Goal: Information Seeking & Learning: Check status

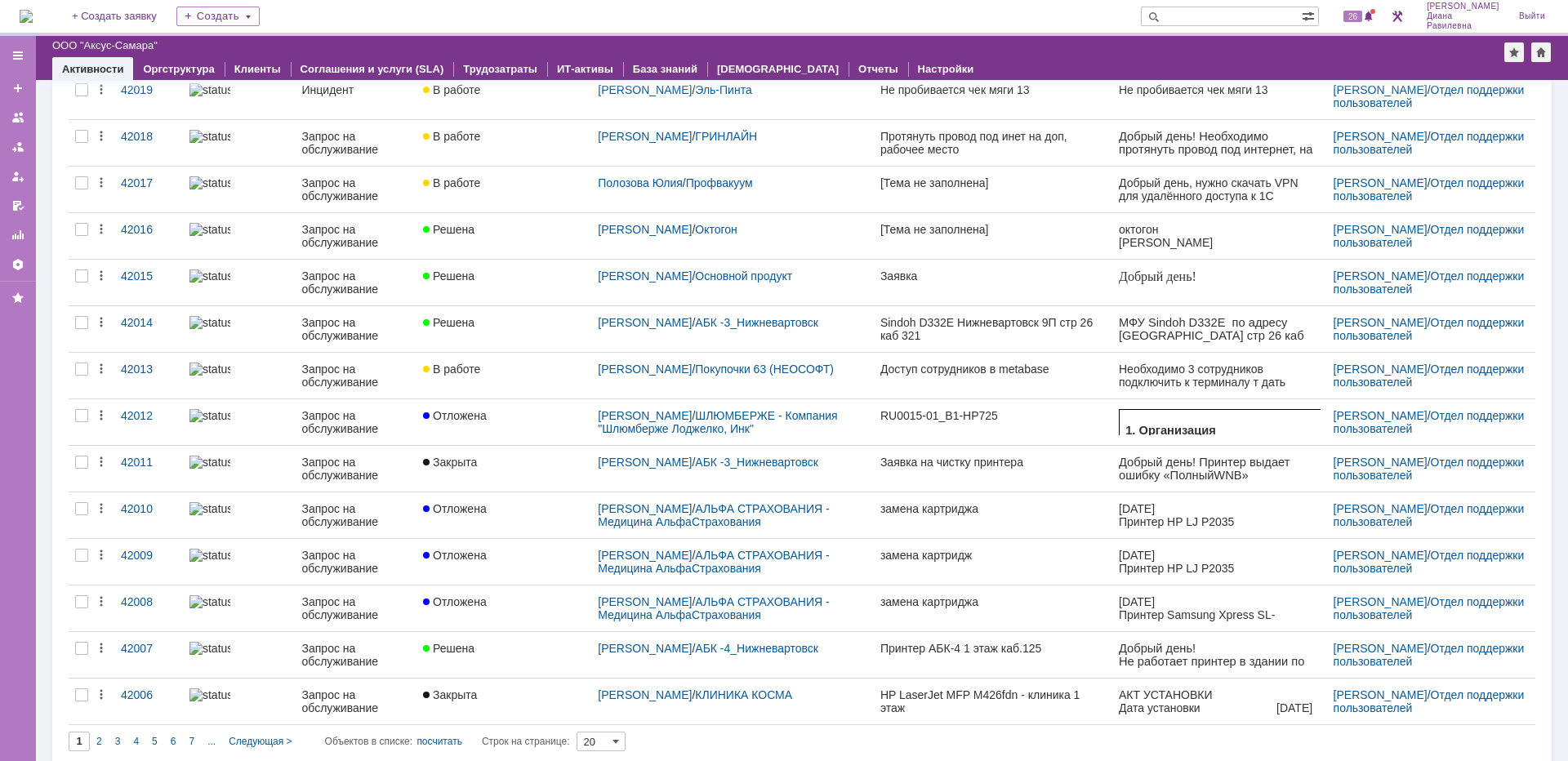
scroll to position [428, 0]
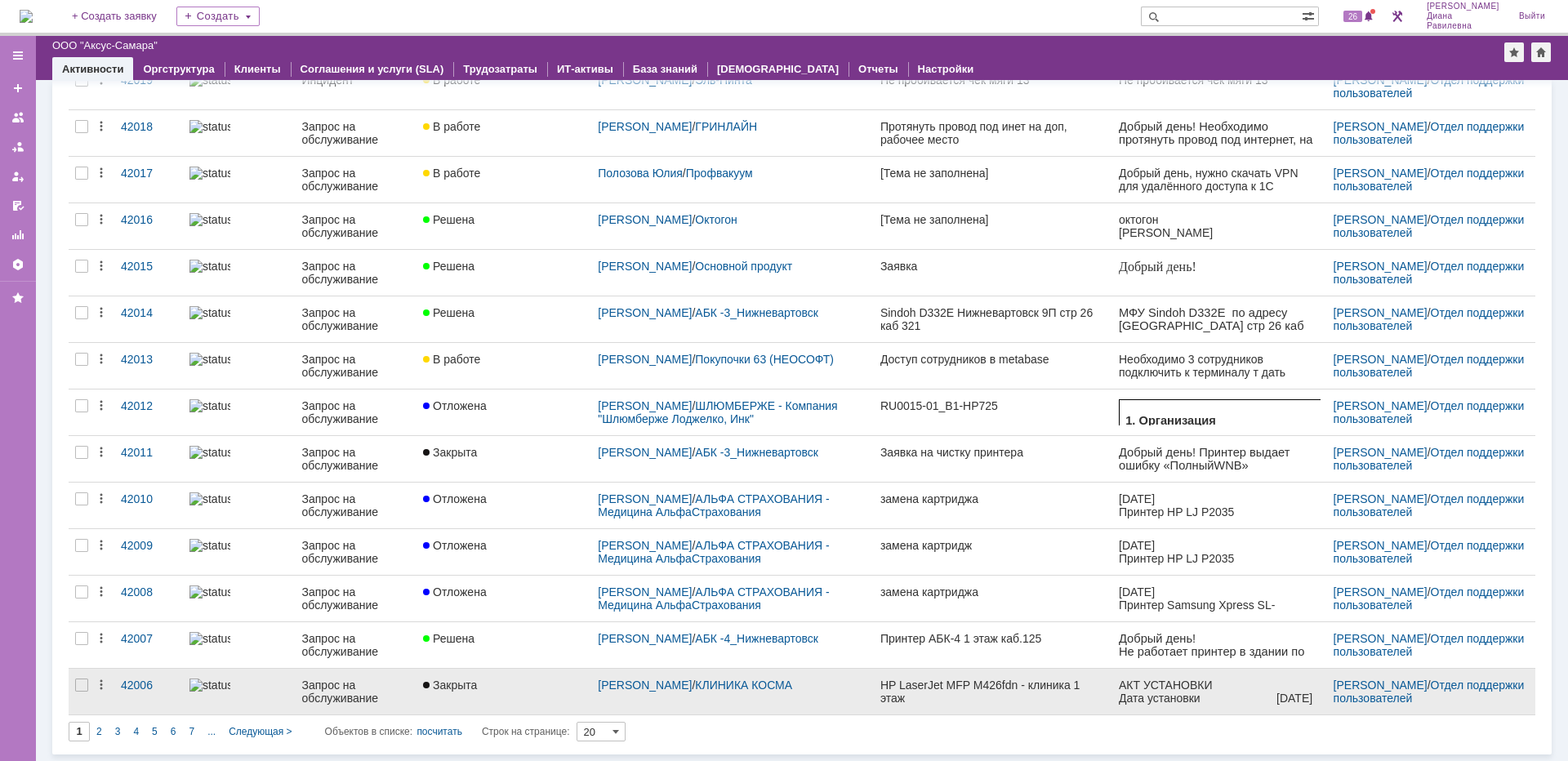
click at [358, 689] on div "Запрос на обслуживание" at bounding box center [356, 692] width 109 height 26
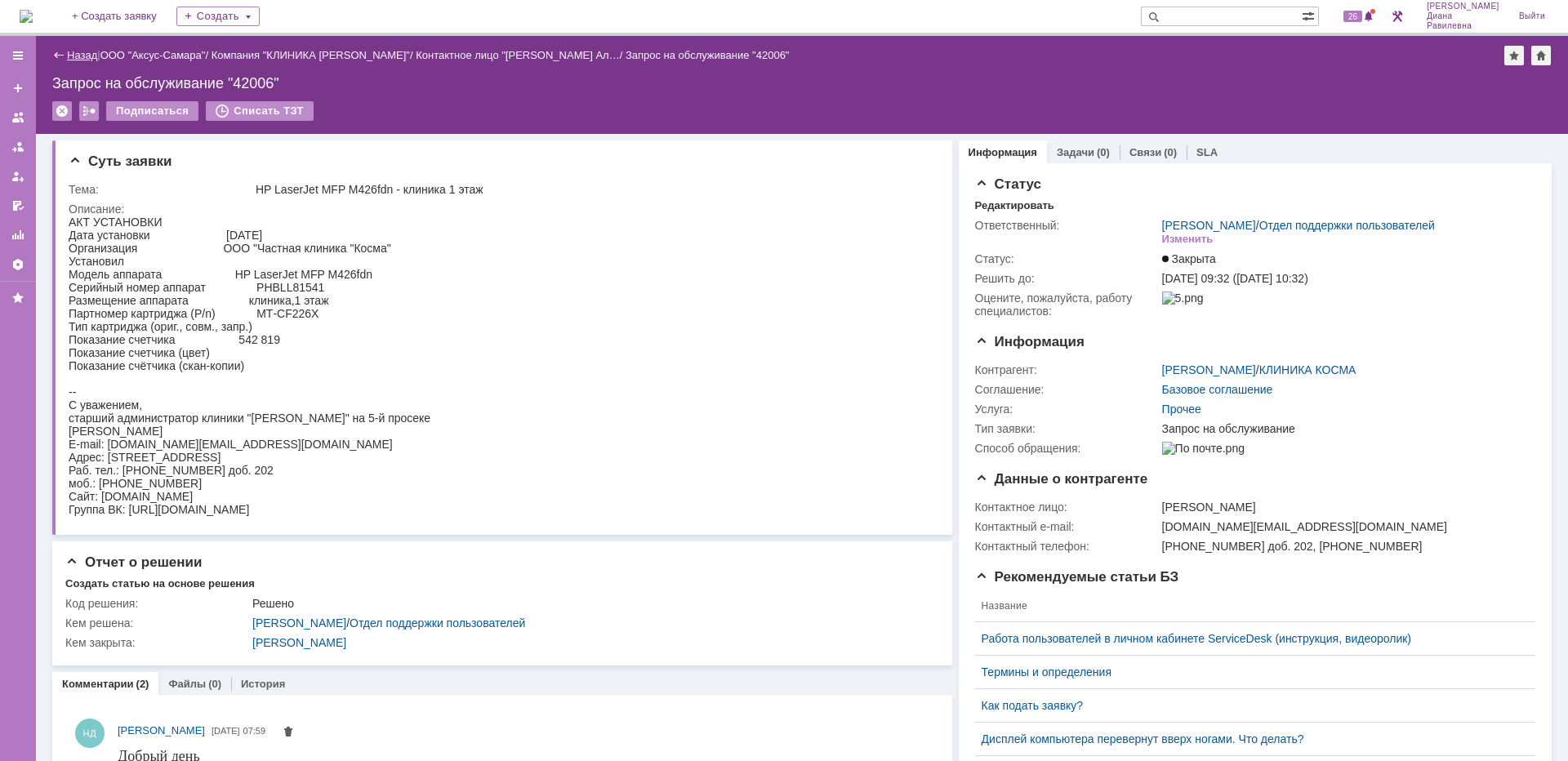
click at [83, 53] on link "Назад" at bounding box center [82, 55] width 31 height 12
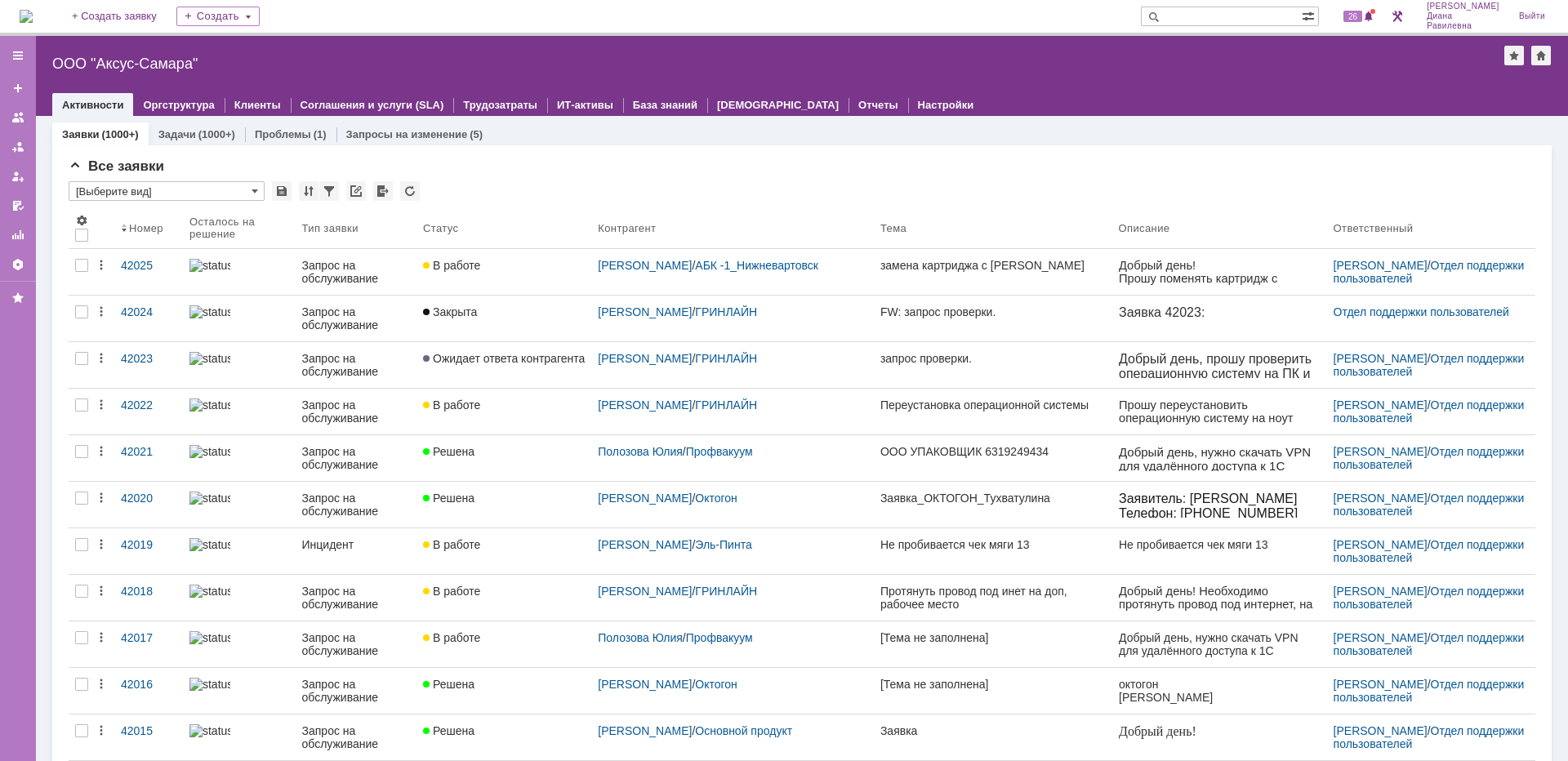
click at [1227, 20] on input "text" at bounding box center [1221, 17] width 161 height 20
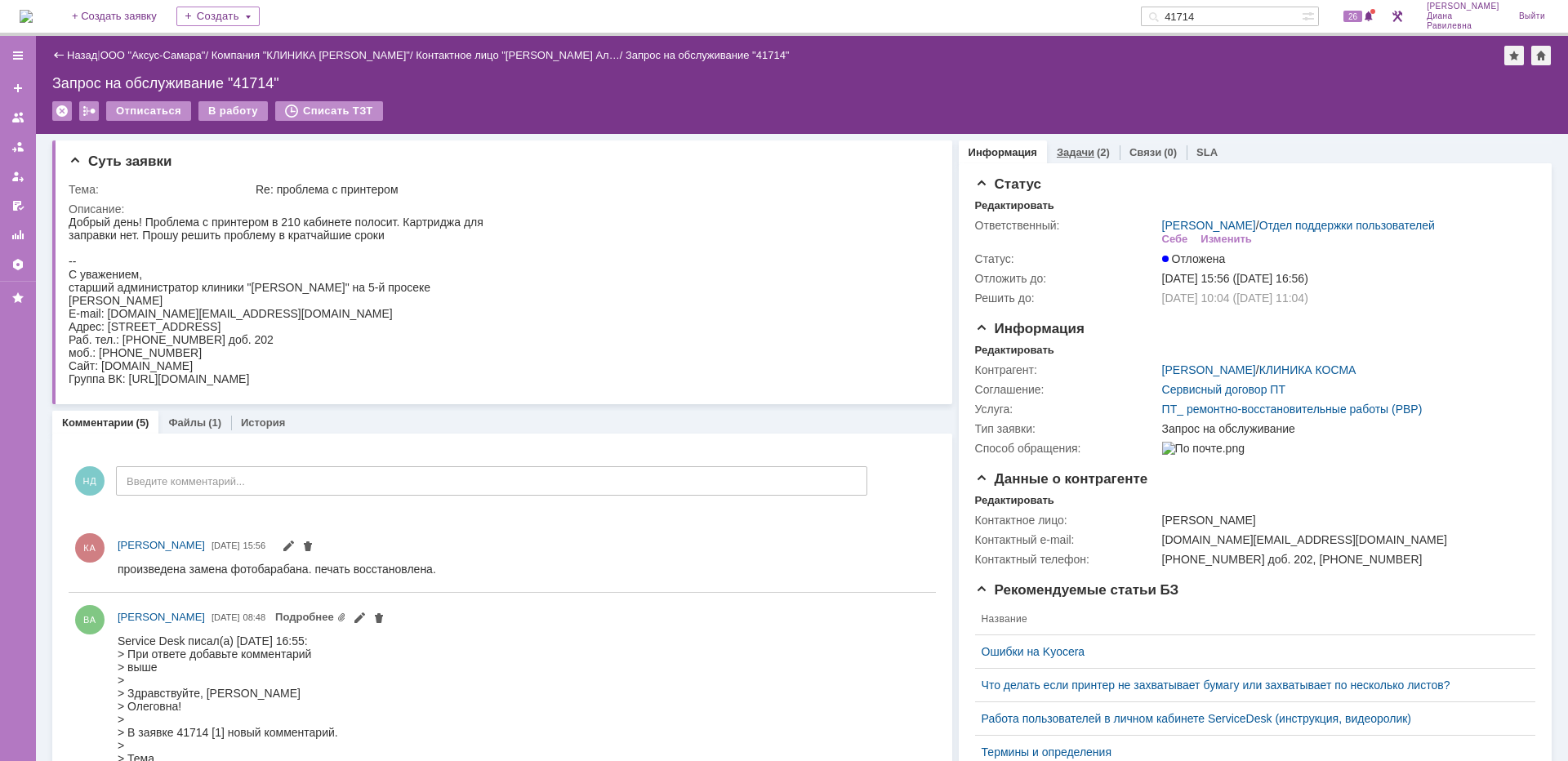
click at [1063, 152] on link "Задачи" at bounding box center [1076, 152] width 37 height 12
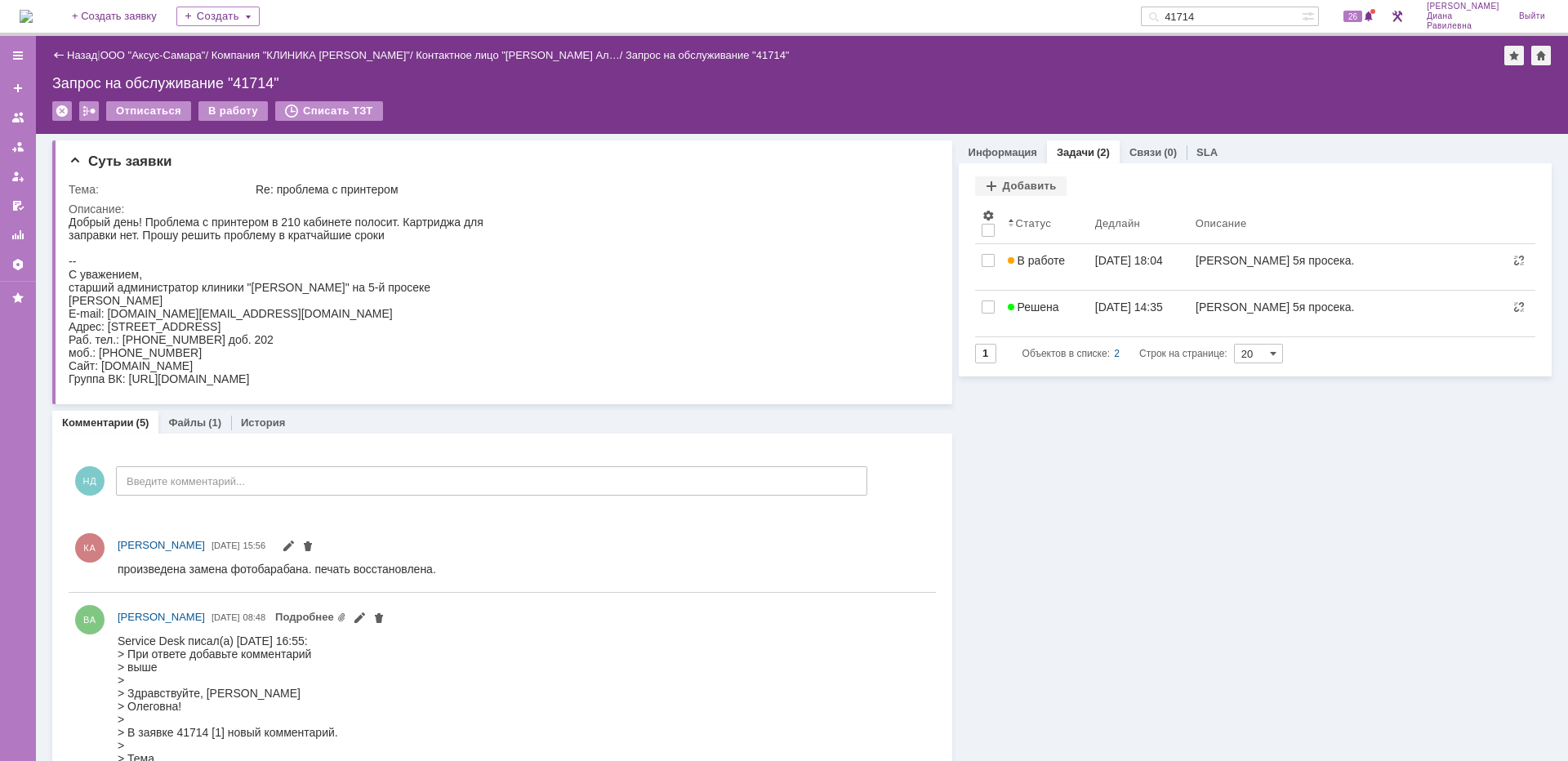
click at [1271, 22] on input "41714" at bounding box center [1221, 17] width 161 height 20
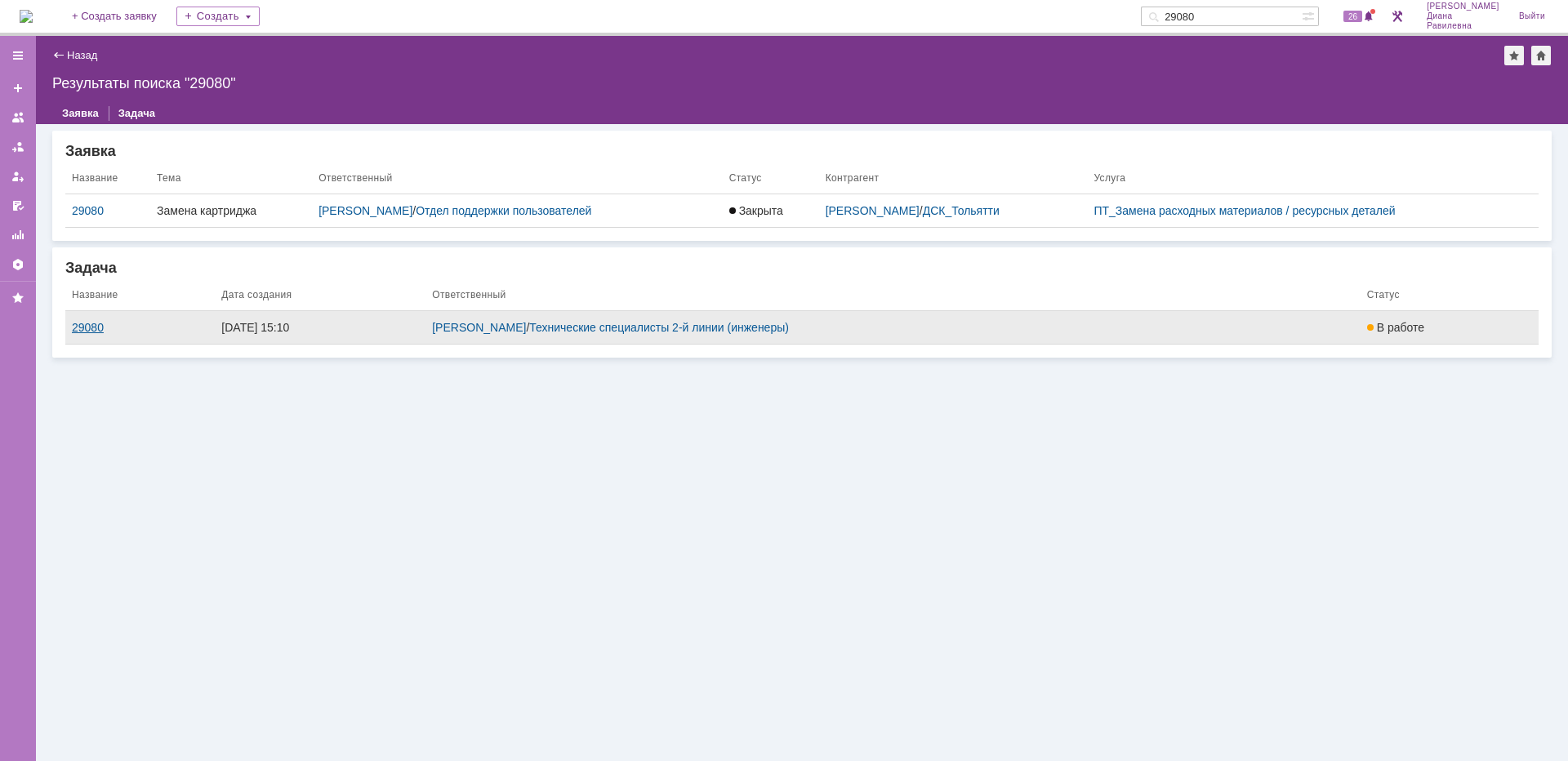
click at [79, 328] on div "29080" at bounding box center [140, 327] width 136 height 13
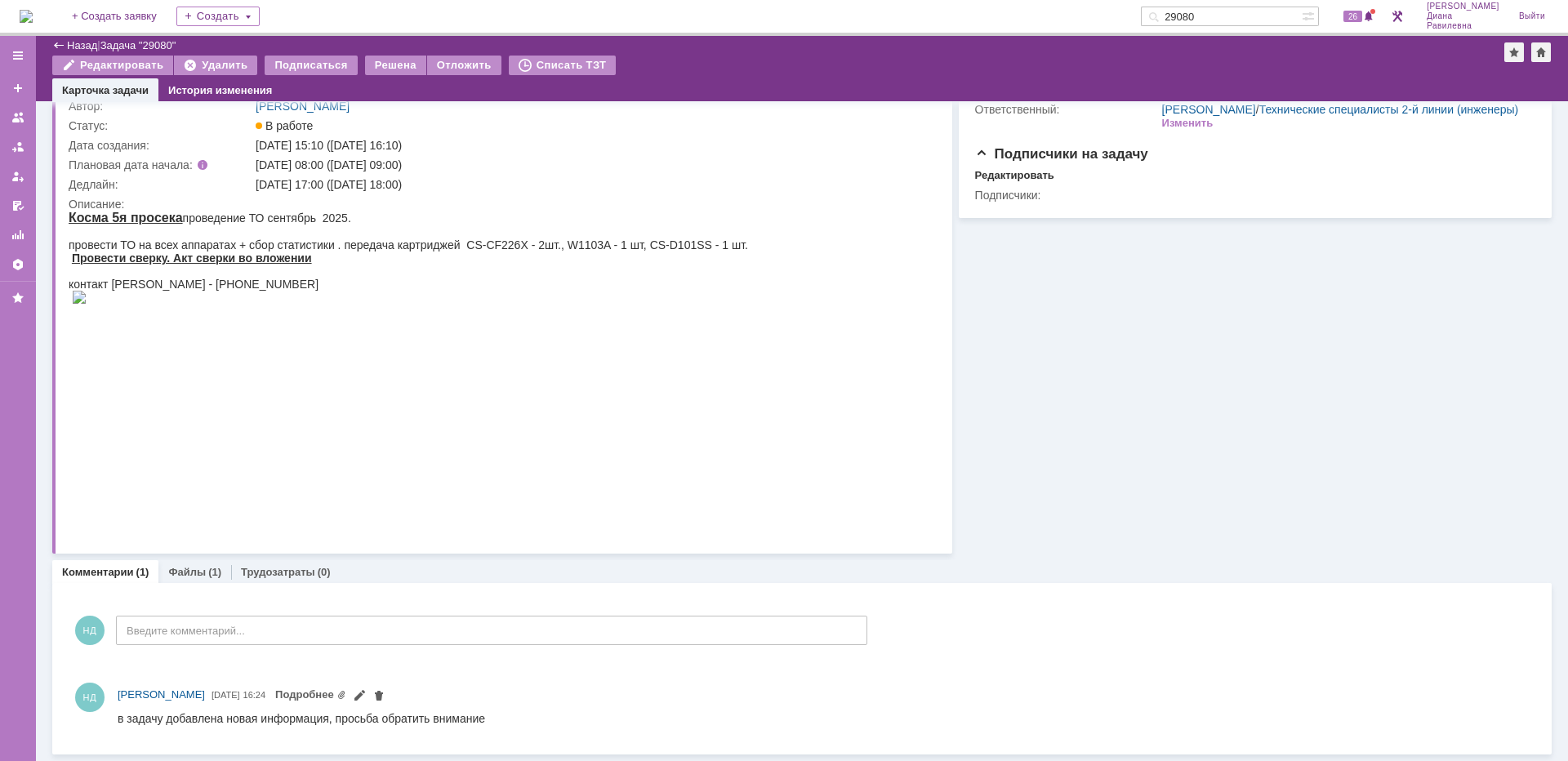
scroll to position [84, 0]
click at [208, 568] on div "(1)" at bounding box center [214, 571] width 13 height 12
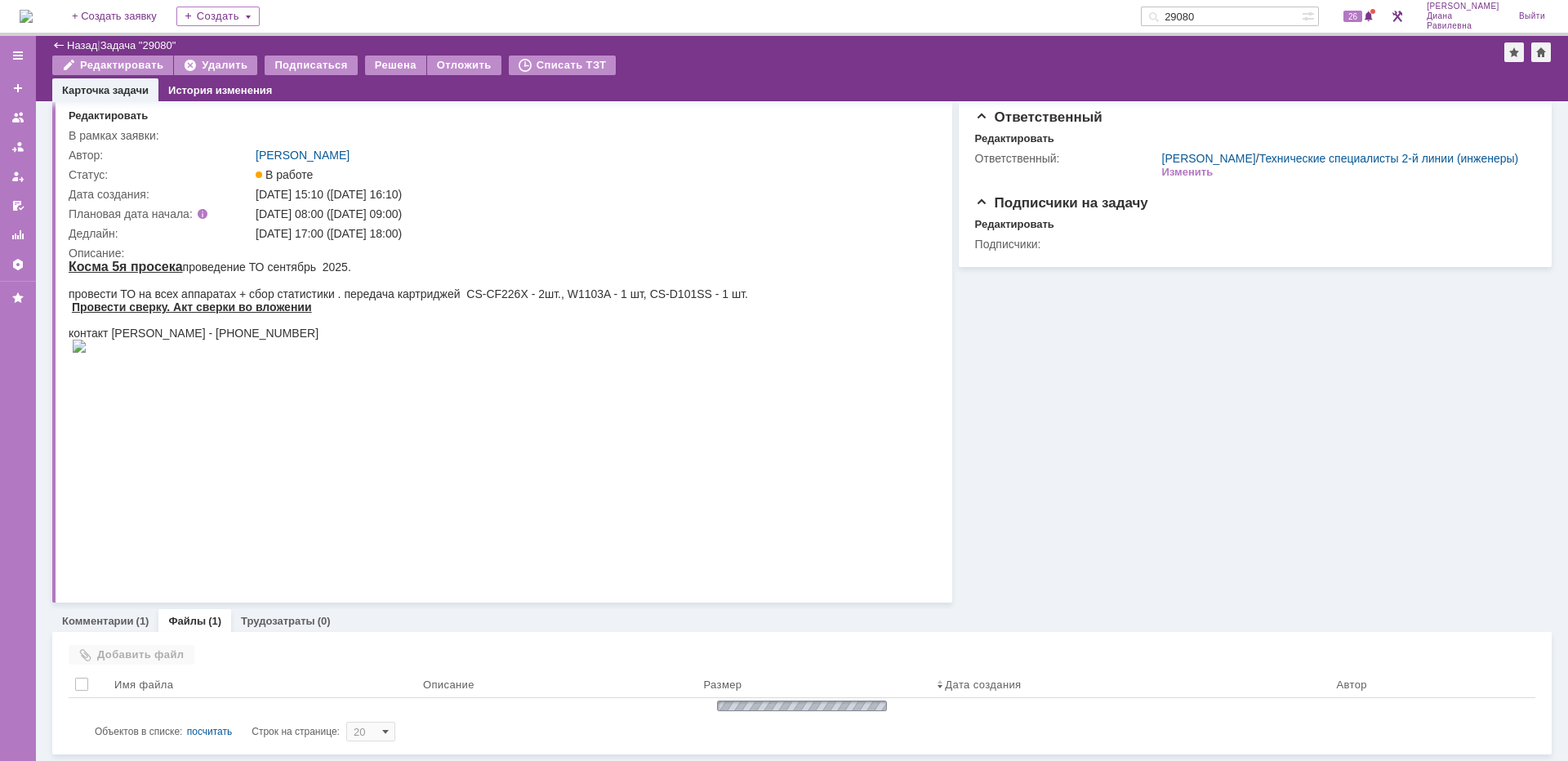
scroll to position [51, 0]
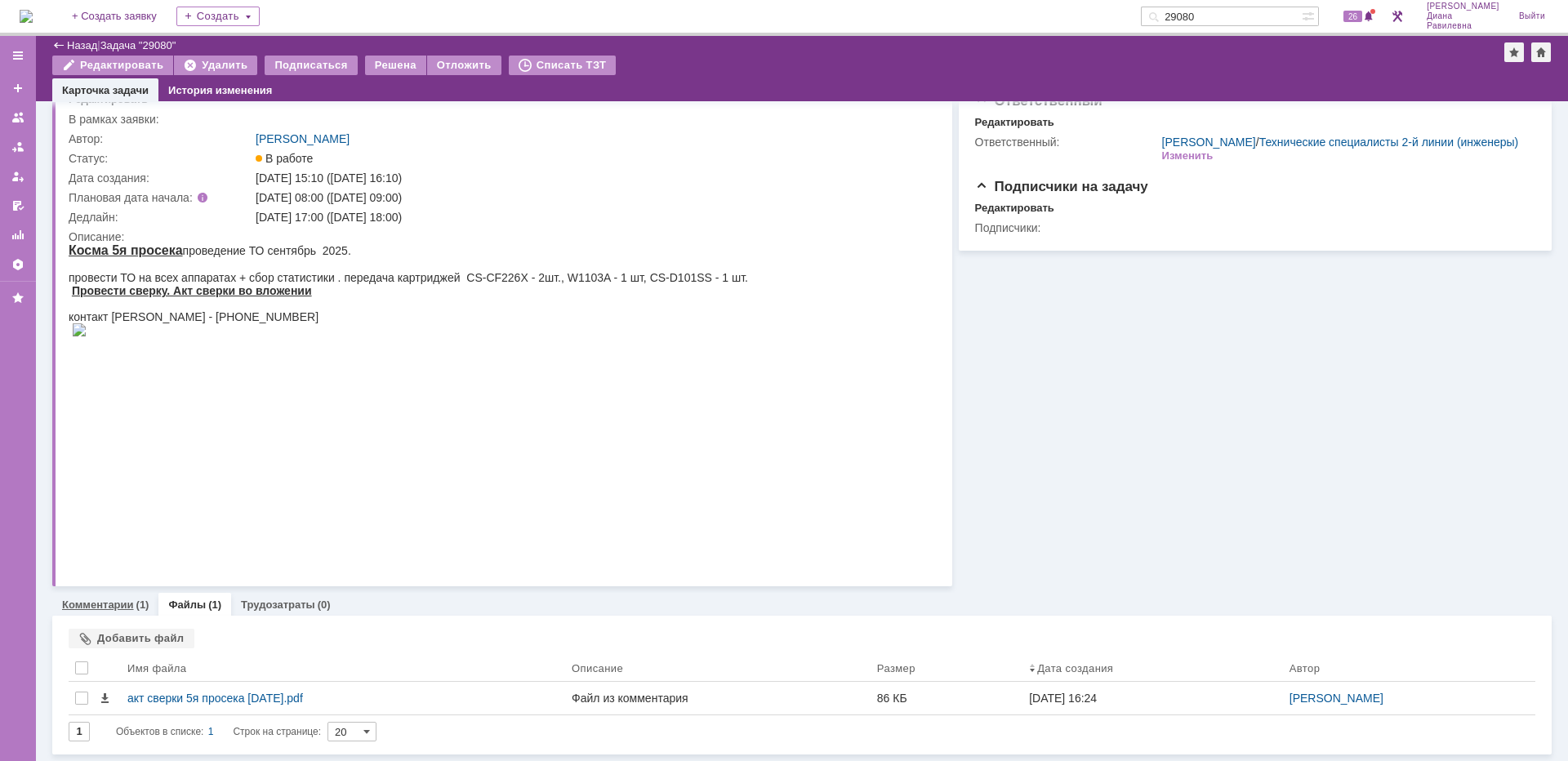
click at [112, 610] on link "Комментарии" at bounding box center [98, 605] width 72 height 12
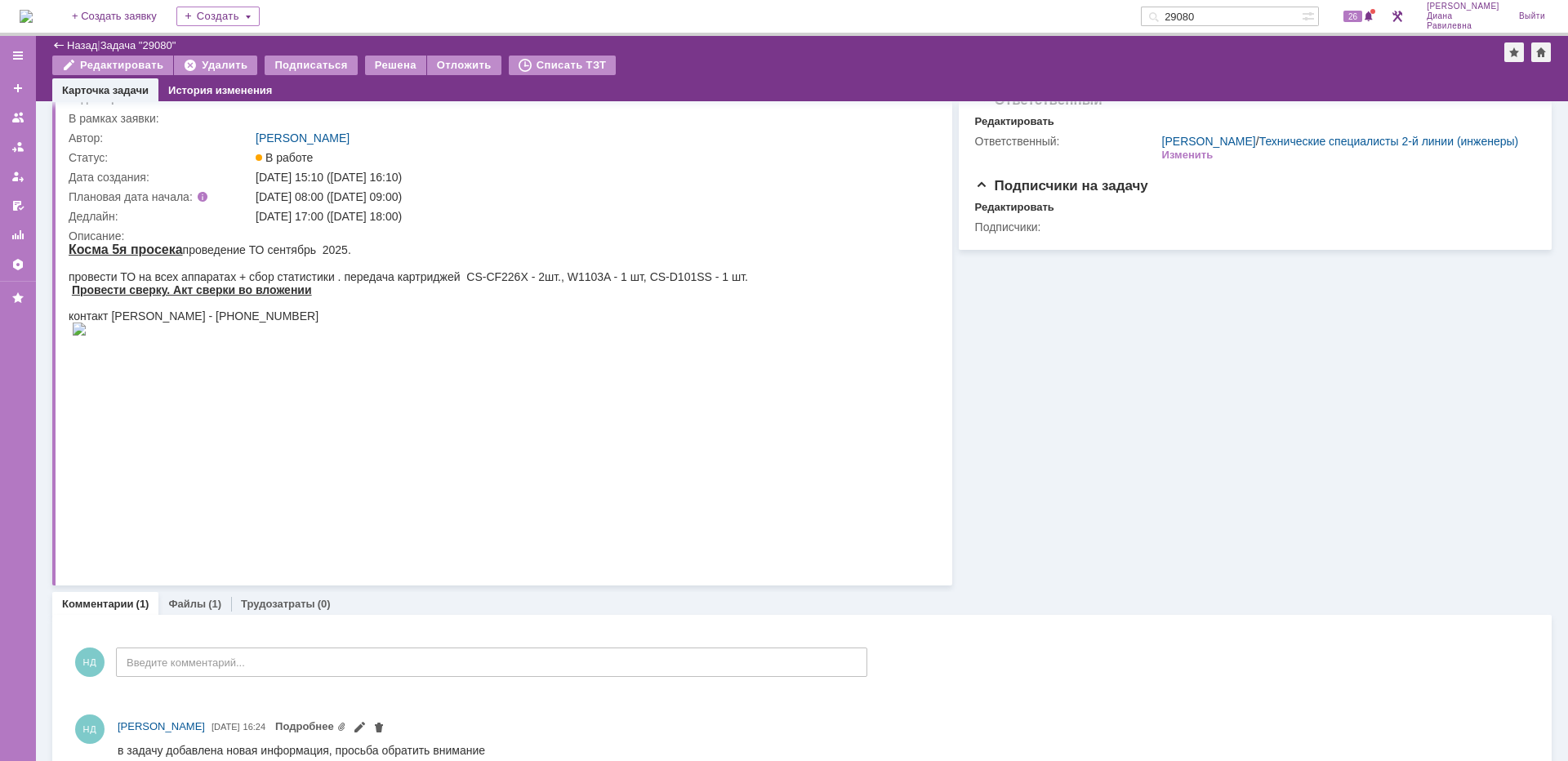
click at [1255, 13] on input "29080" at bounding box center [1221, 17] width 161 height 20
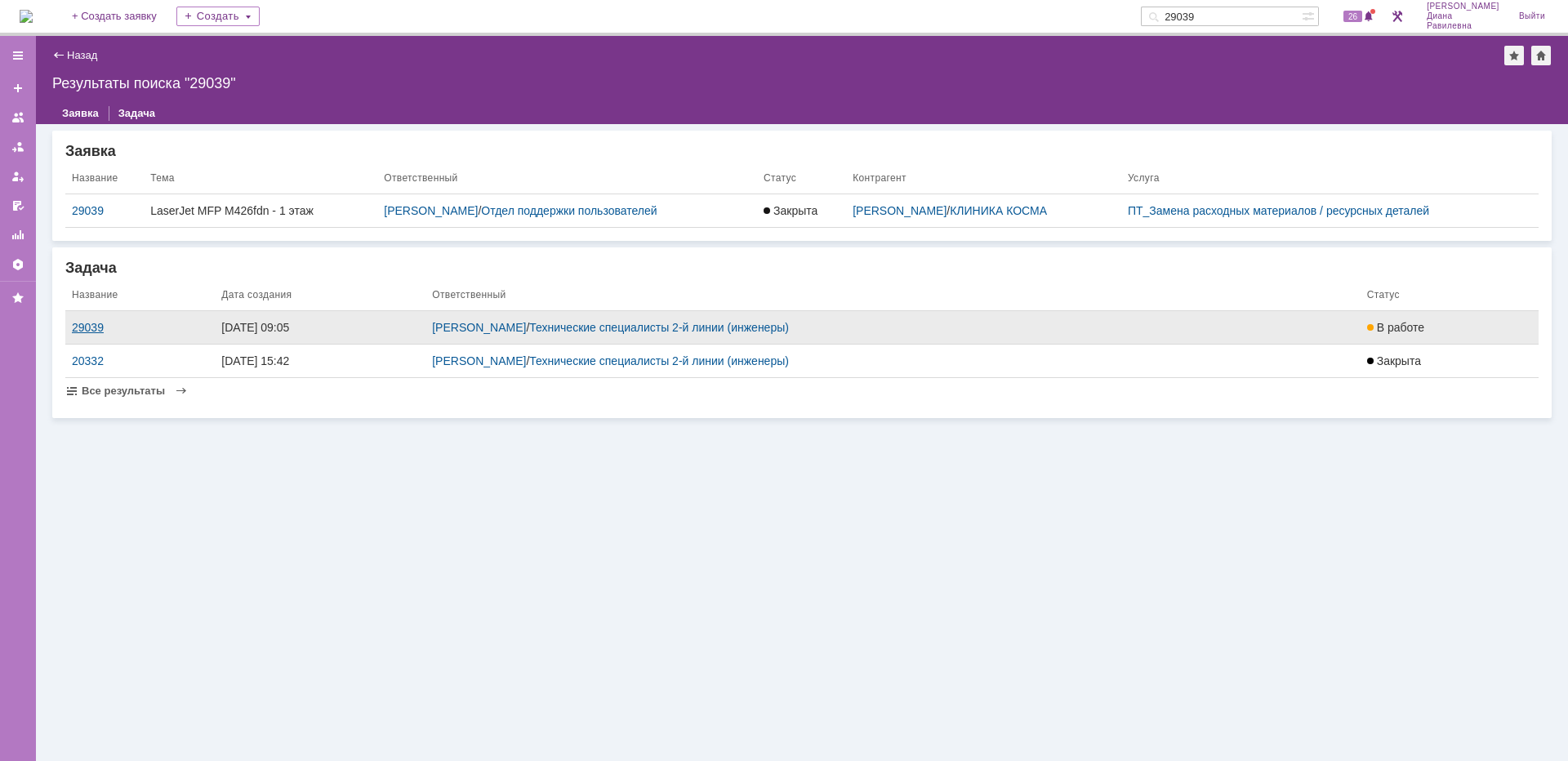
click at [89, 324] on div "29039" at bounding box center [140, 327] width 136 height 13
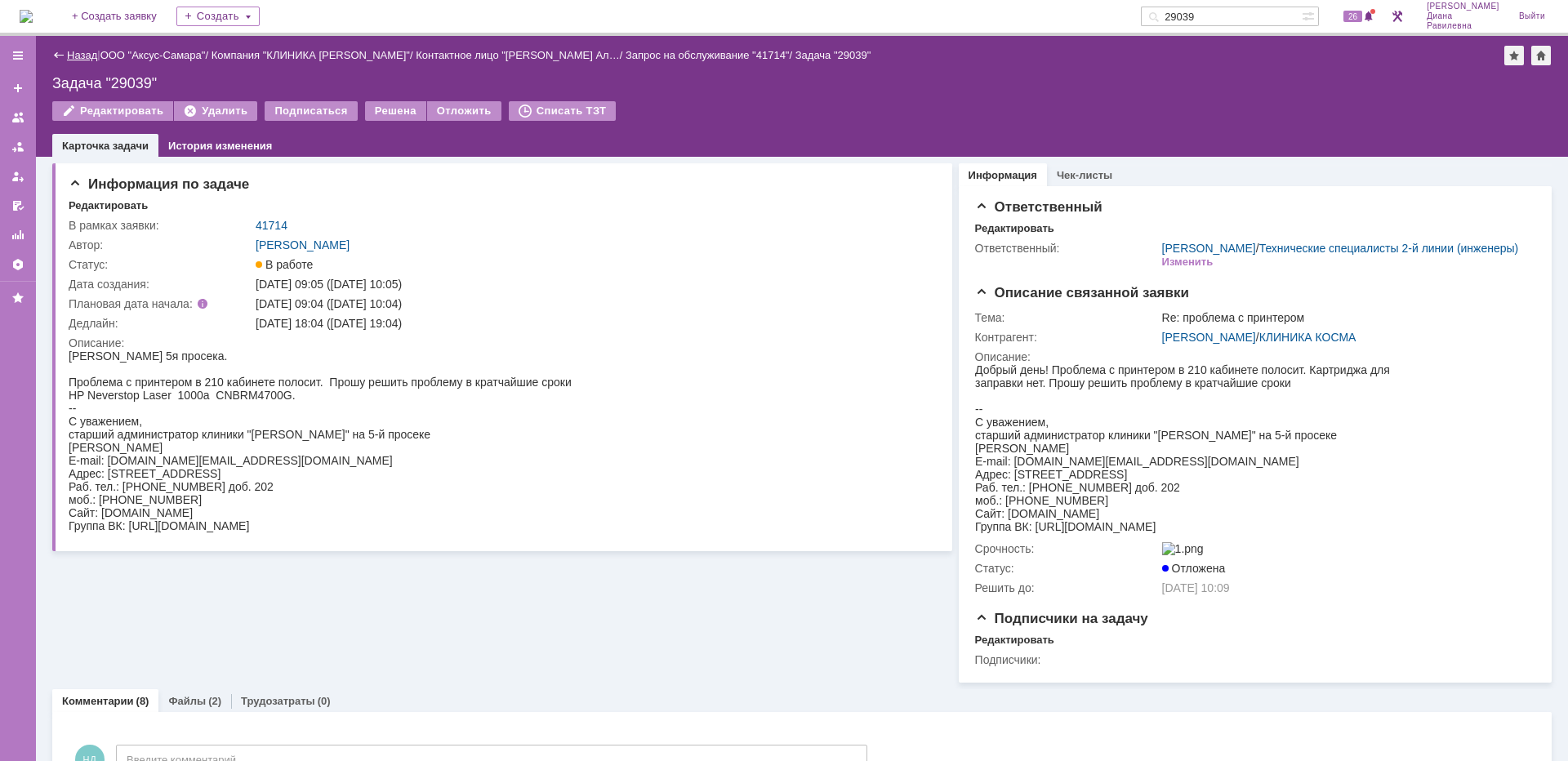
click at [89, 55] on link "Назад" at bounding box center [82, 55] width 31 height 12
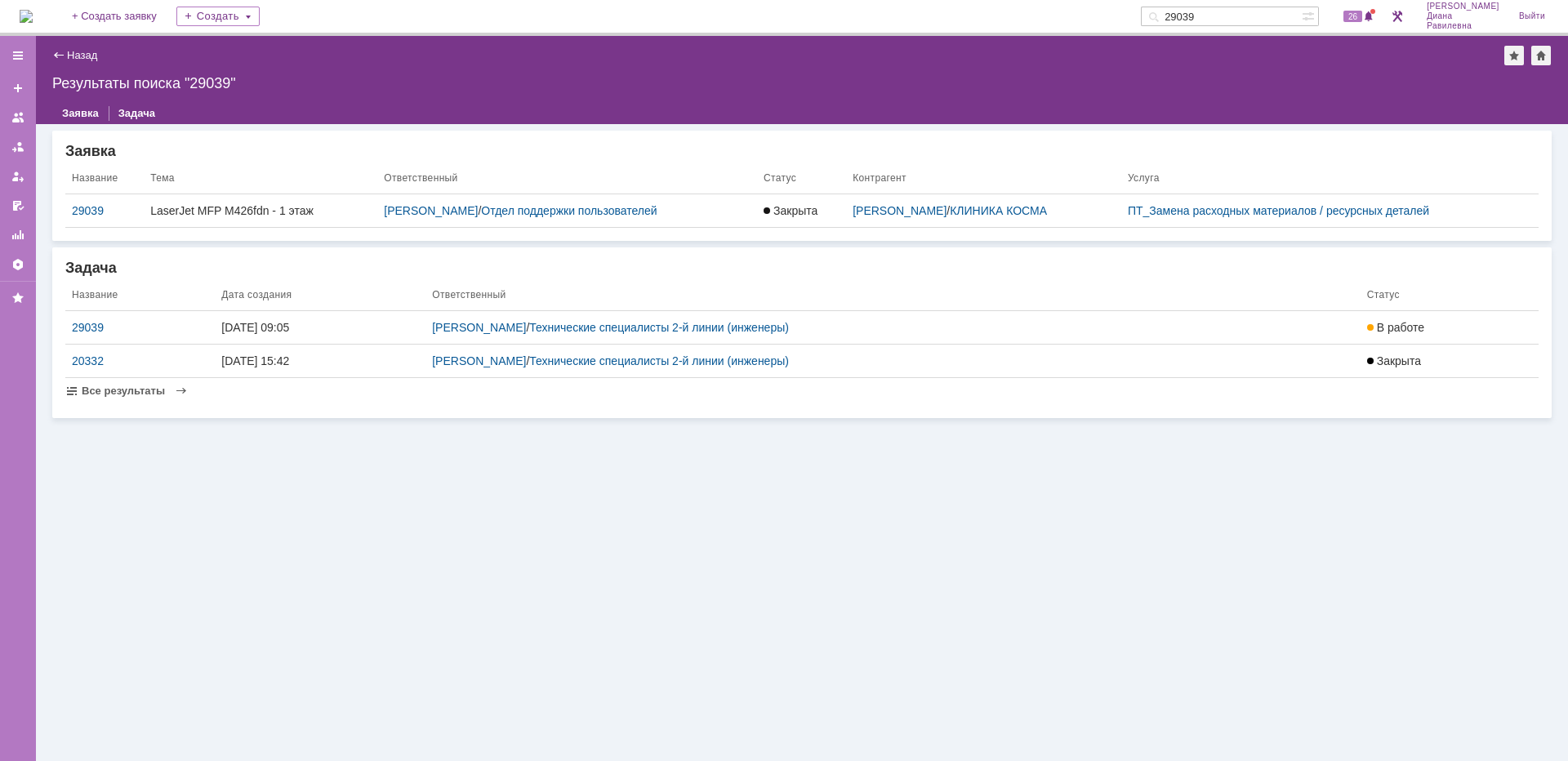
click at [1255, 11] on input "29039" at bounding box center [1221, 17] width 161 height 20
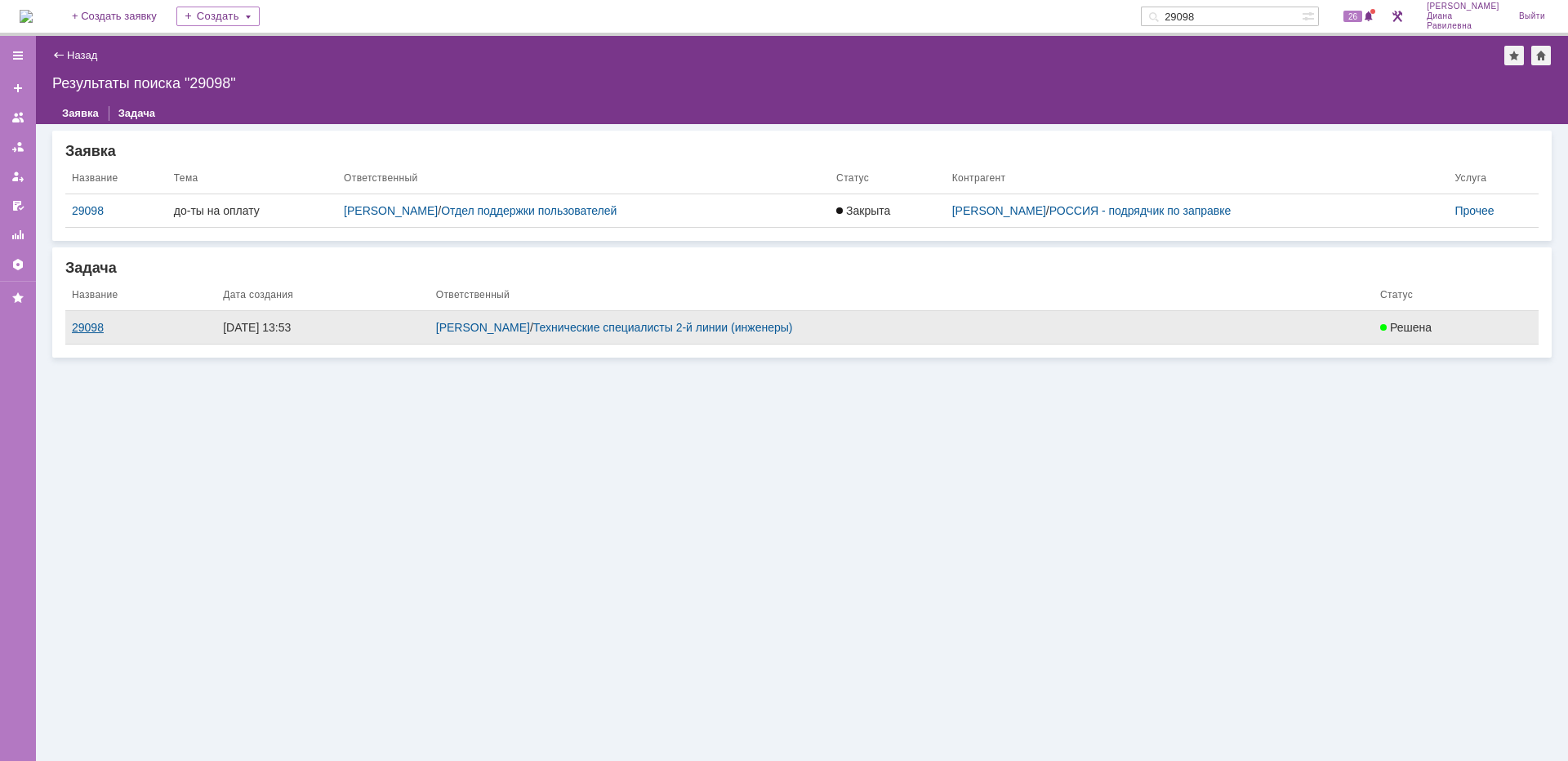
click at [75, 325] on div "29098" at bounding box center [141, 327] width 138 height 13
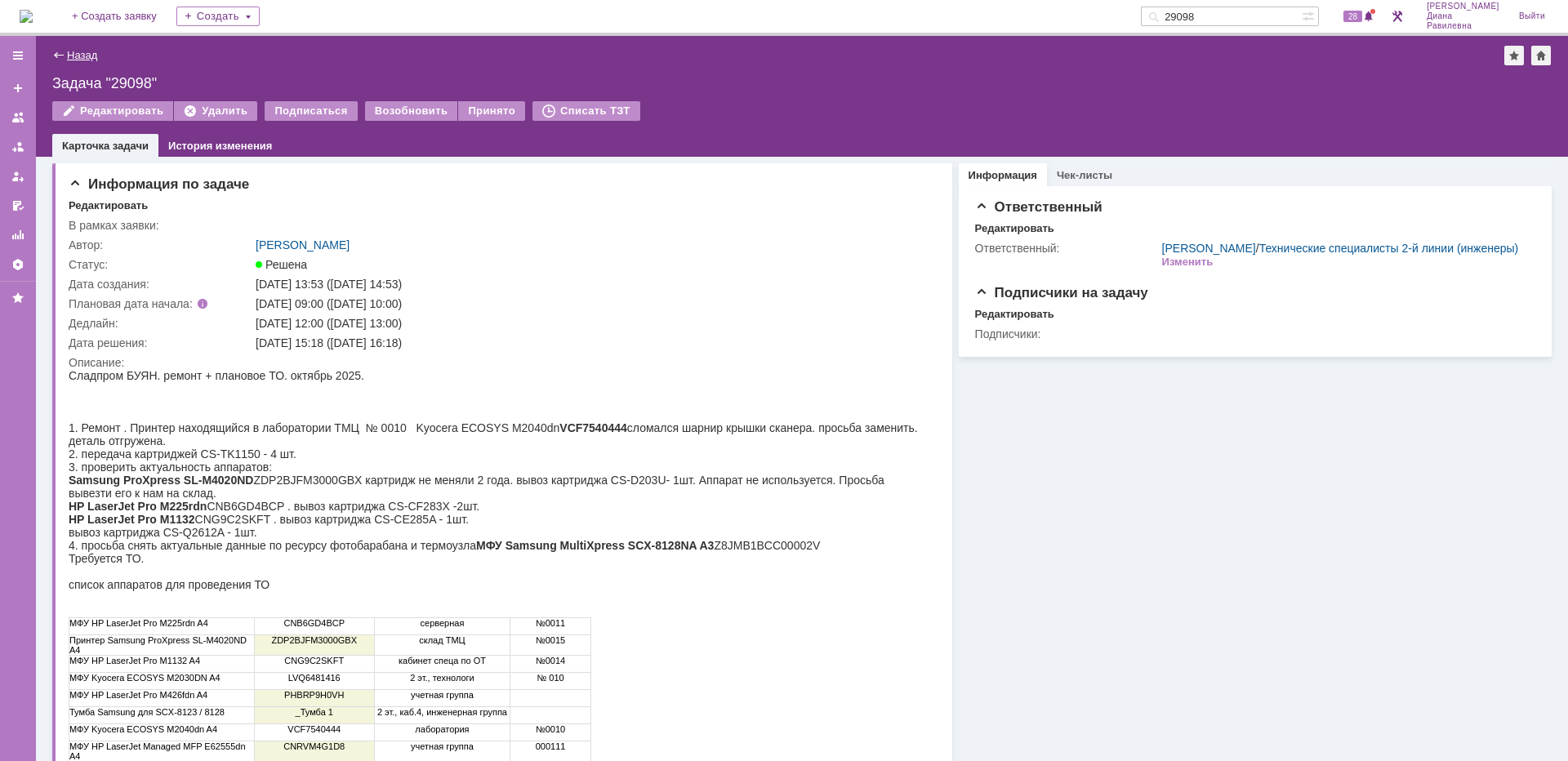
click at [87, 58] on link "Назад" at bounding box center [82, 55] width 31 height 12
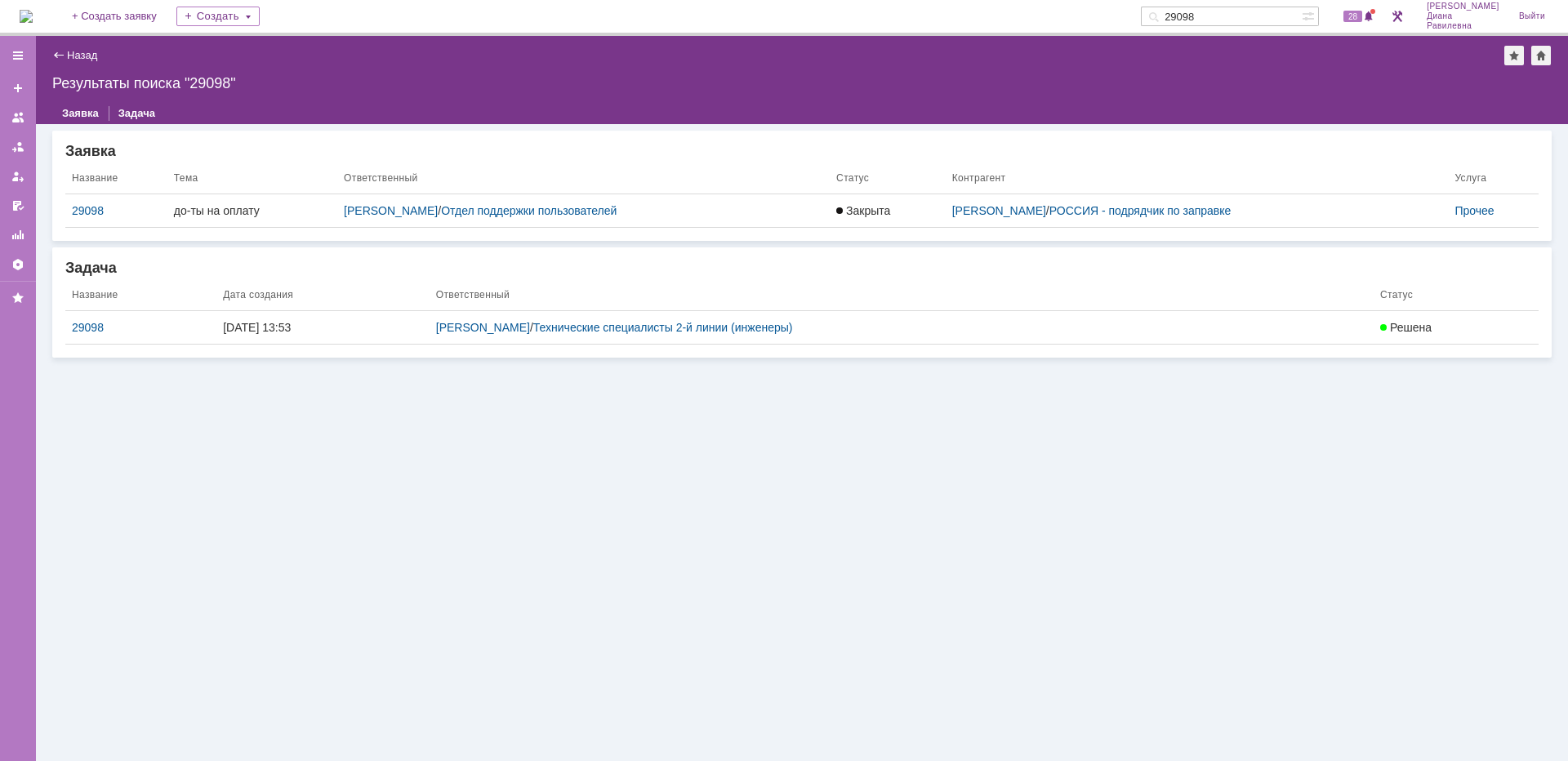
click at [33, 20] on img at bounding box center [26, 16] width 13 height 13
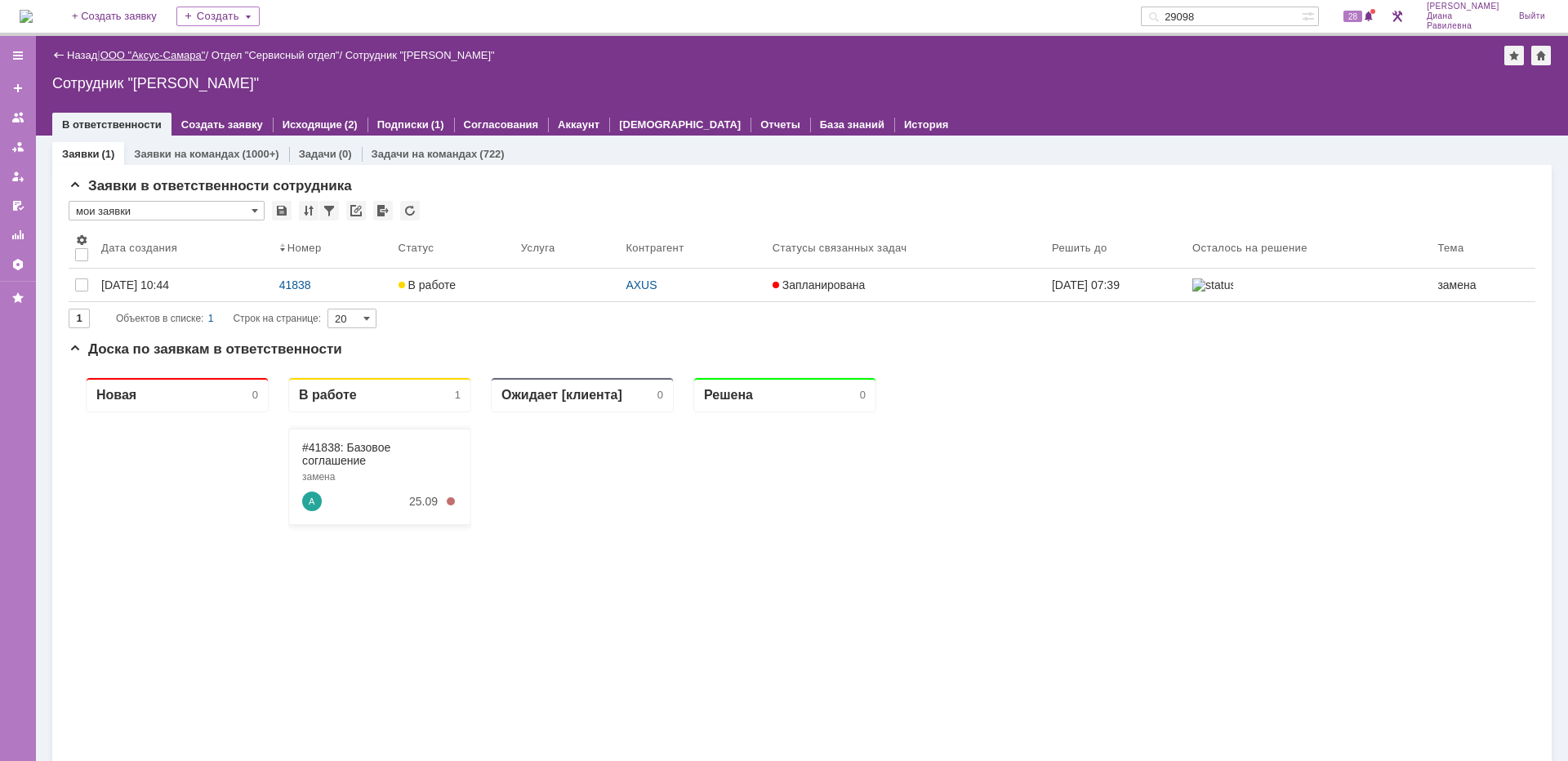
click at [166, 56] on link "ООО "Аксус-Самара"" at bounding box center [153, 55] width 106 height 12
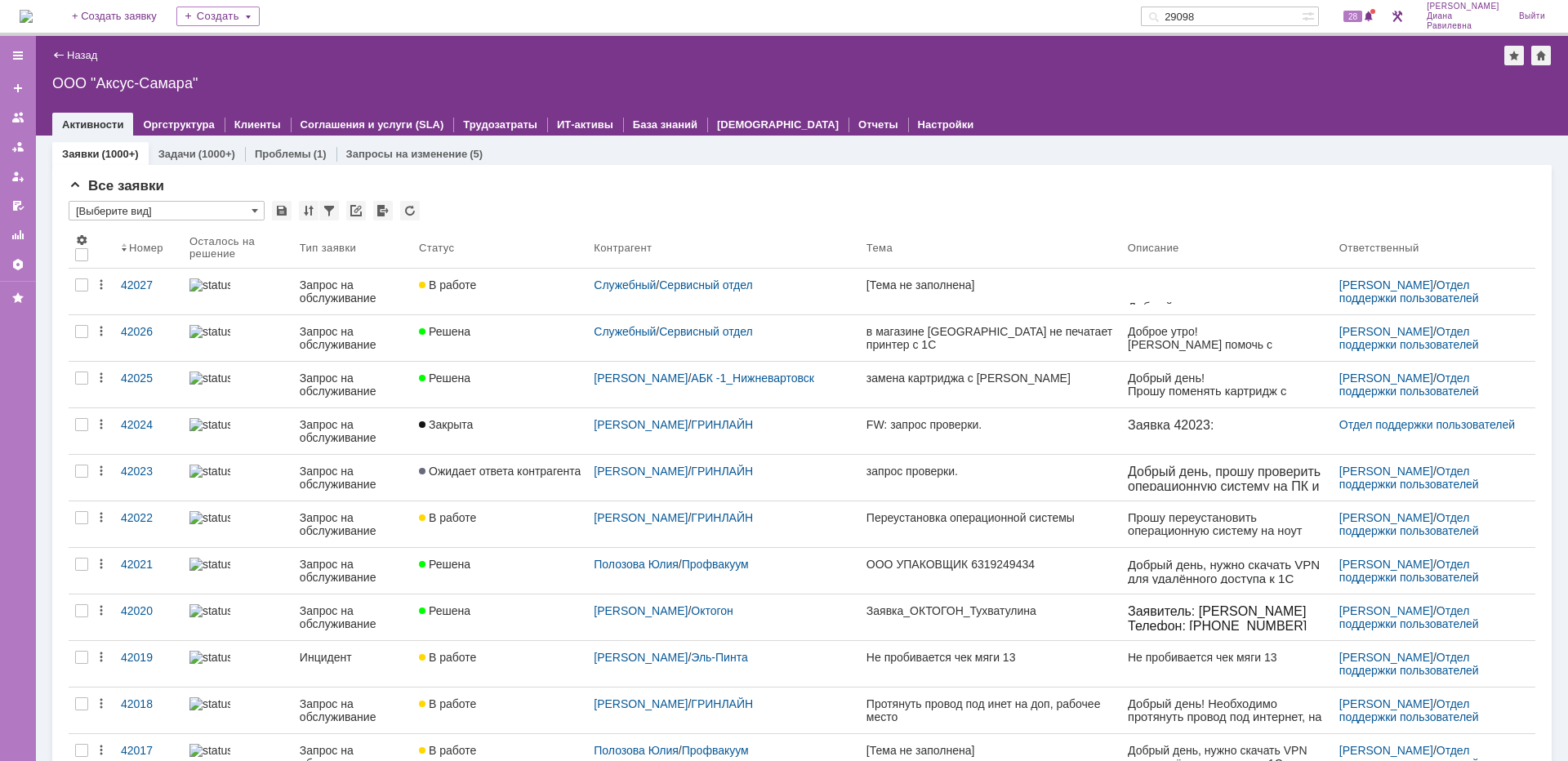
click at [1272, 17] on input "29098" at bounding box center [1221, 17] width 161 height 20
type input "27604"
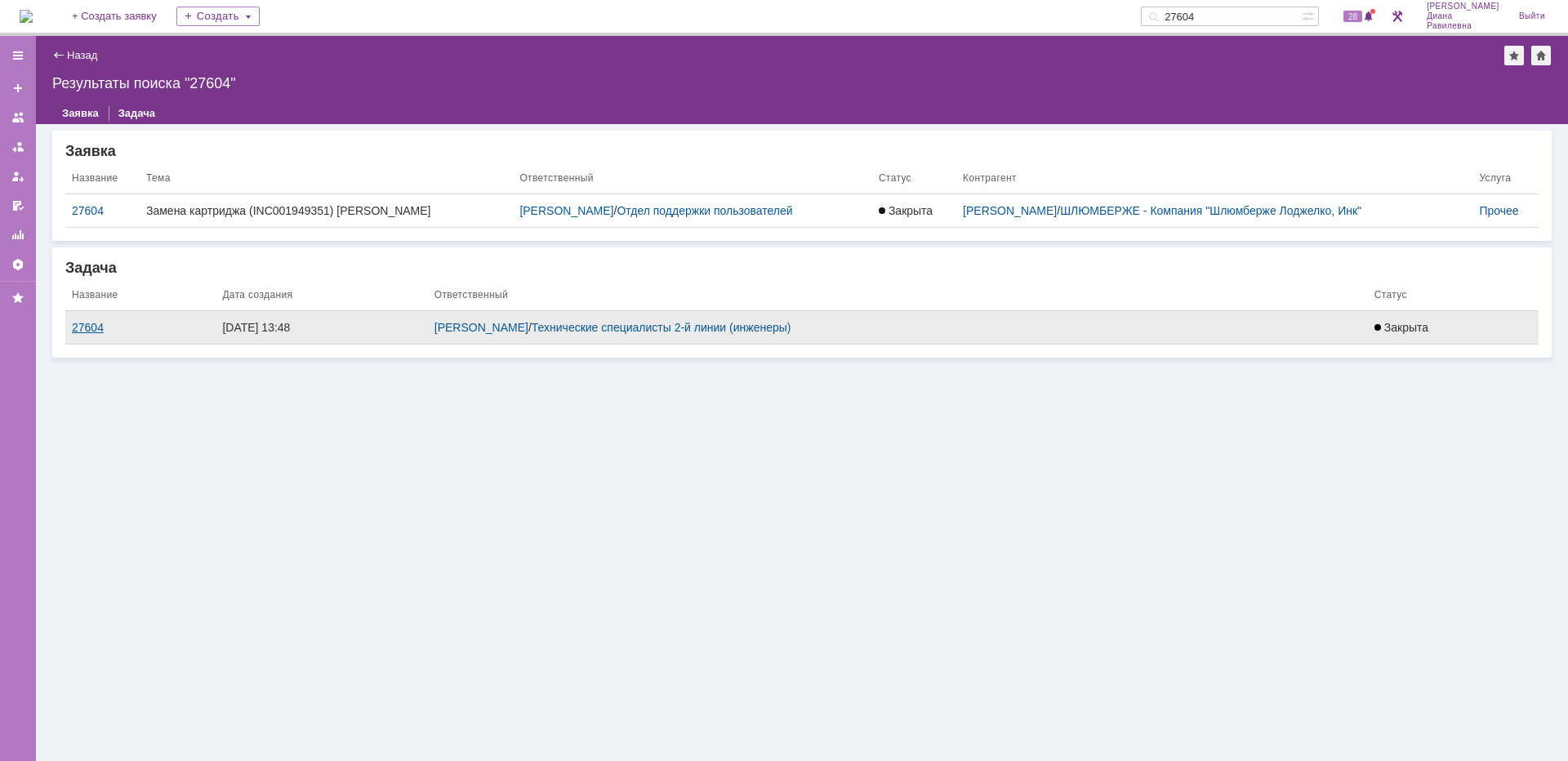
click at [88, 329] on div "27604" at bounding box center [140, 327] width 137 height 13
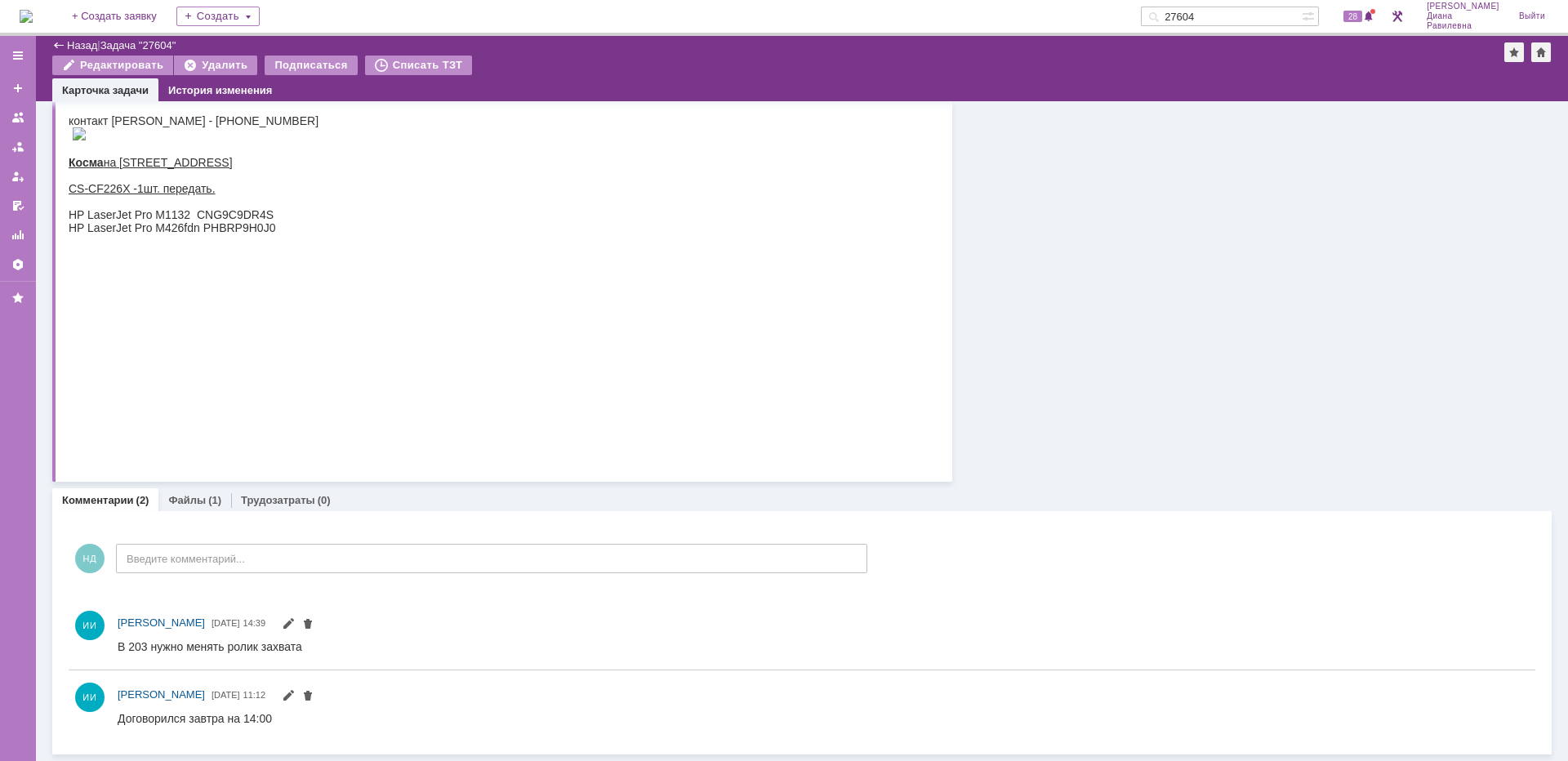
scroll to position [267, 0]
click at [196, 501] on link "Файлы" at bounding box center [187, 500] width 37 height 12
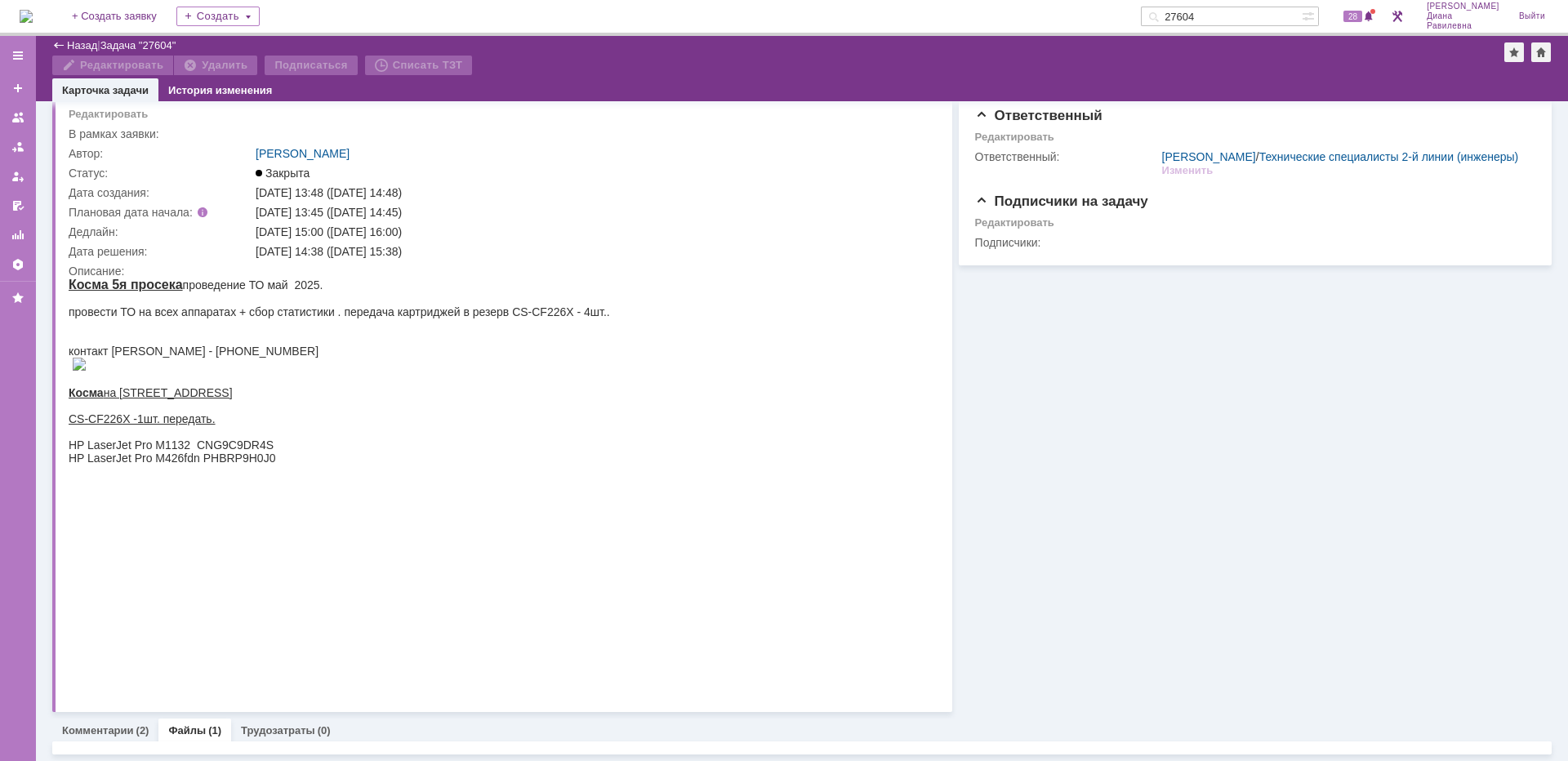
scroll to position [163, 0]
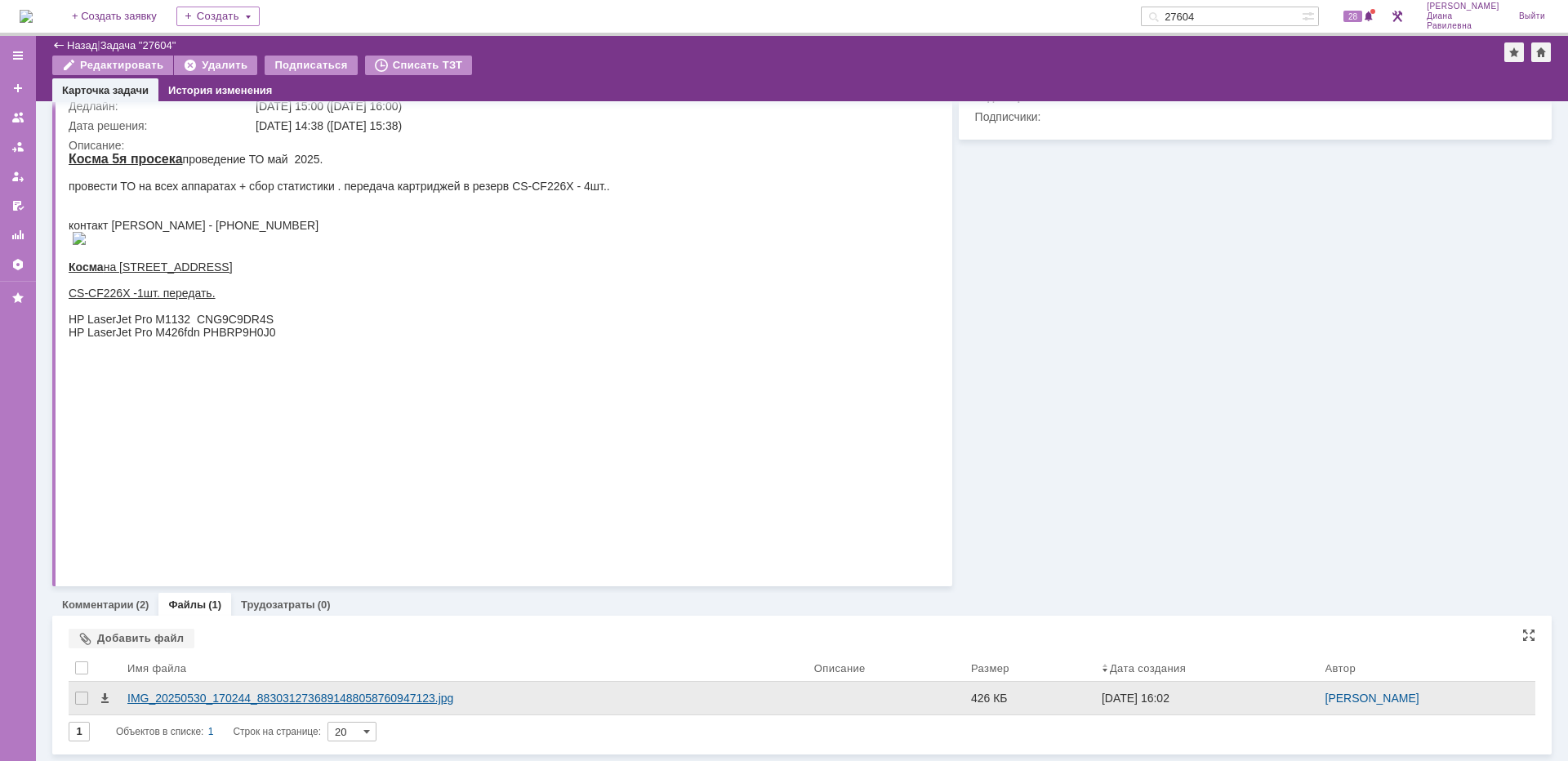
click at [295, 698] on div "IMG_20250530_170244_8830312736891488058760947123.jpg" at bounding box center [464, 698] width 674 height 13
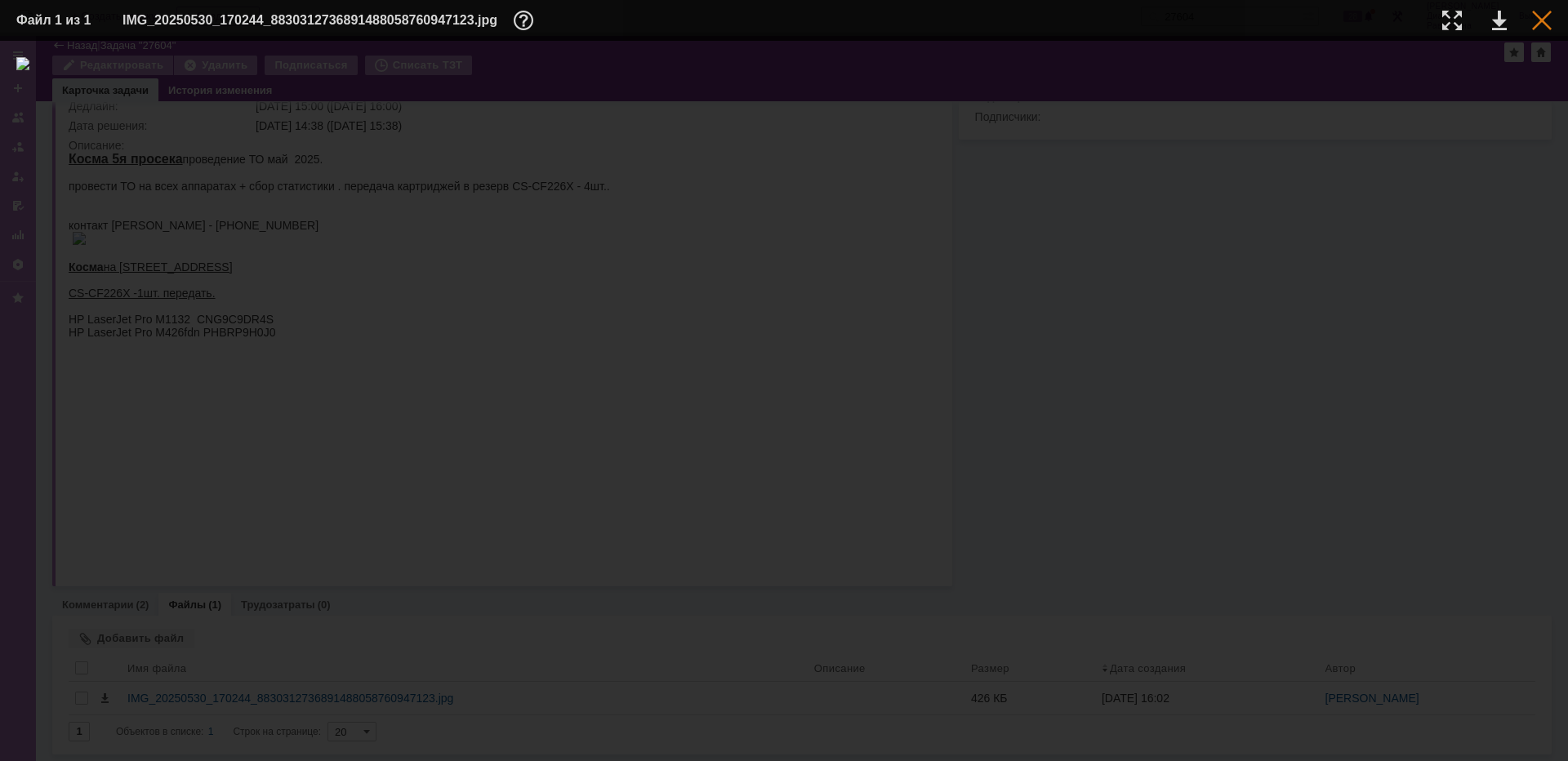
click at [1542, 17] on div at bounding box center [1541, 21] width 20 height 20
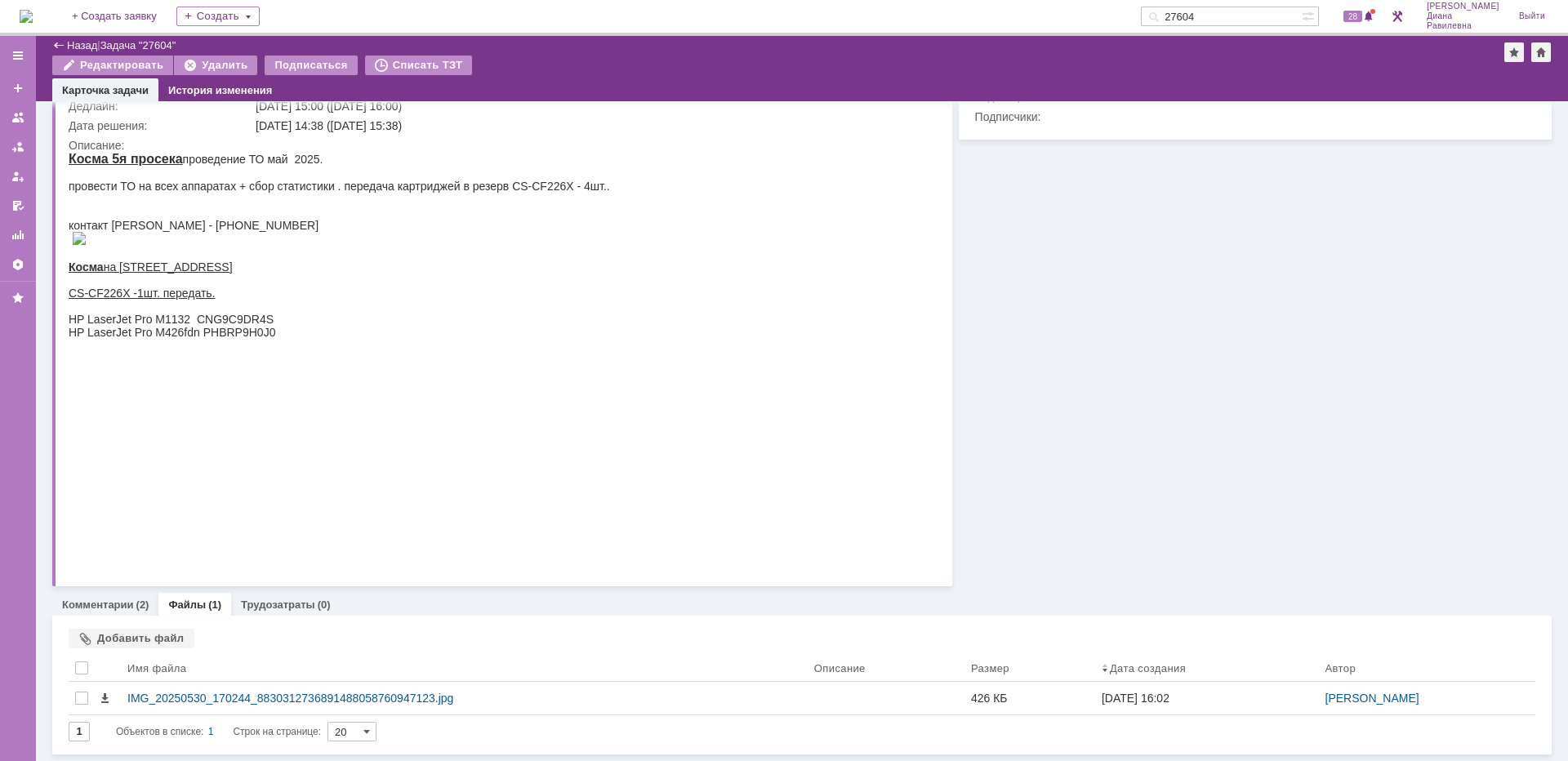
scroll to position [0, 0]
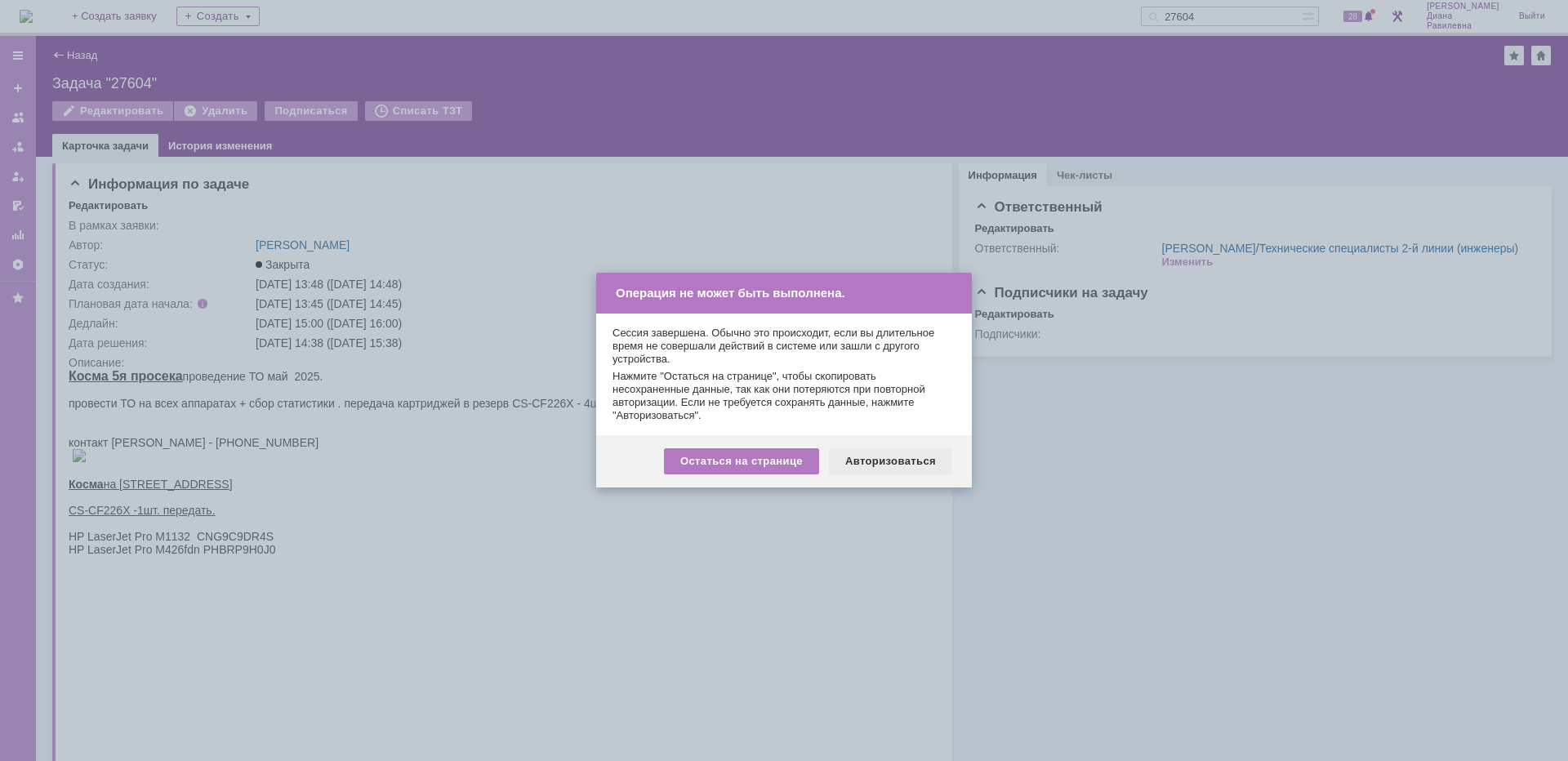
click at [877, 462] on div "Авторизоваться" at bounding box center [890, 461] width 123 height 26
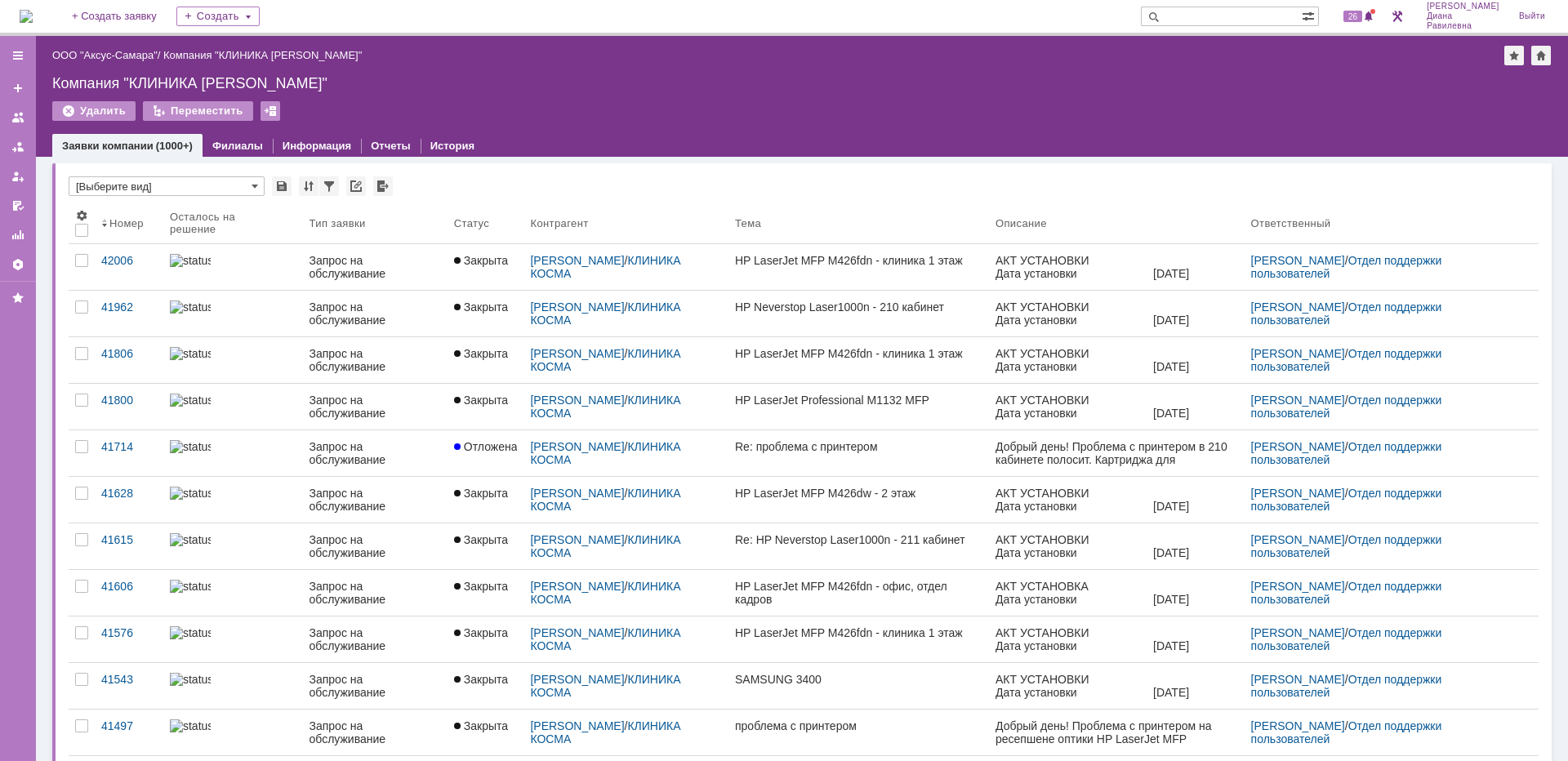
click at [1229, 22] on input "text" at bounding box center [1221, 17] width 161 height 20
type input "29080"
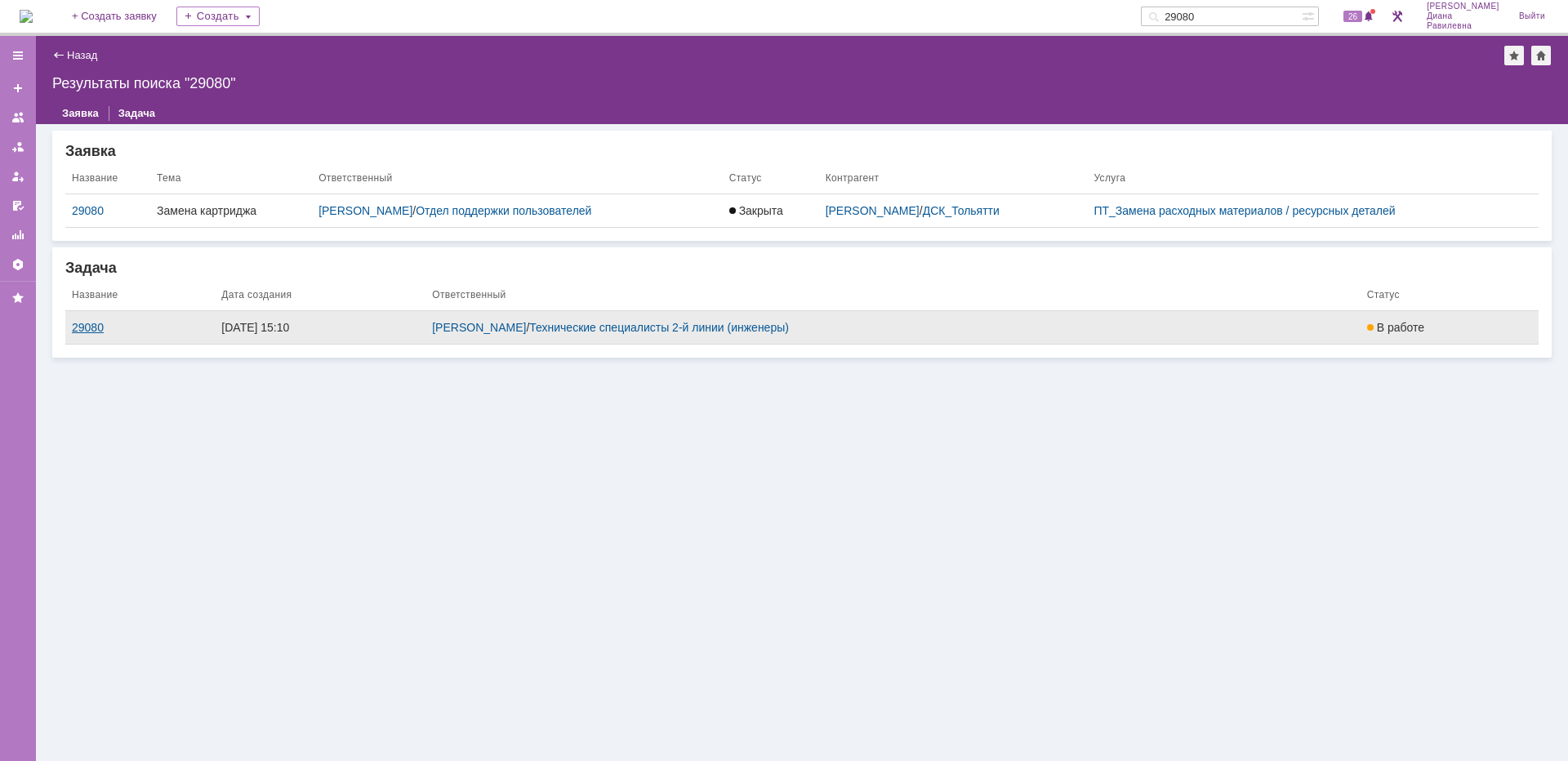
click at [93, 325] on div "29080" at bounding box center [140, 327] width 136 height 13
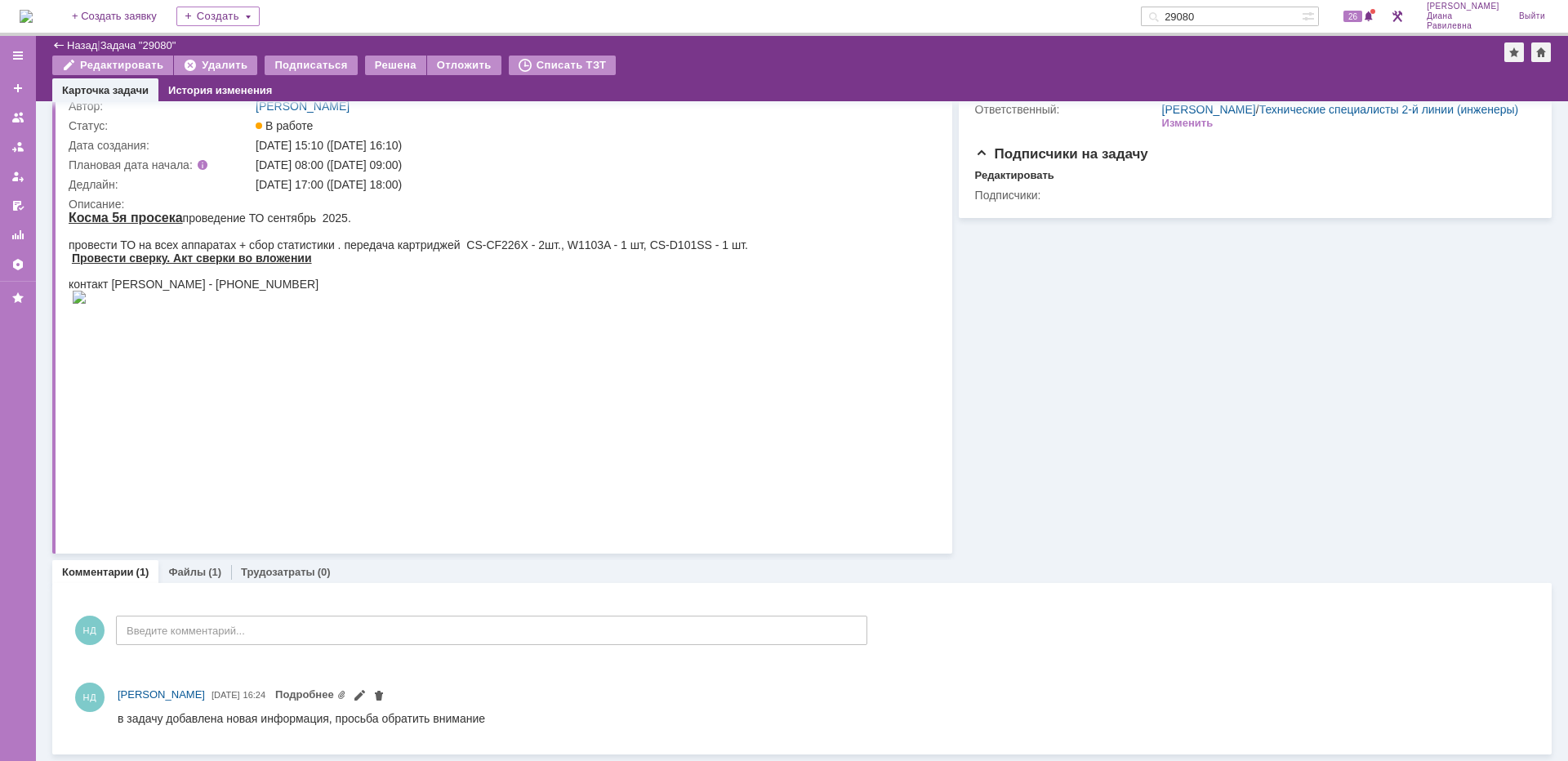
scroll to position [84, 0]
click at [200, 572] on link "Файлы" at bounding box center [187, 571] width 37 height 12
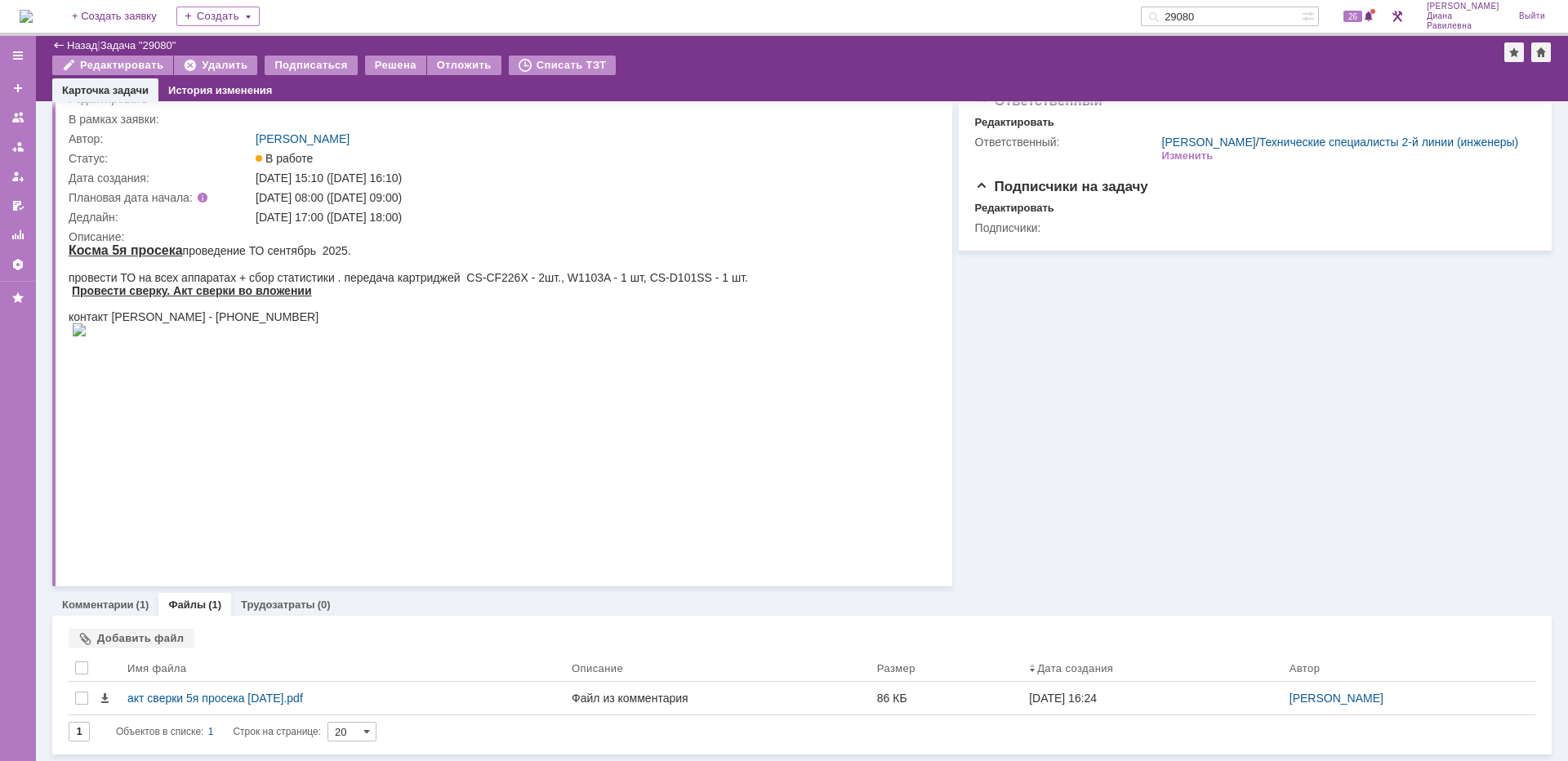
scroll to position [51, 0]
click at [125, 605] on link "Комментарии" at bounding box center [98, 605] width 72 height 12
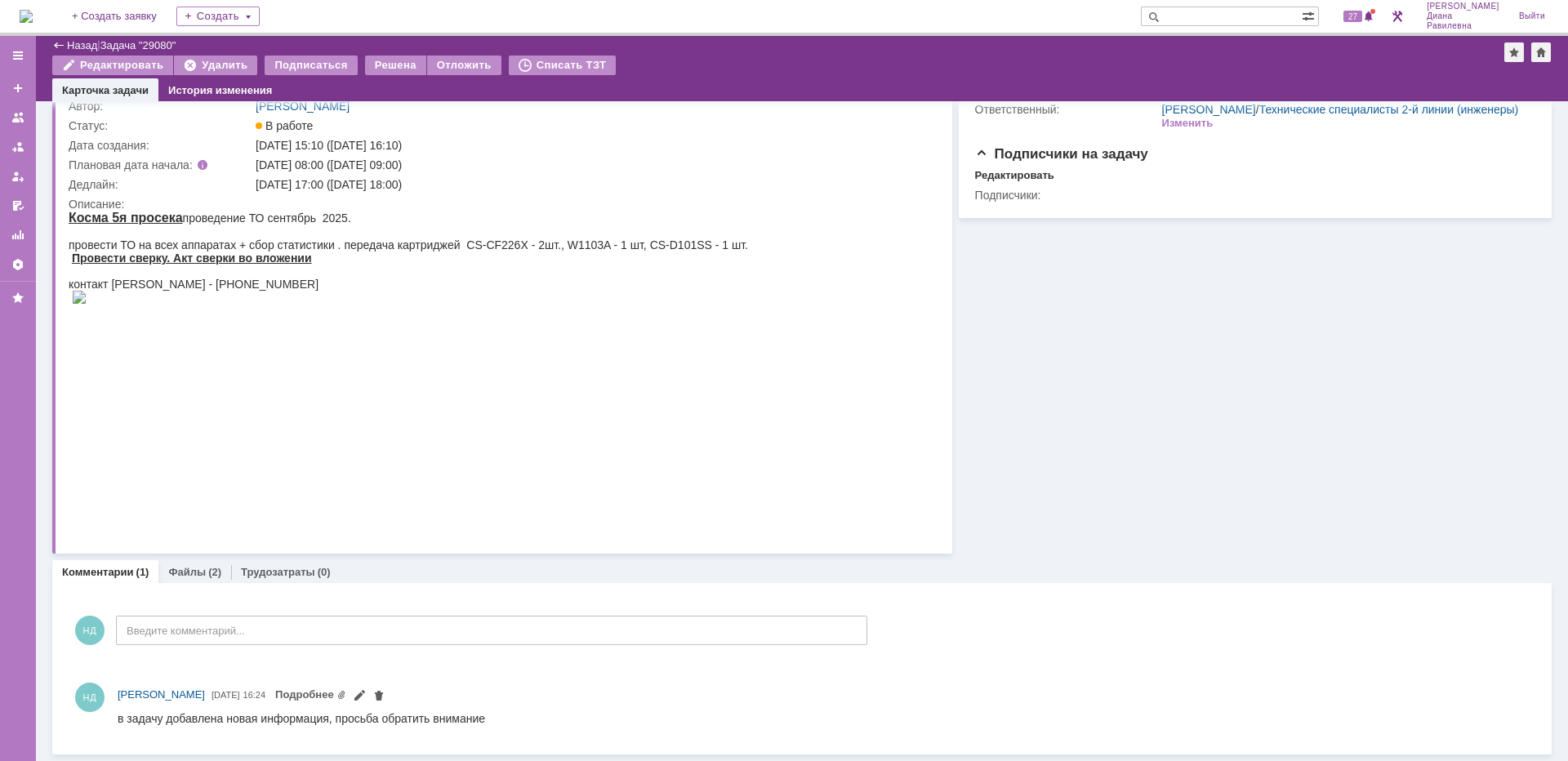
scroll to position [84, 0]
click at [196, 572] on link "Файлы" at bounding box center [187, 571] width 37 height 12
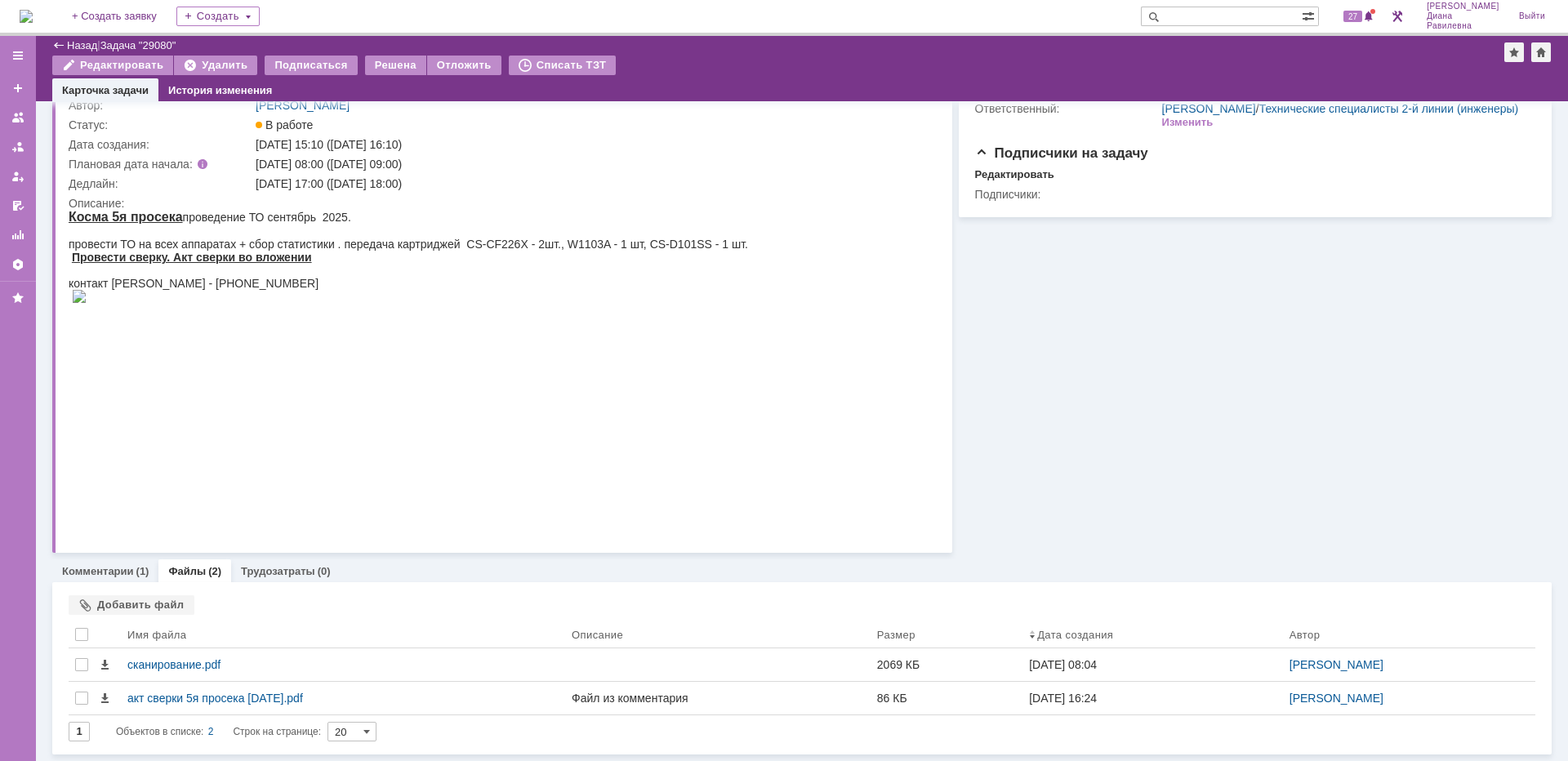
scroll to position [85, 0]
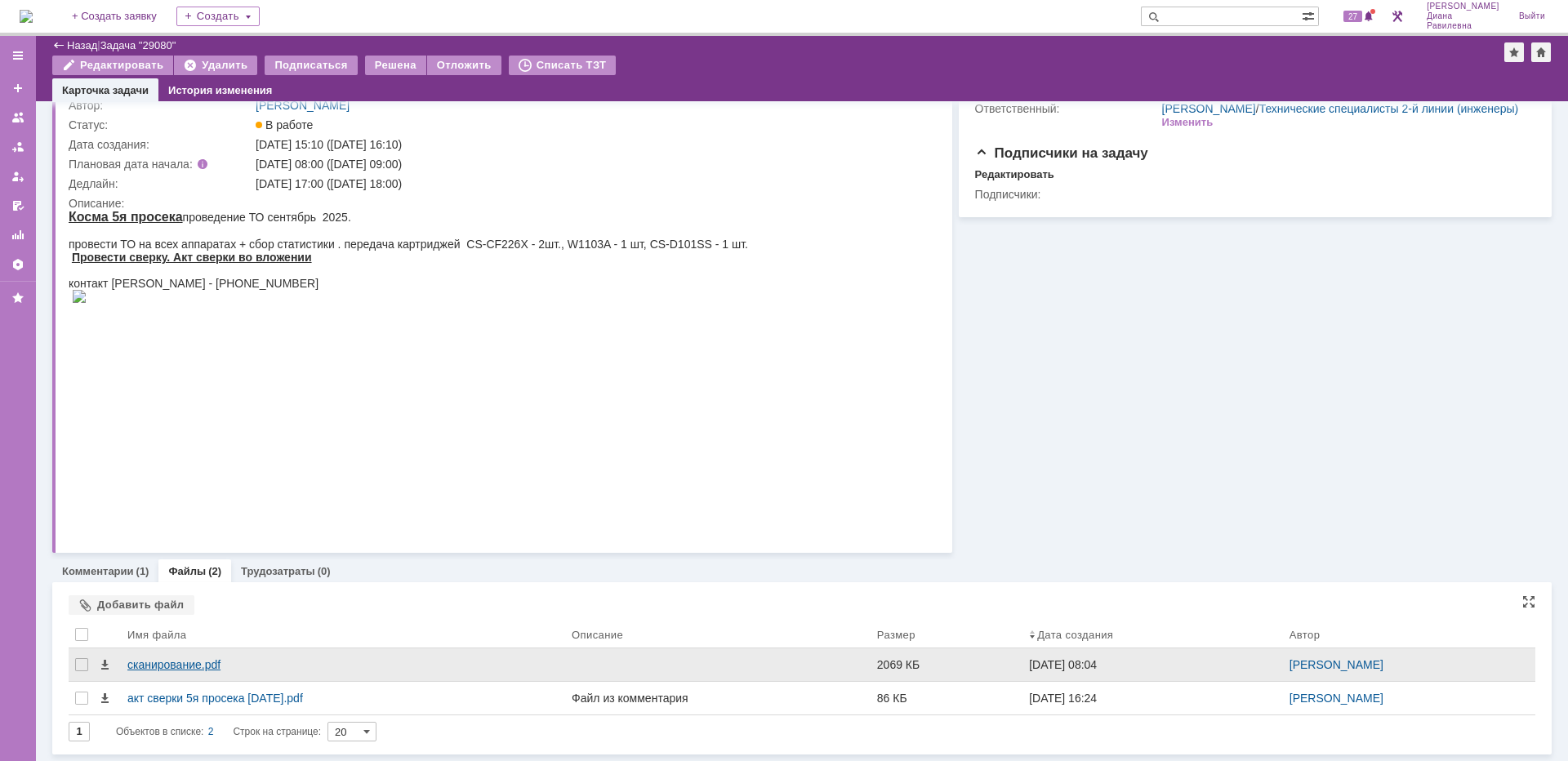
click at [180, 664] on div "сканирование.pdf" at bounding box center [342, 664] width 431 height 13
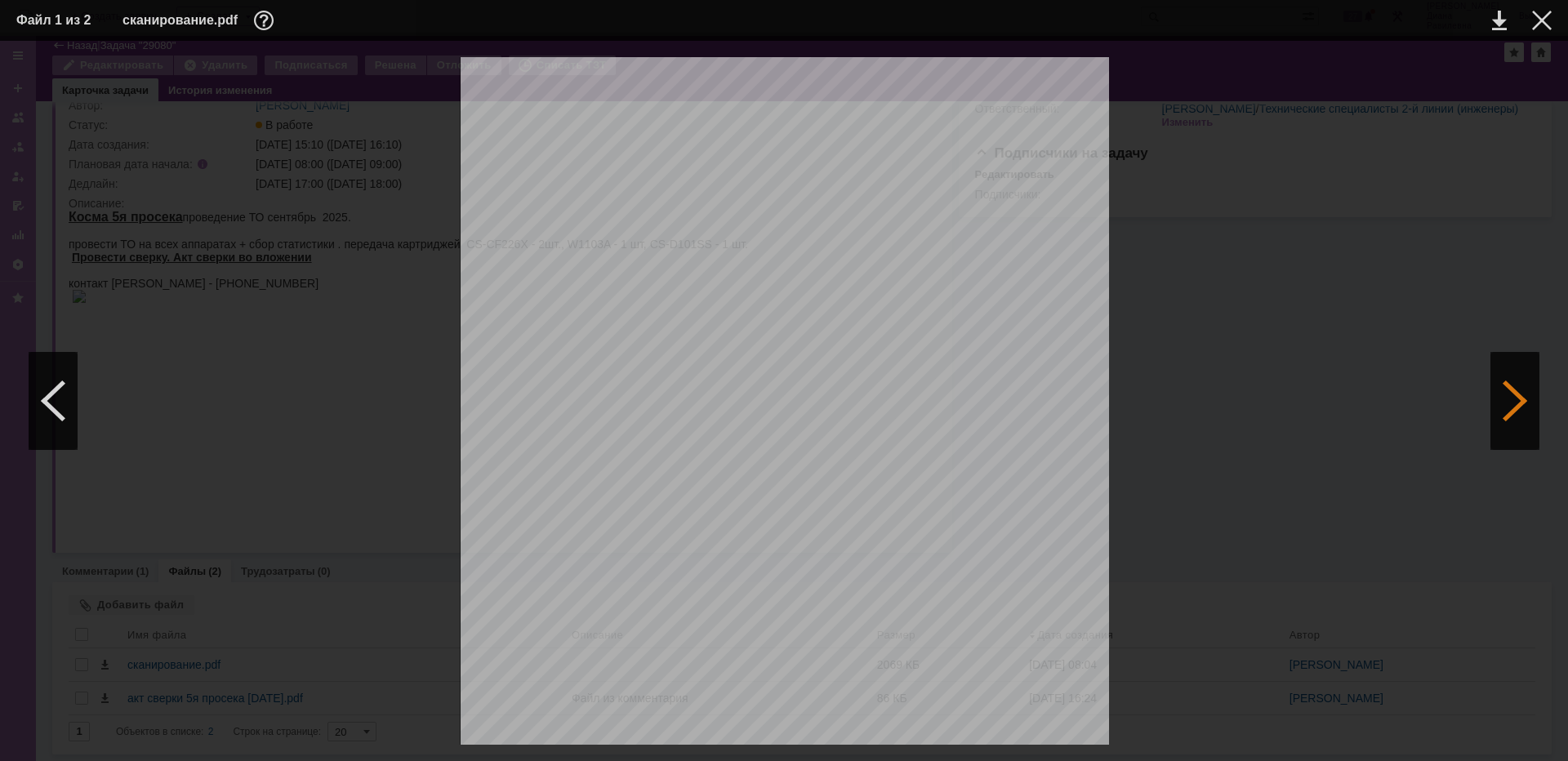
click at [1510, 403] on div at bounding box center [1515, 401] width 49 height 98
click at [1544, 20] on div at bounding box center [1541, 21] width 20 height 20
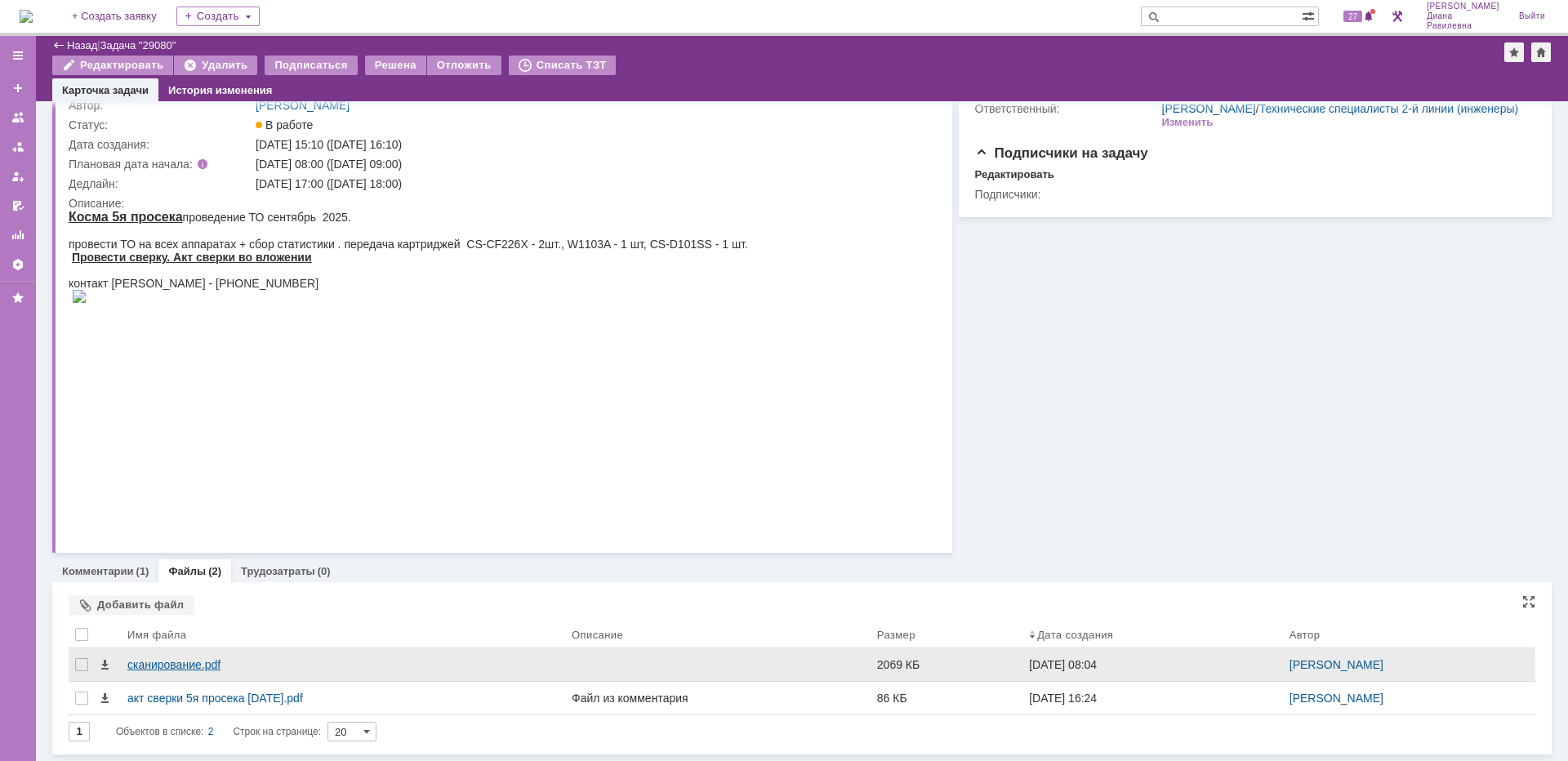
click at [187, 664] on div "сканирование.pdf" at bounding box center [342, 664] width 431 height 13
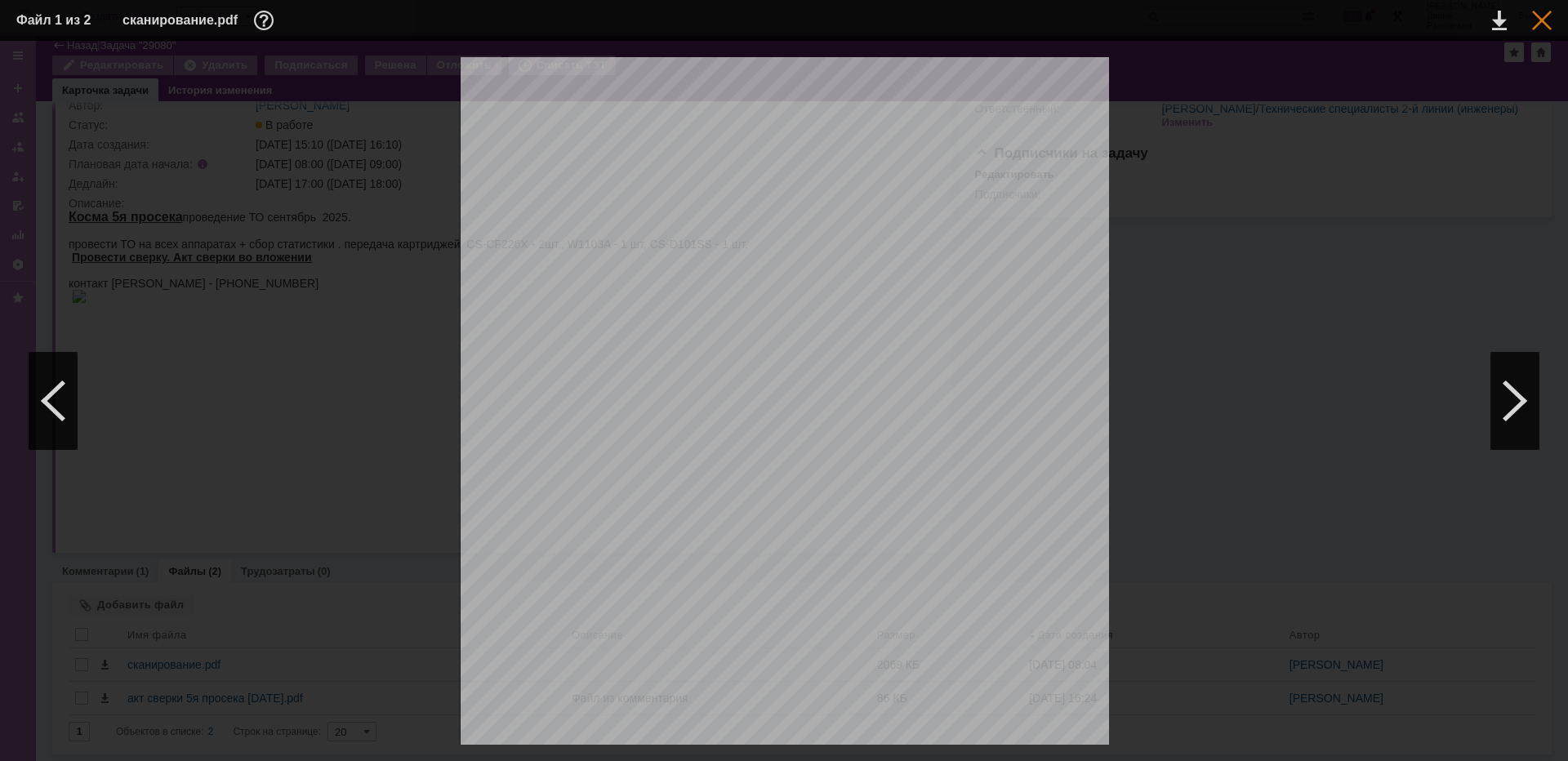
click at [1531, 21] on div at bounding box center [1541, 21] width 20 height 20
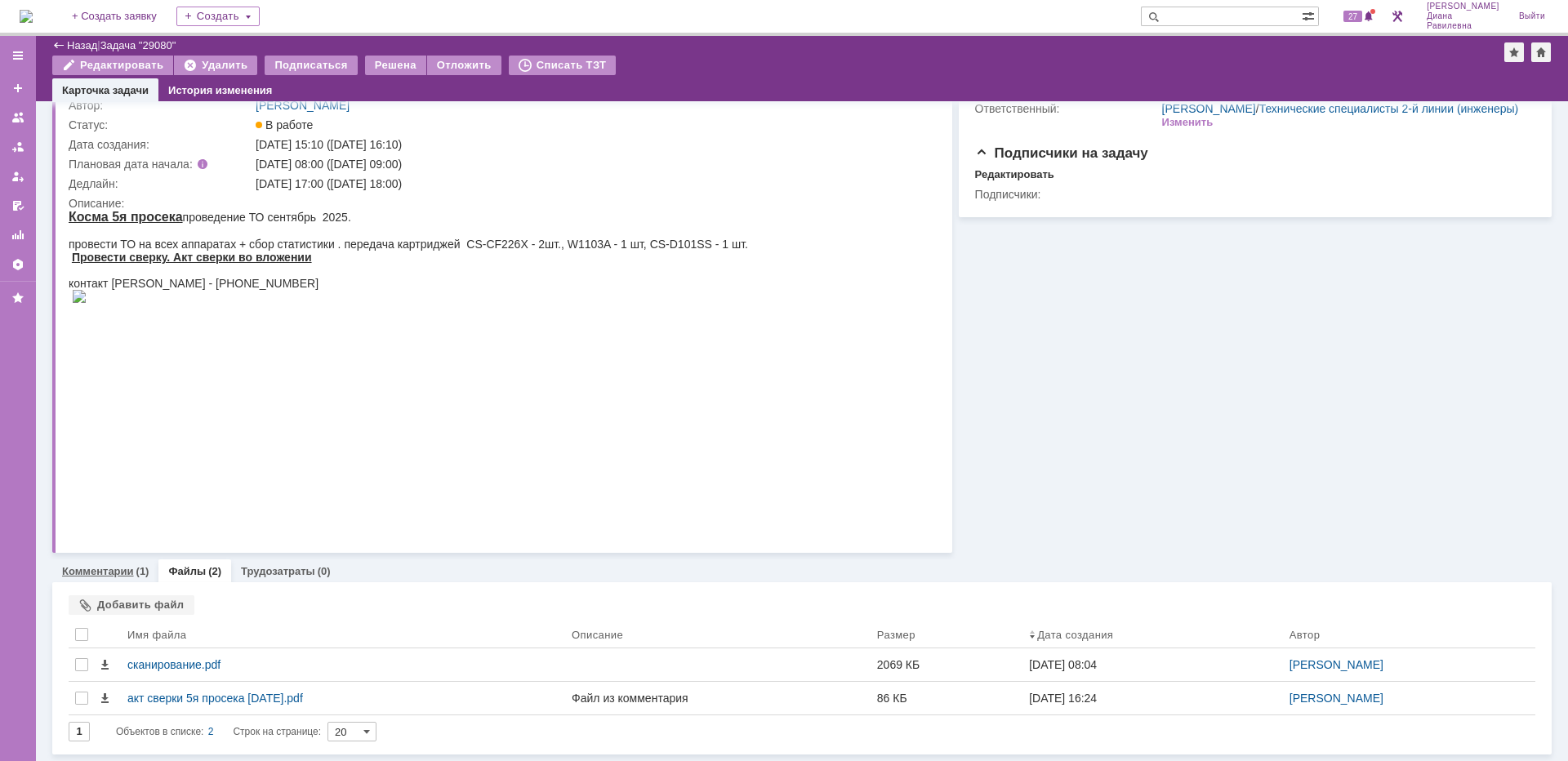
click at [131, 573] on link "Комментарии" at bounding box center [98, 571] width 72 height 12
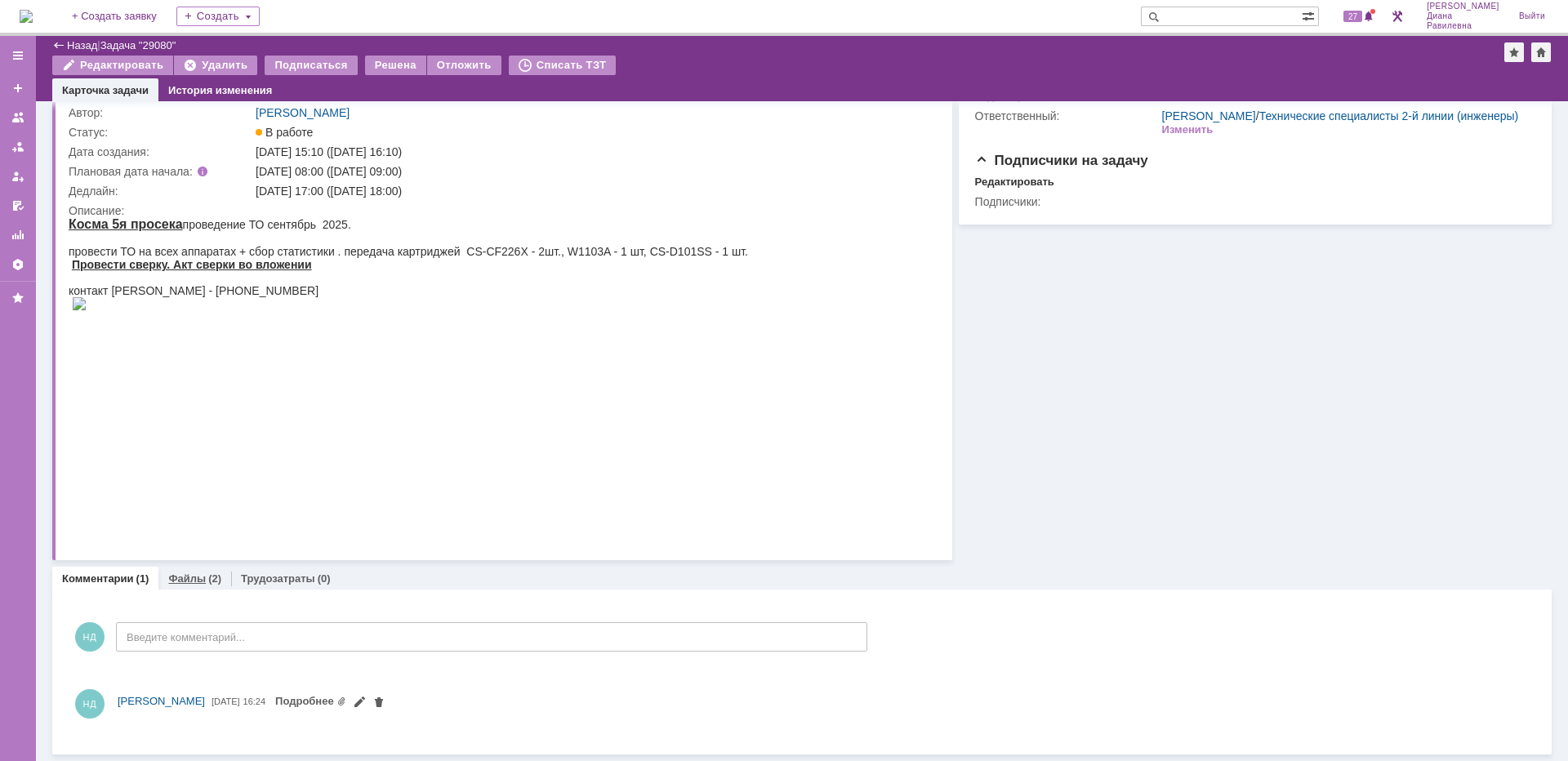
scroll to position [84, 0]
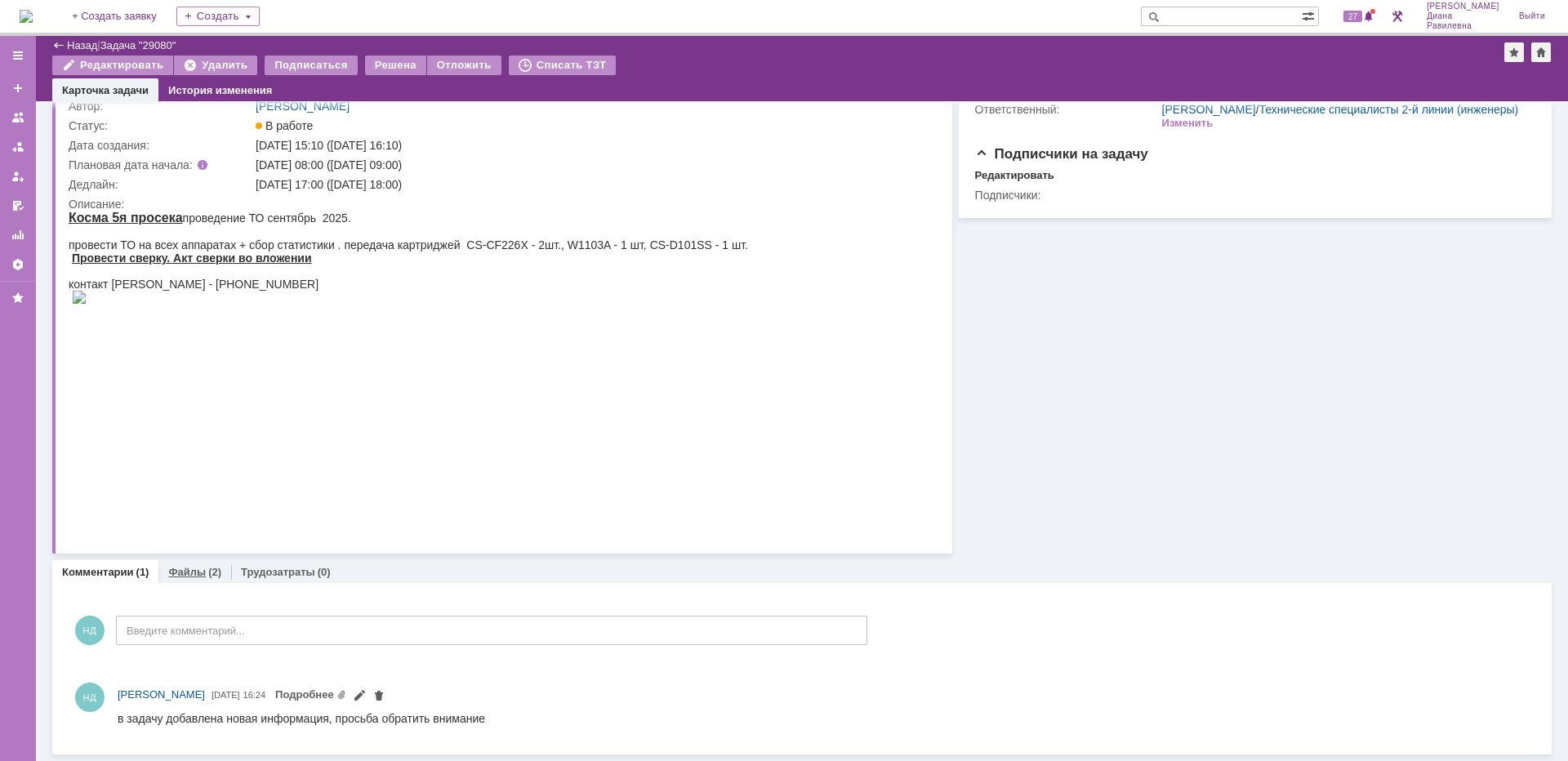
click at [200, 575] on link "Файлы" at bounding box center [187, 571] width 37 height 12
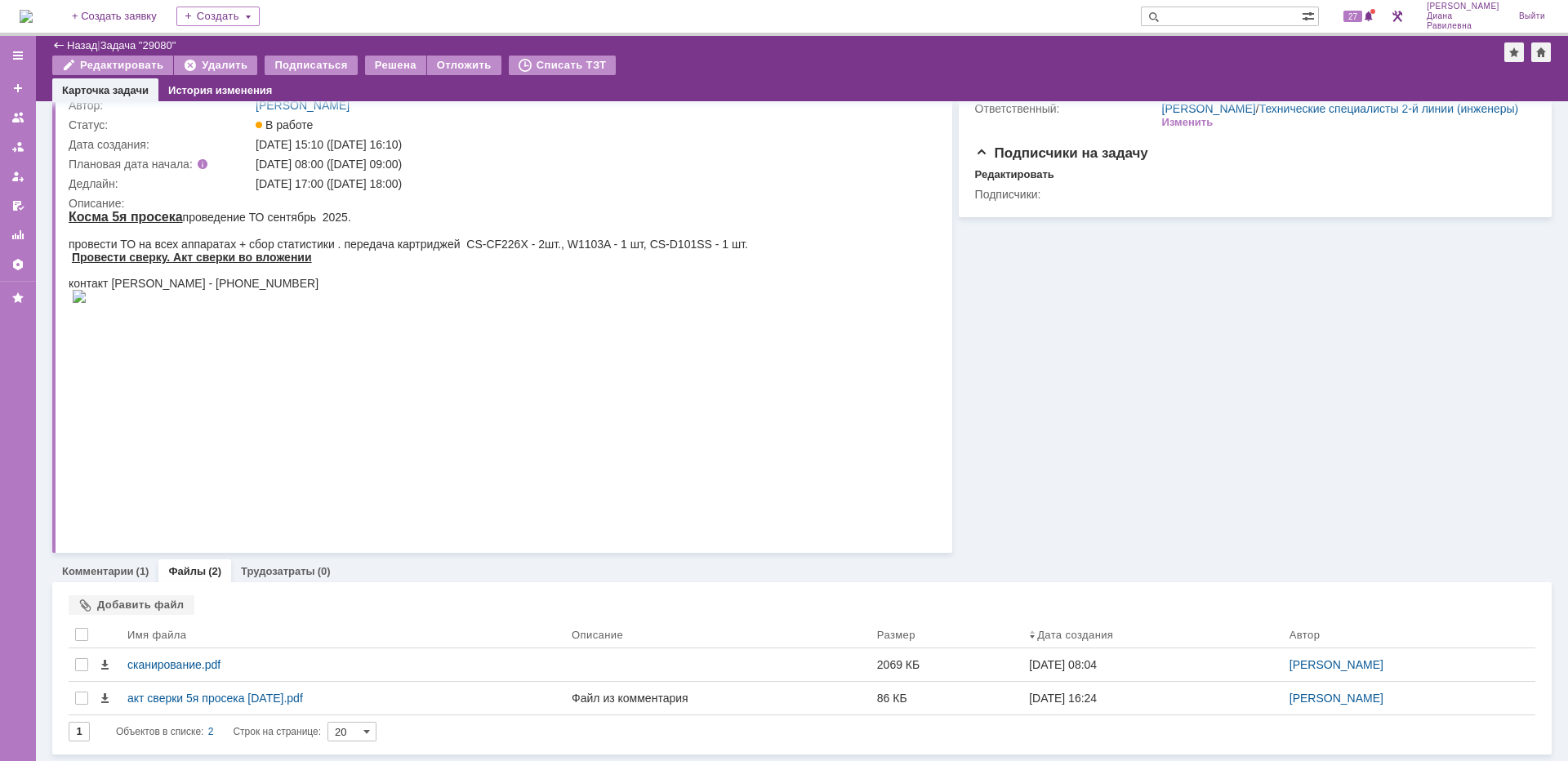
scroll to position [85, 0]
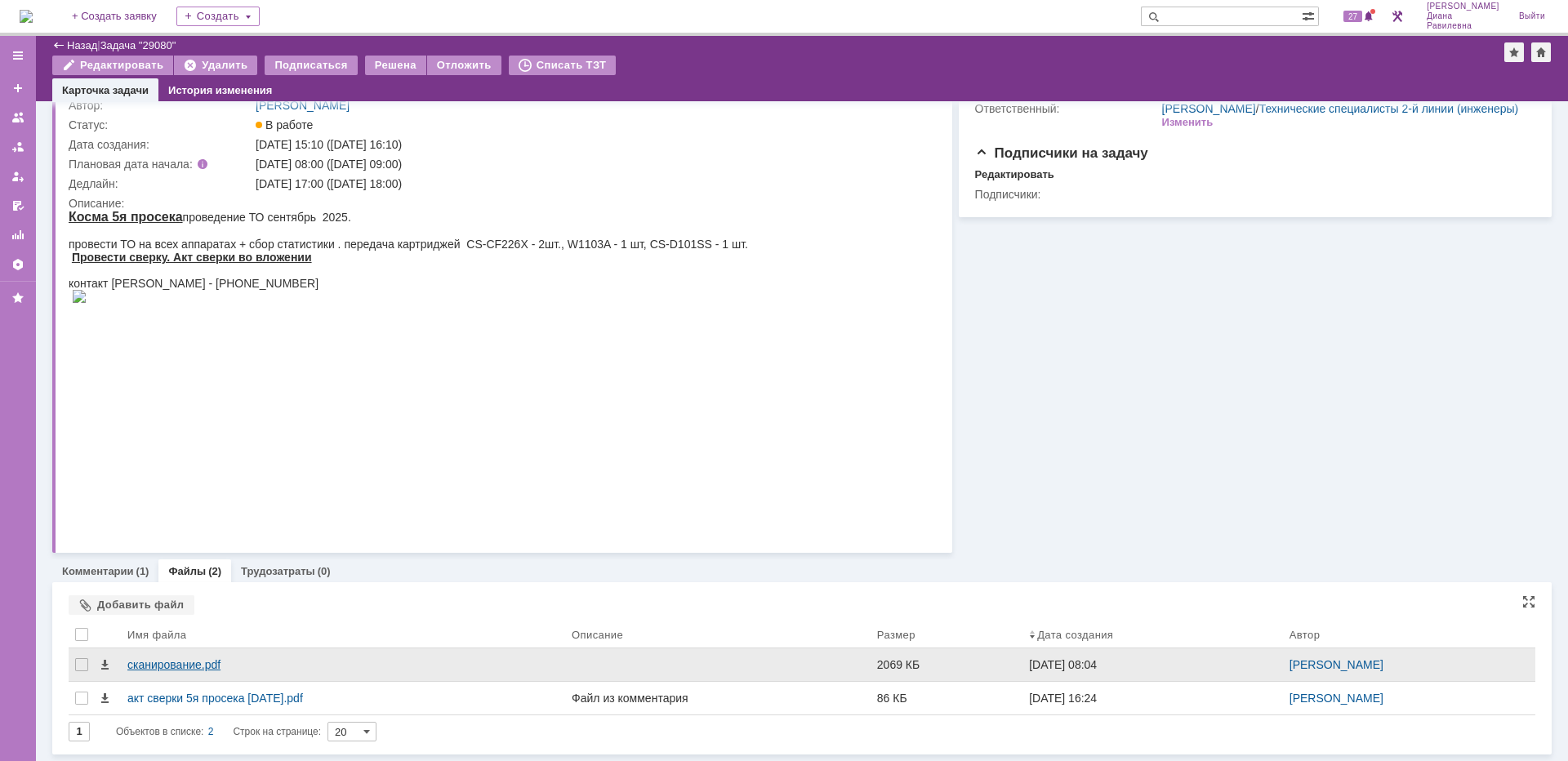
click at [190, 660] on div "сканирование.pdf" at bounding box center [342, 664] width 431 height 13
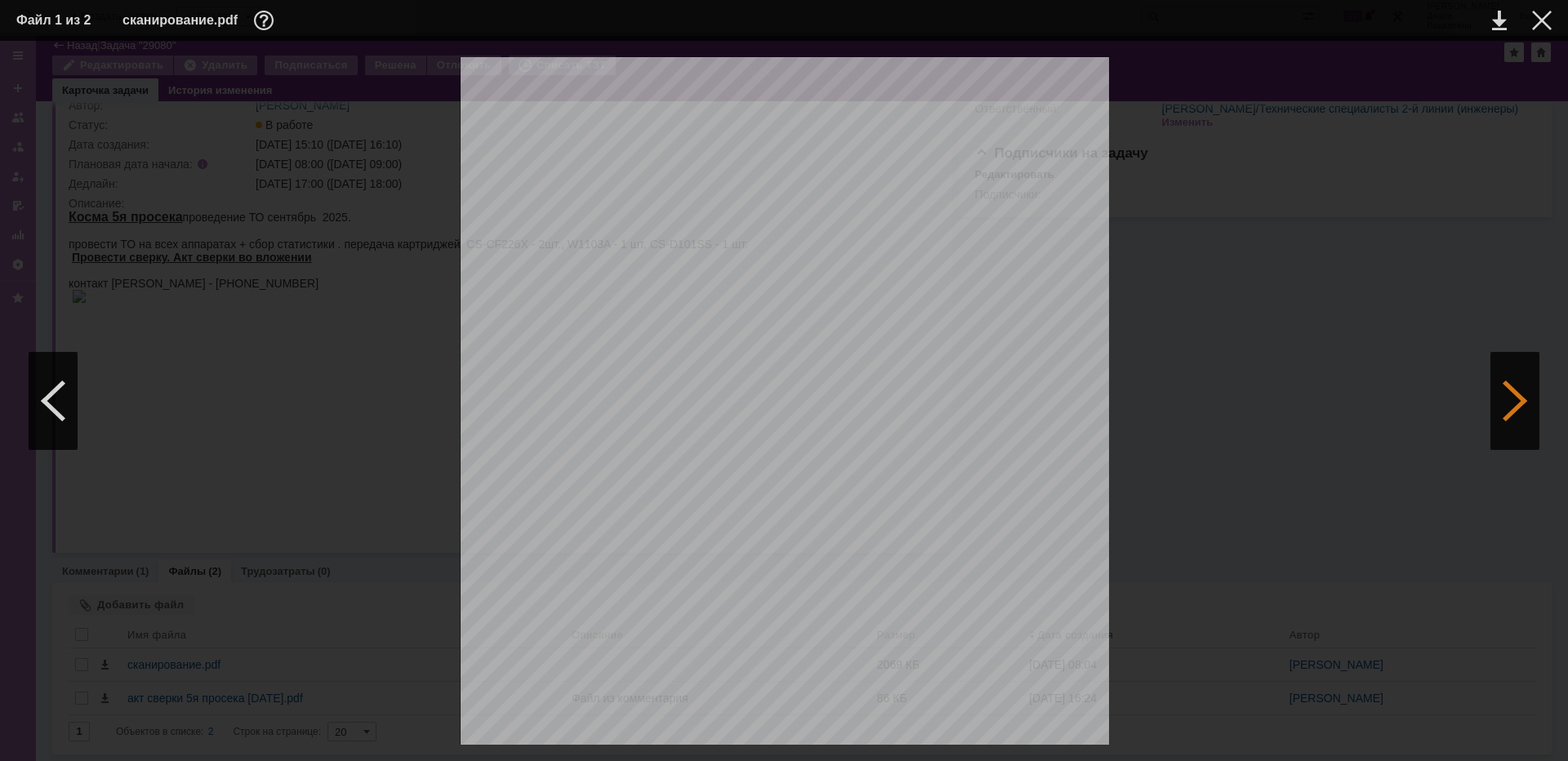
click at [1502, 390] on div at bounding box center [1515, 401] width 49 height 98
click at [1523, 411] on div at bounding box center [1515, 401] width 49 height 98
click at [1516, 400] on div at bounding box center [1515, 401] width 49 height 98
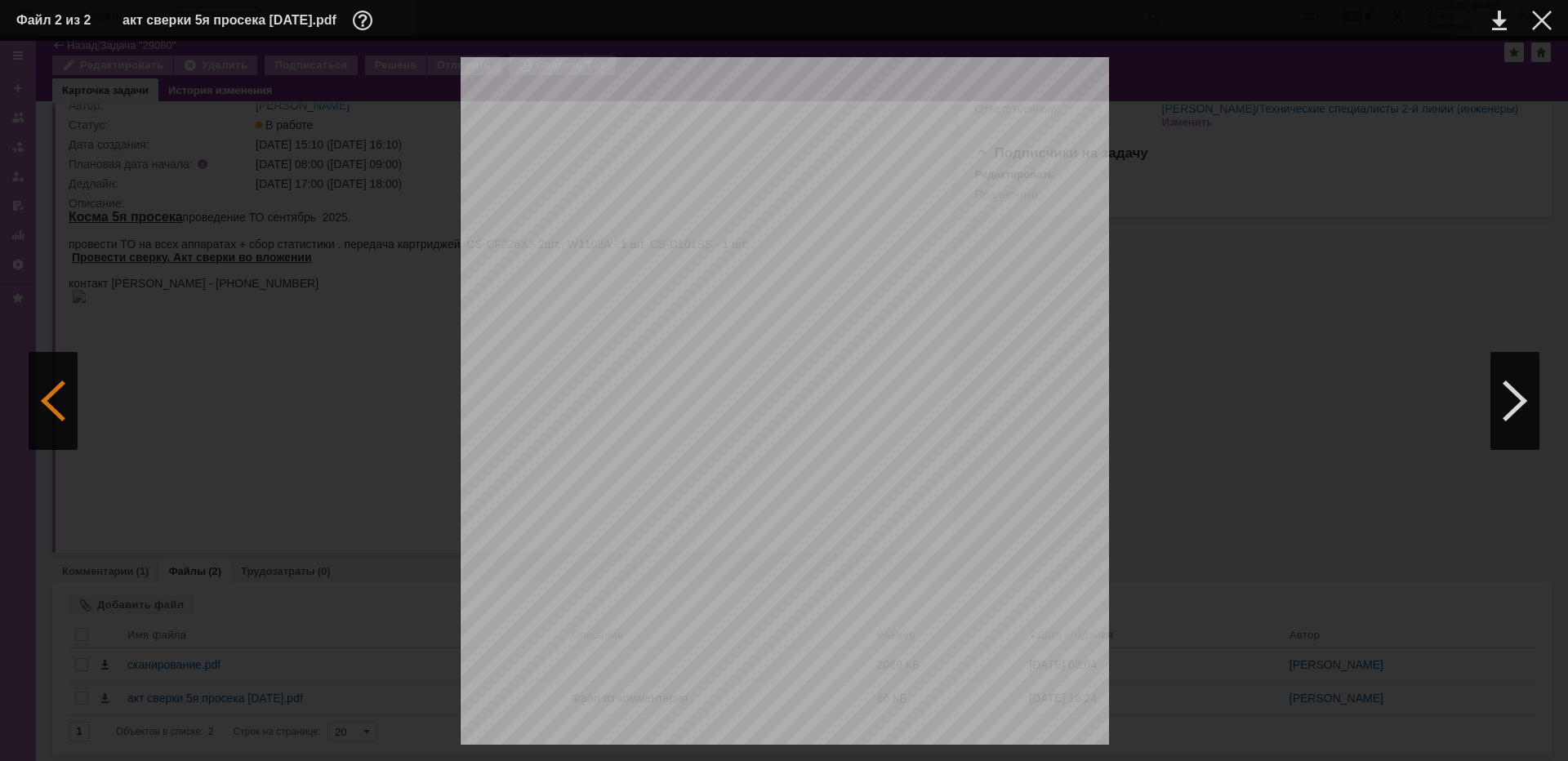
click at [64, 403] on div at bounding box center [53, 401] width 49 height 98
click at [1536, 25] on div at bounding box center [1541, 21] width 20 height 20
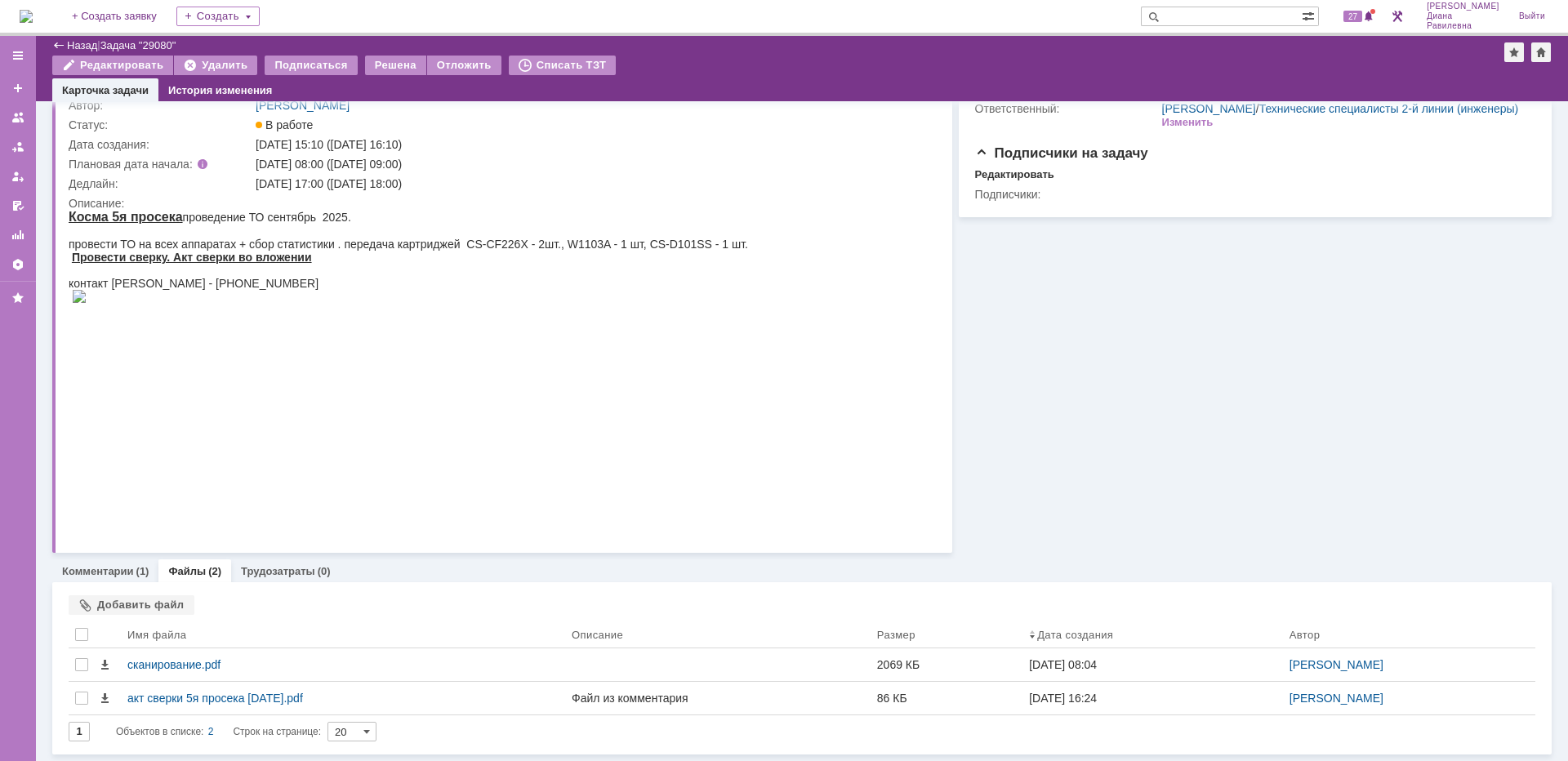
scroll to position [85, 0]
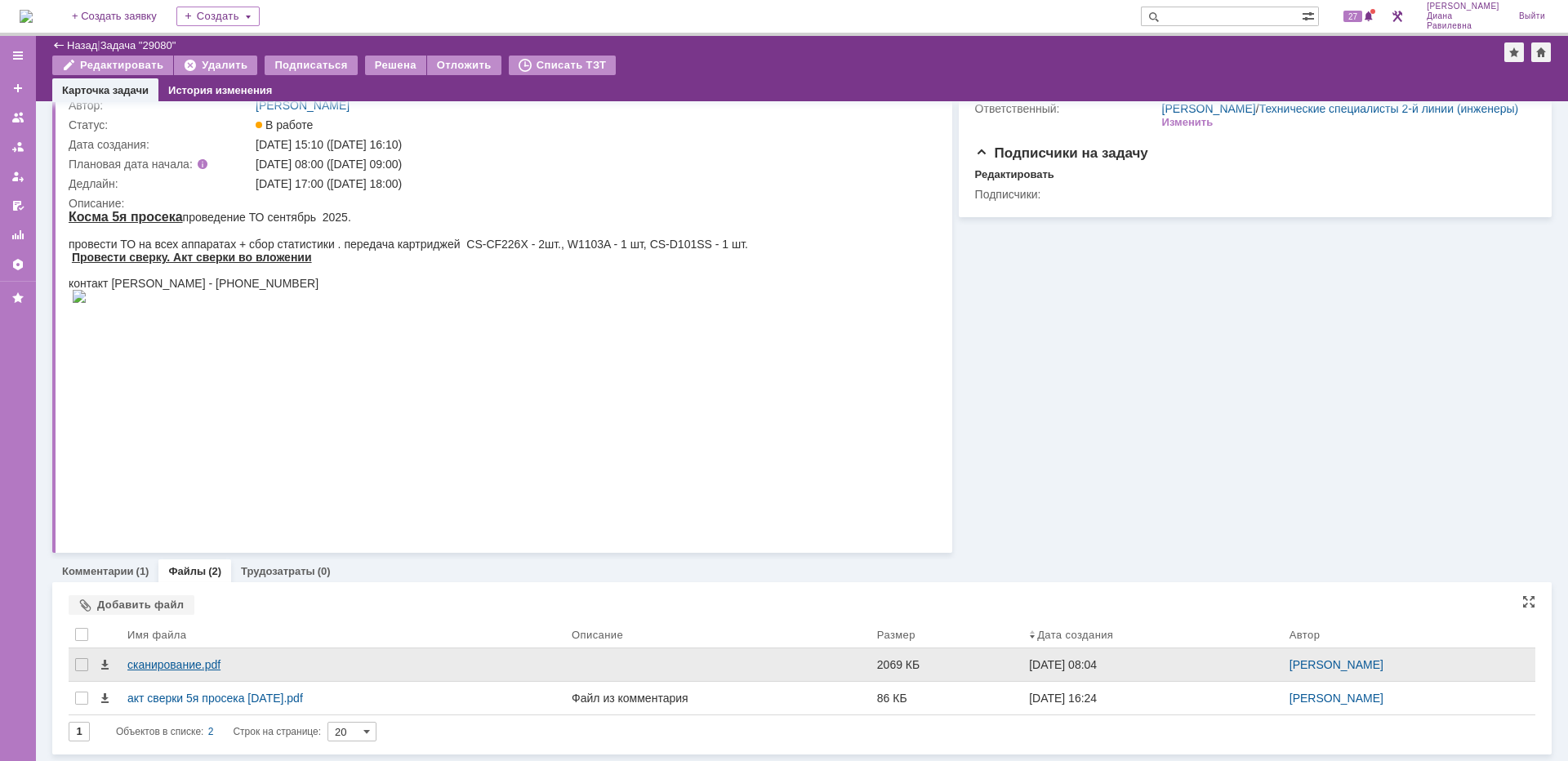
click at [206, 668] on div "сканирование.pdf" at bounding box center [342, 664] width 431 height 13
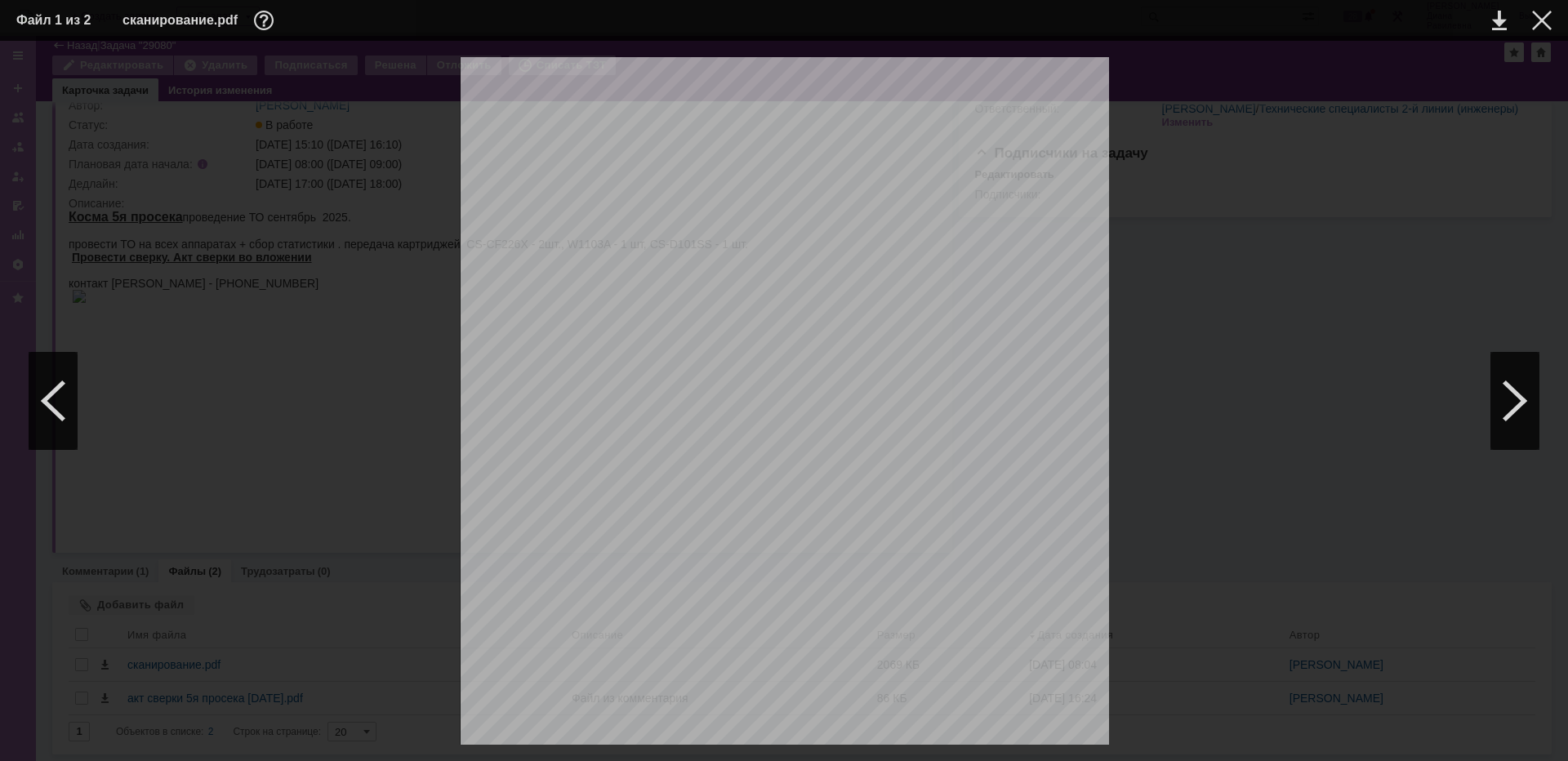
scroll to position [0, 0]
click at [2, 80] on div "ИНФОРМАЦИЯ О ФАЙЛЕ Имя файла: сканирование.pdf Размер: 2.02МБ Дата создания: 29…" at bounding box center [784, 401] width 1568 height 721
click at [1508, 400] on div at bounding box center [1515, 401] width 49 height 98
click at [1508, 395] on div at bounding box center [1515, 401] width 49 height 98
click at [1499, 23] on link at bounding box center [1499, 21] width 15 height 20
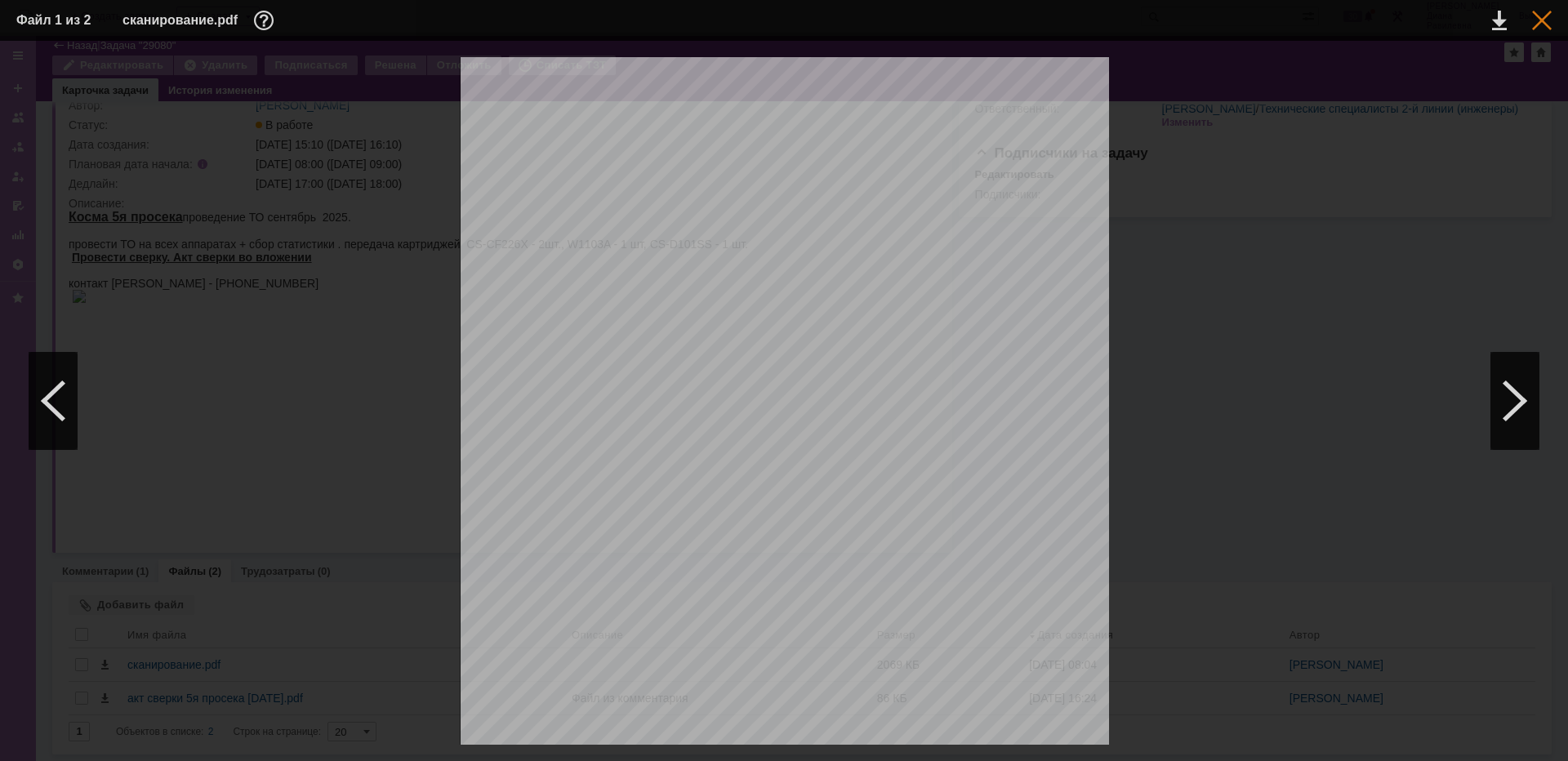
click at [1540, 26] on div at bounding box center [1541, 21] width 20 height 20
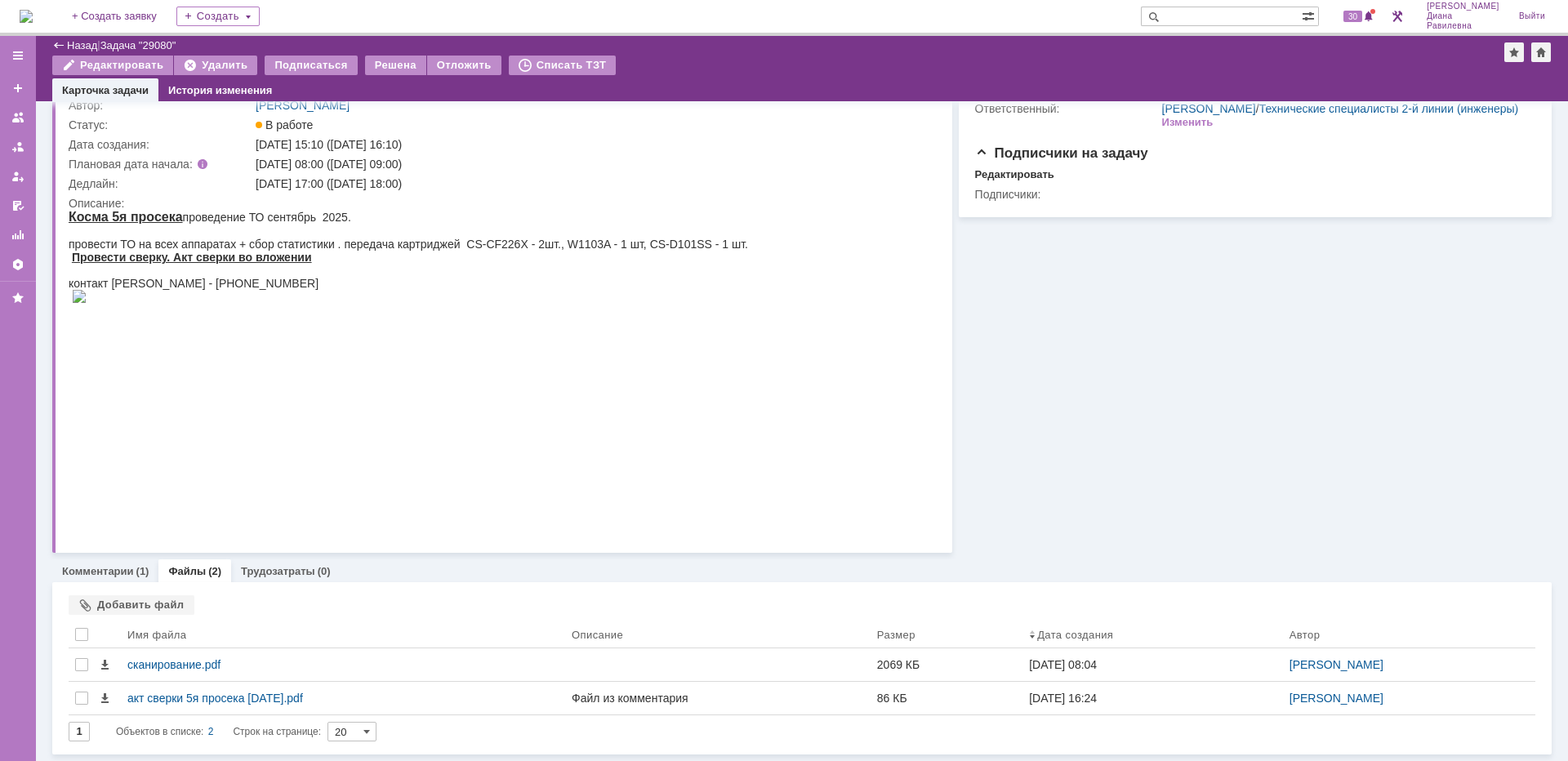
scroll to position [85, 0]
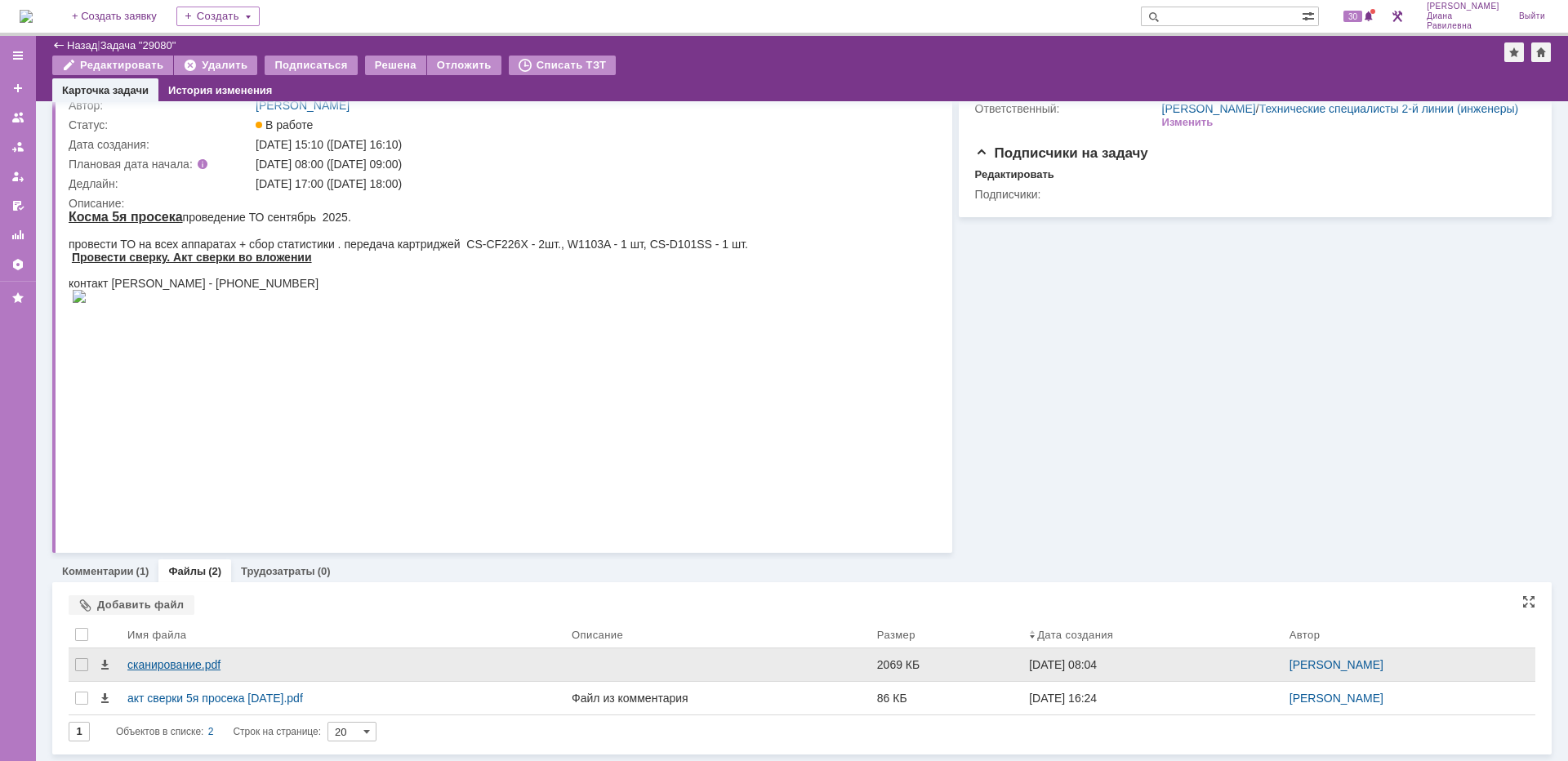
click at [190, 665] on div "сканирование.pdf" at bounding box center [342, 664] width 431 height 13
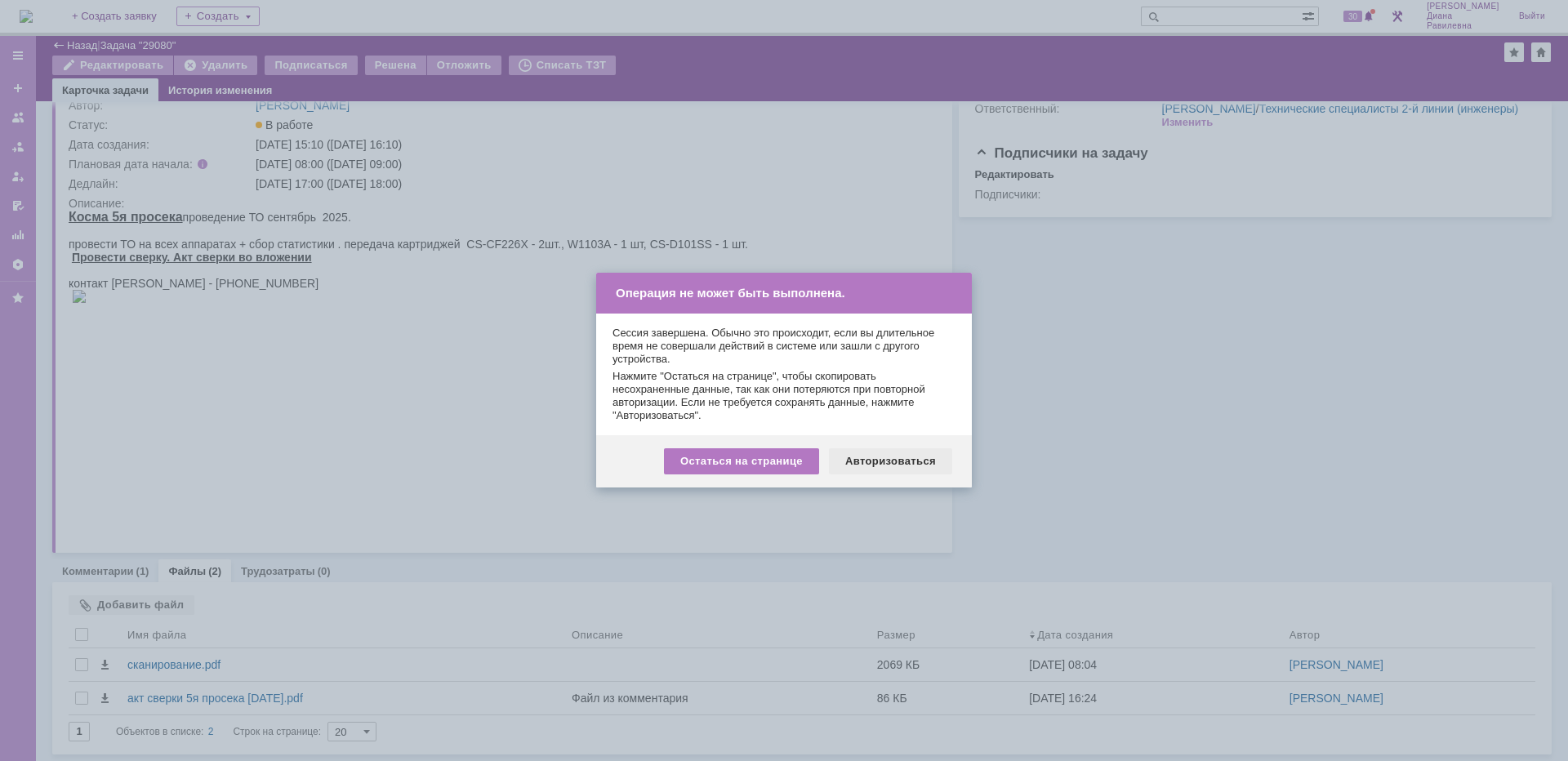
click at [883, 457] on div "Авторизоваться" at bounding box center [890, 461] width 123 height 26
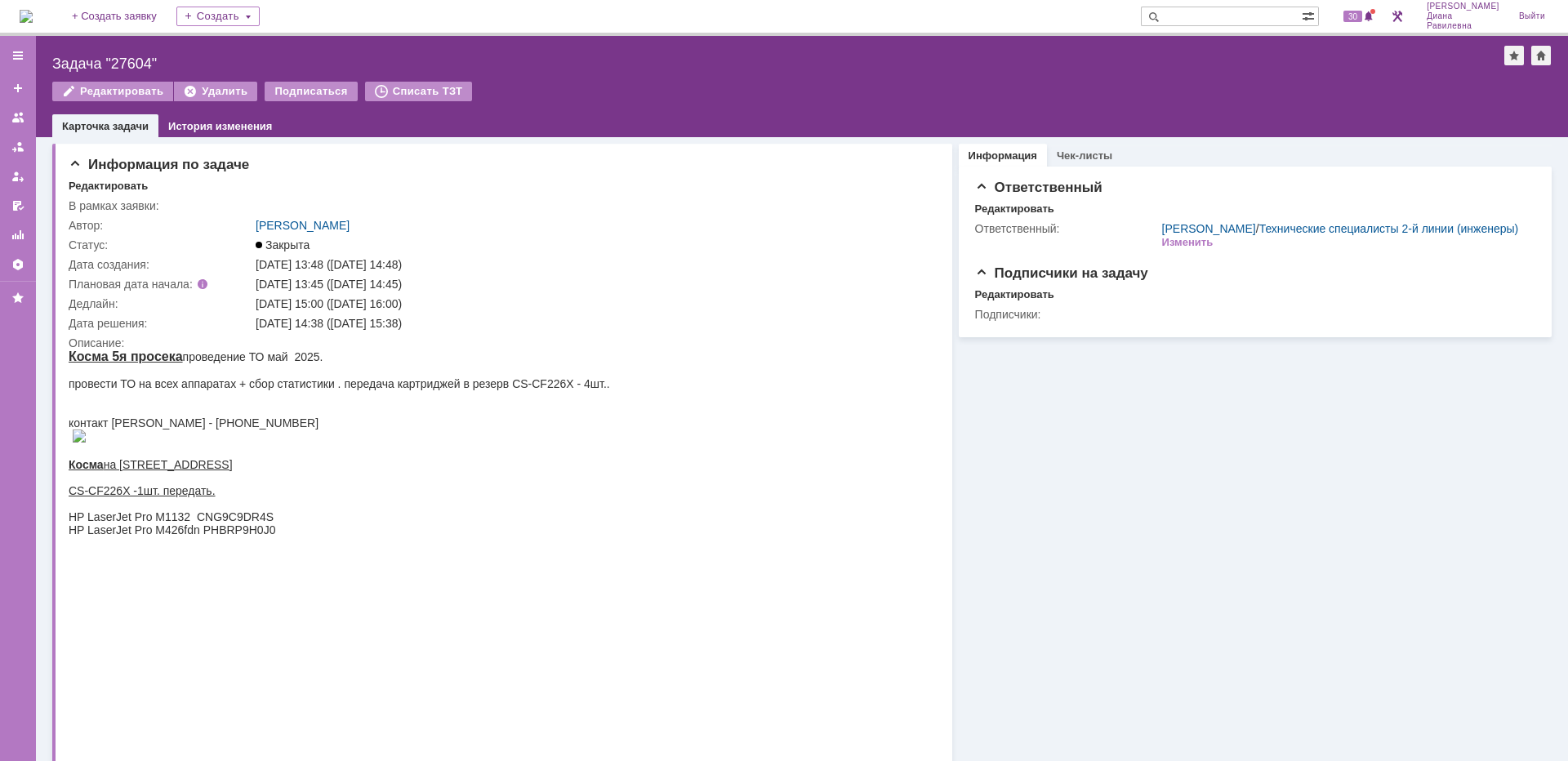
click at [33, 14] on img at bounding box center [26, 16] width 13 height 13
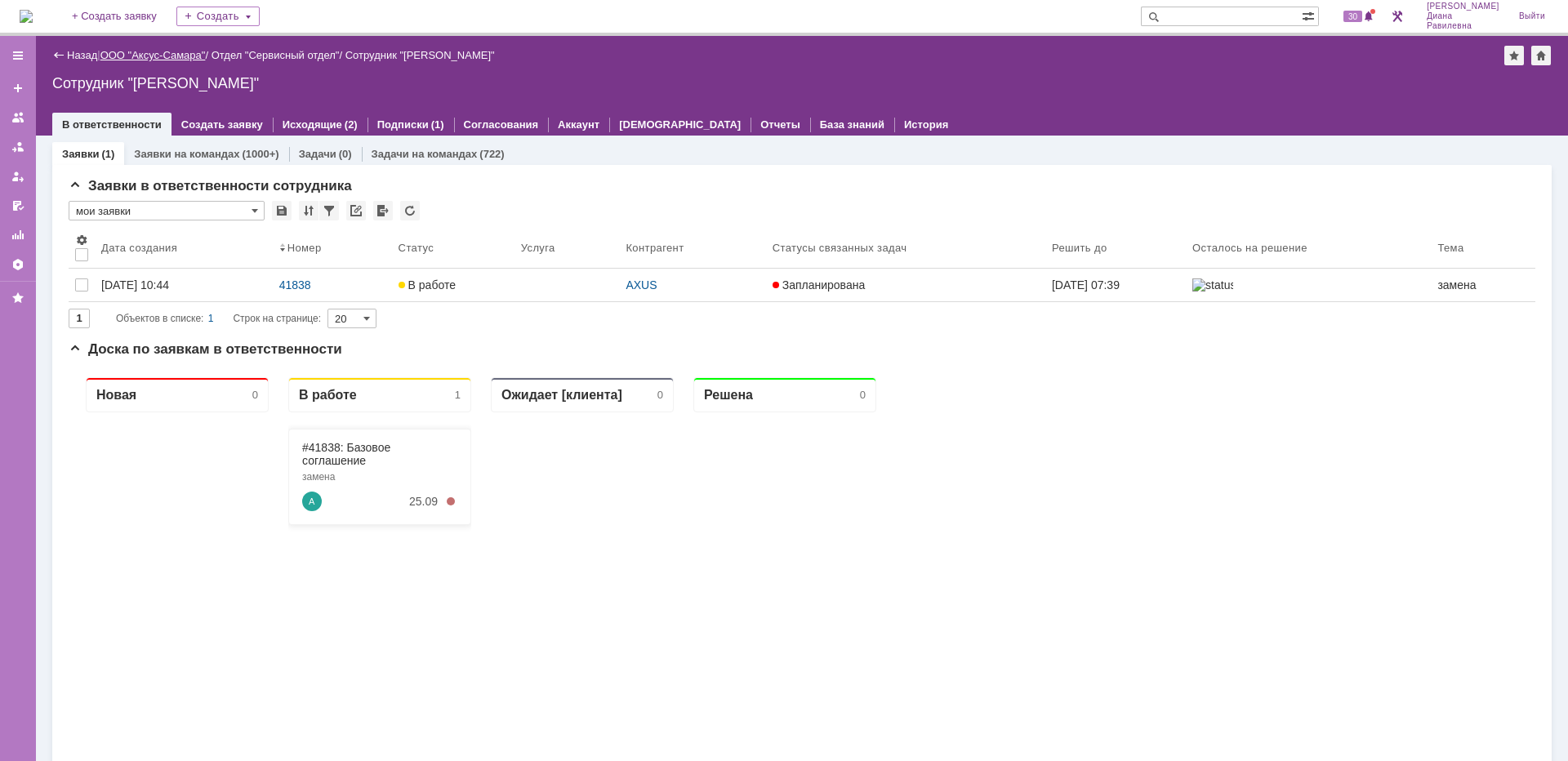
click at [190, 50] on link "ООО "Аксус-Самара"" at bounding box center [153, 55] width 106 height 12
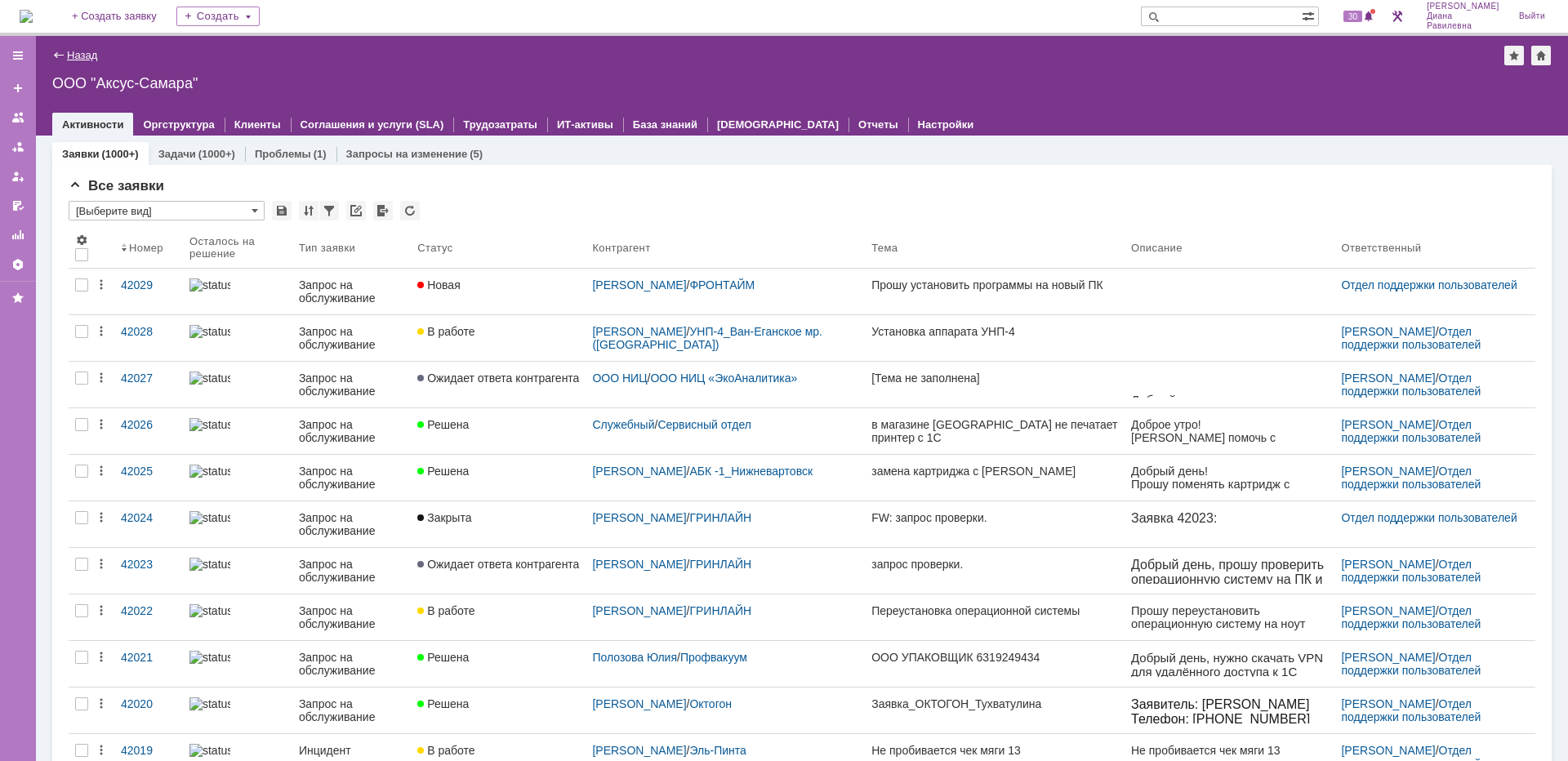
click at [92, 54] on link "Назад" at bounding box center [82, 55] width 31 height 12
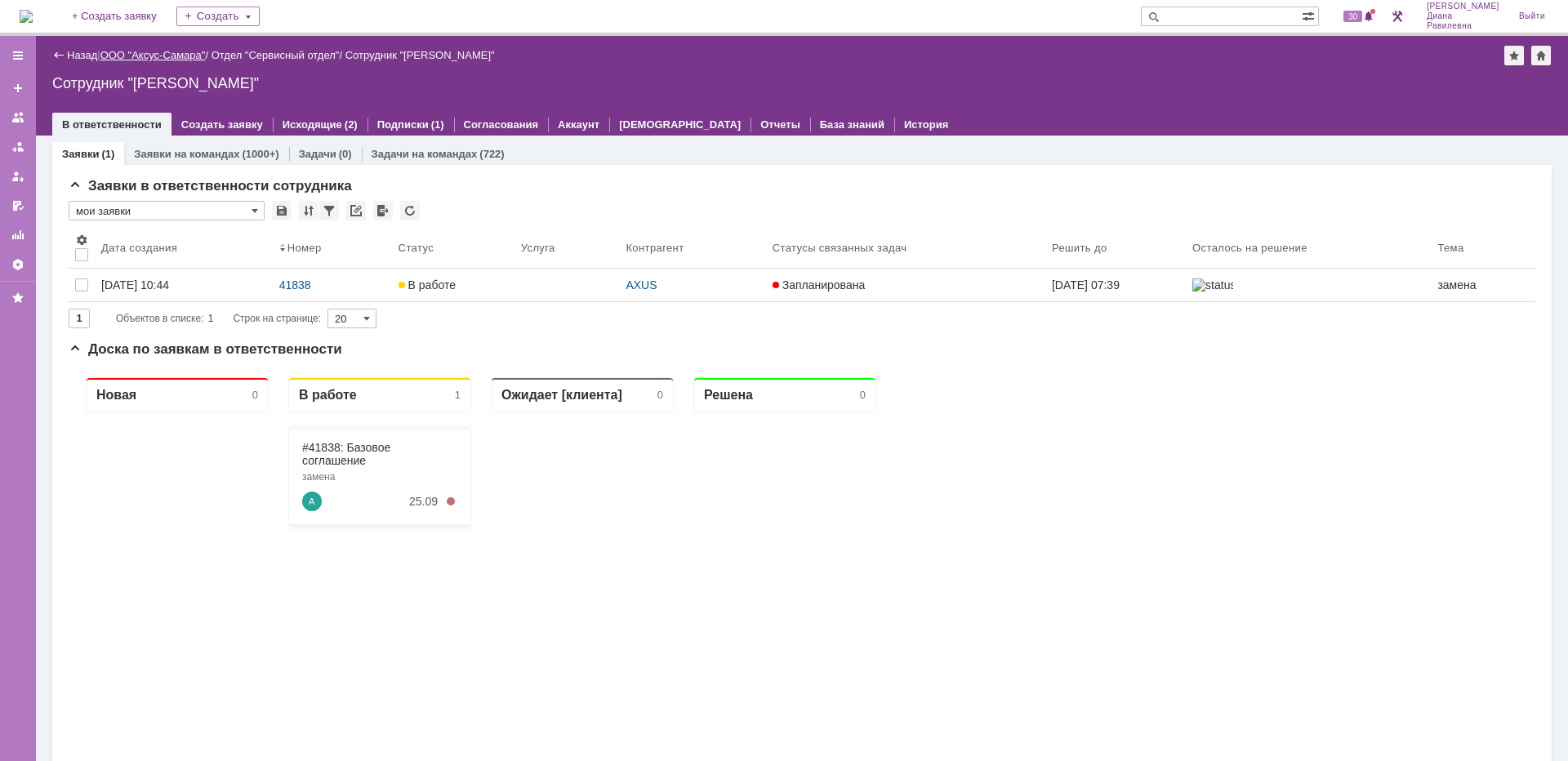
click at [168, 52] on link "ООО "Аксус-Самара"" at bounding box center [153, 55] width 106 height 12
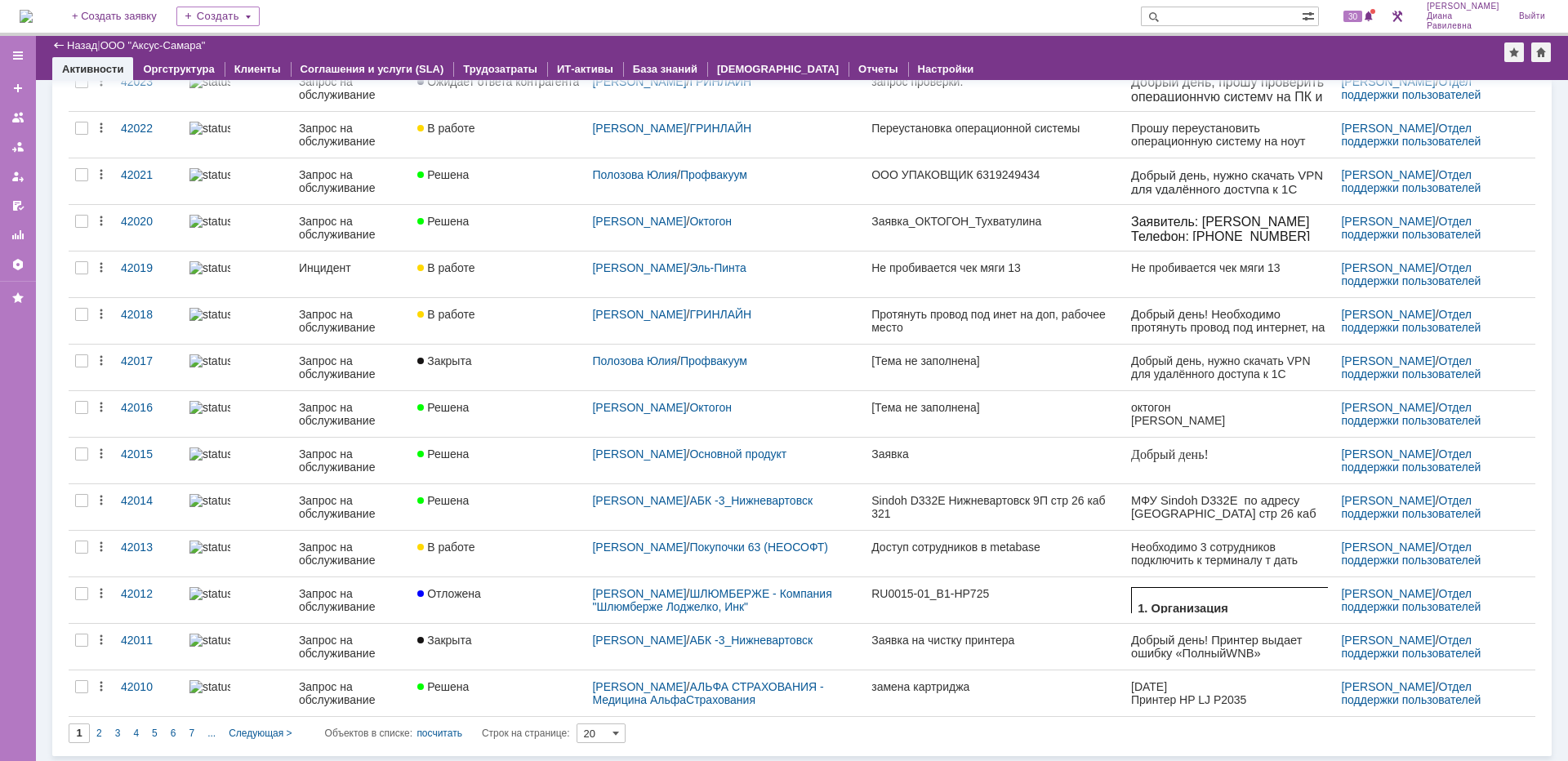
scroll to position [428, 0]
click at [95, 727] on div "2" at bounding box center [99, 732] width 19 height 20
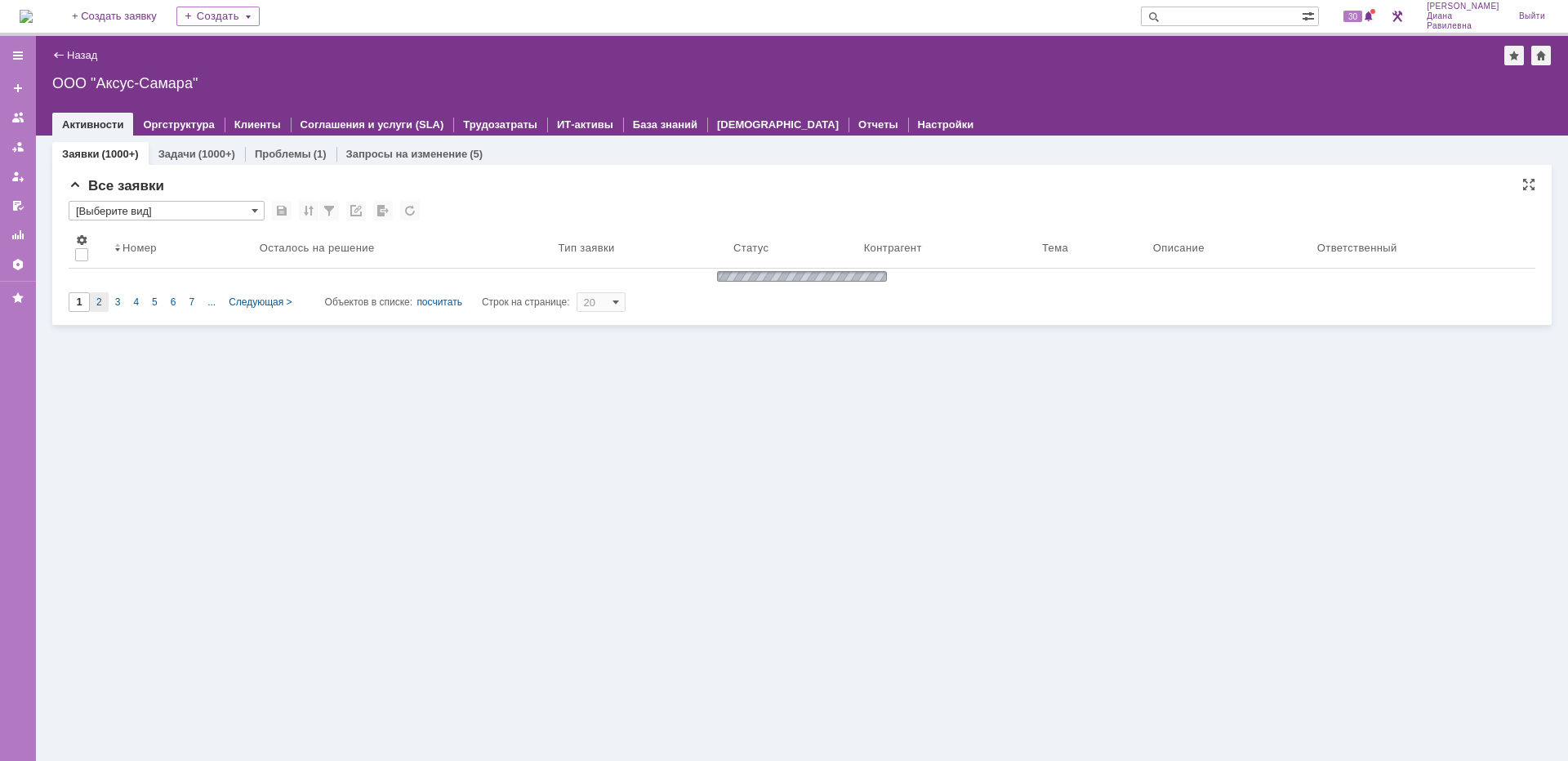
type input "2"
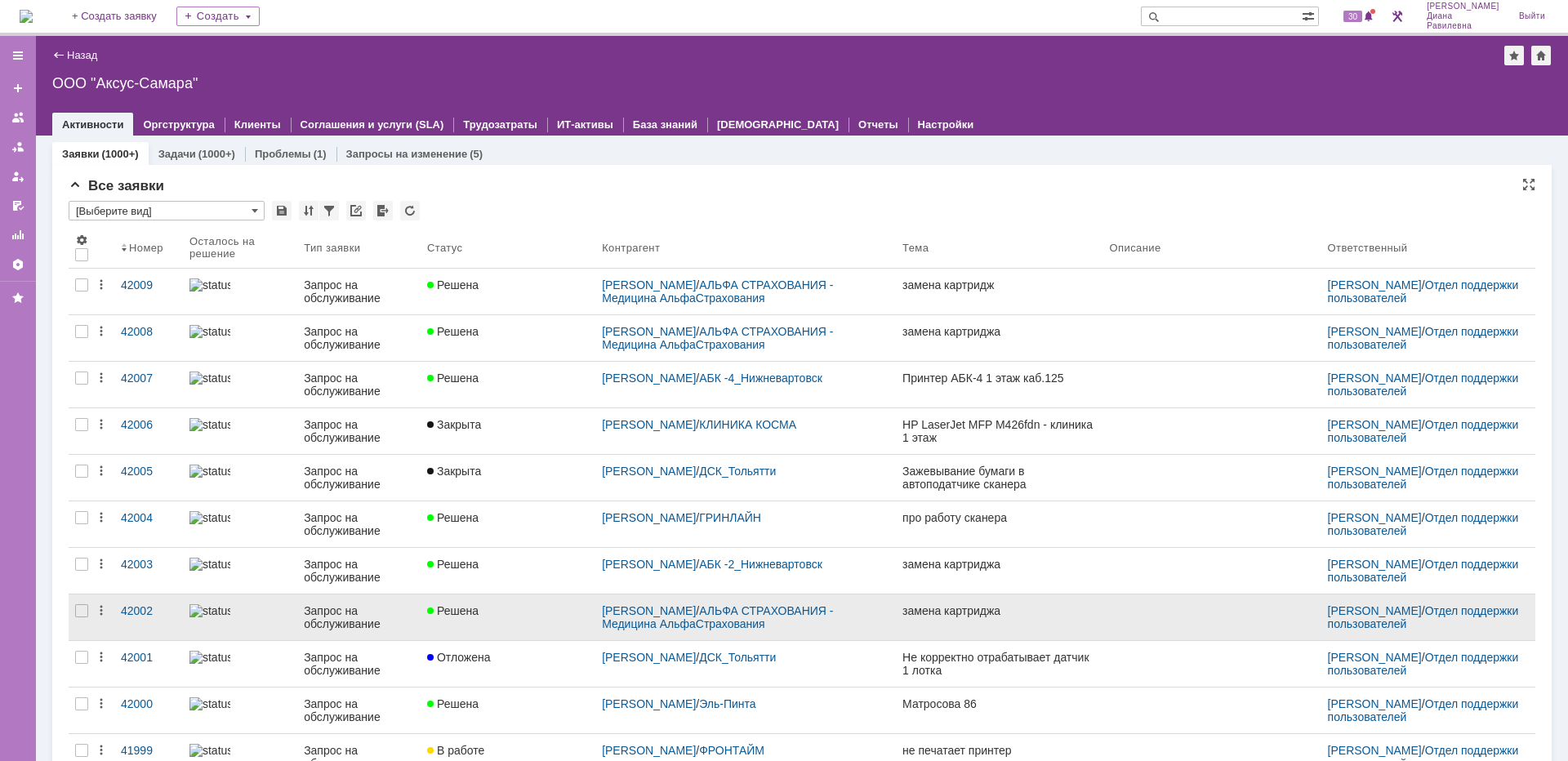
scroll to position [42, 0]
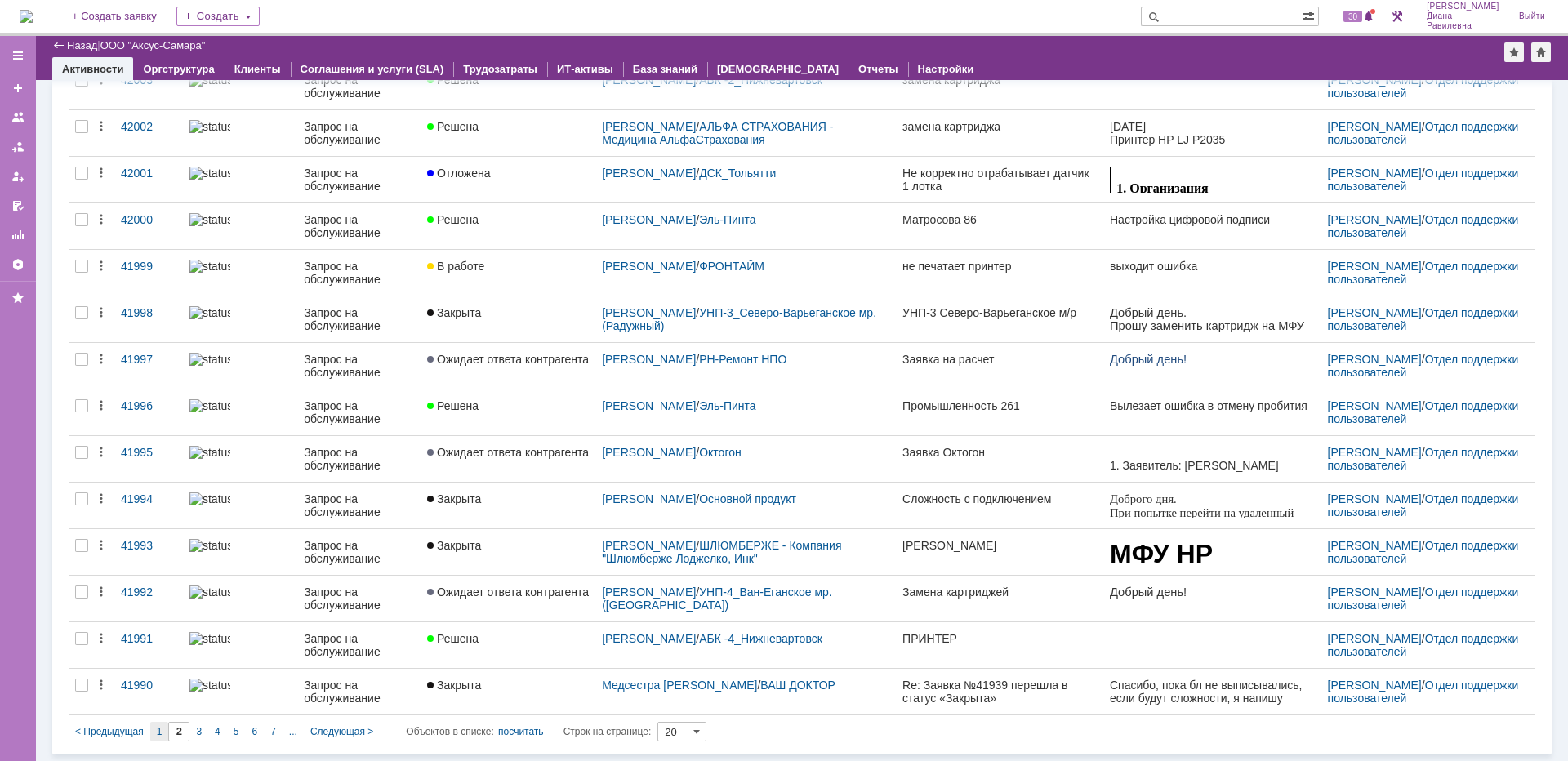
click at [153, 734] on div "1" at bounding box center [159, 732] width 19 height 20
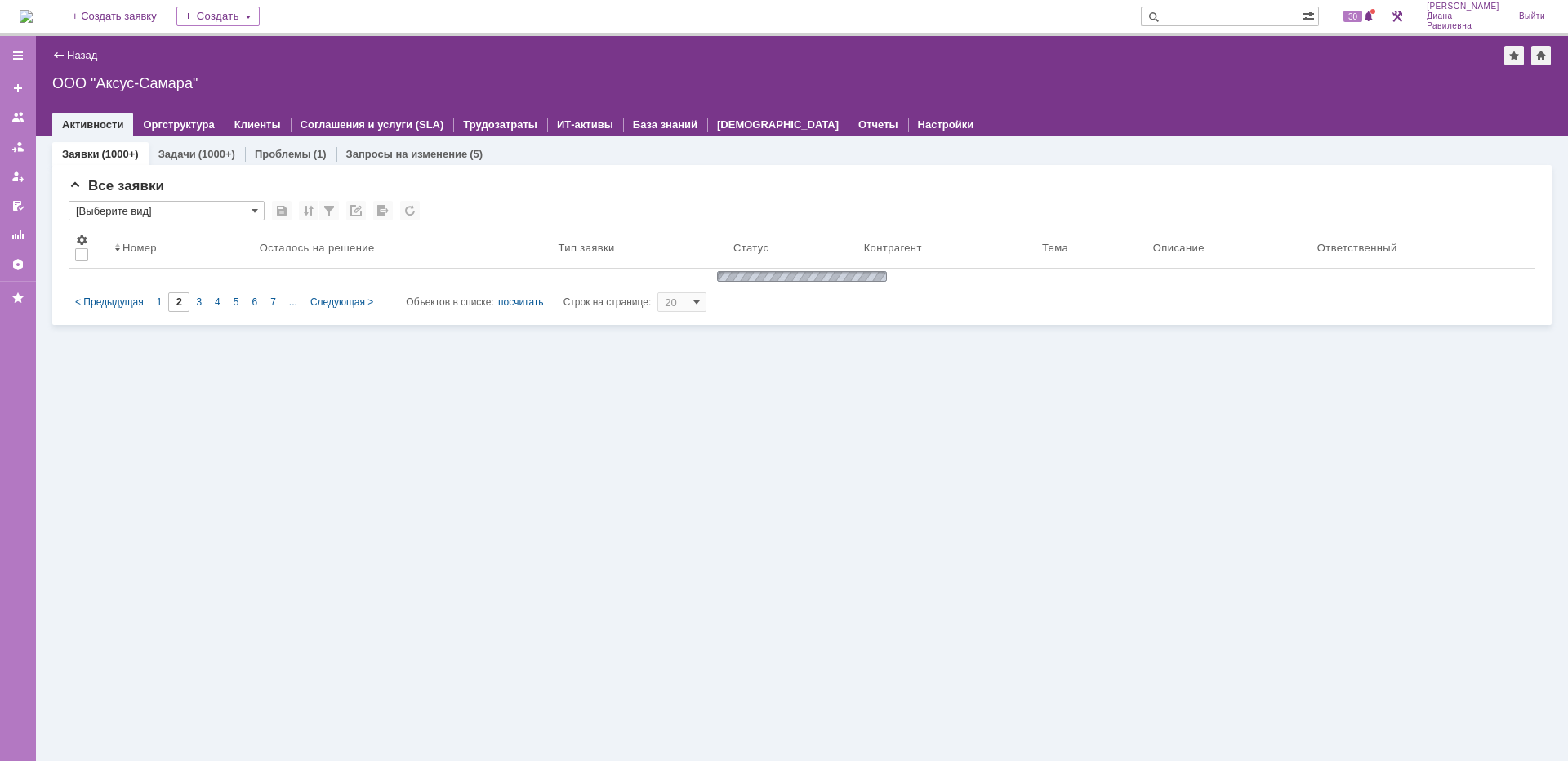
type input "1"
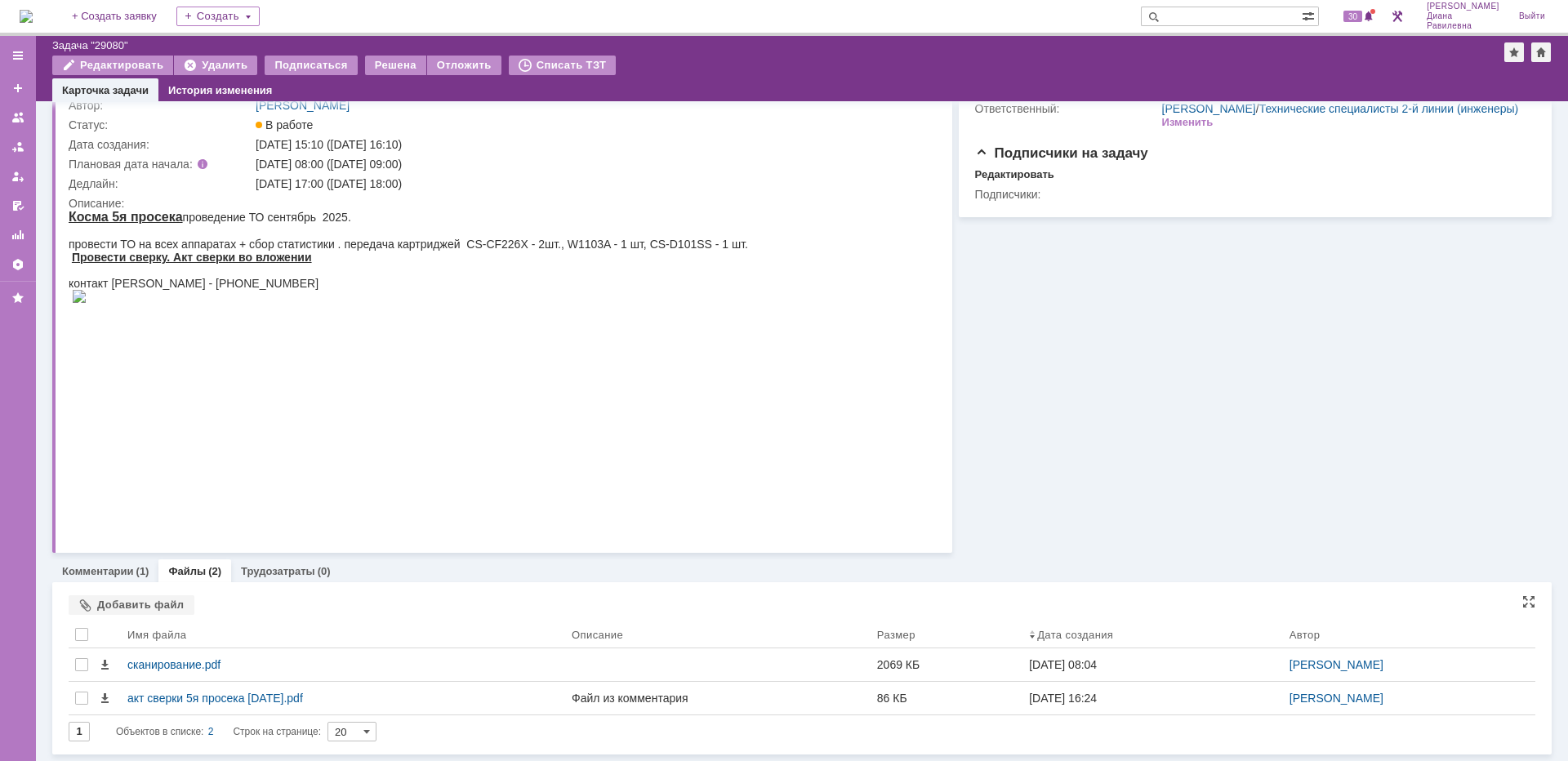
scroll to position [85, 0]
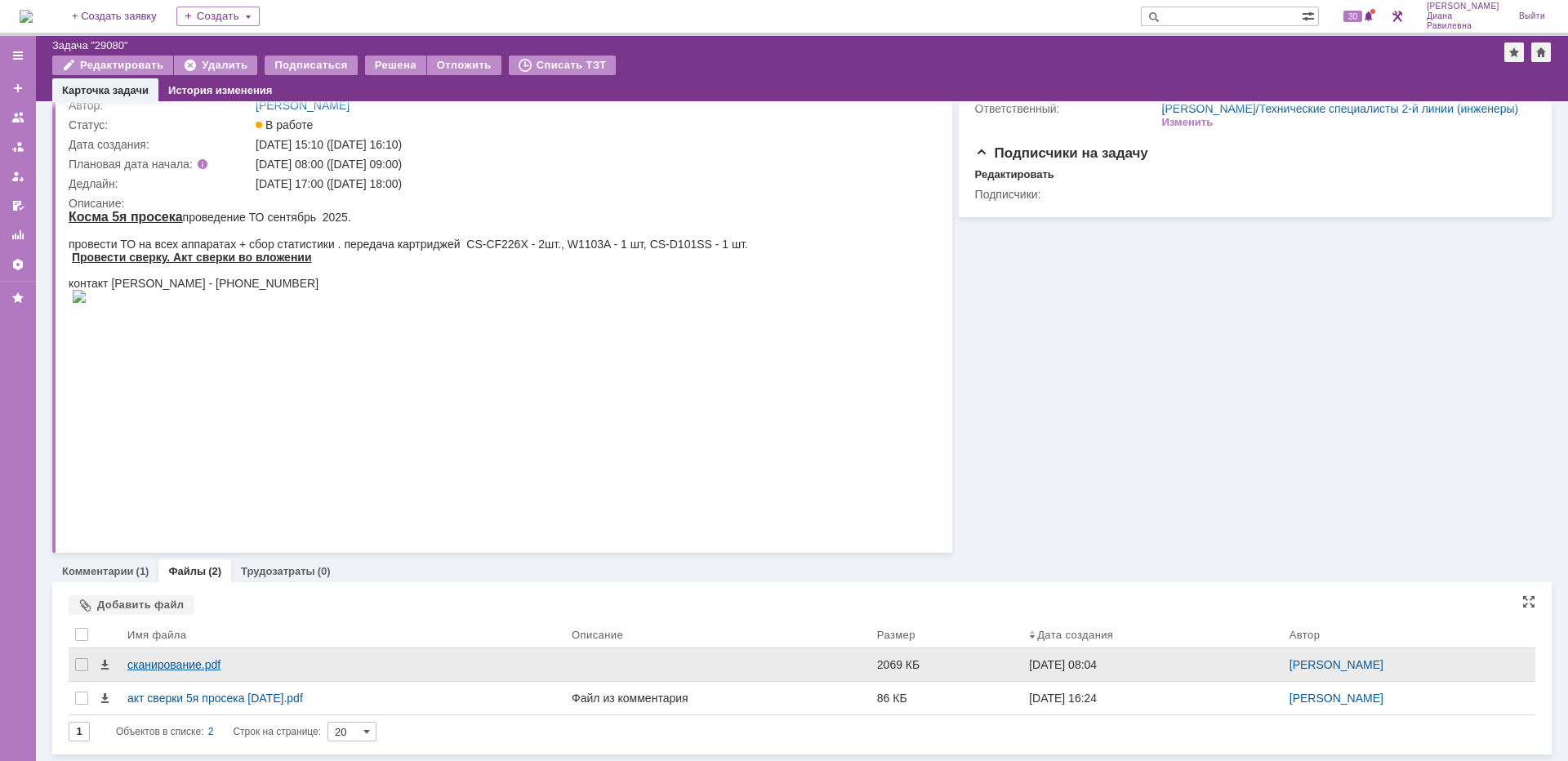
click at [188, 666] on div "сканирование.pdf" at bounding box center [342, 664] width 431 height 13
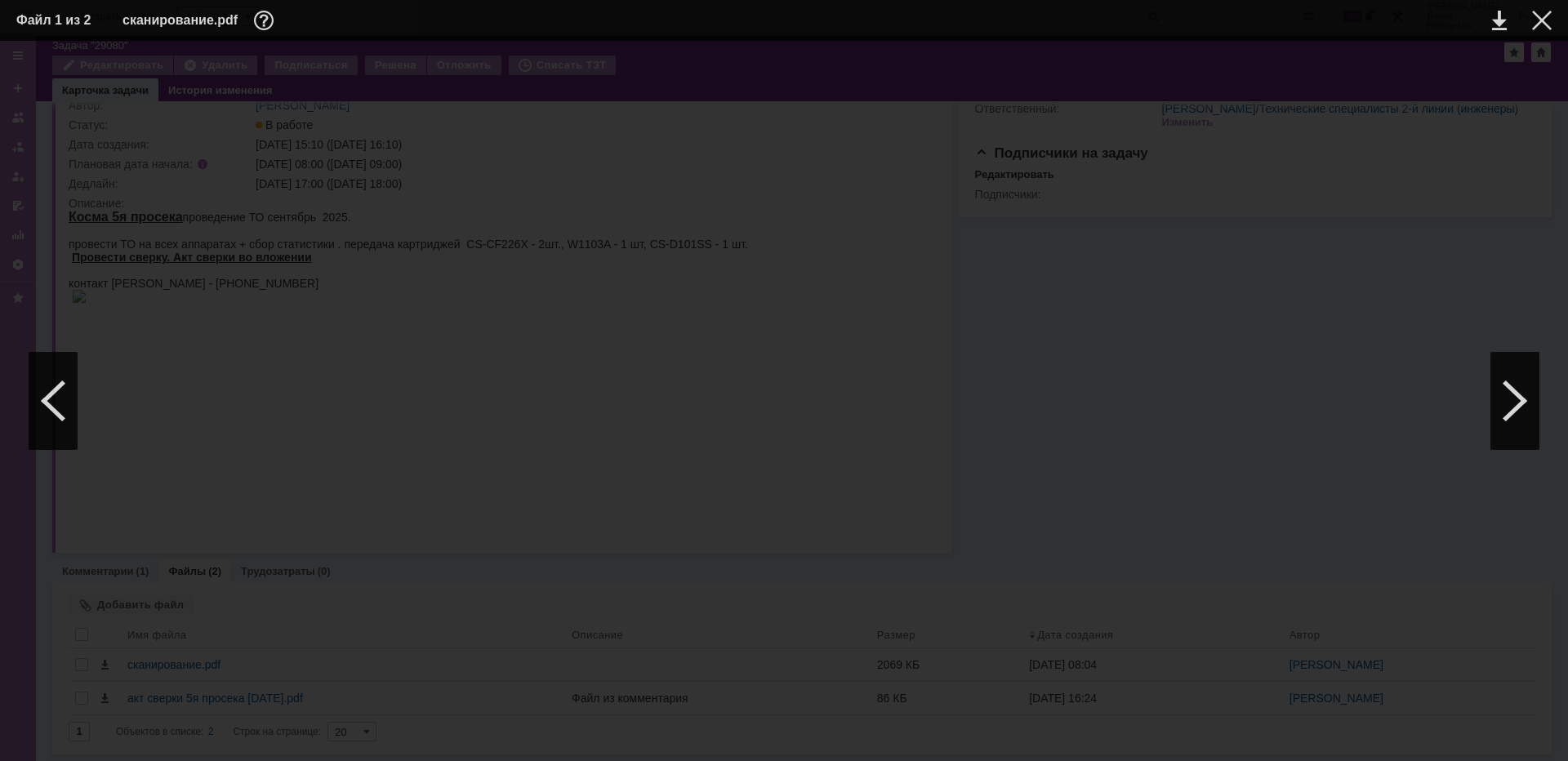
scroll to position [10291, 0]
click at [1502, 402] on div at bounding box center [1515, 401] width 49 height 98
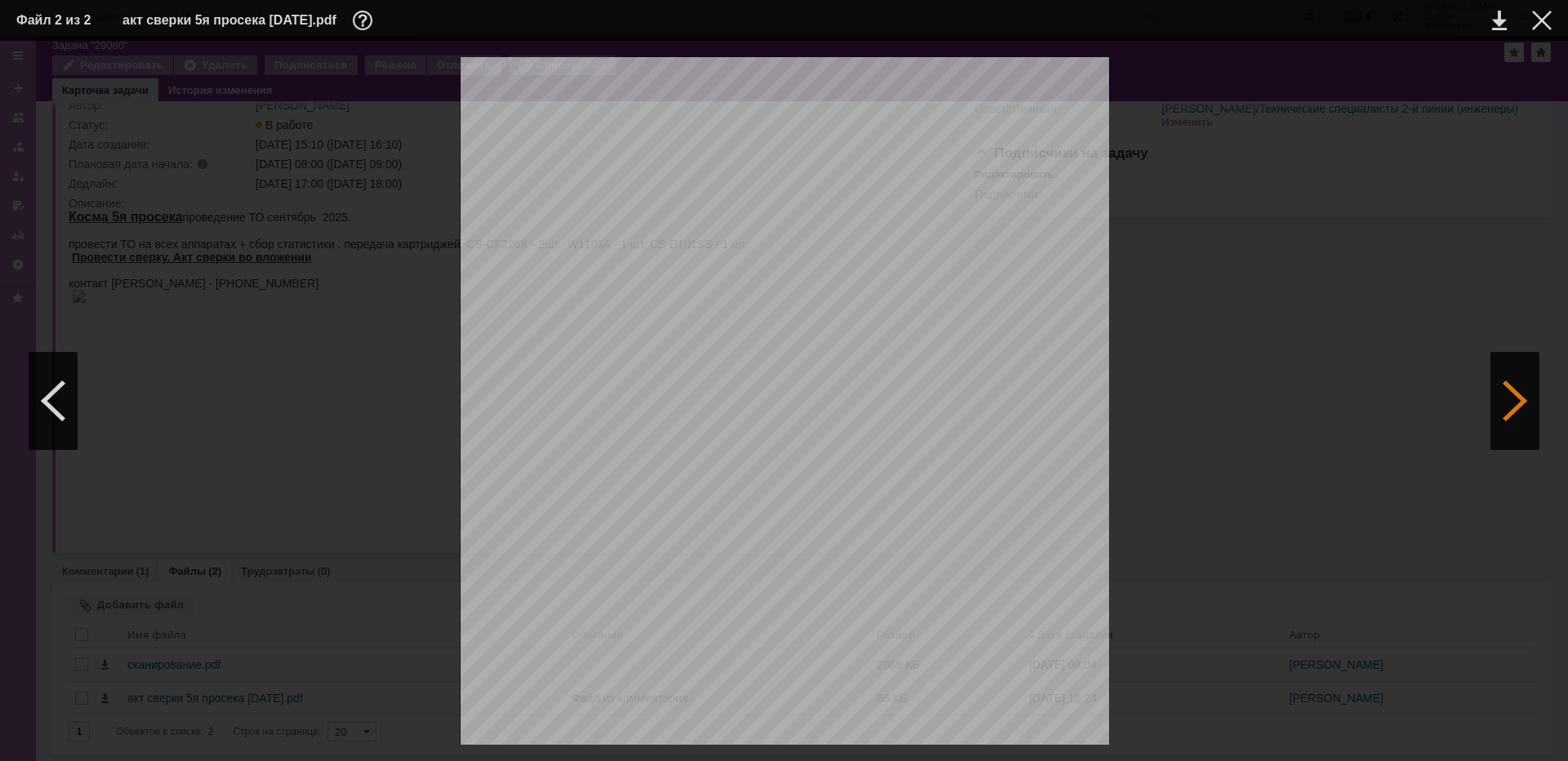
scroll to position [0, 0]
click at [44, 386] on div at bounding box center [53, 401] width 49 height 98
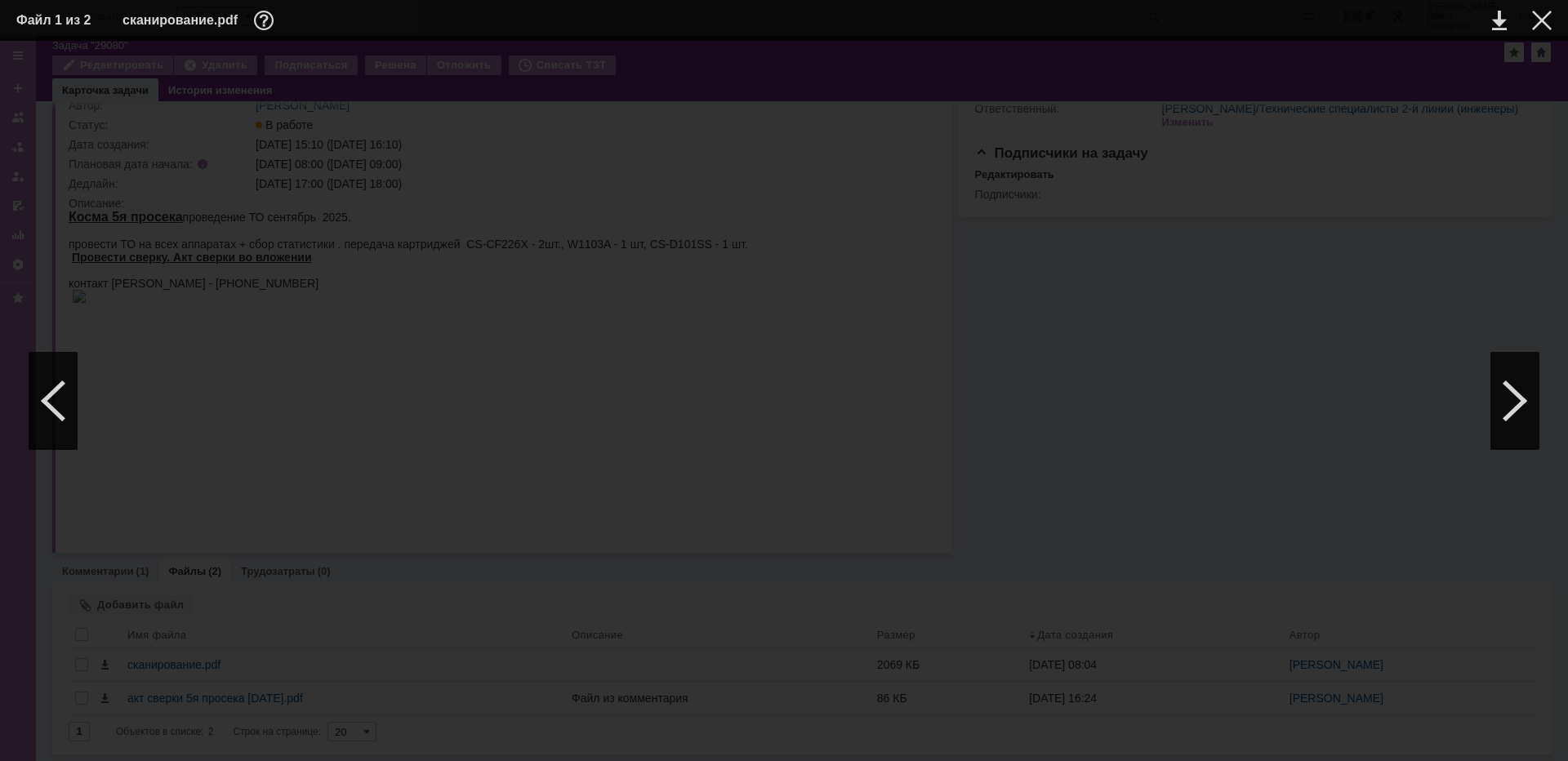
scroll to position [10373, 0]
click at [1511, 408] on div at bounding box center [1515, 401] width 49 height 98
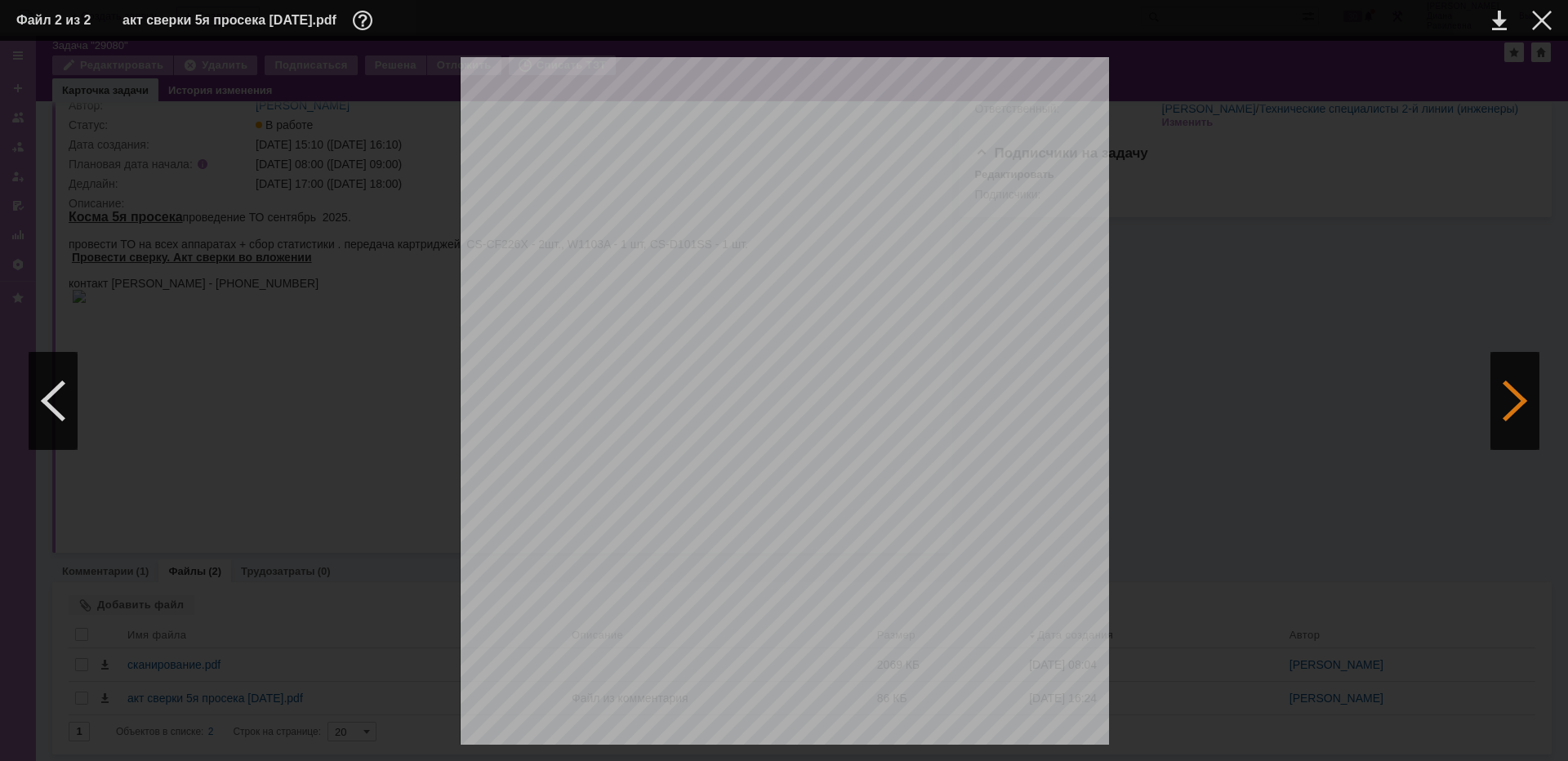
scroll to position [0, 0]
click at [1541, 25] on div at bounding box center [1541, 21] width 20 height 20
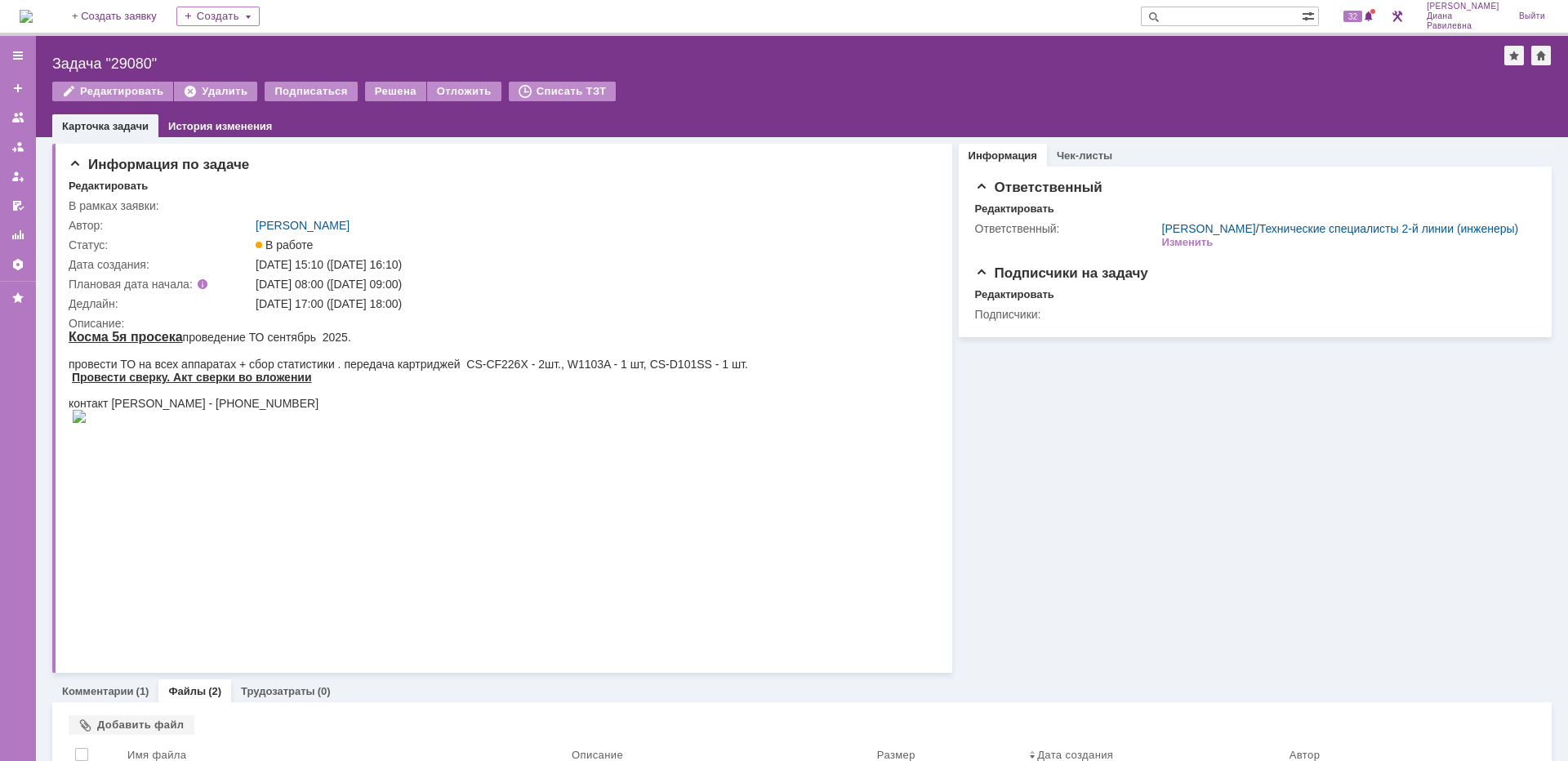
click at [1235, 15] on input "text" at bounding box center [1221, 17] width 161 height 20
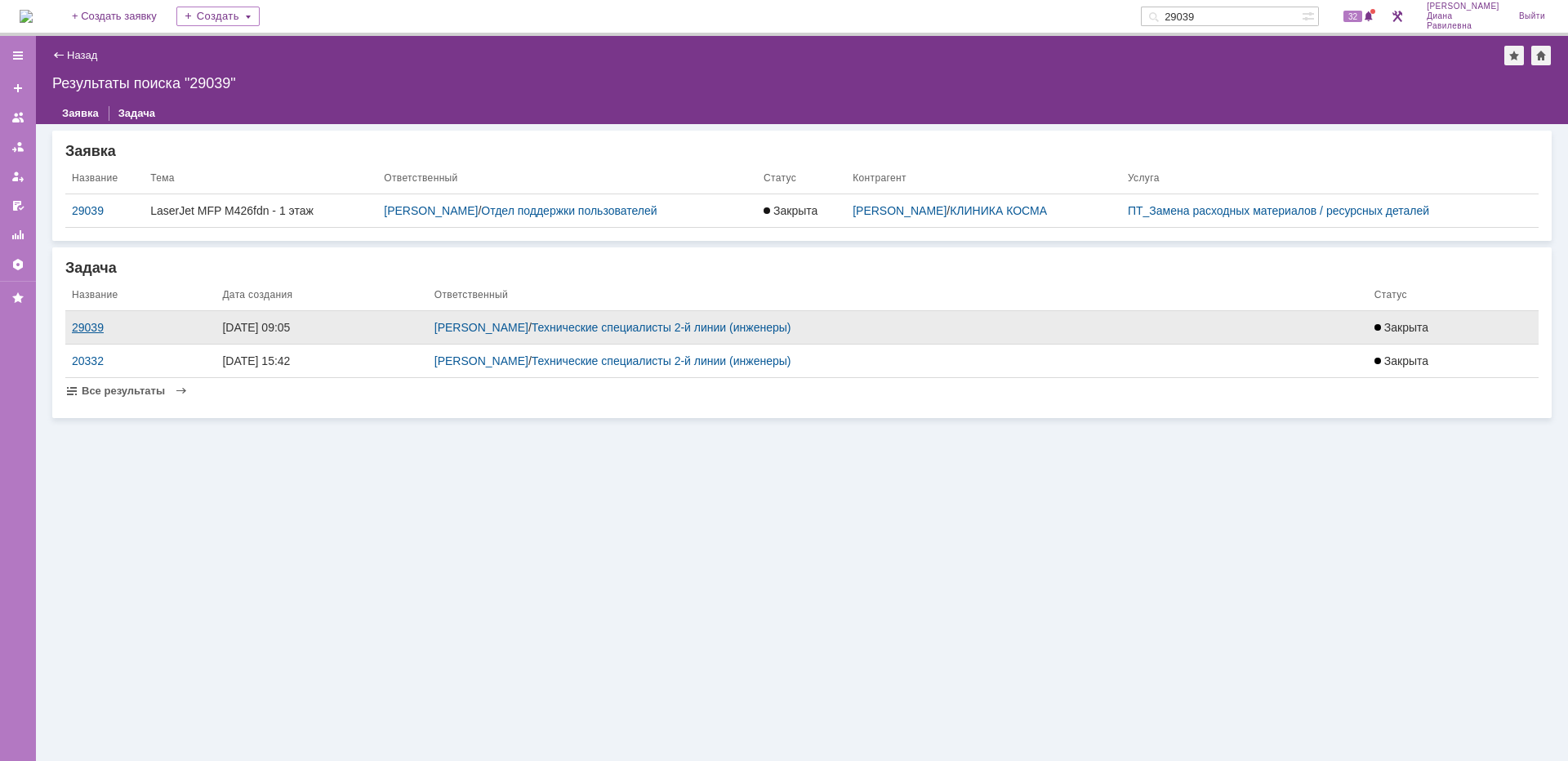
click at [97, 325] on div "29039" at bounding box center [140, 327] width 137 height 13
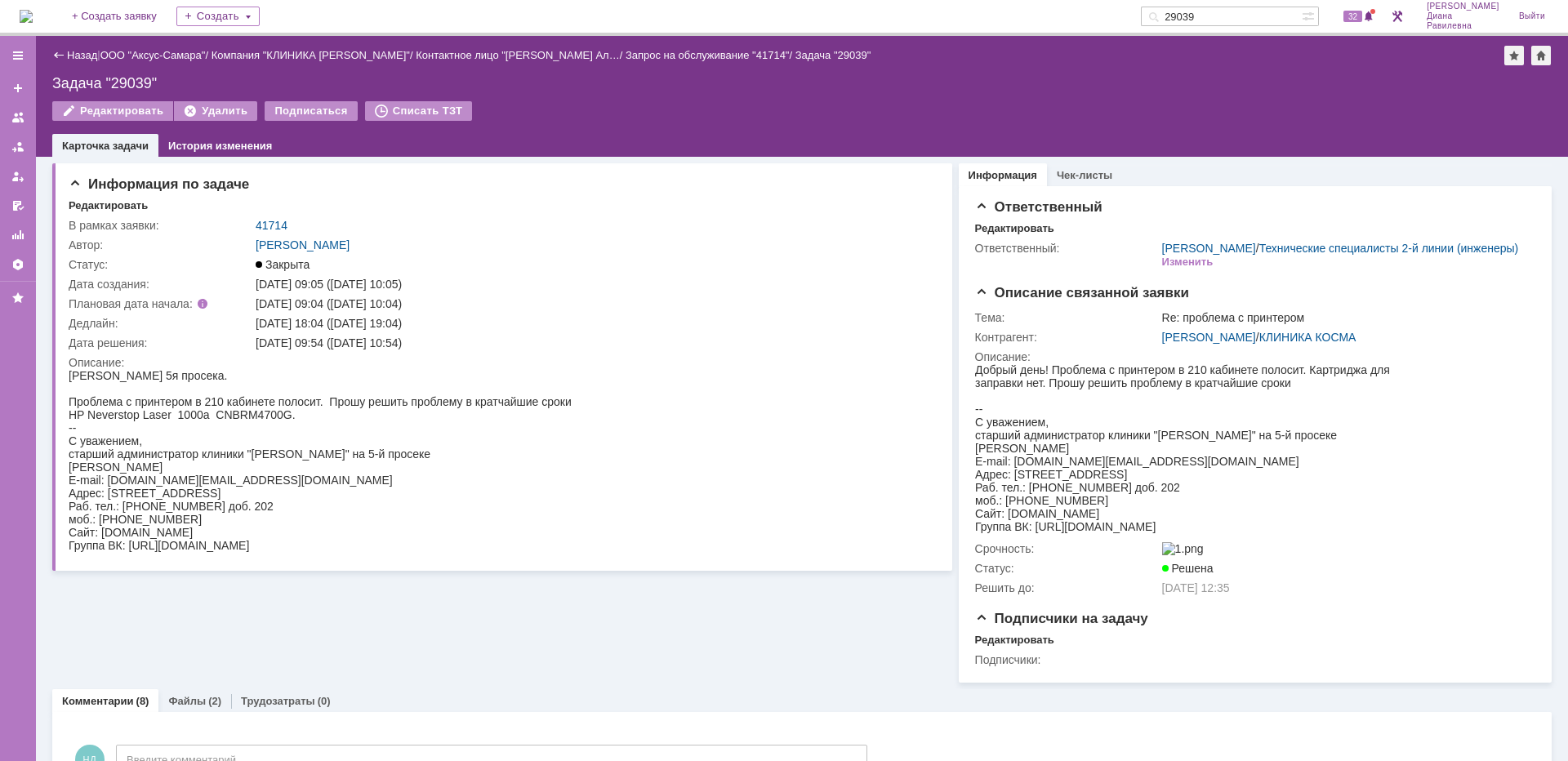
click at [1251, 18] on input "29039" at bounding box center [1221, 17] width 161 height 20
click at [267, 225] on link "41714" at bounding box center [271, 225] width 32 height 13
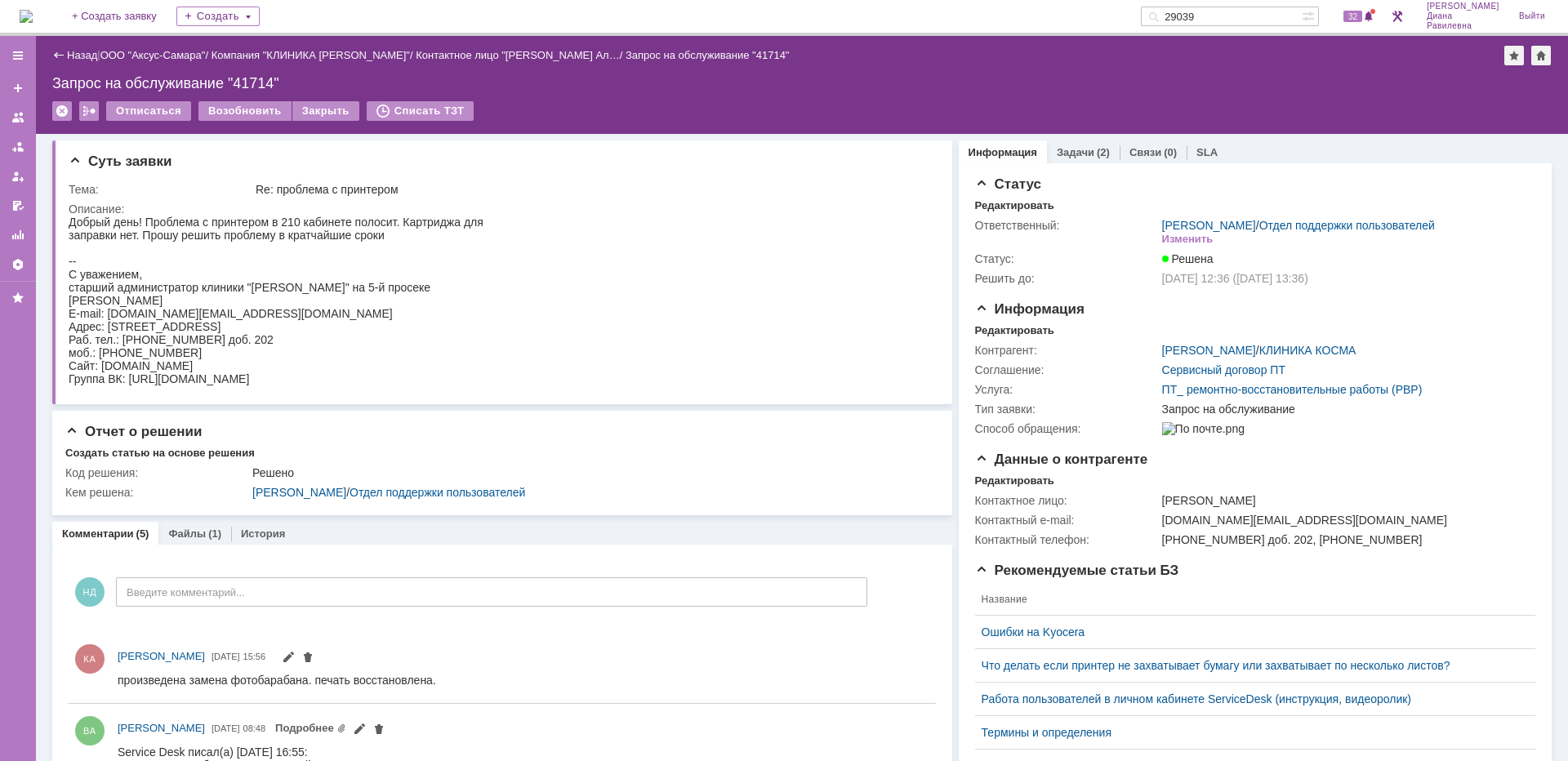
click at [1243, 18] on input "29039" at bounding box center [1221, 17] width 161 height 20
drag, startPoint x: 1243, startPoint y: 18, endPoint x: 1190, endPoint y: 16, distance: 53.0
click at [1190, 16] on div "29039" at bounding box center [1221, 17] width 161 height 20
type input "29098"
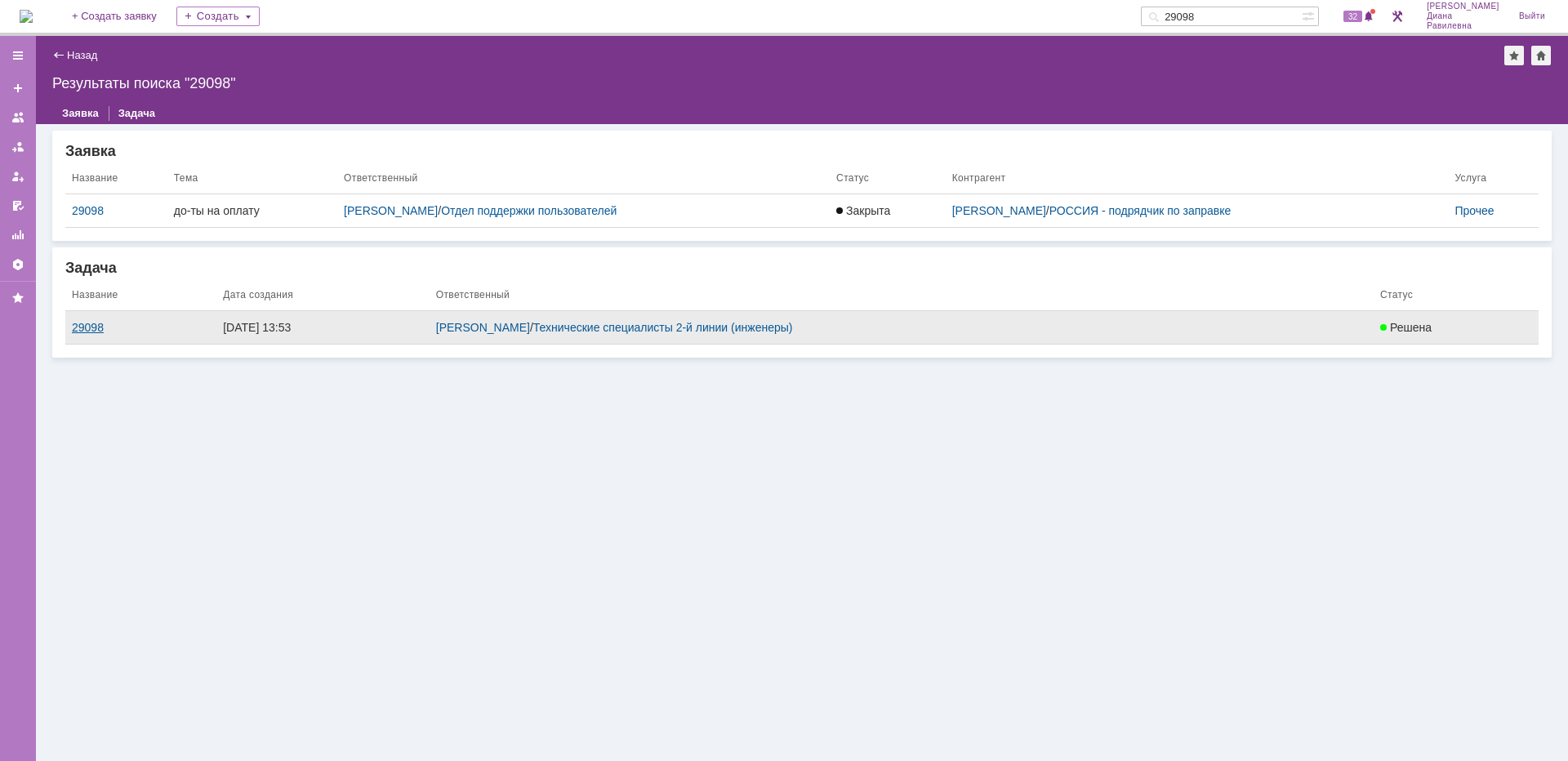
click at [162, 329] on div "29098" at bounding box center [141, 327] width 138 height 13
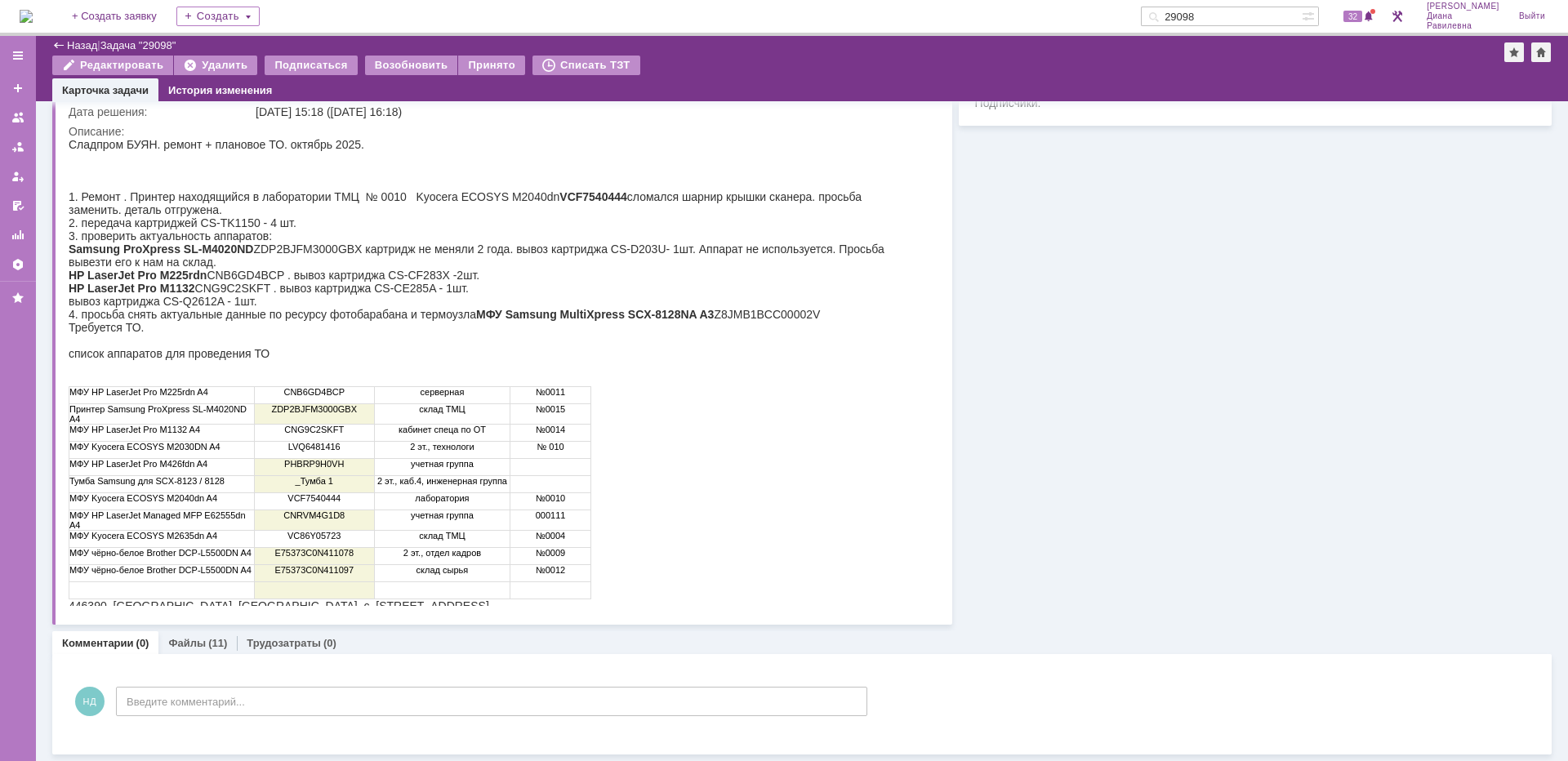
scroll to position [177, 0]
click at [203, 639] on div "Файлы (11)" at bounding box center [197, 643] width 59 height 11
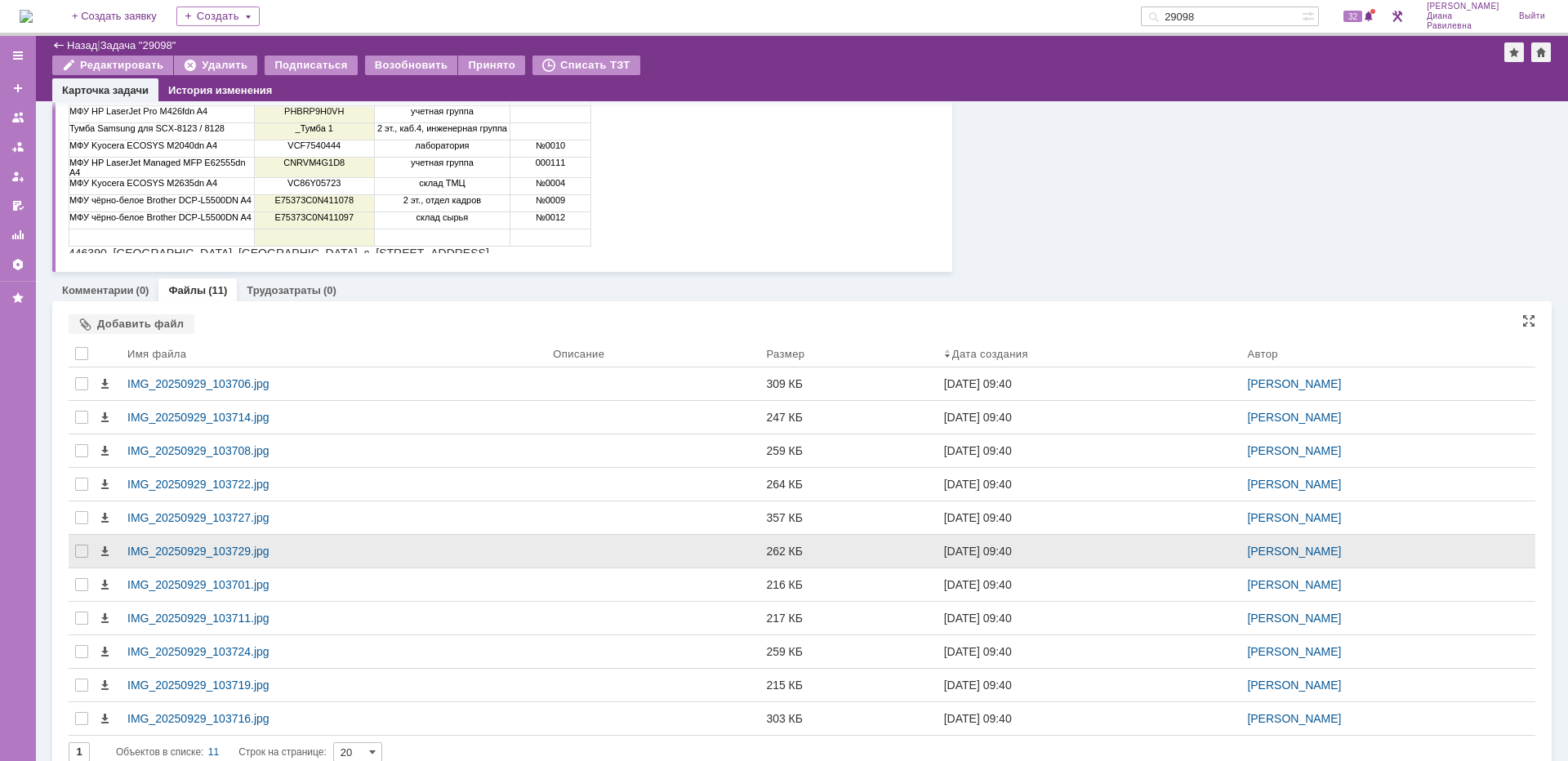
scroll to position [550, 0]
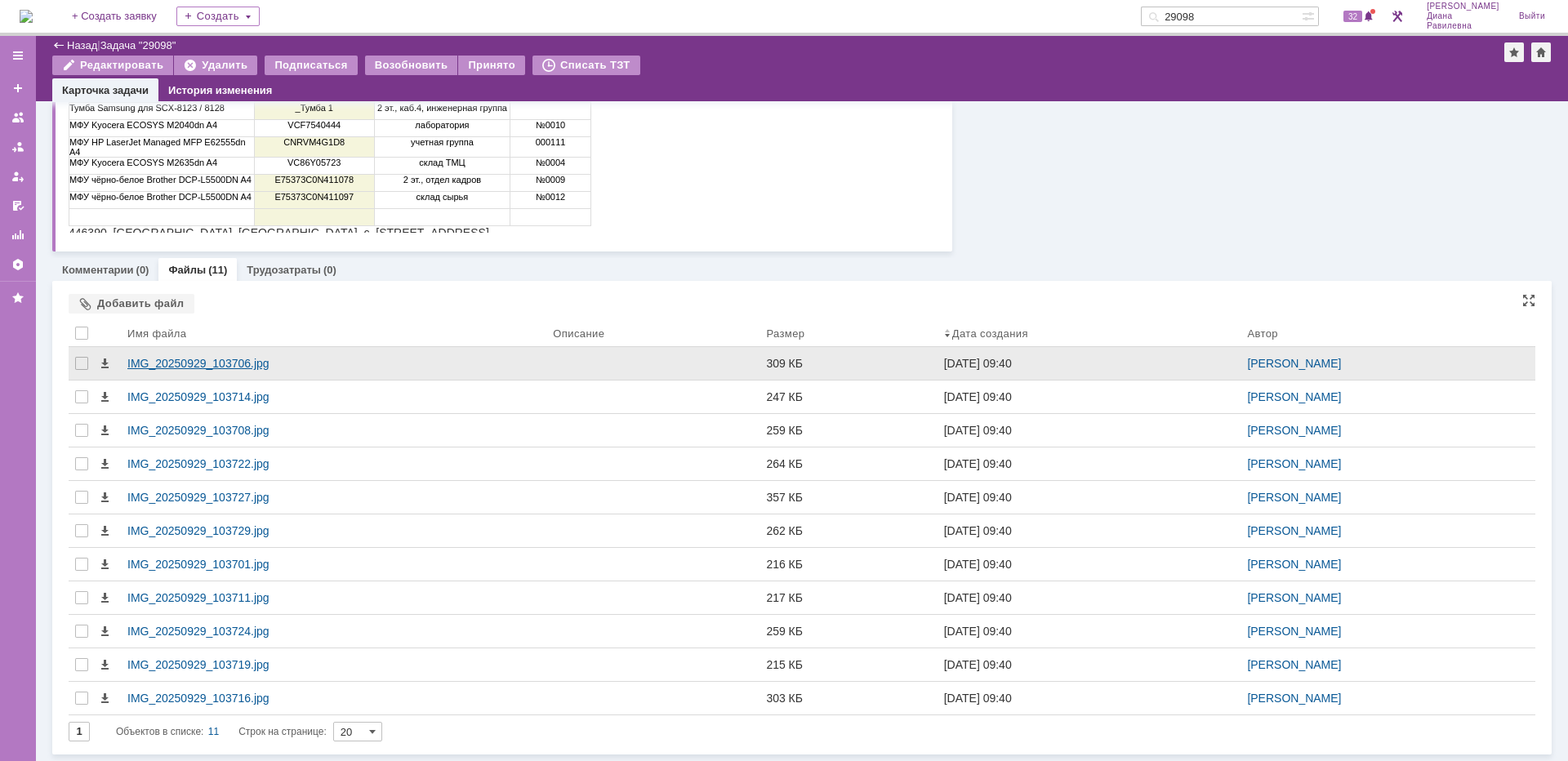
click at [229, 362] on div "IMG_20250929_103706.jpg" at bounding box center [334, 363] width 412 height 13
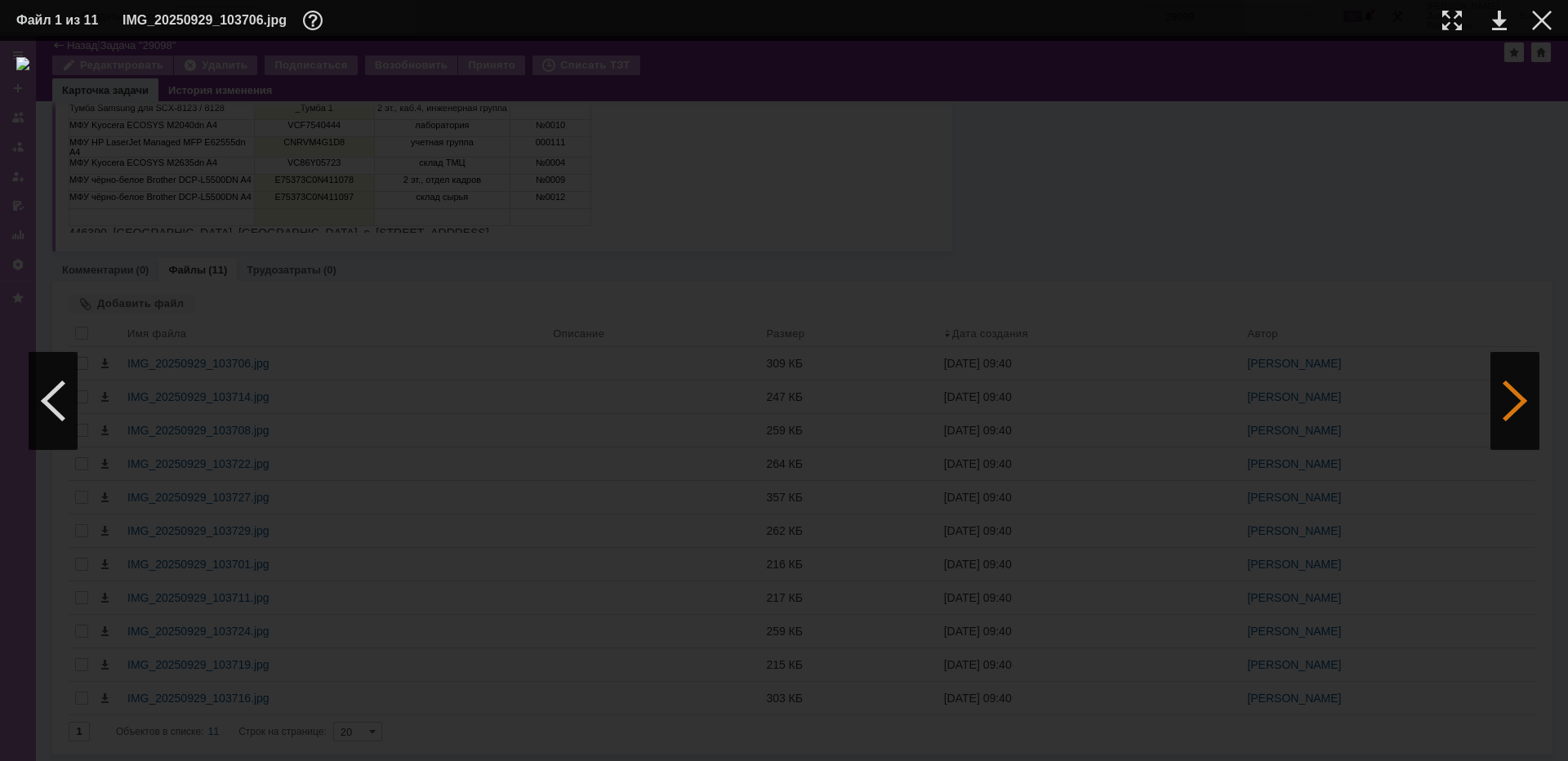
click at [1516, 406] on div at bounding box center [1515, 401] width 49 height 98
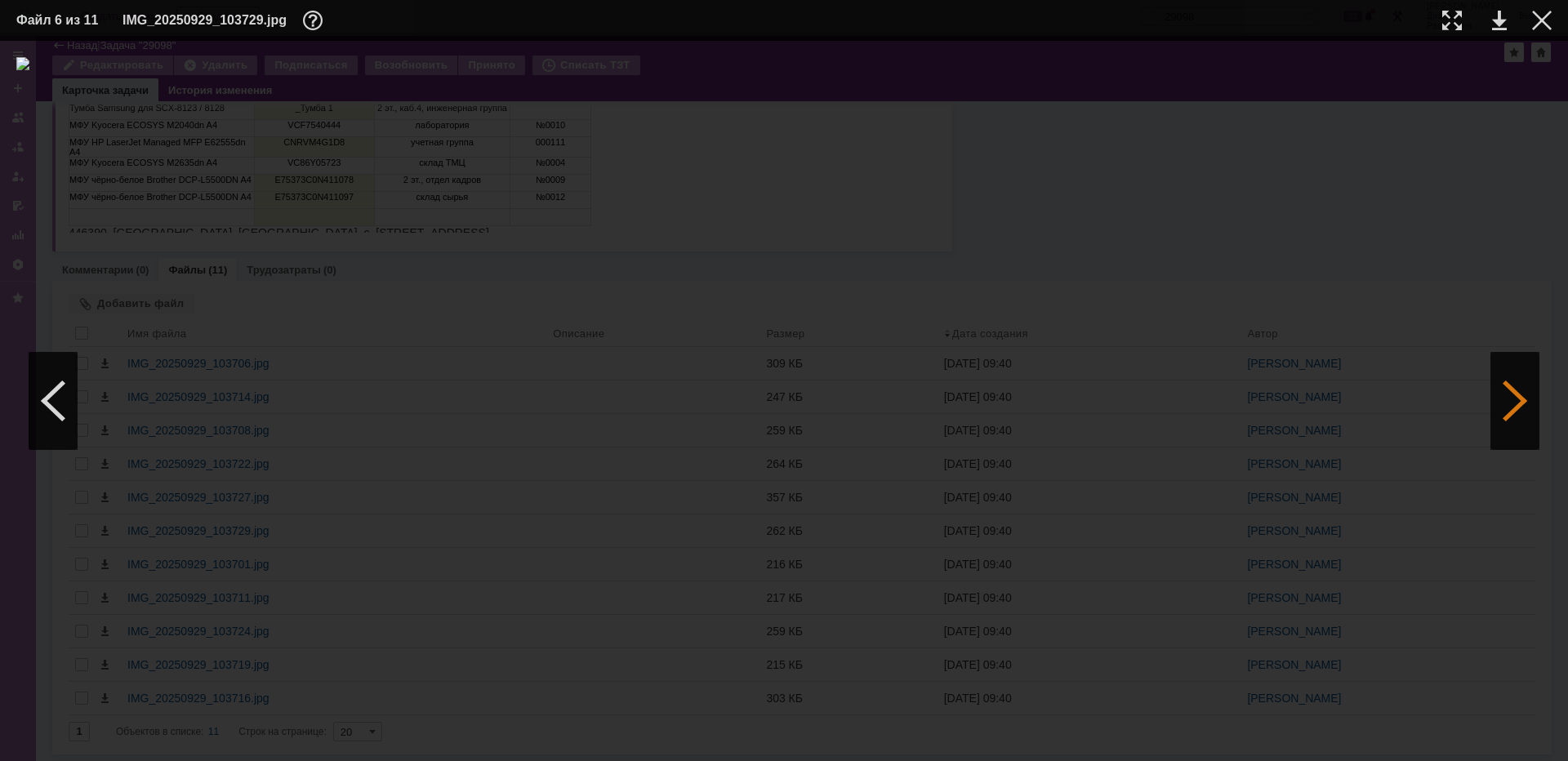
click at [1516, 406] on div at bounding box center [1515, 401] width 49 height 98
click at [1520, 417] on div at bounding box center [1515, 401] width 49 height 98
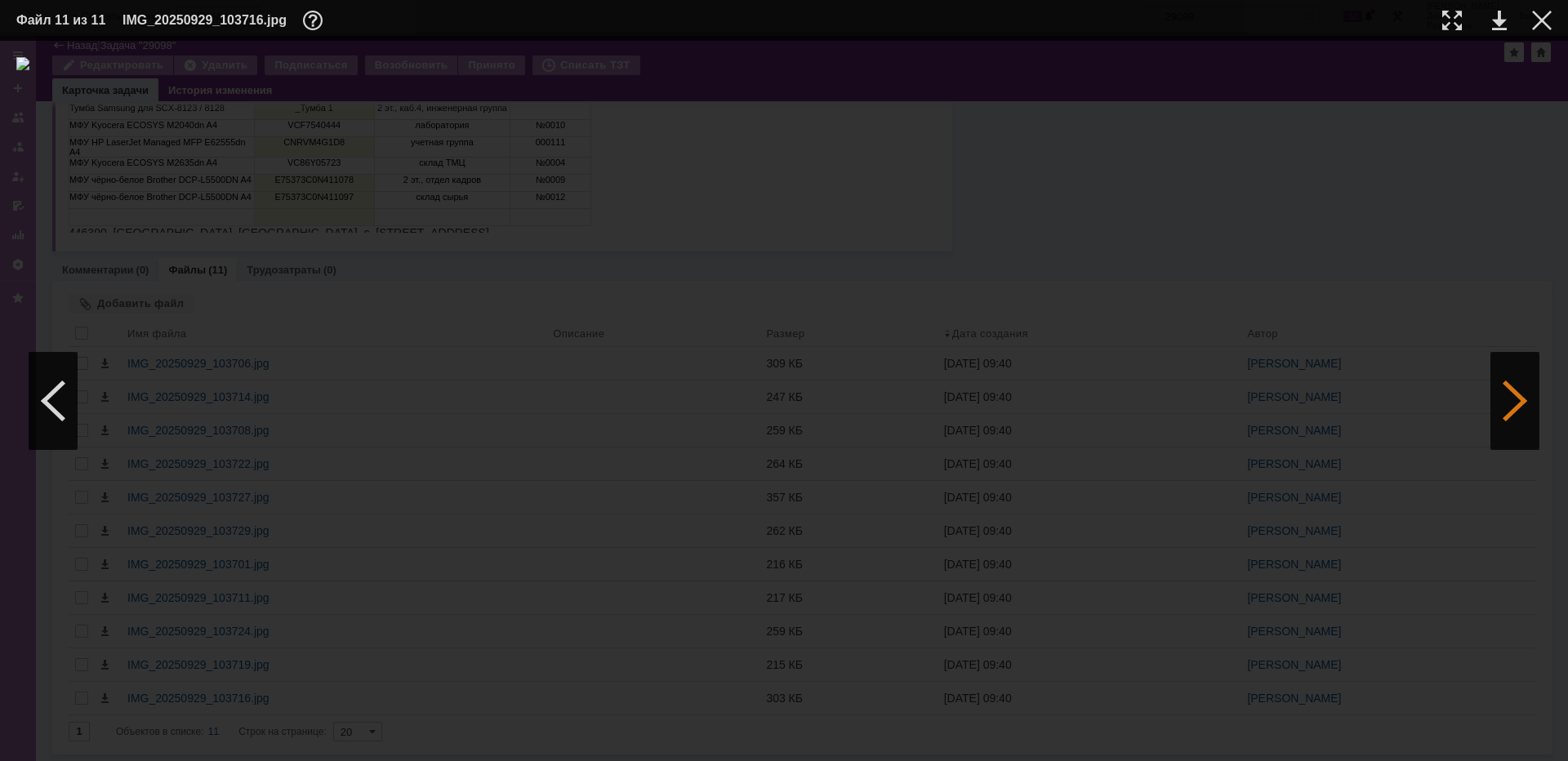
click at [1522, 417] on div at bounding box center [1515, 401] width 49 height 98
click at [1524, 408] on div at bounding box center [1515, 401] width 49 height 98
click at [1521, 405] on div at bounding box center [1515, 401] width 49 height 98
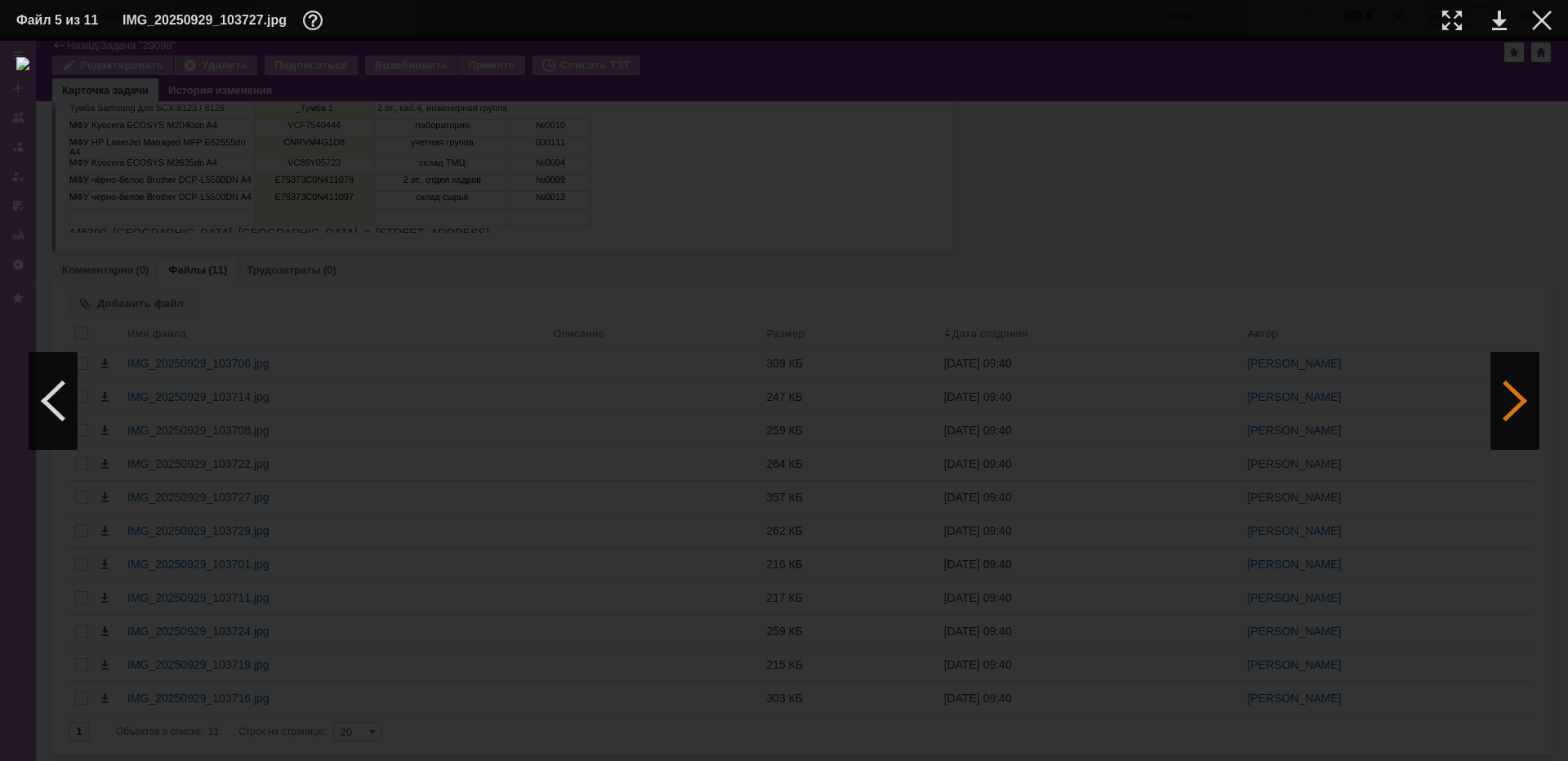
click at [1521, 405] on div at bounding box center [1515, 401] width 49 height 98
click at [1541, 28] on div at bounding box center [1541, 21] width 20 height 20
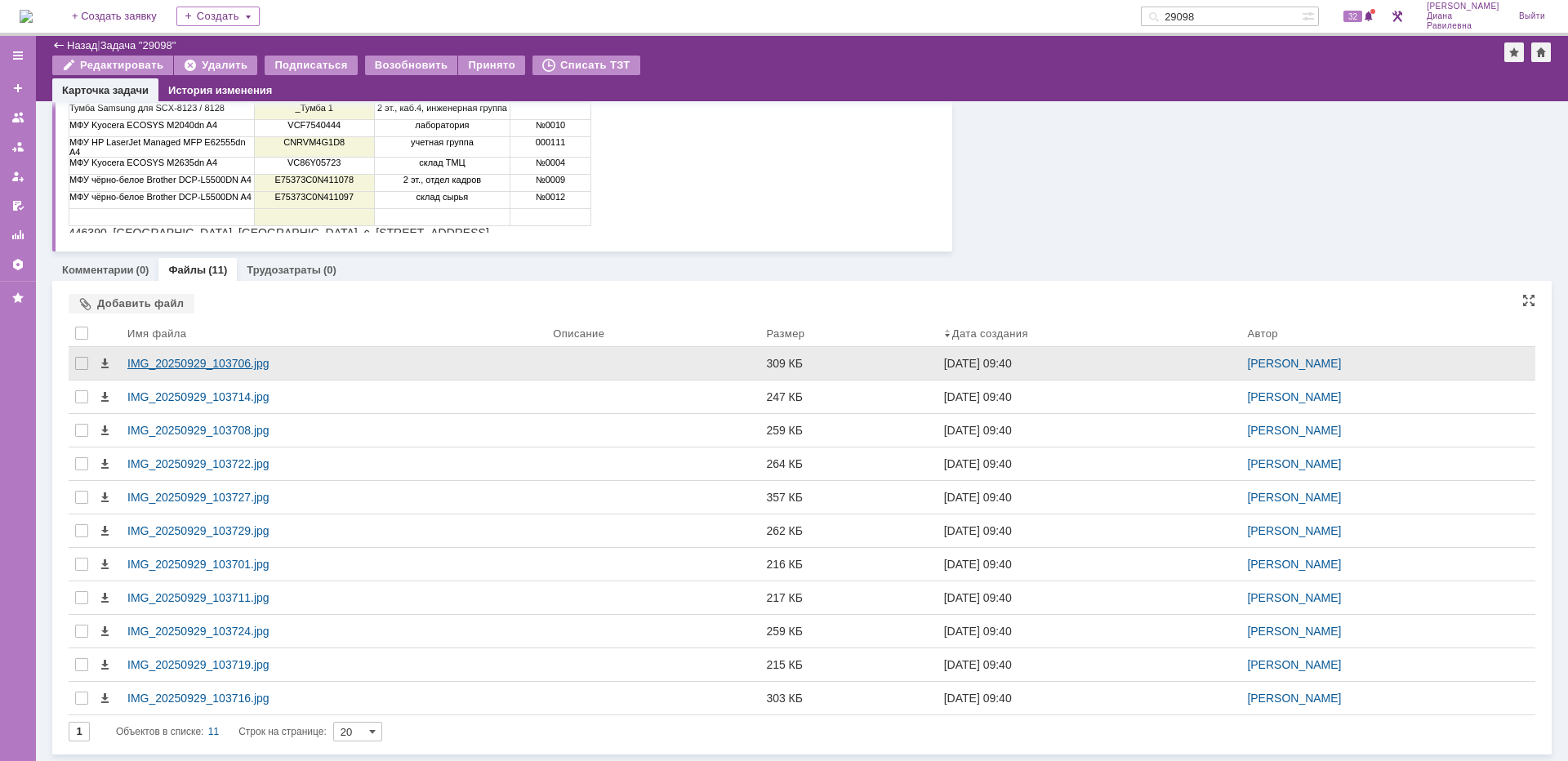
click at [242, 357] on div "IMG_20250929_103706.jpg" at bounding box center [334, 363] width 412 height 13
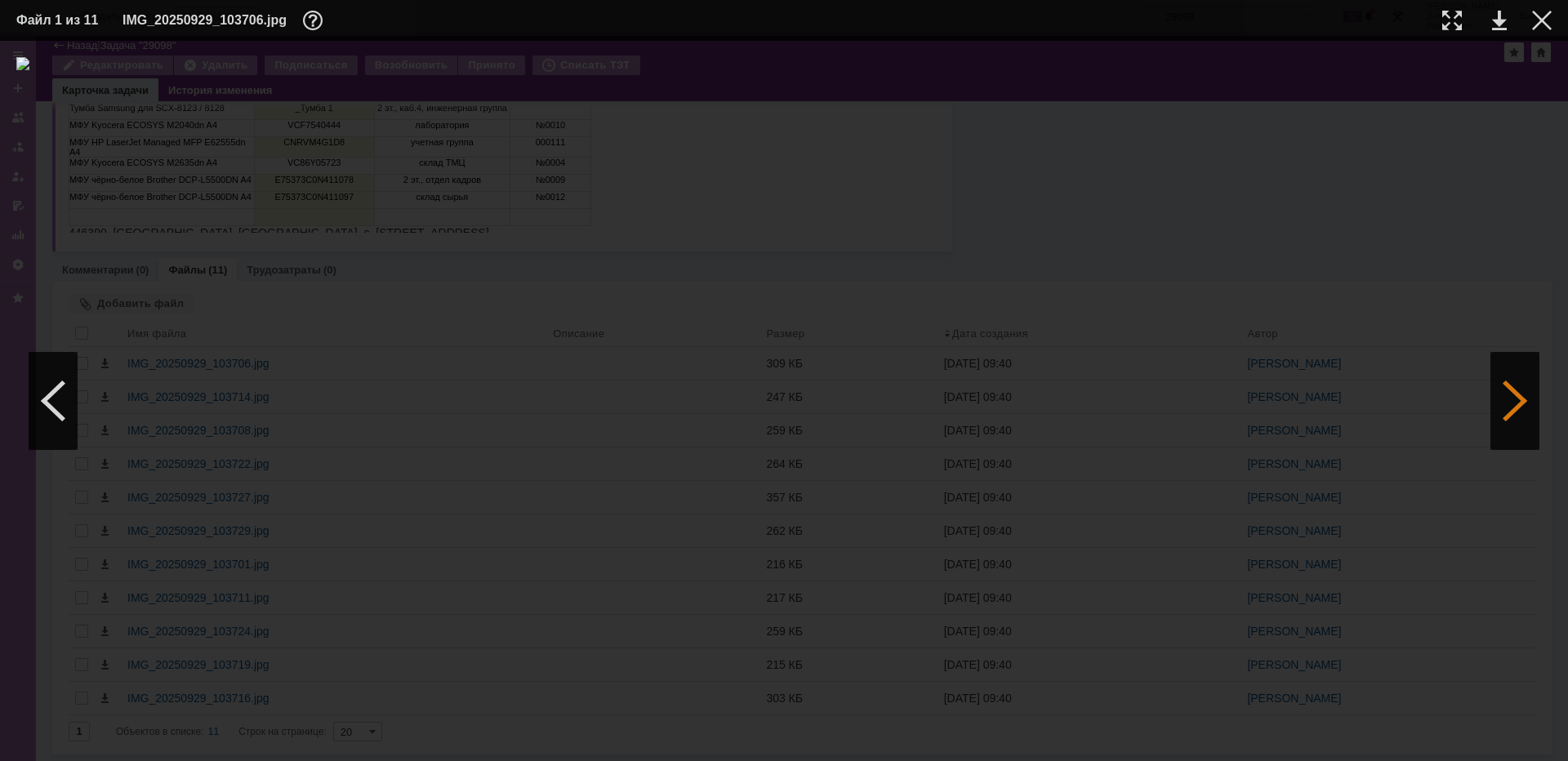
click at [1506, 376] on div at bounding box center [1515, 401] width 49 height 98
click at [1490, 409] on div at bounding box center [1515, 401] width 49 height 98
click at [1524, 404] on div at bounding box center [1515, 401] width 49 height 98
click at [1522, 404] on div at bounding box center [1515, 401] width 49 height 98
click at [1521, 404] on div at bounding box center [1515, 401] width 49 height 98
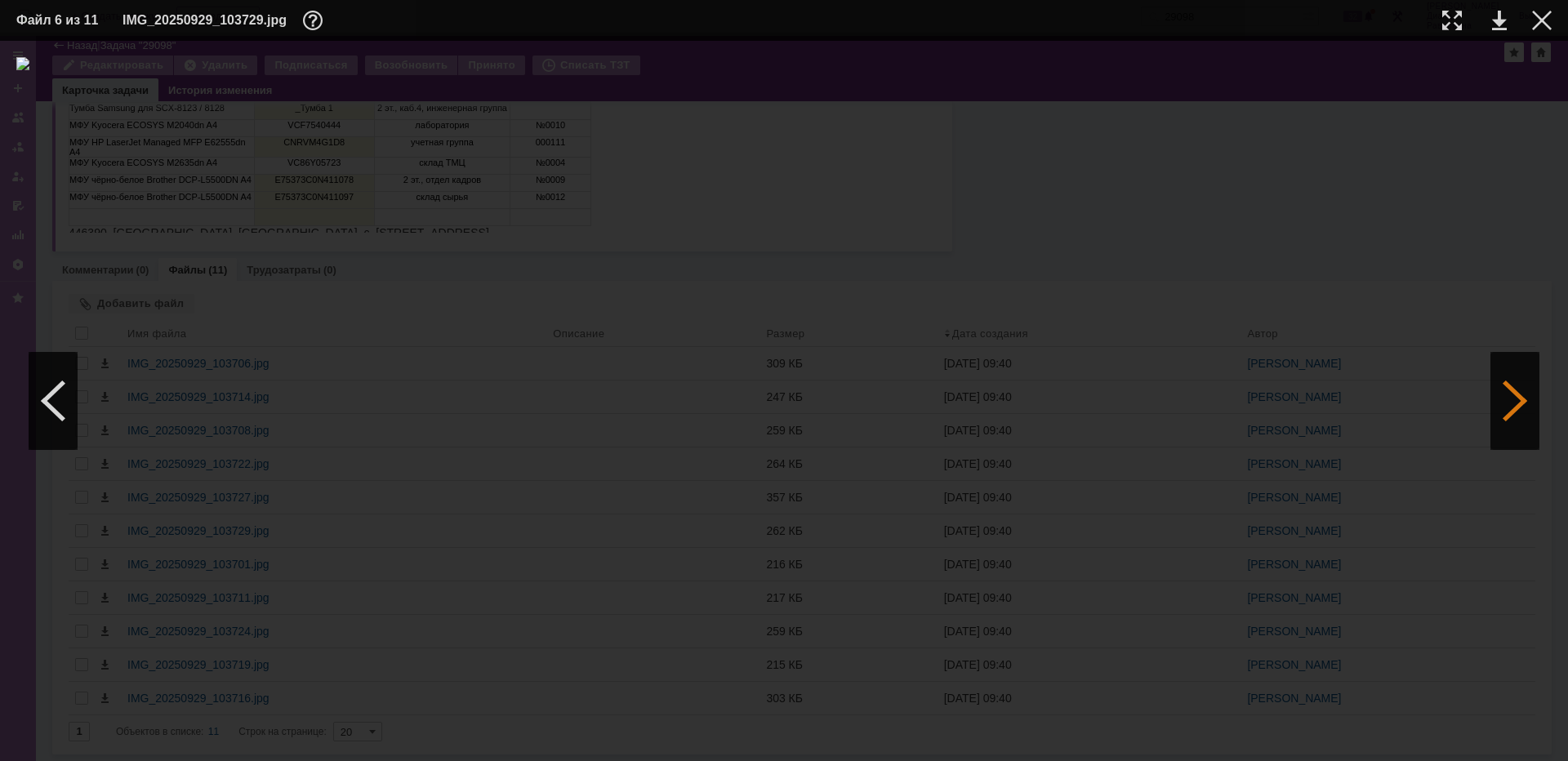
click at [1520, 404] on div at bounding box center [1515, 401] width 49 height 98
click at [1518, 404] on div at bounding box center [1515, 401] width 49 height 98
click at [1517, 404] on div at bounding box center [1515, 401] width 49 height 98
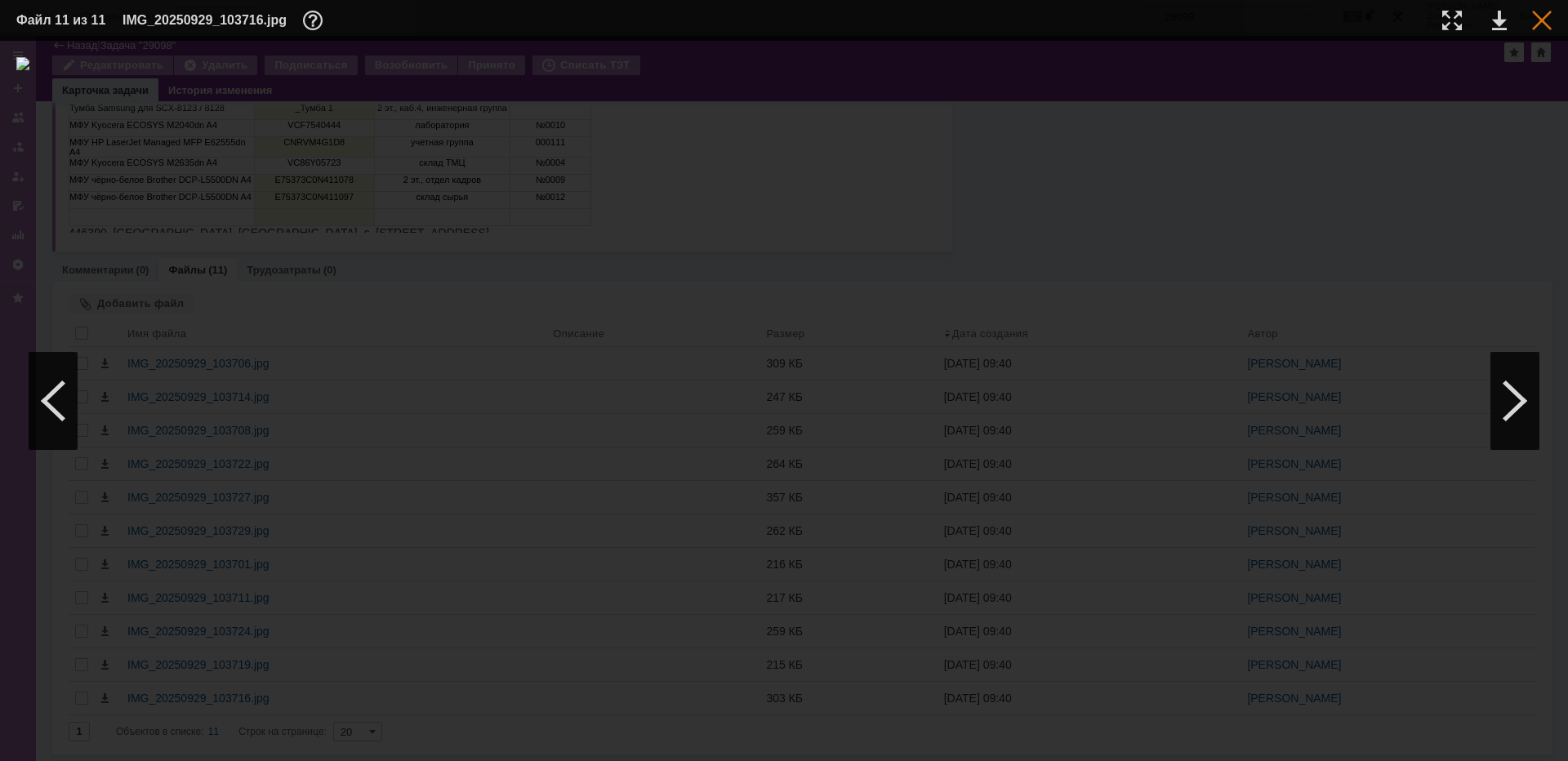
click at [1541, 30] on div at bounding box center [1541, 21] width 20 height 20
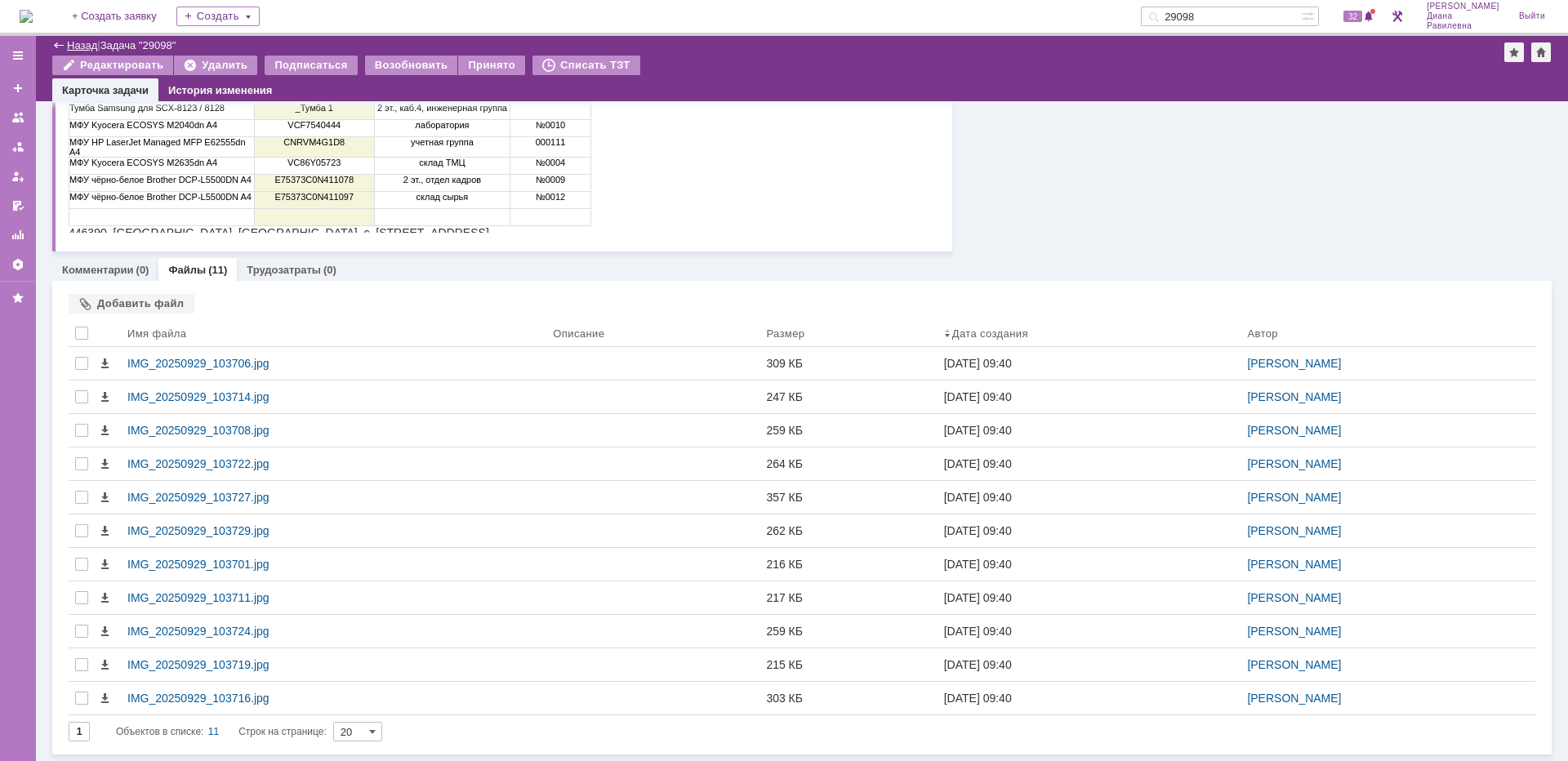
click at [73, 46] on link "Назад" at bounding box center [82, 45] width 31 height 12
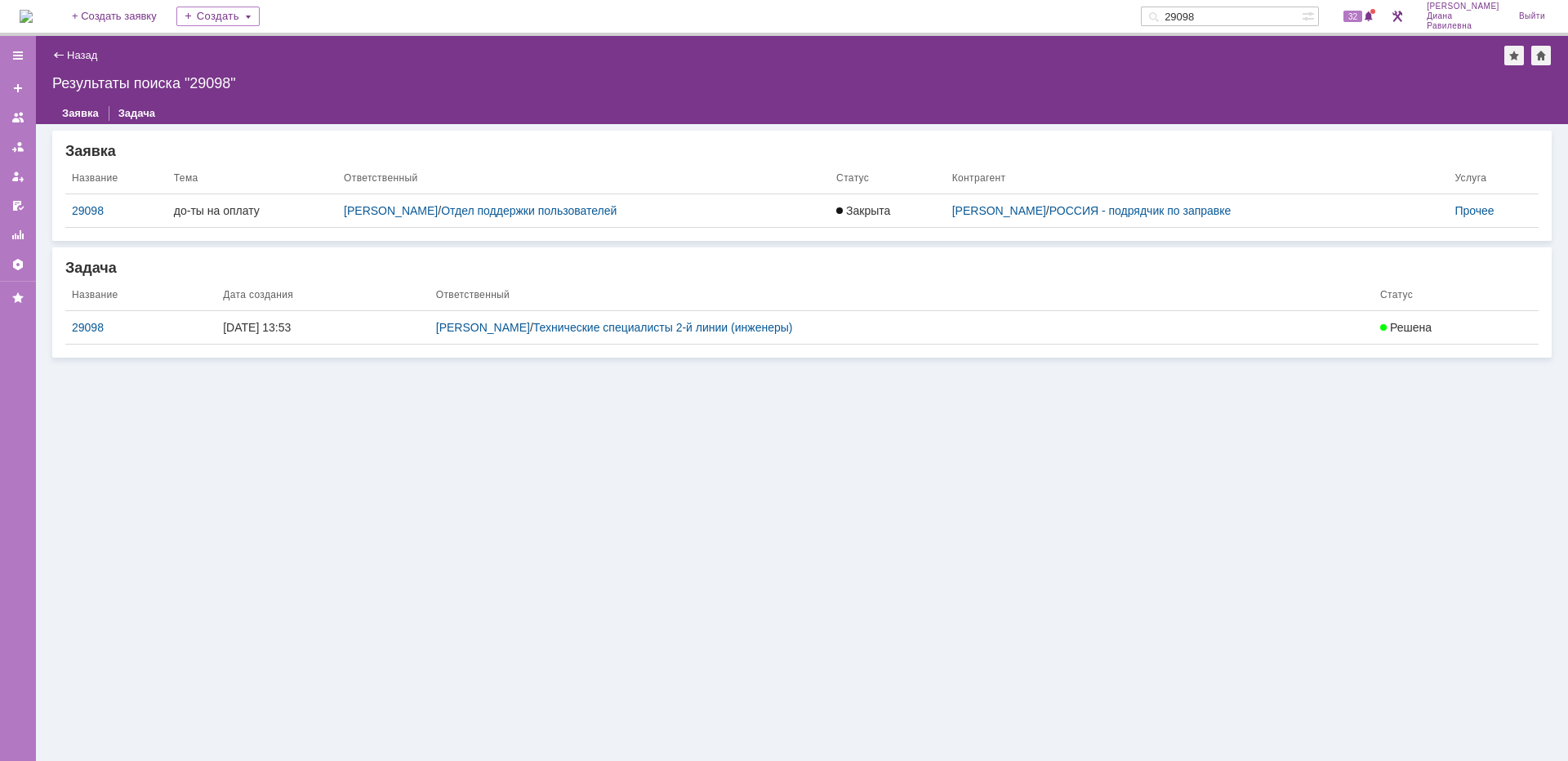
click at [82, 52] on link "Назад" at bounding box center [82, 55] width 31 height 12
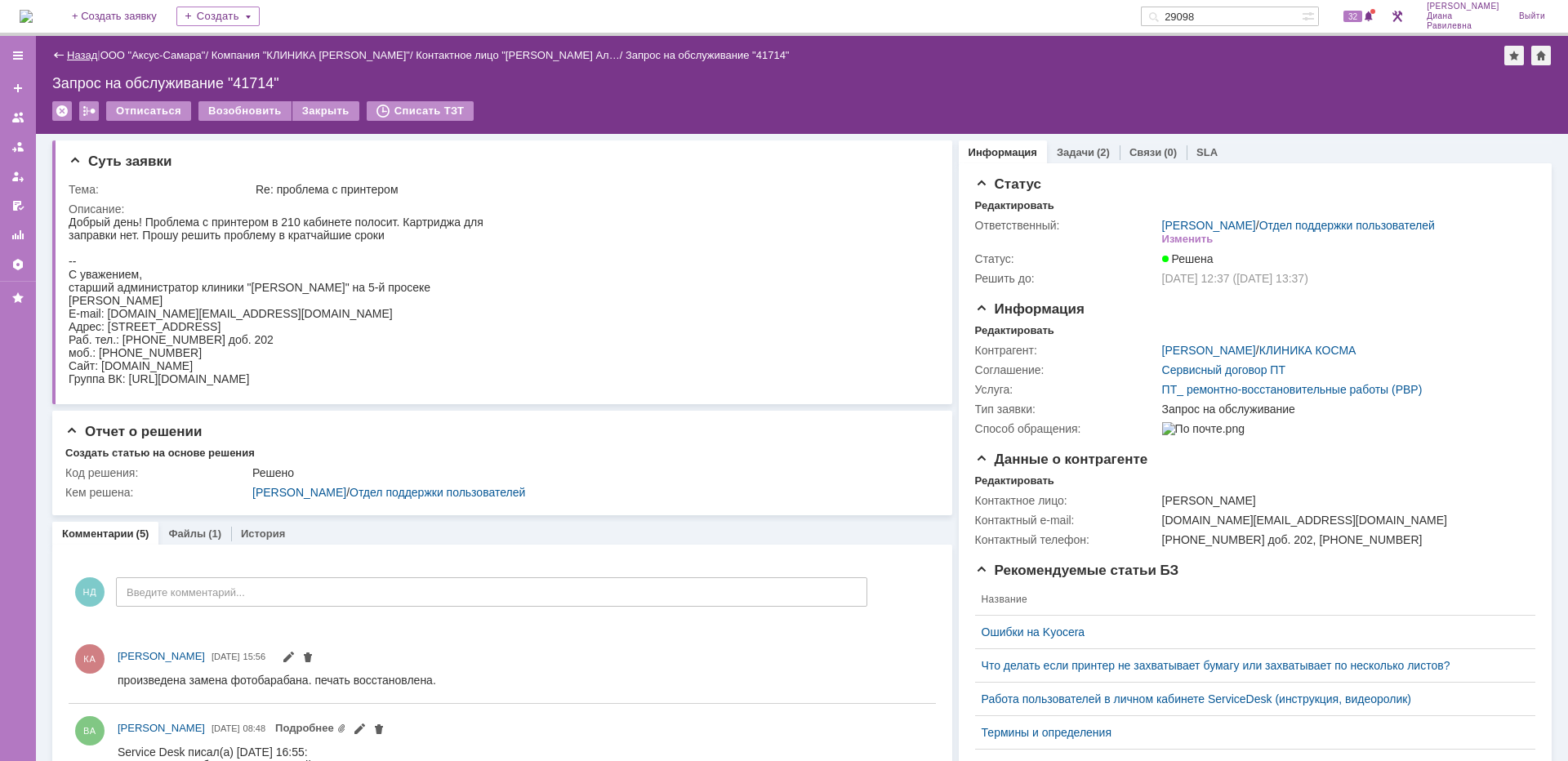
click at [80, 54] on link "Назад" at bounding box center [82, 55] width 31 height 12
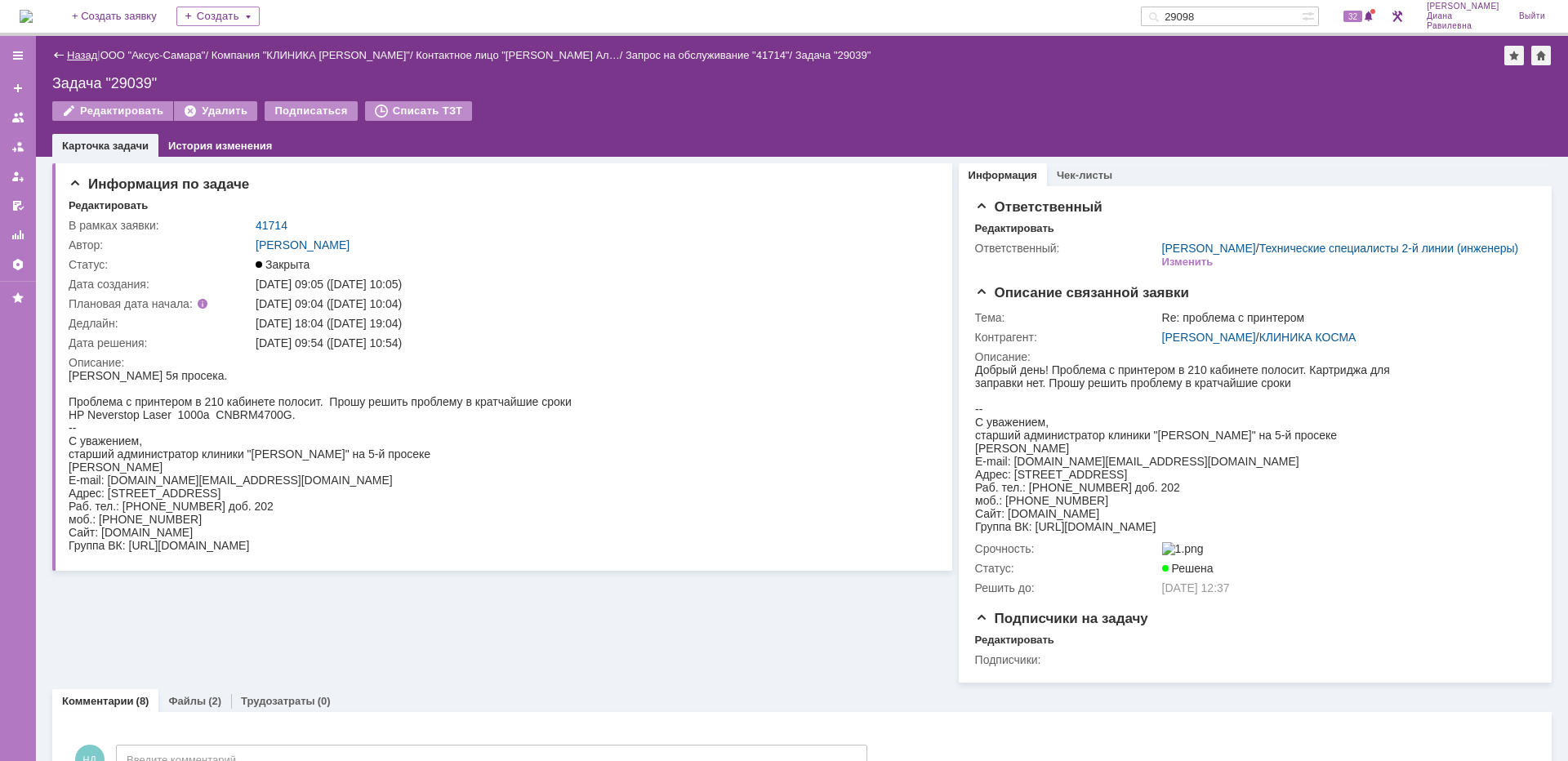
click at [74, 57] on link "Назад" at bounding box center [82, 55] width 31 height 12
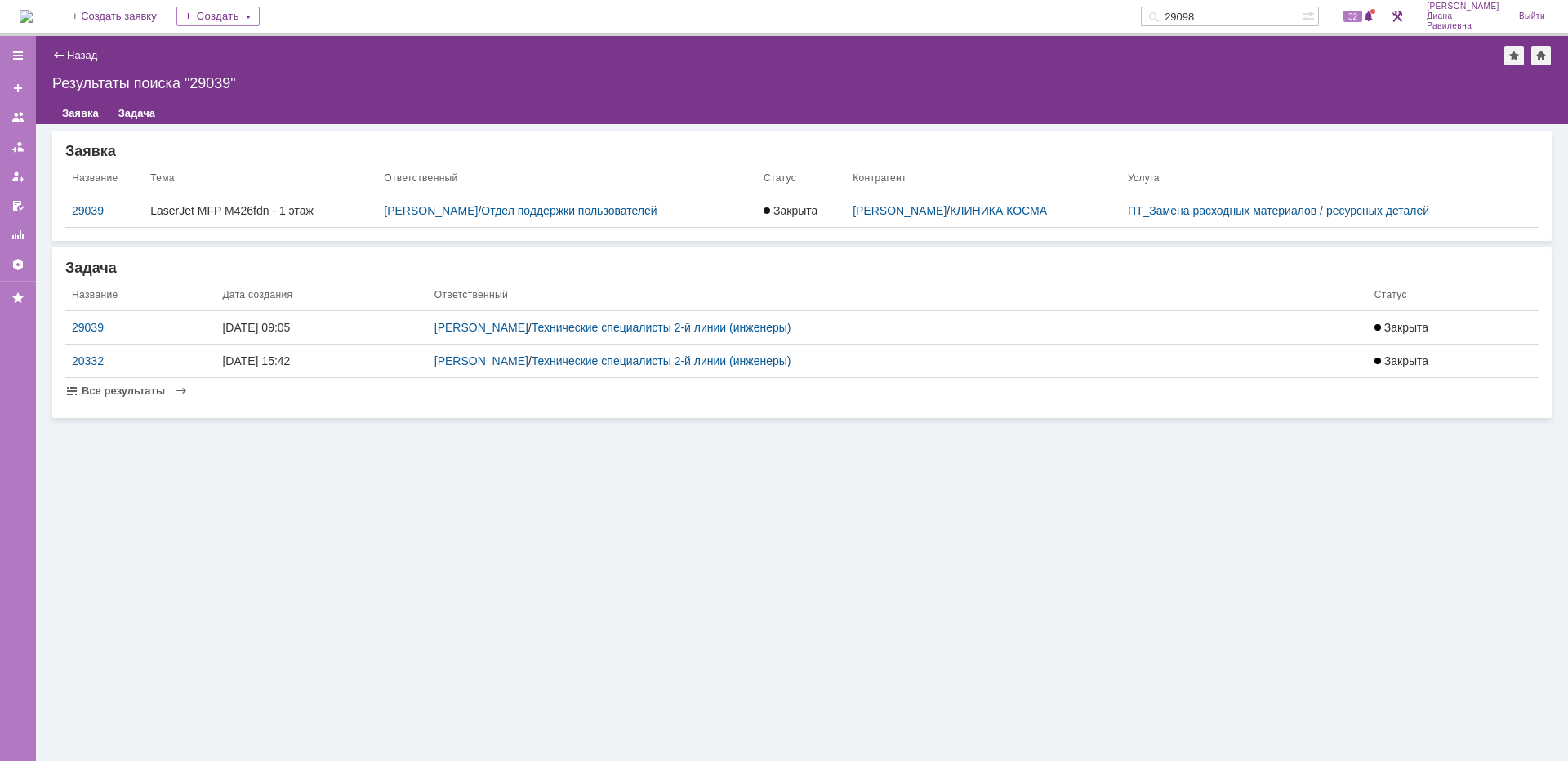
click at [88, 49] on link "Назад" at bounding box center [82, 55] width 31 height 12
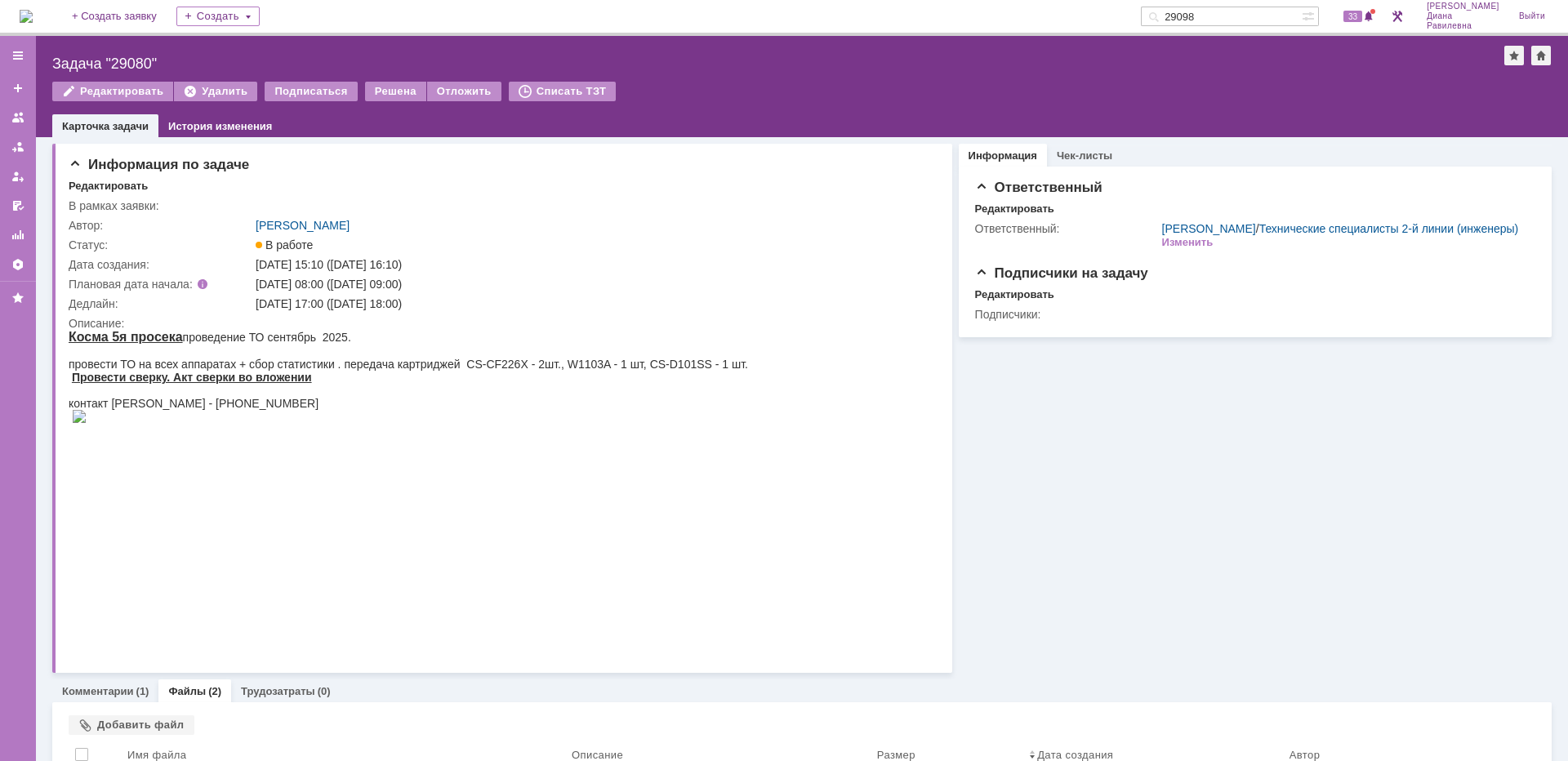
click at [1262, 17] on input "29098" at bounding box center [1221, 17] width 161 height 20
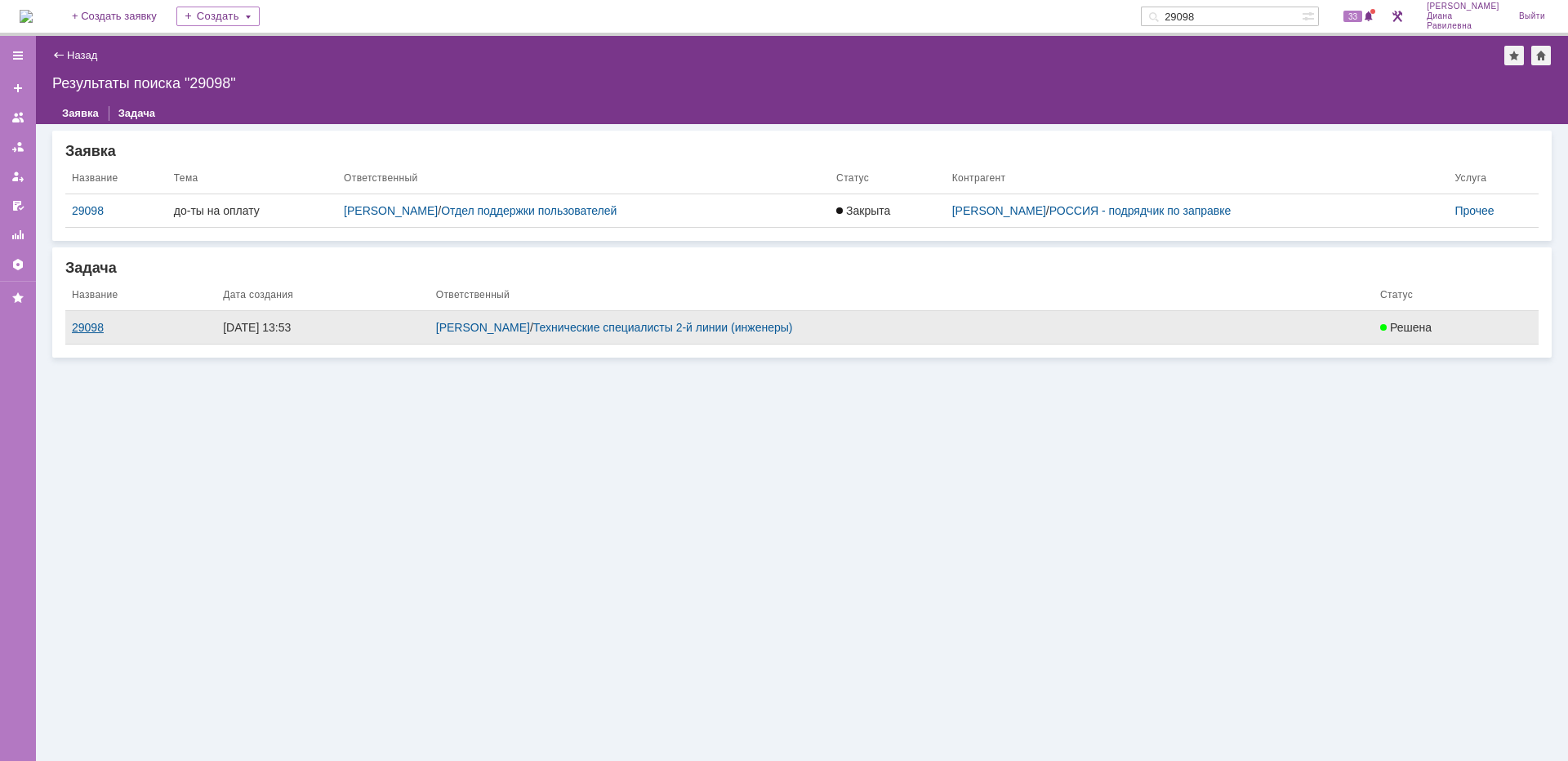
click at [93, 326] on div "29098" at bounding box center [141, 327] width 138 height 13
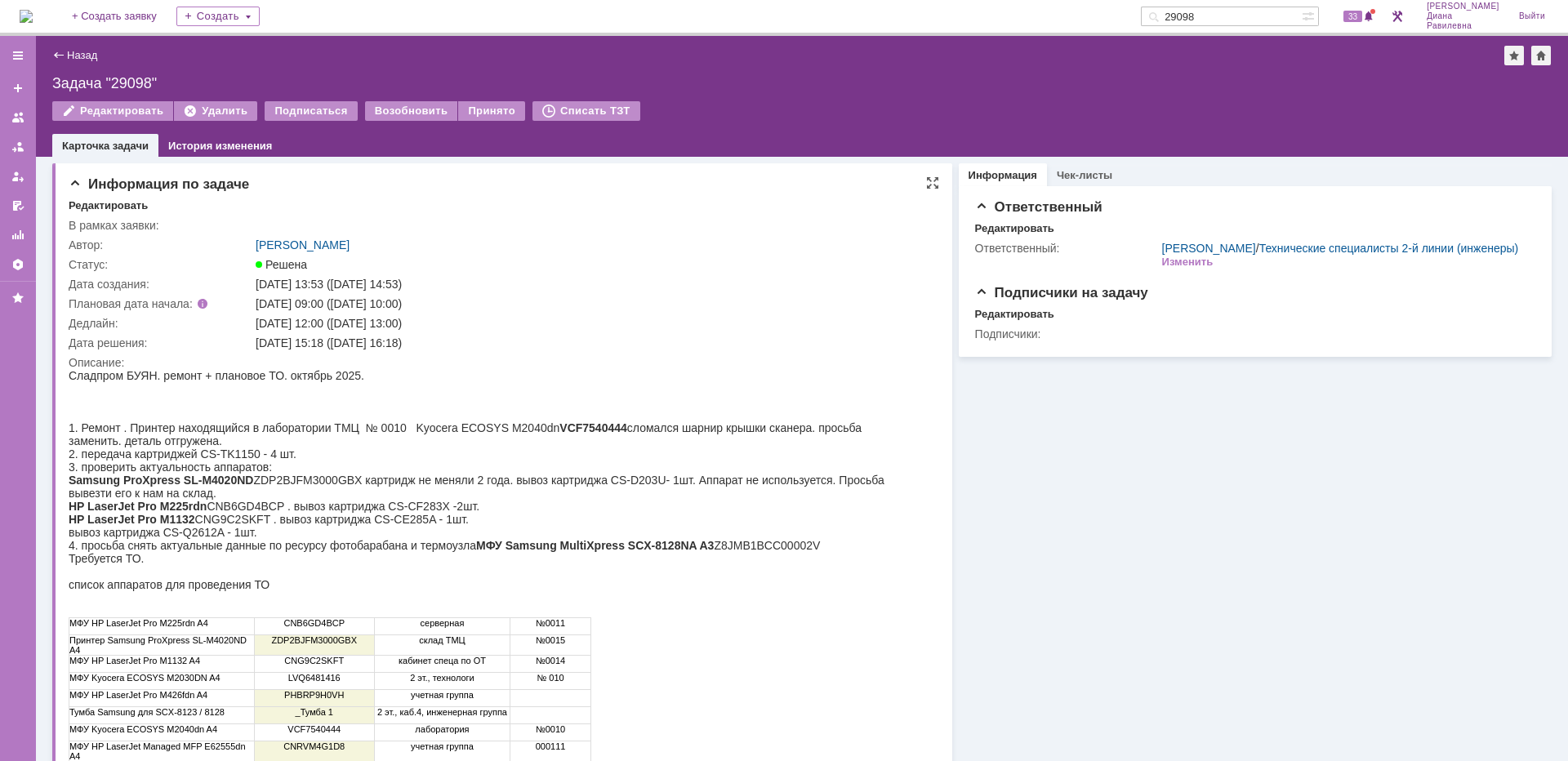
scroll to position [163, 0]
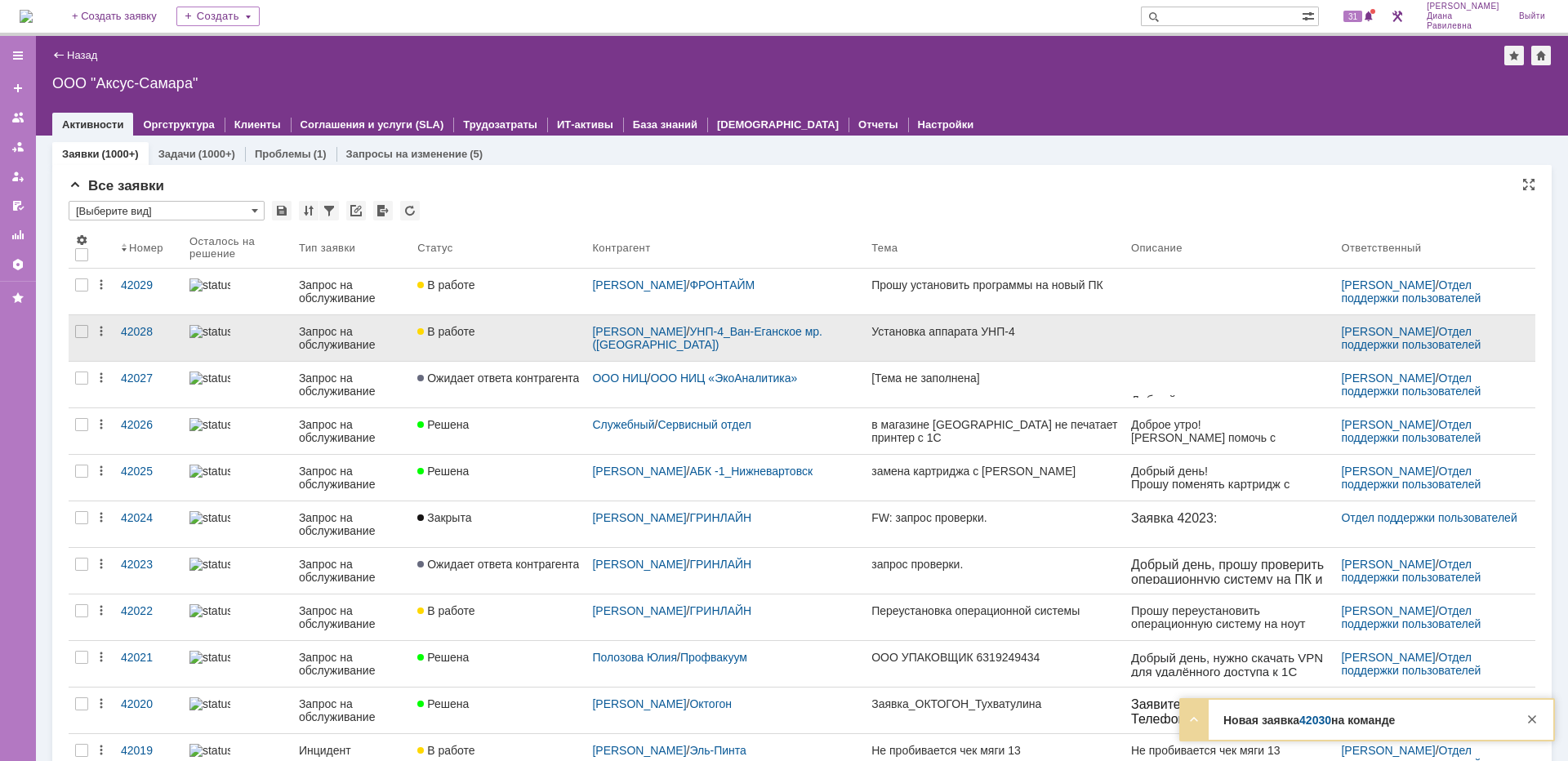
click at [225, 335] on img at bounding box center [209, 331] width 40 height 13
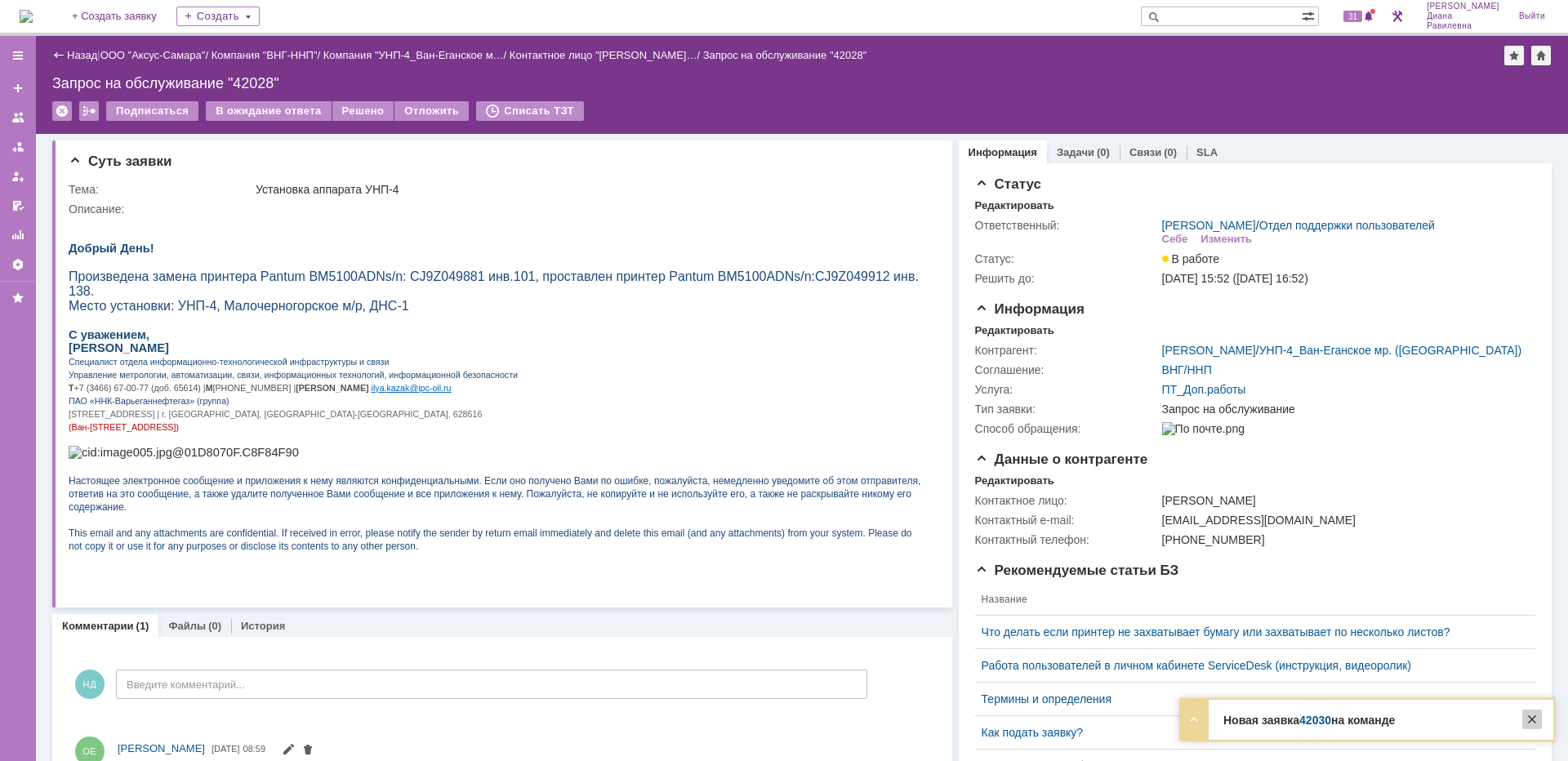
click at [1531, 722] on div at bounding box center [1531, 720] width 20 height 20
click at [84, 57] on link "Назад" at bounding box center [82, 55] width 31 height 12
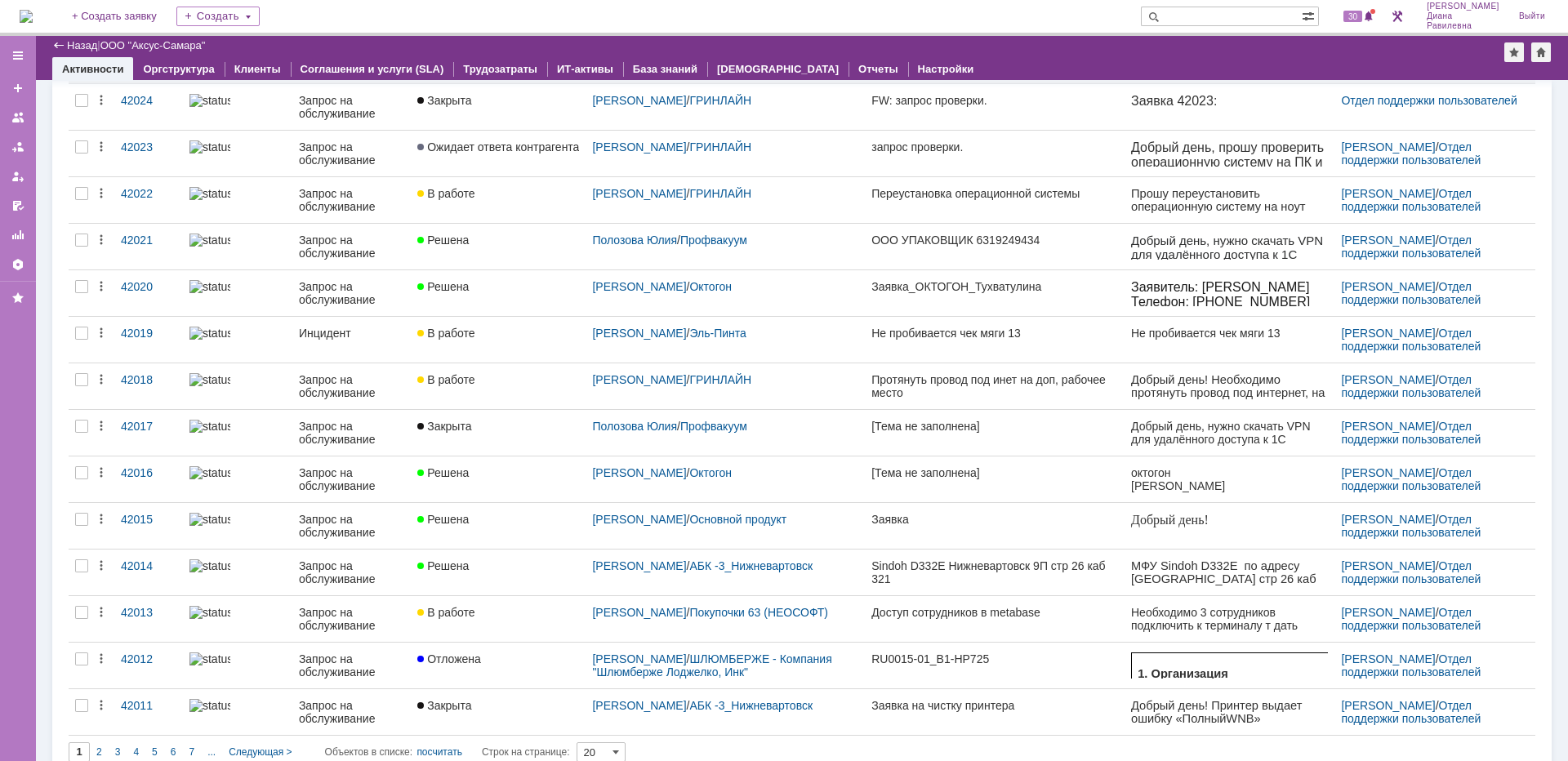
scroll to position [428, 0]
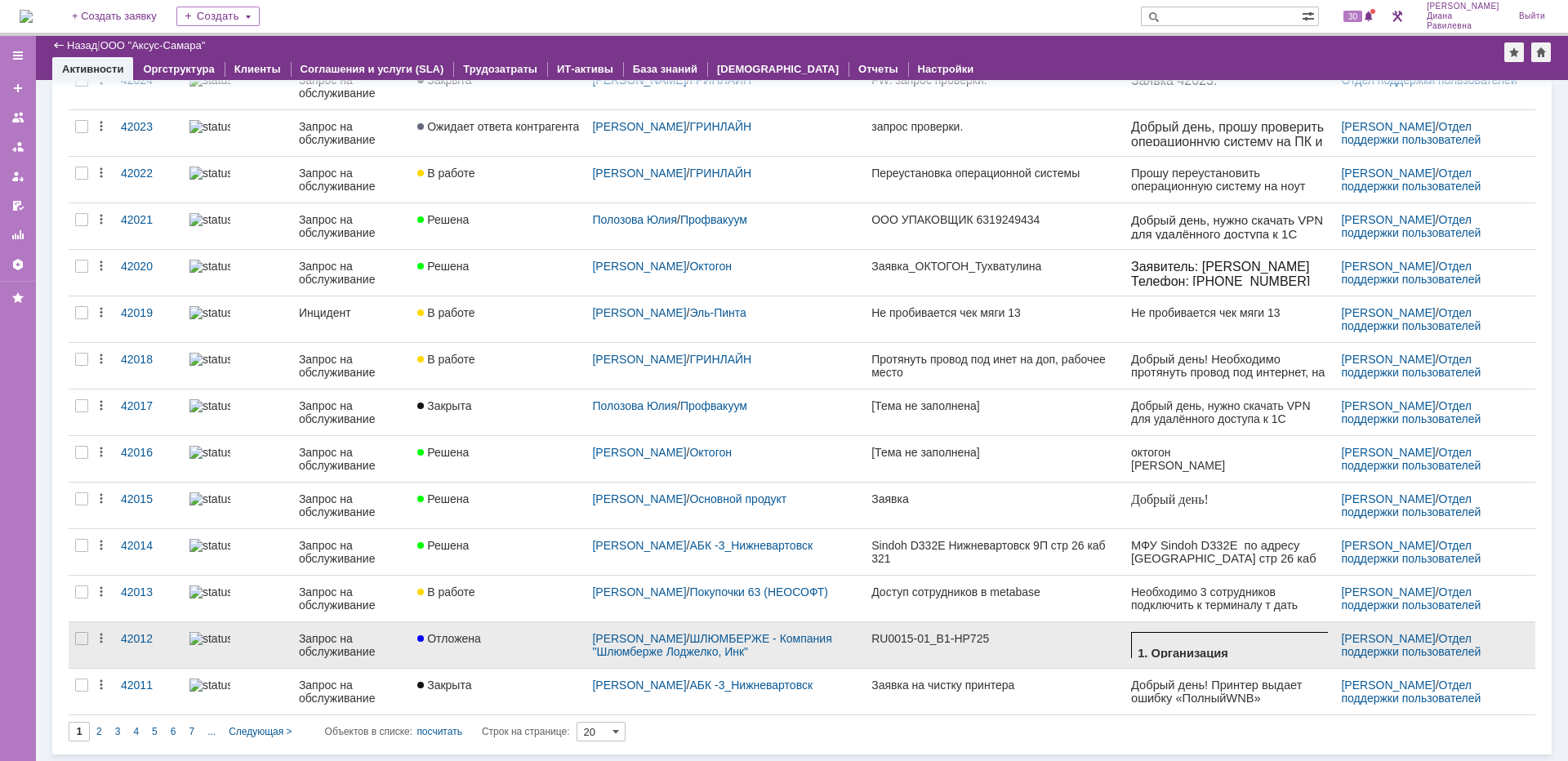
click at [319, 642] on div "Запрос на обслуживание" at bounding box center [351, 645] width 106 height 26
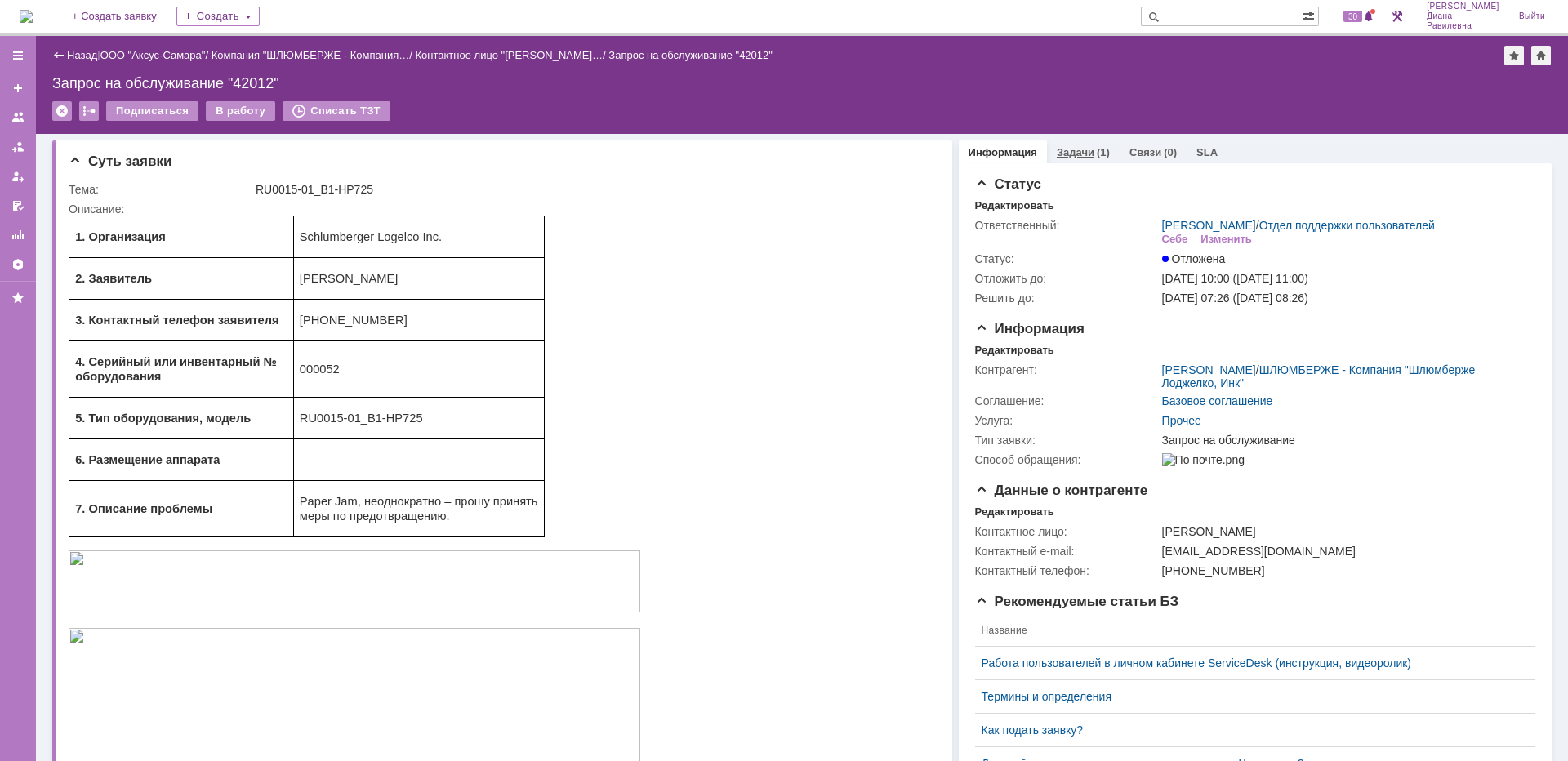
click at [1072, 157] on link "Задачи" at bounding box center [1076, 152] width 37 height 12
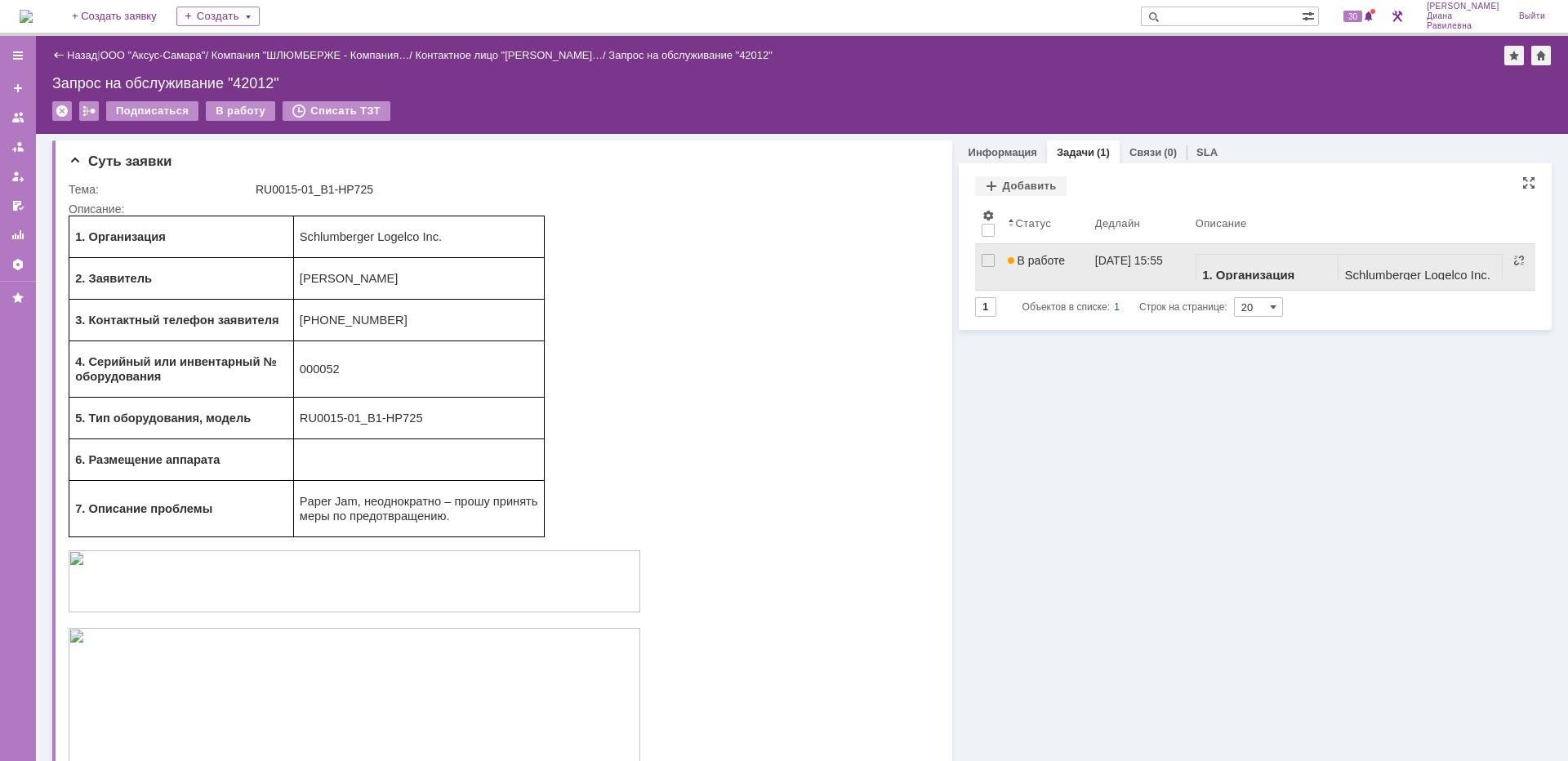
click at [1056, 254] on span "В работе" at bounding box center [1036, 260] width 57 height 13
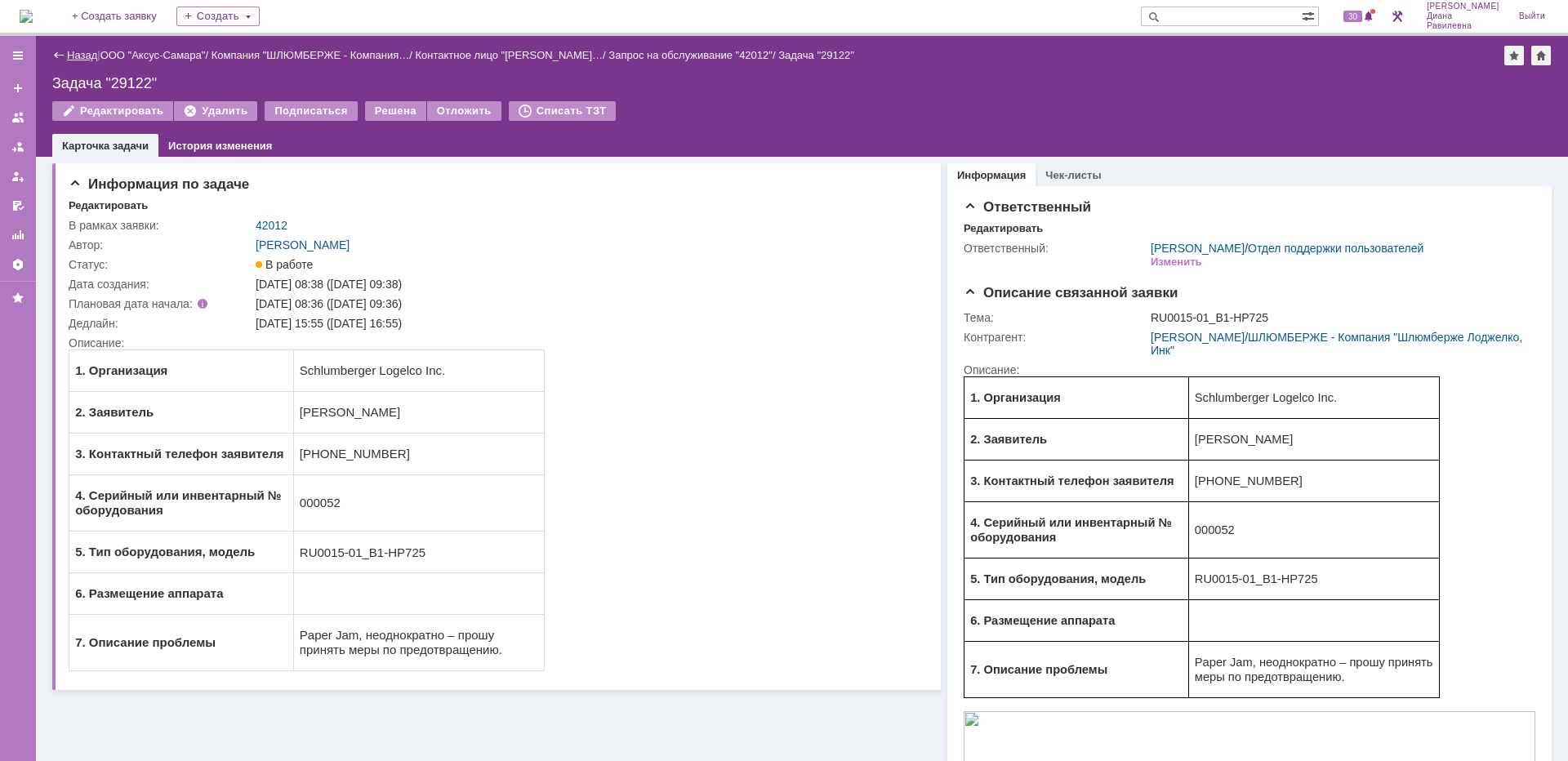
click at [88, 59] on link "Назад" at bounding box center [82, 55] width 31 height 12
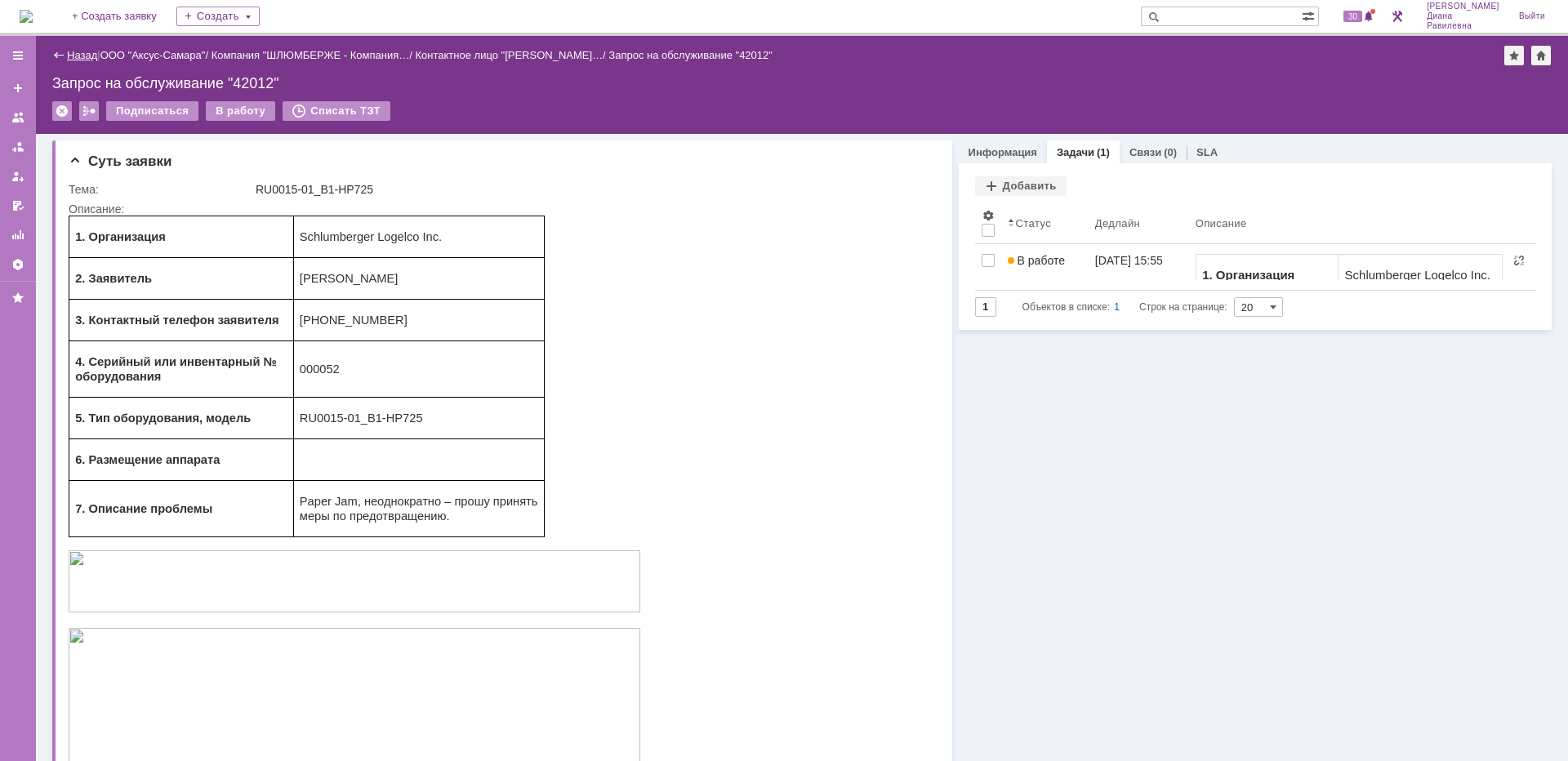
click at [78, 55] on link "Назад" at bounding box center [82, 55] width 31 height 12
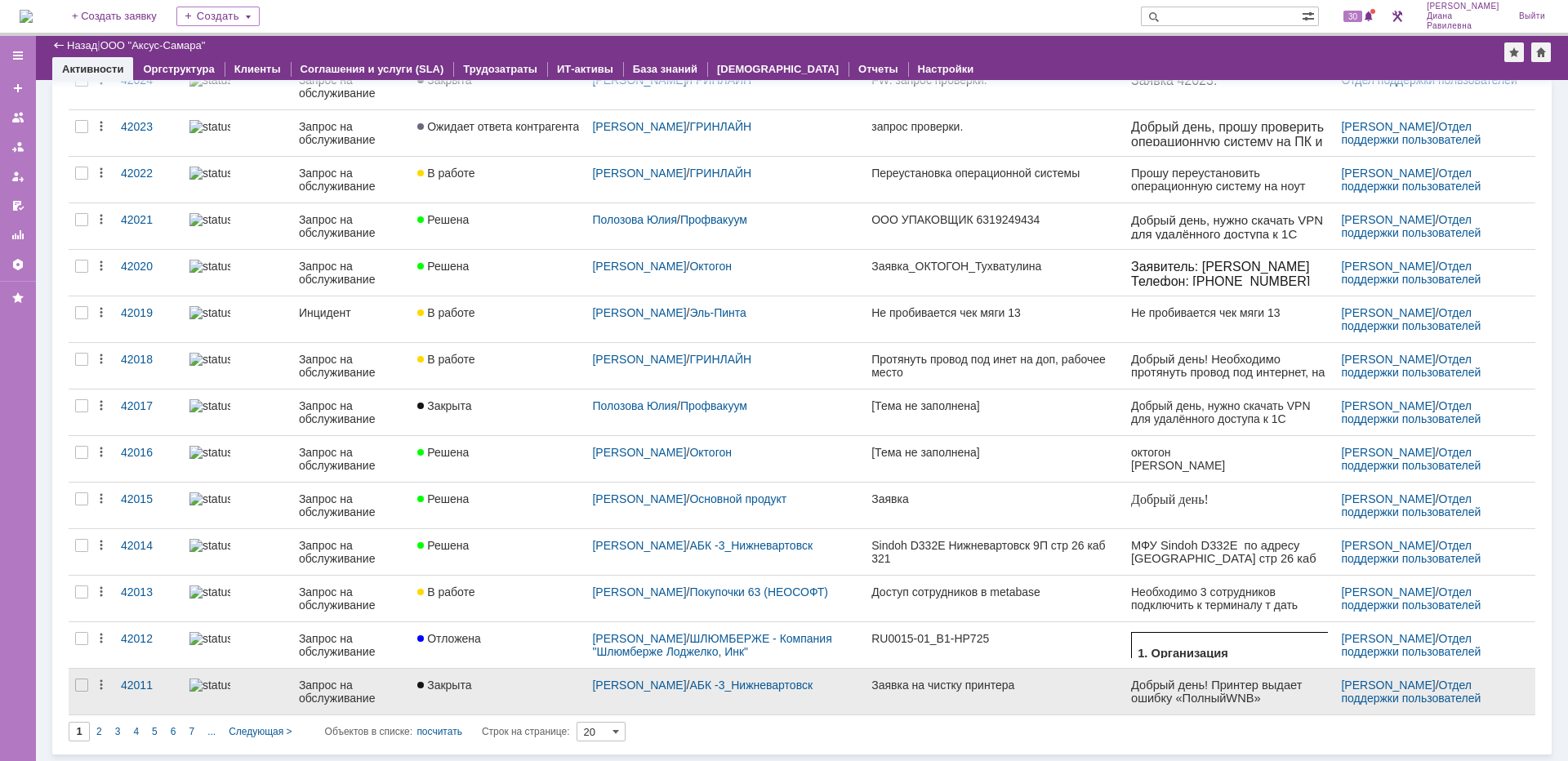
click at [267, 684] on div at bounding box center [238, 685] width 97 height 13
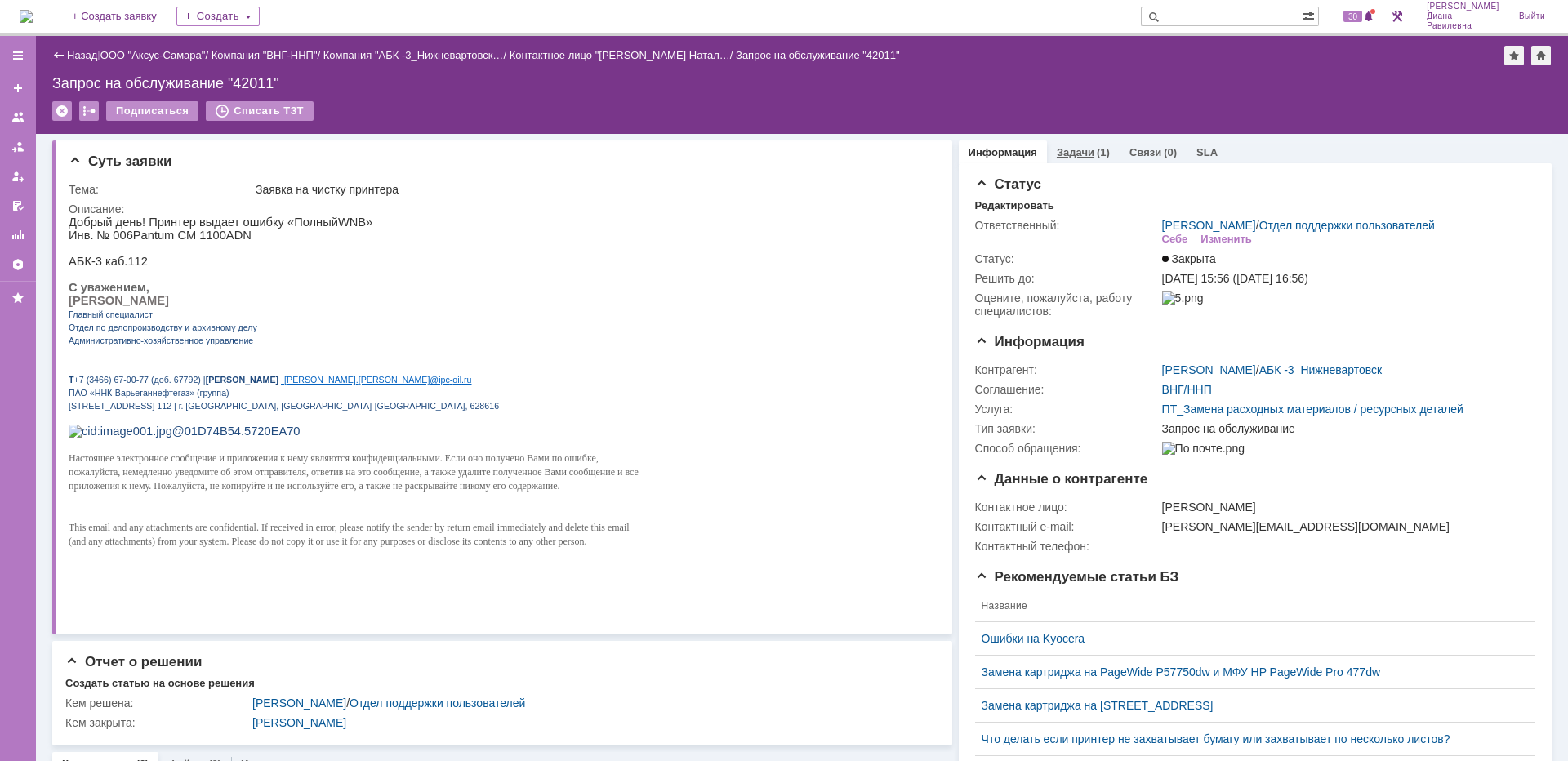
click at [1077, 156] on link "Задачи" at bounding box center [1076, 152] width 37 height 12
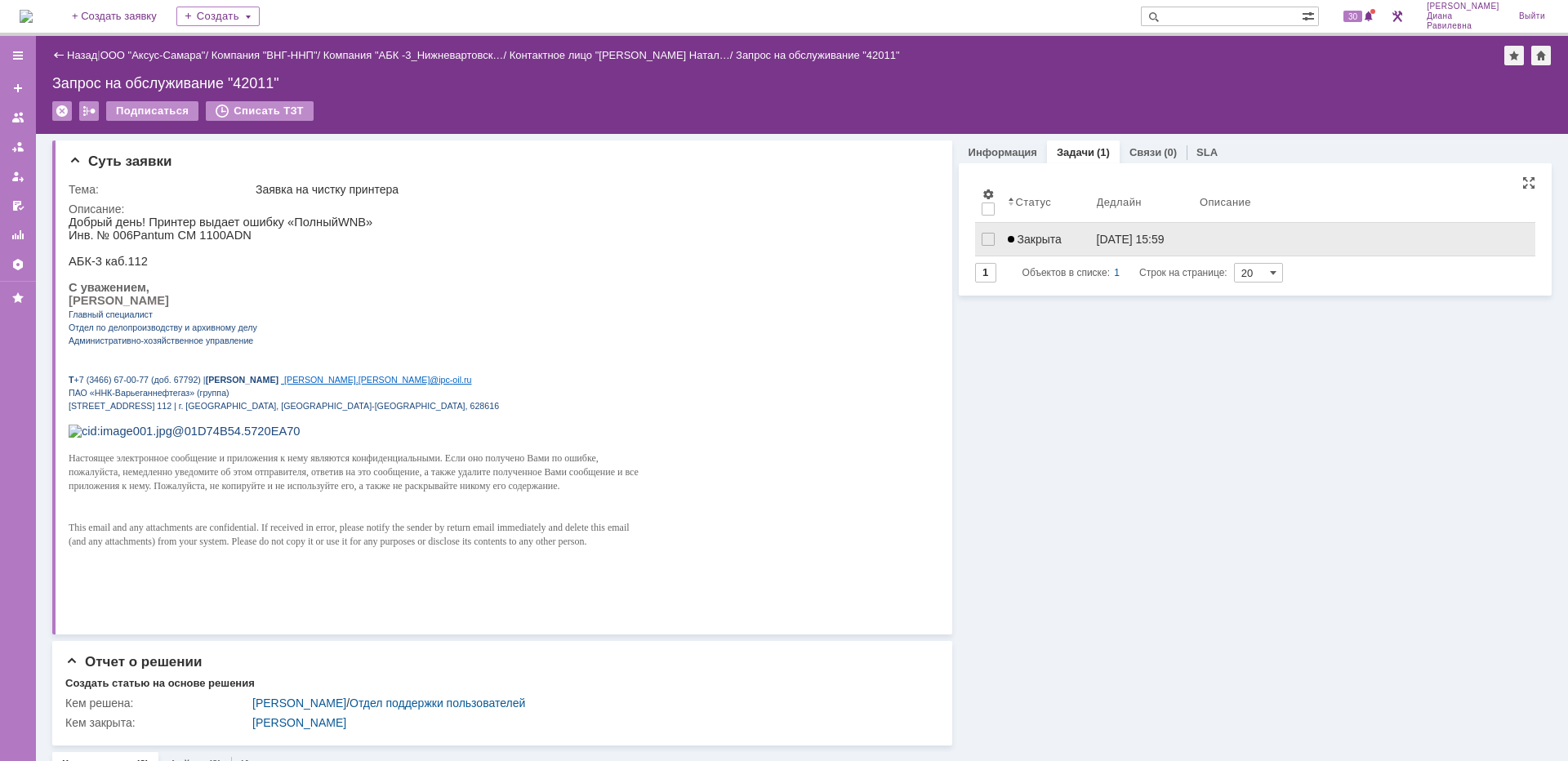
click at [1101, 239] on div "26.09.2025 15:59" at bounding box center [1130, 239] width 68 height 13
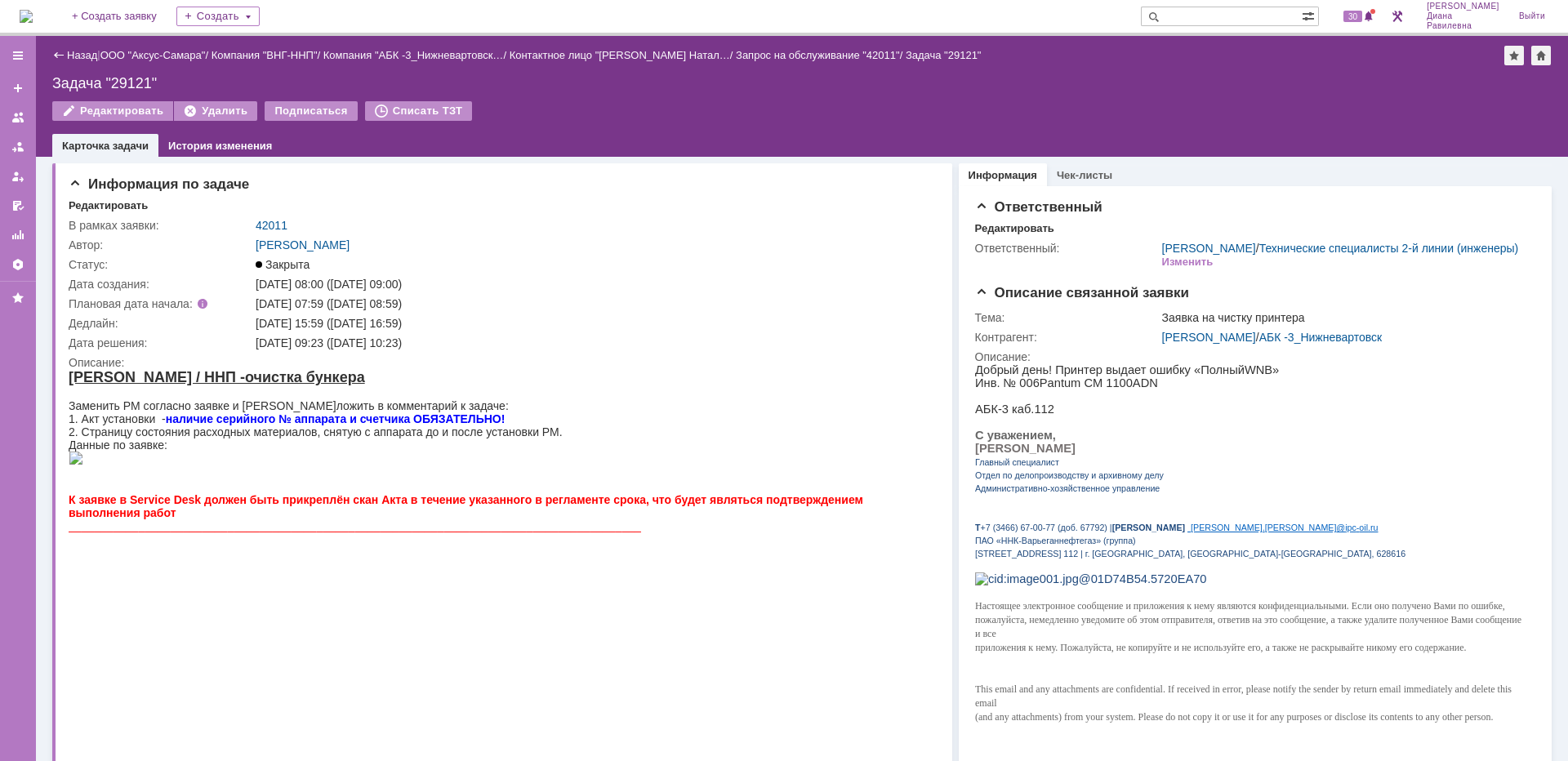
click at [88, 61] on div "Назад | ООО "Аксус-Самара" / Компания "ВНГ-ННП" / Компания "АБК -3_Нижневартовс…" at bounding box center [801, 55] width 1499 height 20
click at [84, 55] on link "Назад" at bounding box center [82, 55] width 31 height 12
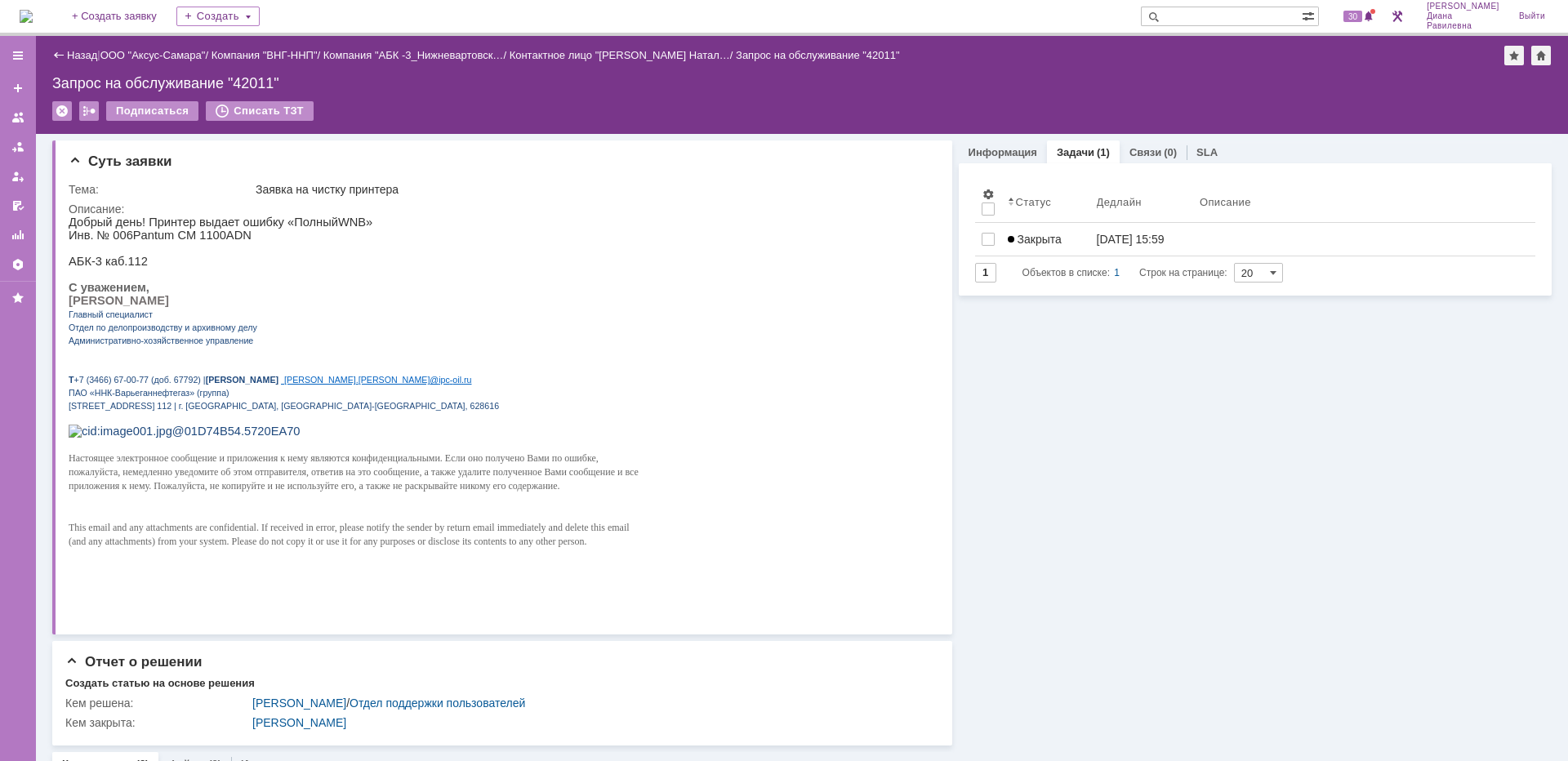
click at [84, 55] on link "Назад" at bounding box center [82, 55] width 31 height 12
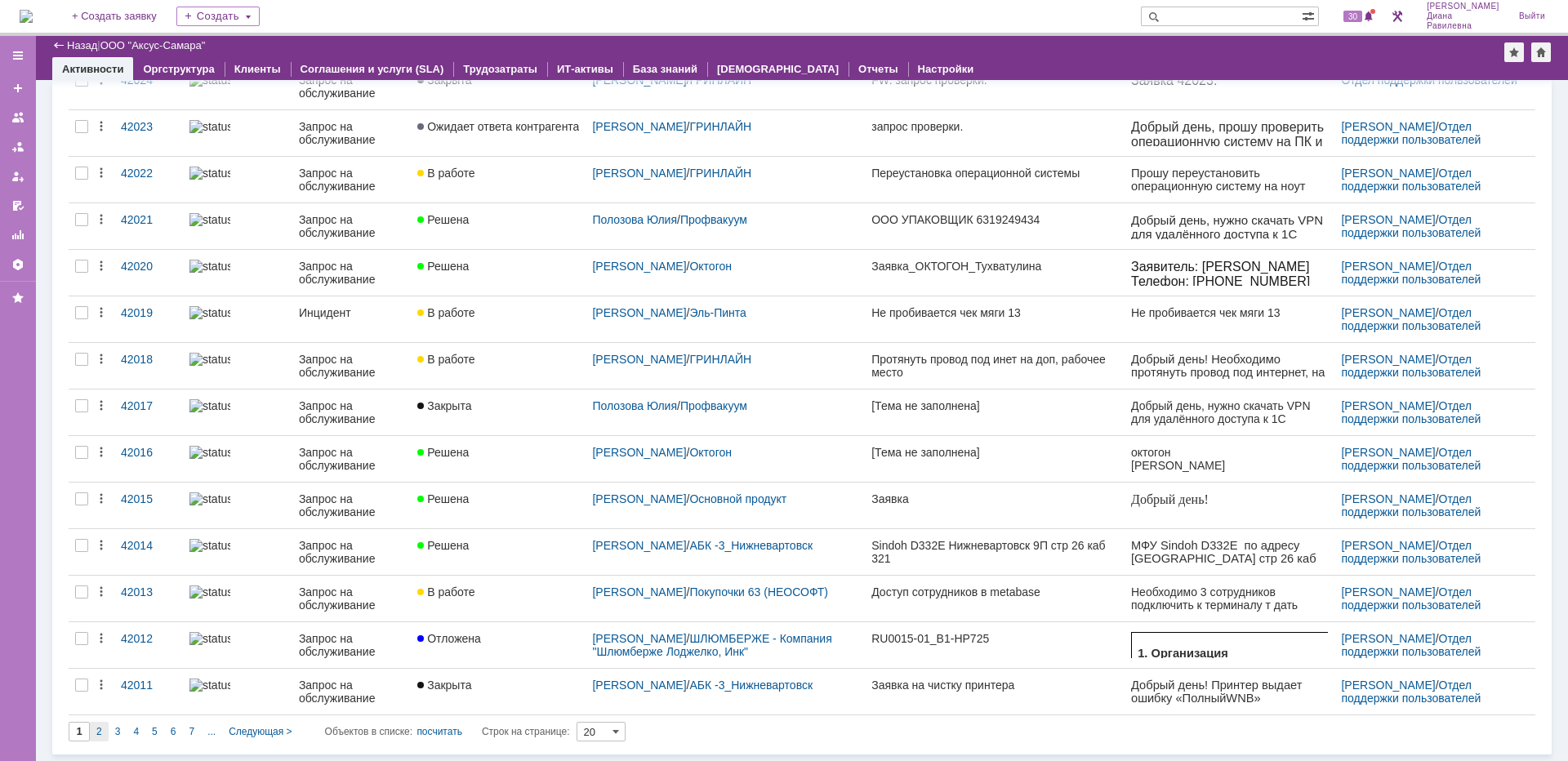
click at [105, 723] on div "2" at bounding box center [99, 732] width 19 height 20
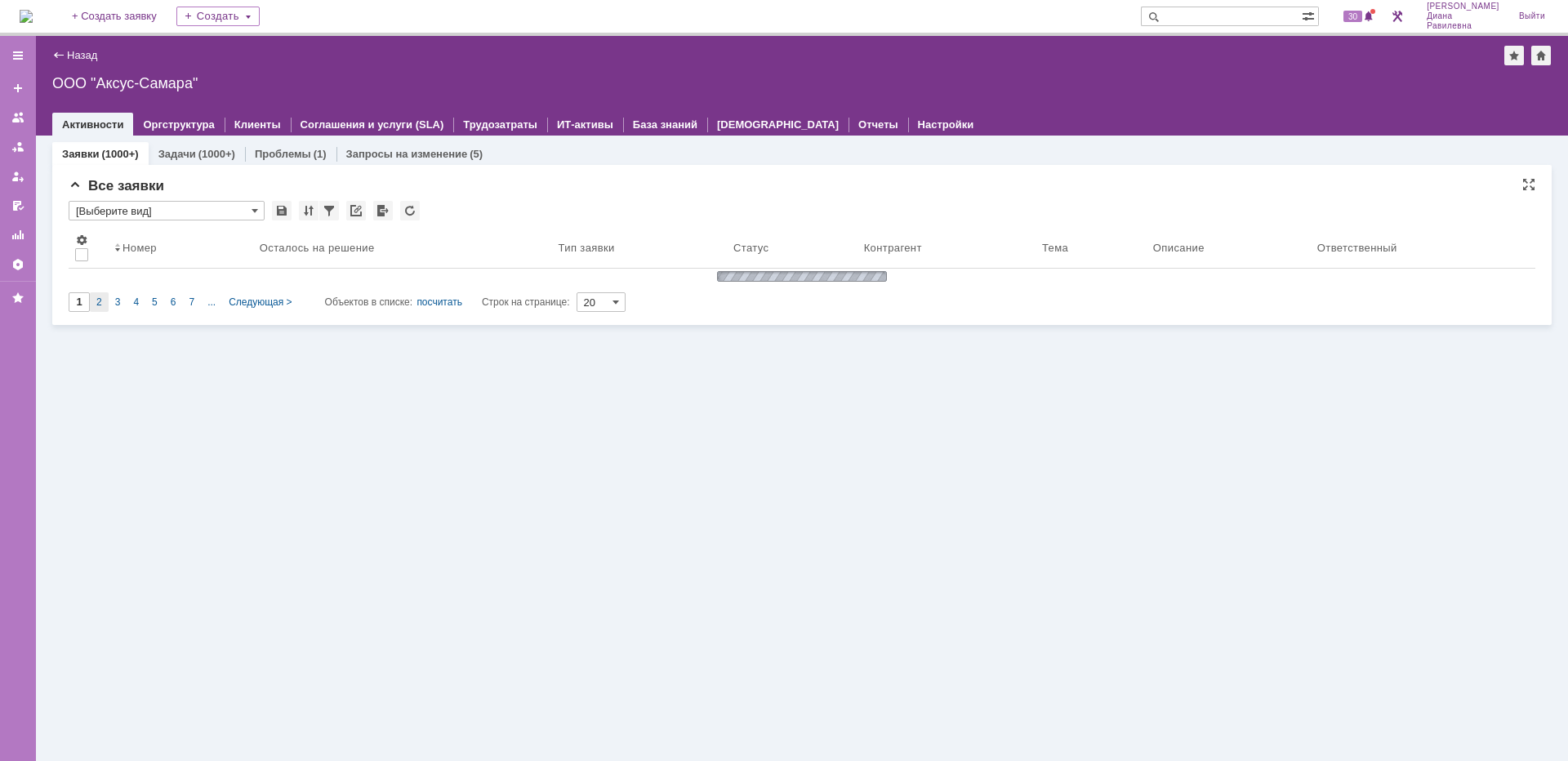
type input "2"
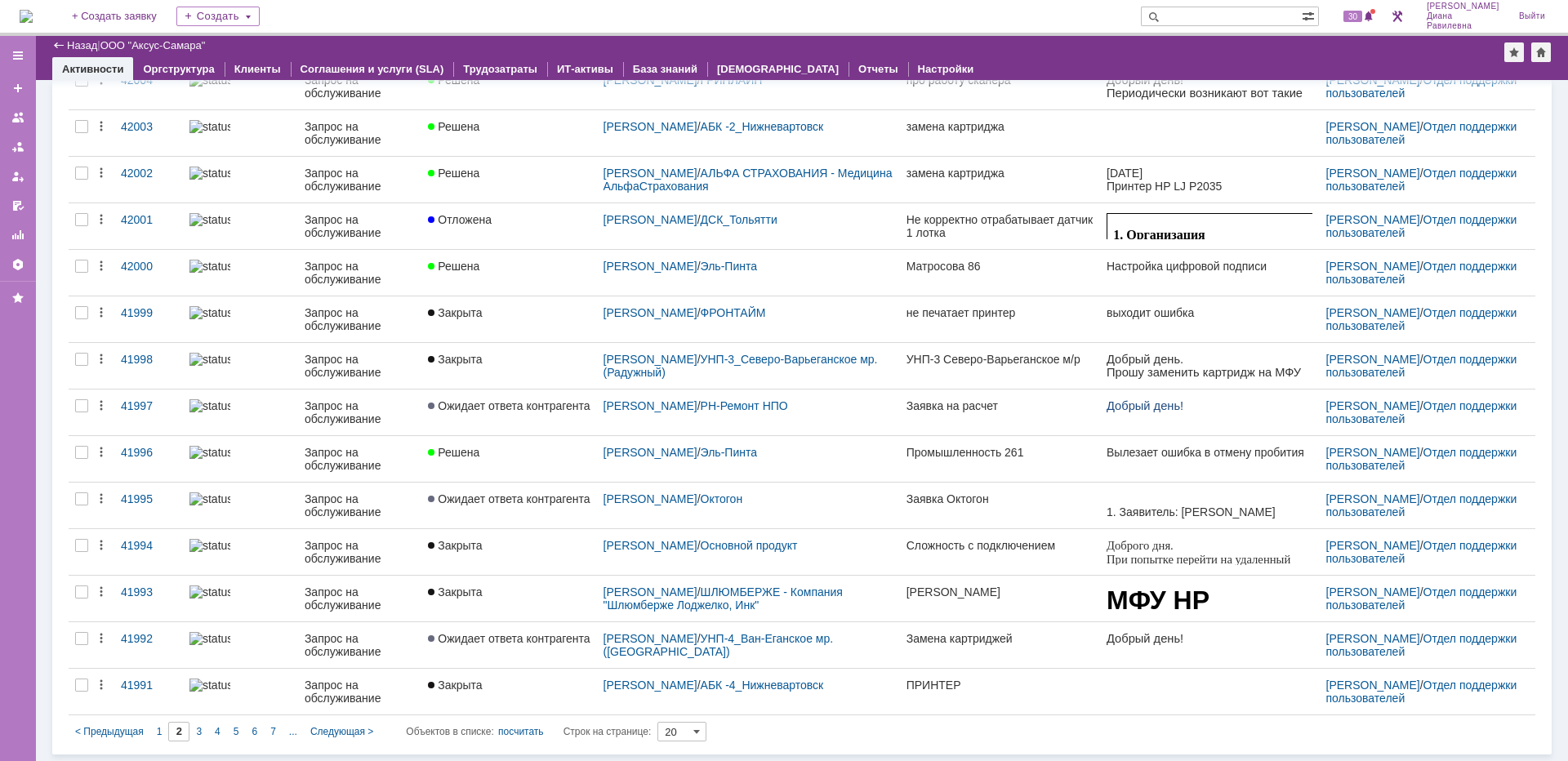
click at [163, 727] on div "1" at bounding box center [159, 732] width 19 height 20
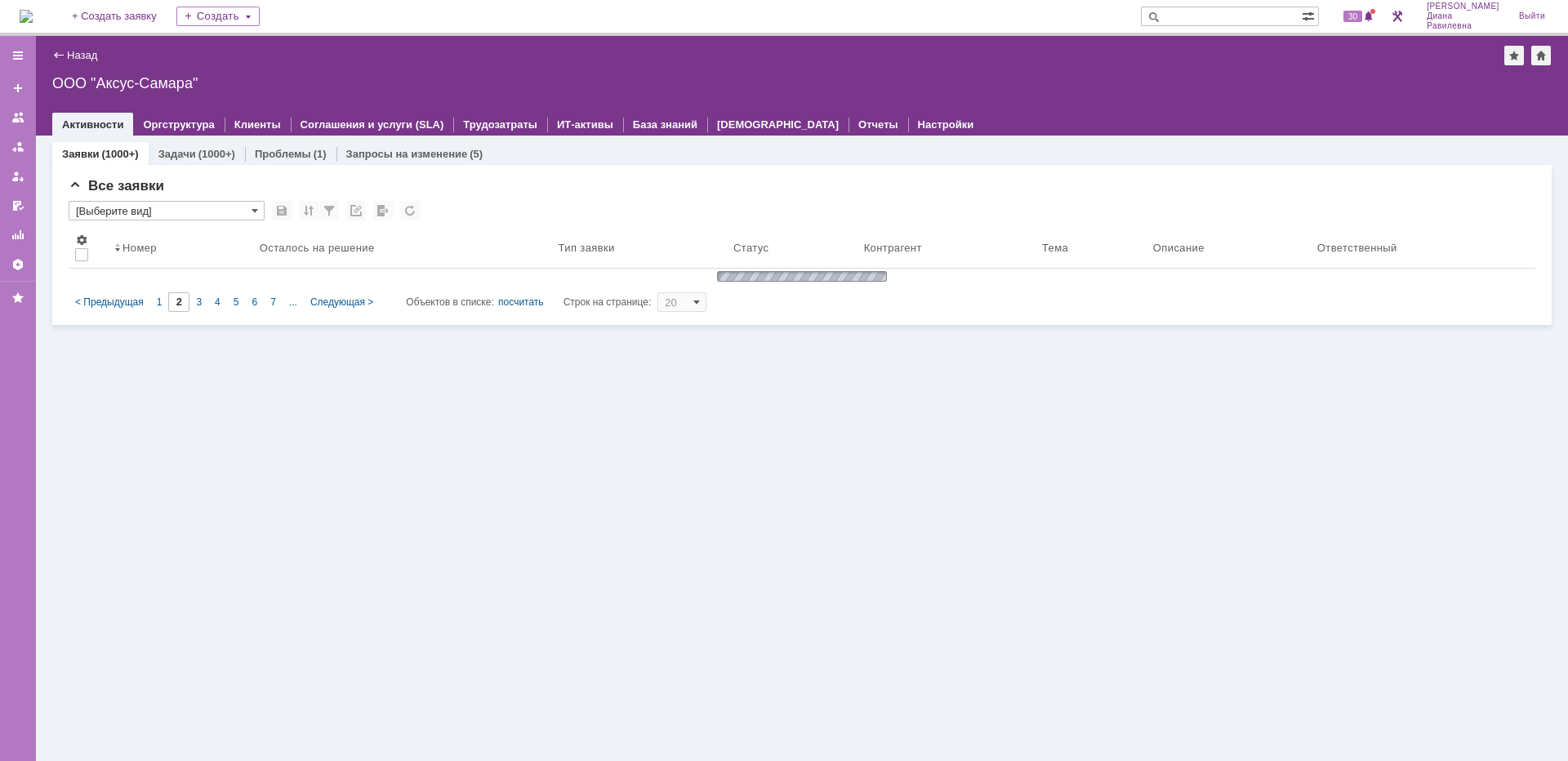
type input "1"
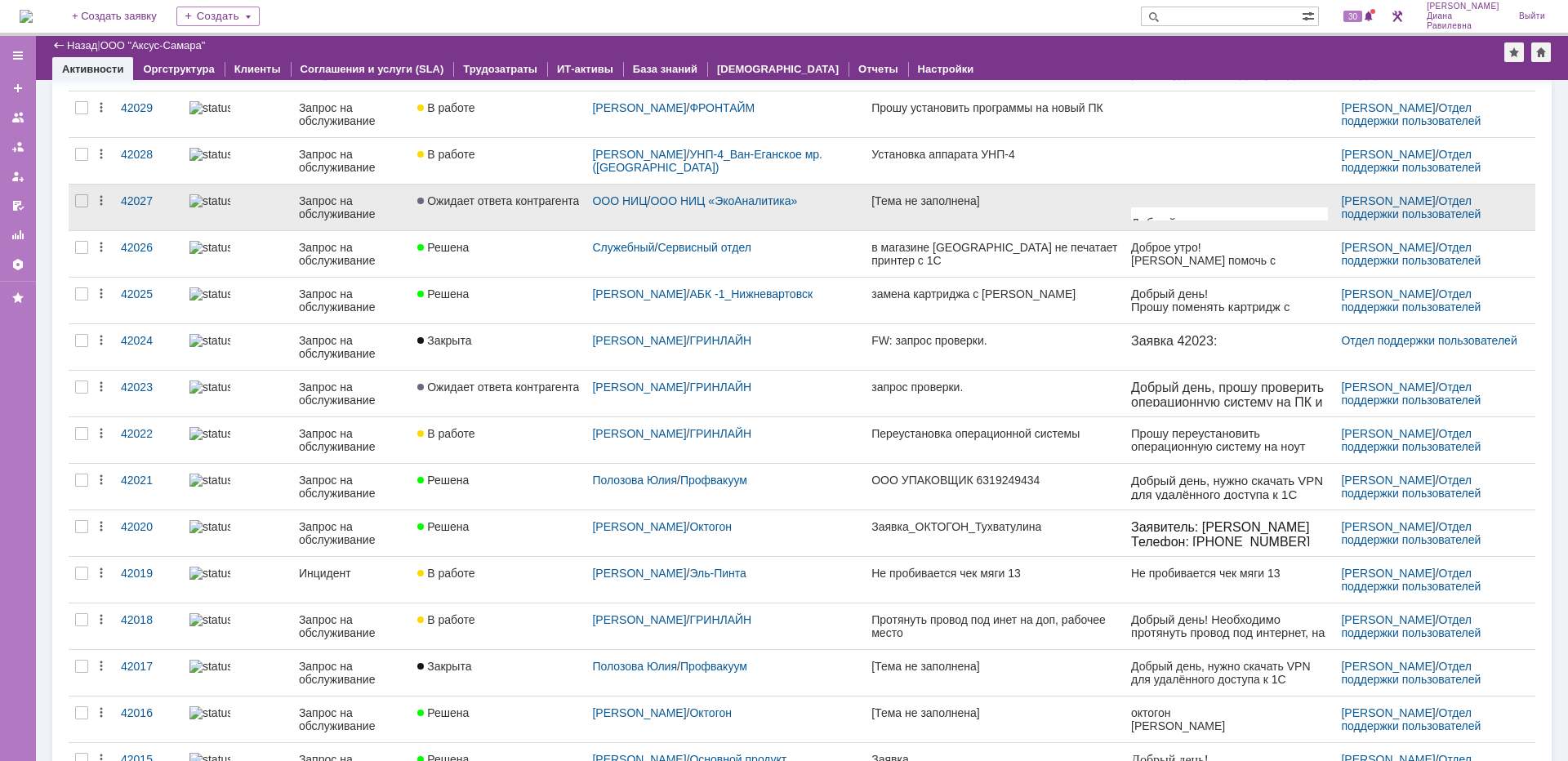
scroll to position [245, 0]
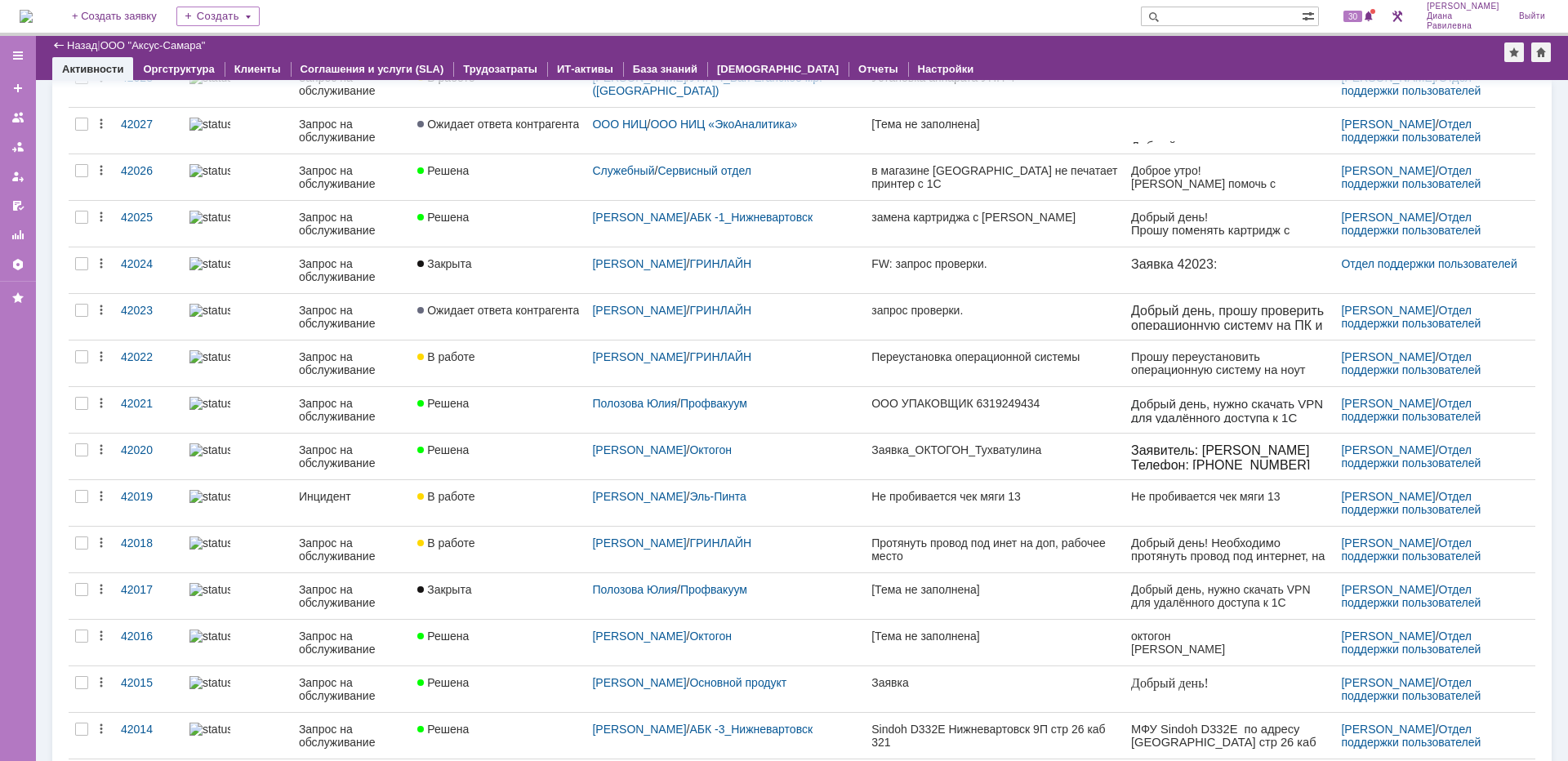
click at [1225, 18] on input "text" at bounding box center [1221, 17] width 161 height 20
type input "41714"
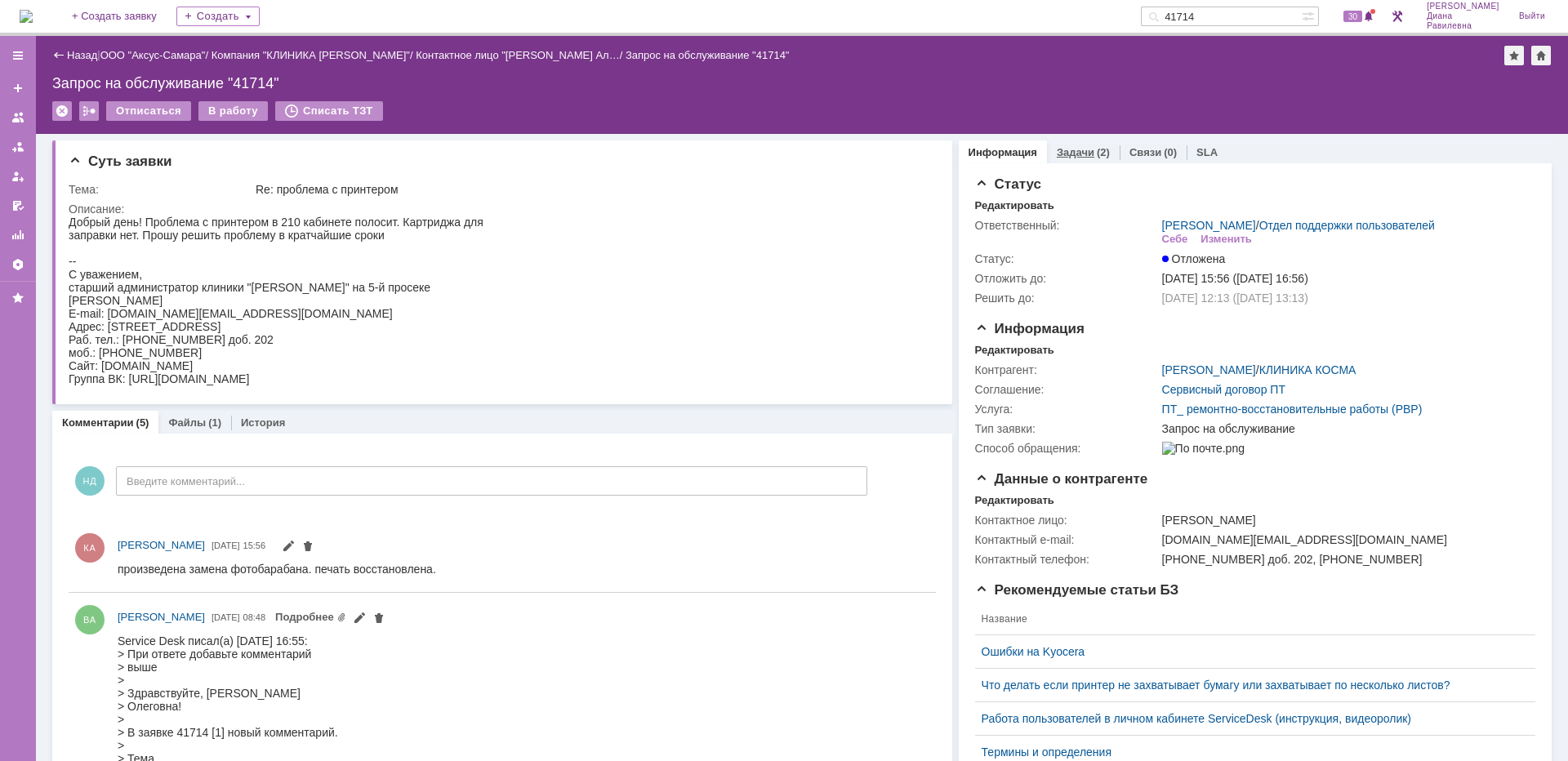
click at [1096, 147] on div "(2)" at bounding box center [1102, 152] width 13 height 12
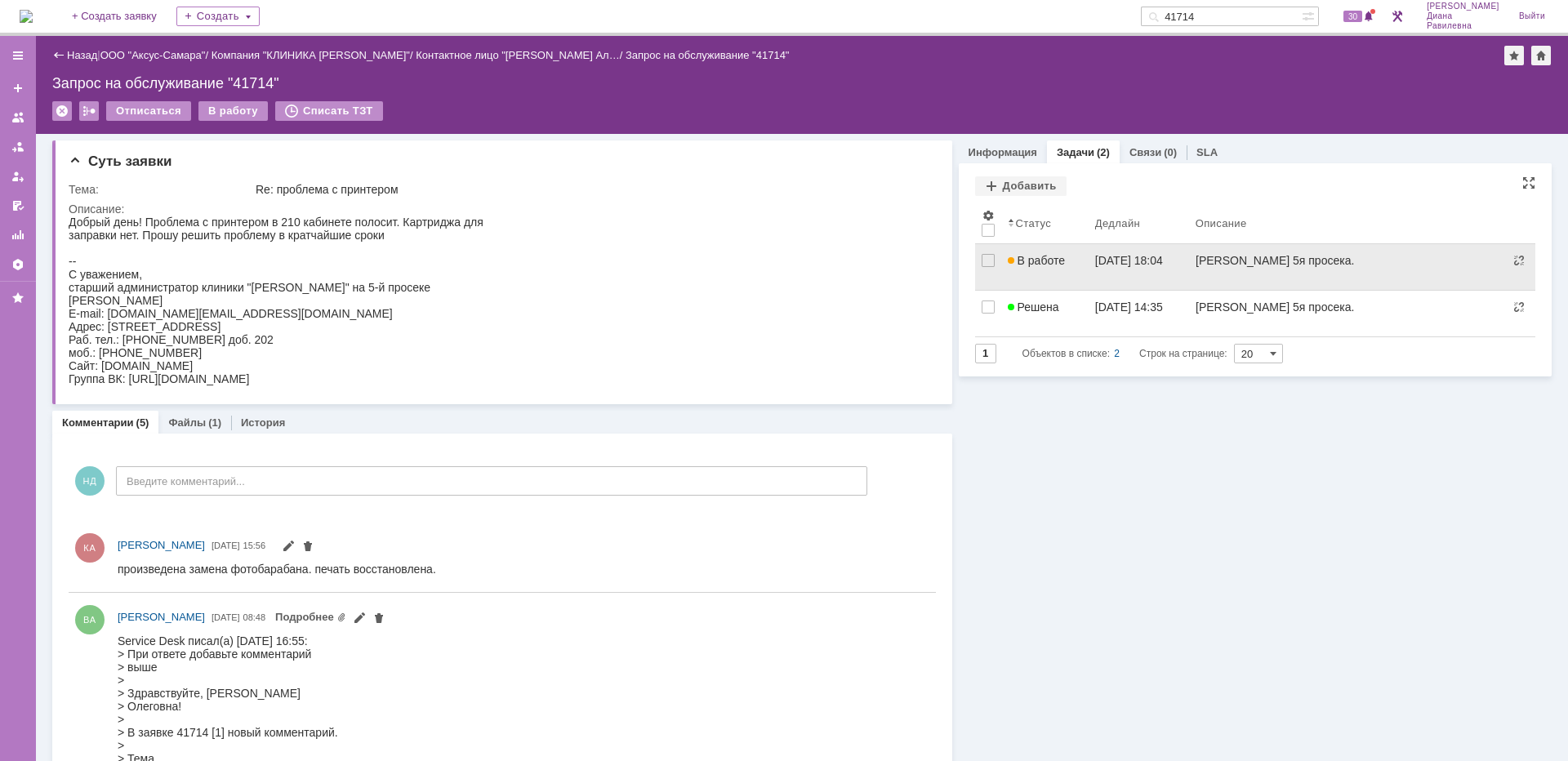
click at [1051, 263] on span "В работе" at bounding box center [1036, 260] width 57 height 13
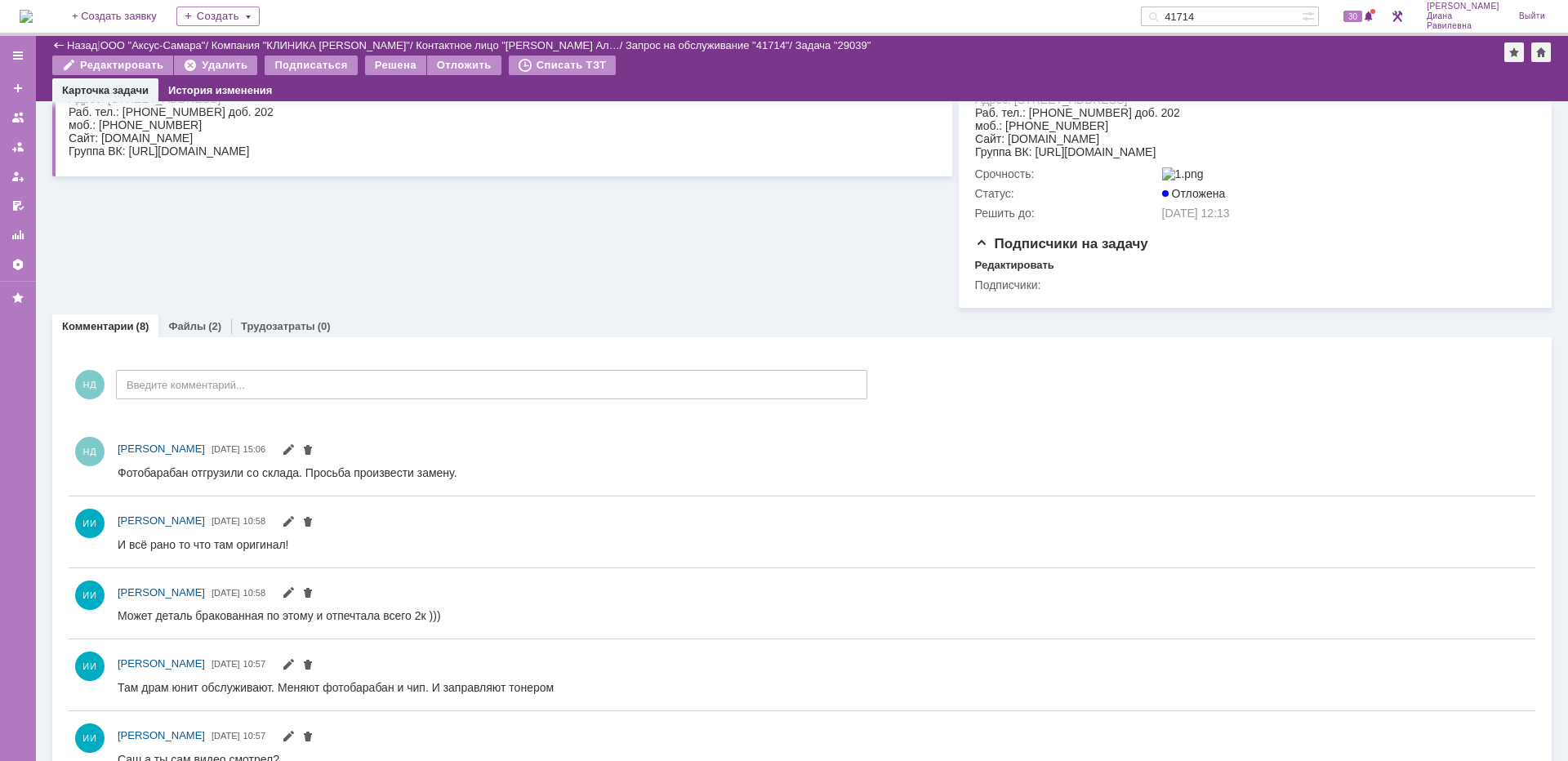
scroll to position [327, 0]
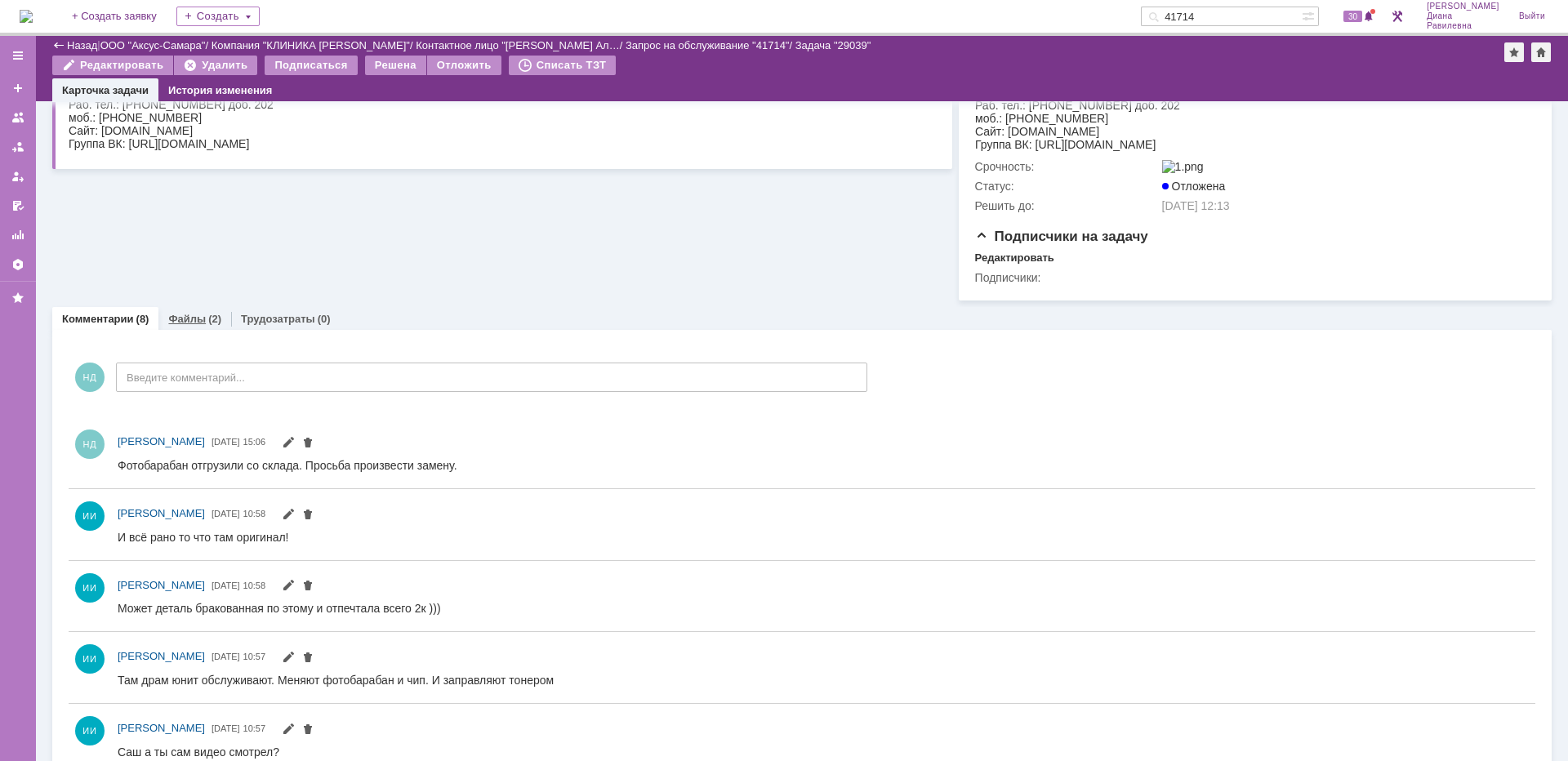
drag, startPoint x: 200, startPoint y: 342, endPoint x: 131, endPoint y: 12, distance: 337.1
click at [200, 325] on link "Файлы" at bounding box center [187, 319] width 37 height 12
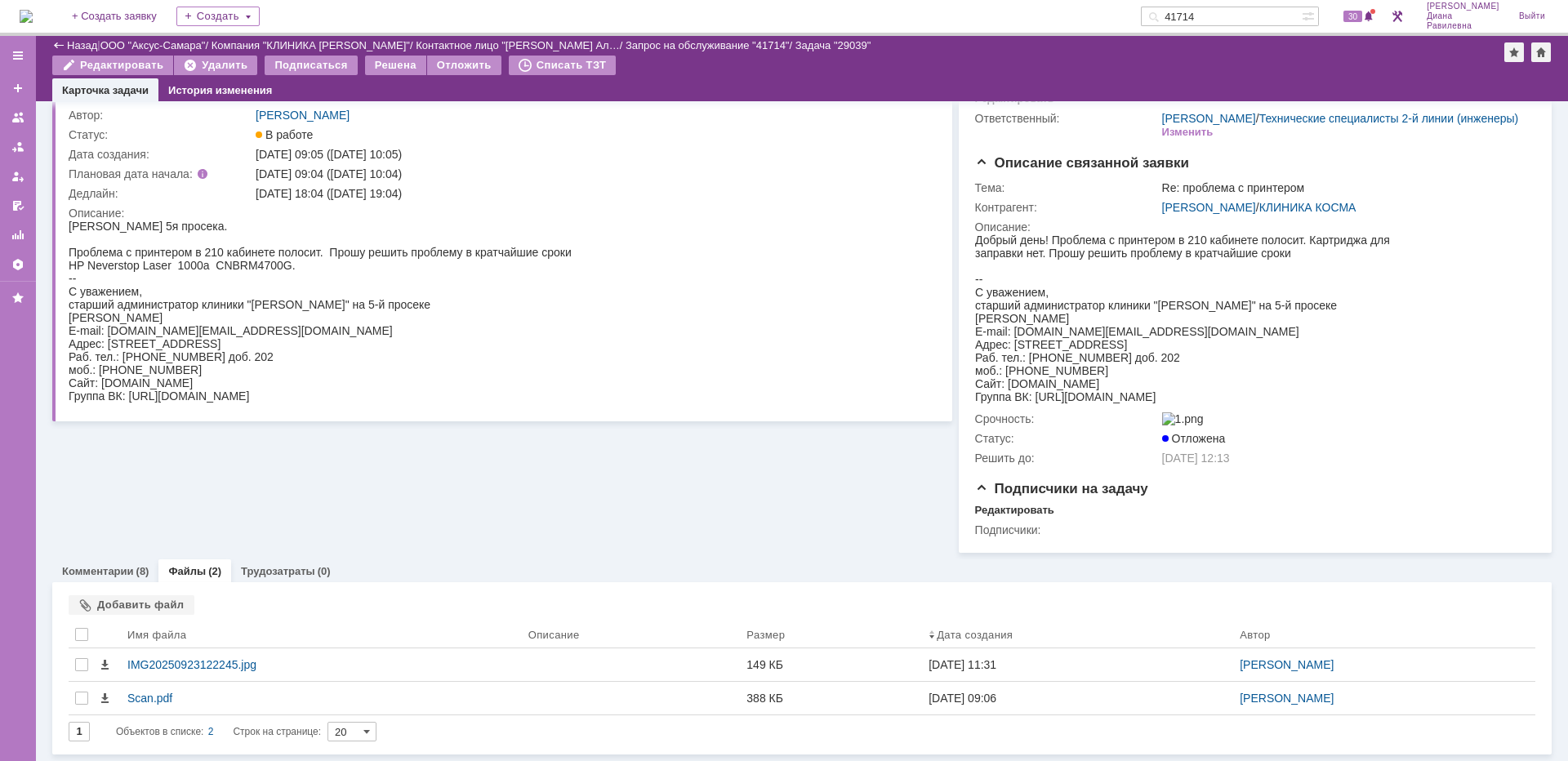
scroll to position [94, 0]
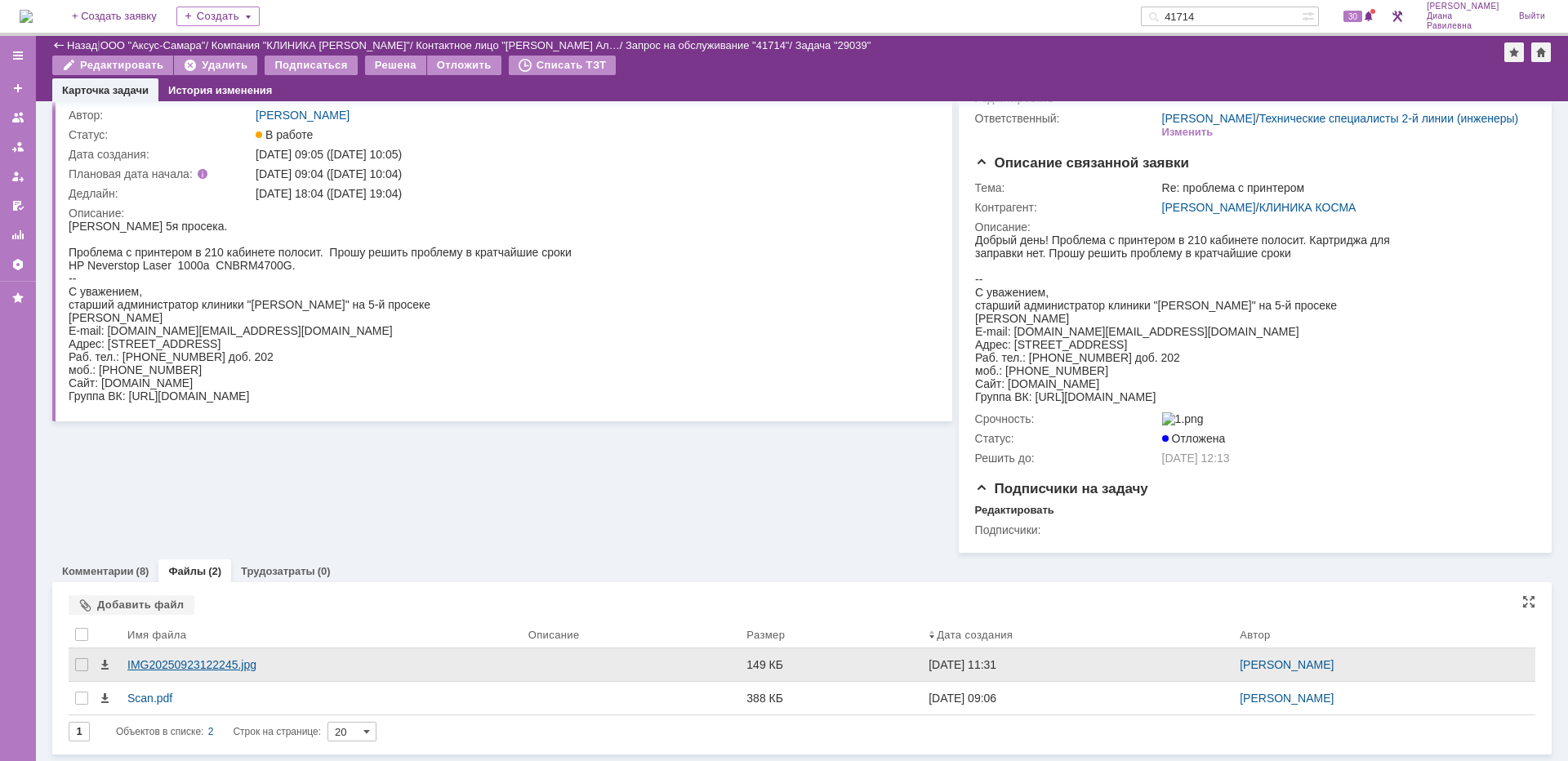
click at [210, 665] on div "IMG20250923122245.jpg" at bounding box center [321, 664] width 388 height 13
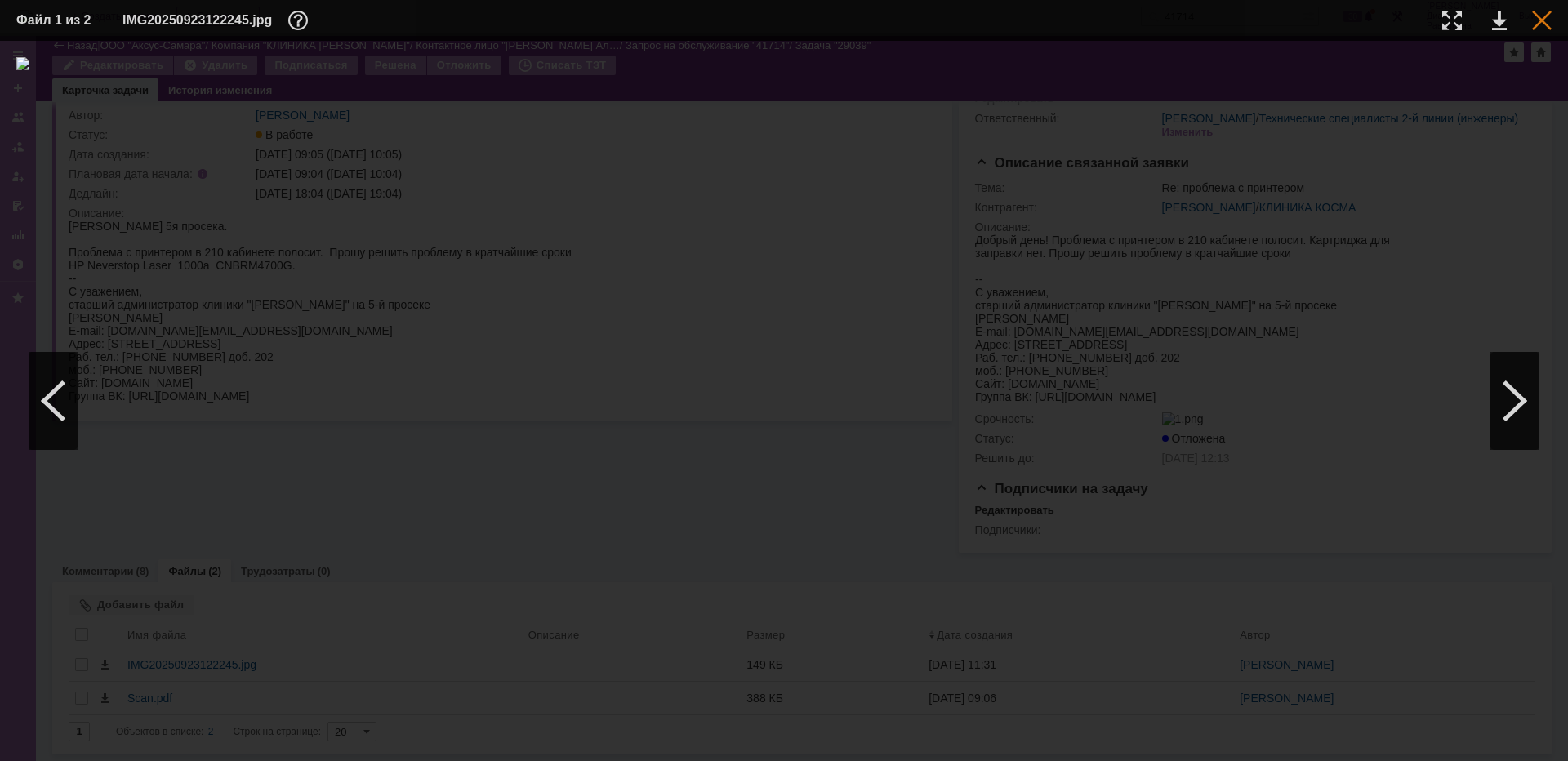
click at [1540, 25] on div at bounding box center [1541, 21] width 20 height 20
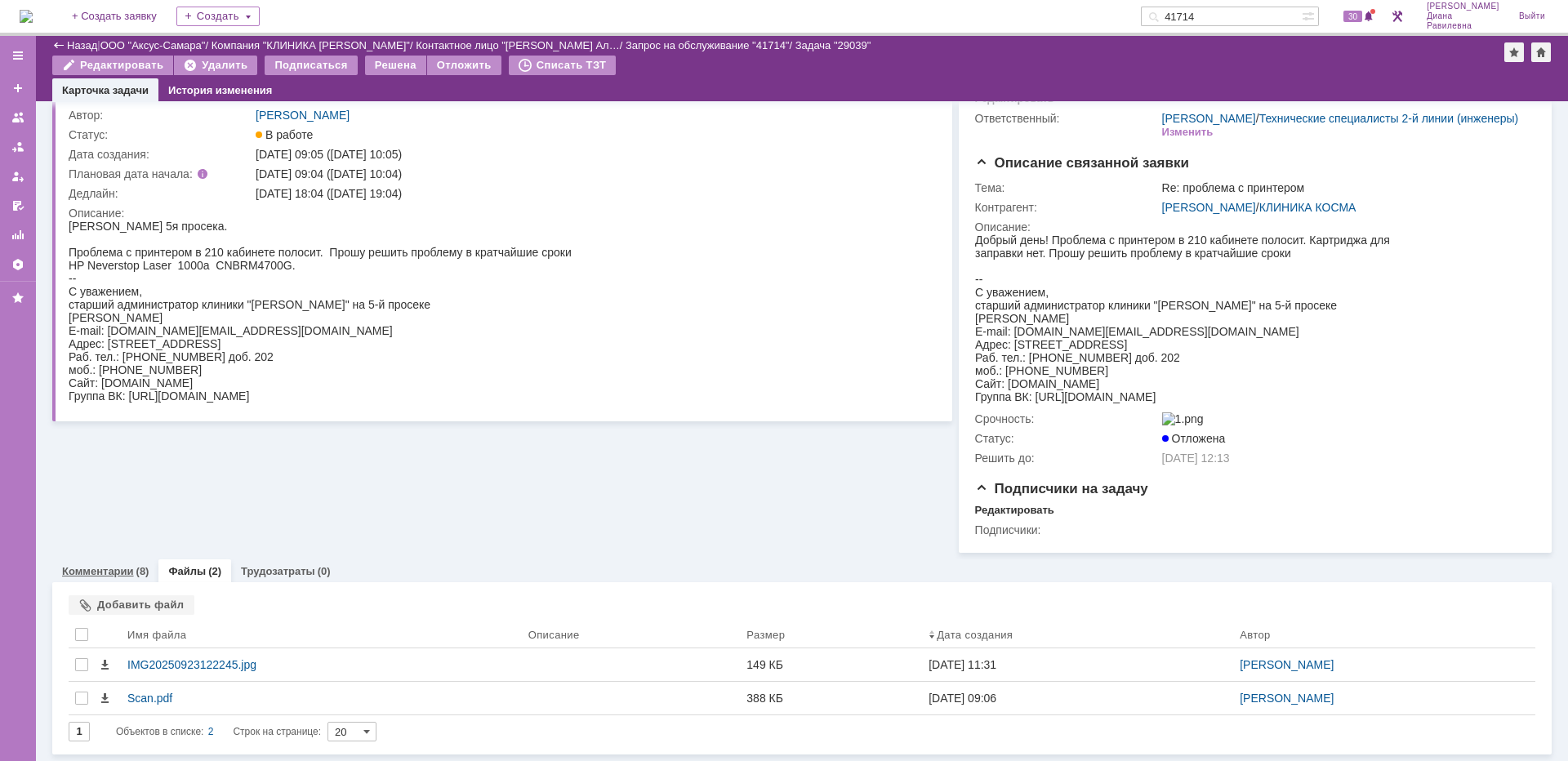
click at [136, 572] on div "(8)" at bounding box center [142, 571] width 13 height 12
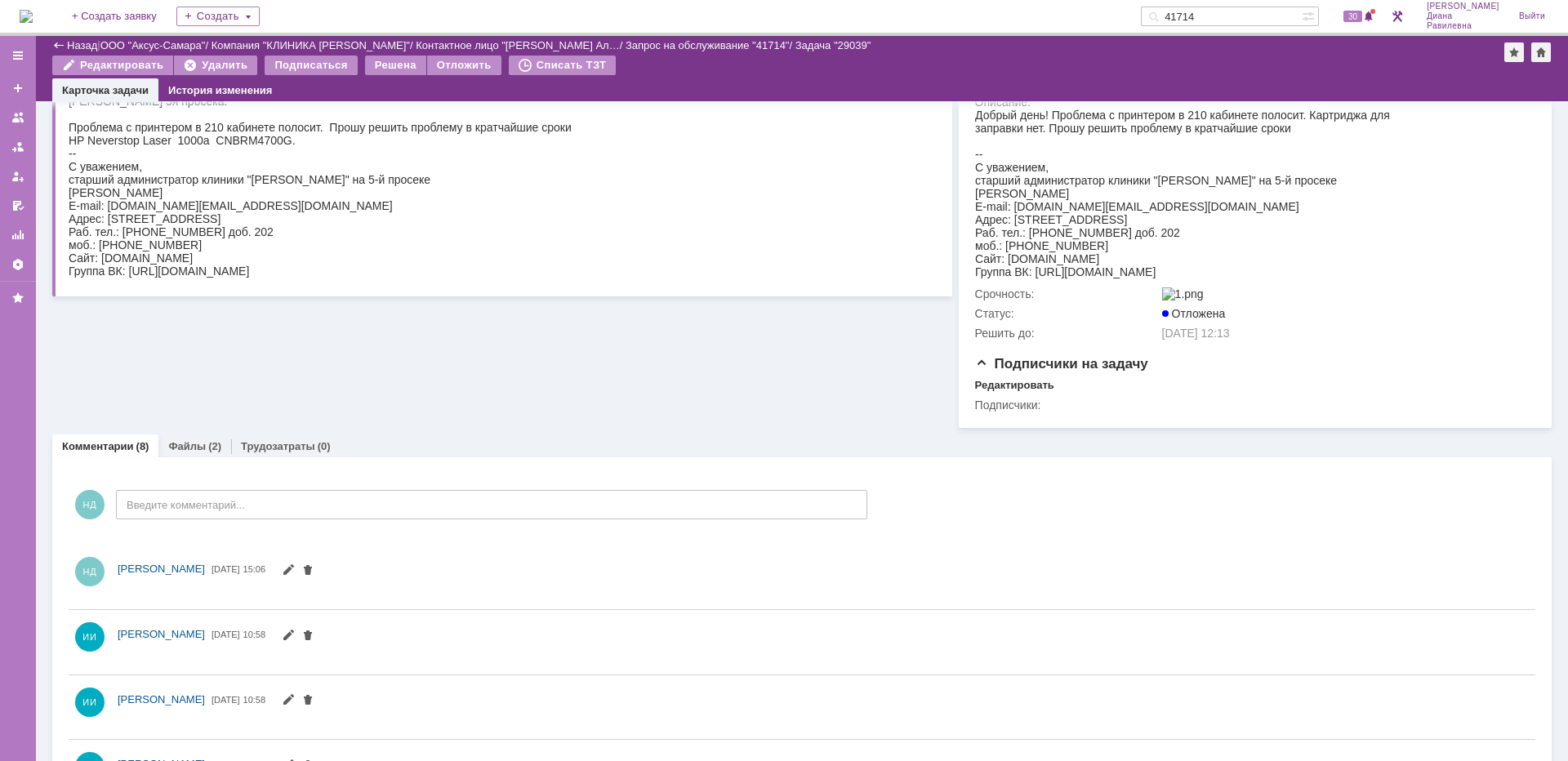
scroll to position [356, 0]
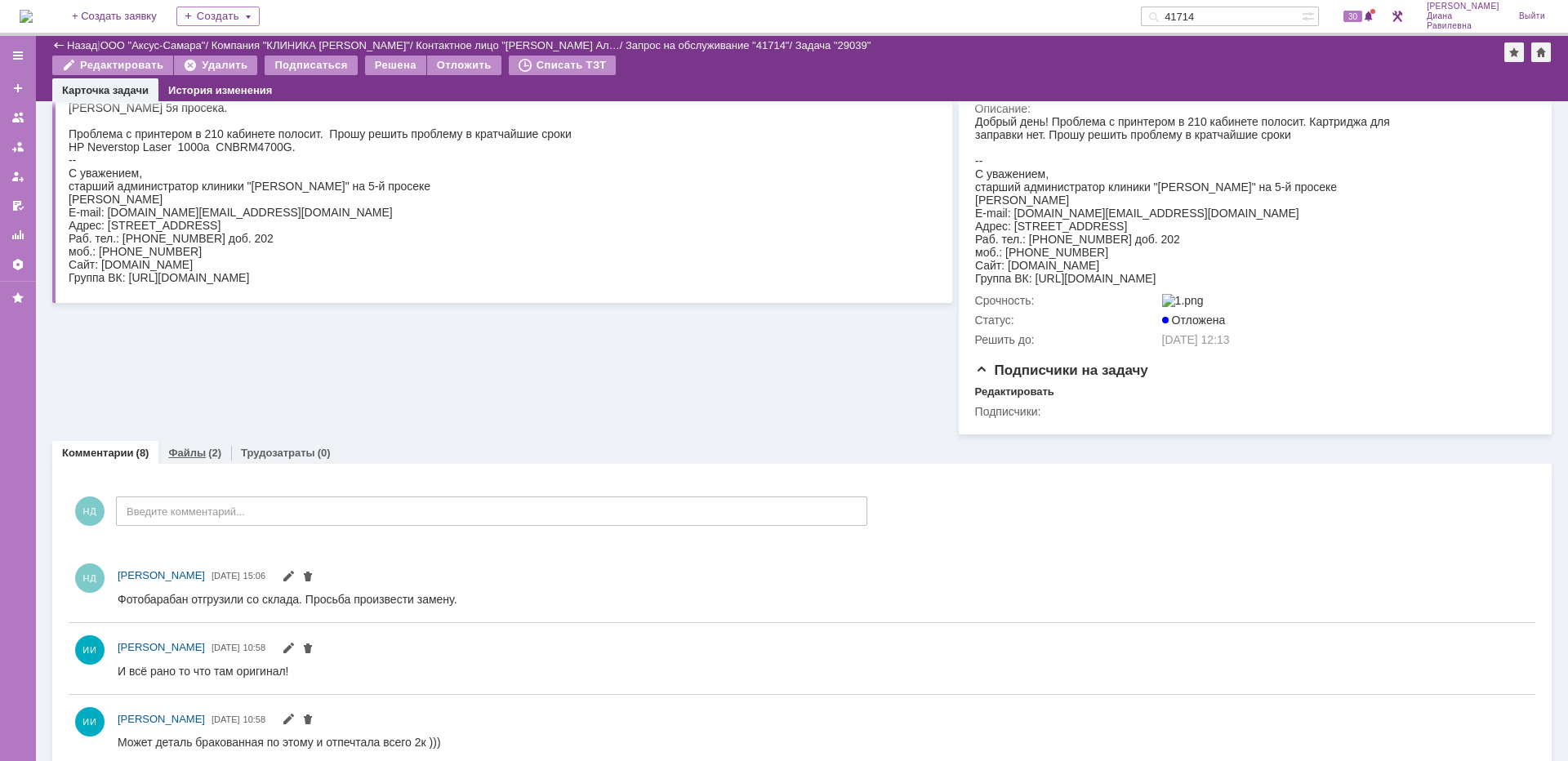
click at [184, 459] on link "Файлы" at bounding box center [187, 453] width 37 height 12
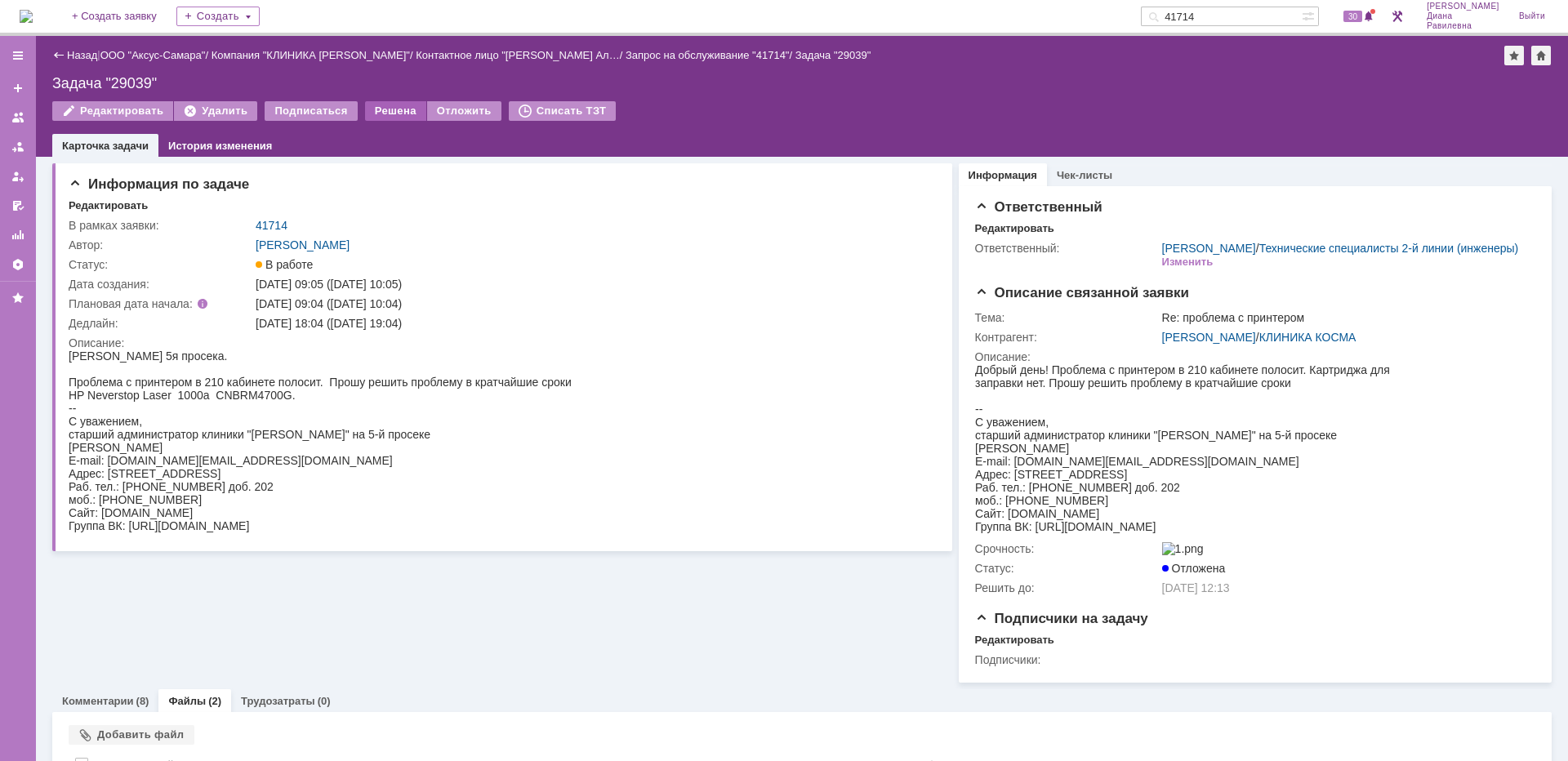
click at [395, 110] on div "Решена" at bounding box center [396, 112] width 61 height 20
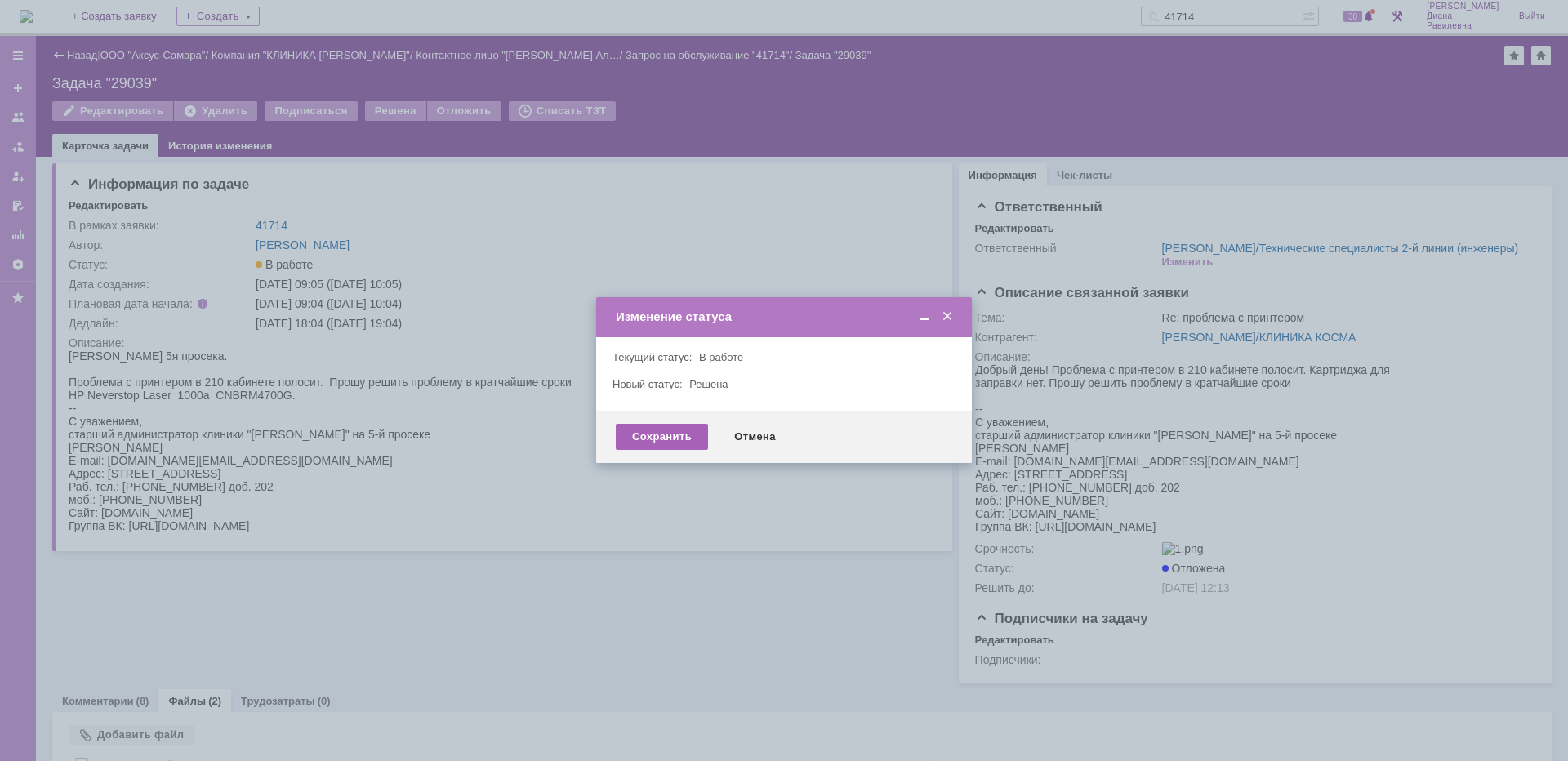
click at [659, 437] on div "Сохранить" at bounding box center [662, 436] width 93 height 26
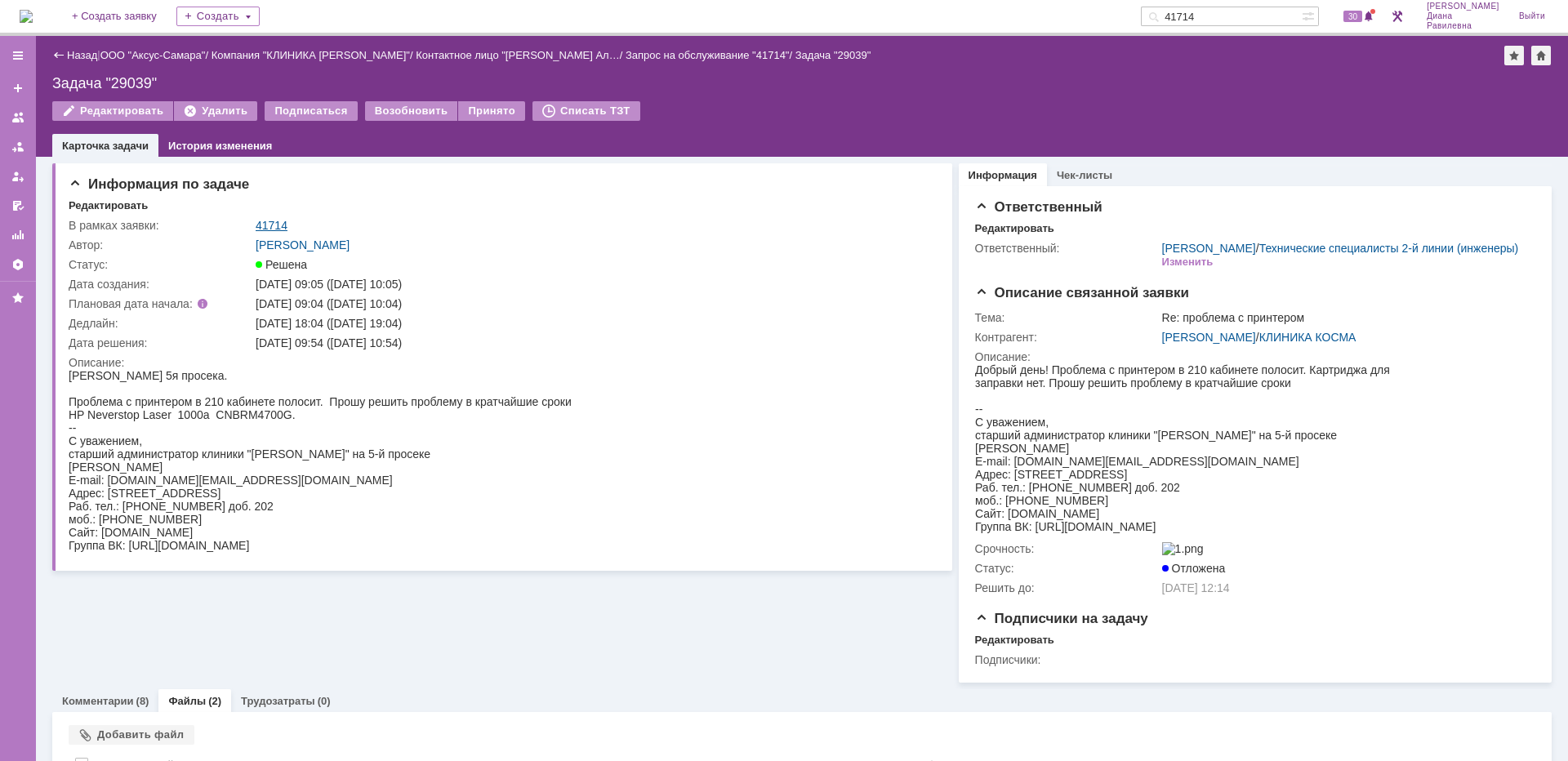
click at [279, 222] on link "41714" at bounding box center [271, 225] width 32 height 13
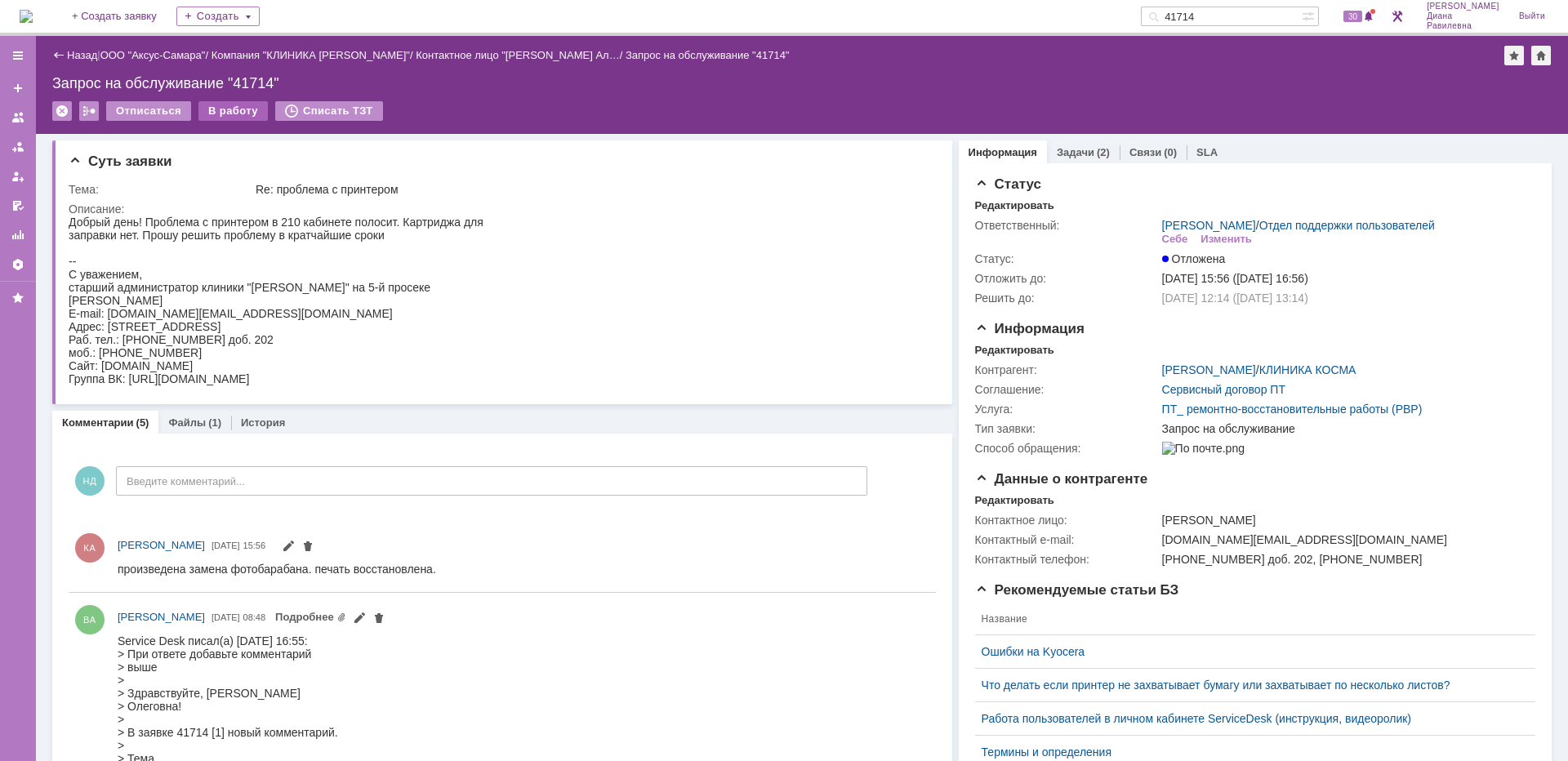
click at [237, 110] on div "В работу" at bounding box center [233, 112] width 69 height 20
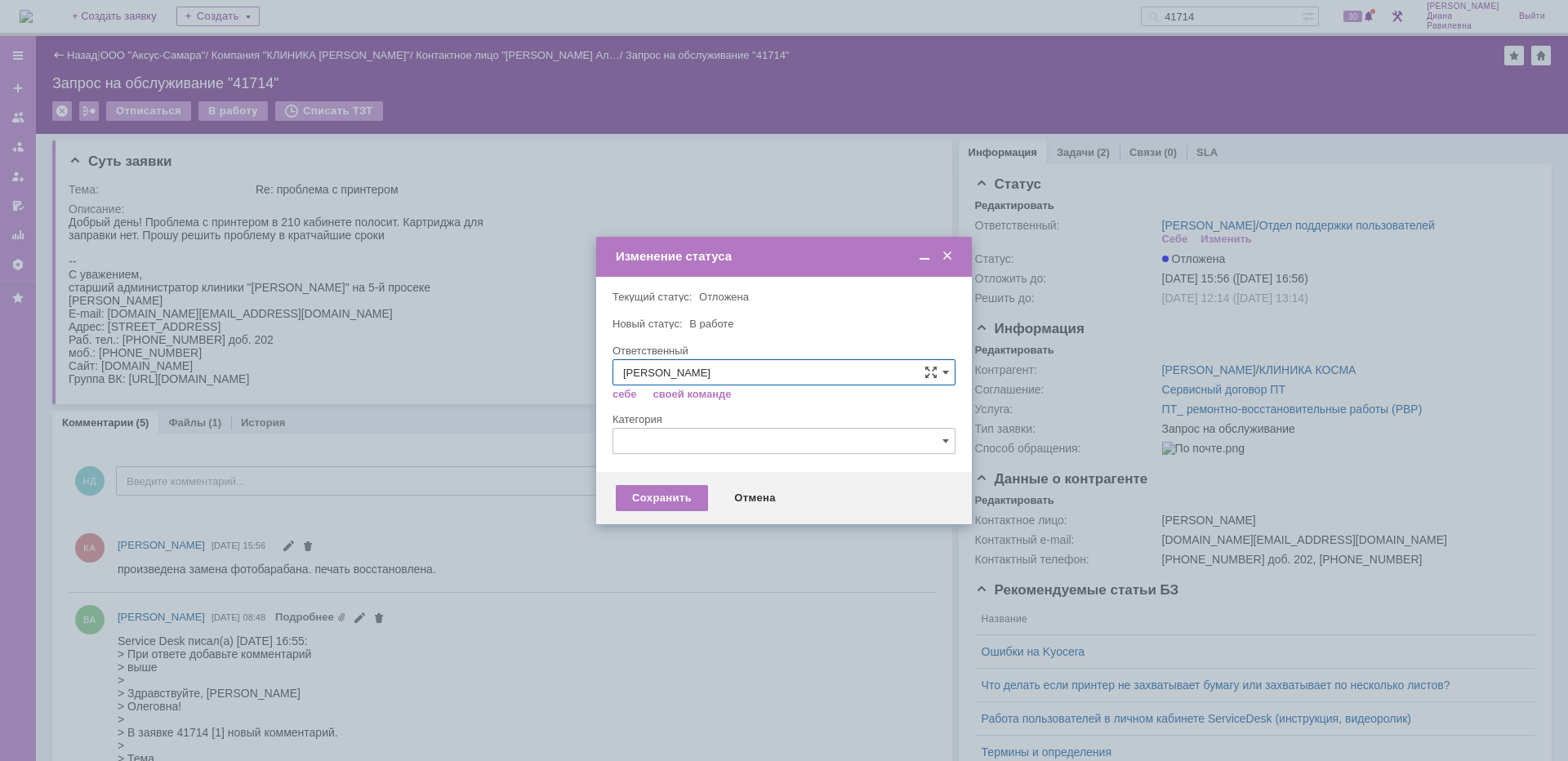
click at [671, 438] on input "text" at bounding box center [784, 441] width 343 height 26
click at [489, 360] on div at bounding box center [784, 380] width 1568 height 761
click at [948, 258] on span at bounding box center [947, 256] width 17 height 15
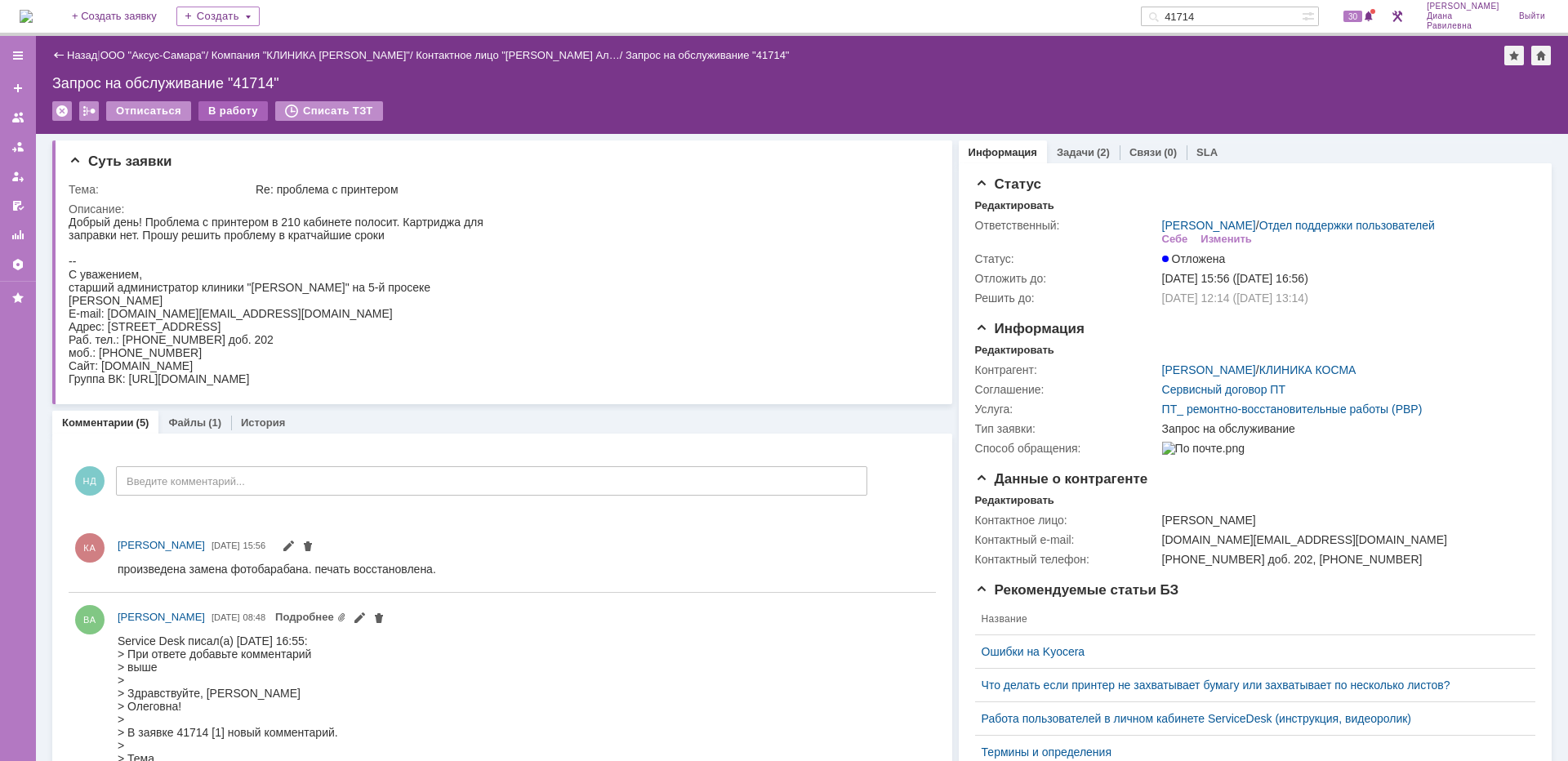
click at [238, 112] on div "В работу" at bounding box center [233, 112] width 69 height 20
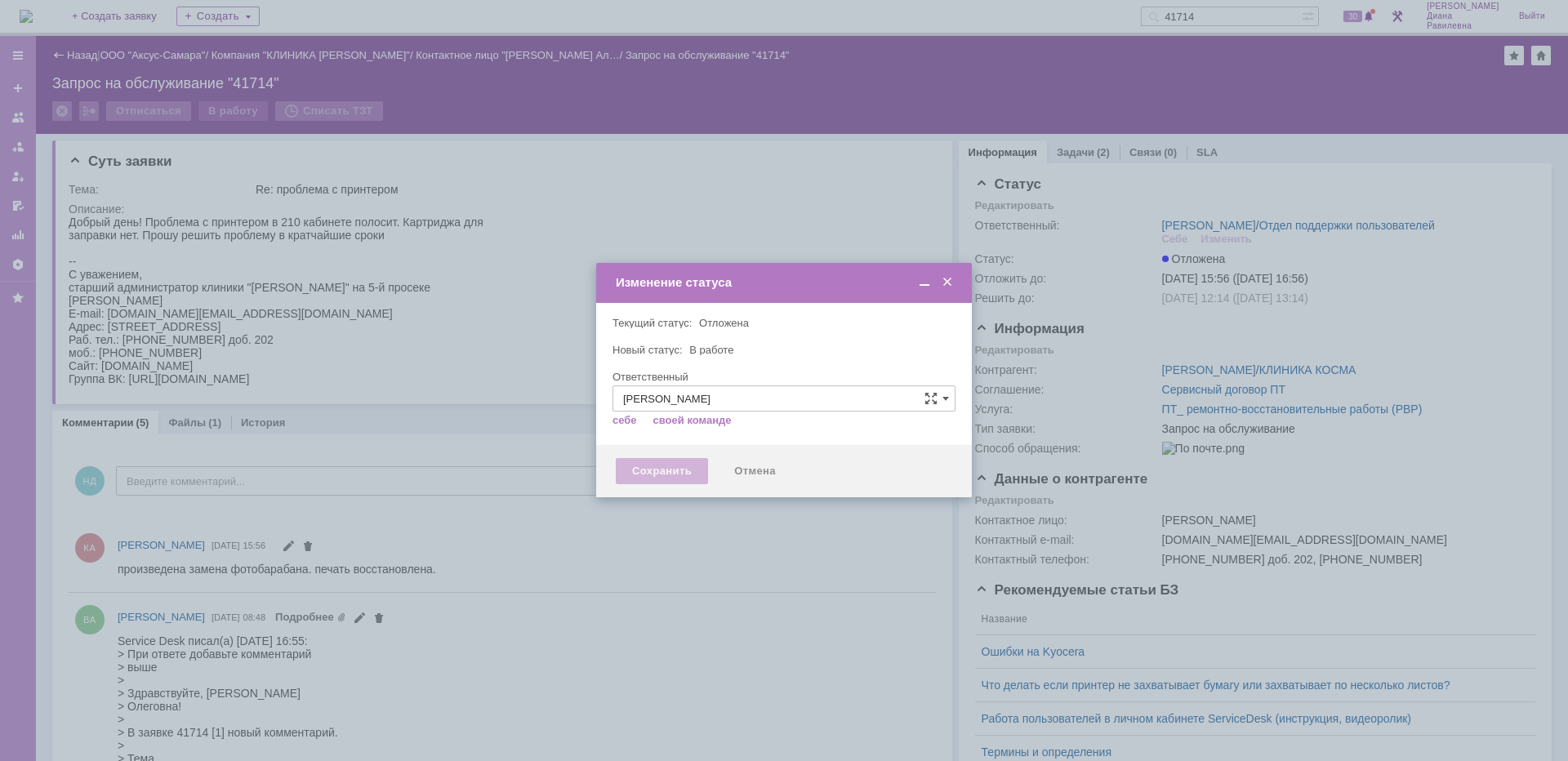
type input "Никитина Диана Равилевна"
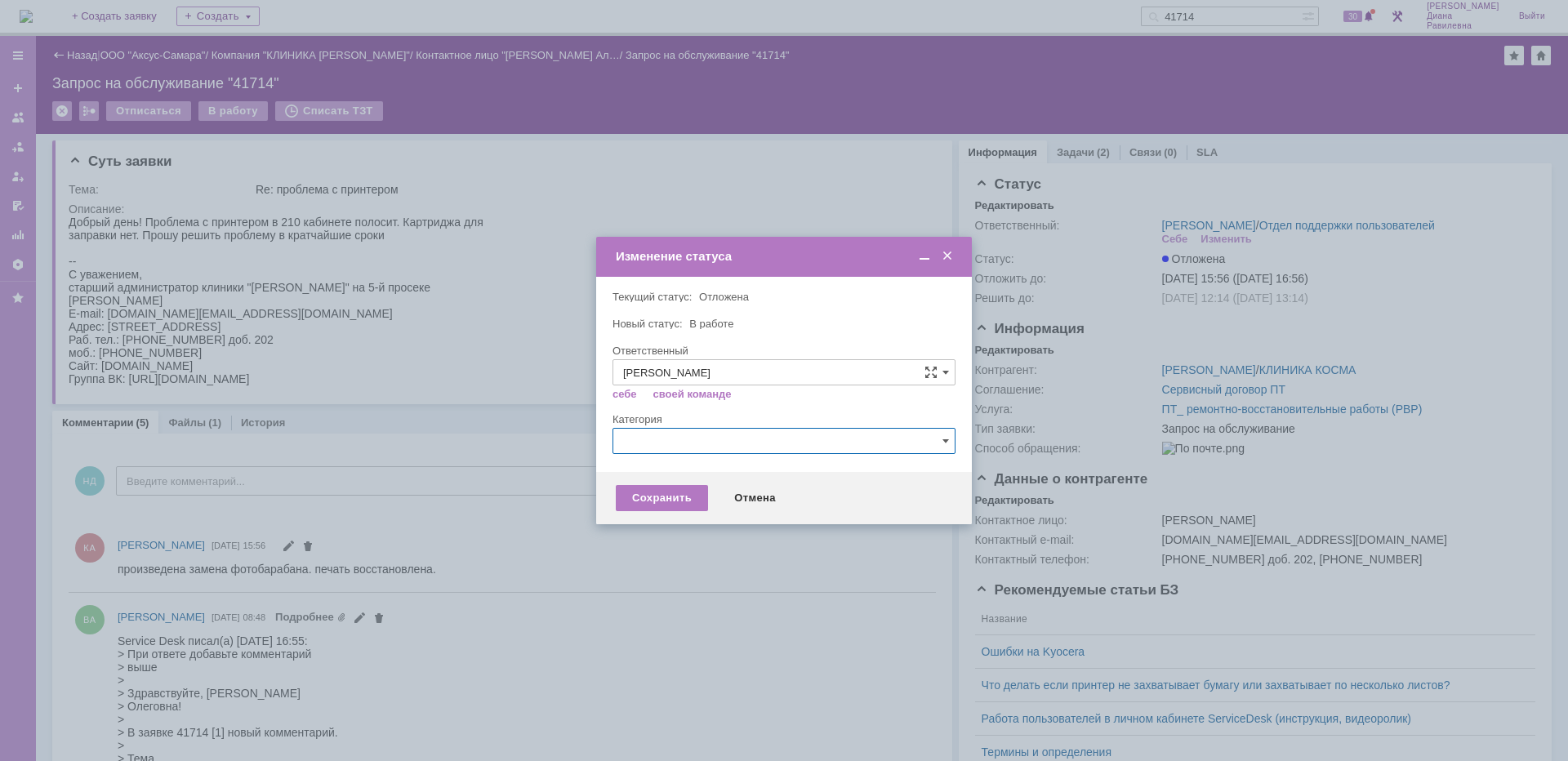
click at [740, 446] on input "text" at bounding box center [784, 441] width 343 height 26
click at [504, 352] on div at bounding box center [784, 380] width 1568 height 761
click at [949, 258] on span at bounding box center [947, 256] width 17 height 15
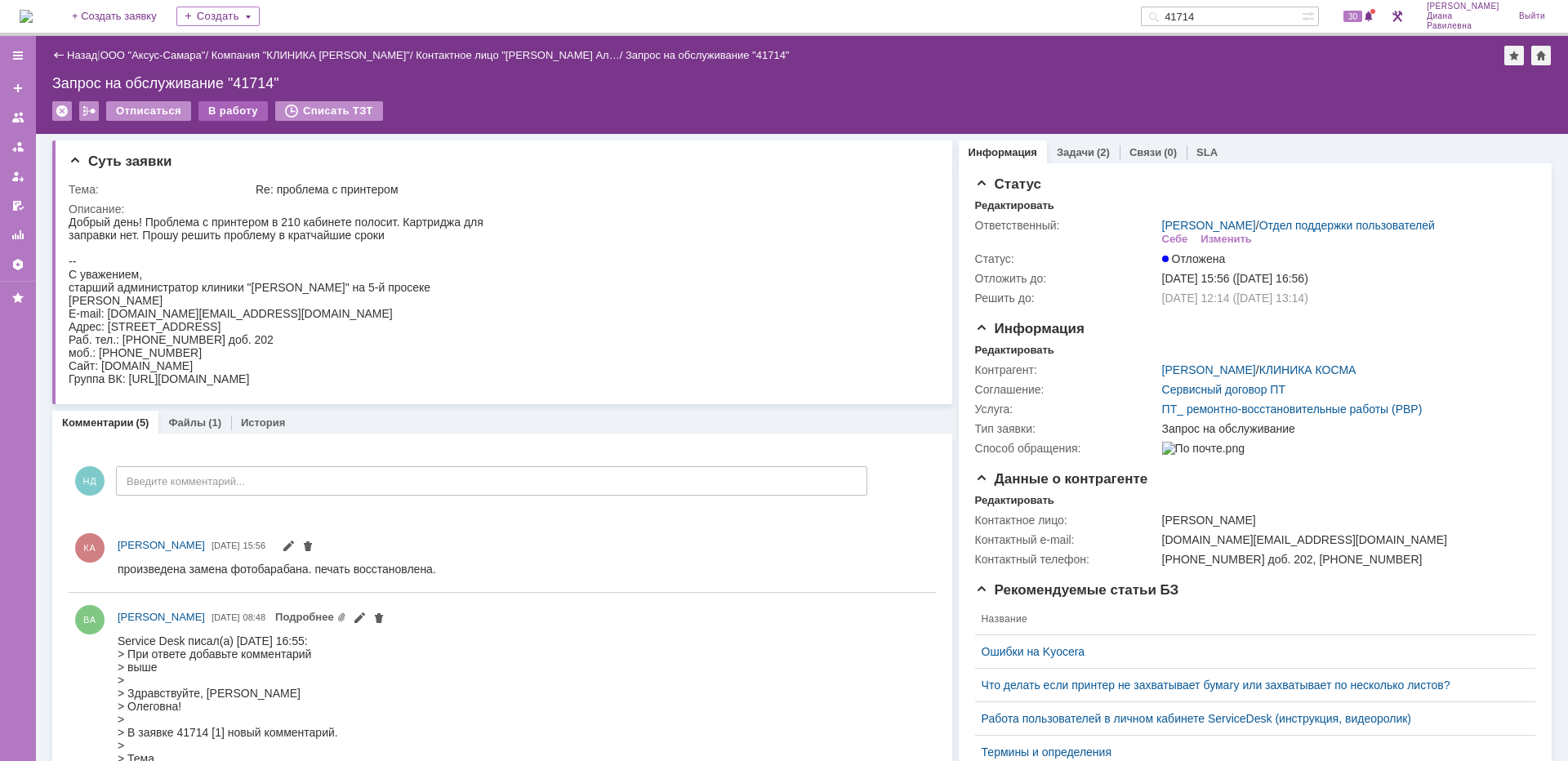
click at [225, 110] on div "В работу" at bounding box center [233, 112] width 69 height 20
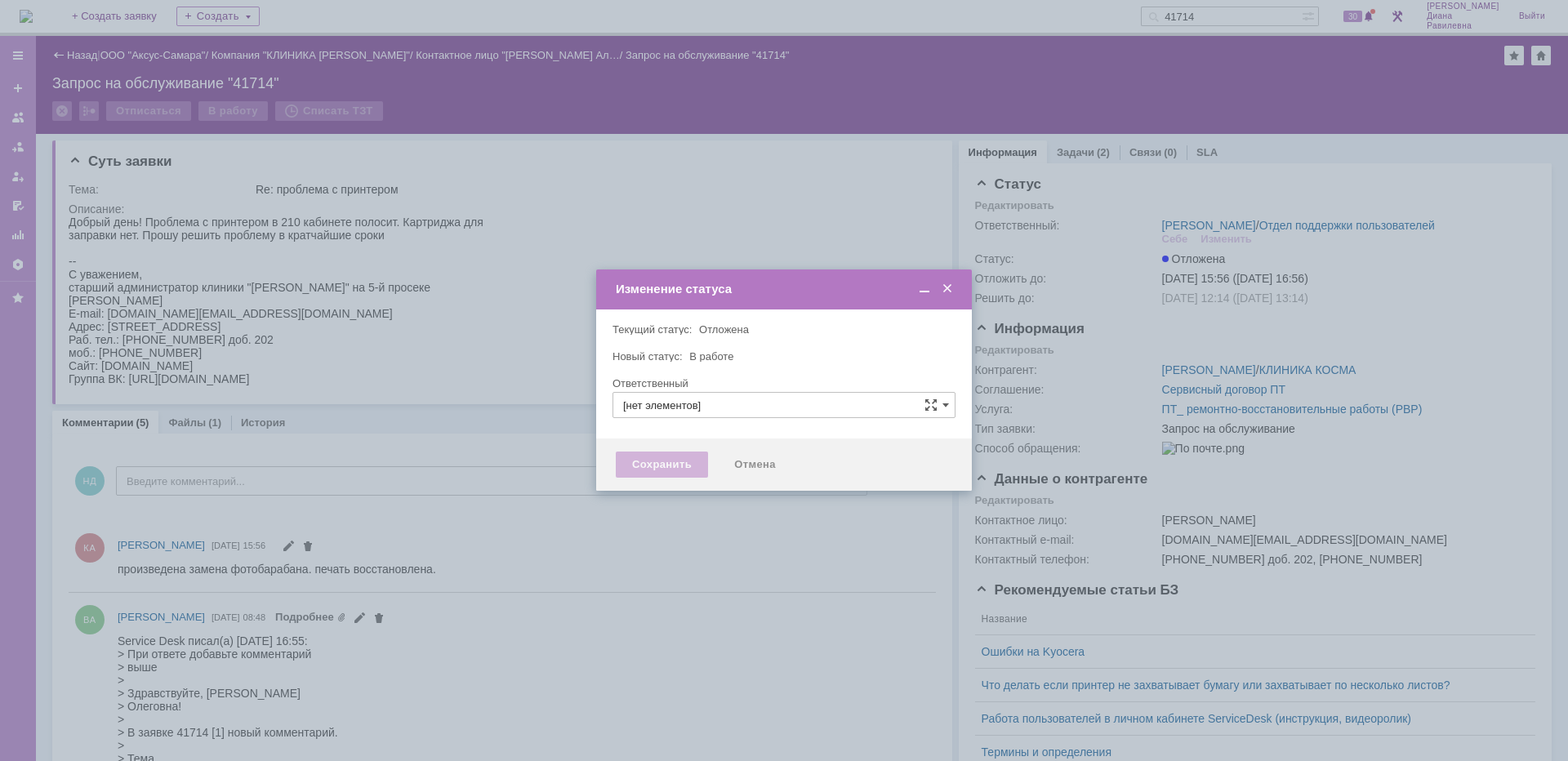
type input "[PERSON_NAME]"
type input "Никитина Диана Равилевна"
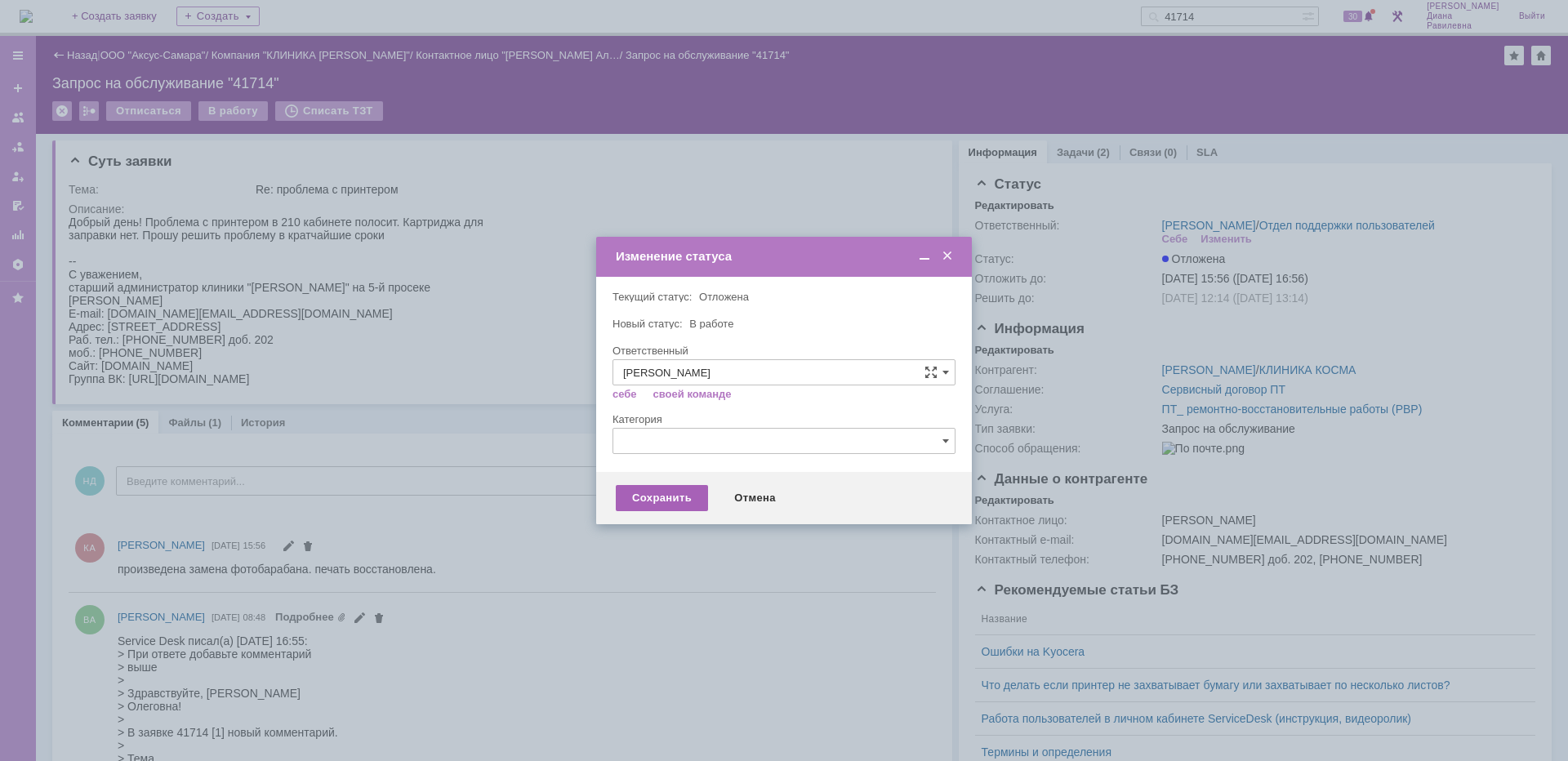
click at [675, 495] on div "Сохранить" at bounding box center [662, 498] width 93 height 26
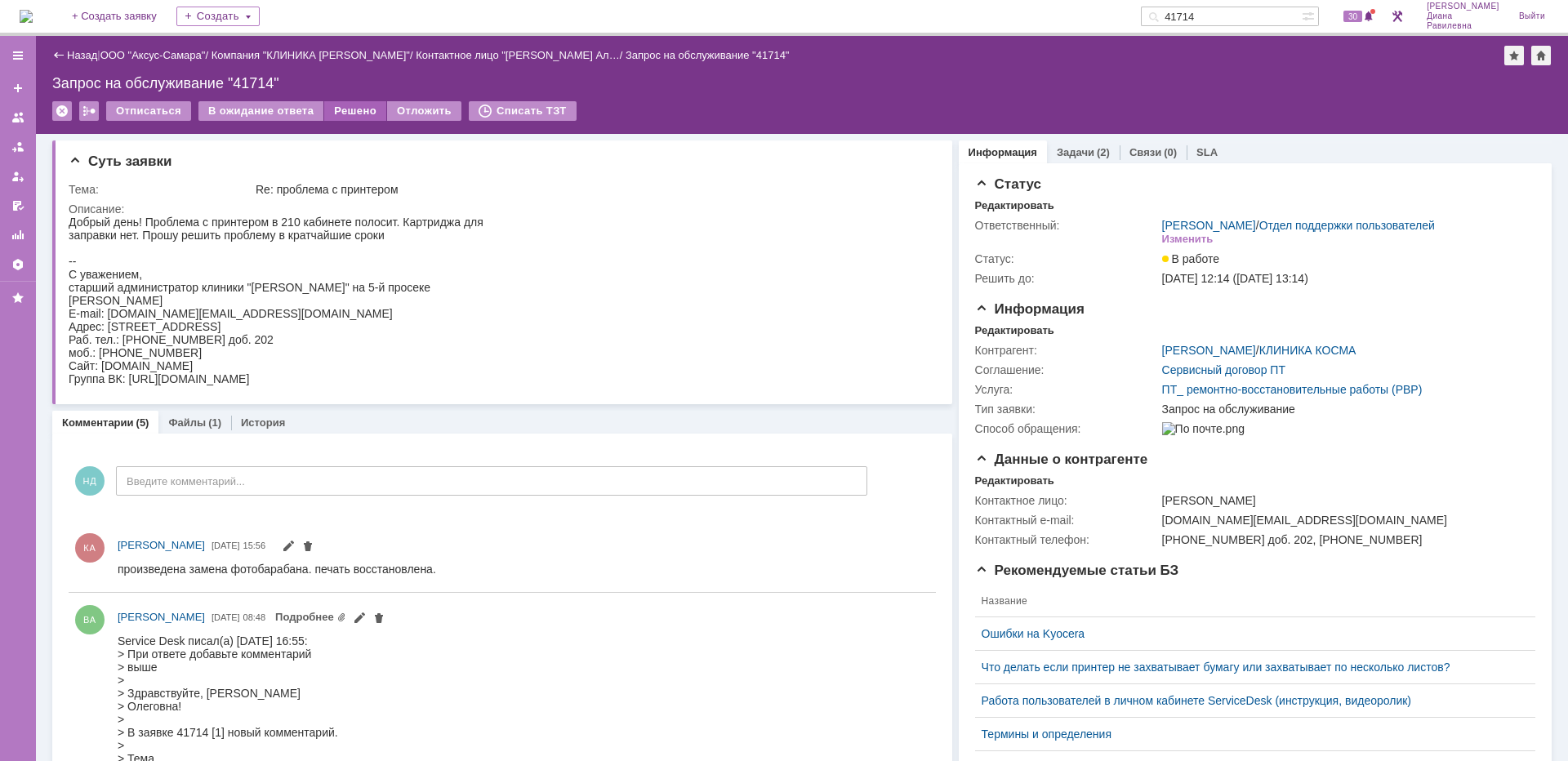
click at [349, 114] on div "Решено" at bounding box center [355, 112] width 62 height 20
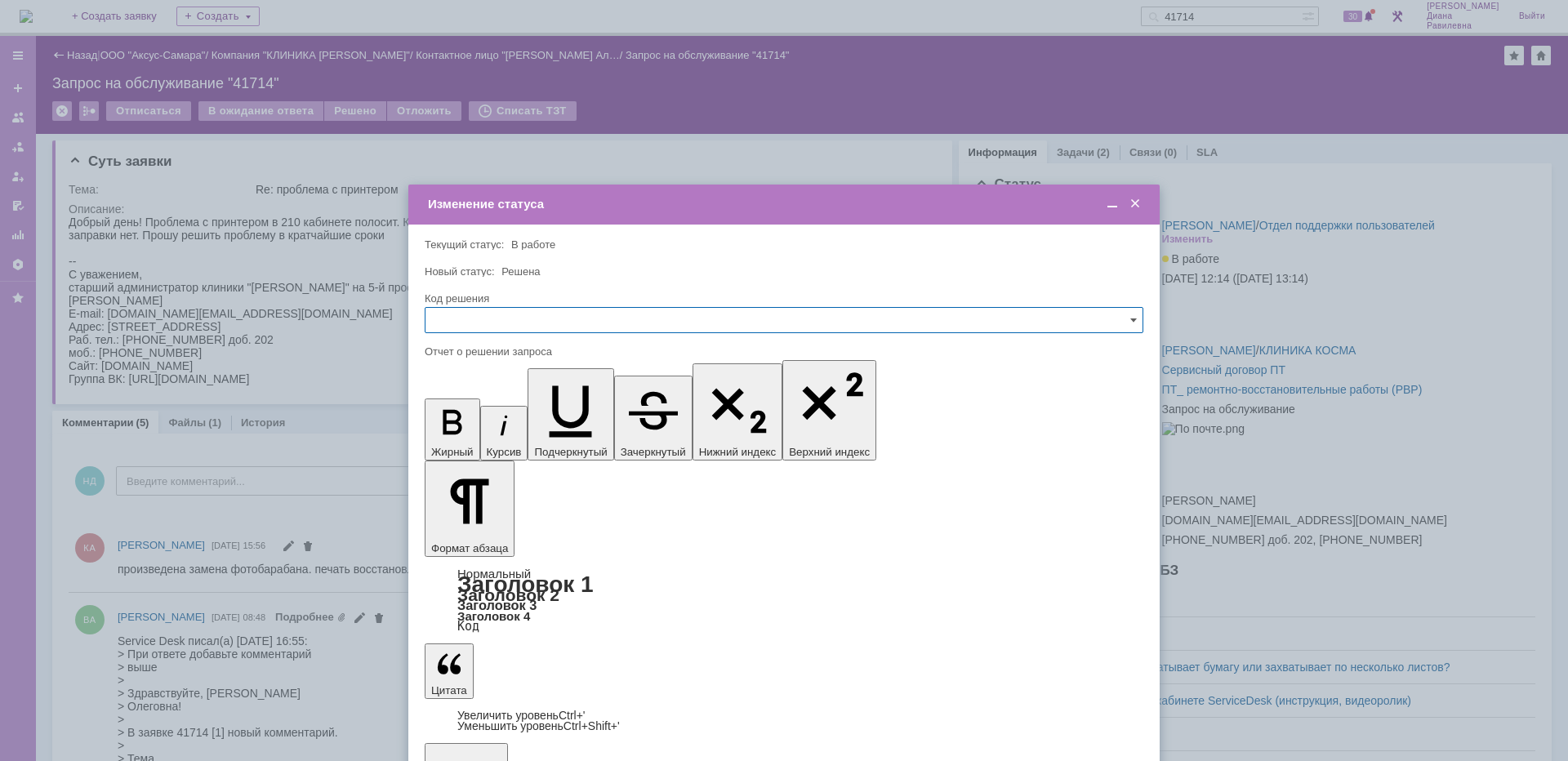
click at [571, 322] on input "text" at bounding box center [784, 320] width 718 height 26
click at [493, 423] on div "Решено" at bounding box center [784, 431] width 717 height 26
type input "Решено"
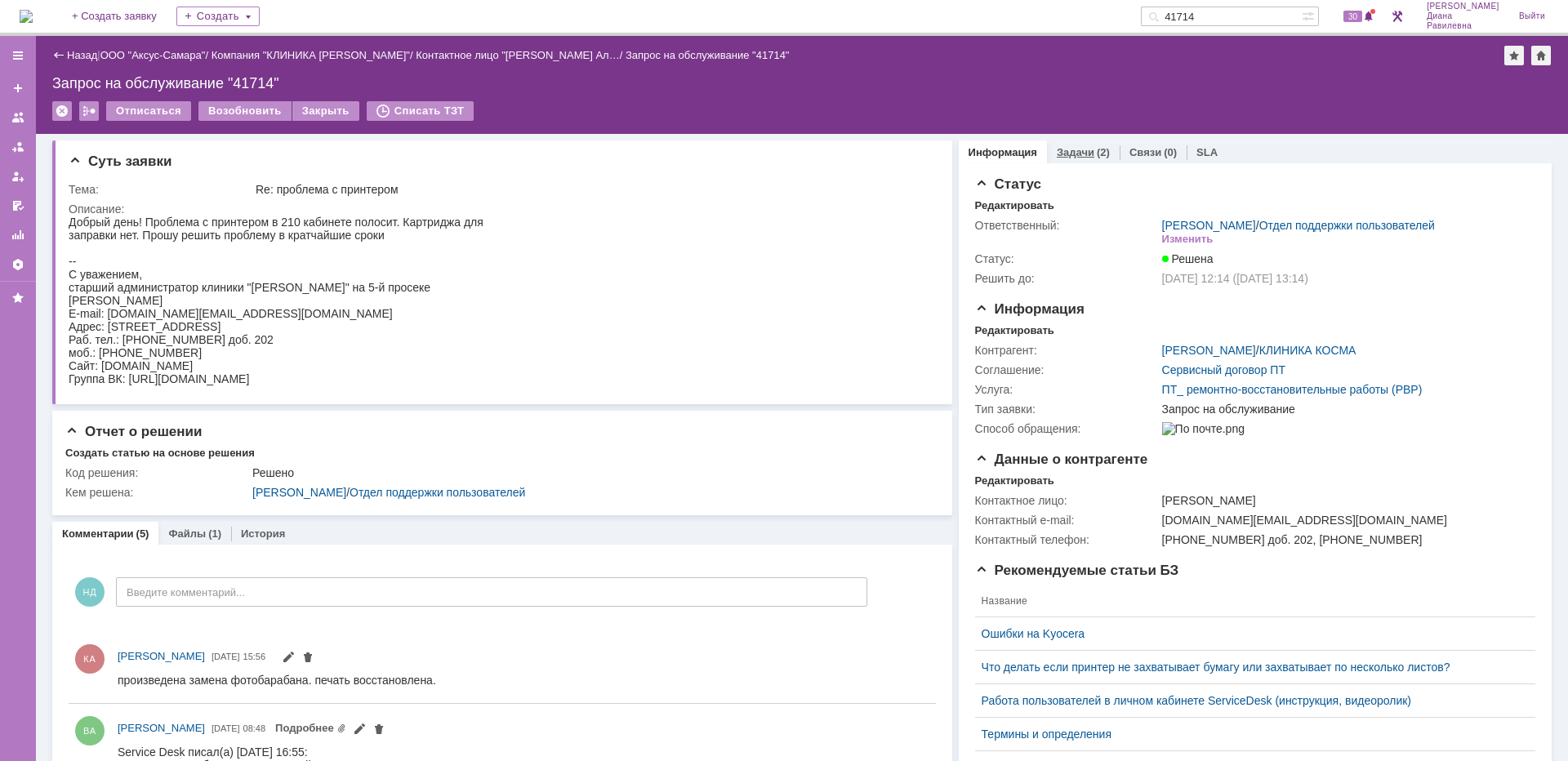
click at [1067, 154] on link "Задачи" at bounding box center [1076, 152] width 37 height 12
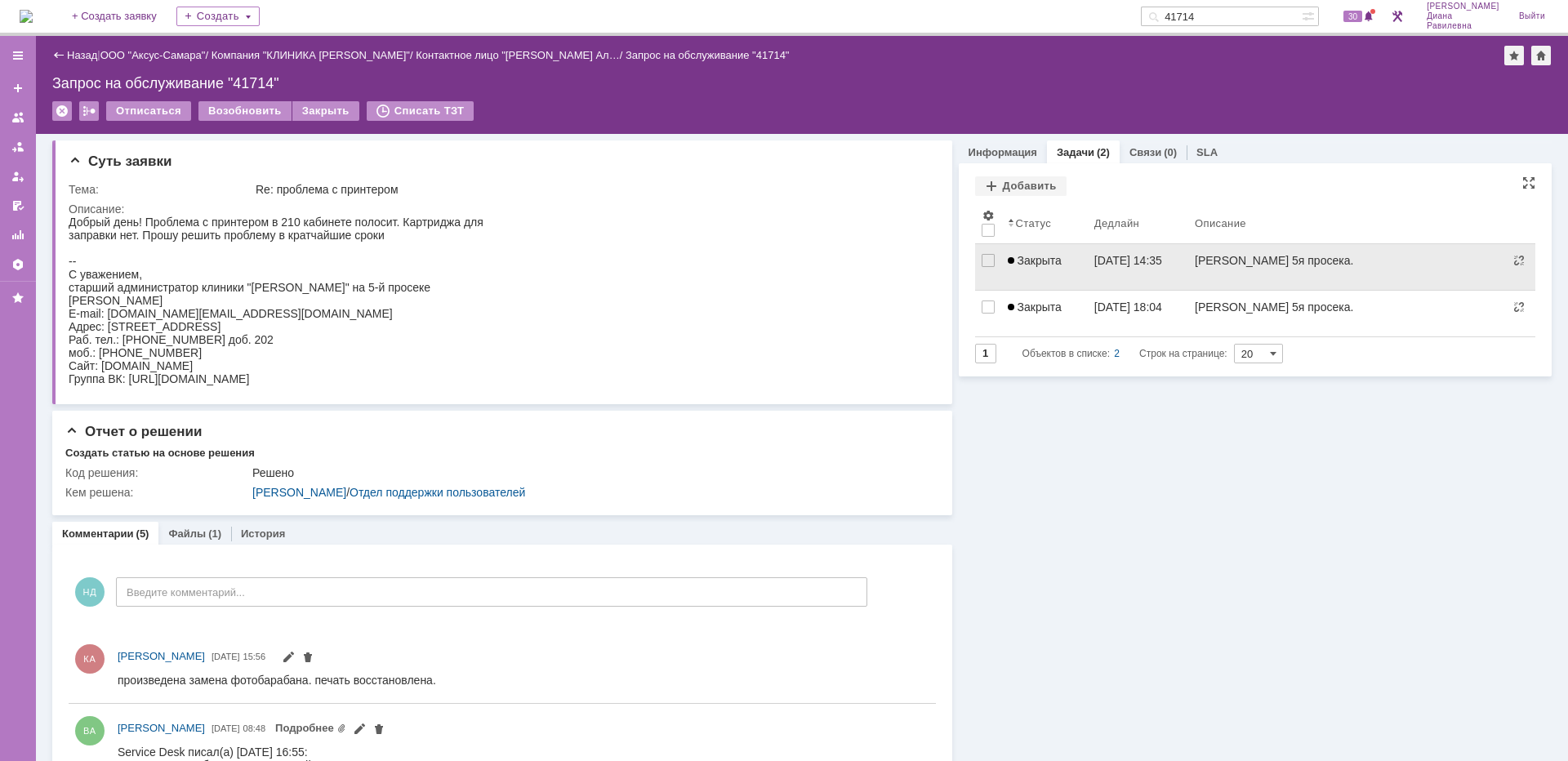
click at [1057, 266] on div "Закрыта" at bounding box center [1044, 260] width 73 height 13
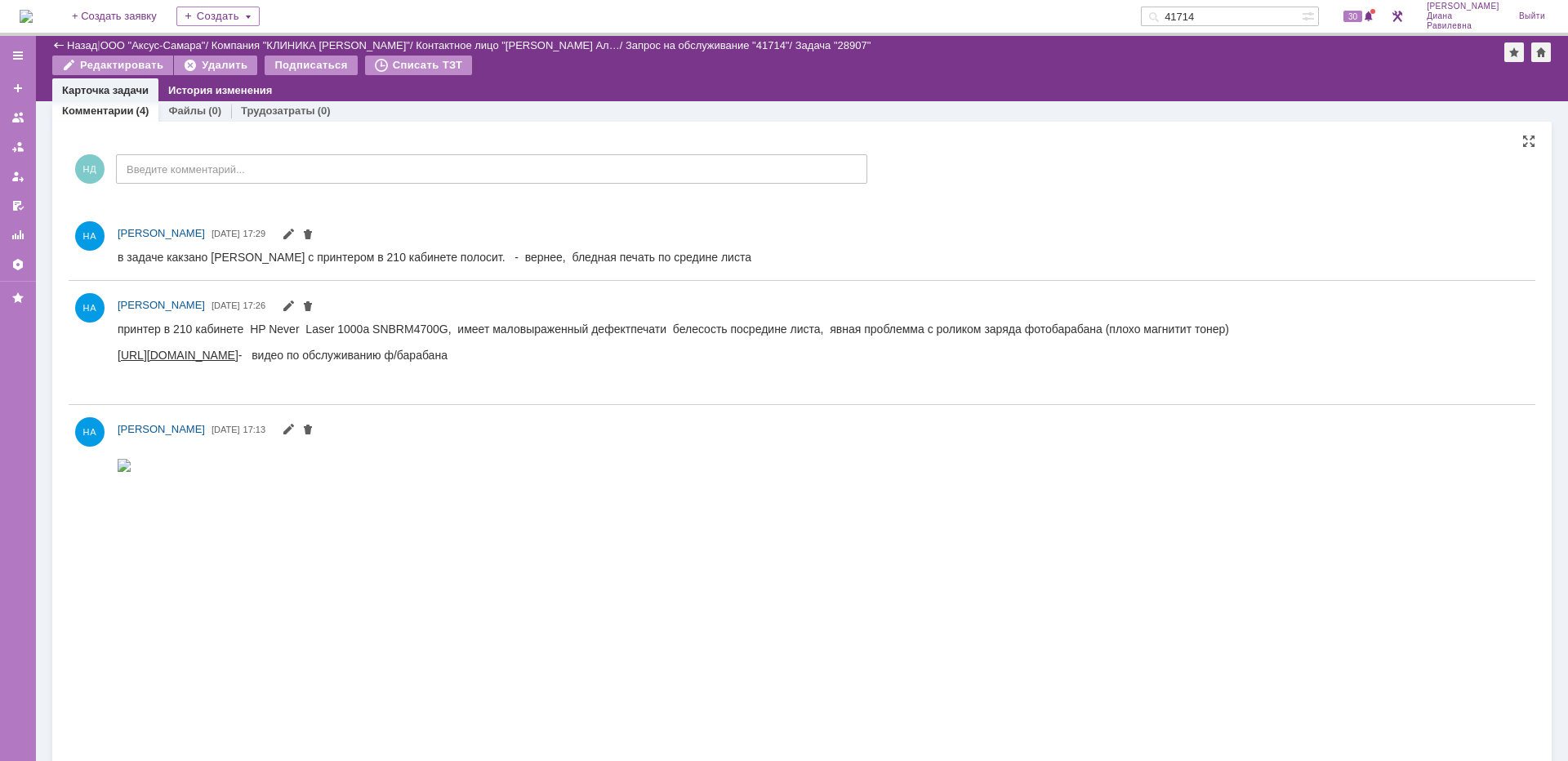
scroll to position [571, 0]
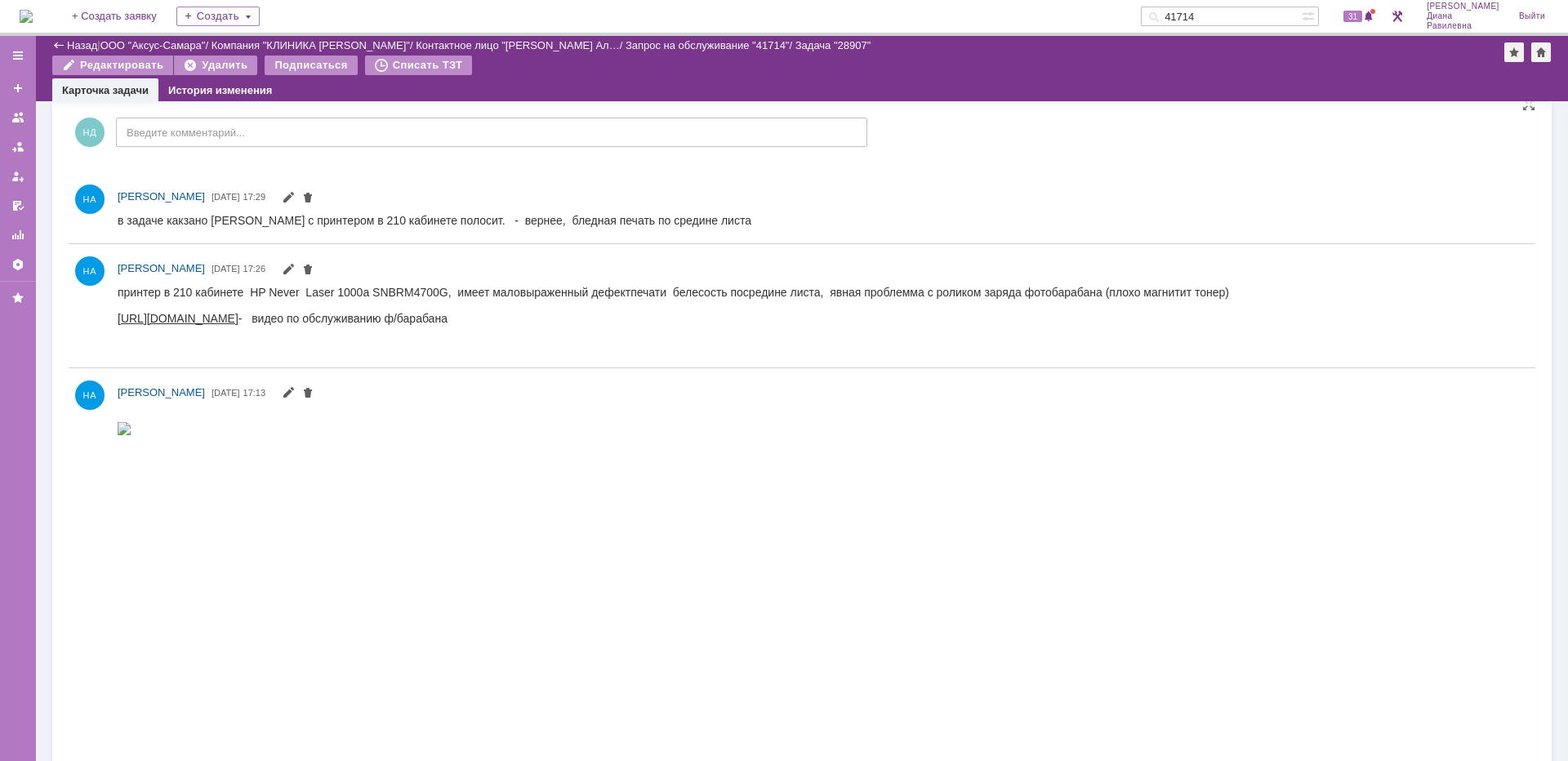
click at [130, 435] on img at bounding box center [123, 428] width 13 height 13
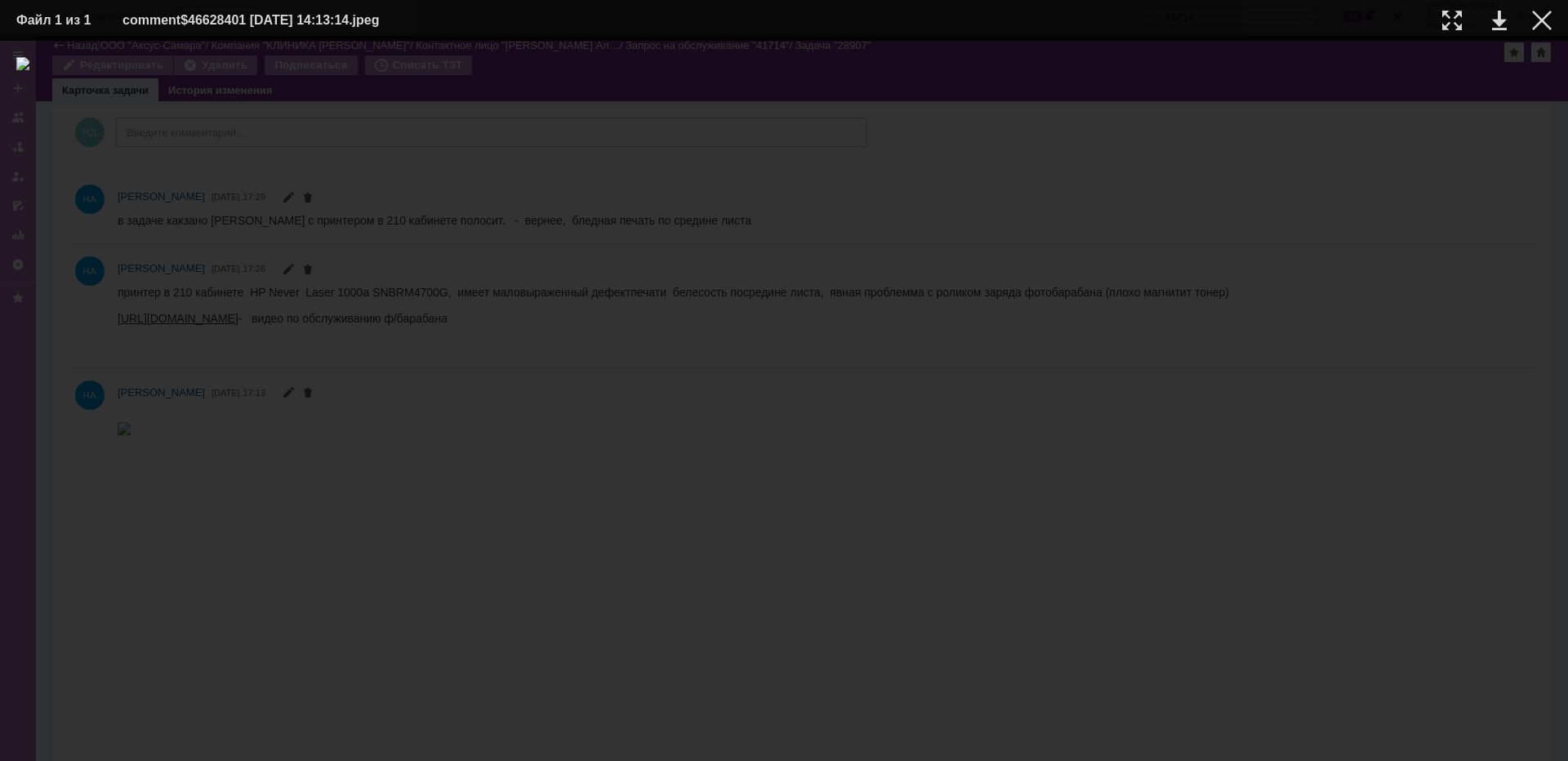
click at [1437, 23] on td at bounding box center [1440, 20] width 45 height 25
click at [1448, 23] on div at bounding box center [1452, 21] width 20 height 20
click at [790, 40] on img at bounding box center [784, 34] width 13 height 13
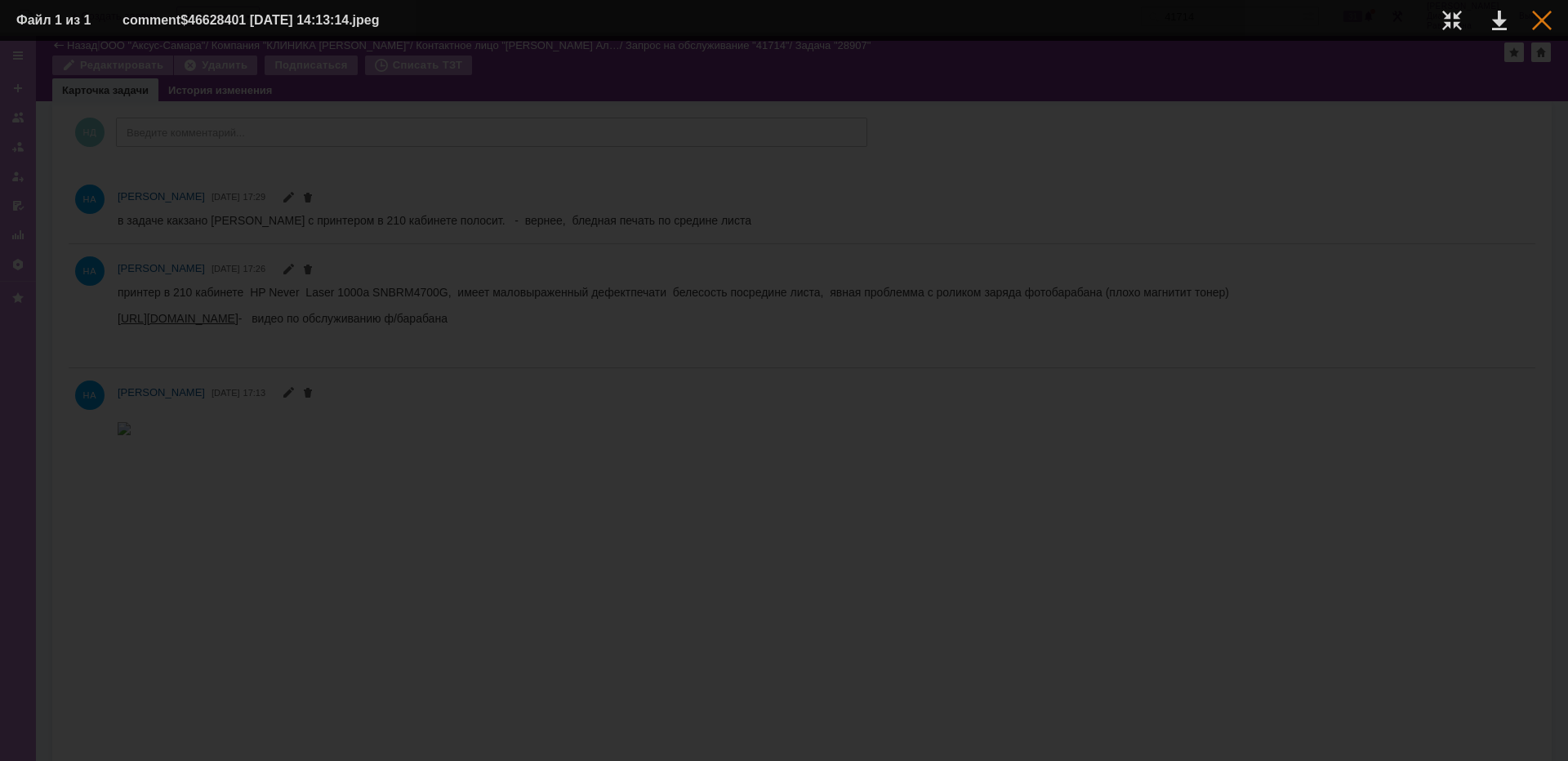
click at [1538, 23] on div at bounding box center [1541, 21] width 20 height 20
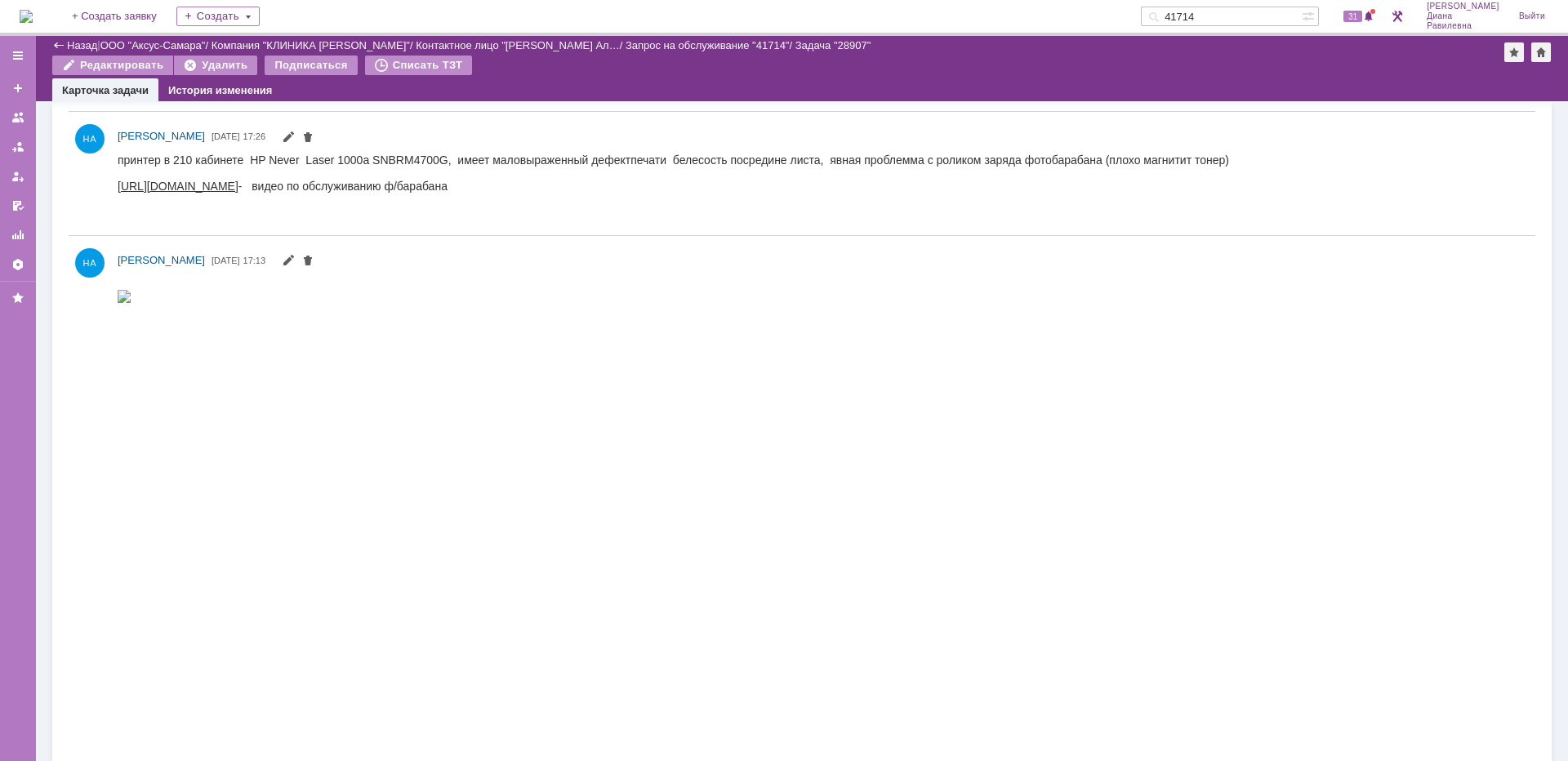
scroll to position [735, 0]
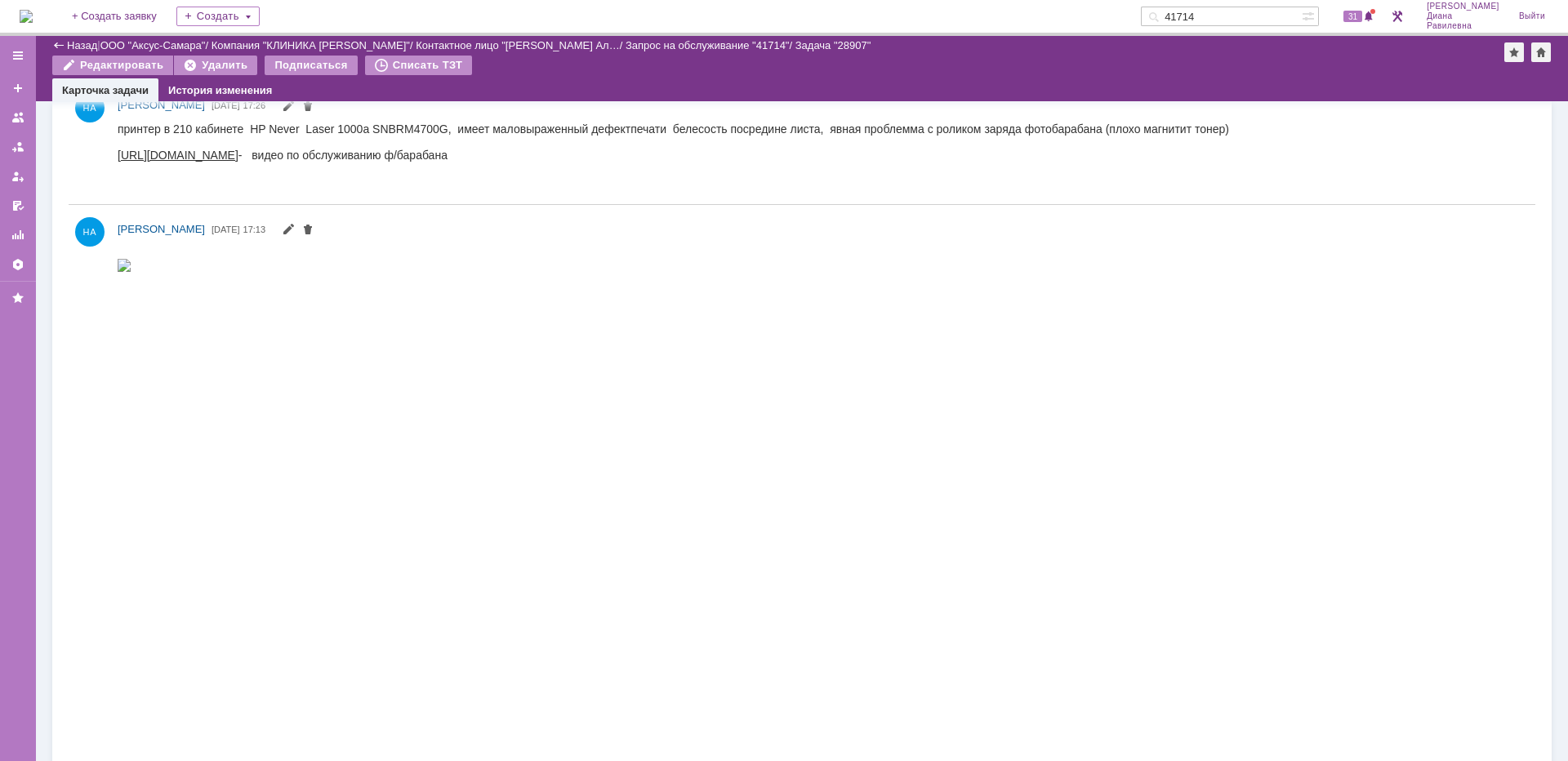
click at [130, 272] on img at bounding box center [123, 265] width 13 height 13
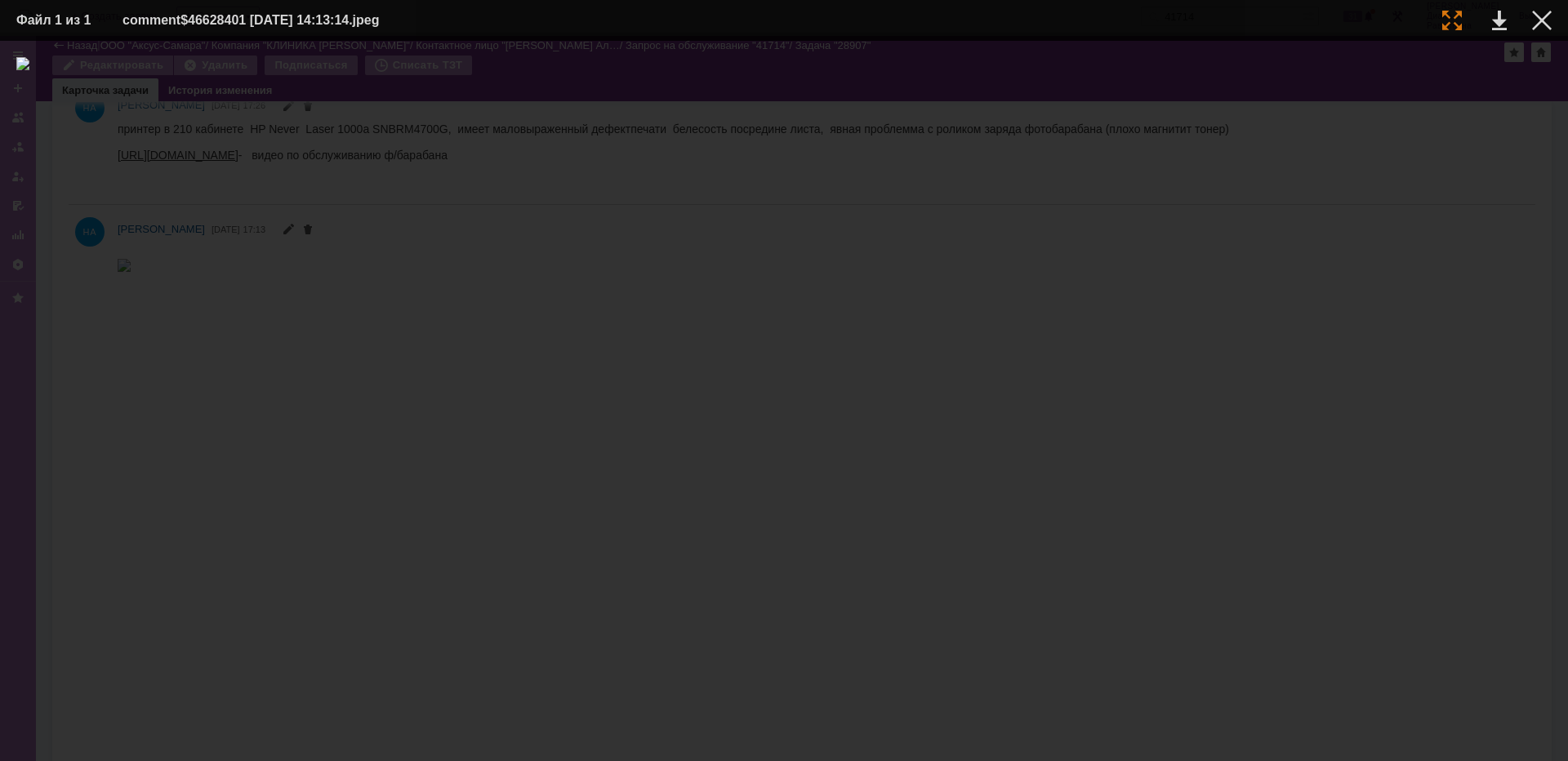
click at [1450, 22] on div at bounding box center [1452, 21] width 20 height 20
click at [1540, 21] on div at bounding box center [1541, 21] width 20 height 20
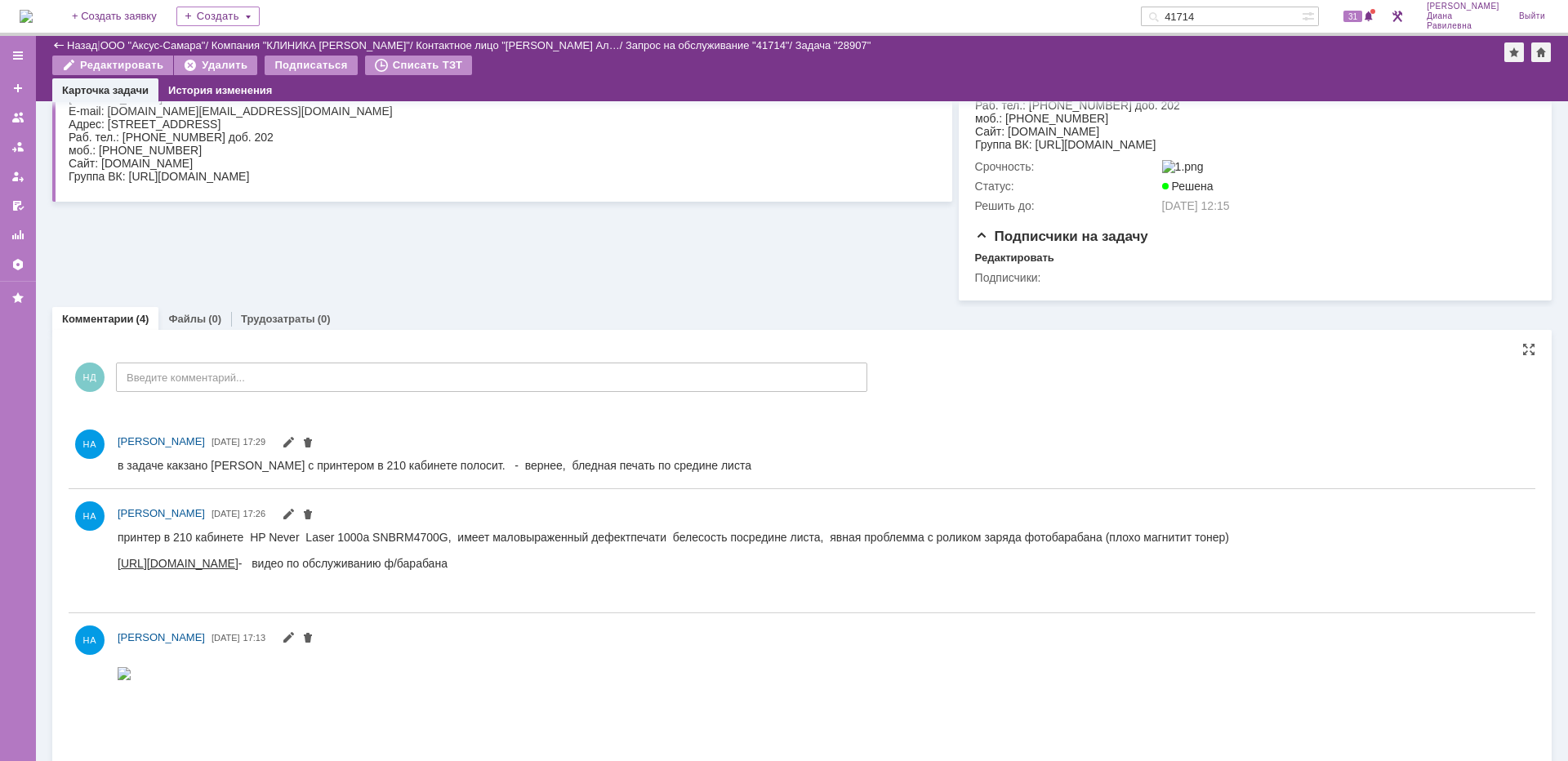
scroll to position [0, 0]
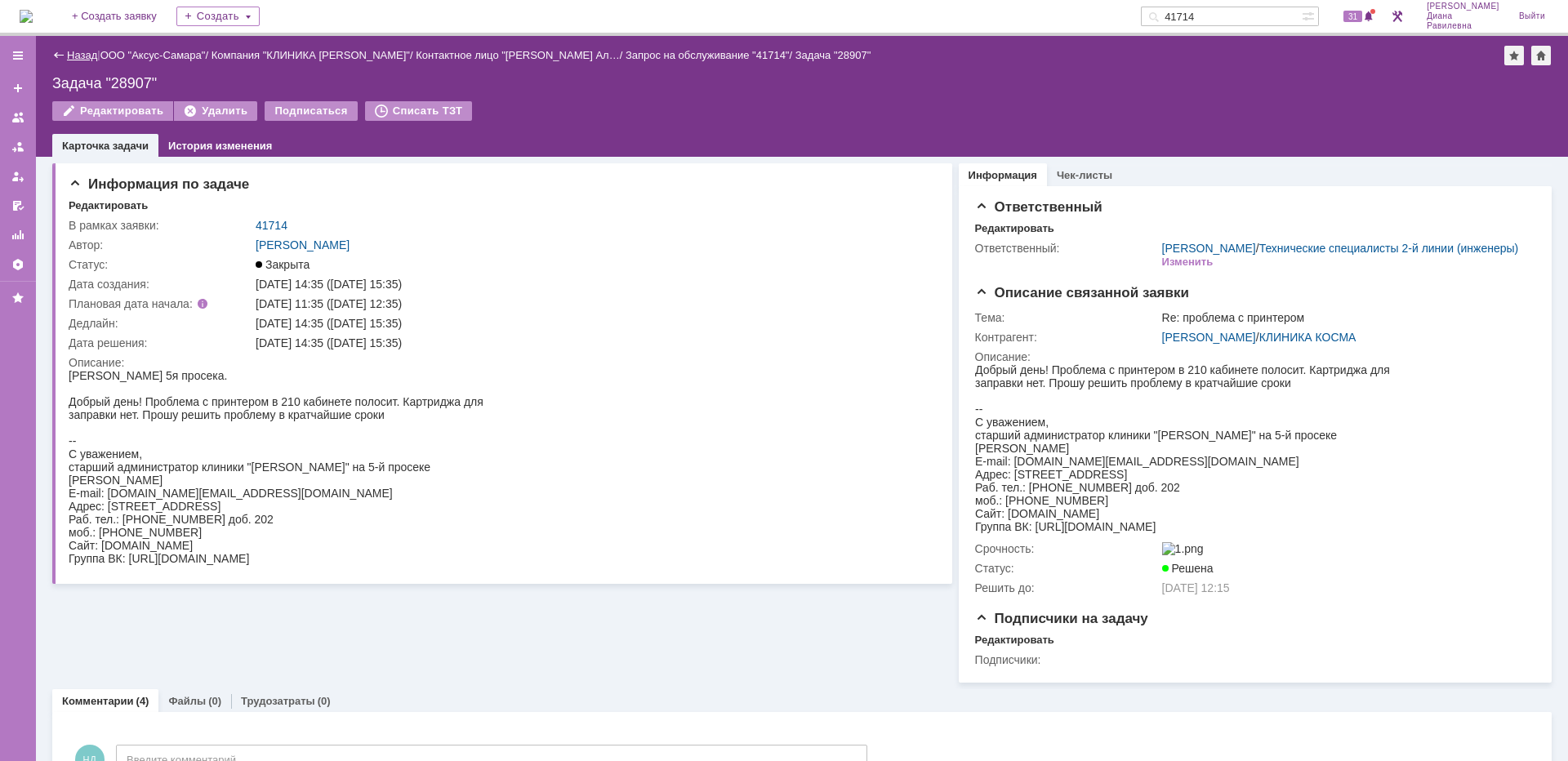
click at [78, 59] on link "Назад" at bounding box center [82, 55] width 31 height 12
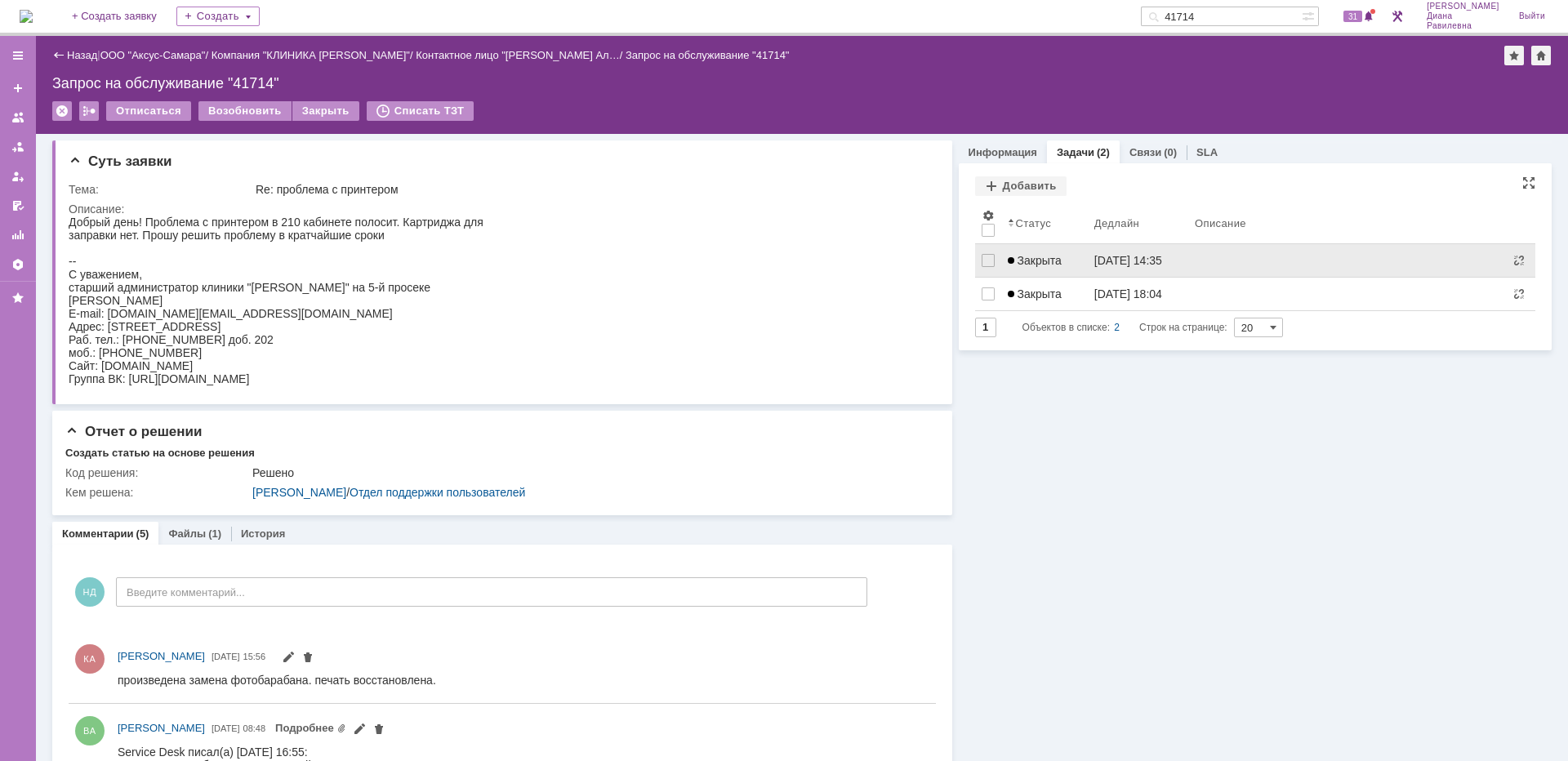
click at [1104, 256] on div "[DATE] 14:35" at bounding box center [1128, 260] width 68 height 13
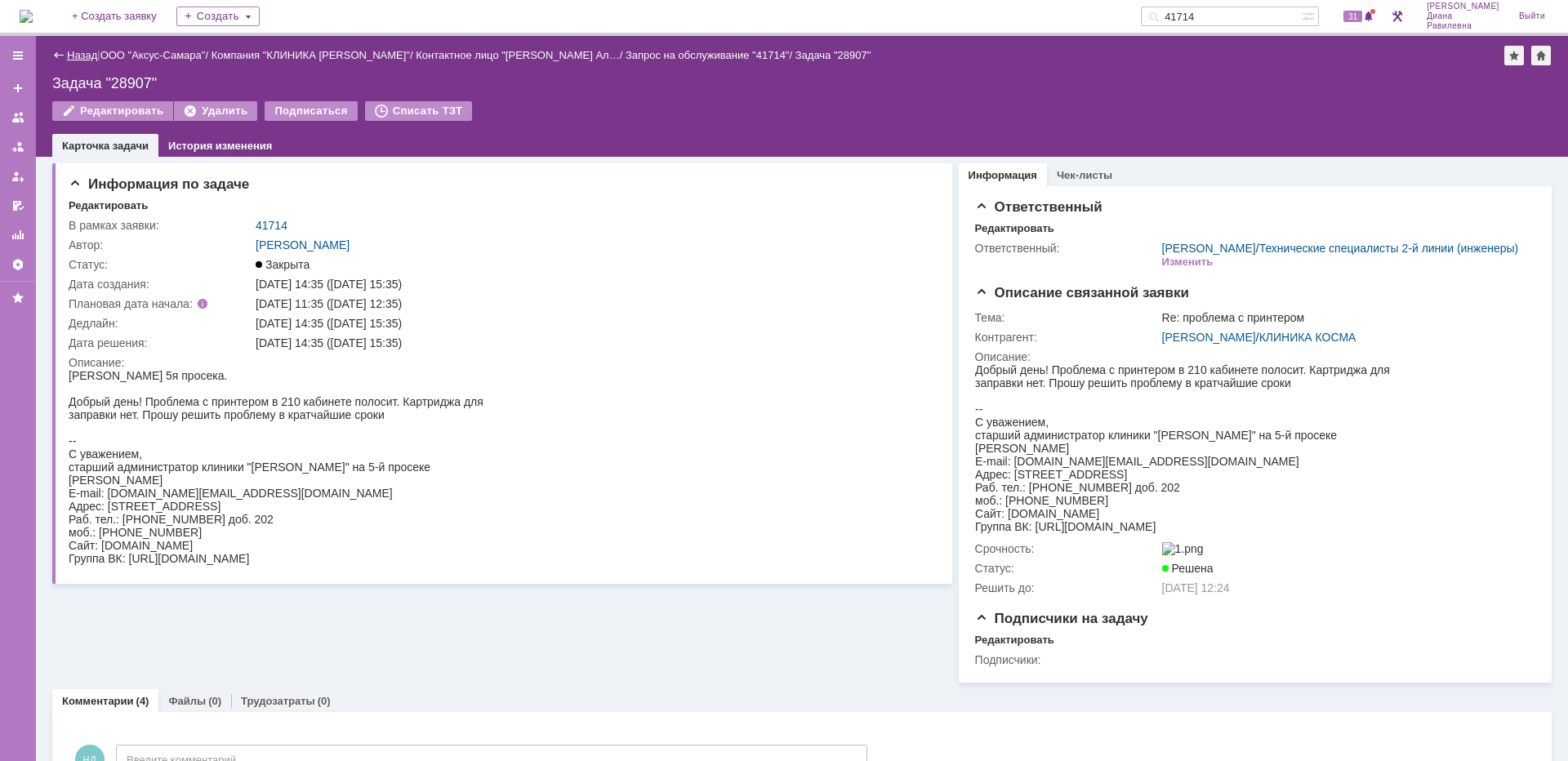
click at [87, 55] on link "Назад" at bounding box center [82, 55] width 31 height 12
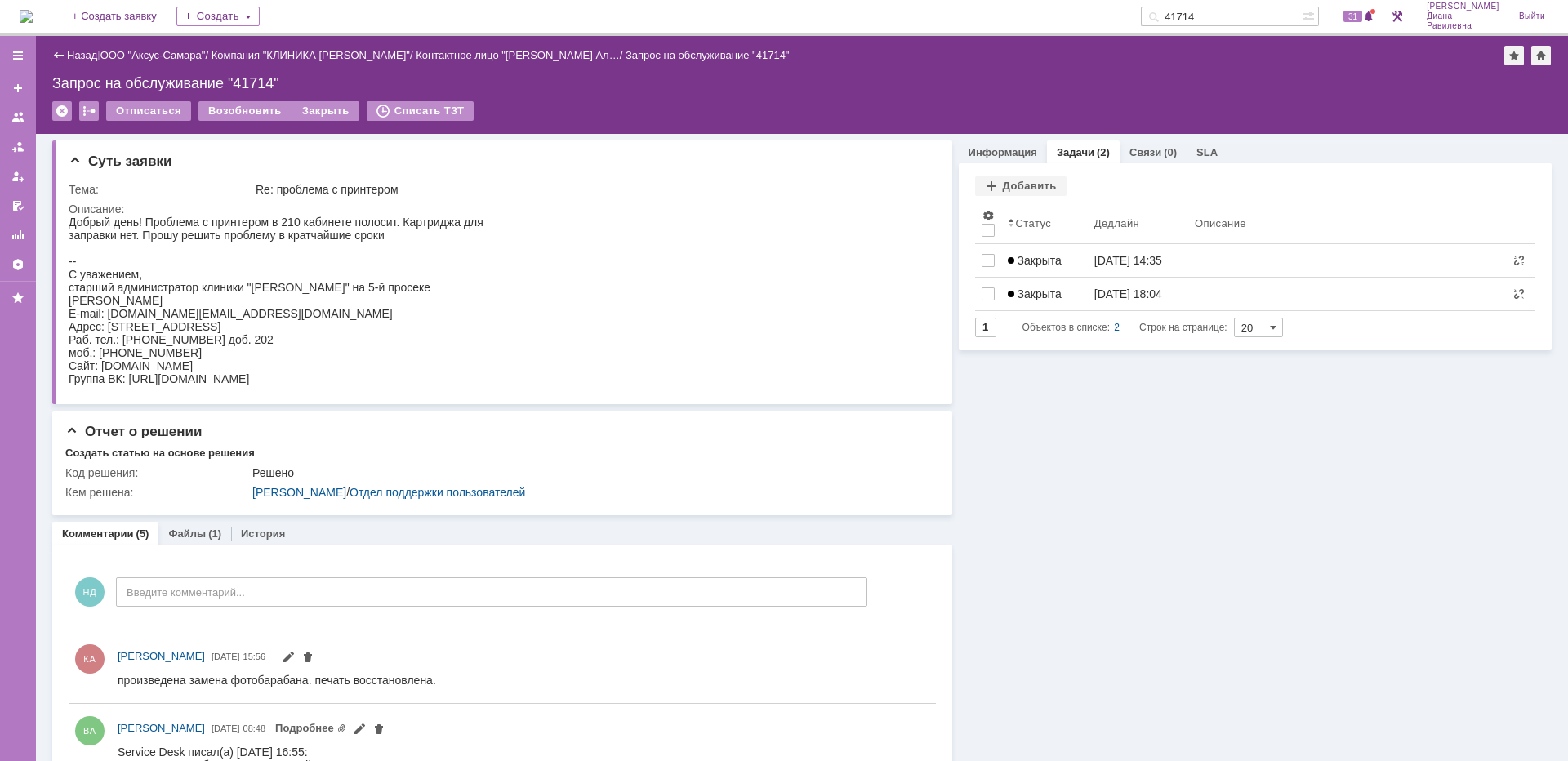
click at [1043, 289] on span "Закрыта" at bounding box center [1034, 293] width 54 height 13
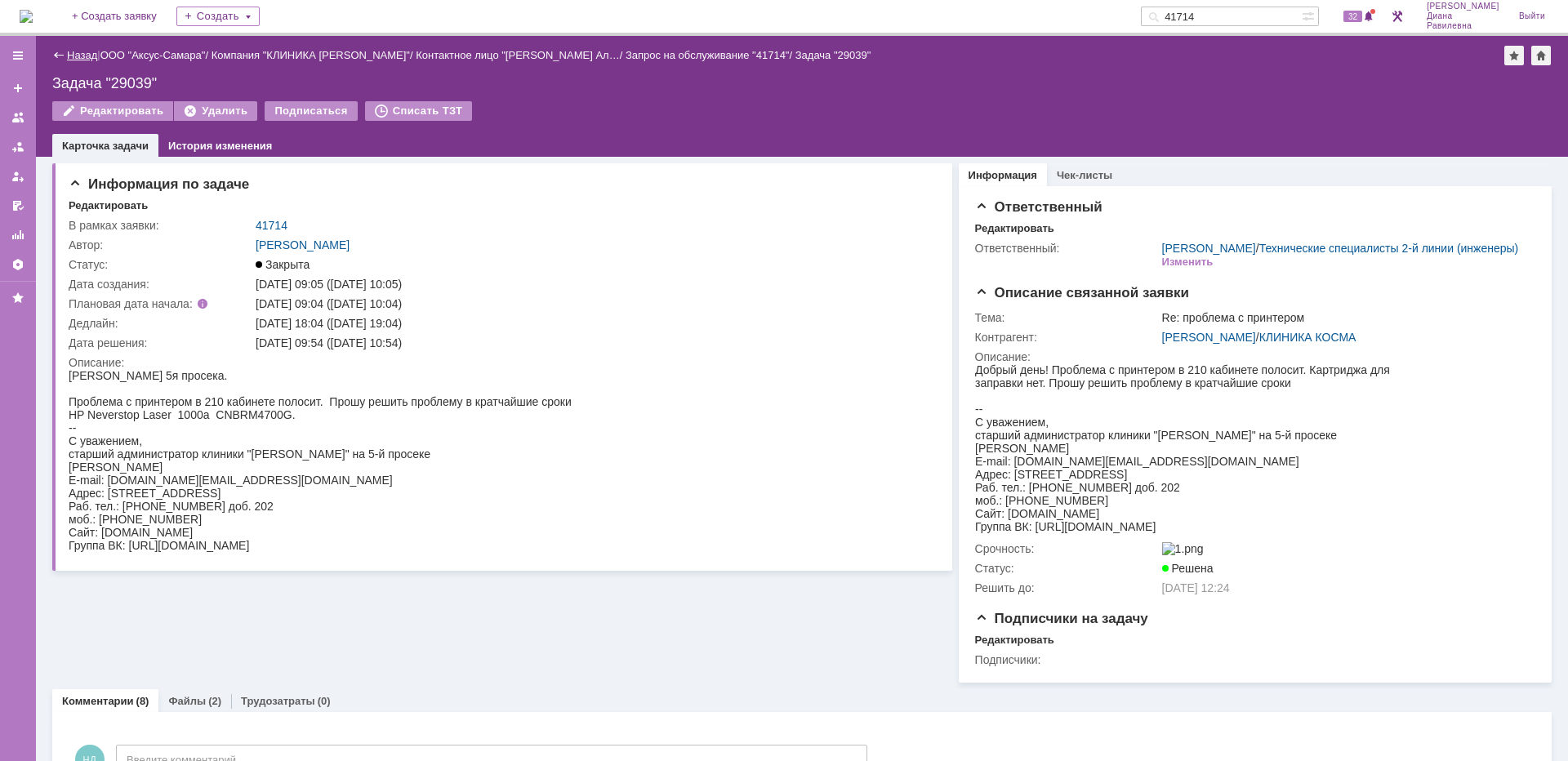
click at [79, 58] on link "Назад" at bounding box center [82, 55] width 31 height 12
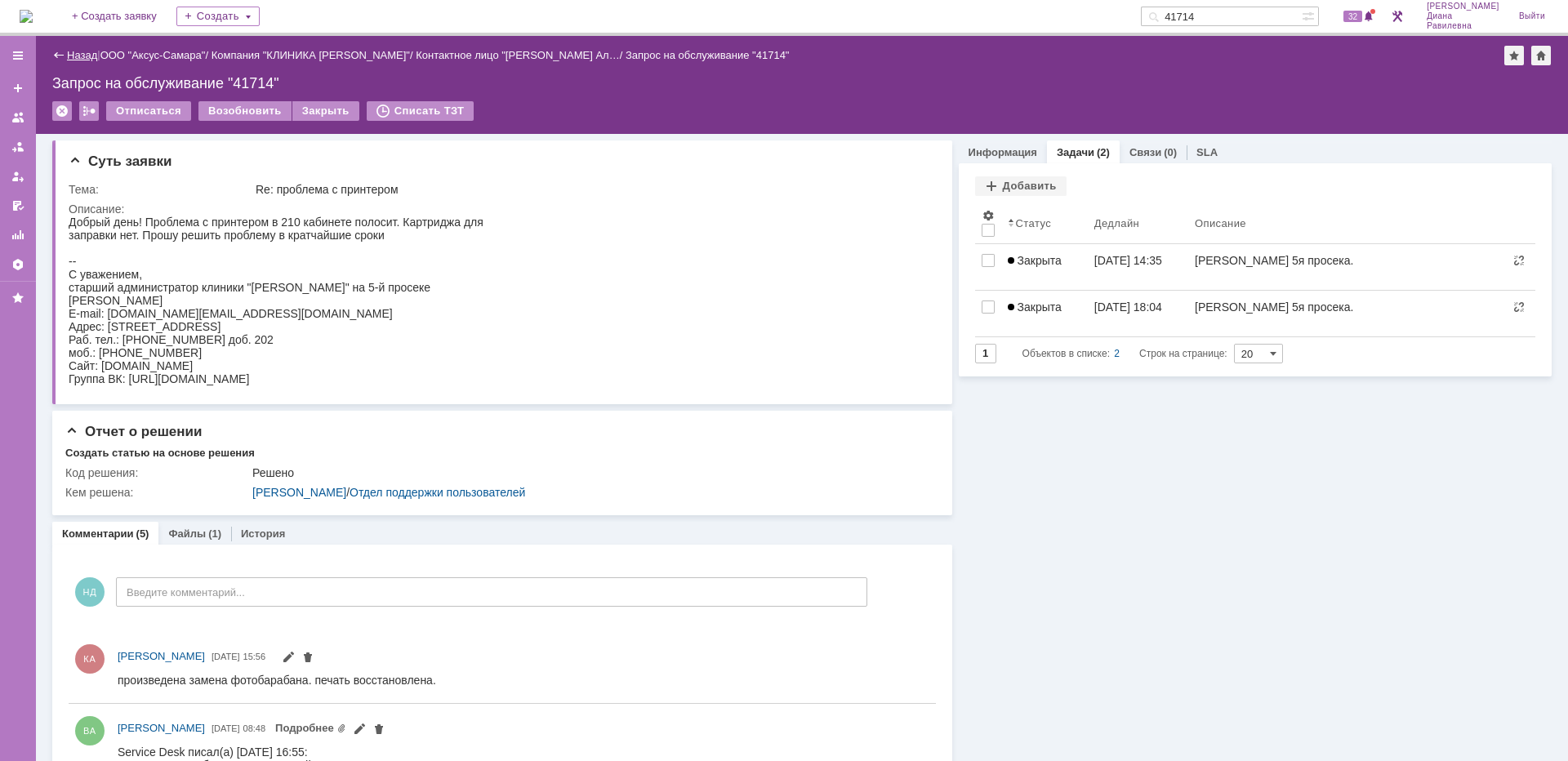
click at [73, 54] on link "Назад" at bounding box center [82, 55] width 31 height 12
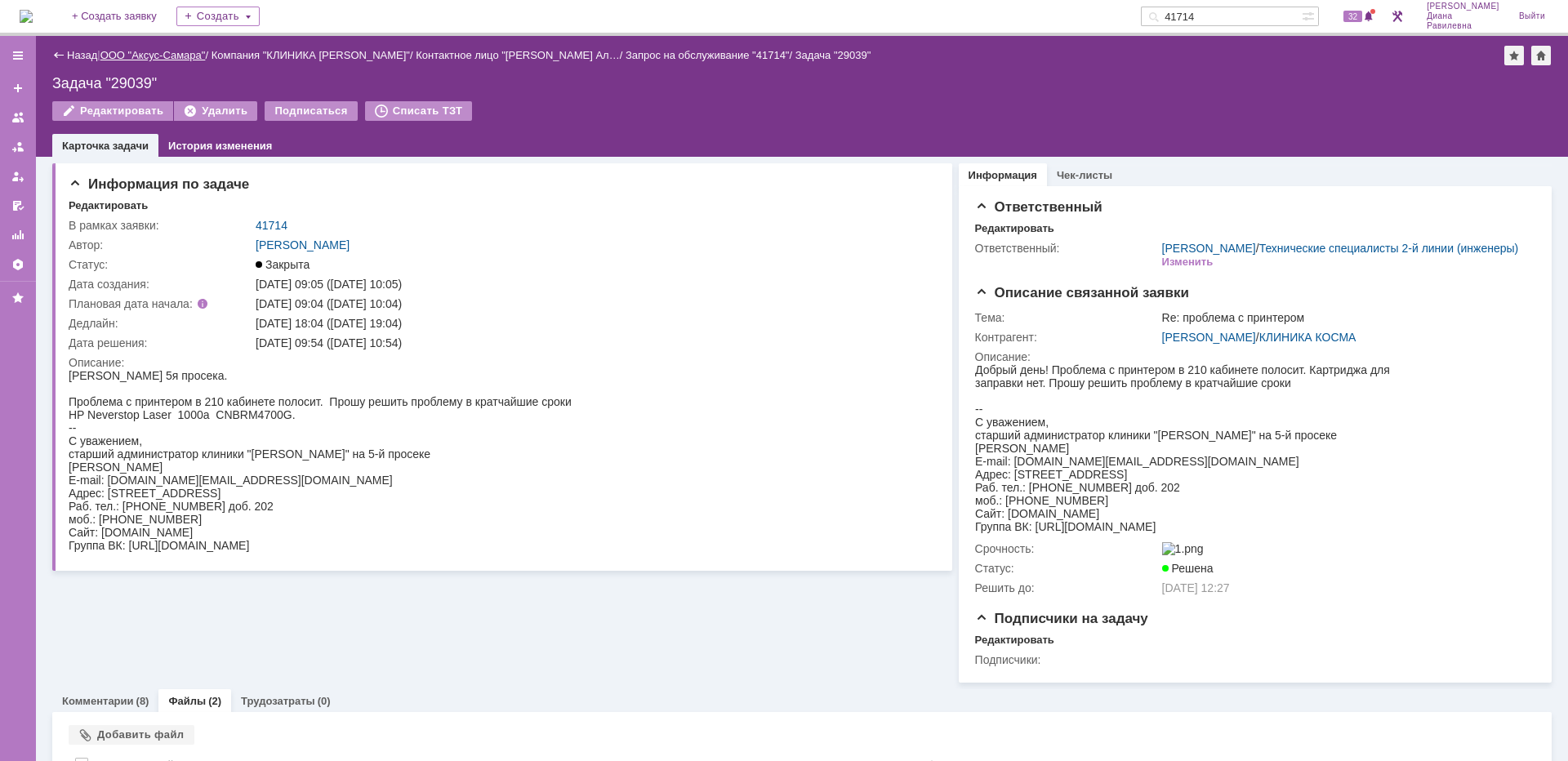
click at [144, 53] on link "ООО "Аксус-Самара"" at bounding box center [153, 55] width 106 height 12
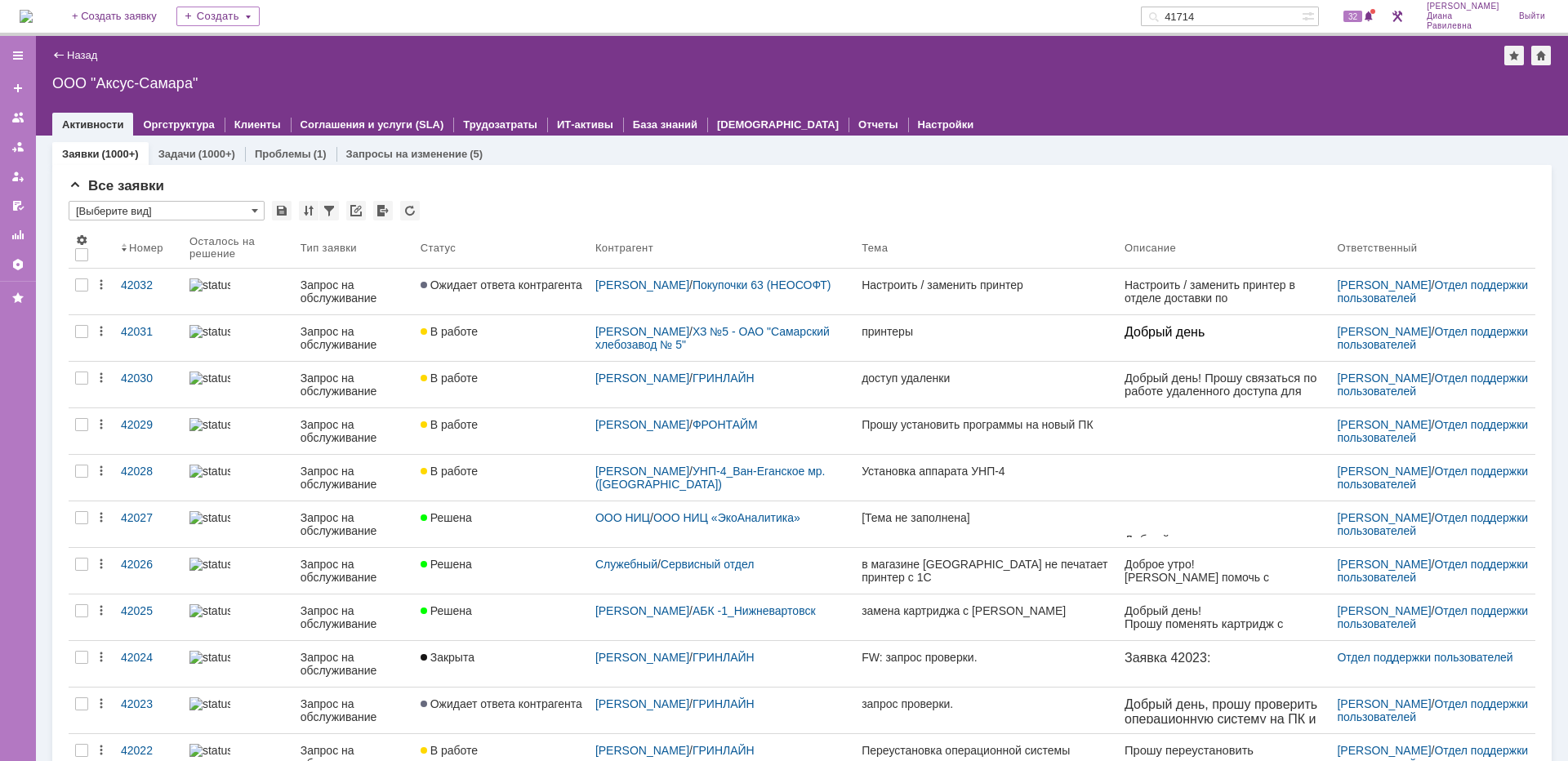
click at [1243, 19] on input "41714" at bounding box center [1221, 17] width 161 height 20
type input "косма"
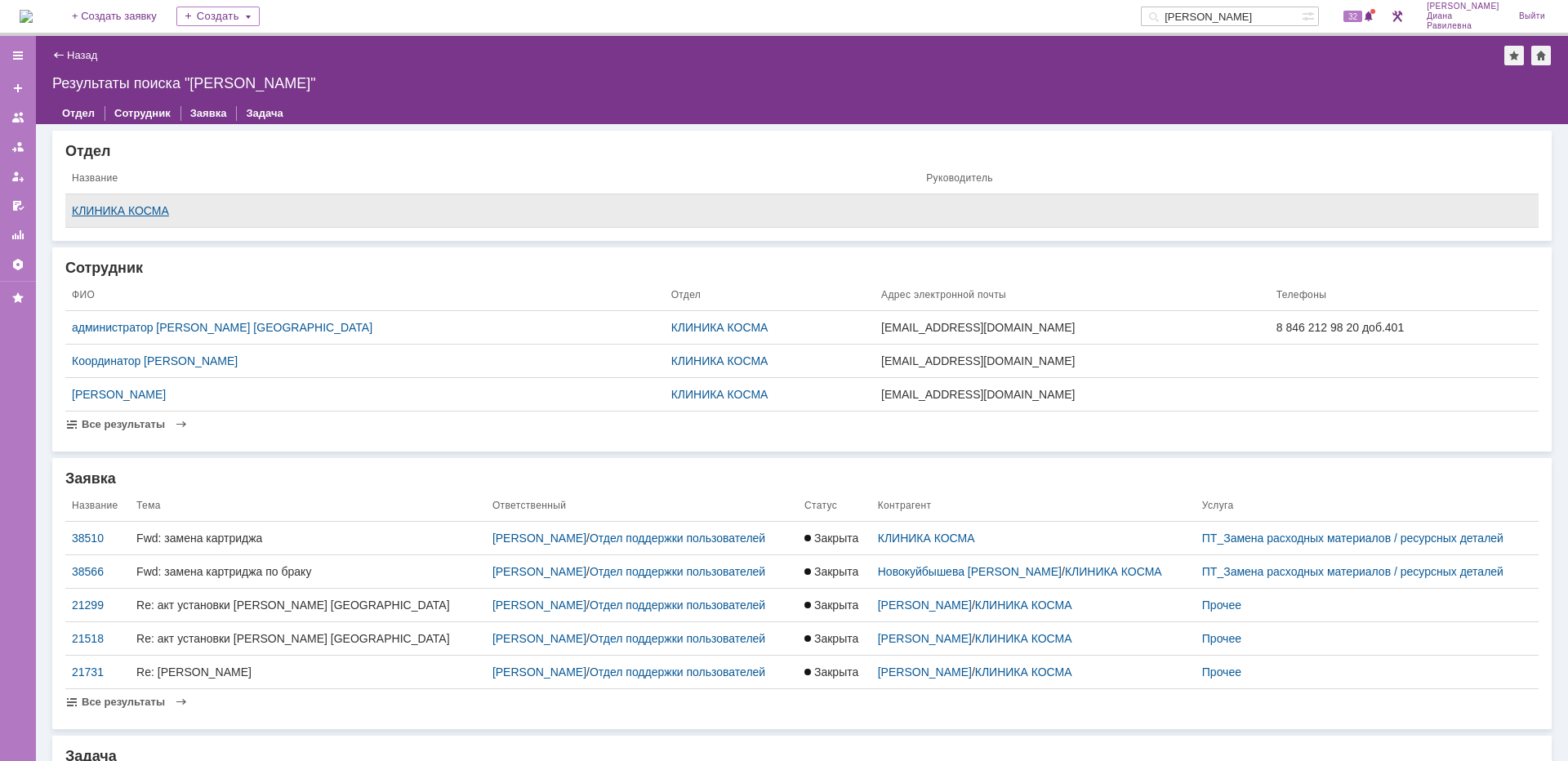
click at [144, 209] on div "КЛИНИКА КОСМА" at bounding box center [492, 210] width 841 height 13
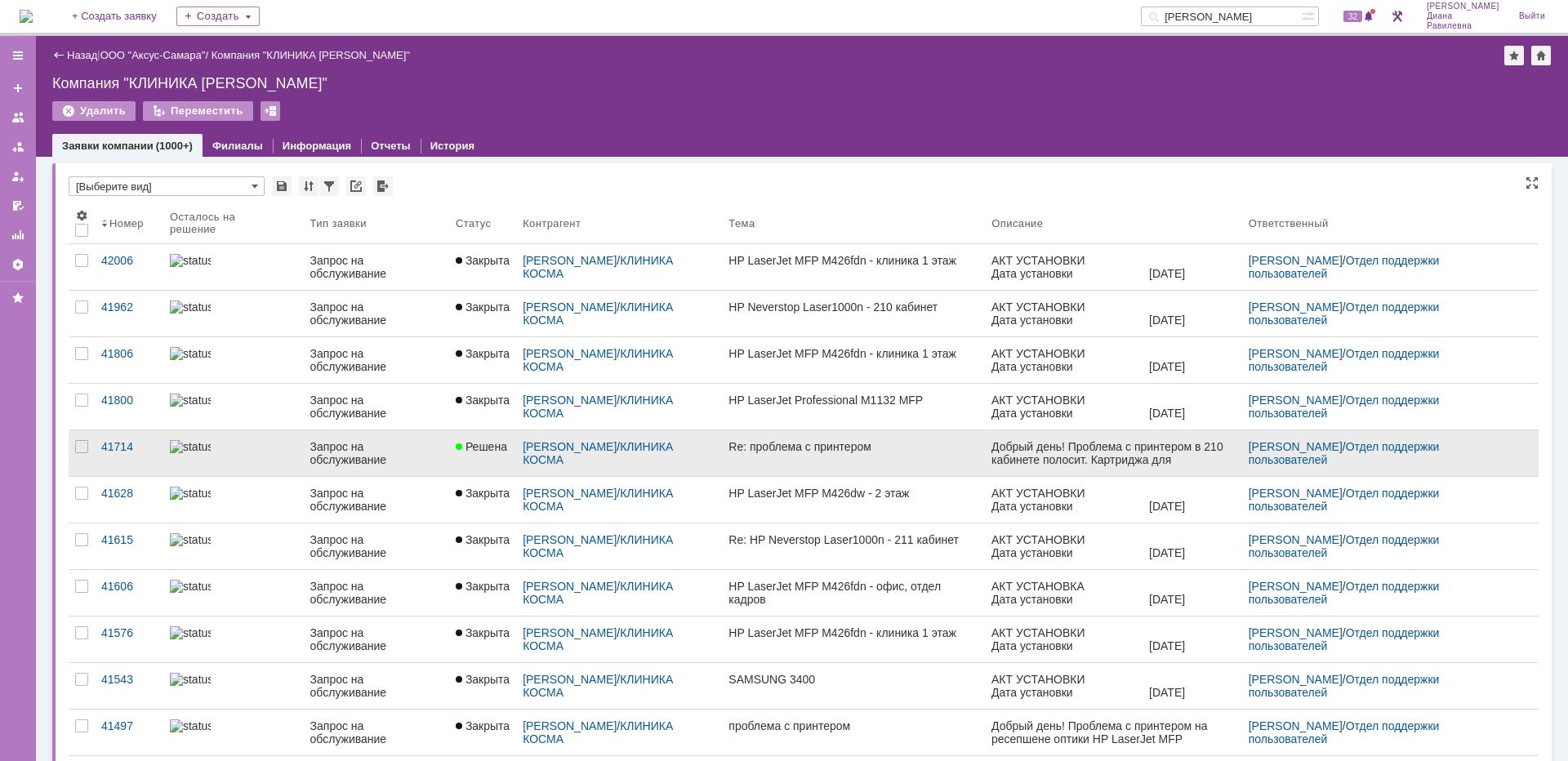
click at [310, 447] on div "Запрос на обслуживание" at bounding box center [376, 453] width 132 height 26
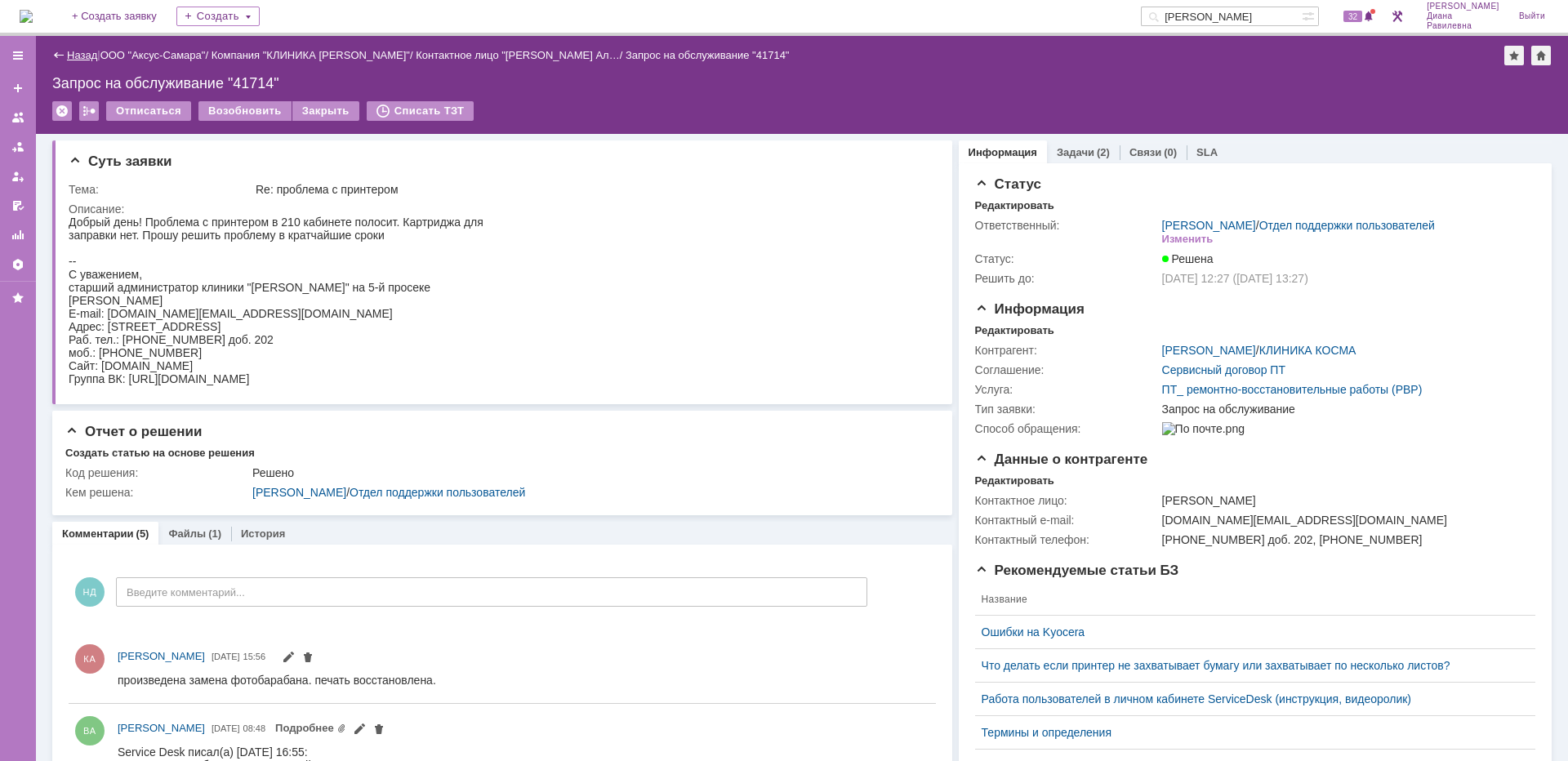
click at [81, 57] on link "Назад" at bounding box center [82, 55] width 31 height 12
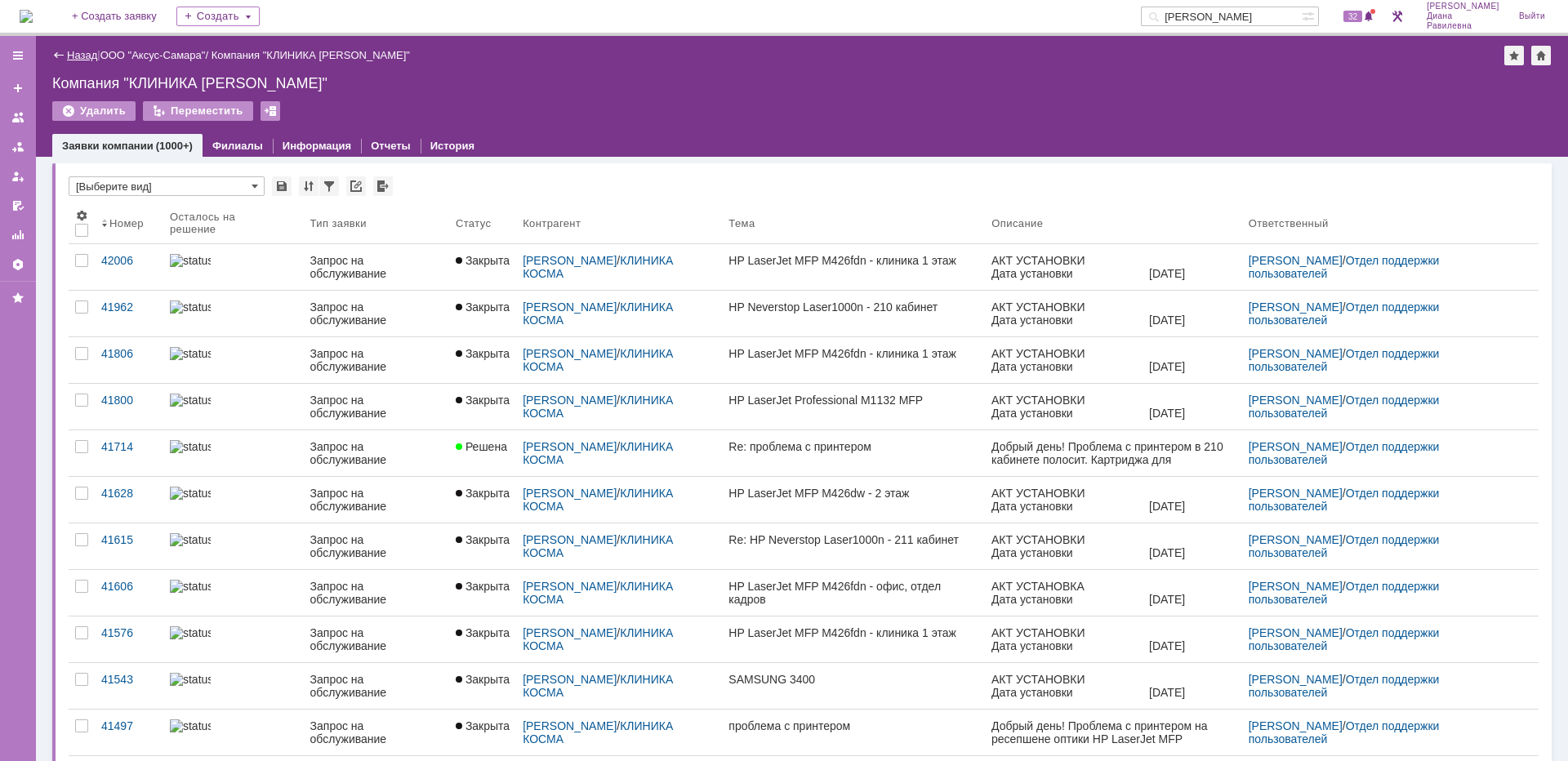
click at [74, 58] on link "Назад" at bounding box center [82, 55] width 31 height 12
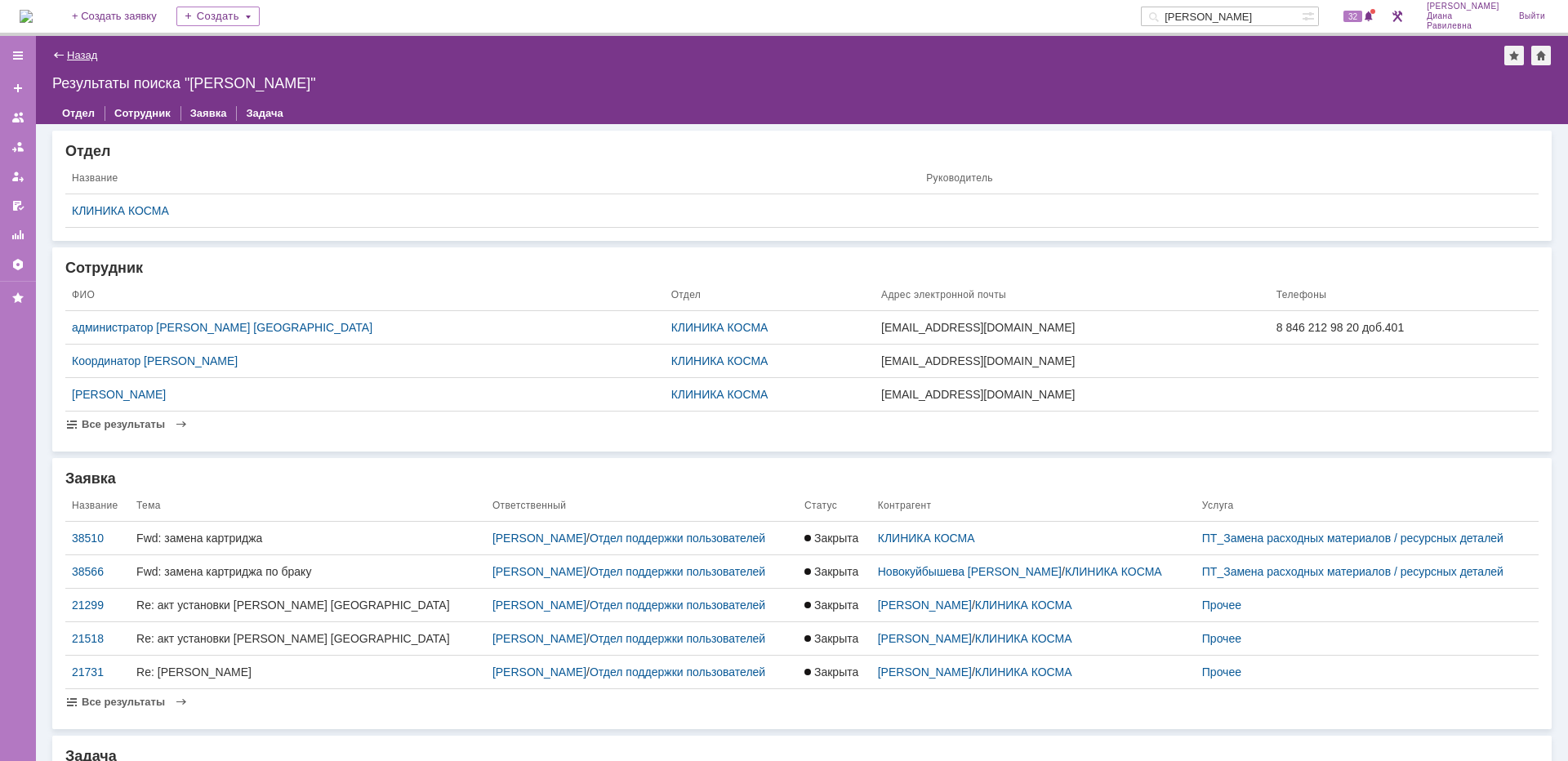
click at [69, 56] on link "Назад" at bounding box center [82, 55] width 31 height 12
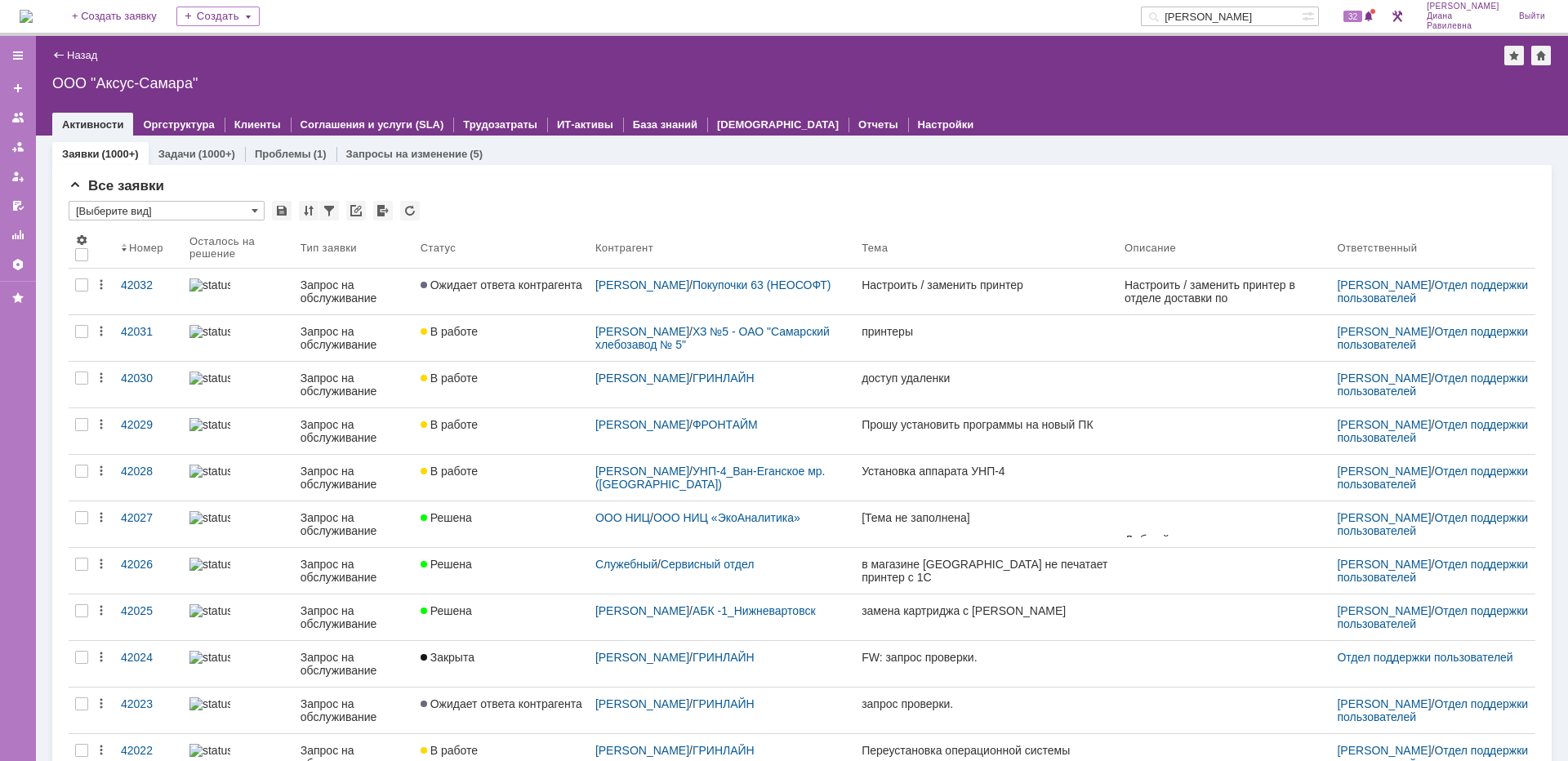
click at [1259, 18] on input "косма" at bounding box center [1221, 17] width 161 height 20
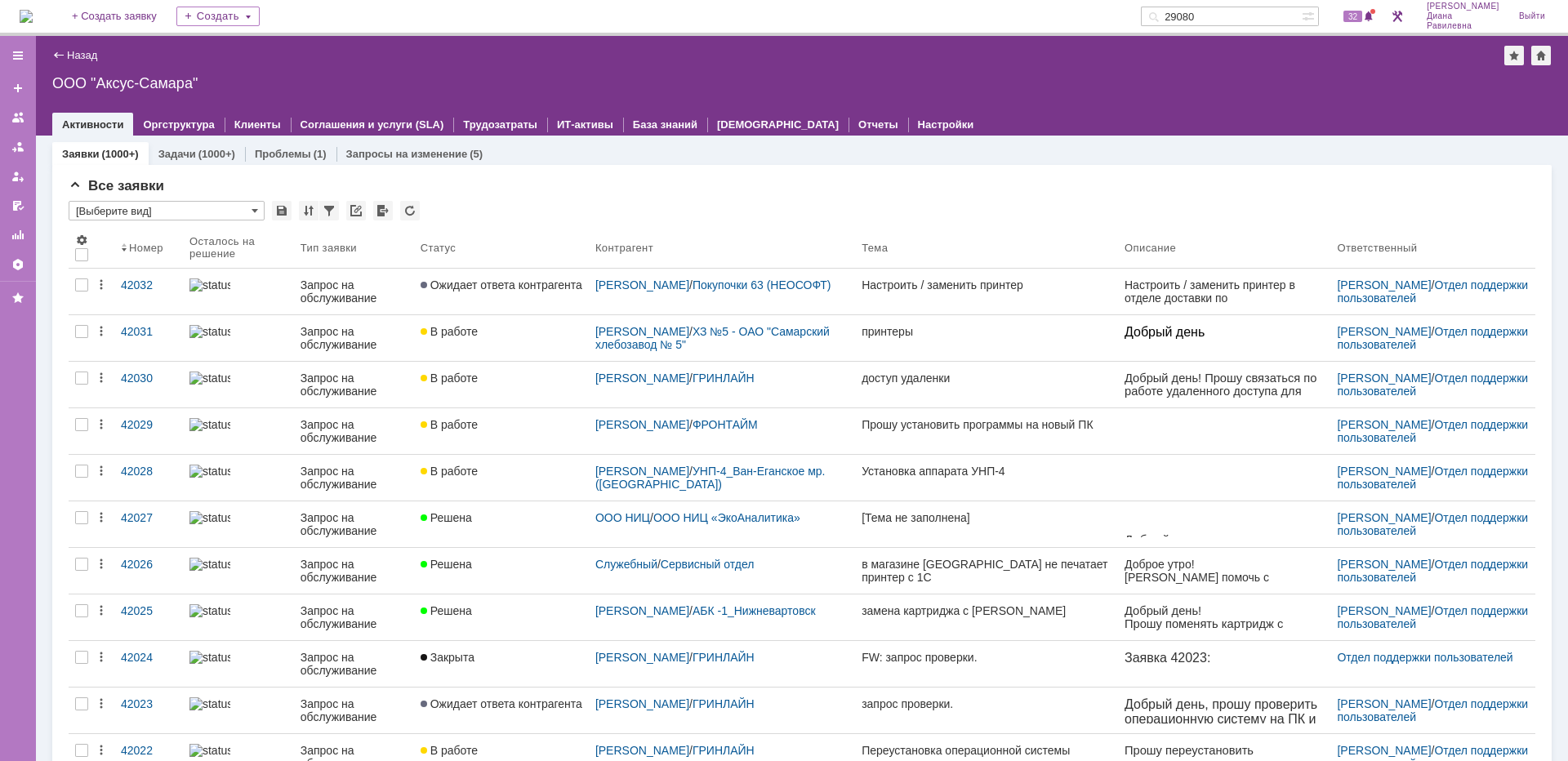
type input "29080"
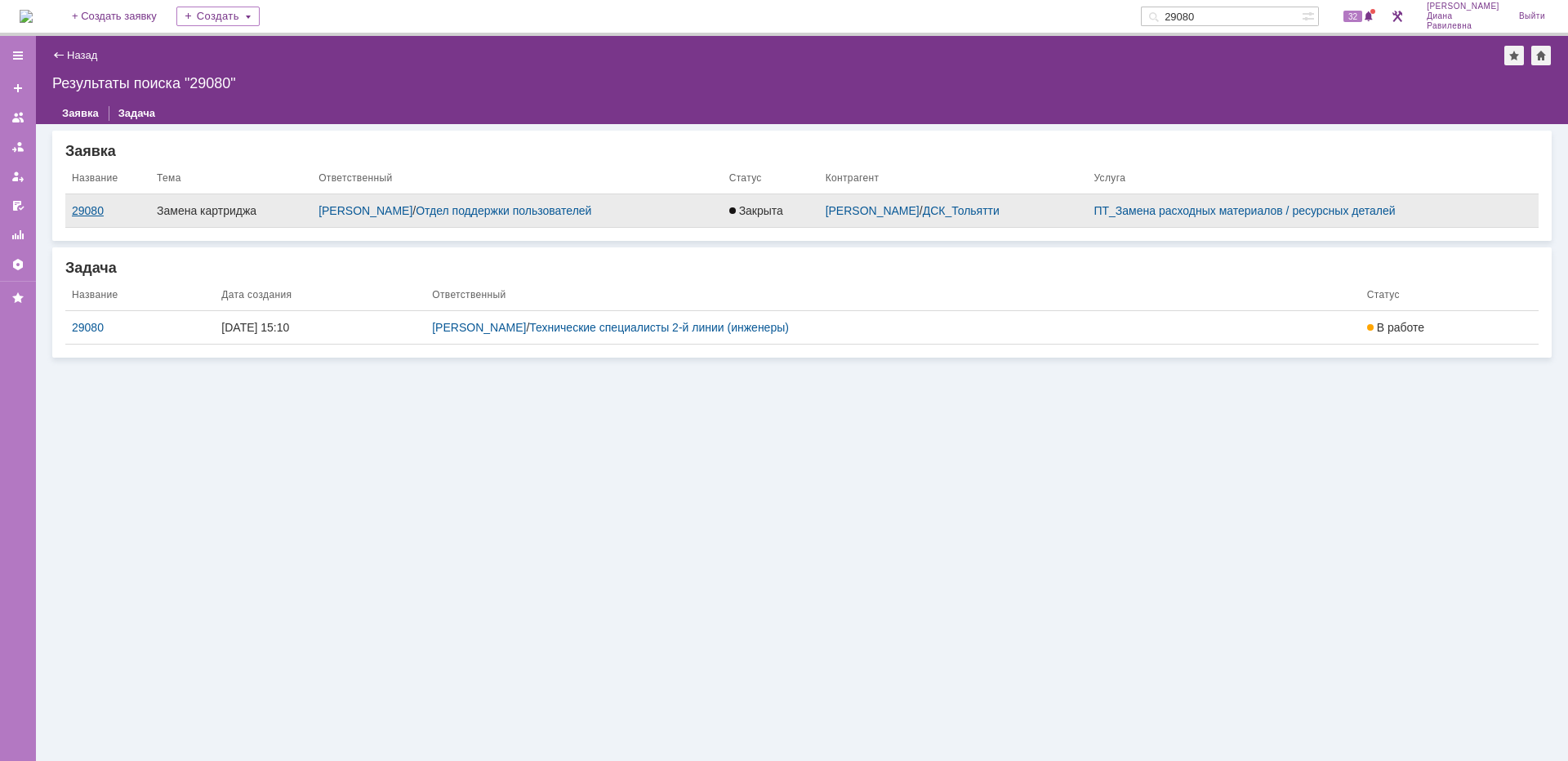
click at [89, 212] on div "29080" at bounding box center [108, 210] width 72 height 13
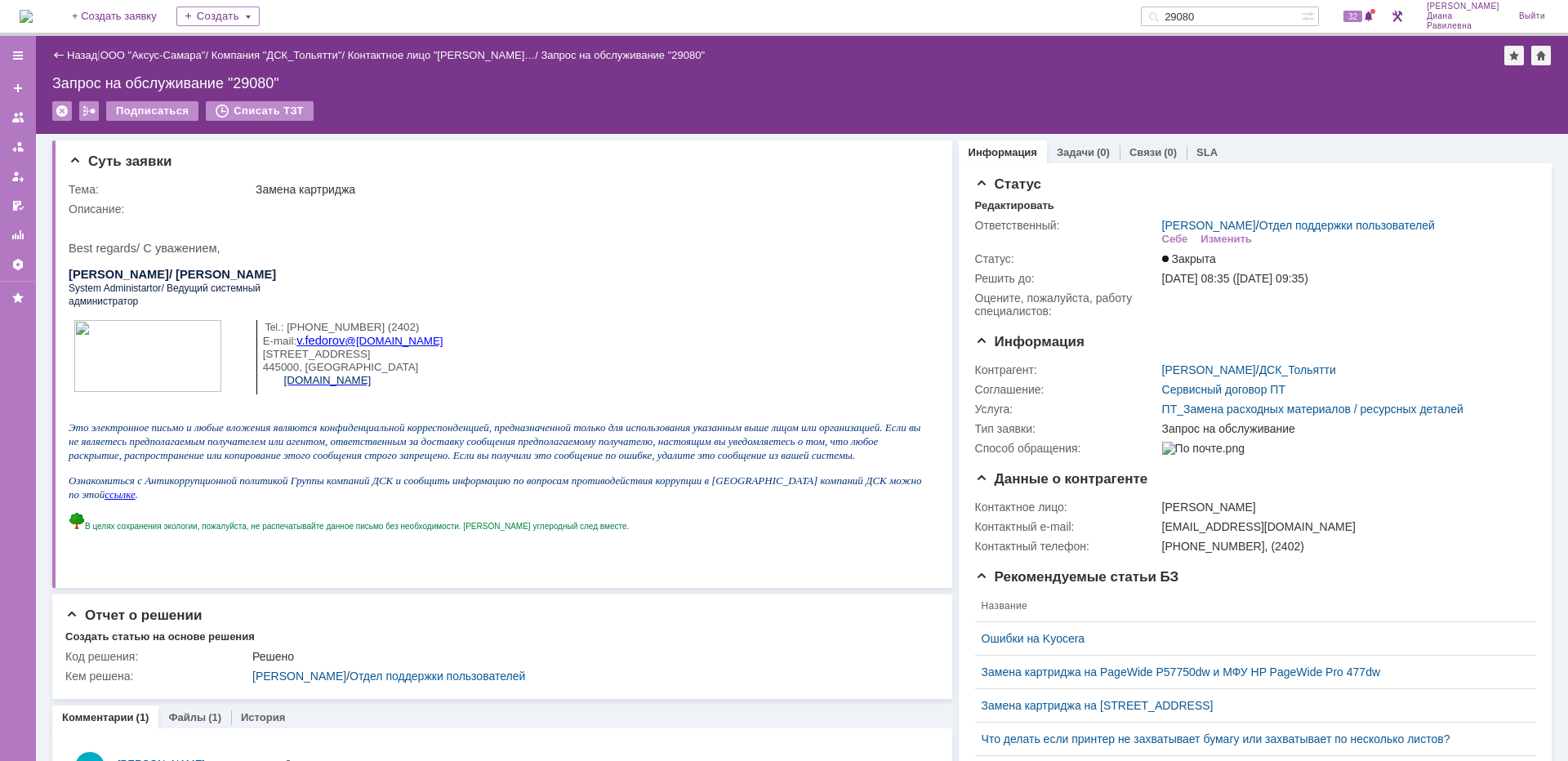
click at [78, 62] on div "Назад | ООО "Аксус-Самара" / Компания "ДСК_Тольятти" / Контактное лицо "Фёдоров…" at bounding box center [801, 55] width 1499 height 20
click at [80, 56] on link "Назад" at bounding box center [82, 55] width 31 height 12
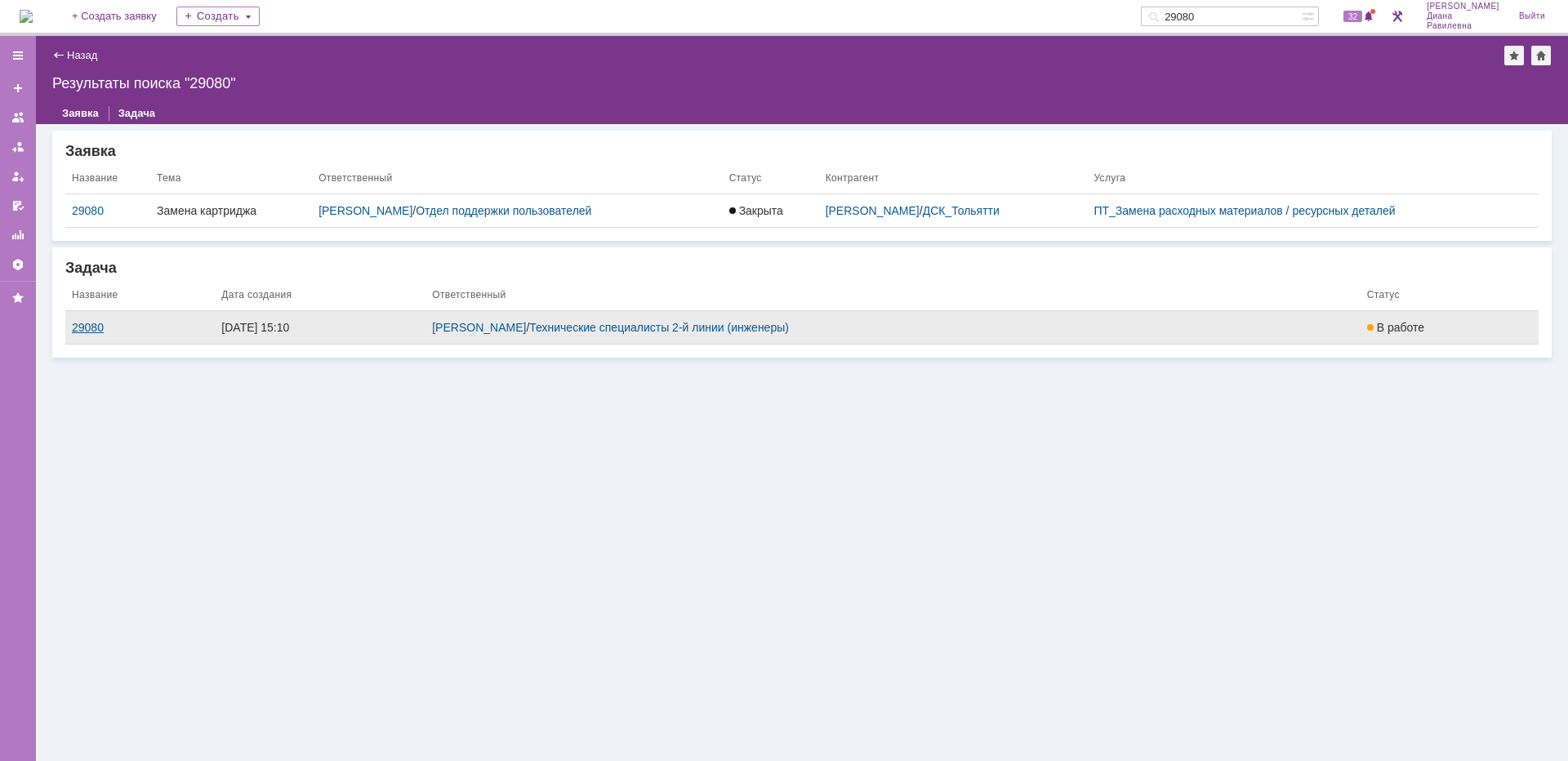
click at [80, 327] on div "29080" at bounding box center [140, 327] width 136 height 13
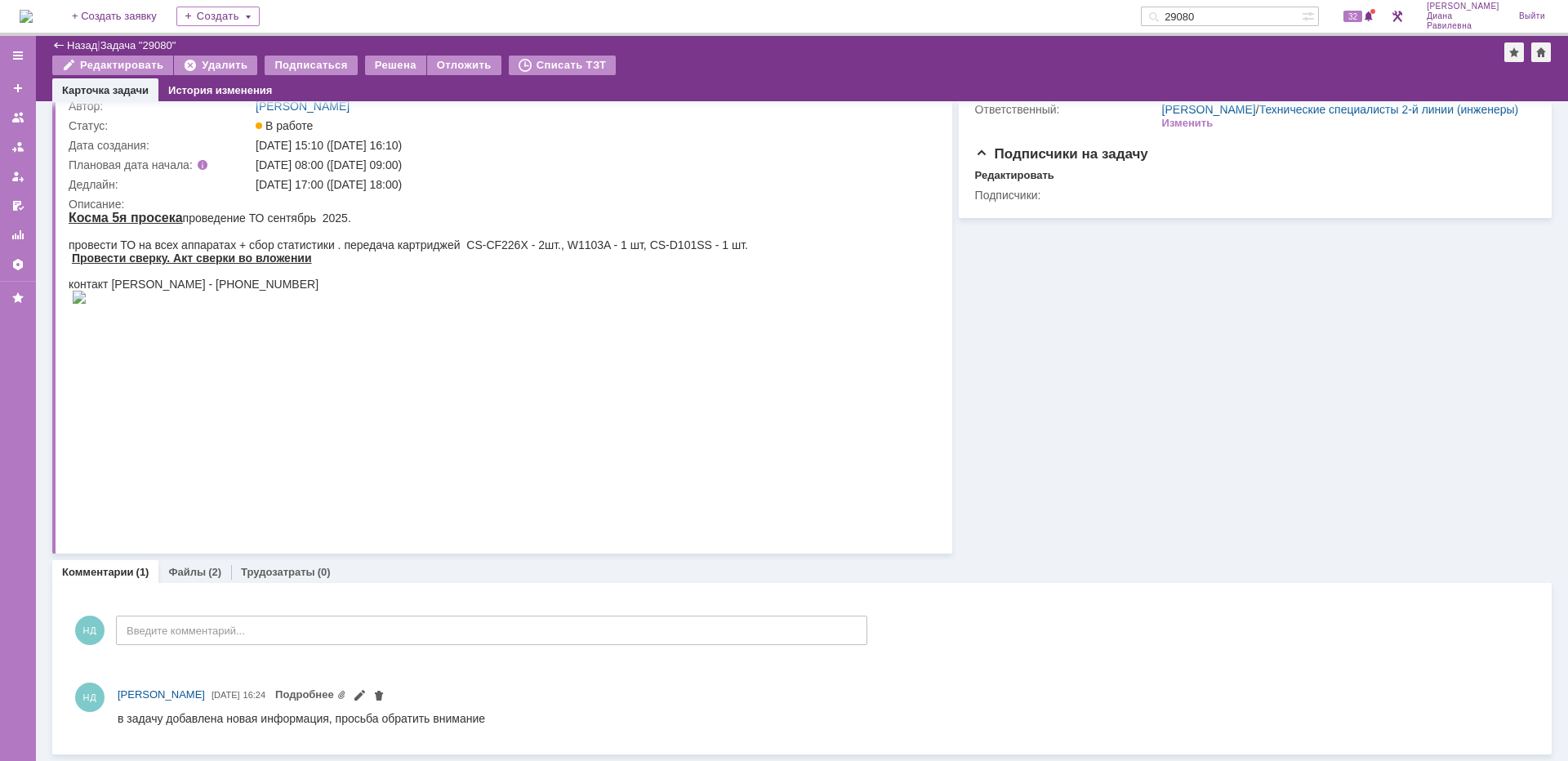
scroll to position [84, 0]
click at [187, 575] on link "Файлы" at bounding box center [187, 571] width 37 height 12
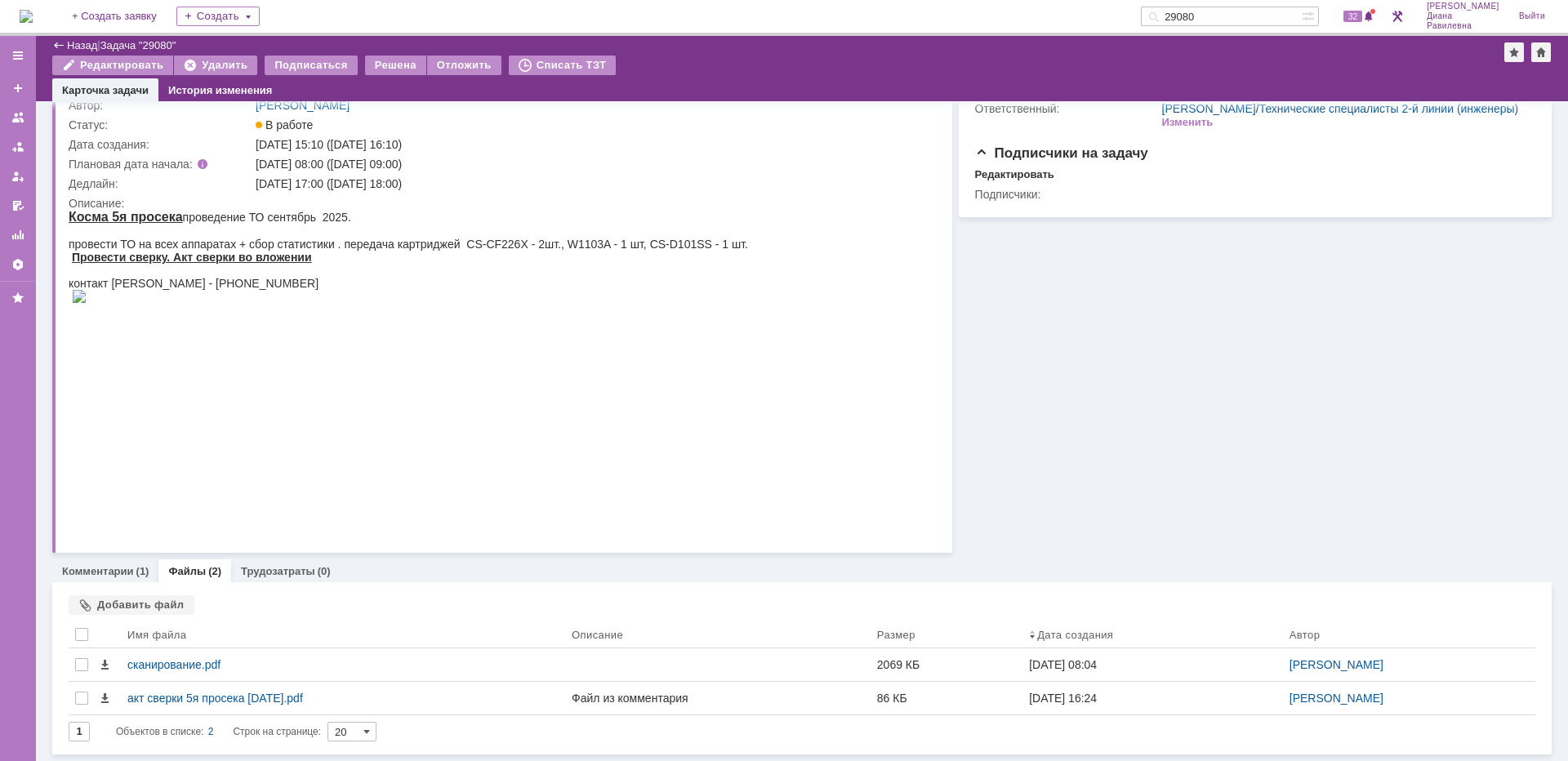
scroll to position [85, 0]
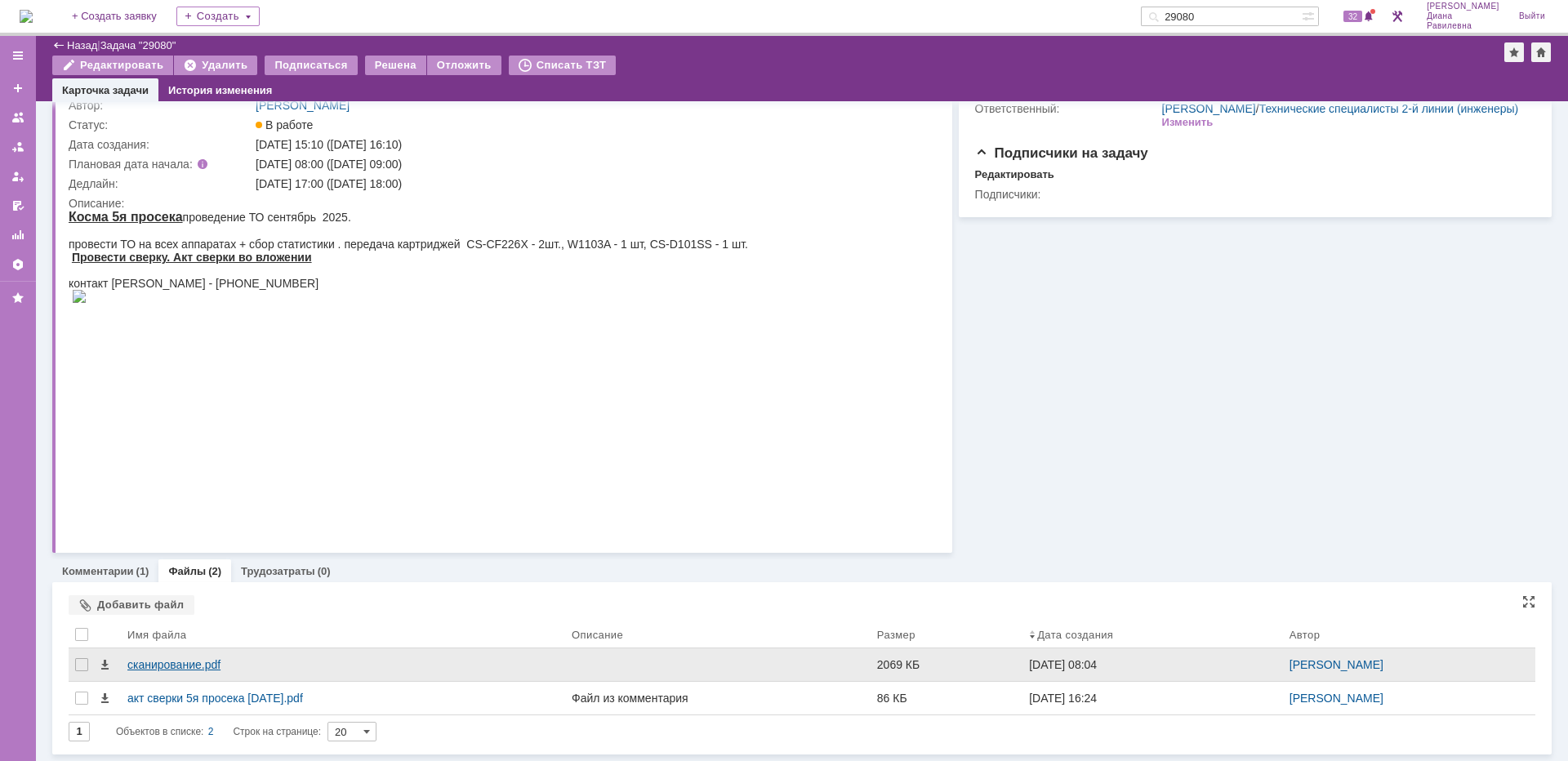
click at [188, 665] on div "сканирование.pdf" at bounding box center [342, 664] width 431 height 13
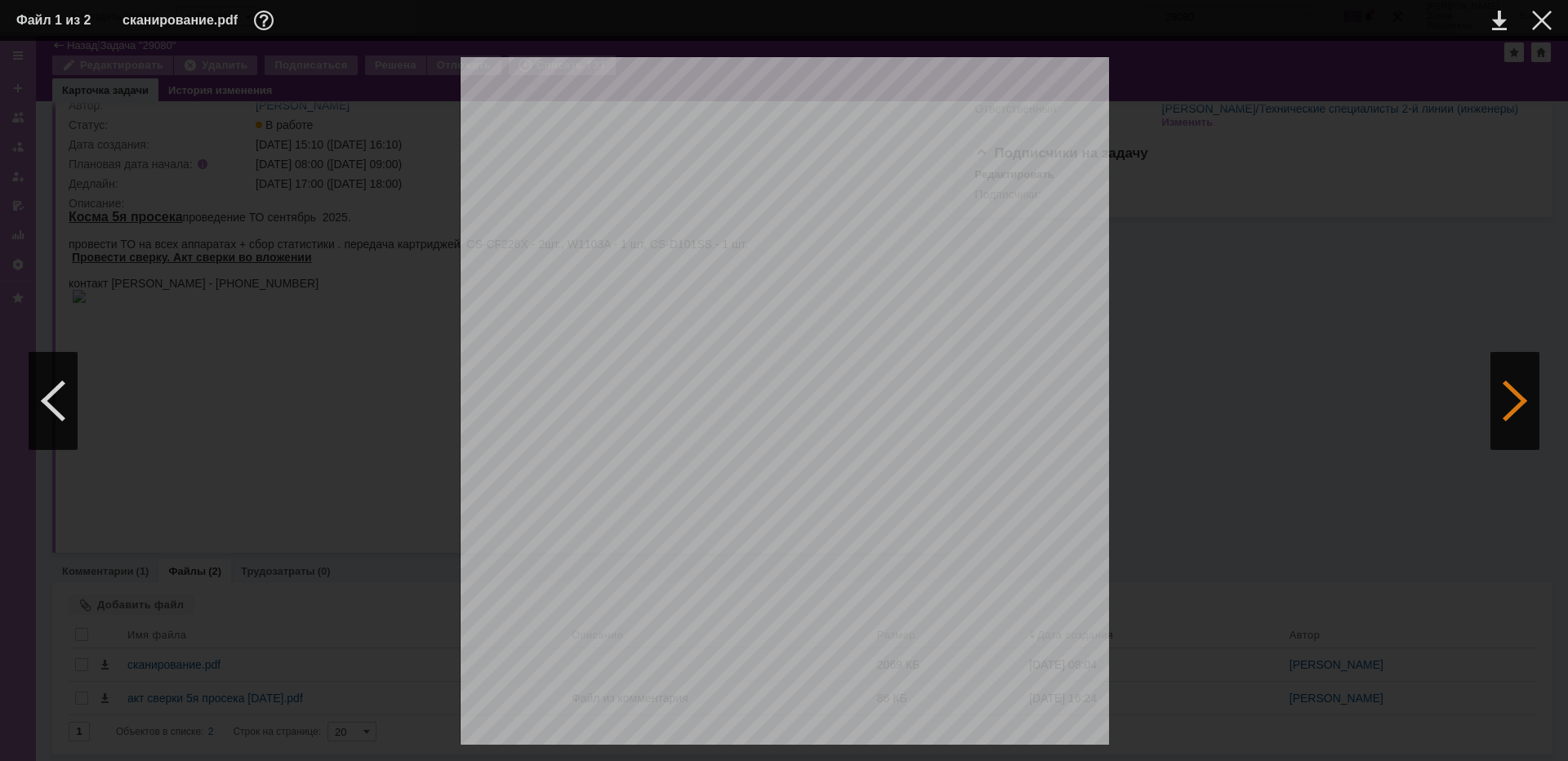
click at [1517, 405] on div at bounding box center [1515, 401] width 49 height 98
click at [67, 400] on div at bounding box center [53, 401] width 49 height 98
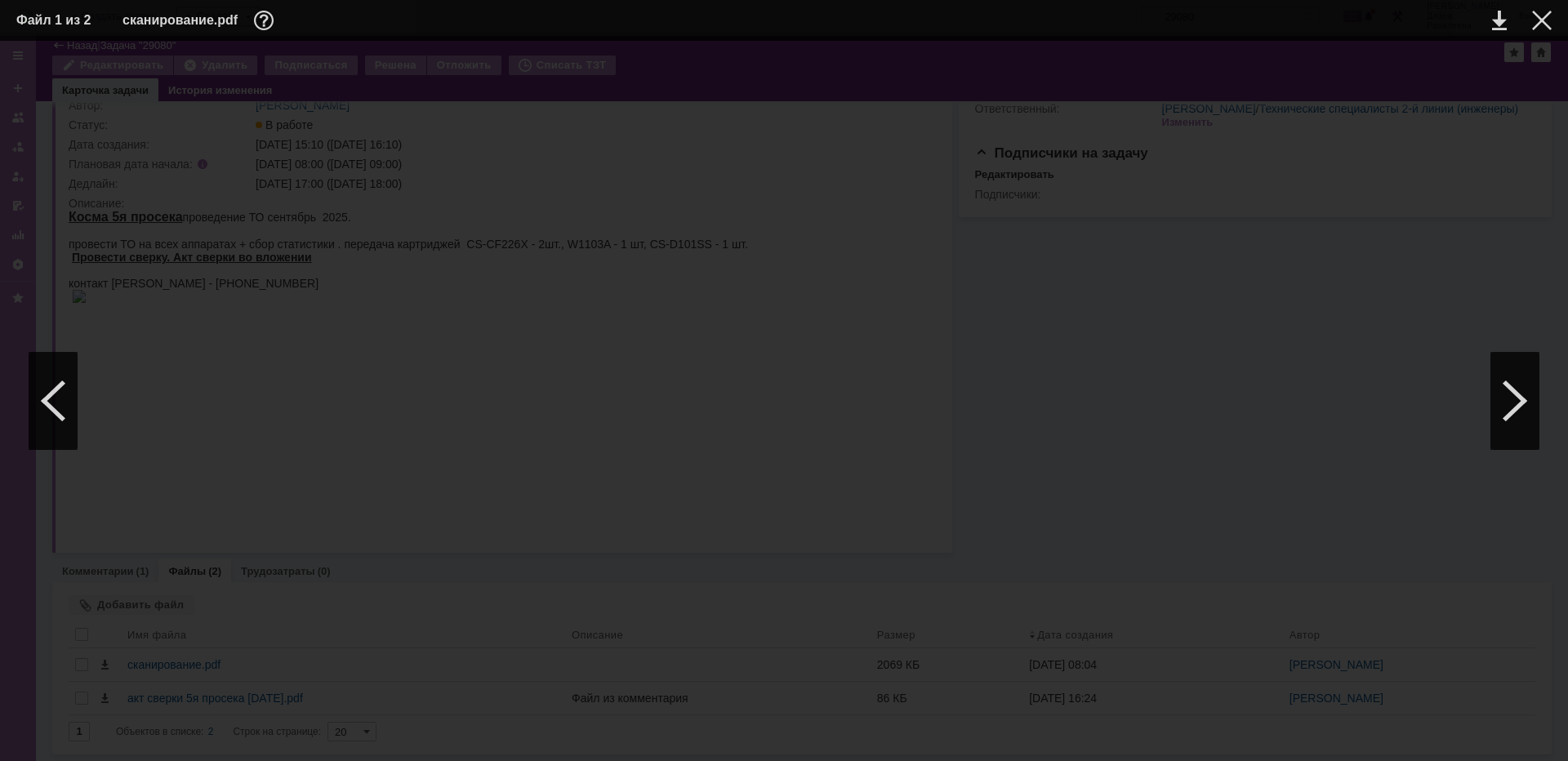
scroll to position [10291, 0]
click at [1543, 22] on div at bounding box center [1541, 21] width 20 height 20
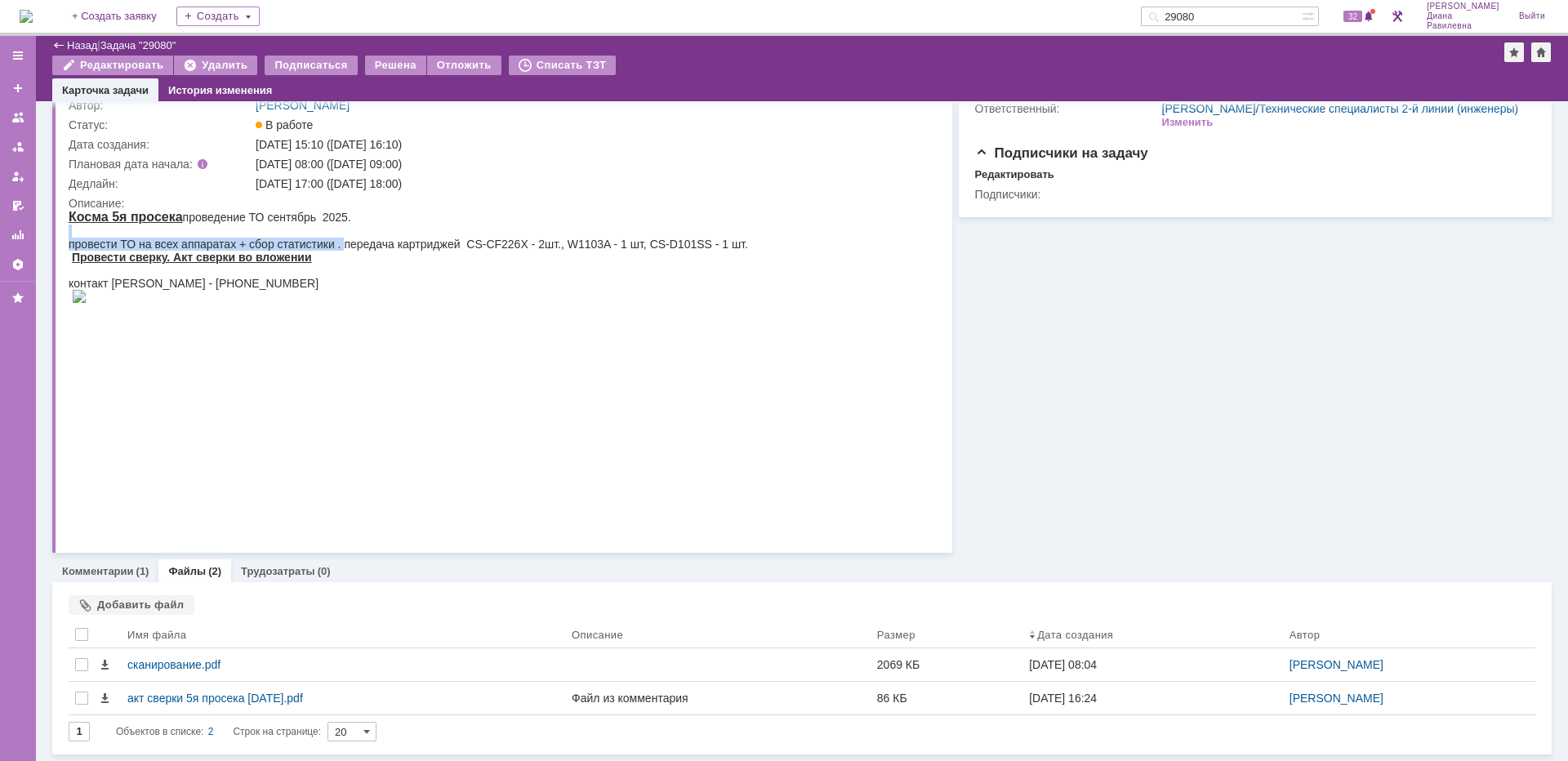
drag, startPoint x: 346, startPoint y: 246, endPoint x: 733, endPoint y: 227, distance: 387.5
click at [733, 227] on body "Косма 5я просека проведение ТО сентябрь 2025. провести ТО на всех аппаратах + с…" at bounding box center [409, 258] width 679 height 96
drag, startPoint x: 556, startPoint y: 245, endPoint x: 541, endPoint y: 245, distance: 15.0
click at [556, 245] on div "провести ТО на всех аппаратах + сбор статистики . передача картриджей CS-CF226X…" at bounding box center [409, 244] width 679 height 13
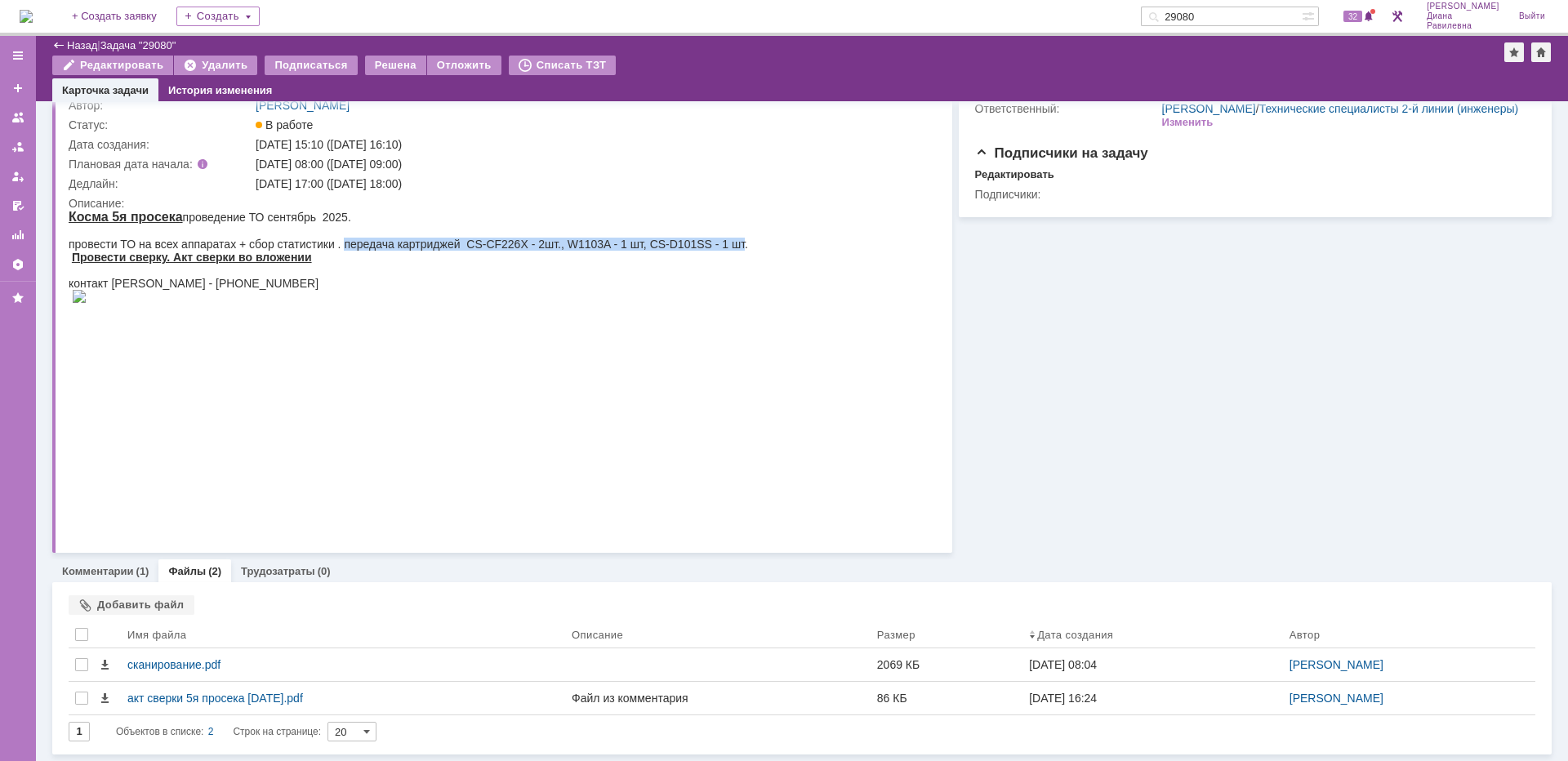
drag, startPoint x: 345, startPoint y: 240, endPoint x: 742, endPoint y: 244, distance: 397.0
click at [742, 244] on div "провести ТО на всех аппаратах + сбор статистики . передача картриджей CS-CF226X…" at bounding box center [409, 244] width 679 height 13
copy div "передача картриджей CS-CF226X - 2шт., W1103A - 1 шт, CS-D101SS - 1 шт"
click at [80, 40] on link "Назад" at bounding box center [82, 45] width 31 height 12
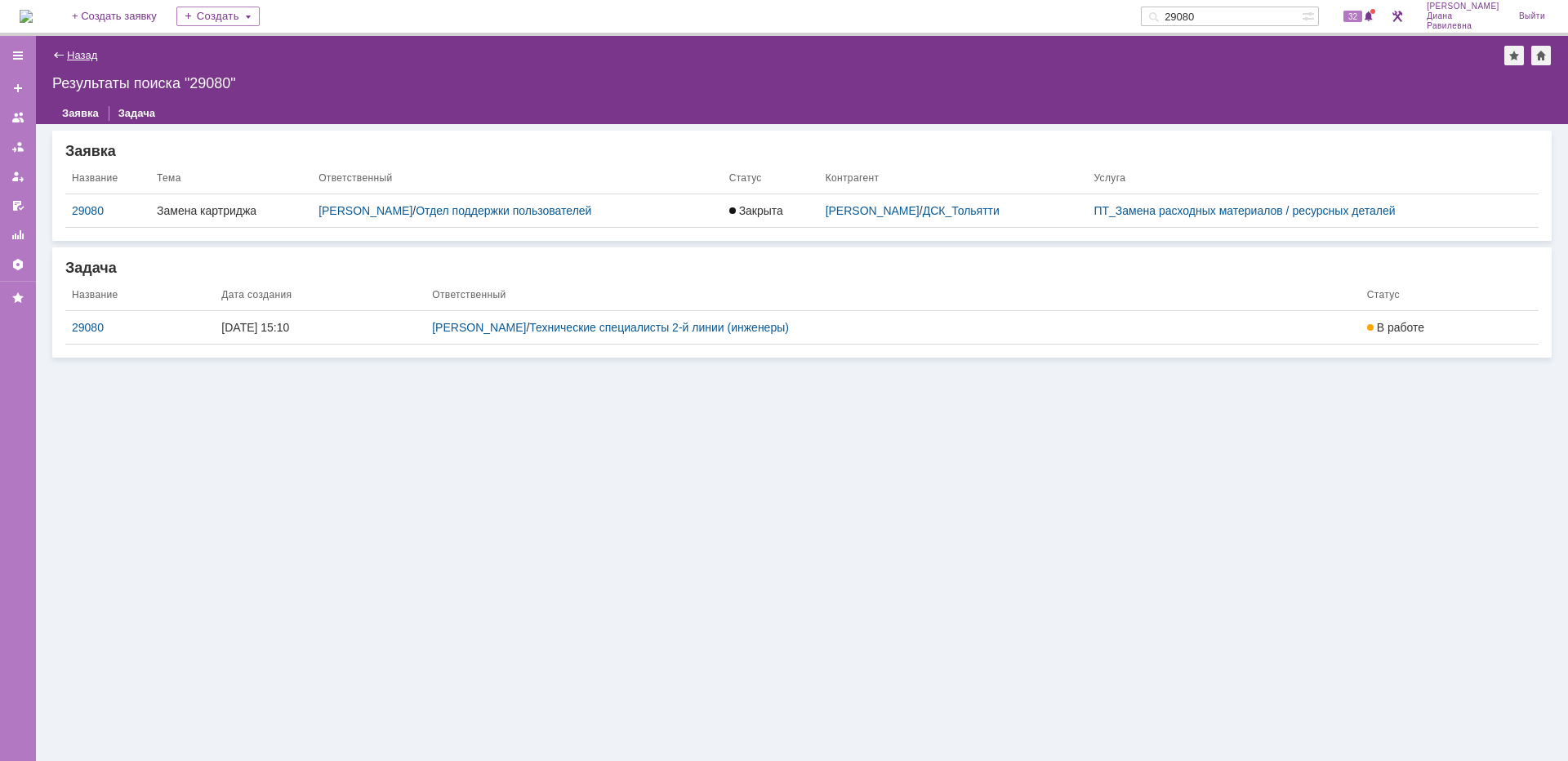
click at [97, 54] on link "Назад" at bounding box center [82, 55] width 31 height 12
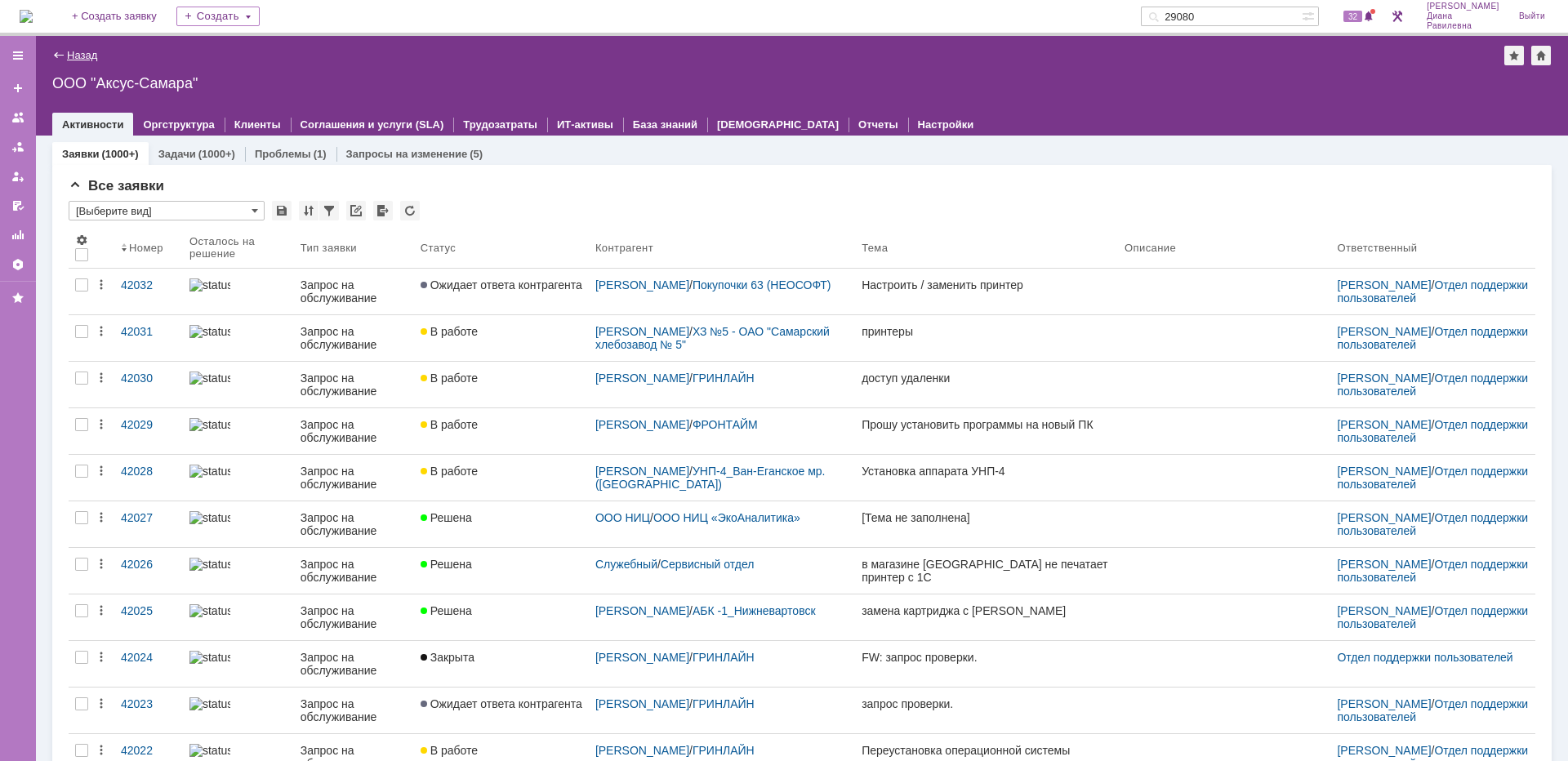
click at [86, 52] on link "Назад" at bounding box center [82, 55] width 31 height 12
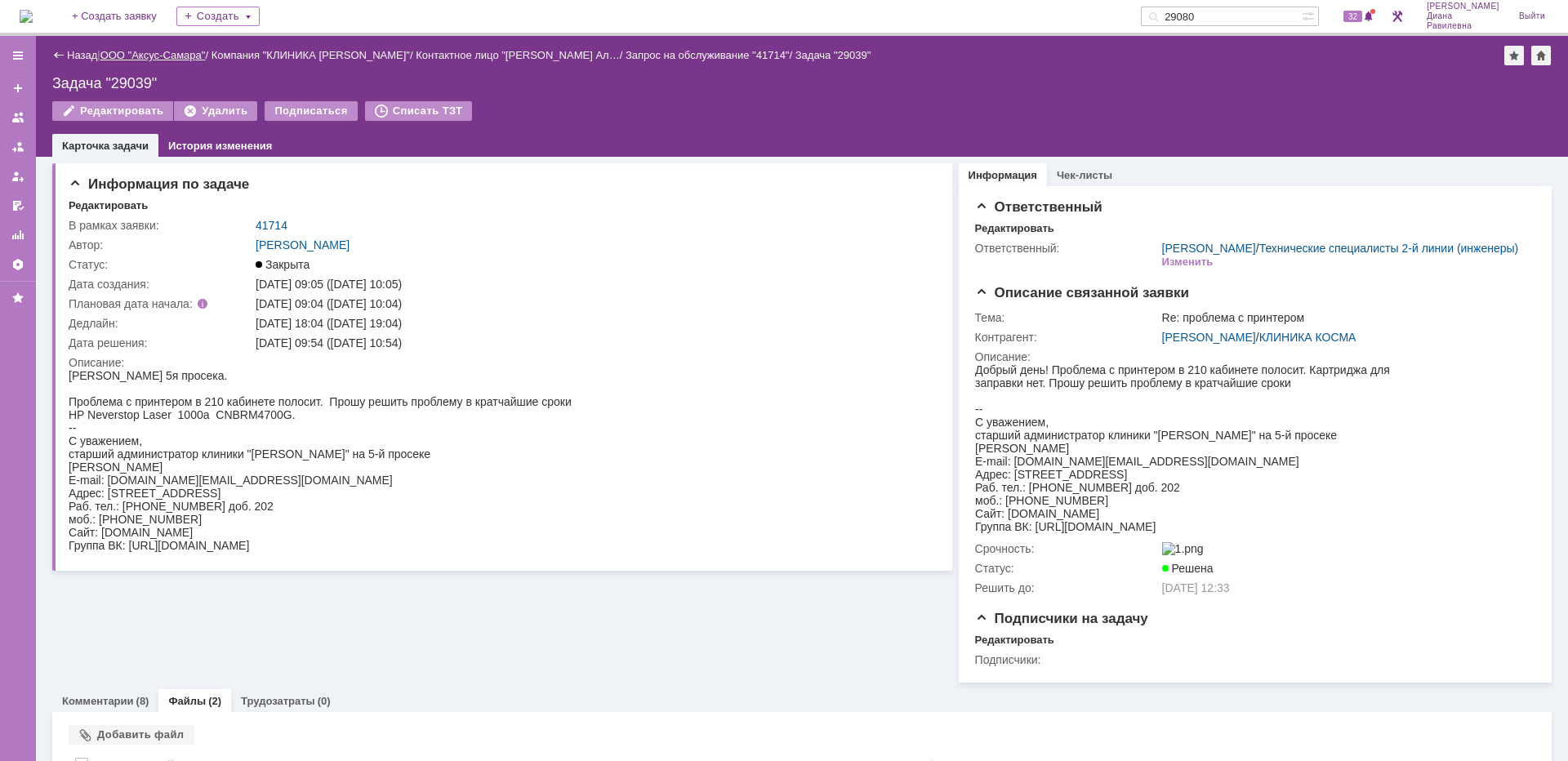
click at [178, 57] on link "ООО "Аксус-Самара"" at bounding box center [153, 55] width 106 height 12
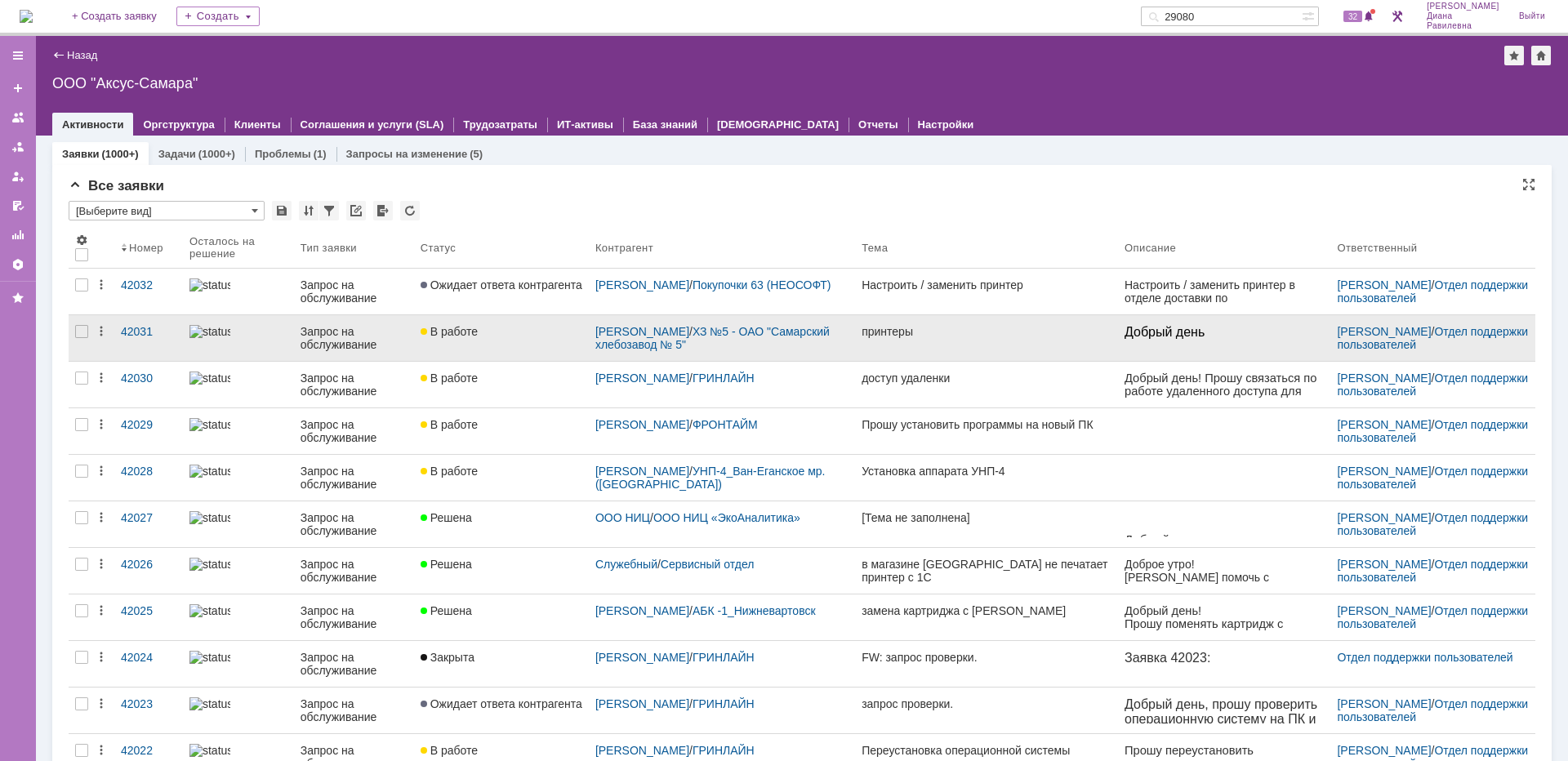
click at [254, 335] on div at bounding box center [238, 331] width 98 height 13
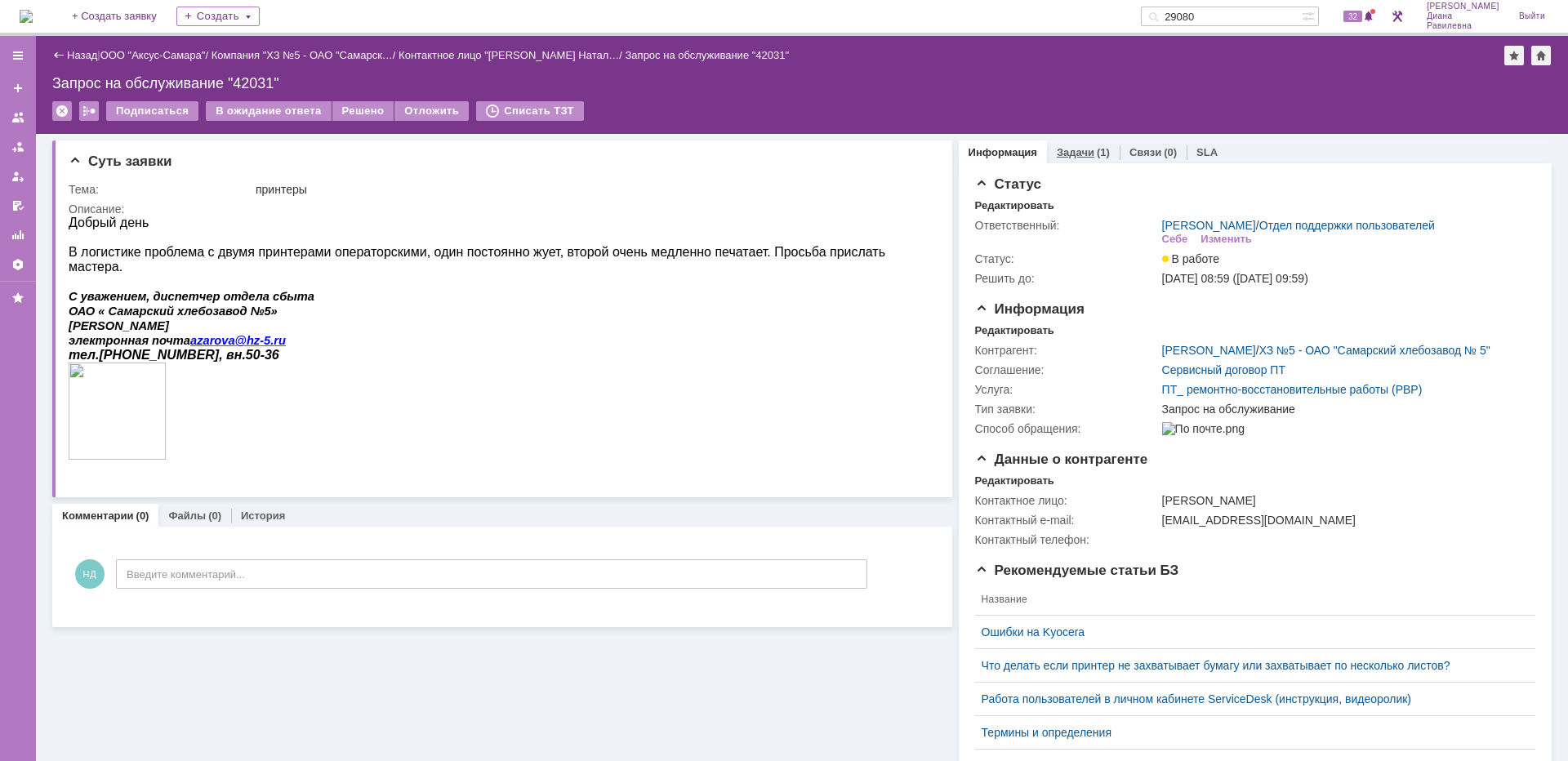
click at [1070, 152] on link "Задачи" at bounding box center [1076, 152] width 37 height 12
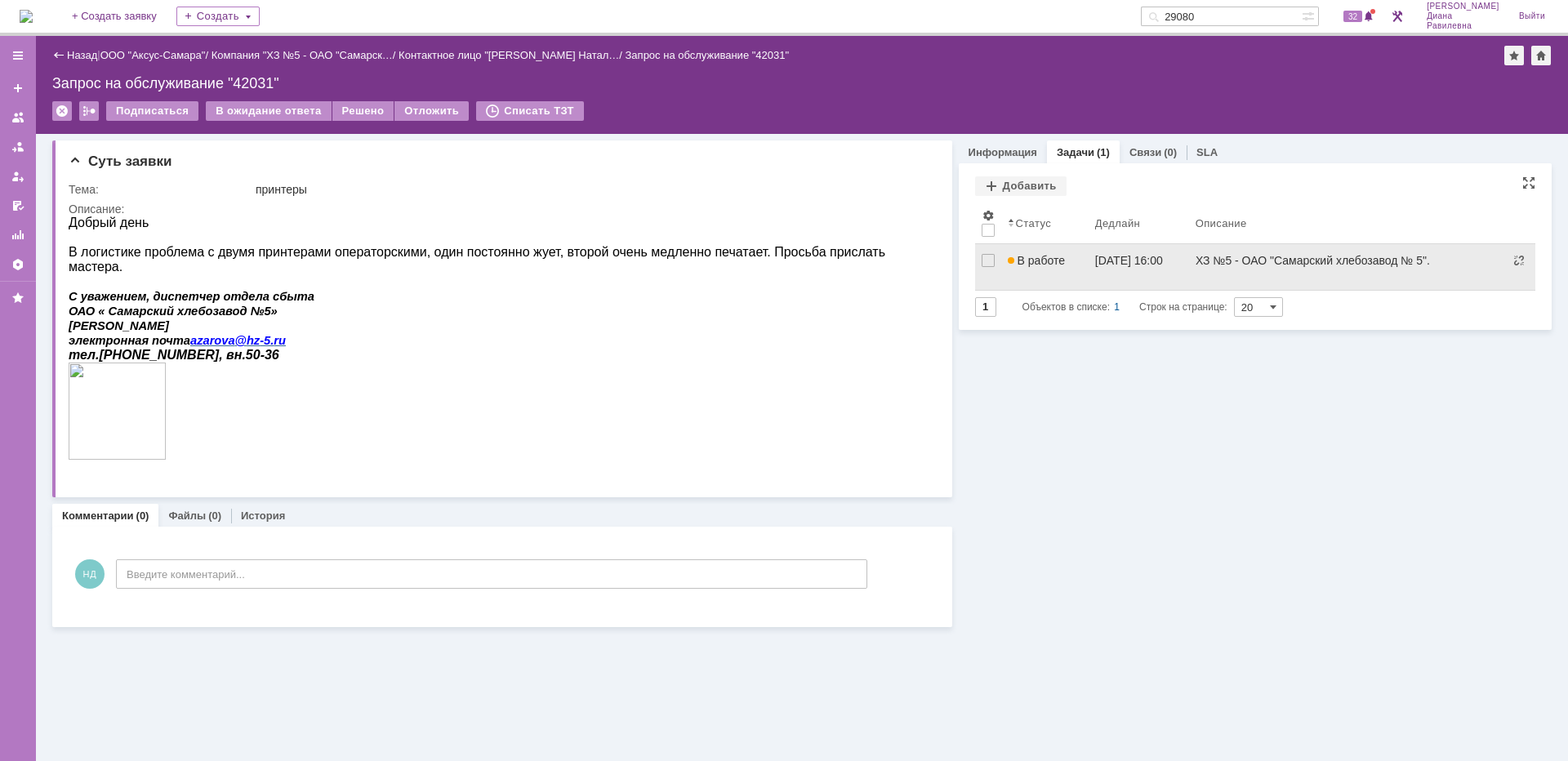
click at [1115, 256] on div "[DATE] 16:00" at bounding box center [1129, 260] width 68 height 13
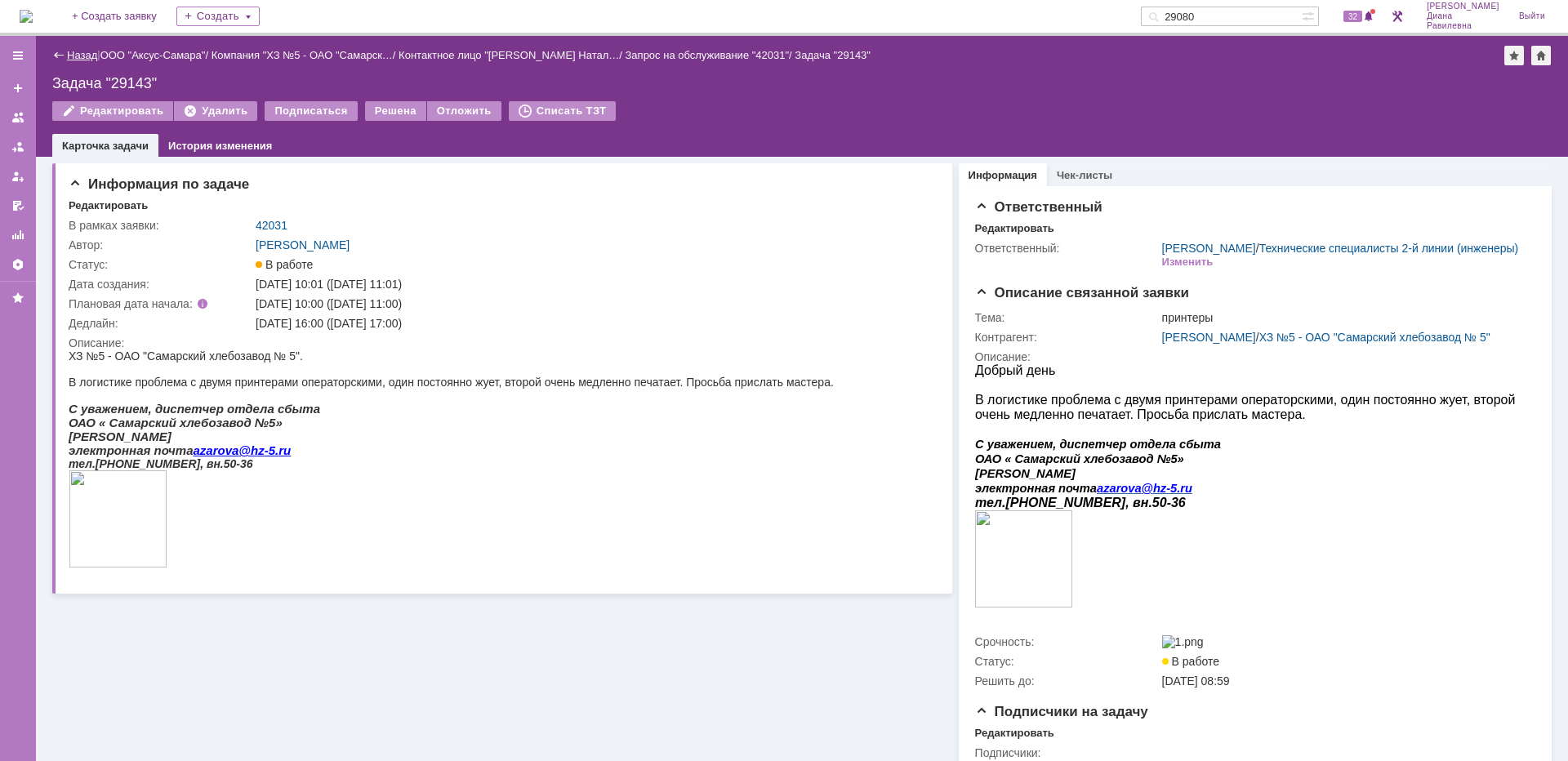
click at [76, 59] on link "Назад" at bounding box center [82, 55] width 31 height 12
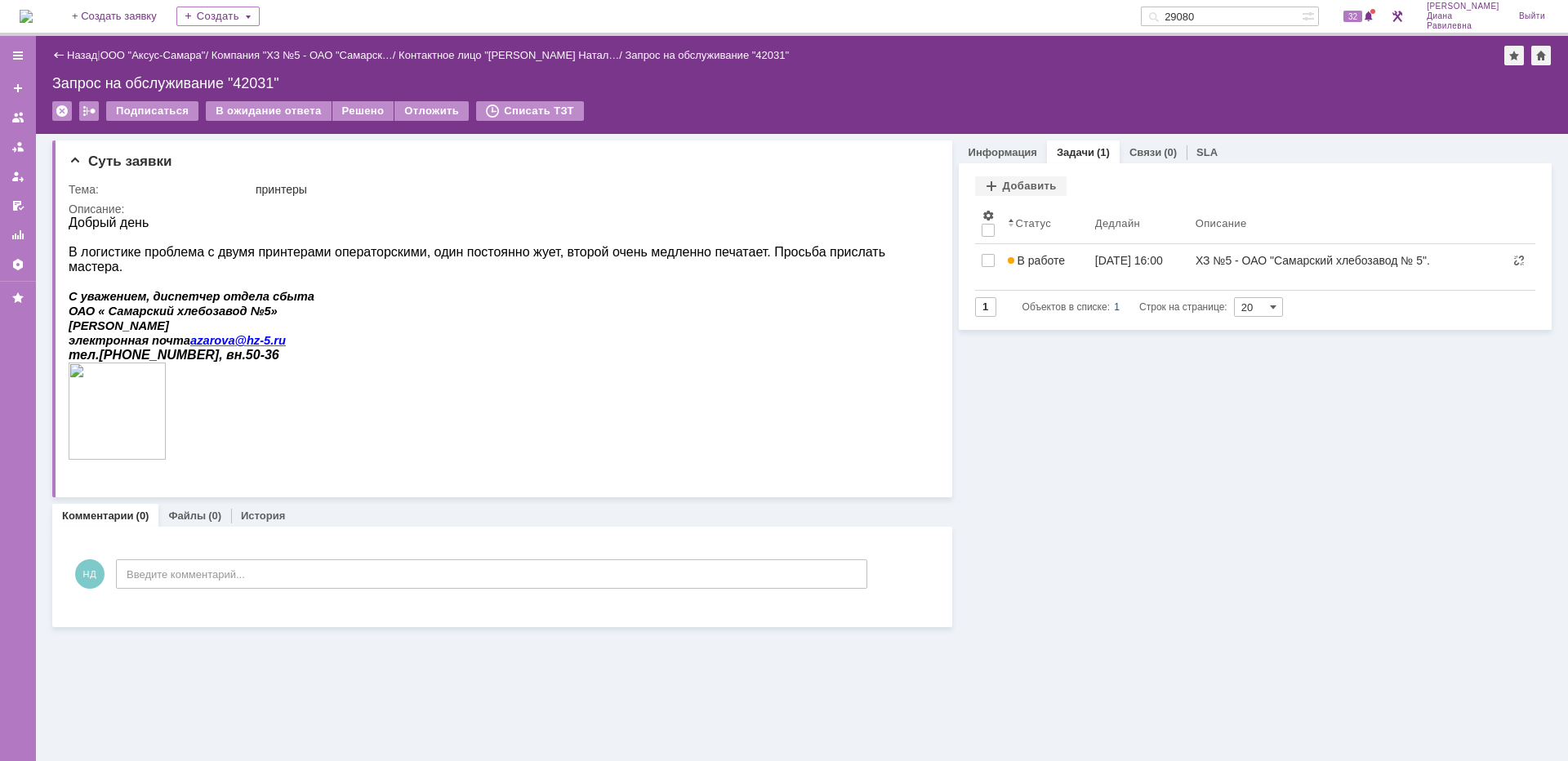
click at [78, 48] on div "Назад | ООО "Аксус-Самара" / Компания "ХЗ №5 - ОАО "Самарск… / Контактное лицо …" at bounding box center [801, 55] width 1499 height 20
click at [78, 50] on link "Назад" at bounding box center [82, 55] width 31 height 12
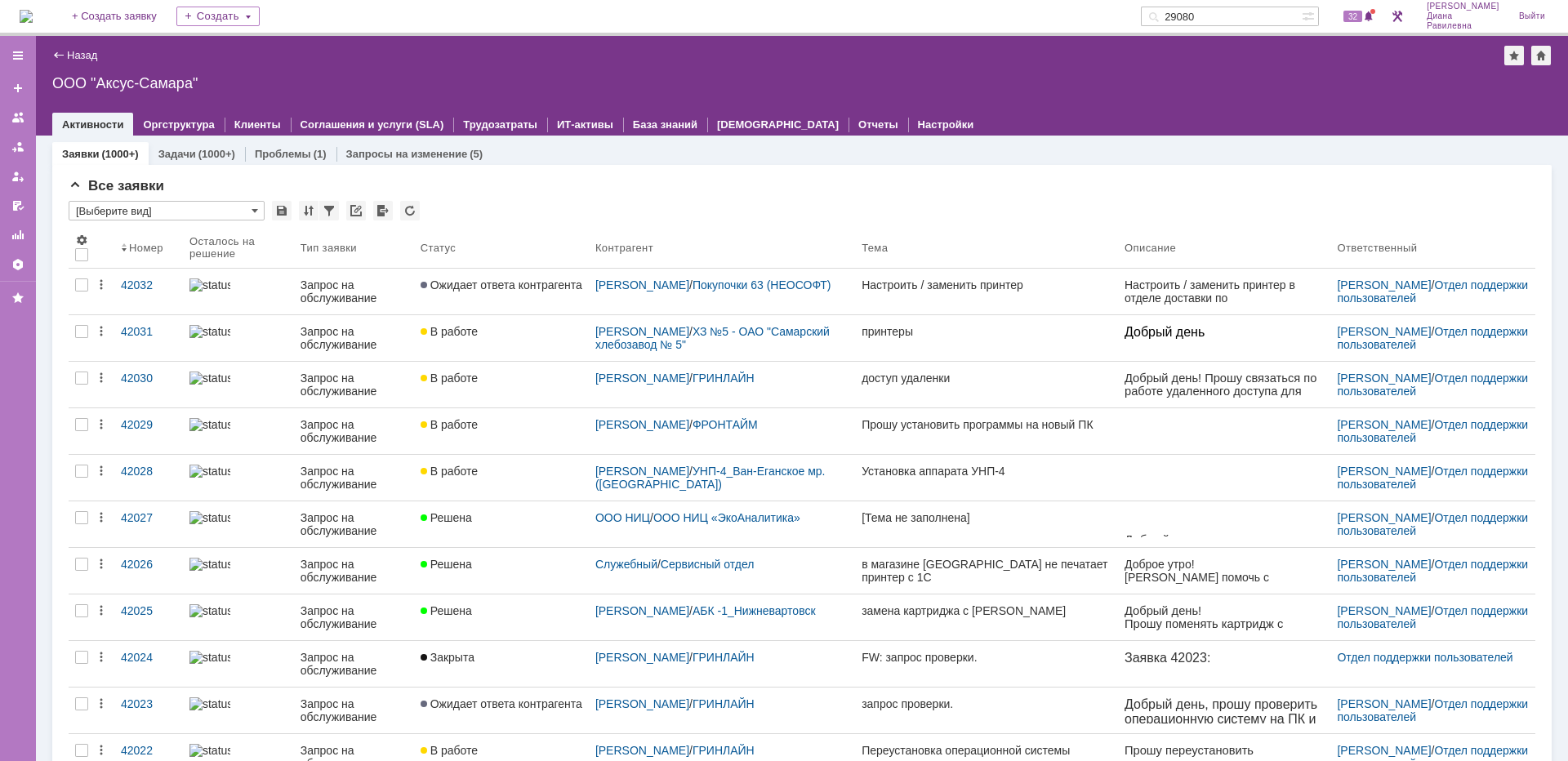
click at [1247, 17] on input "29080" at bounding box center [1221, 17] width 161 height 20
type input "29080"
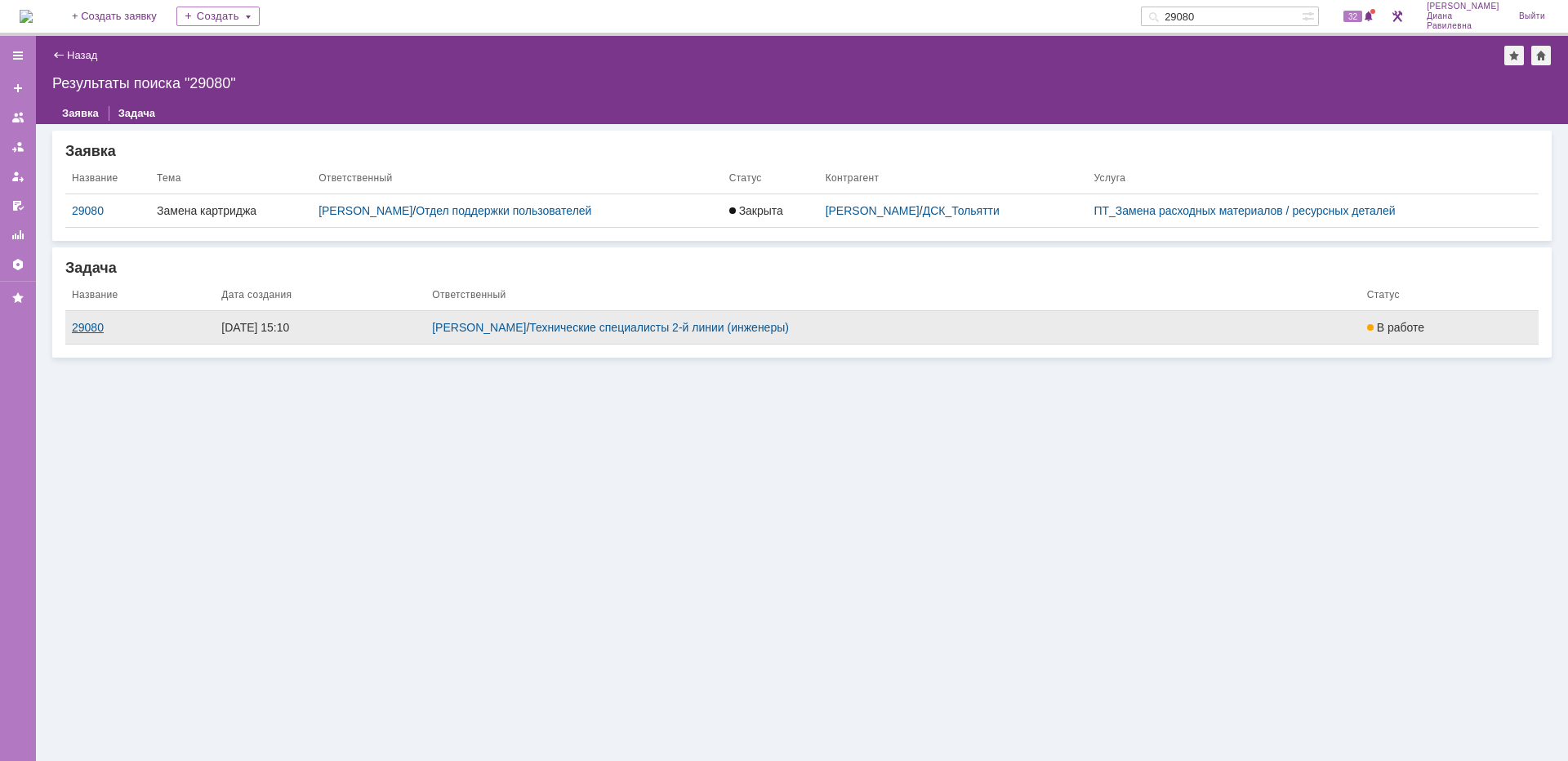
click at [146, 329] on div "29080" at bounding box center [140, 327] width 136 height 13
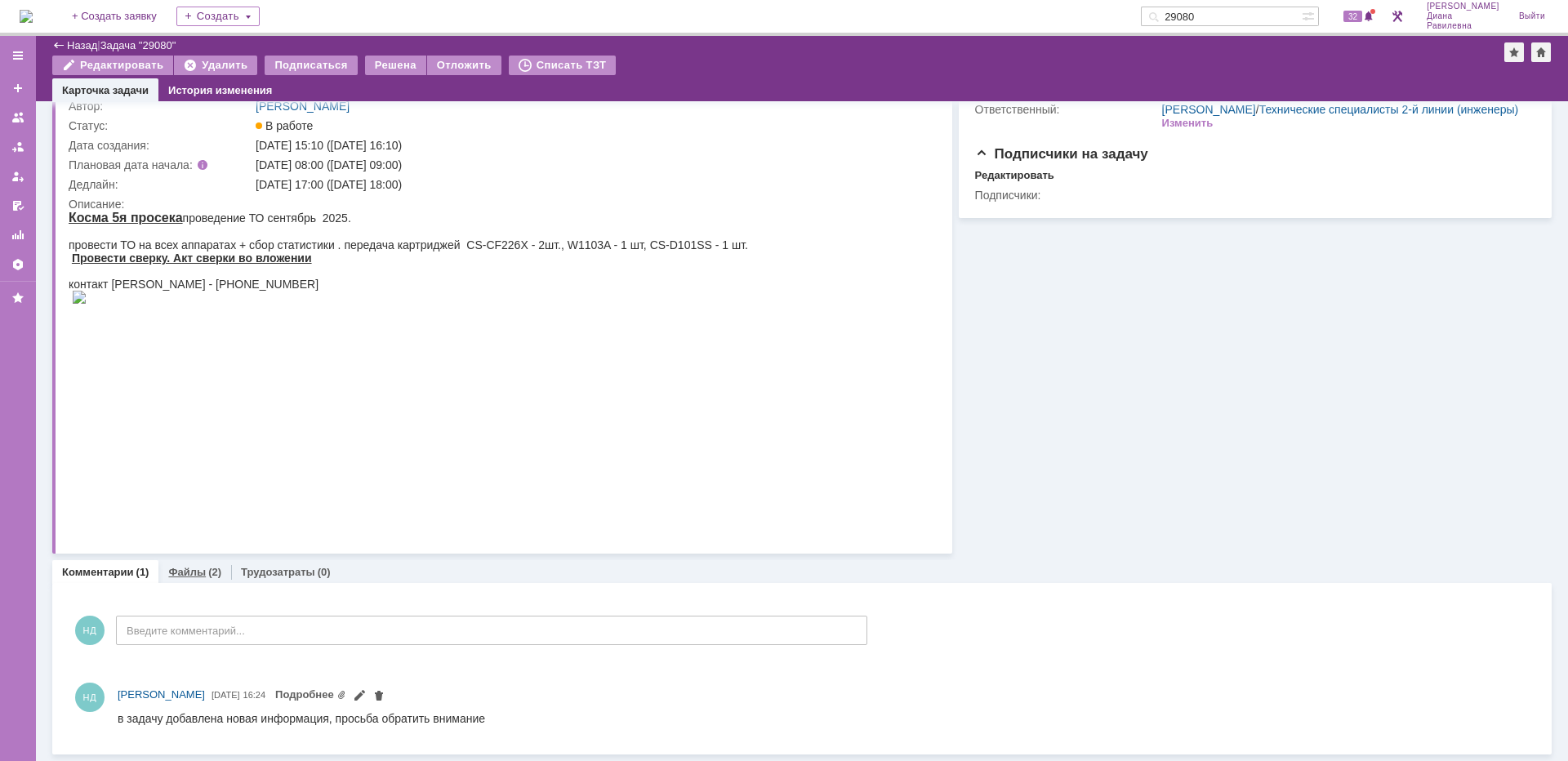
click at [186, 569] on link "Файлы" at bounding box center [187, 571] width 37 height 12
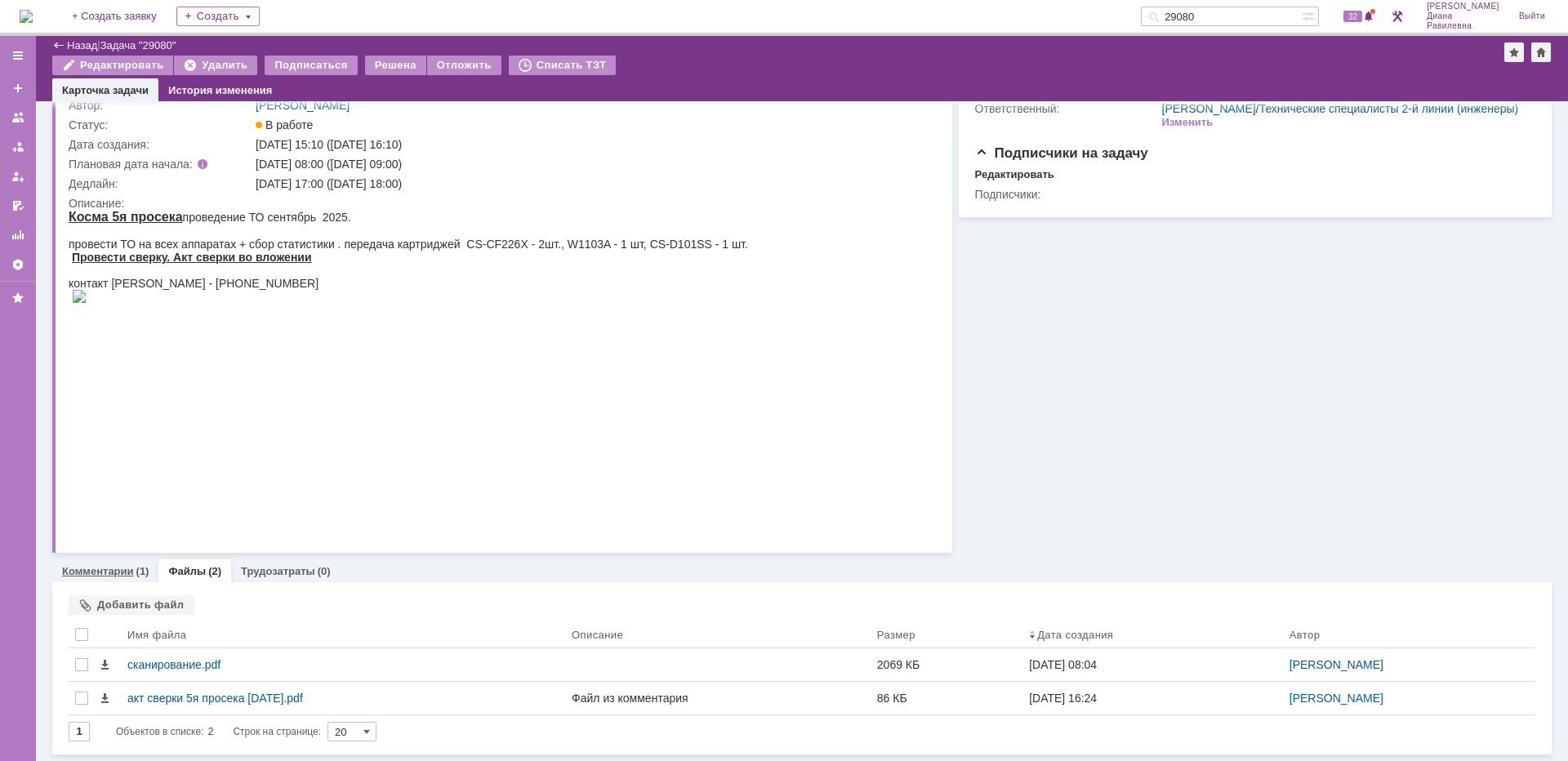
click at [121, 568] on link "Комментарии" at bounding box center [98, 571] width 72 height 12
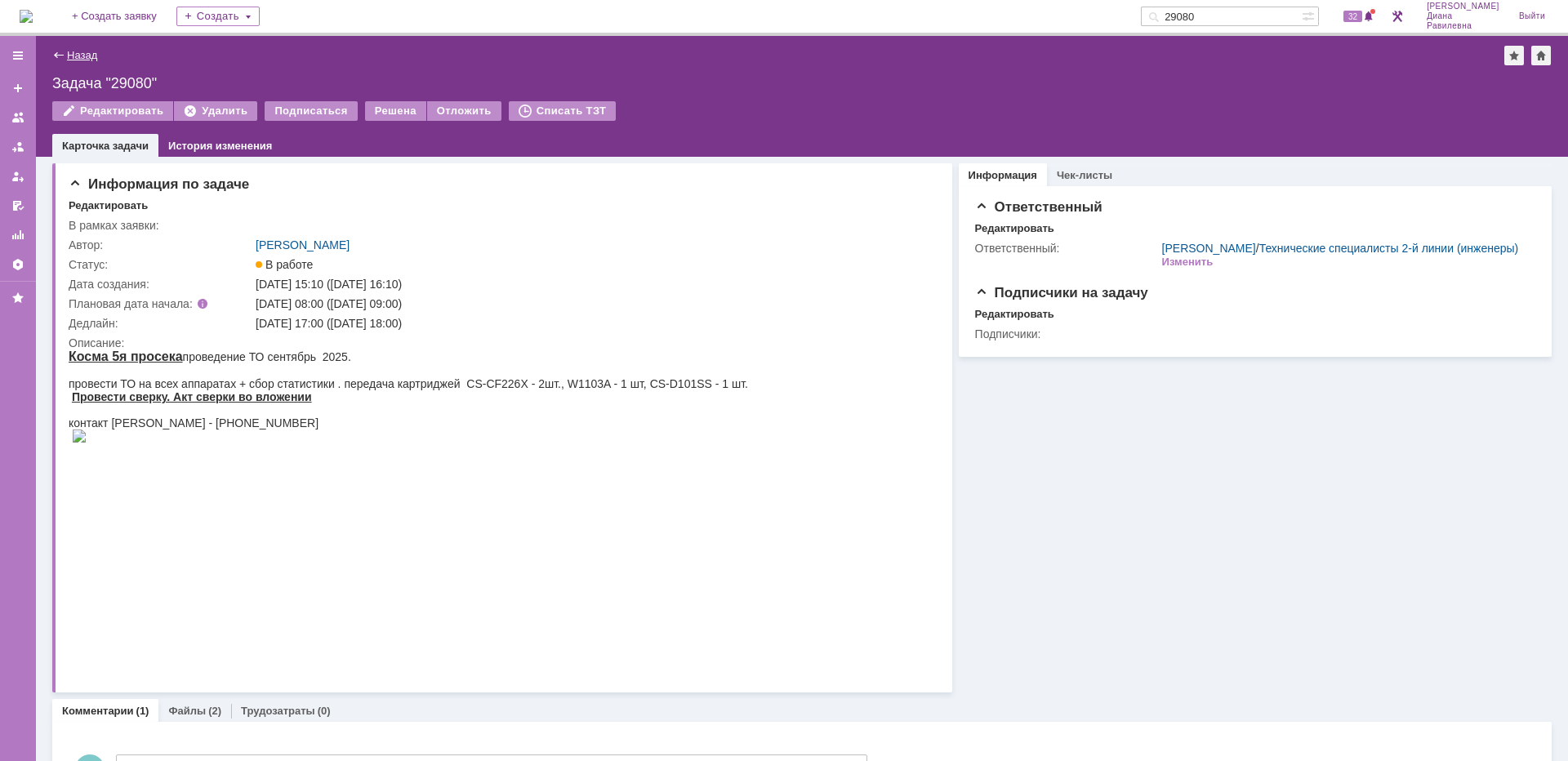
click at [88, 58] on link "Назад" at bounding box center [82, 55] width 31 height 12
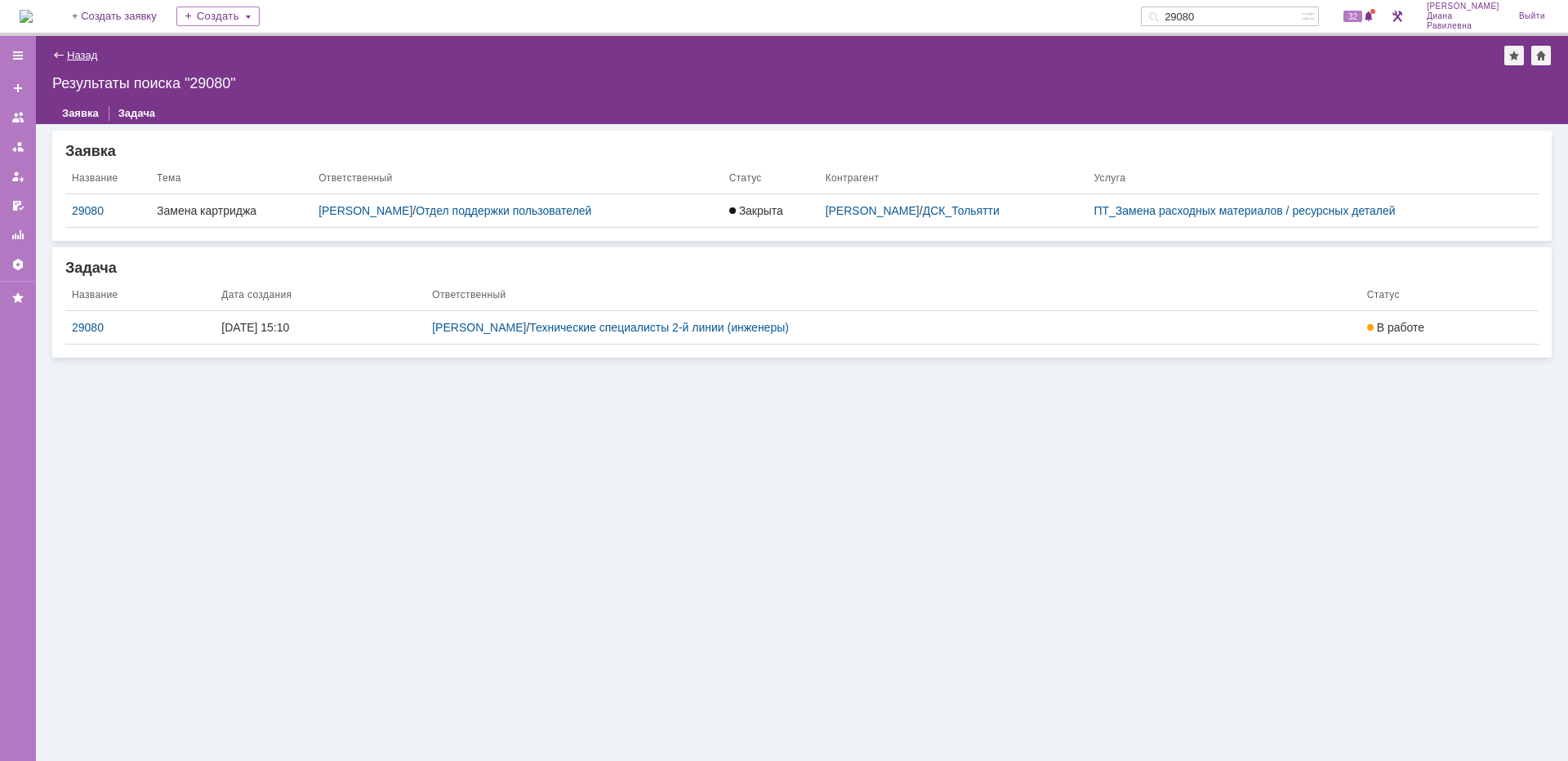
click at [90, 54] on link "Назад" at bounding box center [82, 55] width 31 height 12
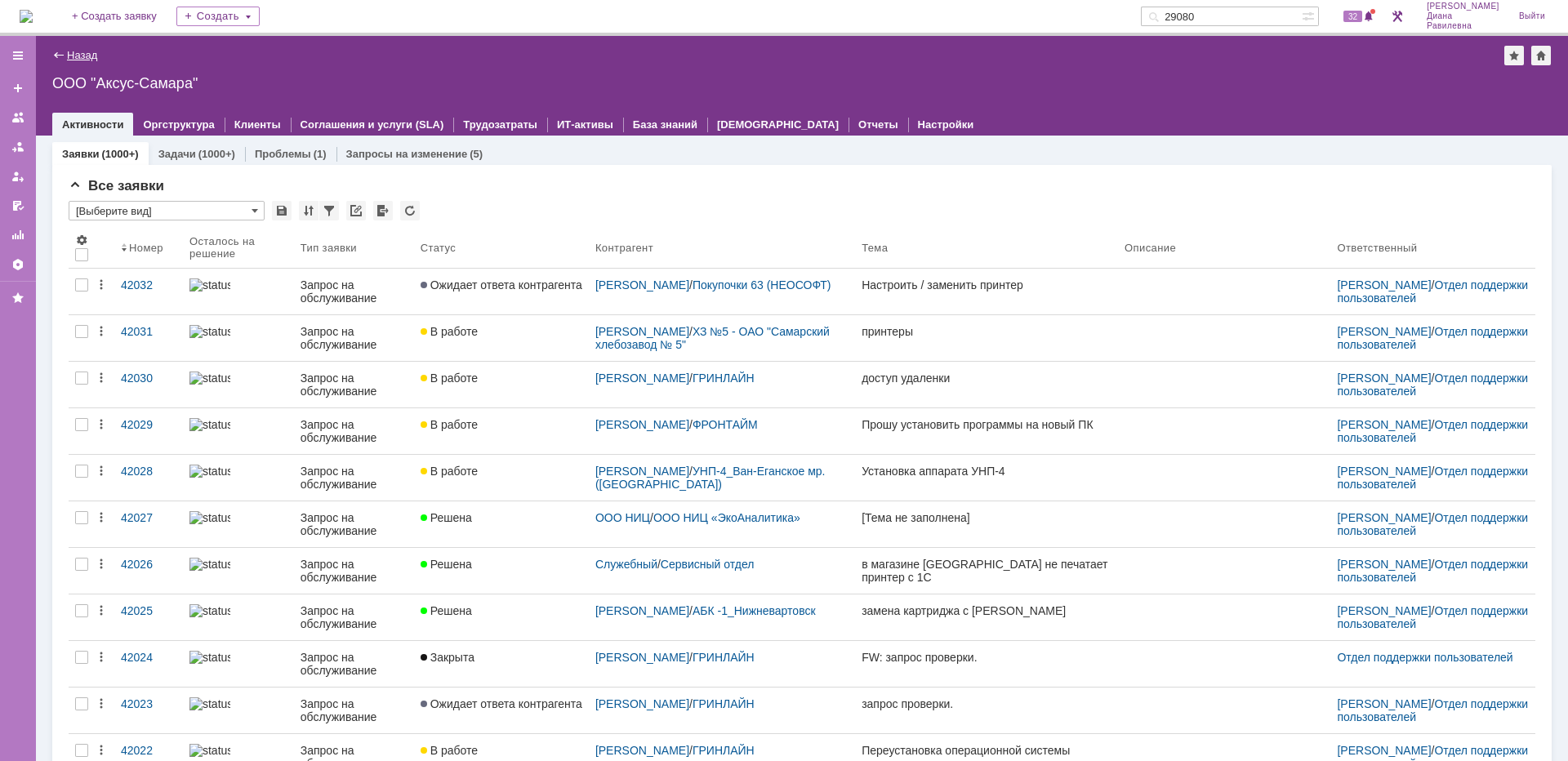
click at [95, 54] on link "Назад" at bounding box center [82, 55] width 31 height 12
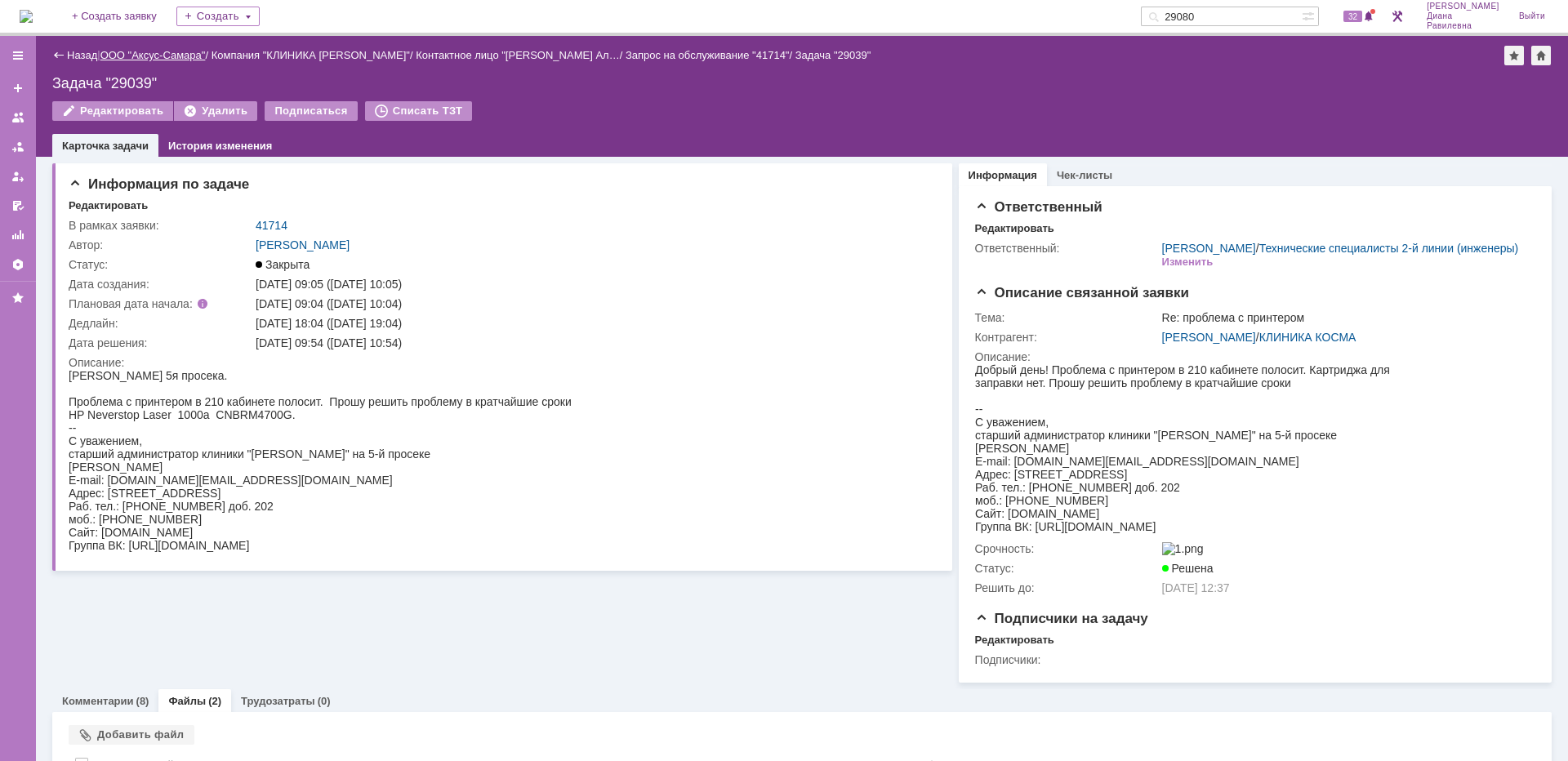
click at [164, 57] on link "ООО "Аксус-Самара"" at bounding box center [153, 55] width 106 height 12
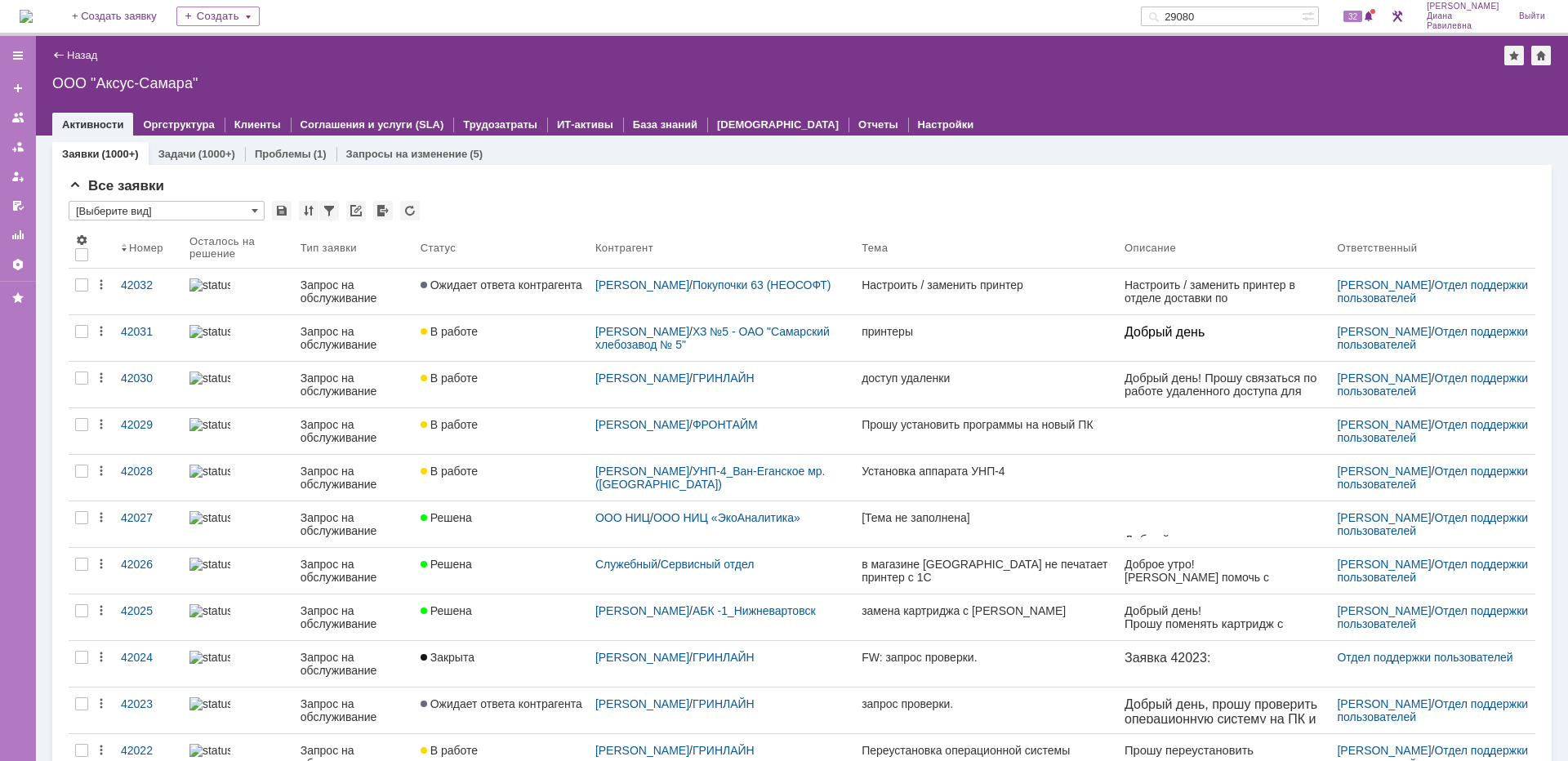
click at [1266, 18] on input "29080" at bounding box center [1221, 17] width 161 height 20
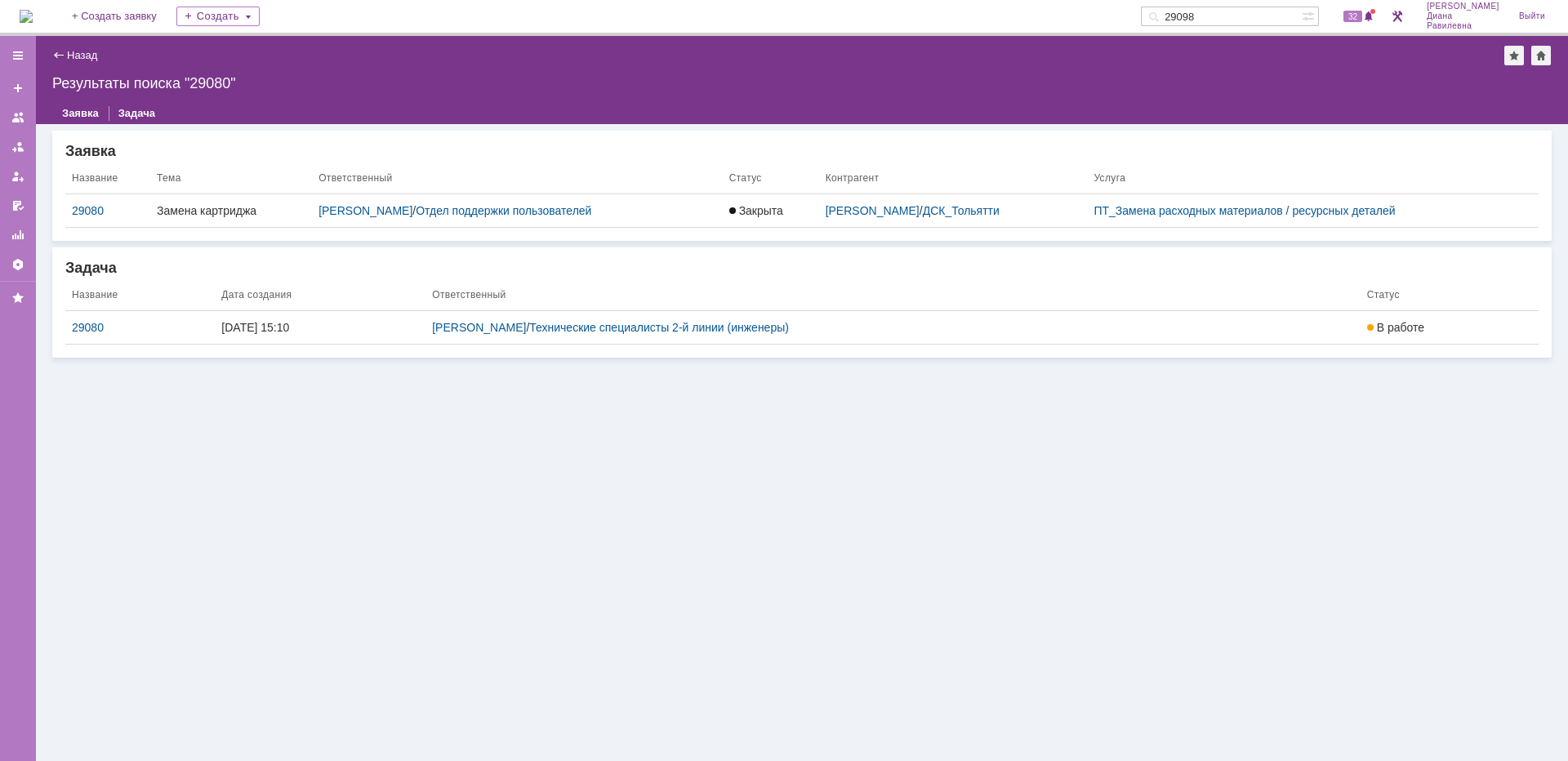
type input "29098"
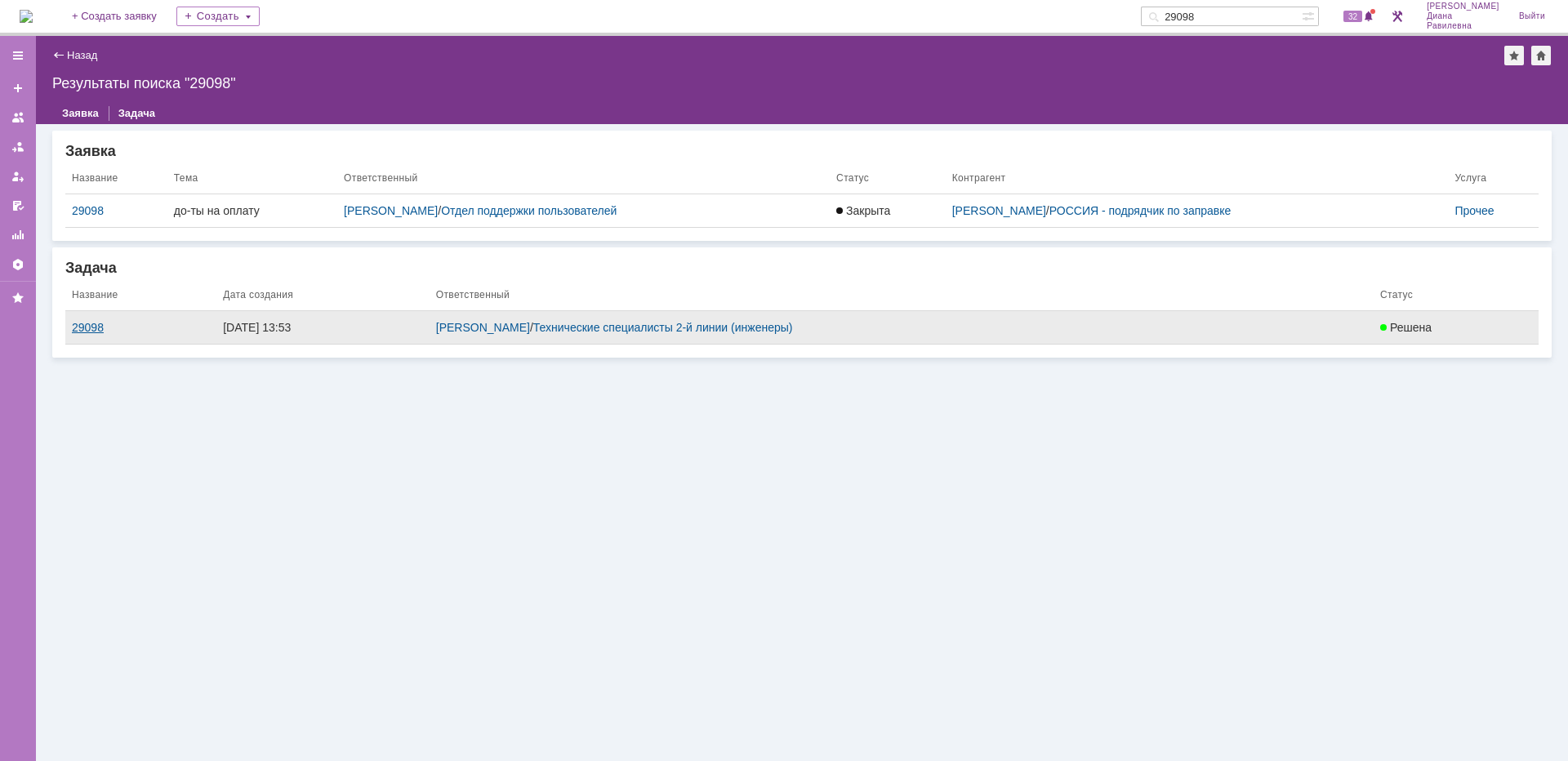
click at [84, 329] on div "29098" at bounding box center [141, 327] width 138 height 13
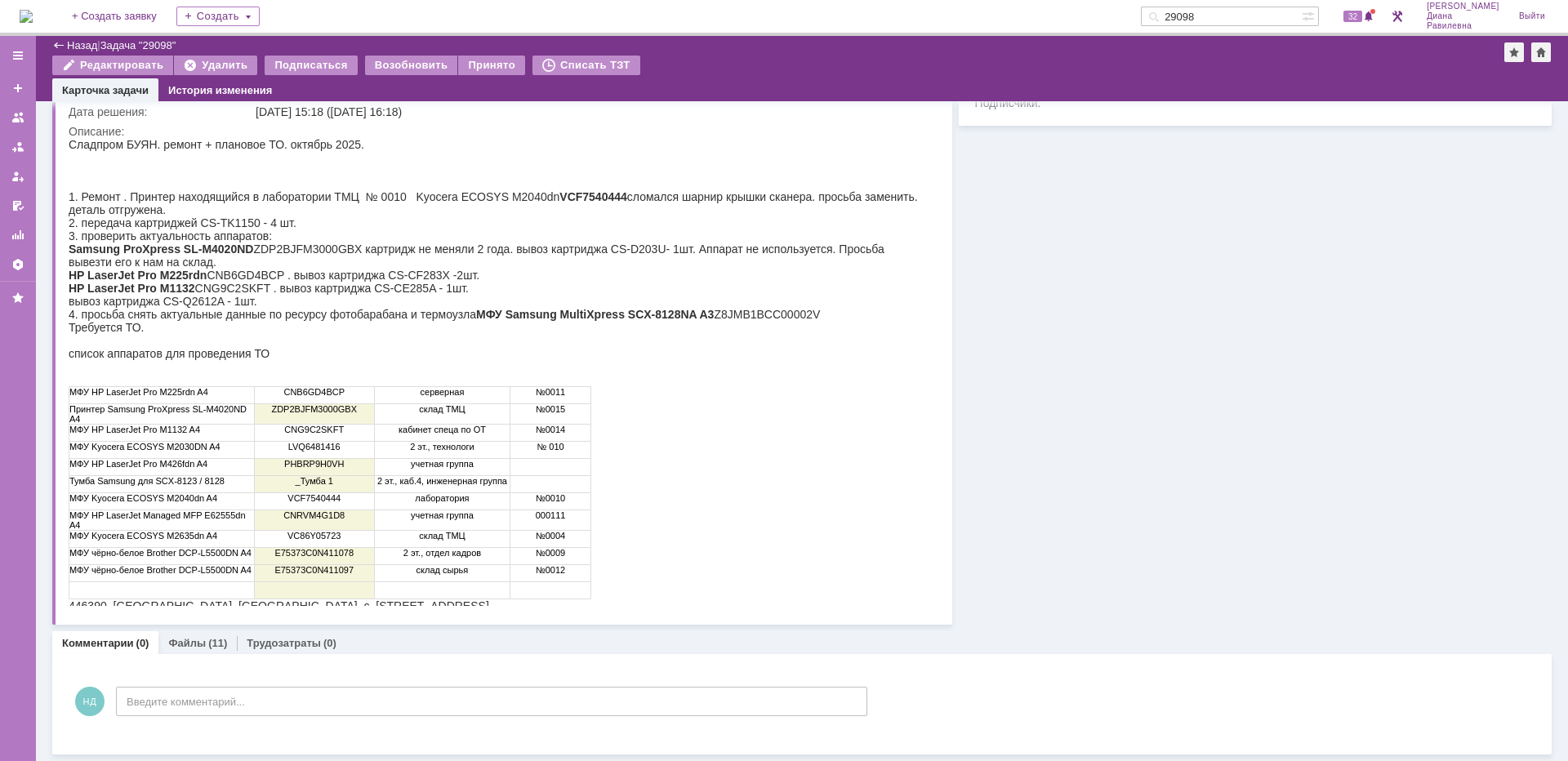
scroll to position [177, 0]
click at [73, 44] on link "Назад" at bounding box center [82, 45] width 31 height 12
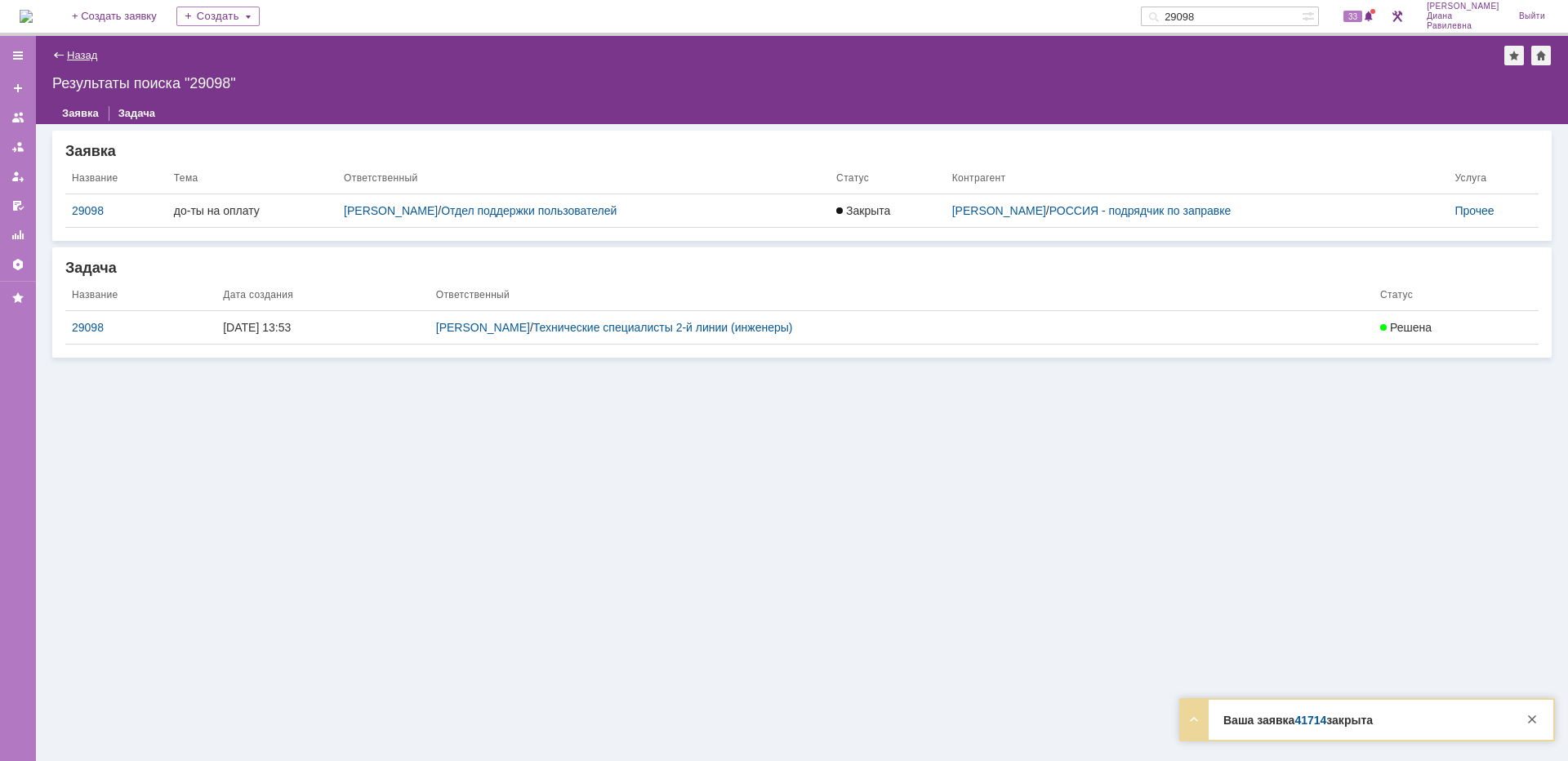
click at [90, 50] on link "Назад" at bounding box center [82, 55] width 31 height 12
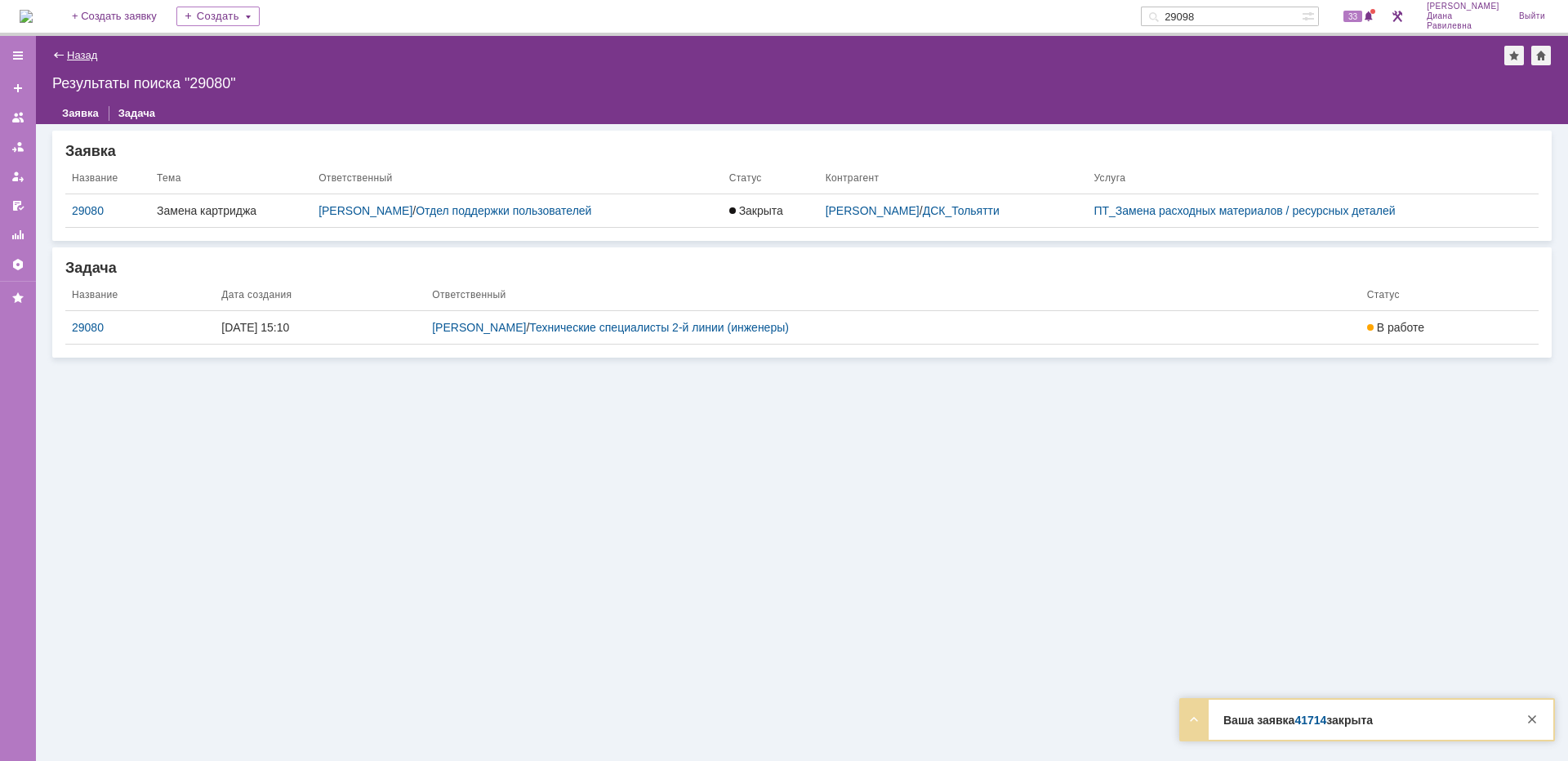
click at [77, 56] on link "Назад" at bounding box center [82, 55] width 31 height 12
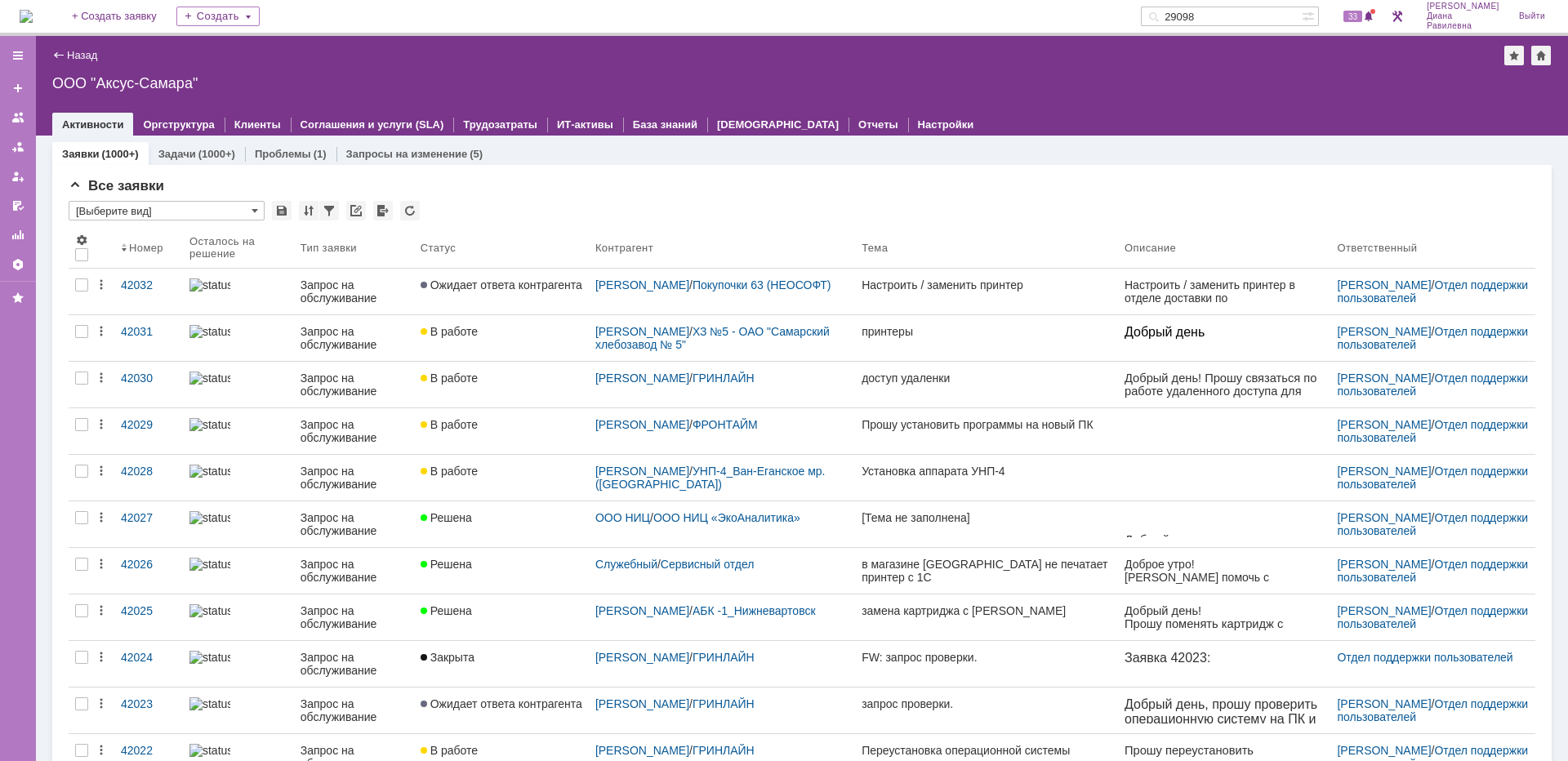
click at [1283, 12] on input "29098" at bounding box center [1221, 17] width 161 height 20
click at [1256, 15] on input "text" at bounding box center [1221, 17] width 161 height 20
type input "41714"
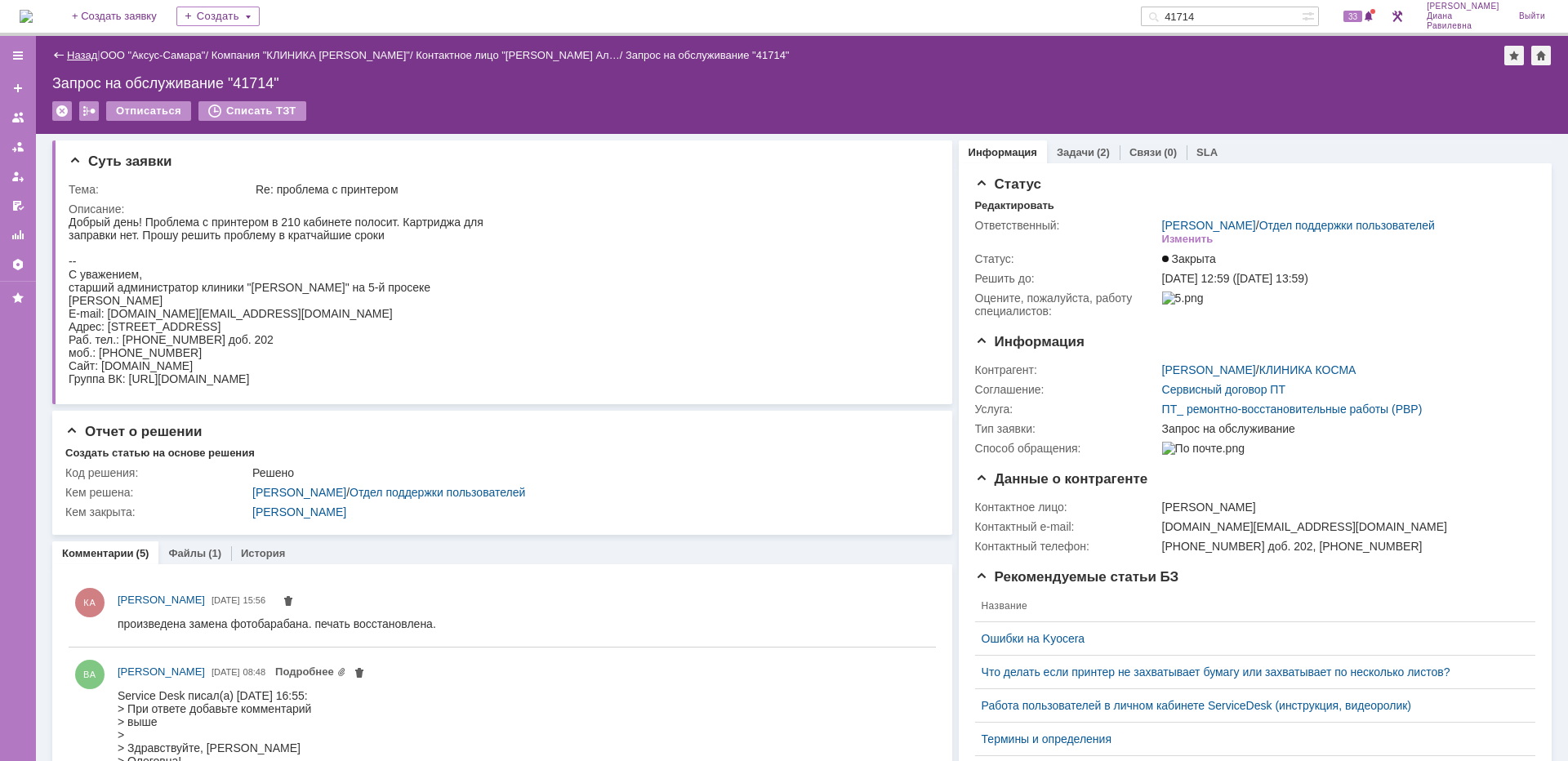
click at [78, 57] on link "Назад" at bounding box center [82, 55] width 31 height 12
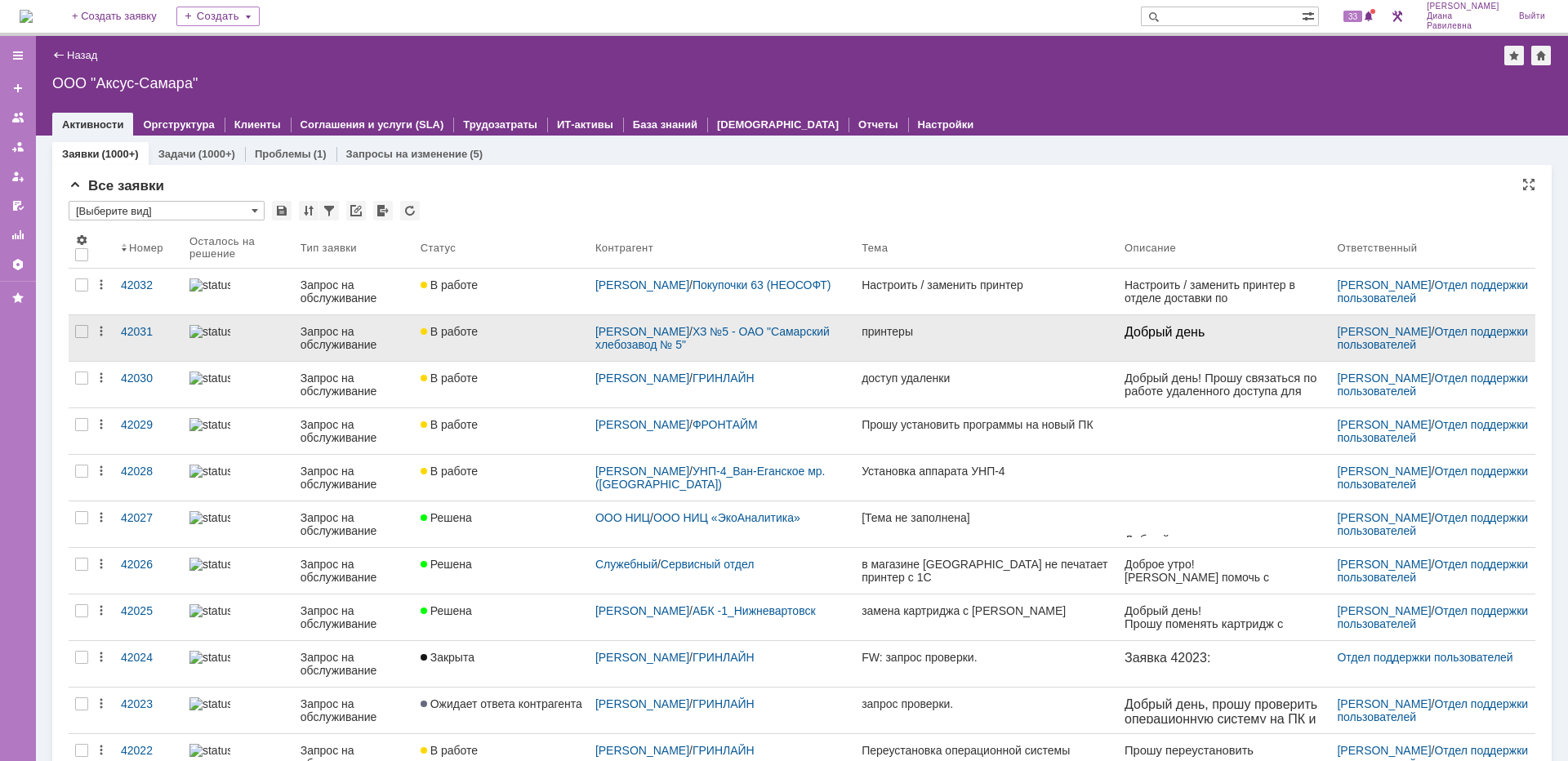
click at [315, 339] on div "Запрос на обслуживание" at bounding box center [354, 338] width 107 height 26
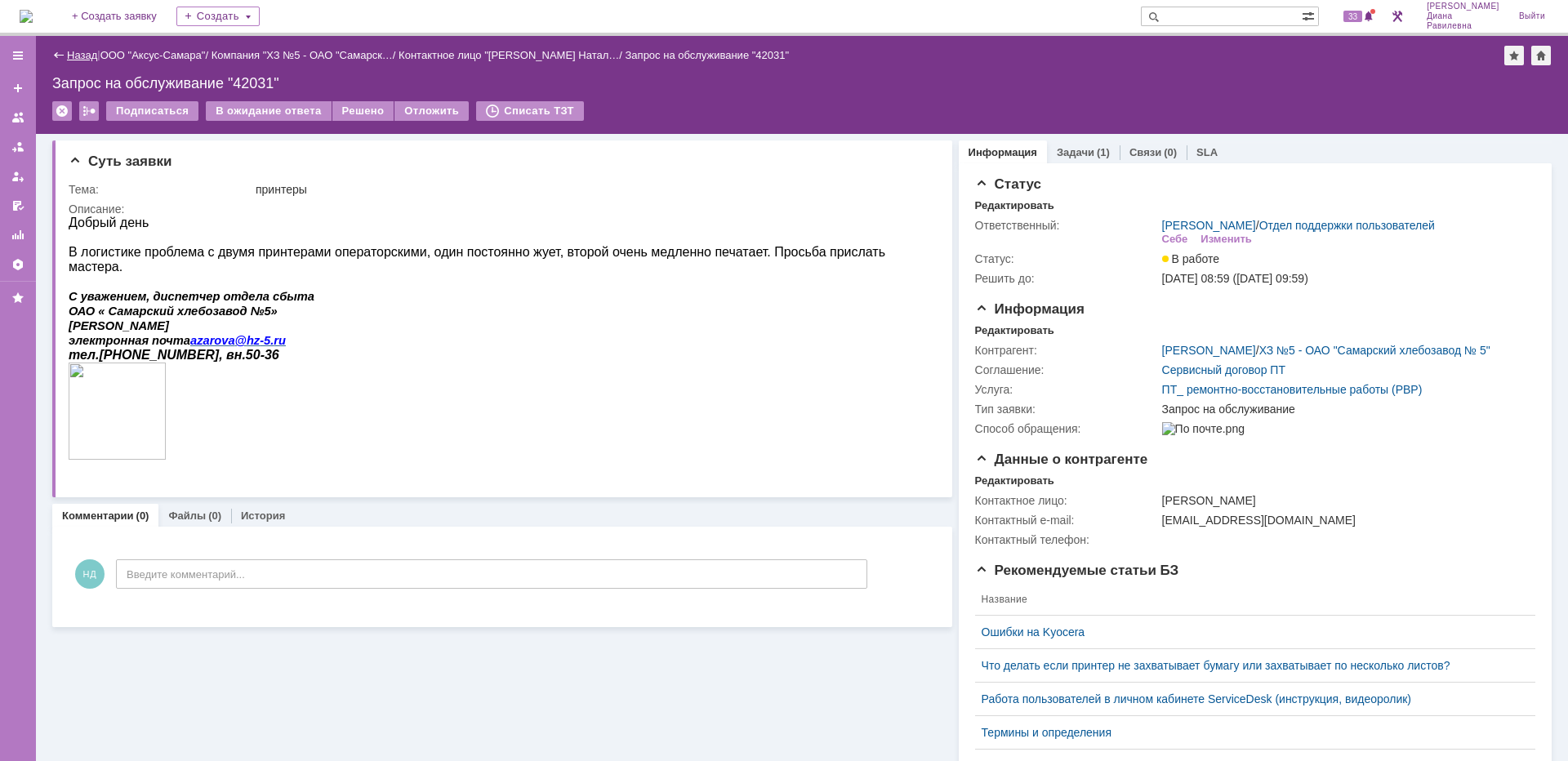
click at [82, 55] on link "Назад" at bounding box center [82, 55] width 31 height 12
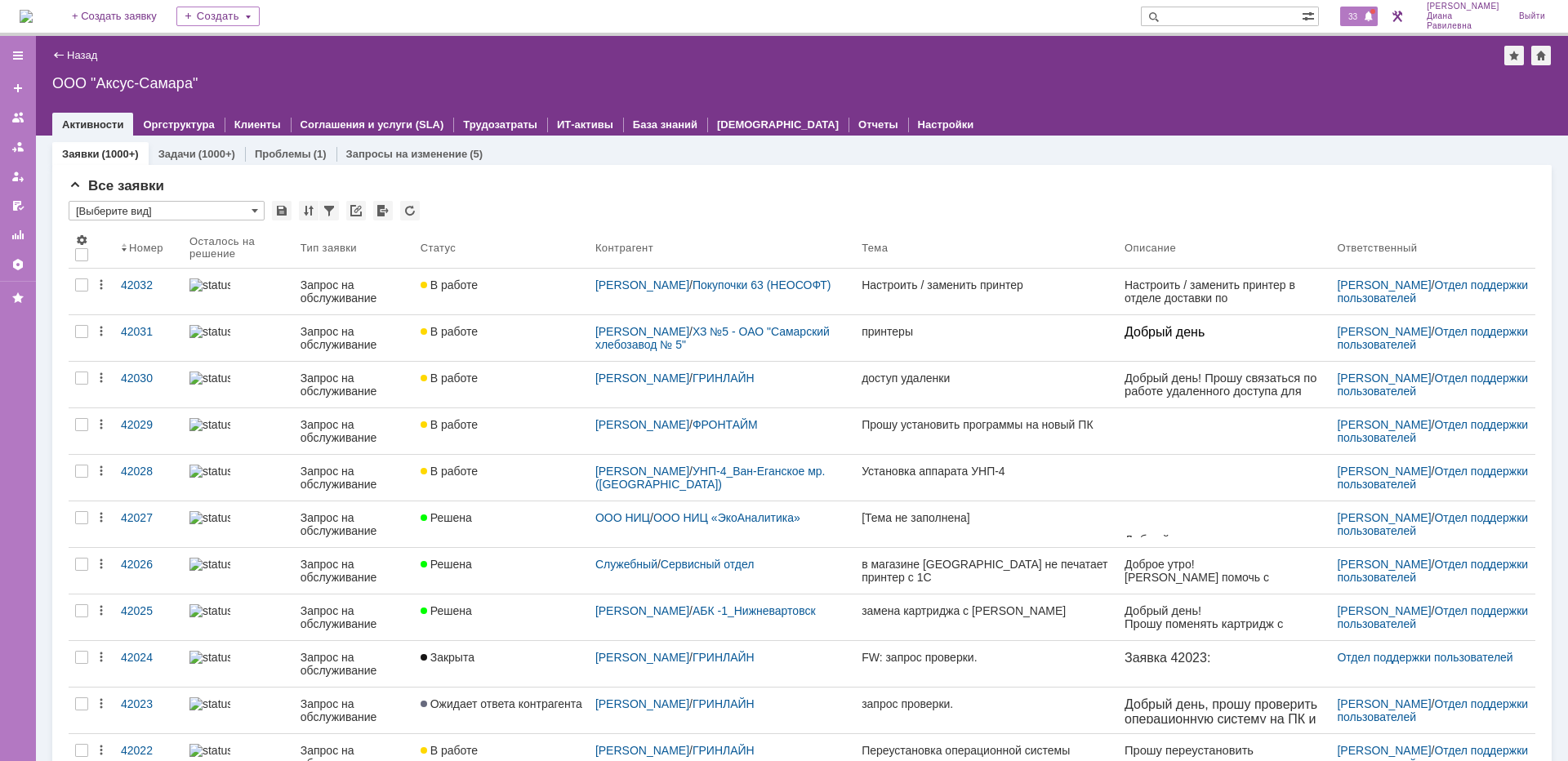
click at [1362, 13] on span "33" at bounding box center [1352, 17] width 19 height 12
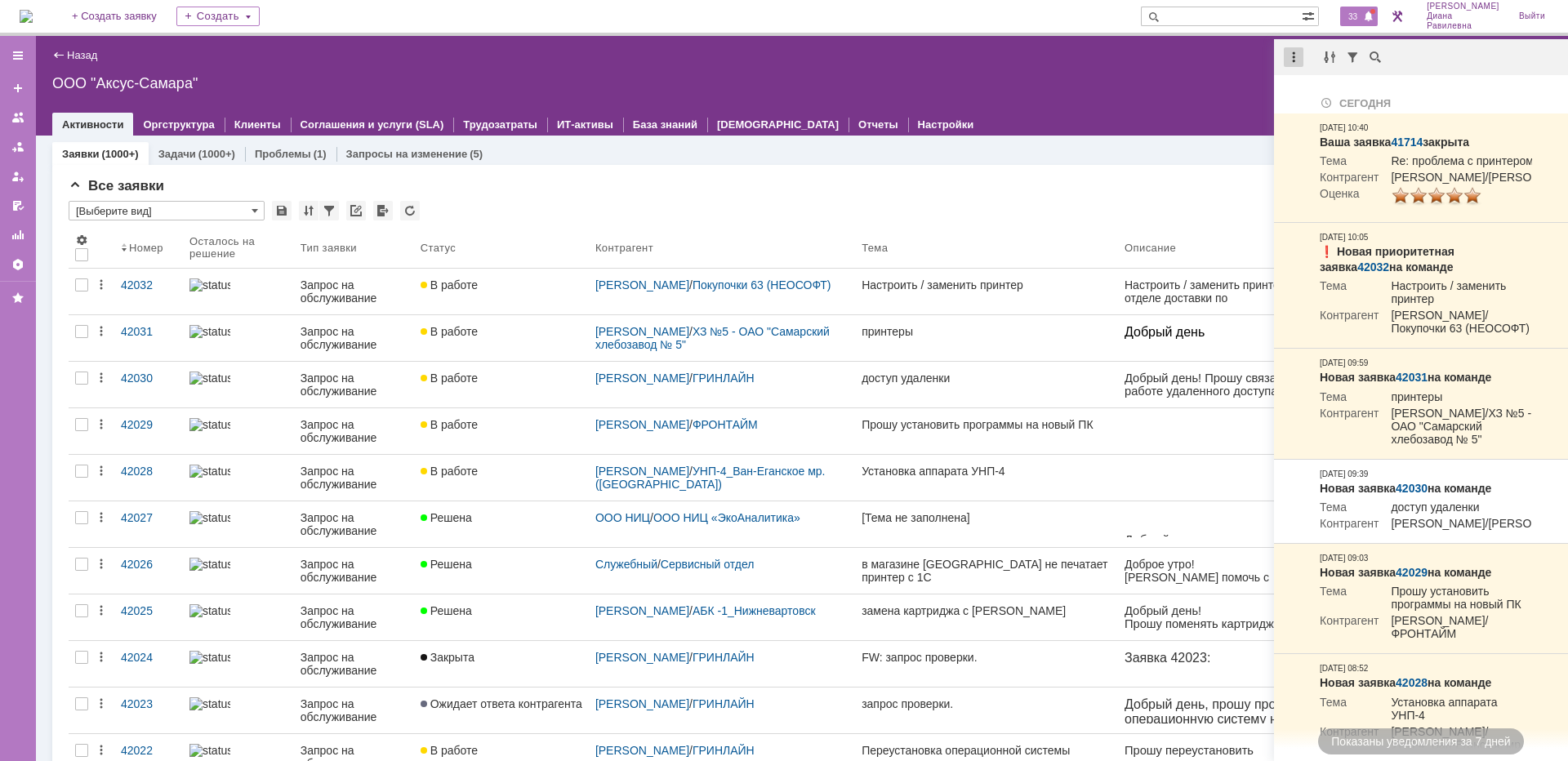
click at [1294, 54] on div at bounding box center [1294, 57] width 20 height 20
click at [1349, 103] on div "Отметить уведомления прочитанными" at bounding box center [1406, 99] width 219 height 12
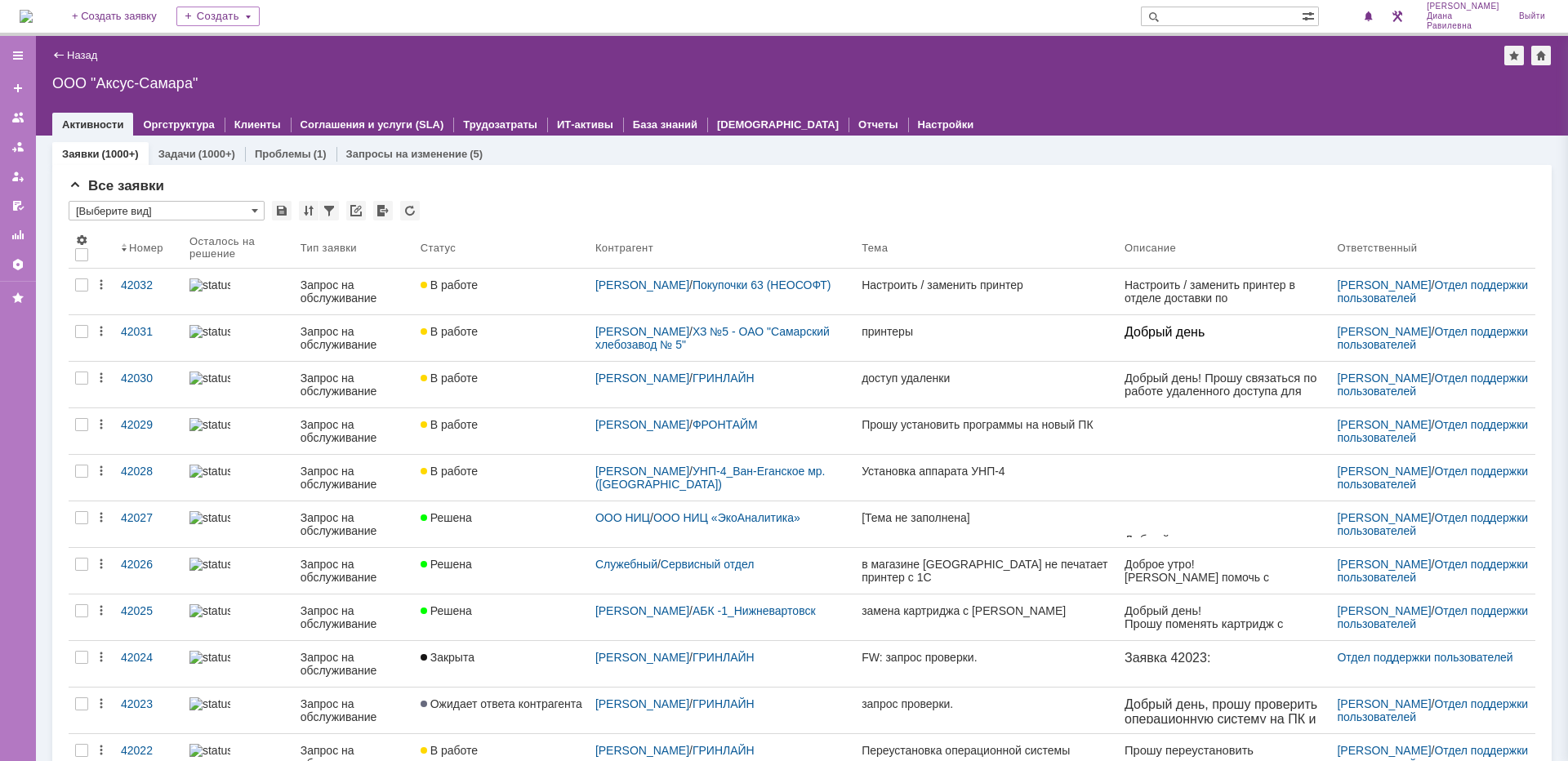
click at [1078, 154] on div "Заявки (1000+) Задачи (1000+) Проблемы (1) Запросы на изменение (5)" at bounding box center [801, 153] width 1499 height 23
click at [1237, 11] on input "text" at bounding box center [1221, 17] width 161 height 20
click at [1232, 18] on input "text" at bounding box center [1221, 17] width 161 height 20
click at [1269, 10] on input "text" at bounding box center [1221, 17] width 161 height 20
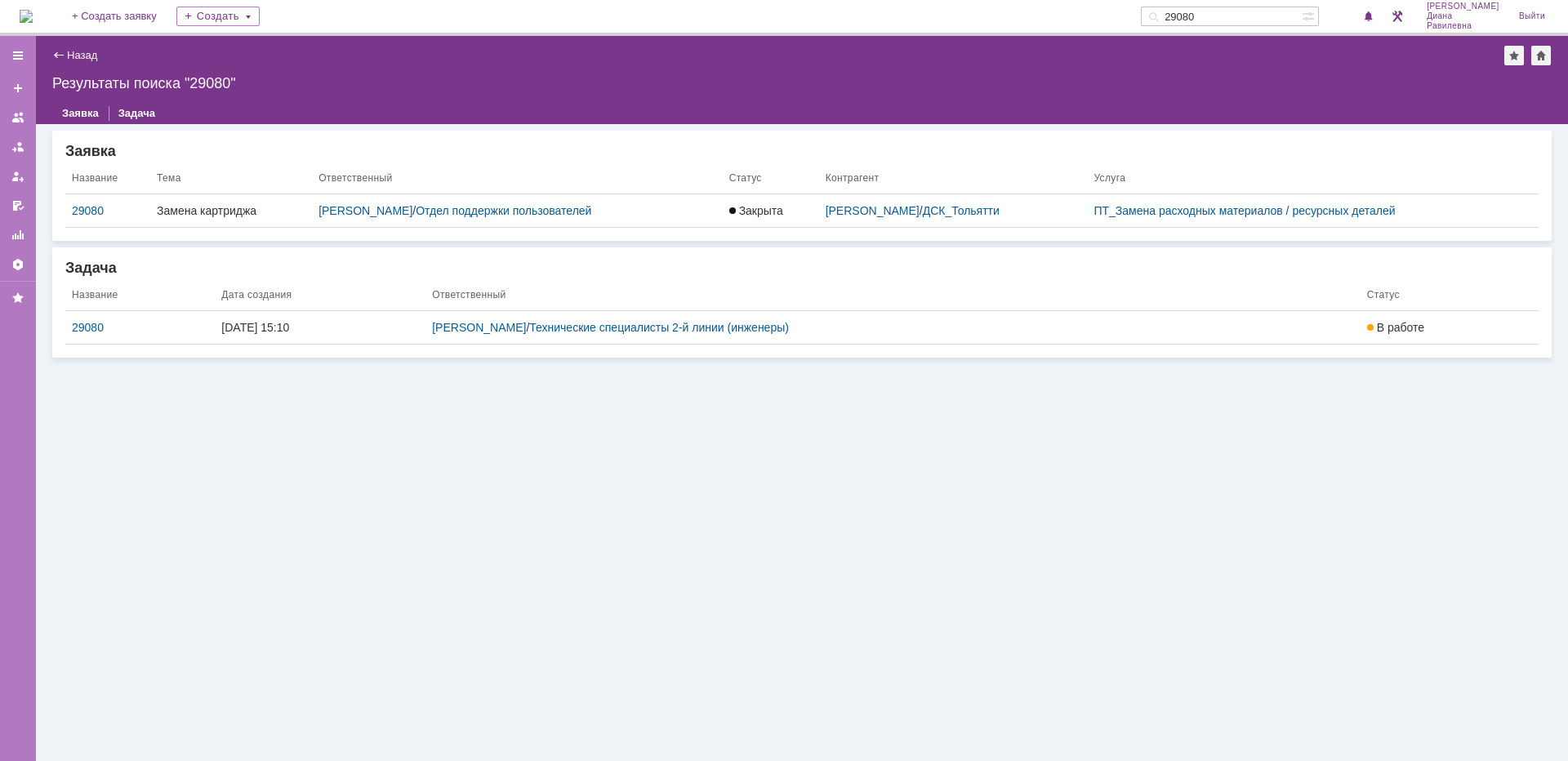
click at [97, 325] on div "29080" at bounding box center [140, 327] width 136 height 13
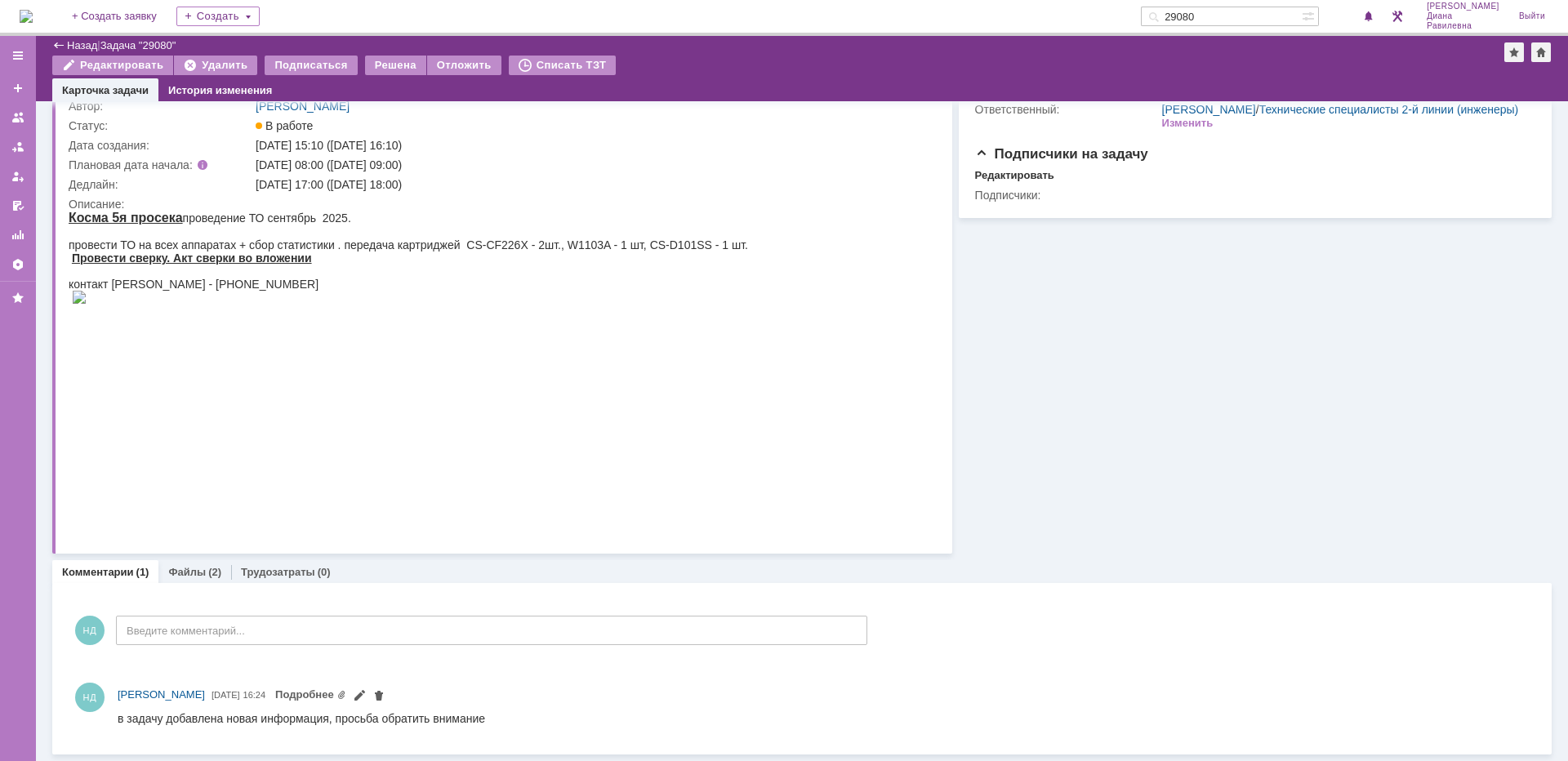
scroll to position [84, 0]
click at [1292, 17] on input "29080" at bounding box center [1221, 17] width 161 height 20
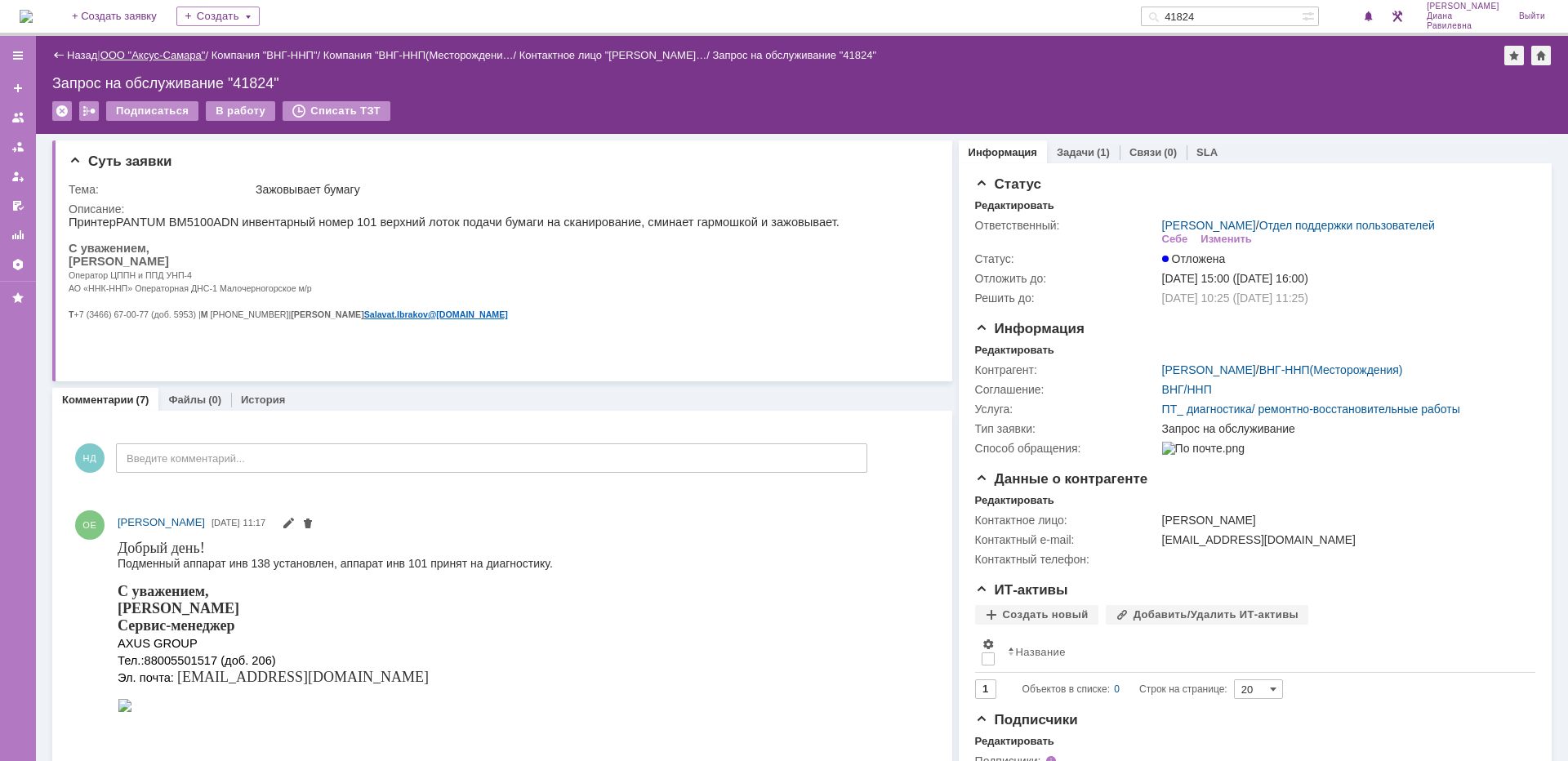
click at [173, 57] on link "ООО "Аксус-Самара"" at bounding box center [153, 55] width 106 height 12
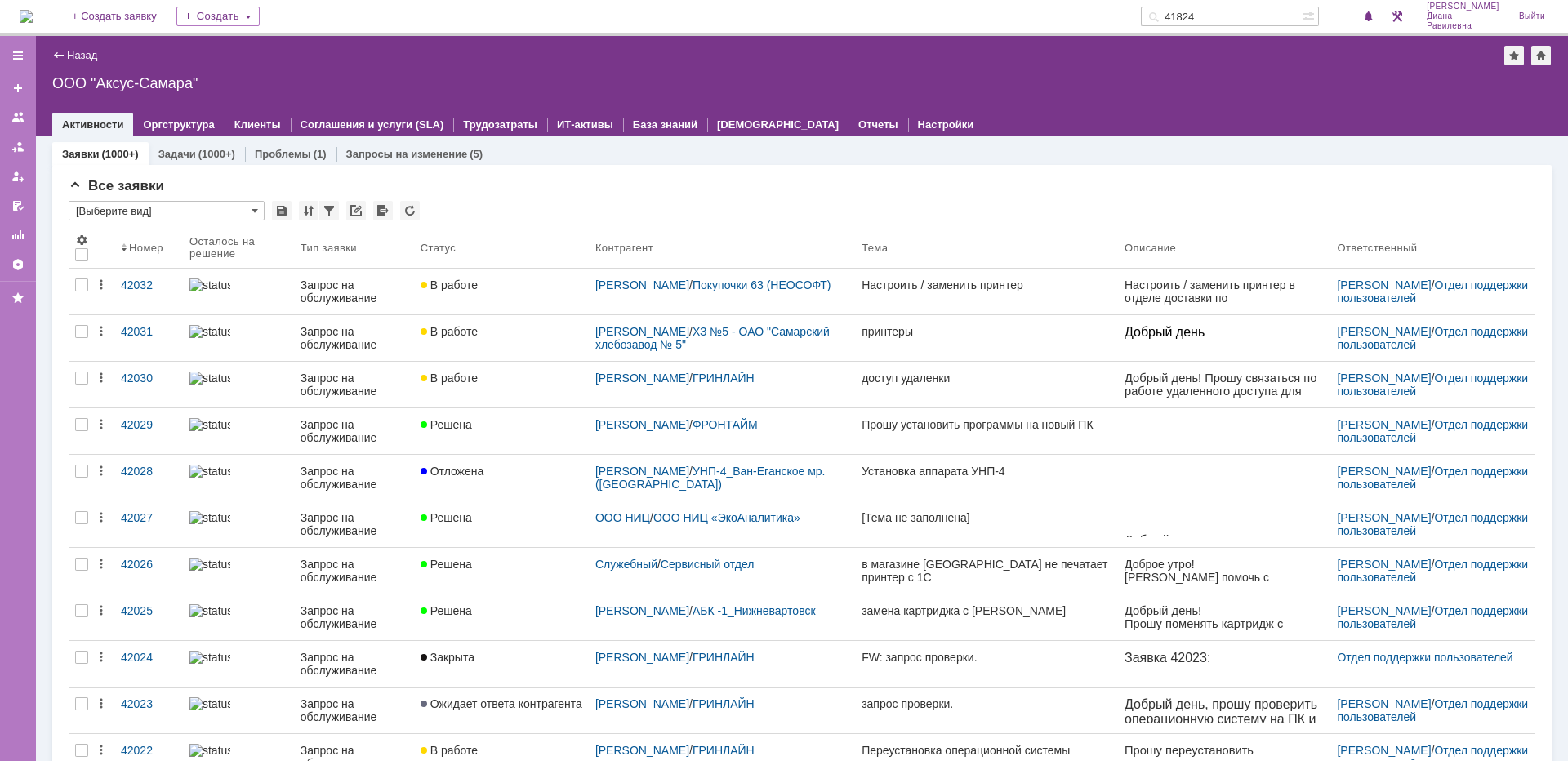
click at [1286, 17] on input "41824" at bounding box center [1221, 17] width 161 height 20
type input "41714"
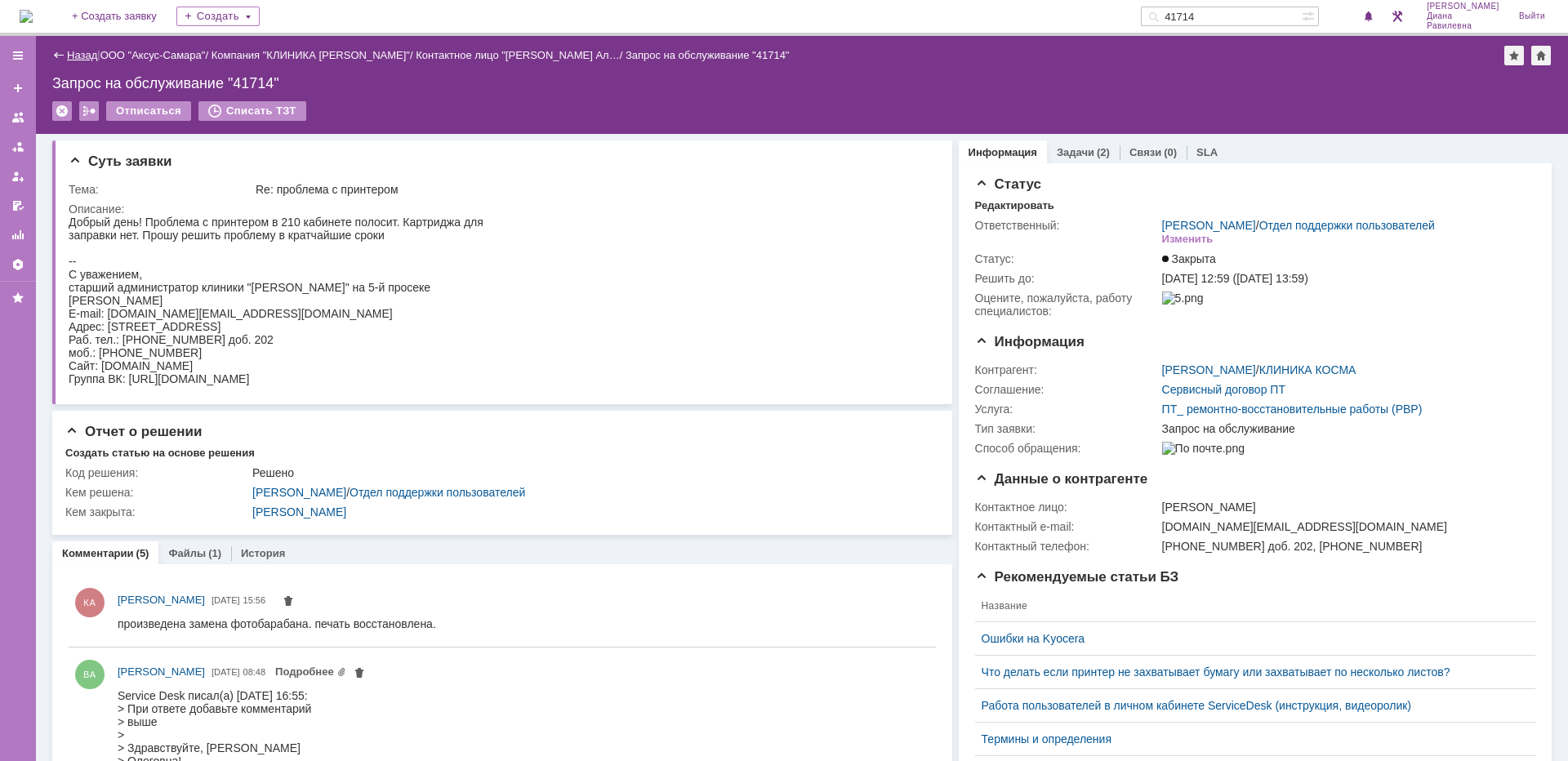
click at [88, 53] on link "Назад" at bounding box center [82, 55] width 31 height 12
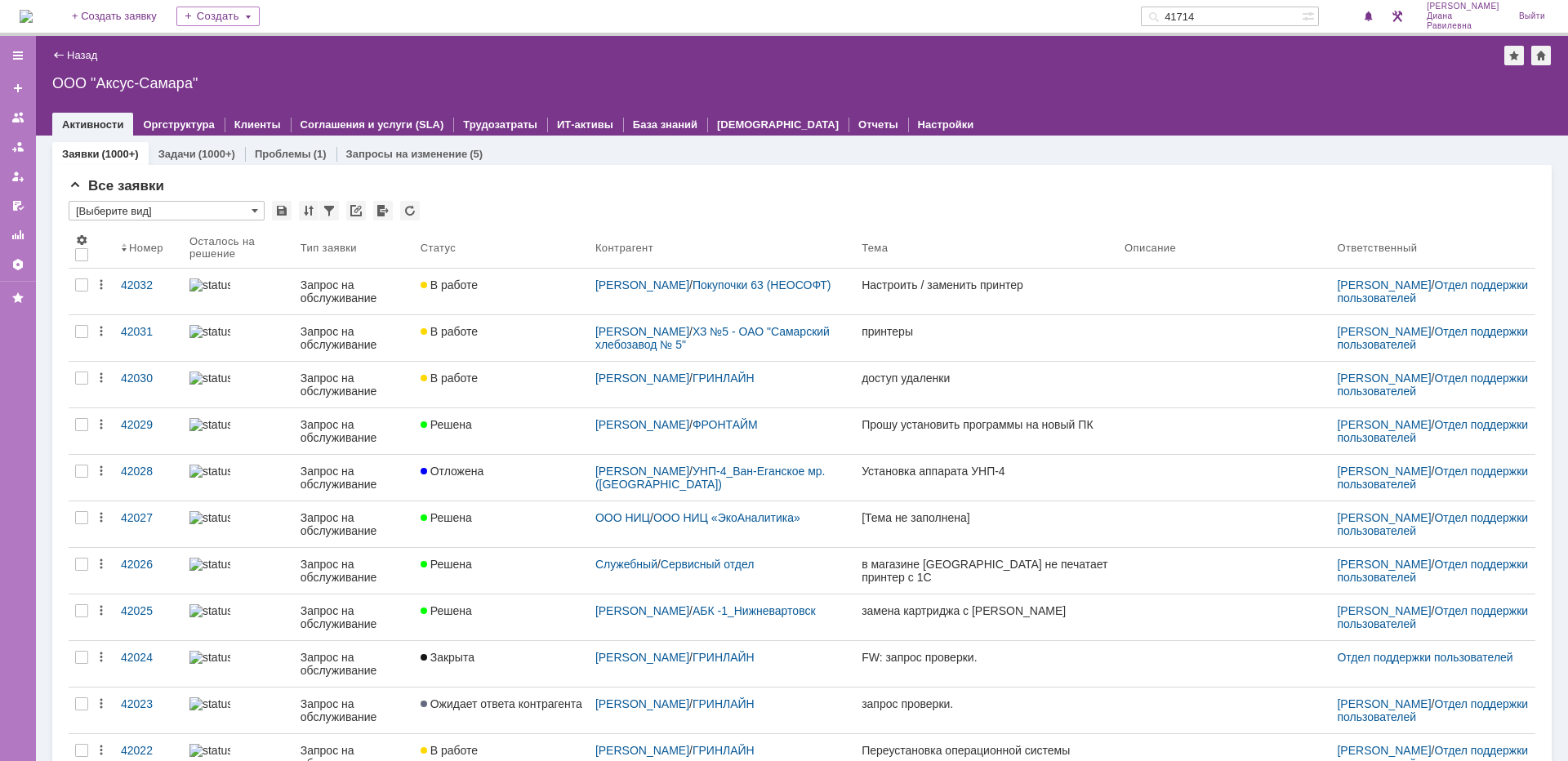
click at [1247, 20] on input "41714" at bounding box center [1221, 17] width 161 height 20
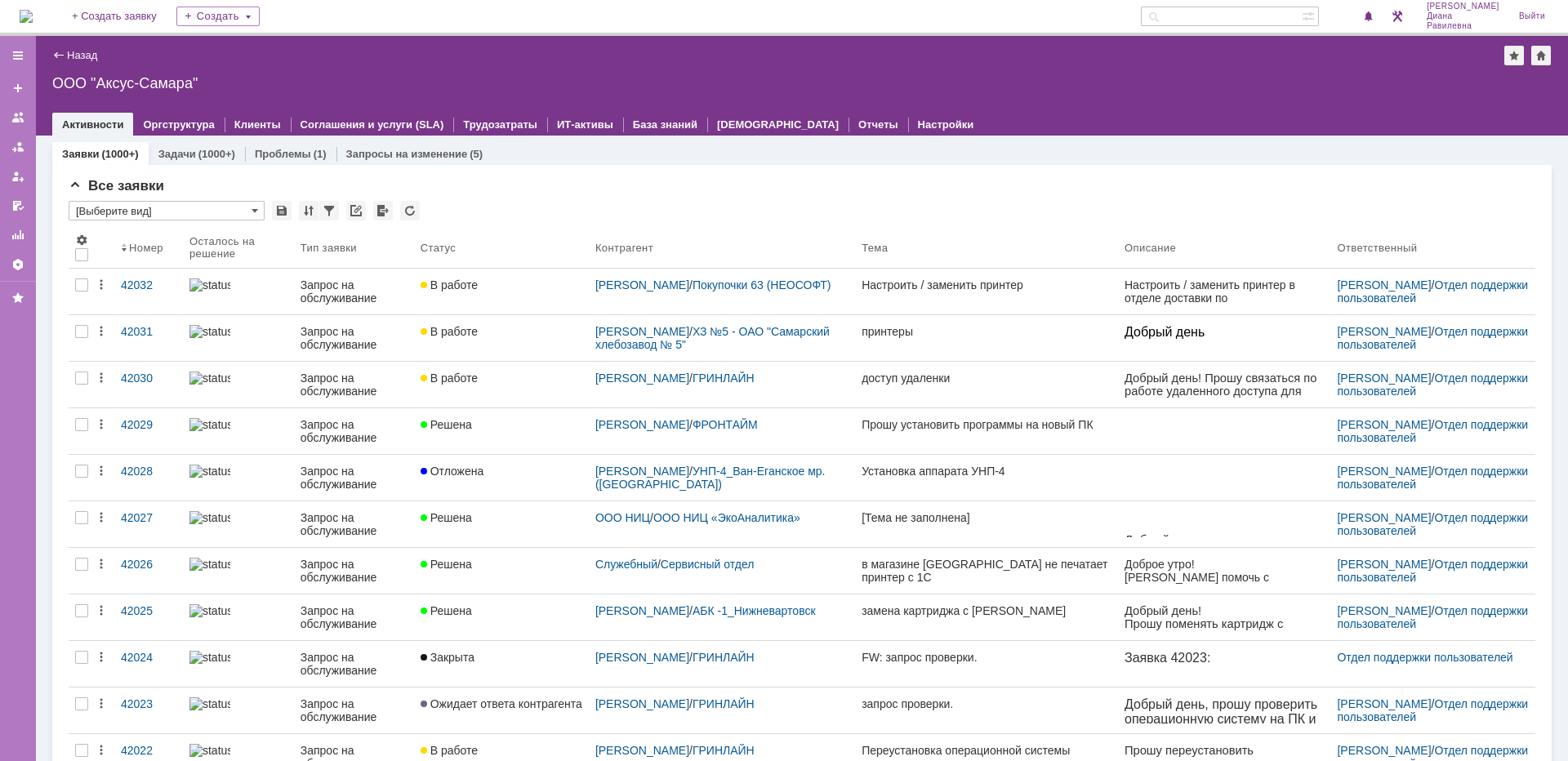
click at [1221, 17] on input "text" at bounding box center [1221, 17] width 161 height 20
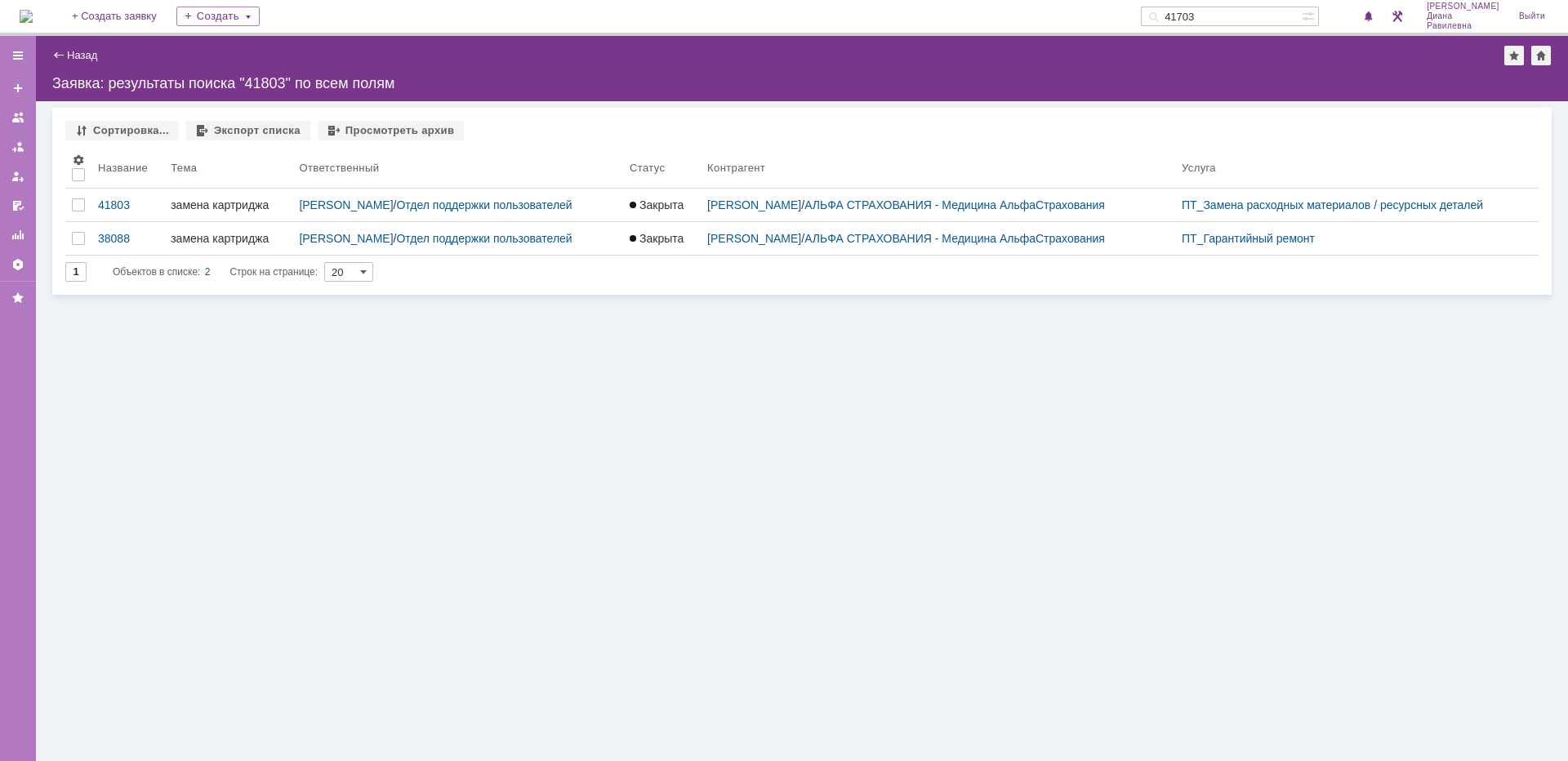
type input "41703"
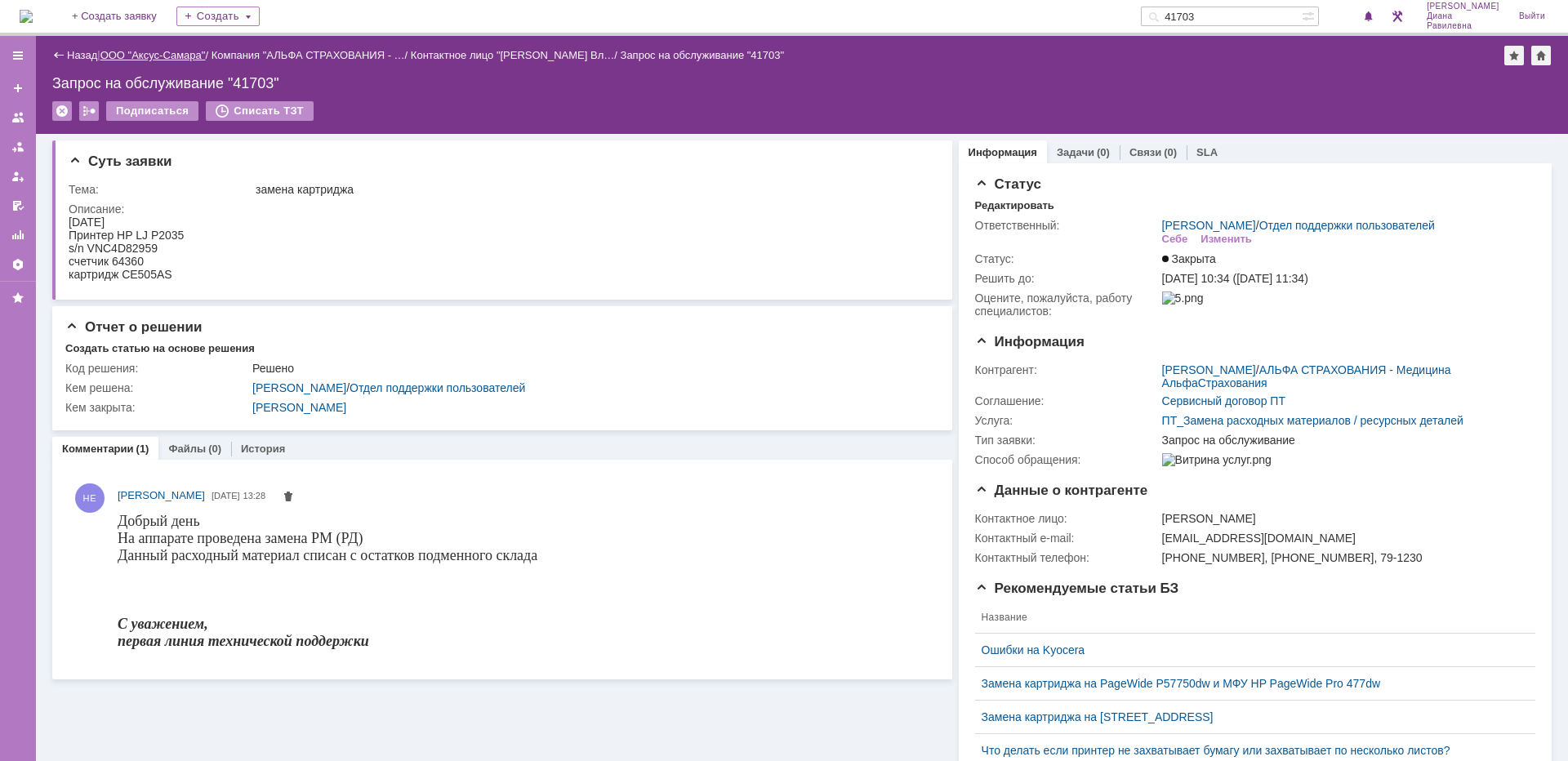
click at [179, 59] on link "ООО "Аксус-Самара"" at bounding box center [153, 55] width 106 height 12
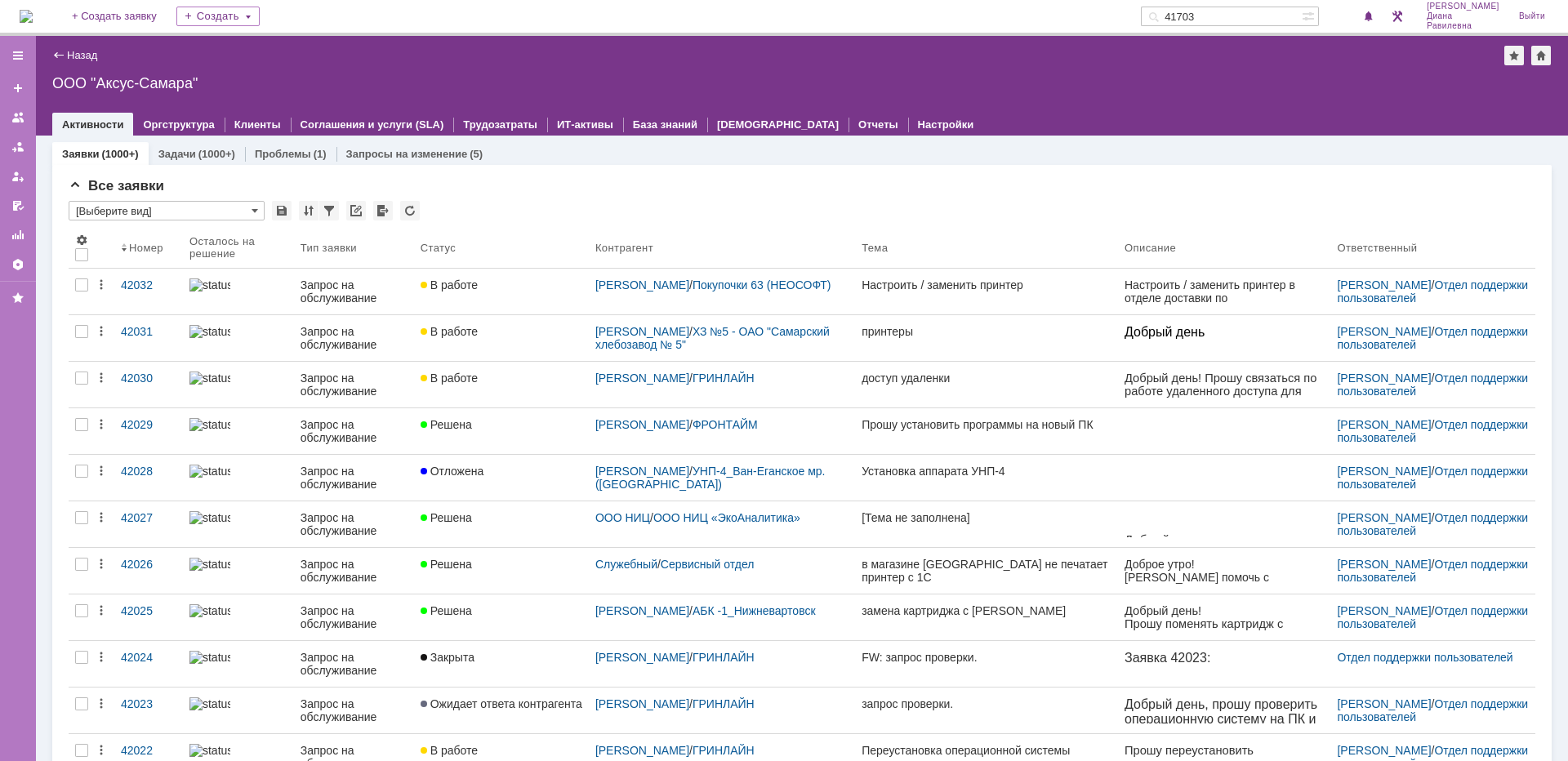
click at [1259, 9] on input "41703" at bounding box center [1221, 17] width 161 height 20
click at [1218, 12] on input "text" at bounding box center [1221, 17] width 161 height 20
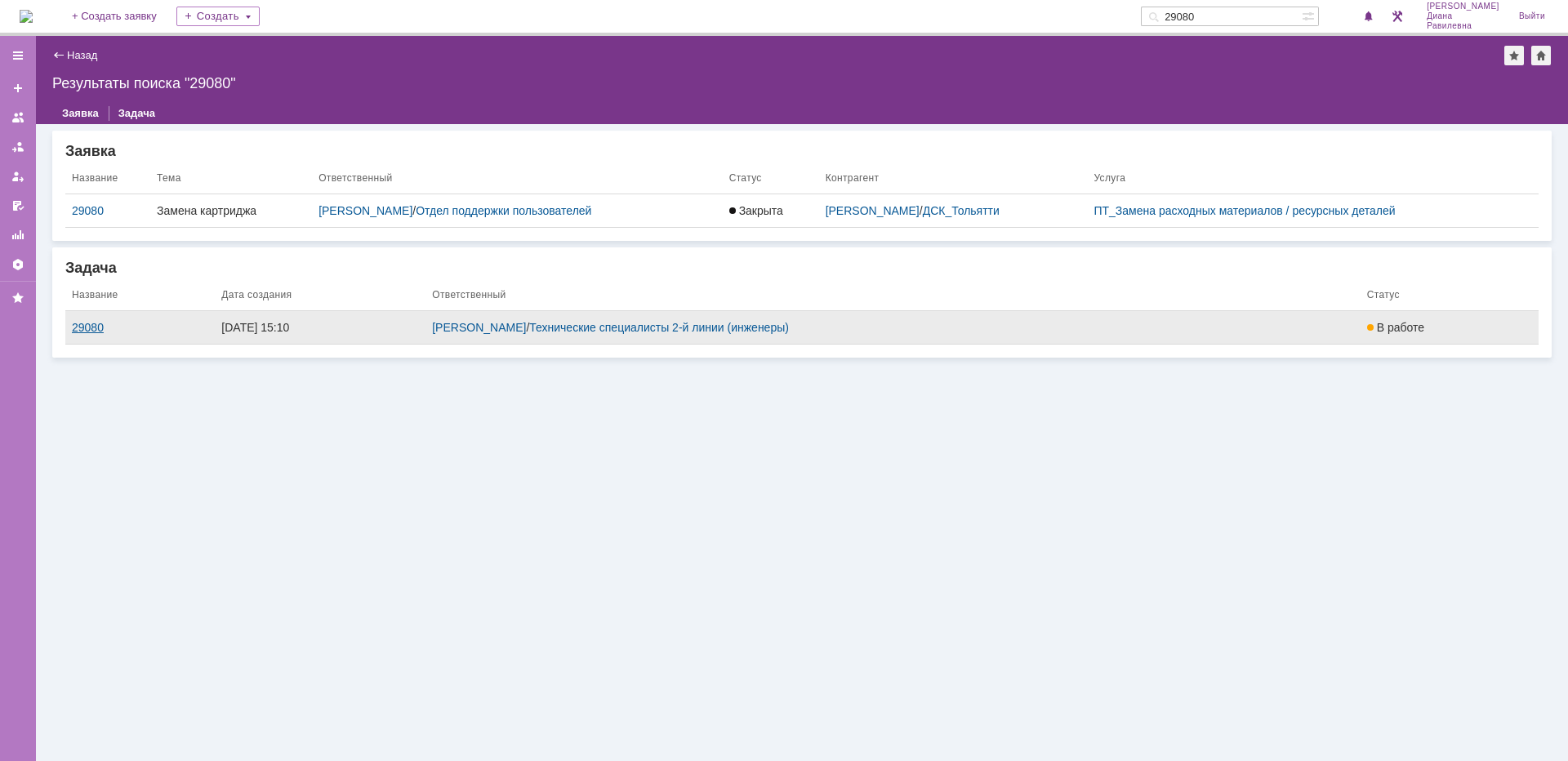
click at [84, 325] on div "29080" at bounding box center [140, 327] width 136 height 13
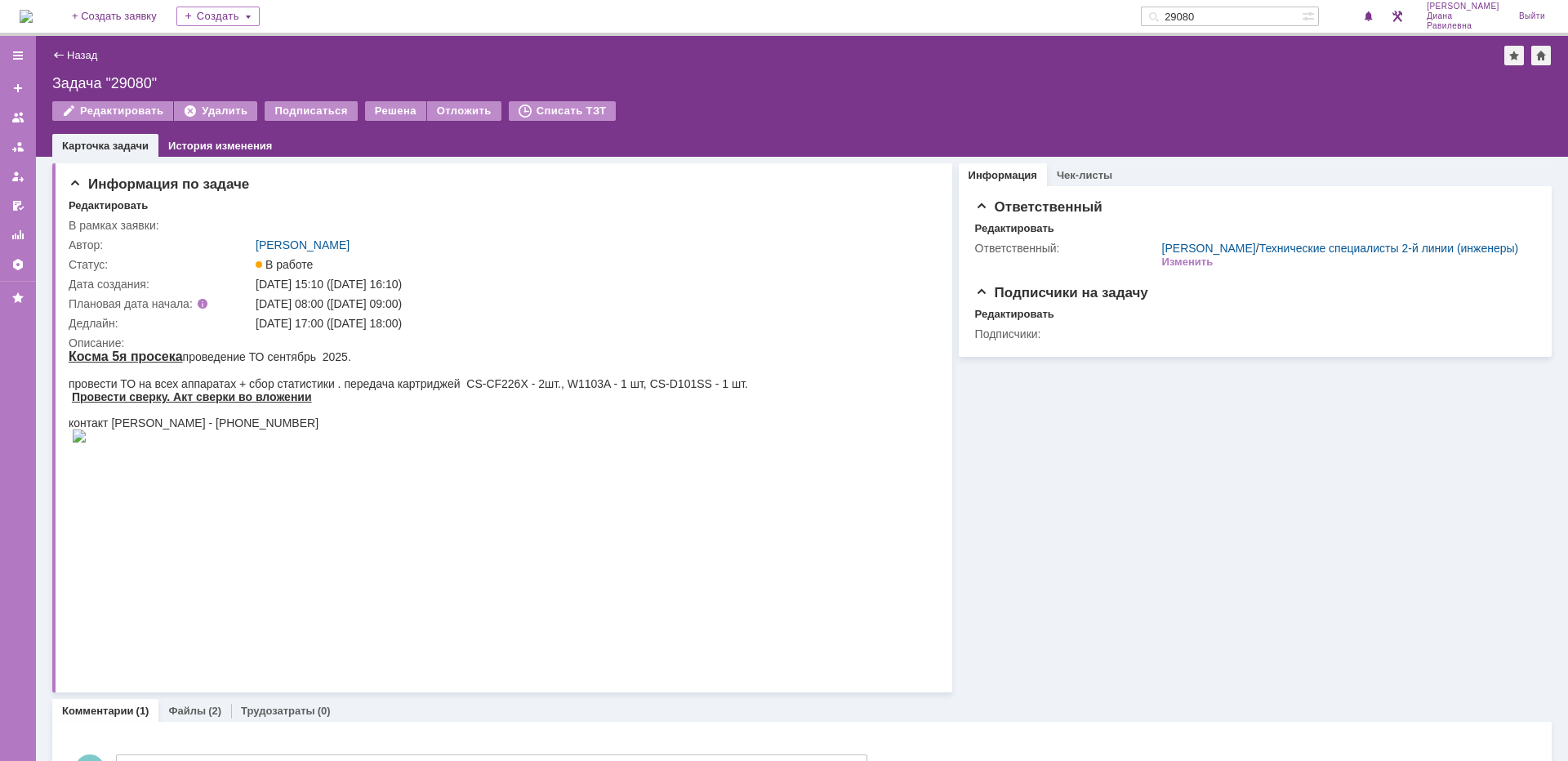
click at [1261, 9] on input "29080" at bounding box center [1221, 17] width 161 height 20
click at [92, 50] on link "Назад" at bounding box center [82, 55] width 31 height 12
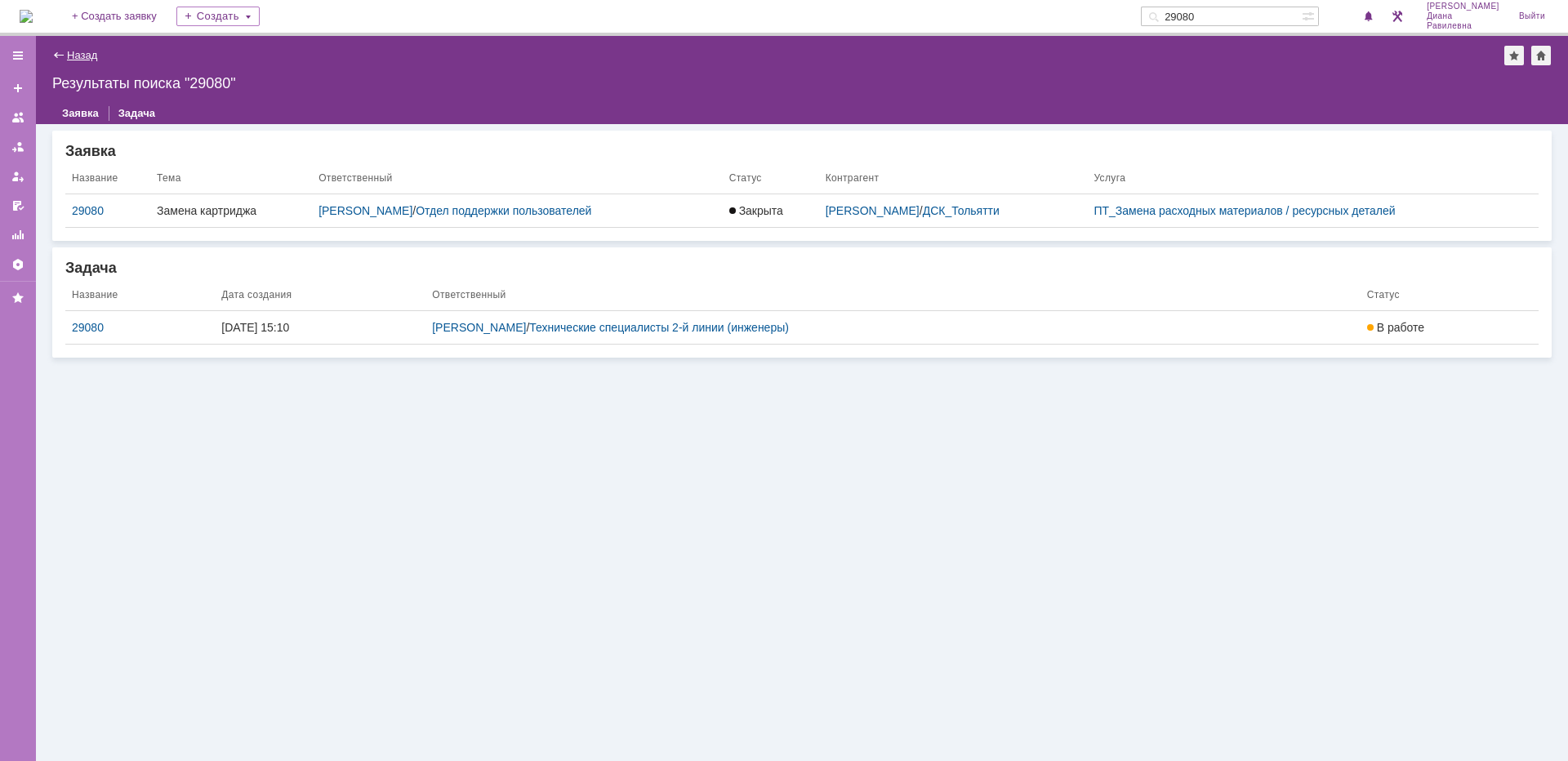
click at [93, 53] on link "Назад" at bounding box center [82, 55] width 31 height 12
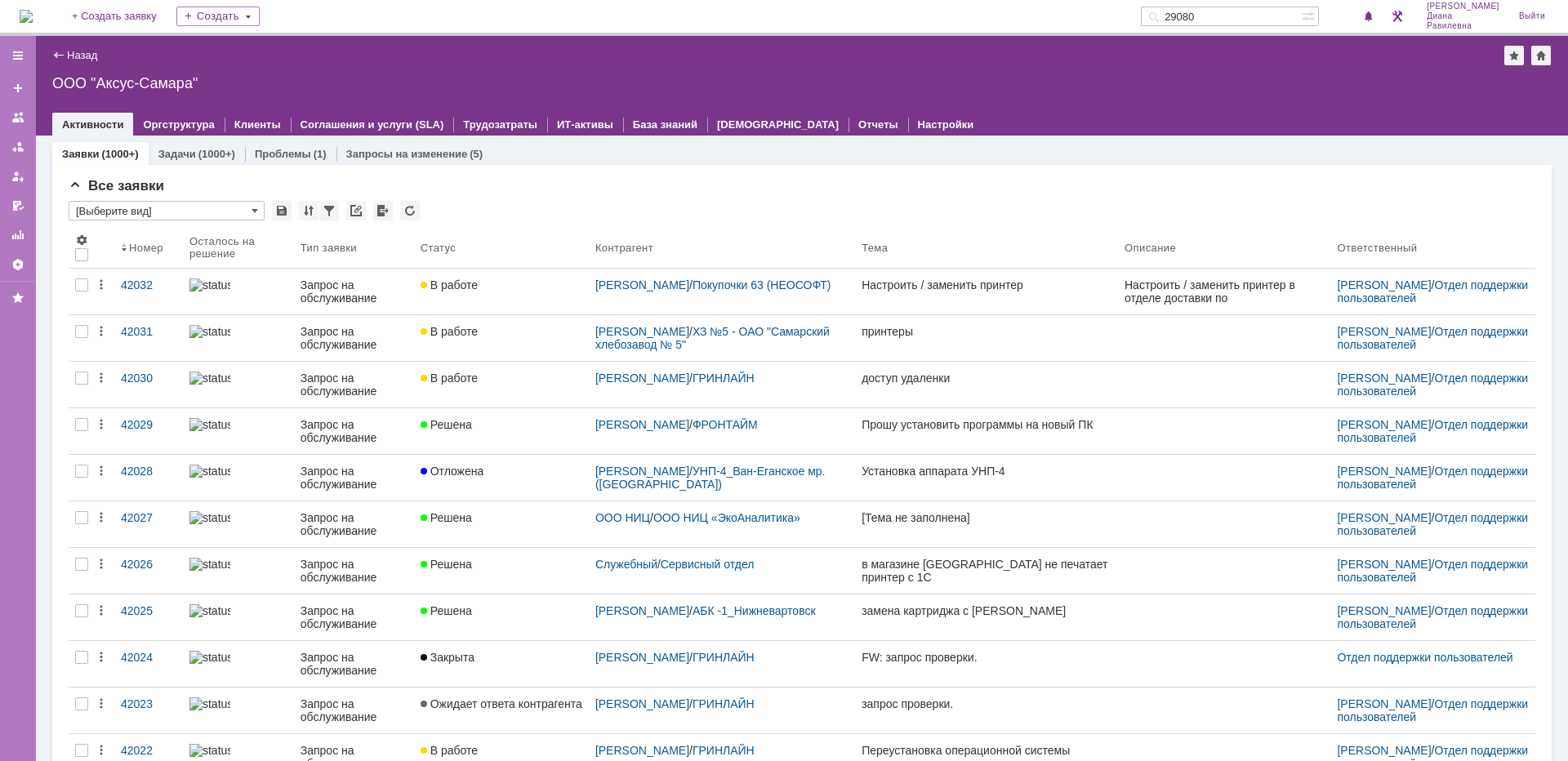
click at [1235, 14] on input "29080" at bounding box center [1221, 17] width 161 height 20
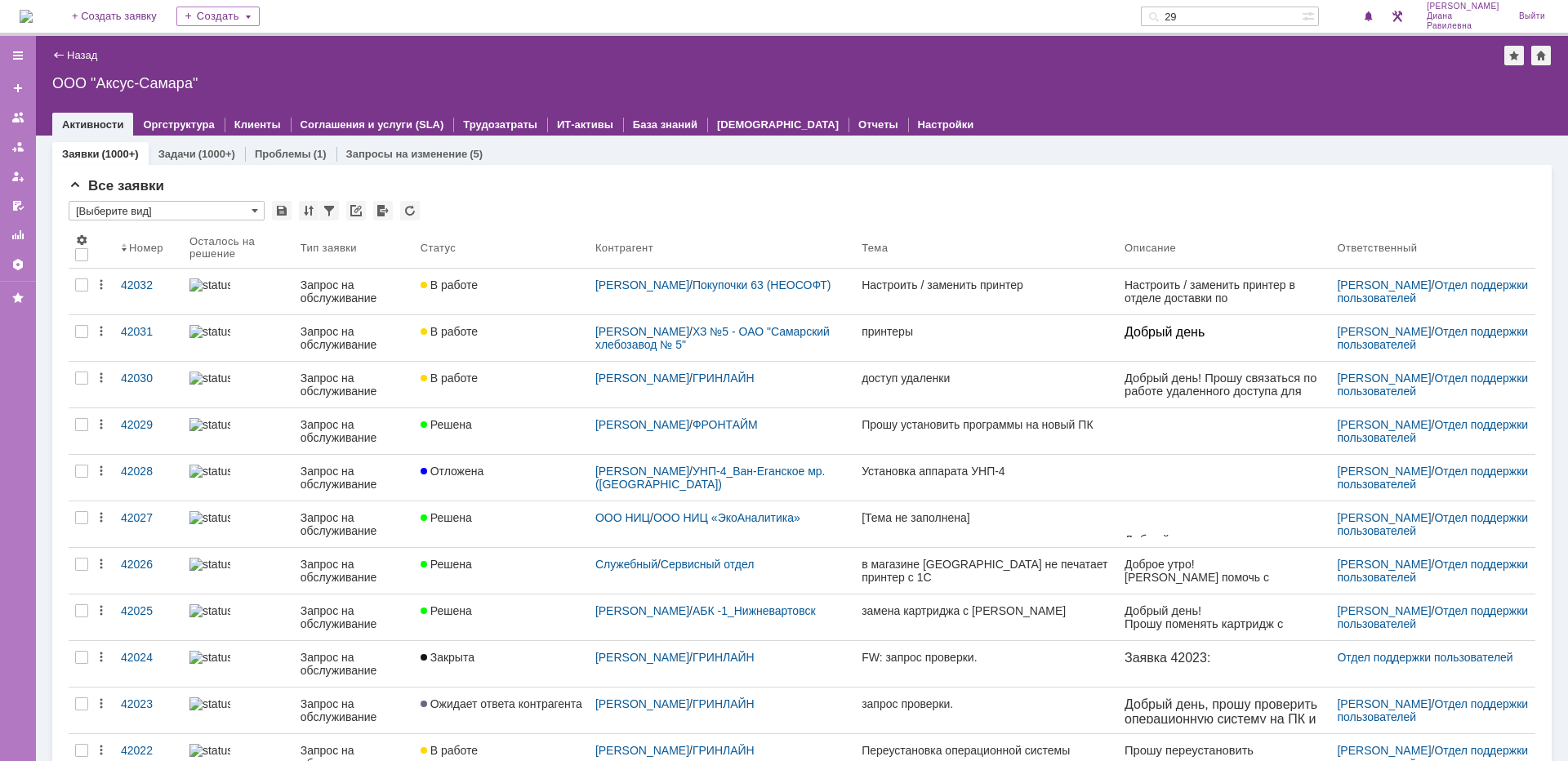
type input "2"
click at [790, 206] on div "* [Выберите вид]" at bounding box center [802, 212] width 1466 height 22
click at [1229, 8] on input "text" at bounding box center [1221, 17] width 161 height 20
type input "41838"
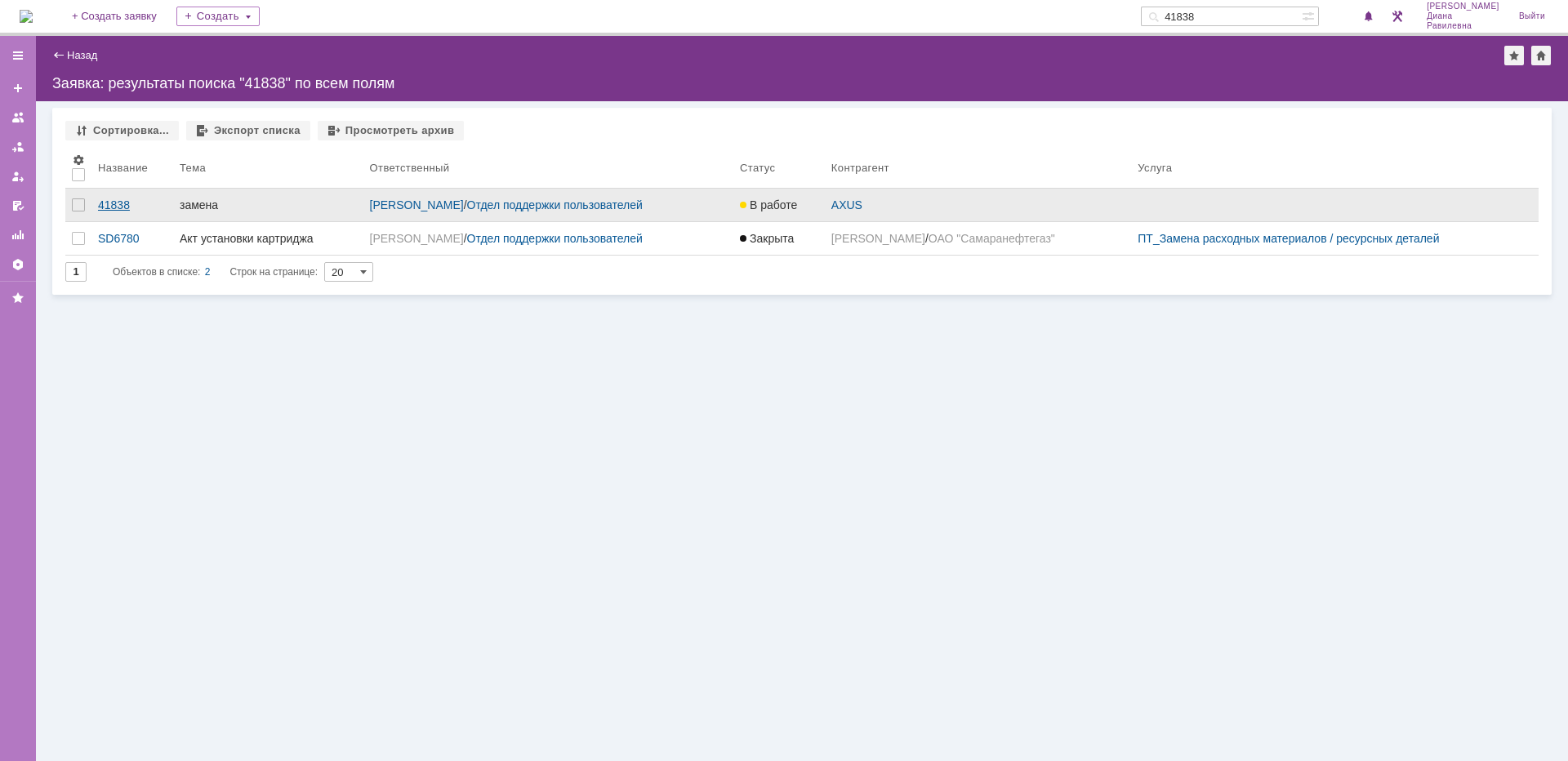
click at [118, 203] on div "41838" at bounding box center [132, 204] width 69 height 13
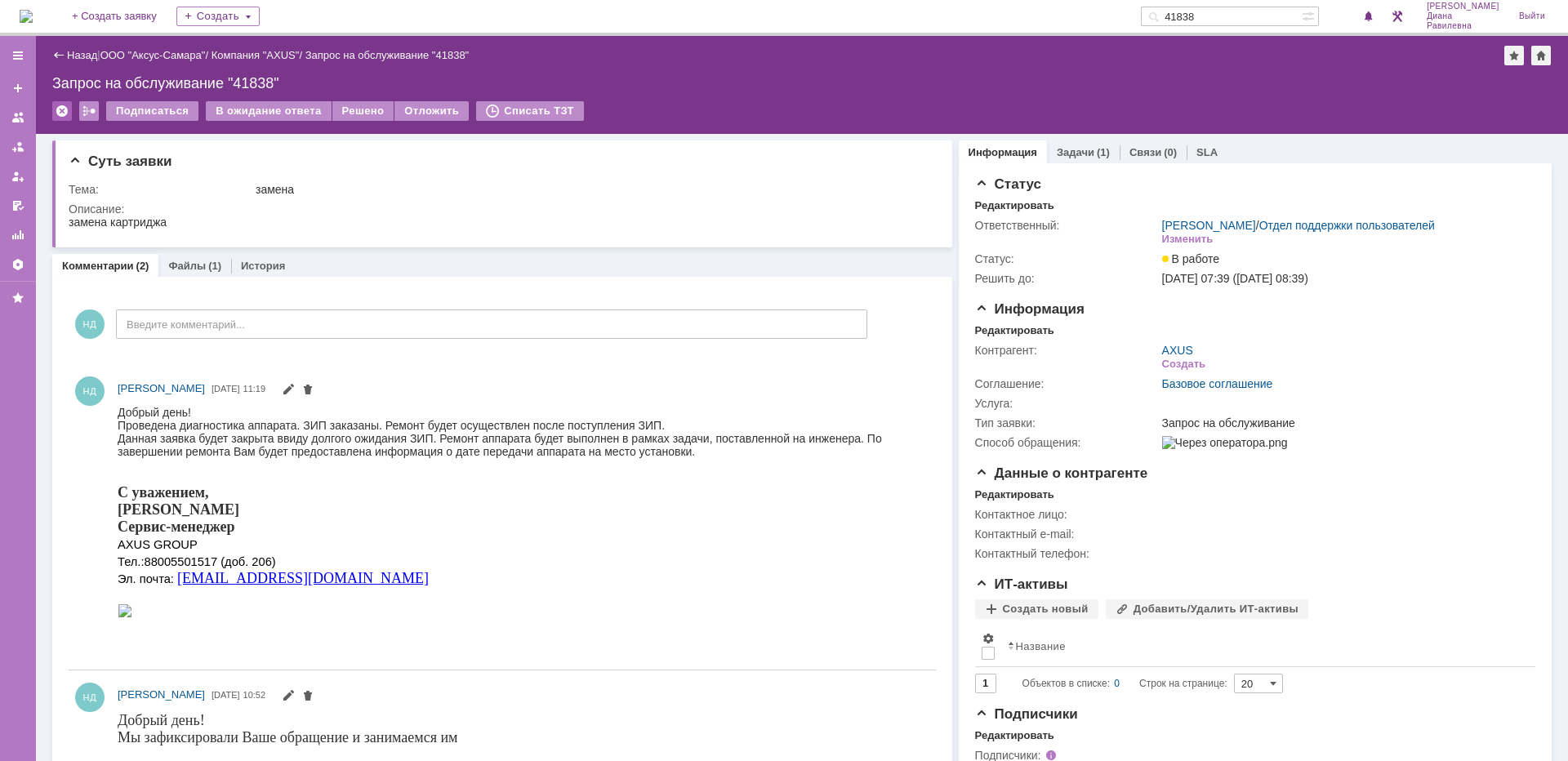
click at [59, 110] on div at bounding box center [62, 112] width 20 height 20
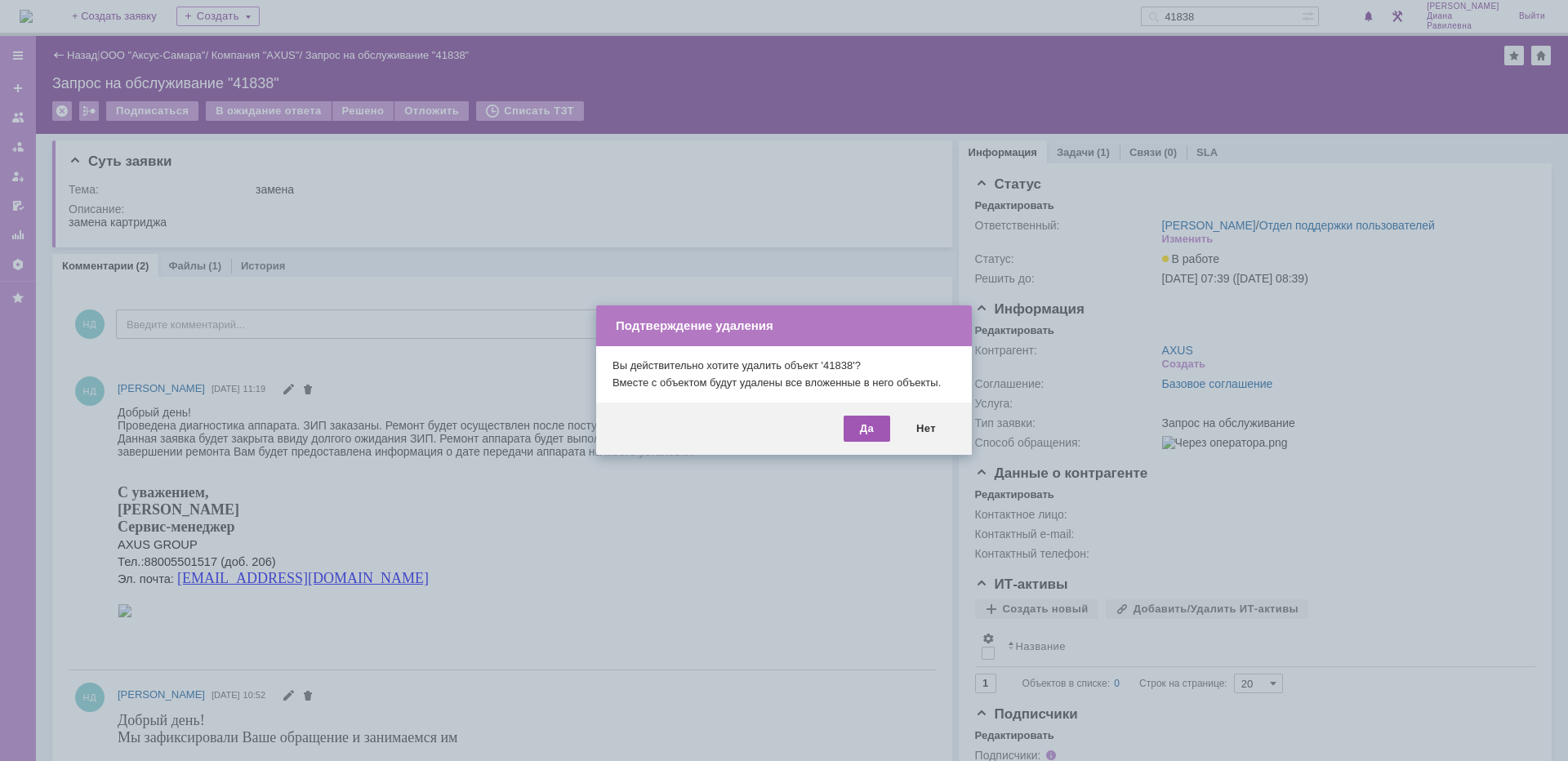
click at [862, 430] on div "Да" at bounding box center [866, 428] width 46 height 26
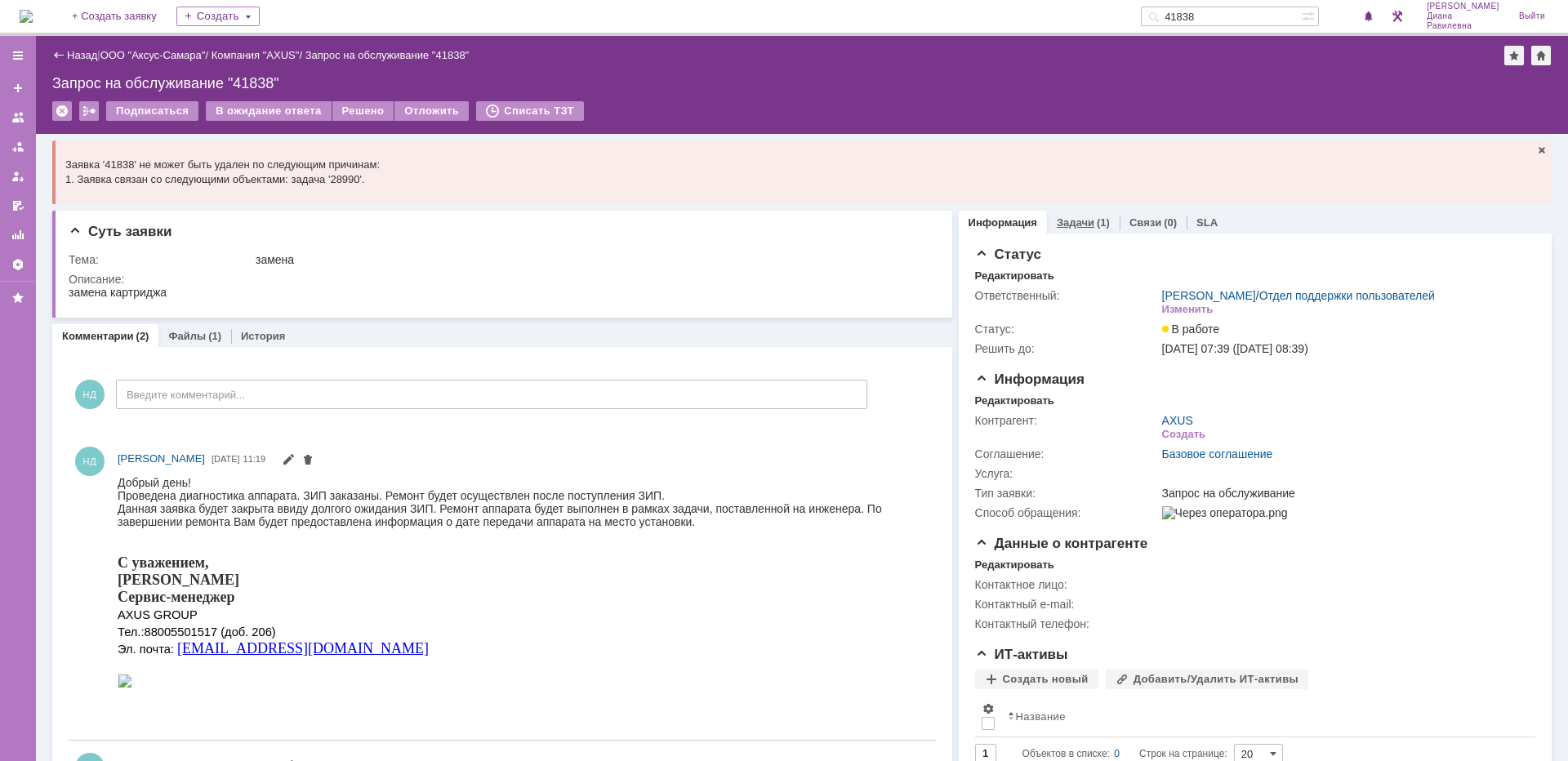
click at [1075, 221] on link "Задачи" at bounding box center [1076, 222] width 37 height 12
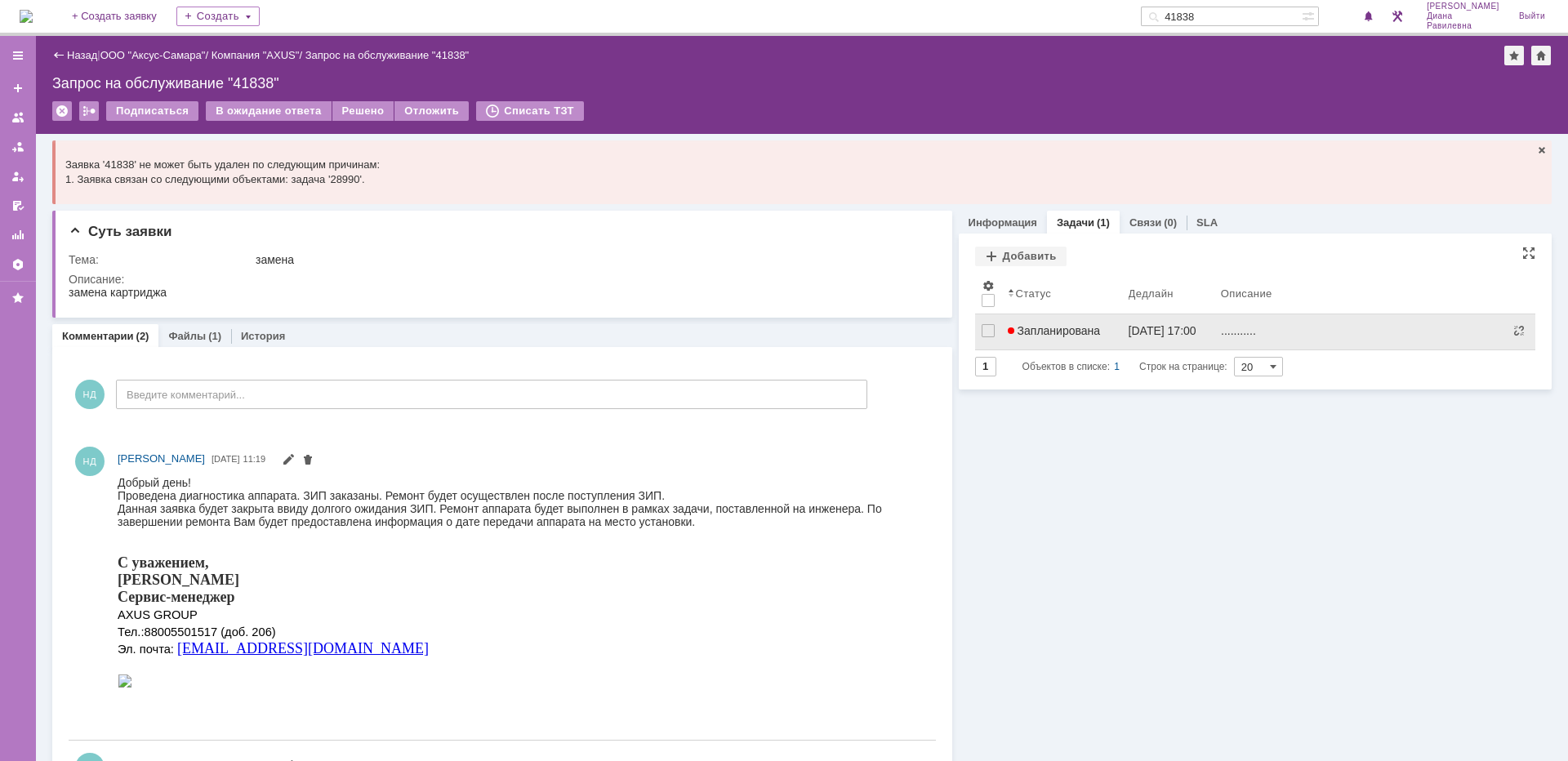
click at [1058, 334] on span "Запланирована" at bounding box center [1054, 331] width 93 height 13
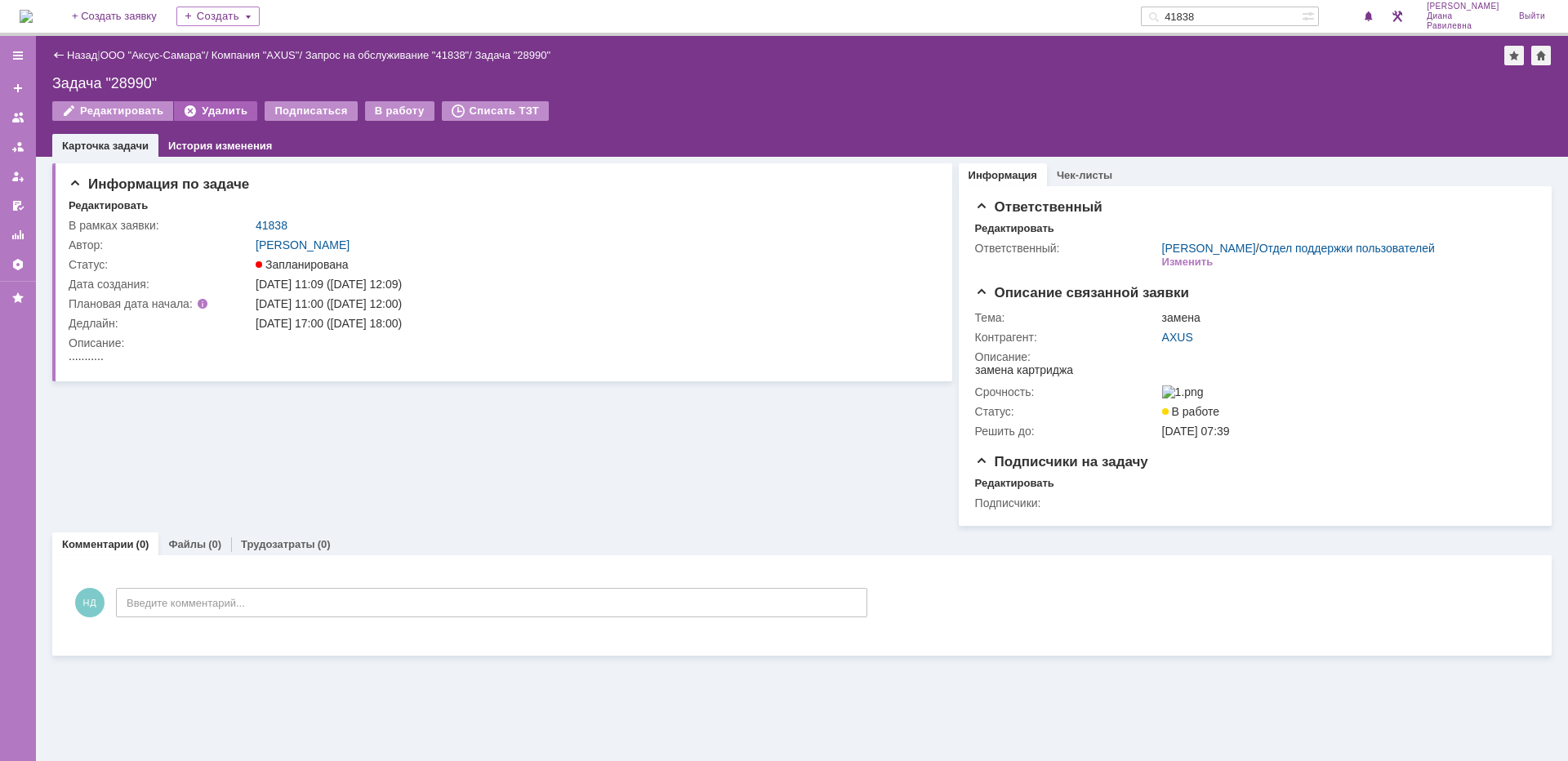
click at [215, 108] on div "Удалить" at bounding box center [215, 112] width 83 height 20
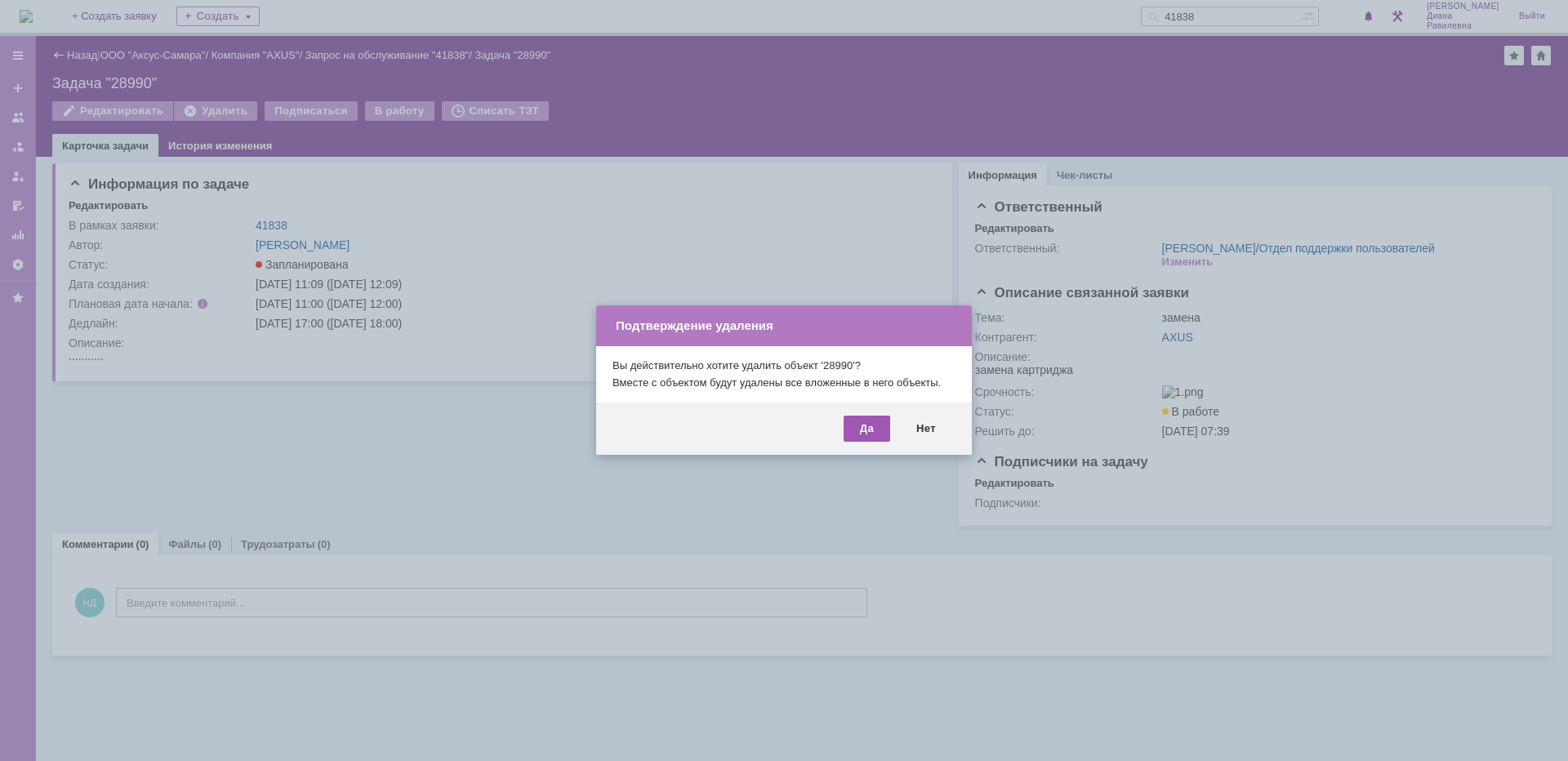
click at [859, 432] on div "Да" at bounding box center [866, 428] width 46 height 26
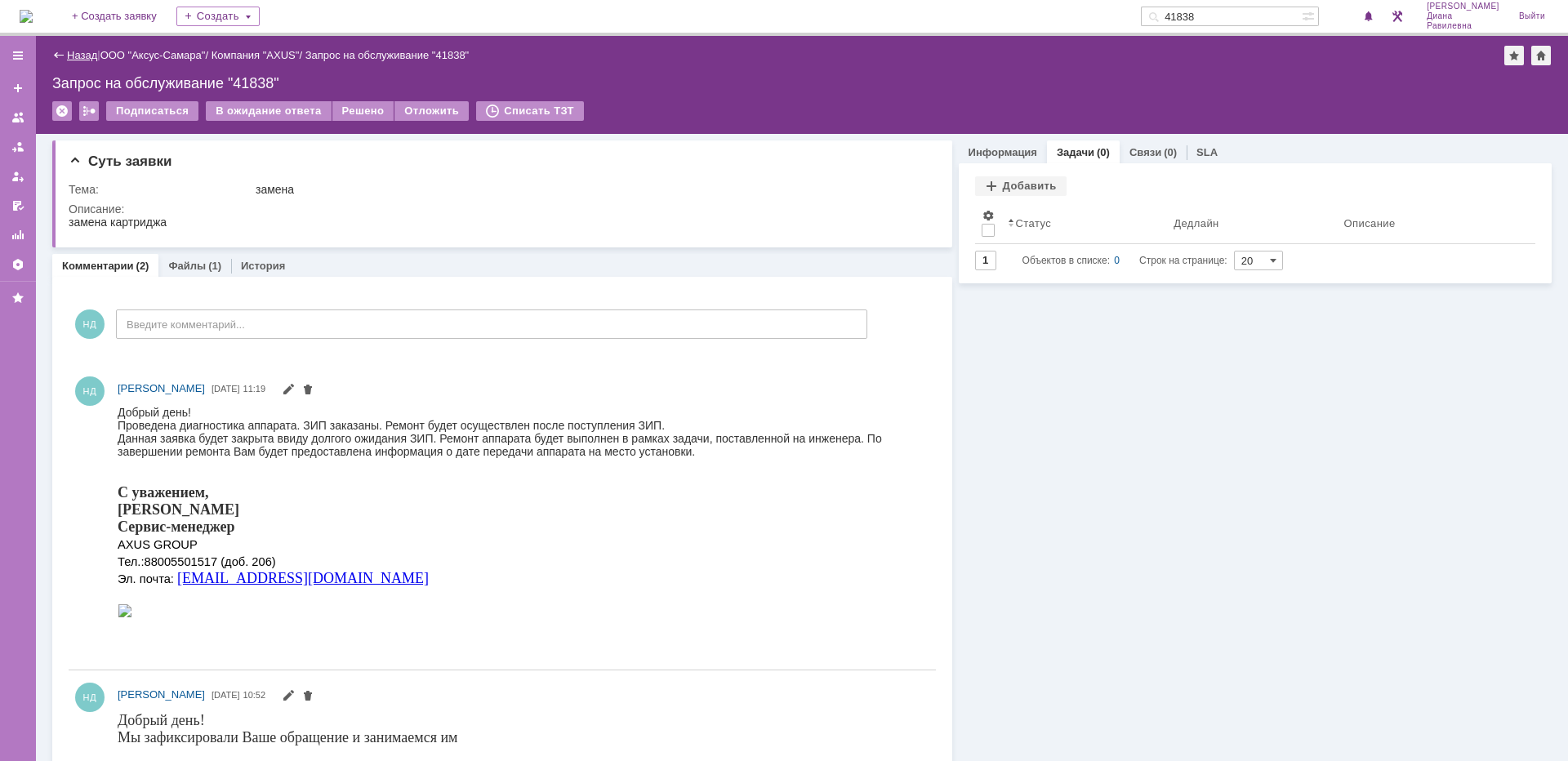
click at [71, 54] on link "Назад" at bounding box center [82, 55] width 31 height 12
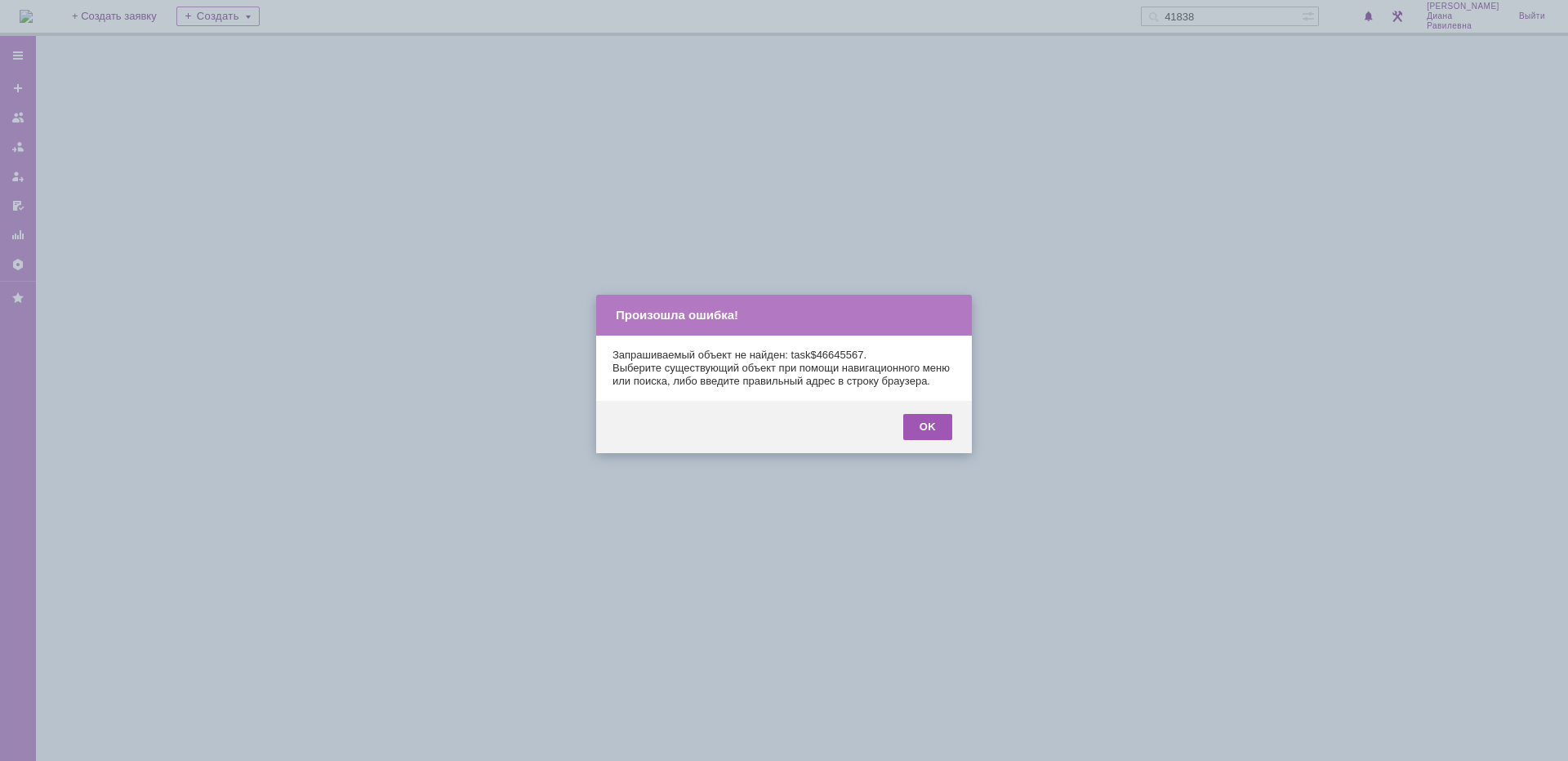
click at [949, 440] on div "OK" at bounding box center [928, 427] width 49 height 26
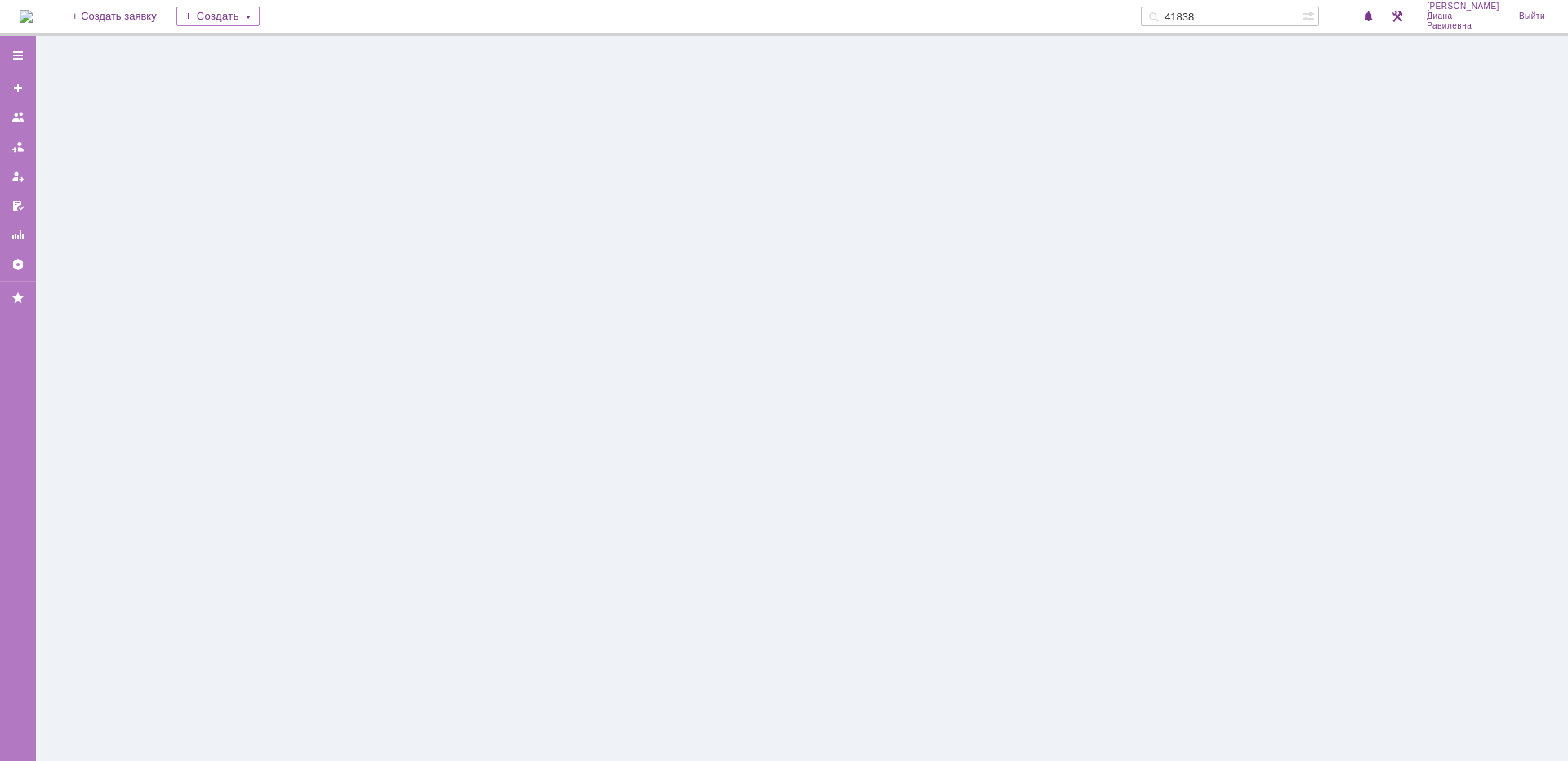
click at [1262, 21] on input "41838" at bounding box center [1221, 17] width 161 height 20
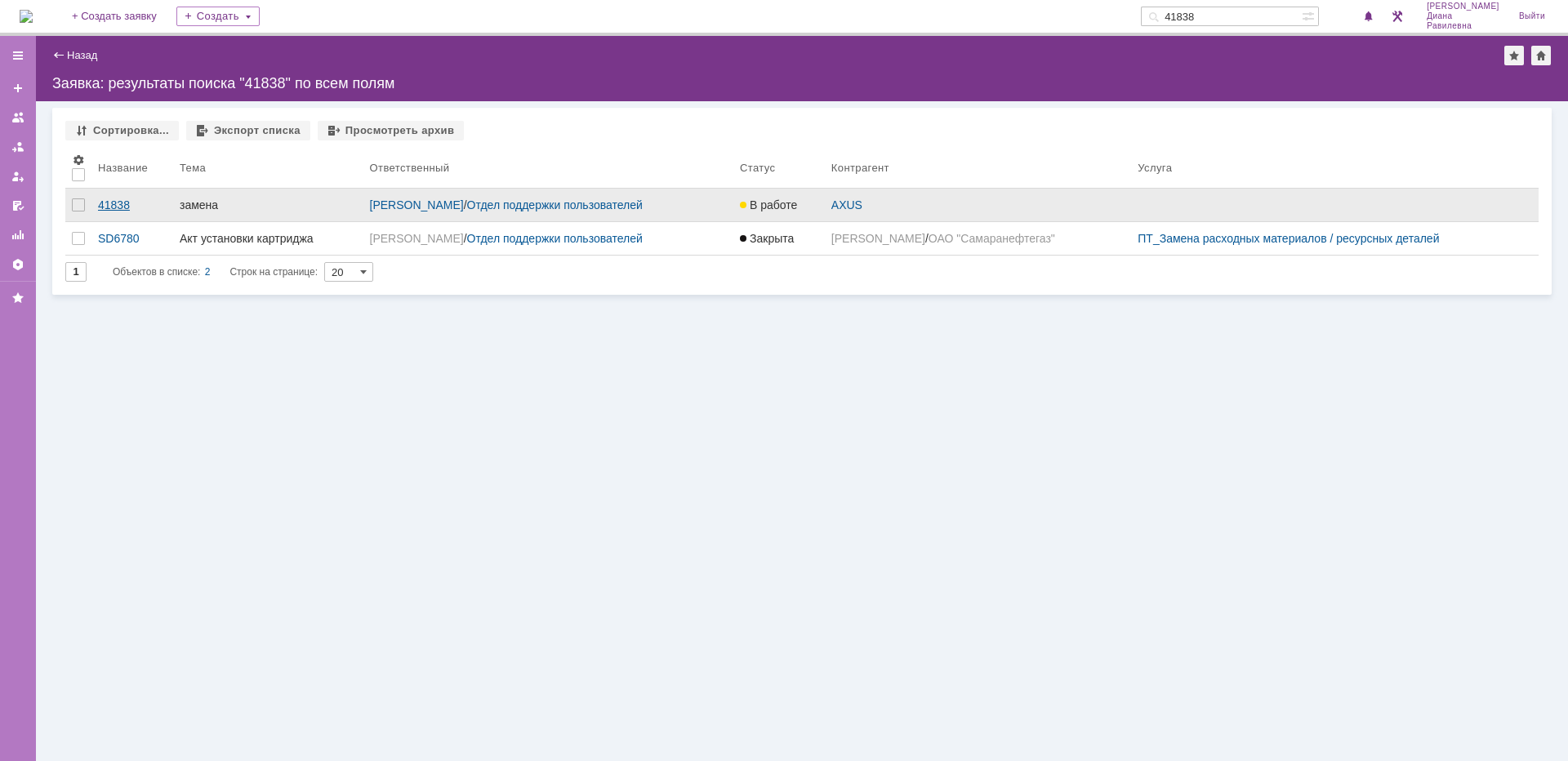
click at [122, 196] on link "41838" at bounding box center [132, 204] width 82 height 33
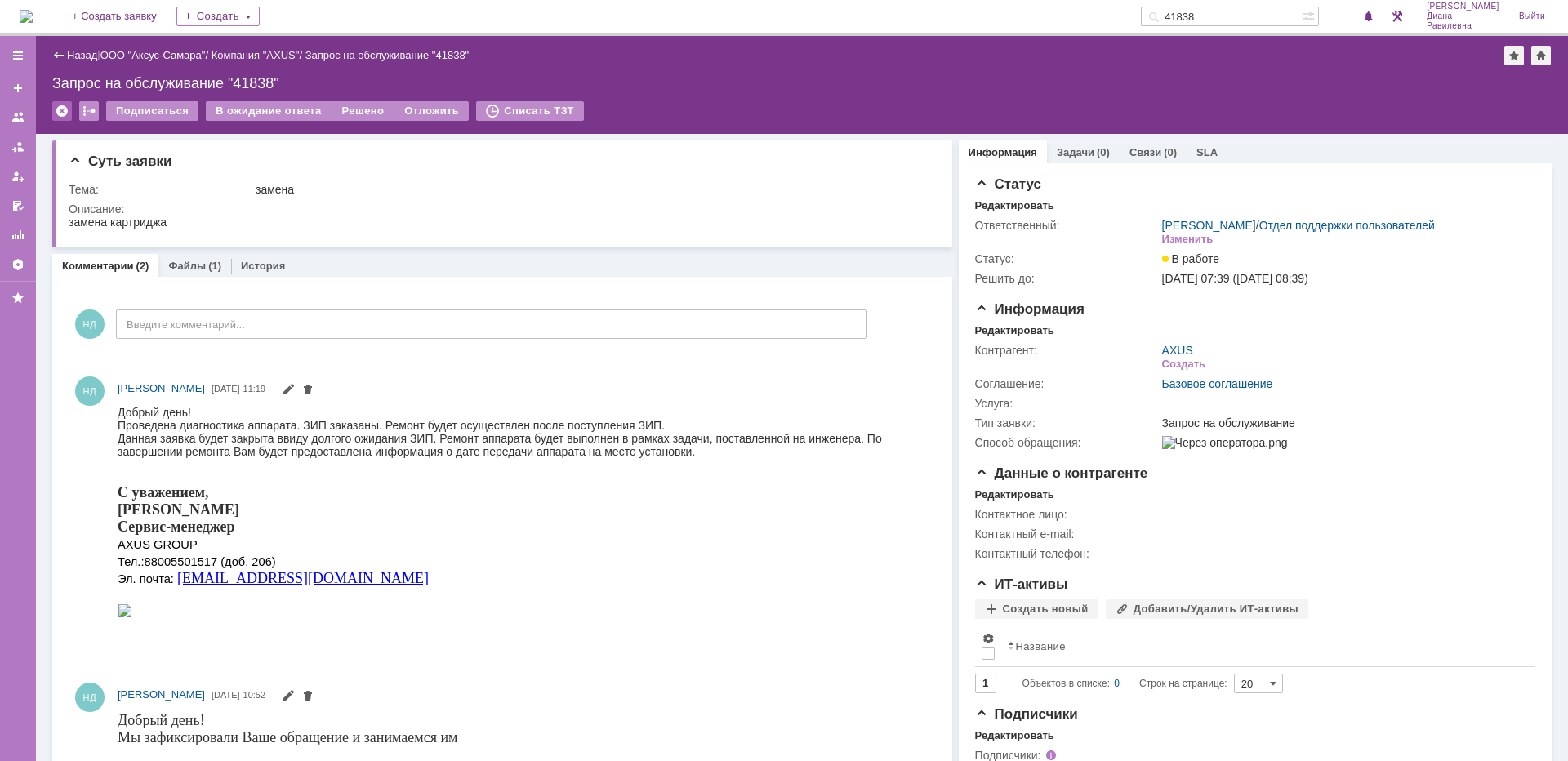
click at [64, 111] on div at bounding box center [62, 112] width 20 height 20
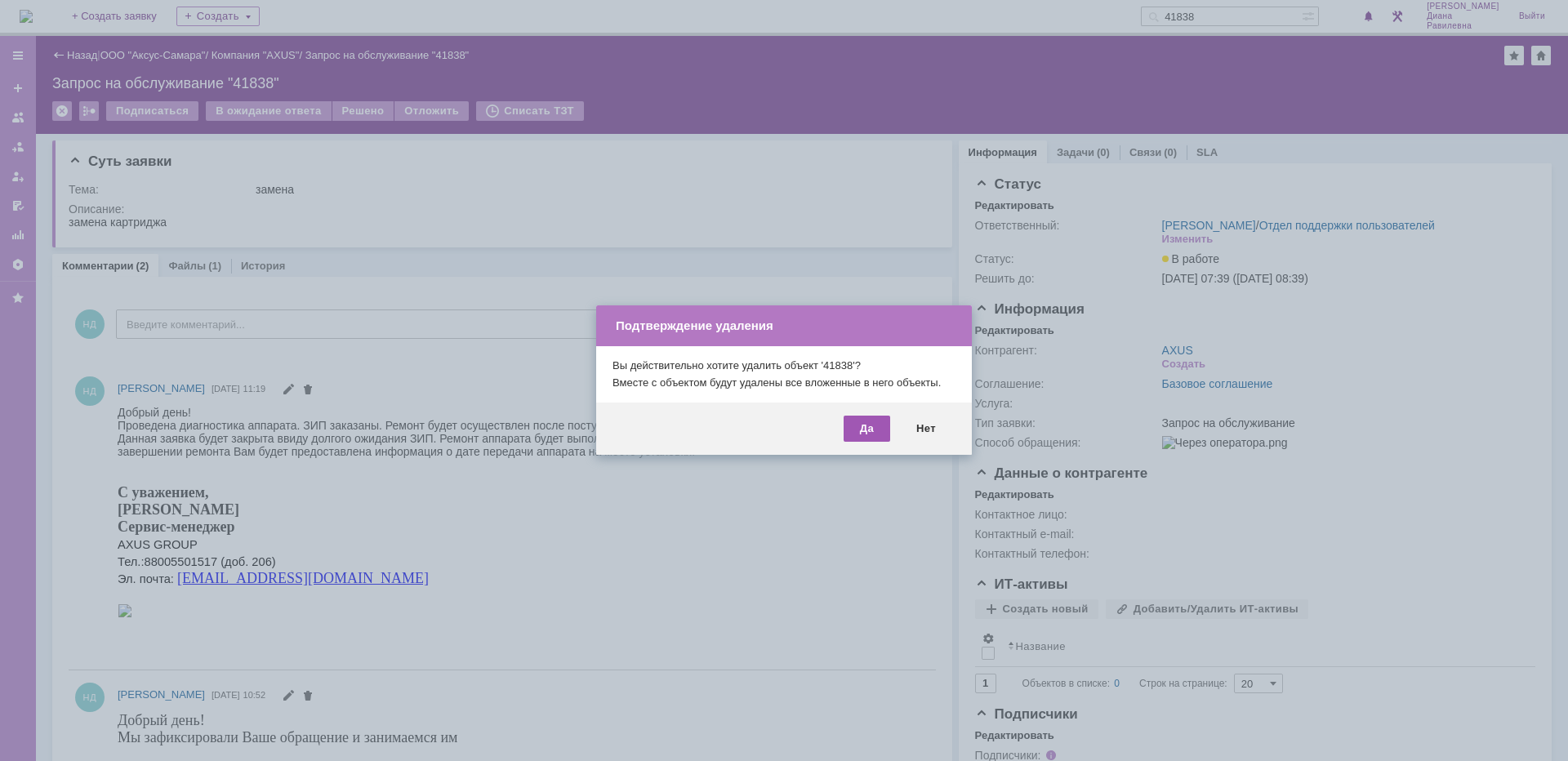
click at [857, 429] on div "Да" at bounding box center [866, 428] width 46 height 26
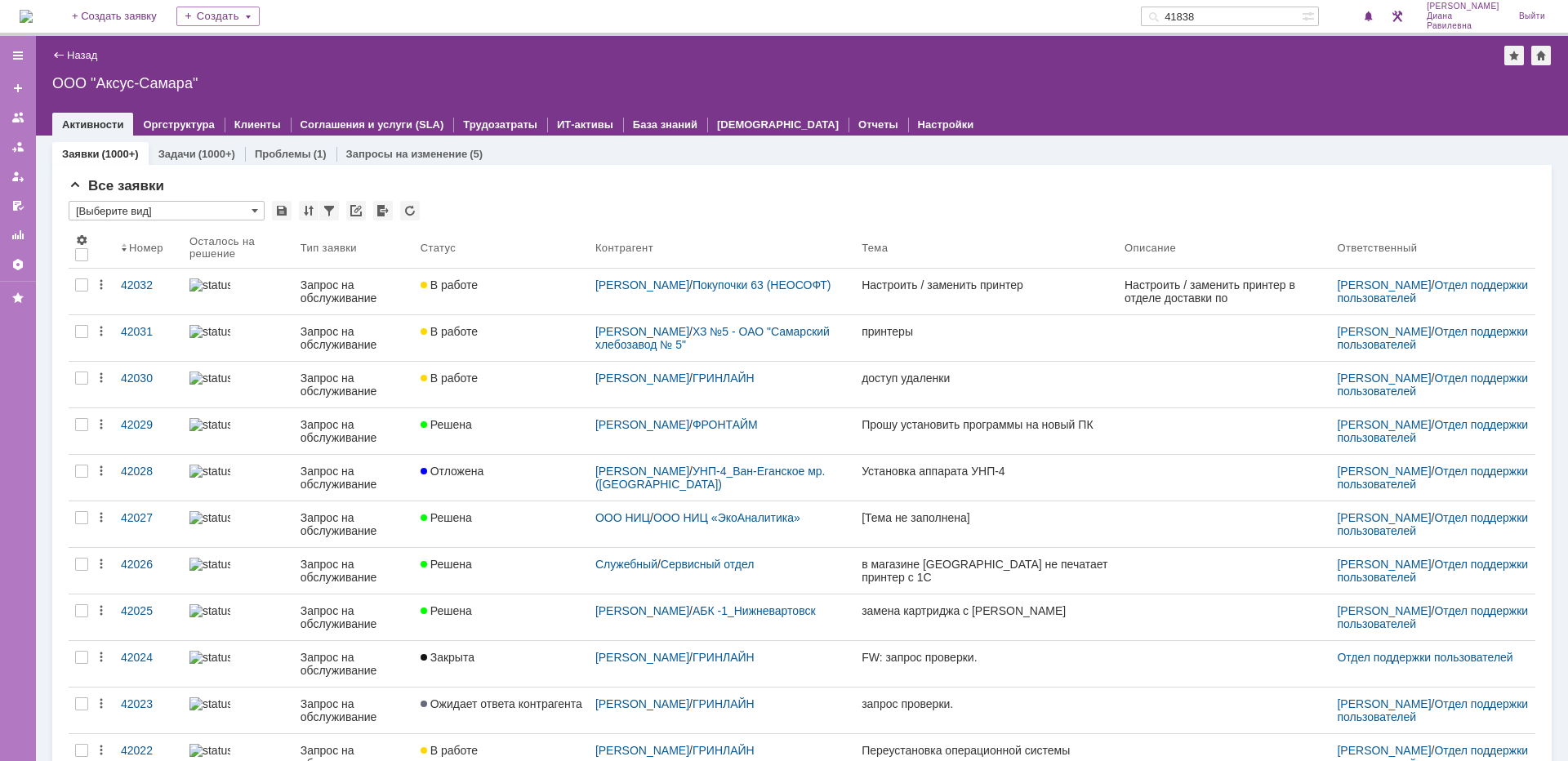
click at [1254, 17] on input "41838" at bounding box center [1221, 17] width 161 height 20
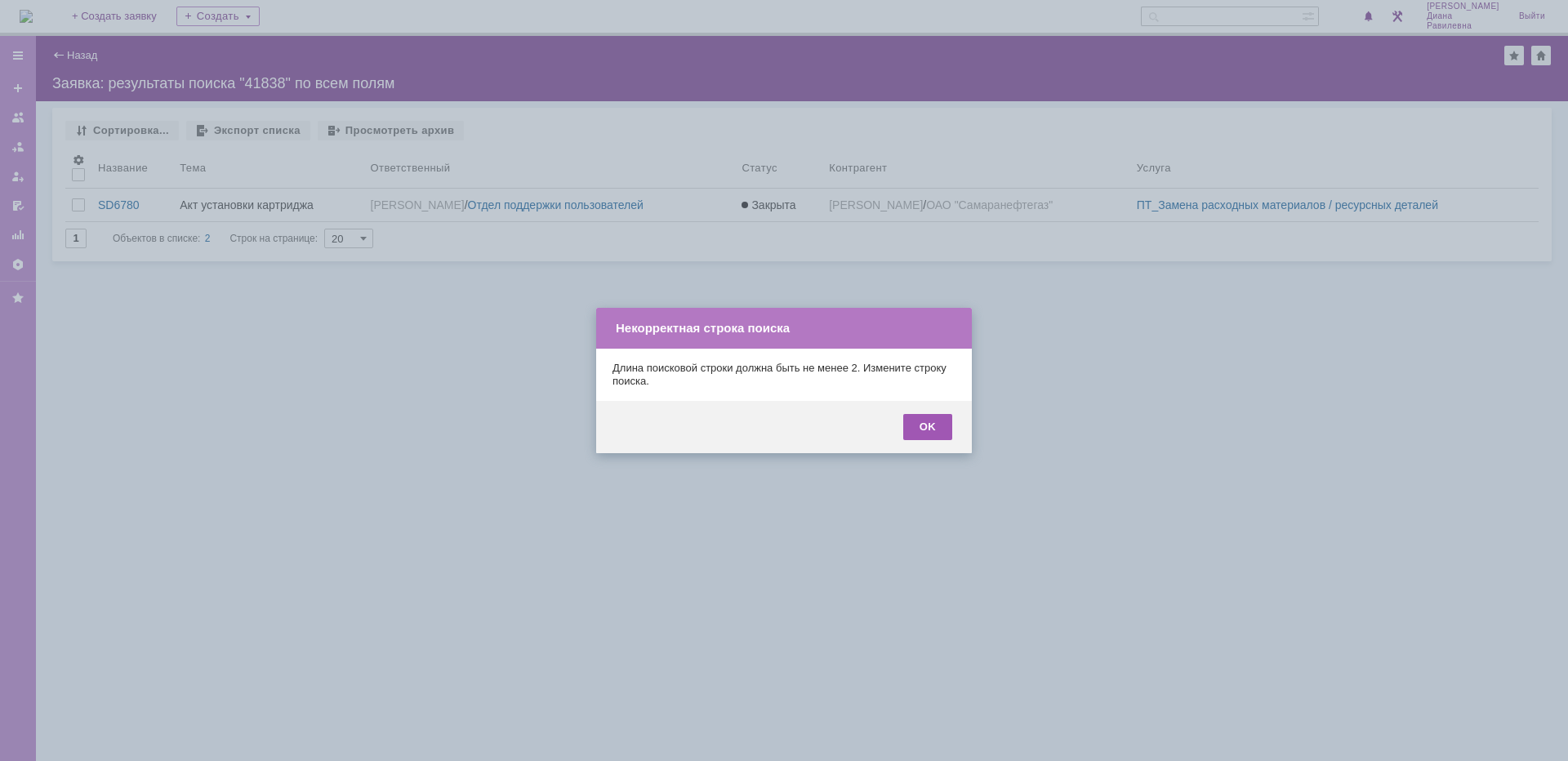
click at [934, 438] on div "OK" at bounding box center [928, 427] width 49 height 26
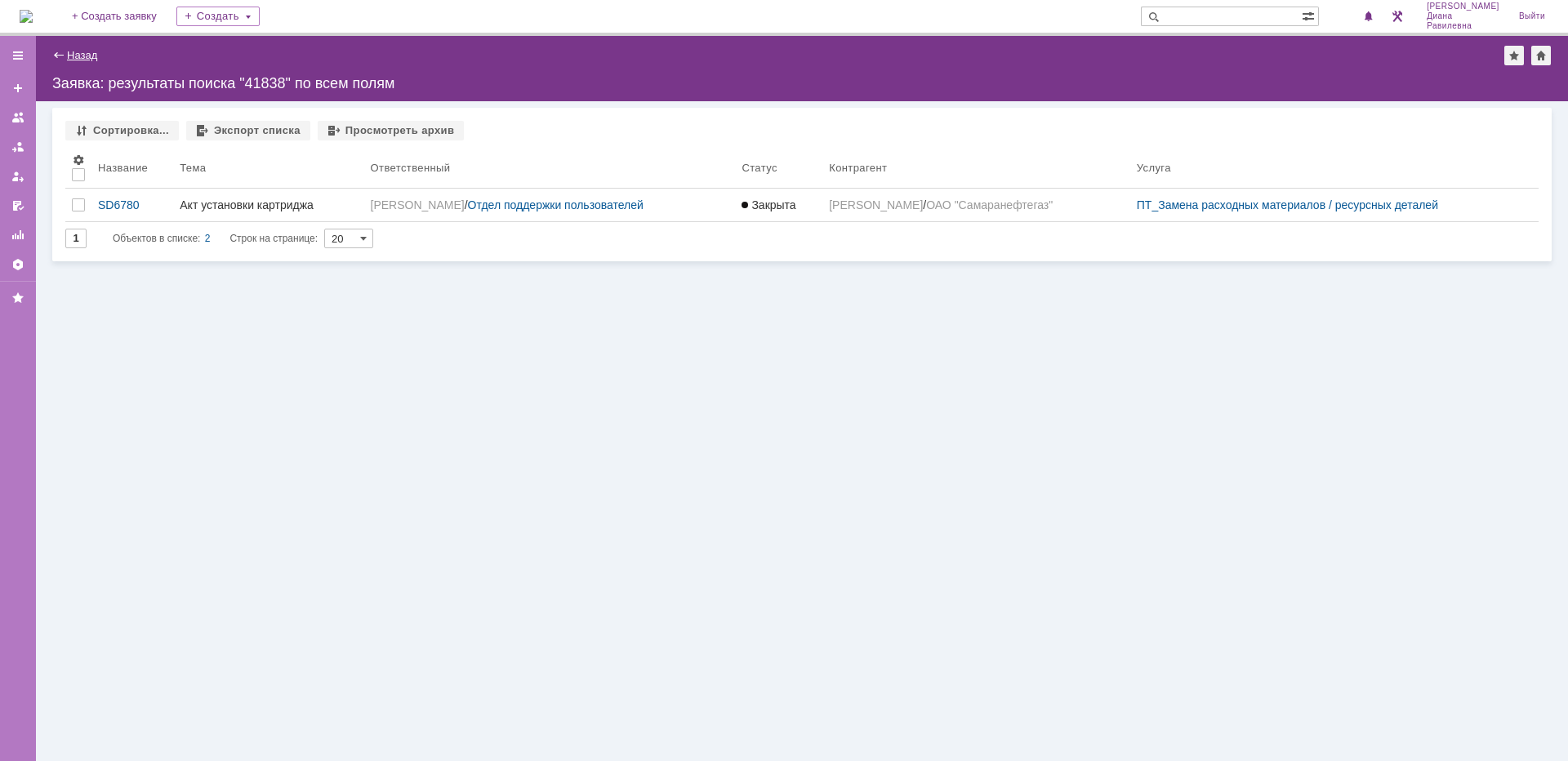
click at [71, 59] on link "Назад" at bounding box center [82, 55] width 31 height 12
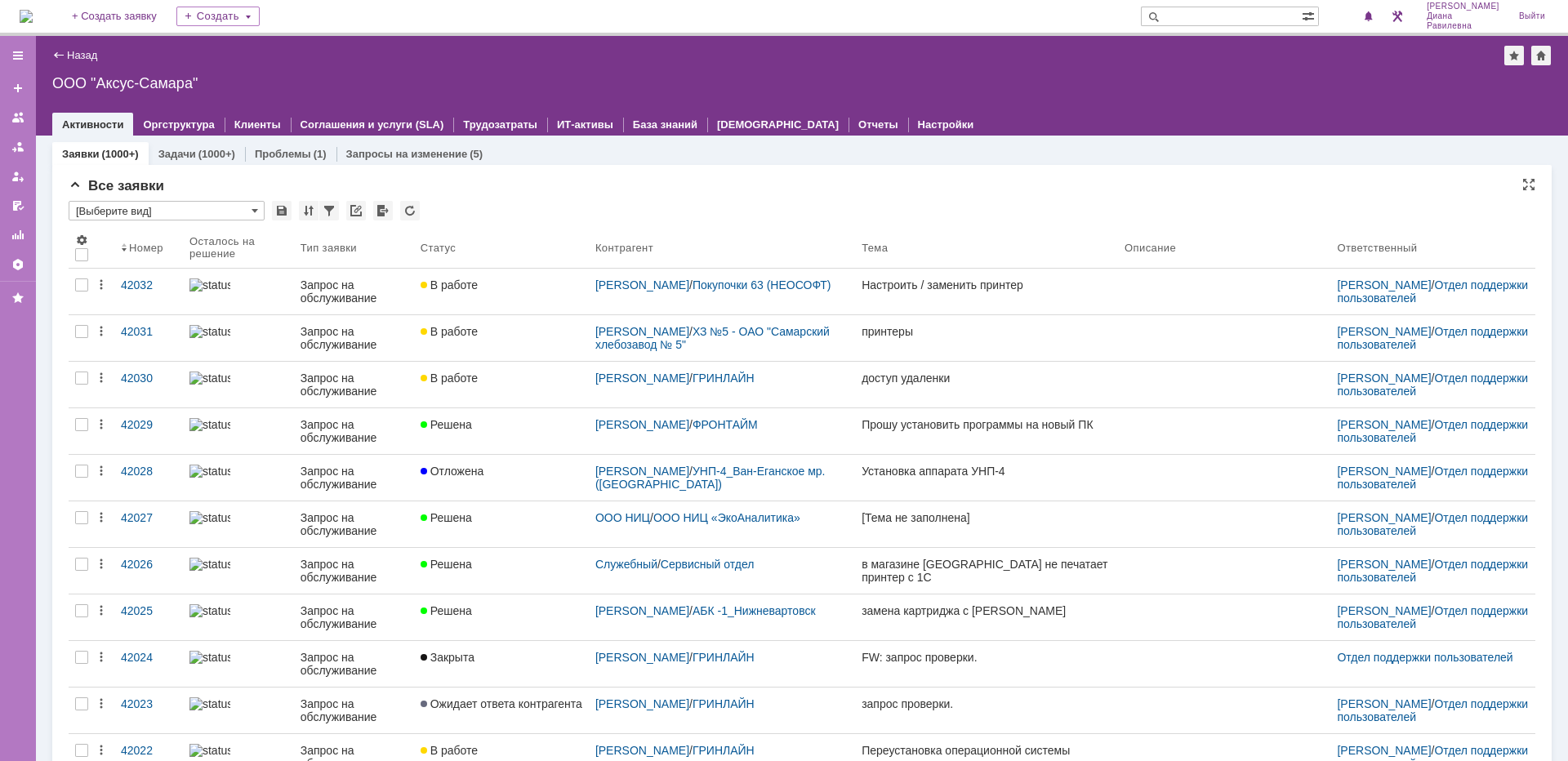
click at [777, 190] on div "Все заявки" at bounding box center [802, 186] width 1466 height 17
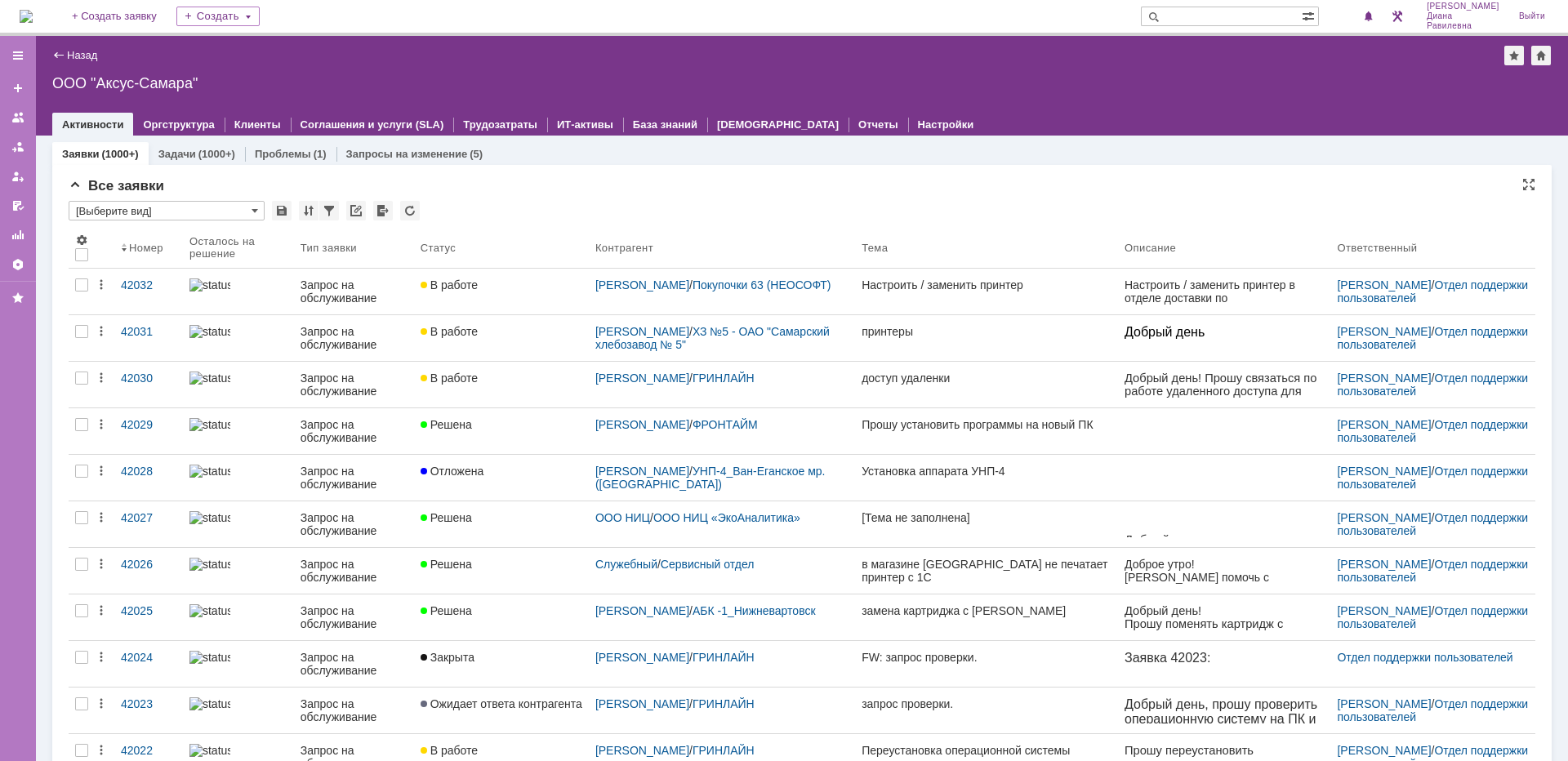
click at [861, 178] on div "Все заявки" at bounding box center [802, 186] width 1466 height 17
click at [33, 10] on img at bounding box center [26, 16] width 13 height 13
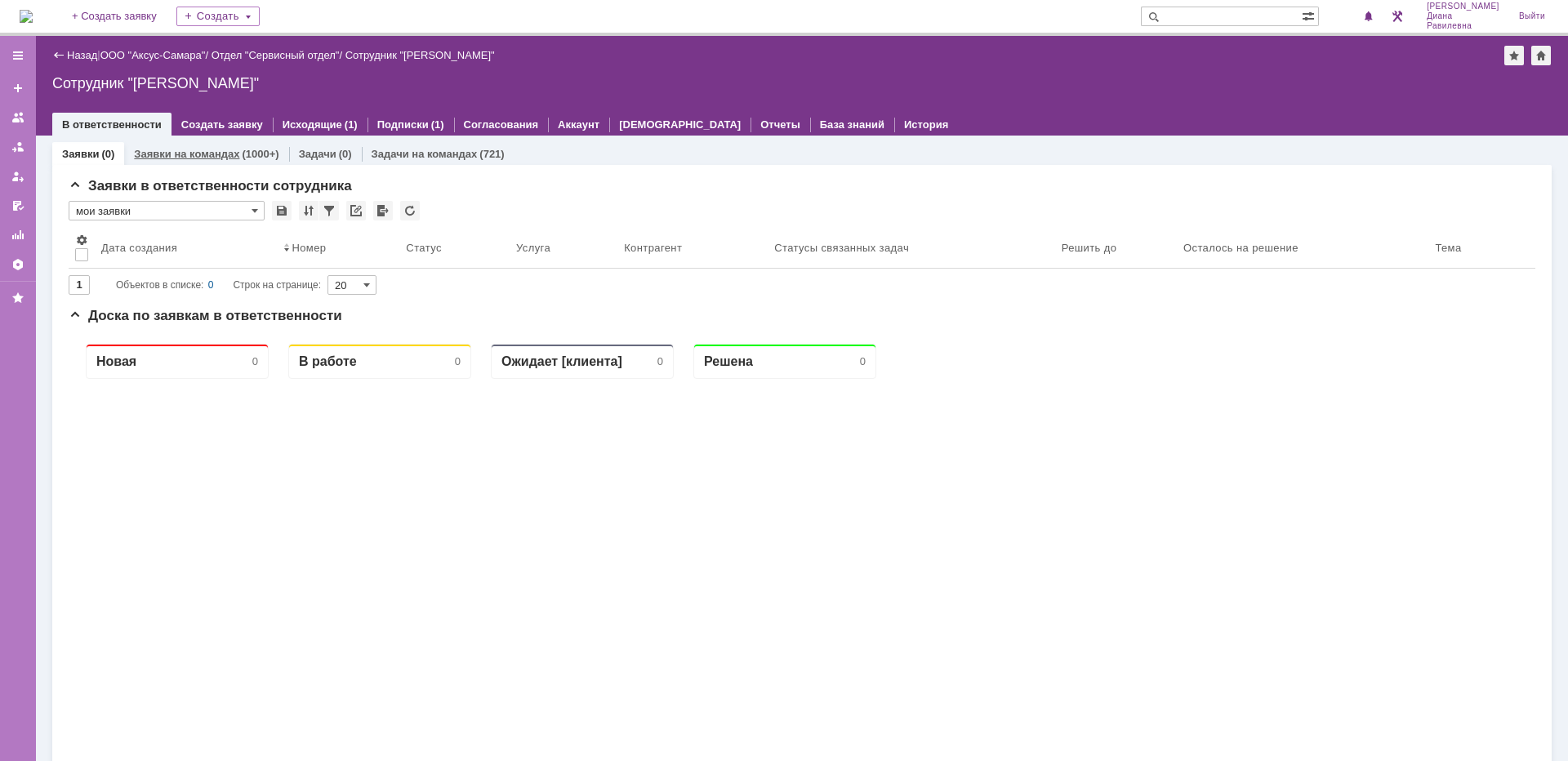
click at [218, 154] on link "Заявки на командах" at bounding box center [187, 154] width 106 height 12
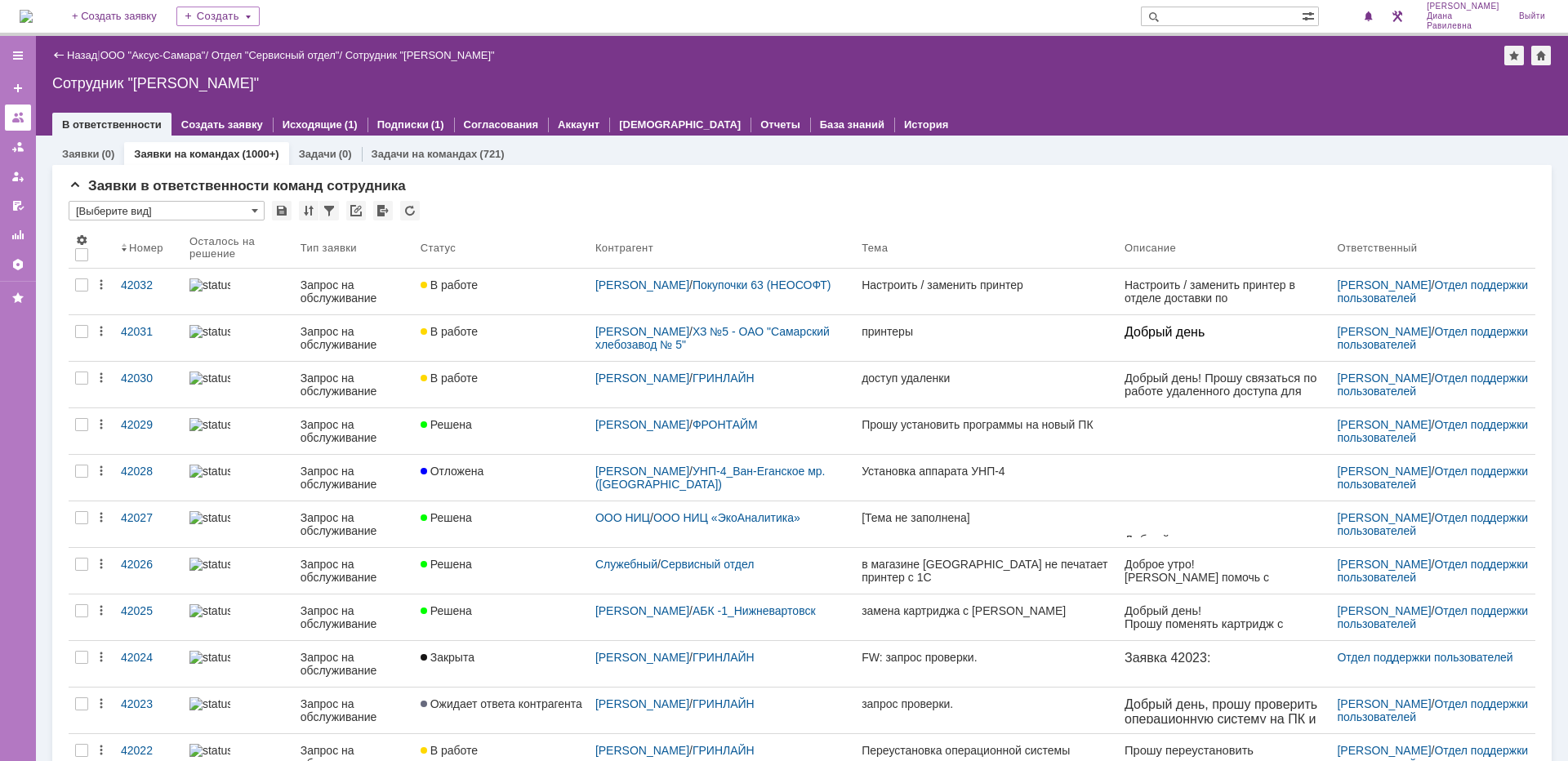
click at [20, 115] on div at bounding box center [18, 117] width 13 height 13
click at [15, 46] on div at bounding box center [18, 55] width 36 height 33
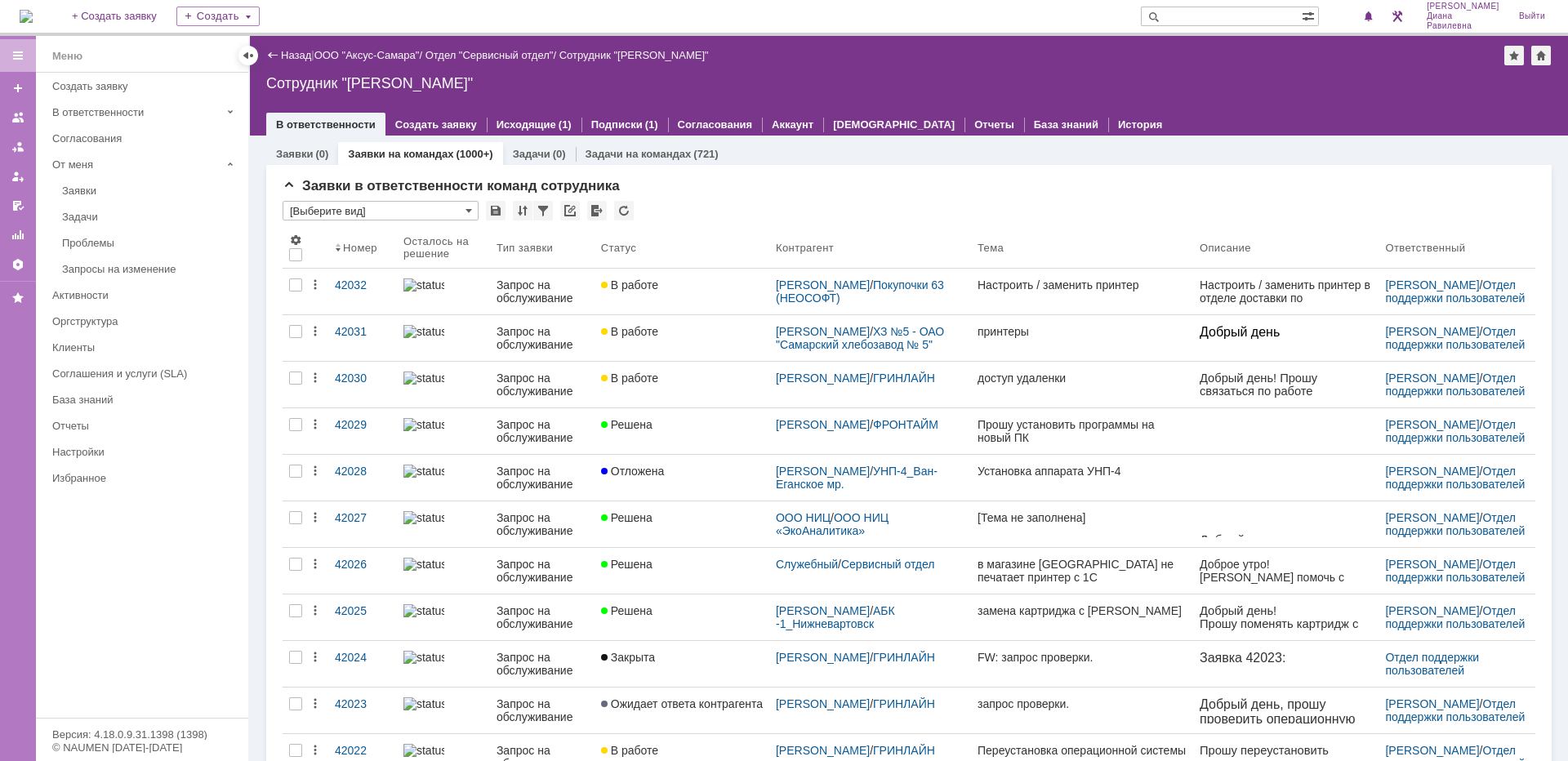
click at [1234, 15] on input "text" at bounding box center [1221, 17] width 161 height 20
click at [148, 225] on link "Задачи" at bounding box center [150, 217] width 189 height 26
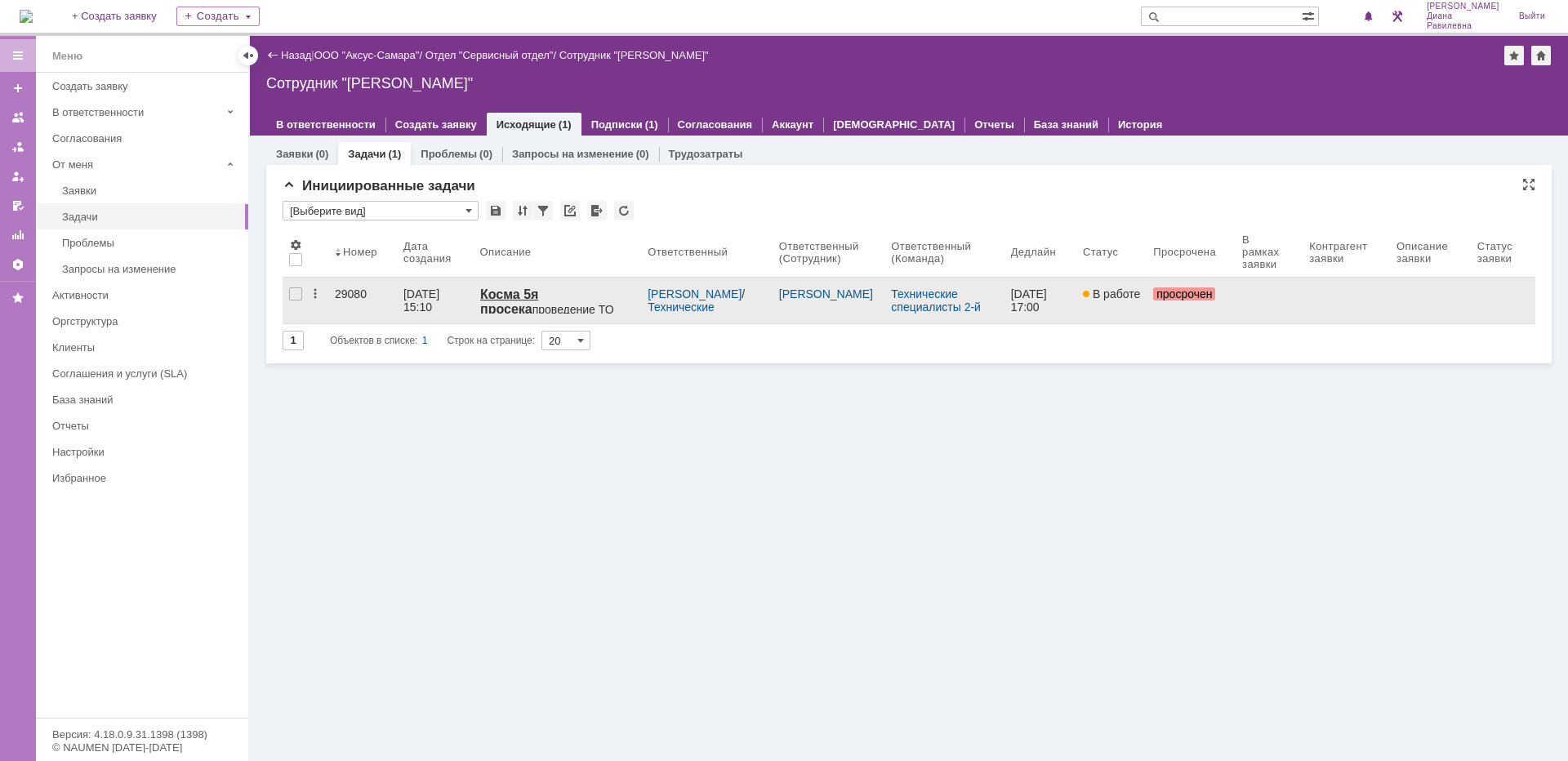
click at [413, 293] on div "[DATE] 15:10" at bounding box center [423, 300] width 39 height 26
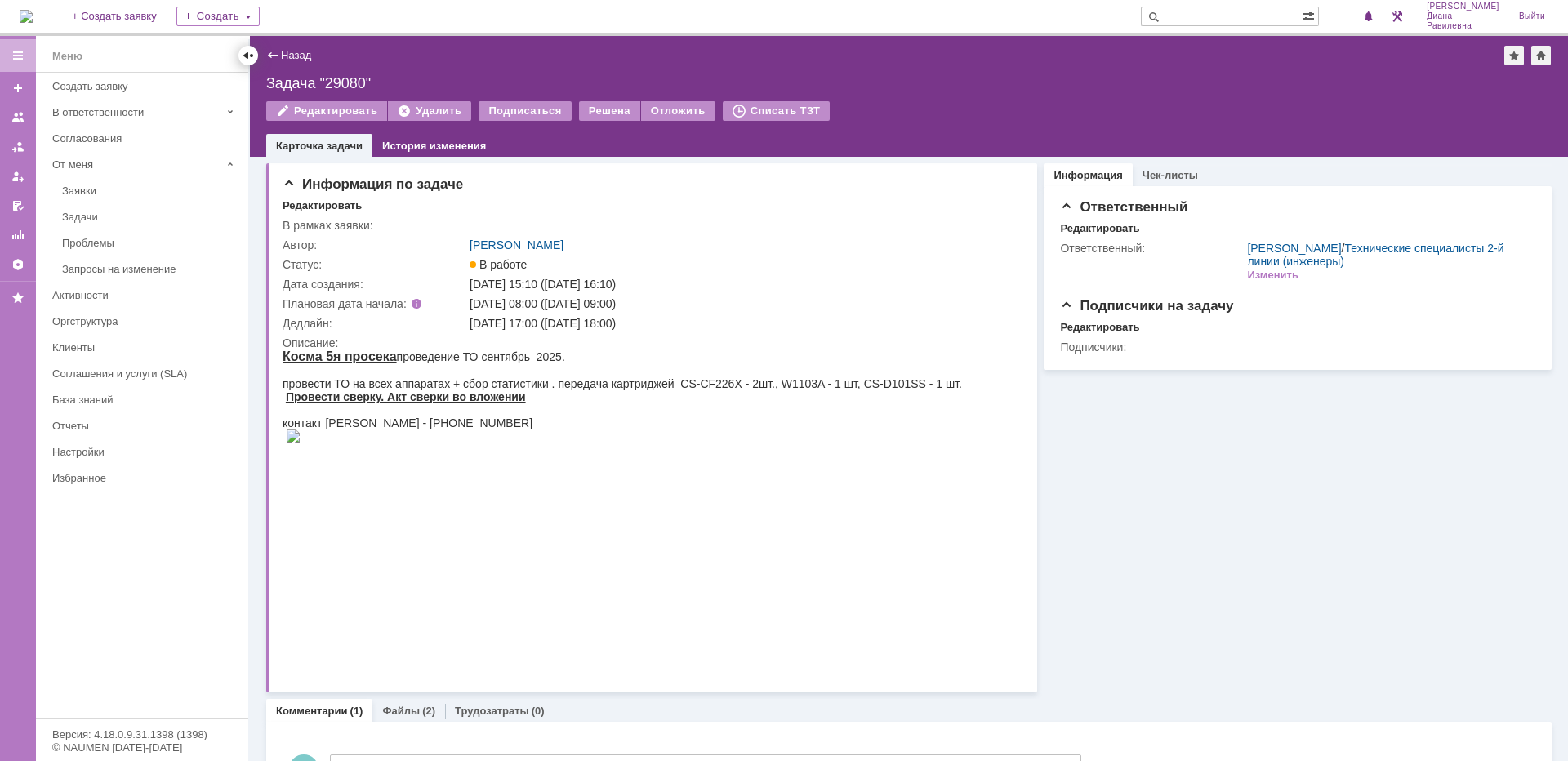
click at [243, 55] on div at bounding box center [248, 55] width 13 height 13
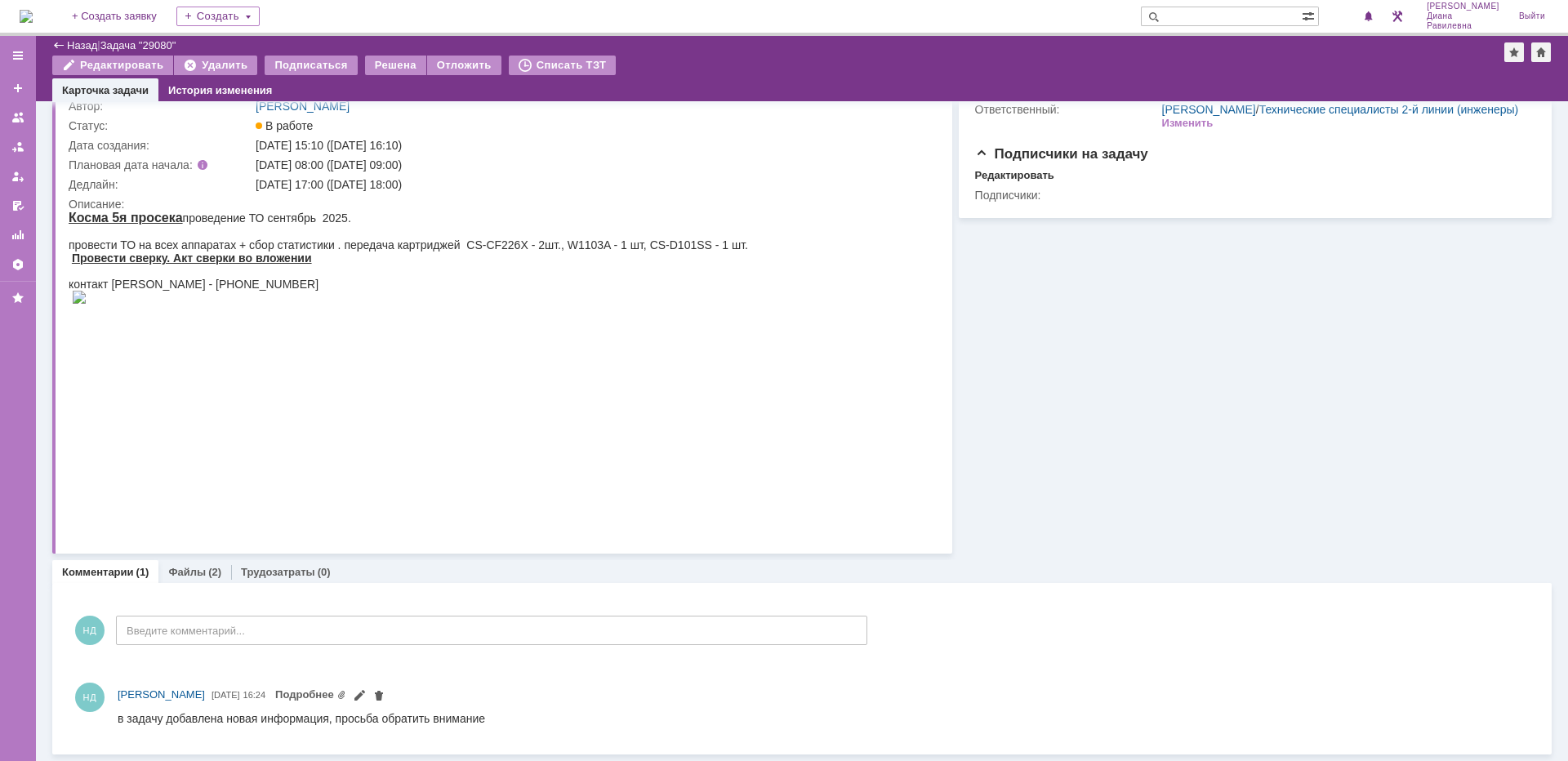
scroll to position [84, 0]
click at [208, 570] on div "(2)" at bounding box center [214, 571] width 13 height 12
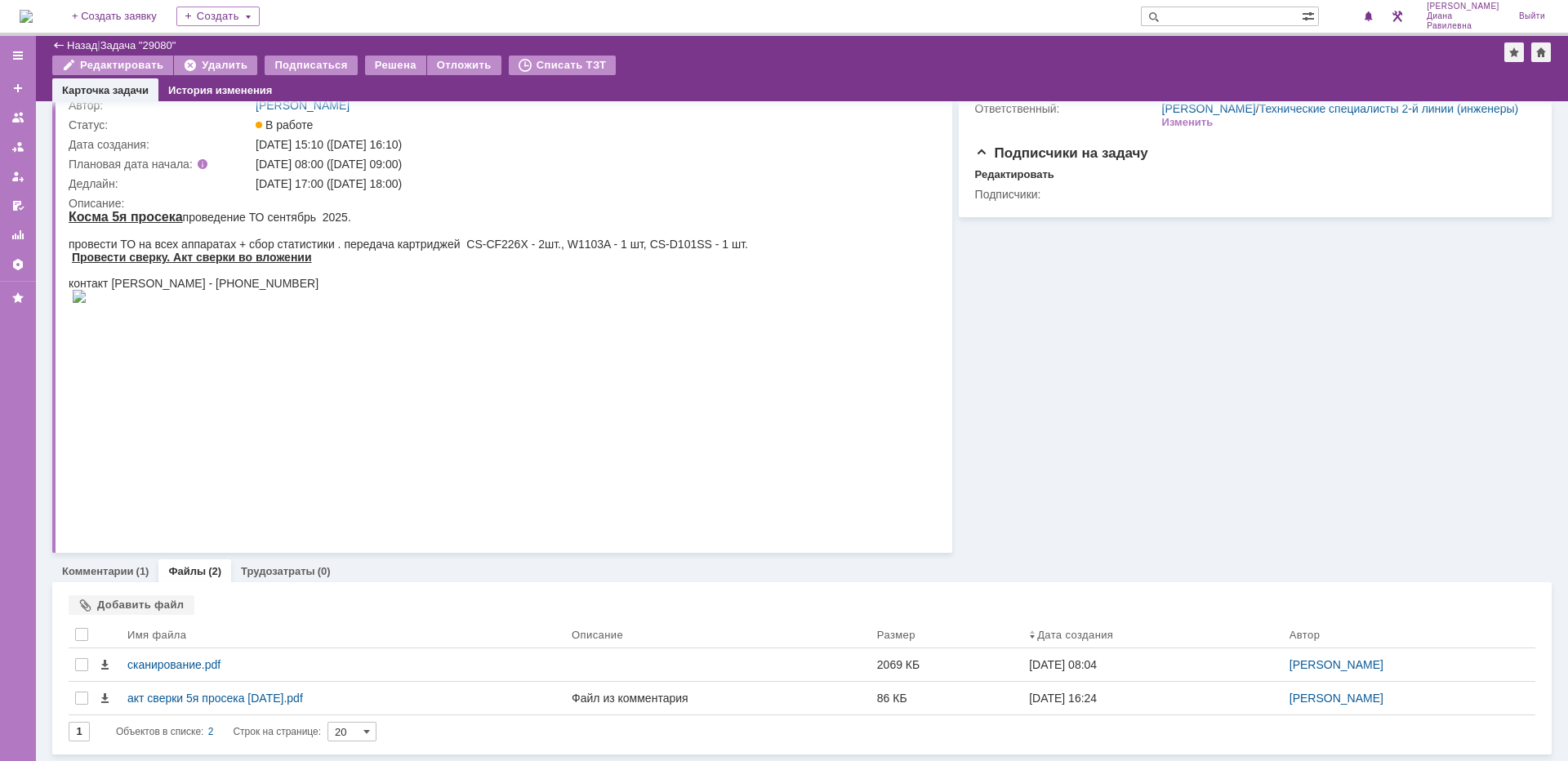
scroll to position [85, 0]
click at [122, 571] on link "Комментарии" at bounding box center [98, 571] width 72 height 12
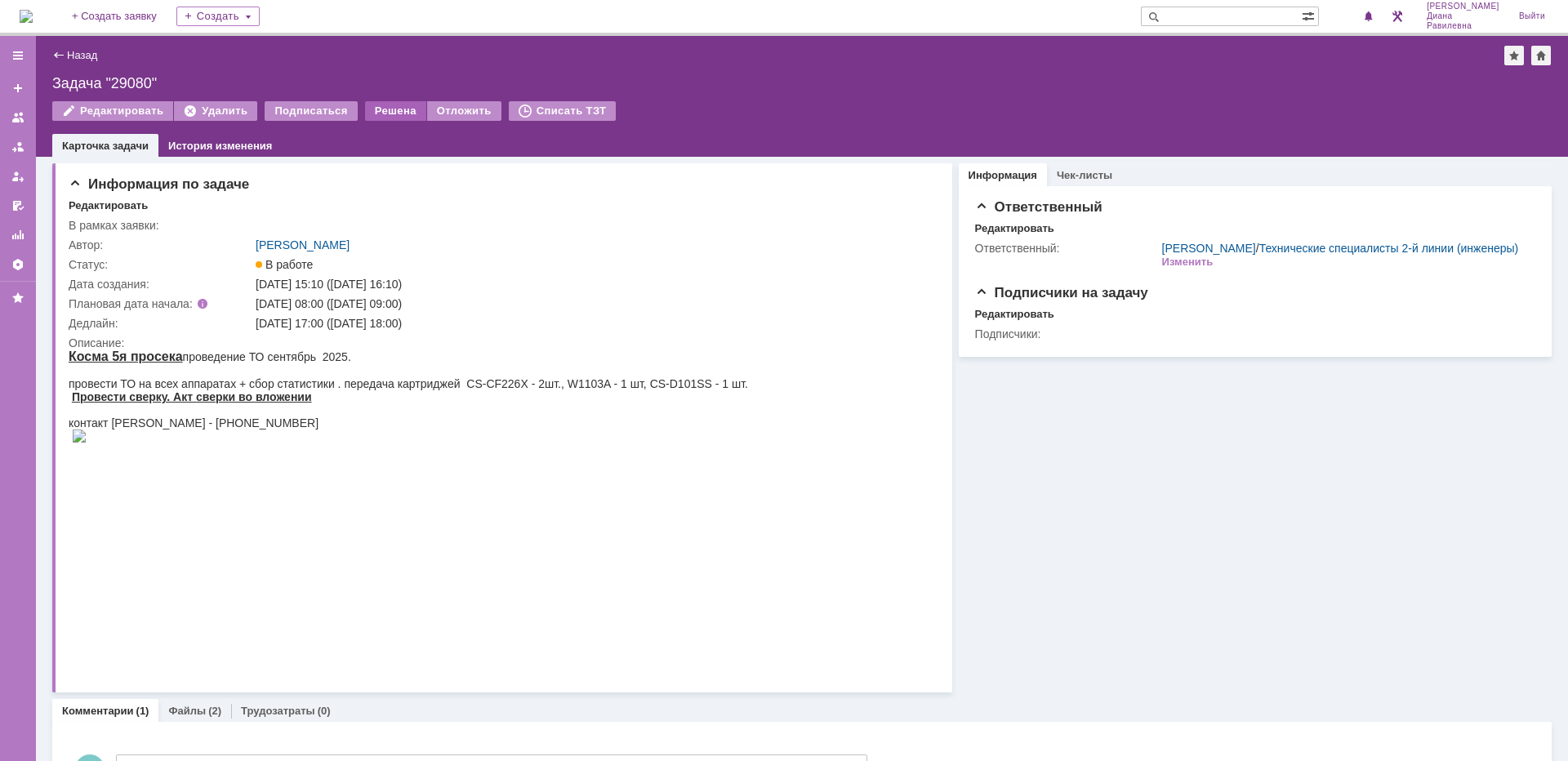
click at [386, 114] on div "Решена" at bounding box center [396, 112] width 61 height 20
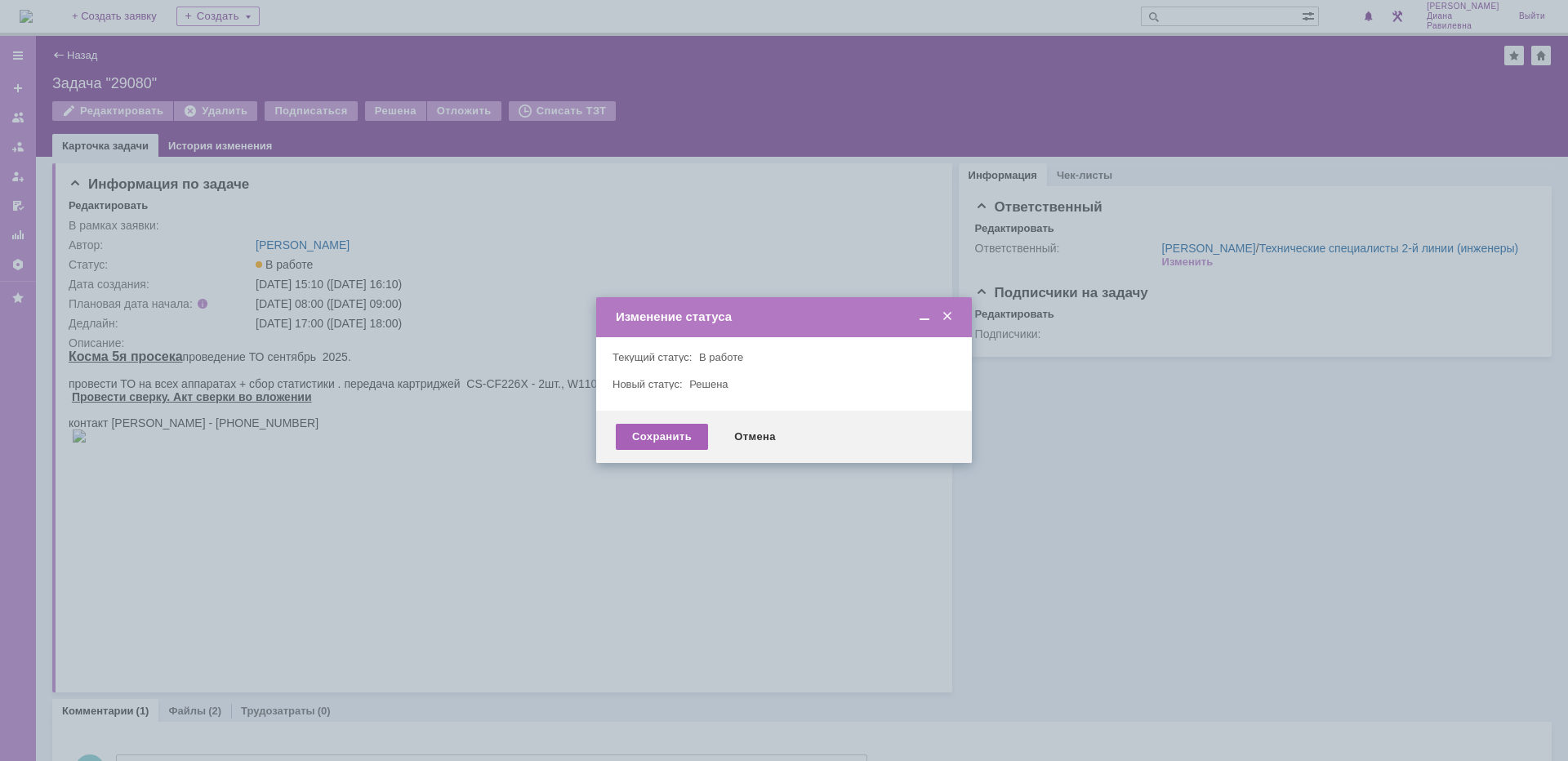
click at [662, 439] on div "Сохранить" at bounding box center [662, 436] width 93 height 26
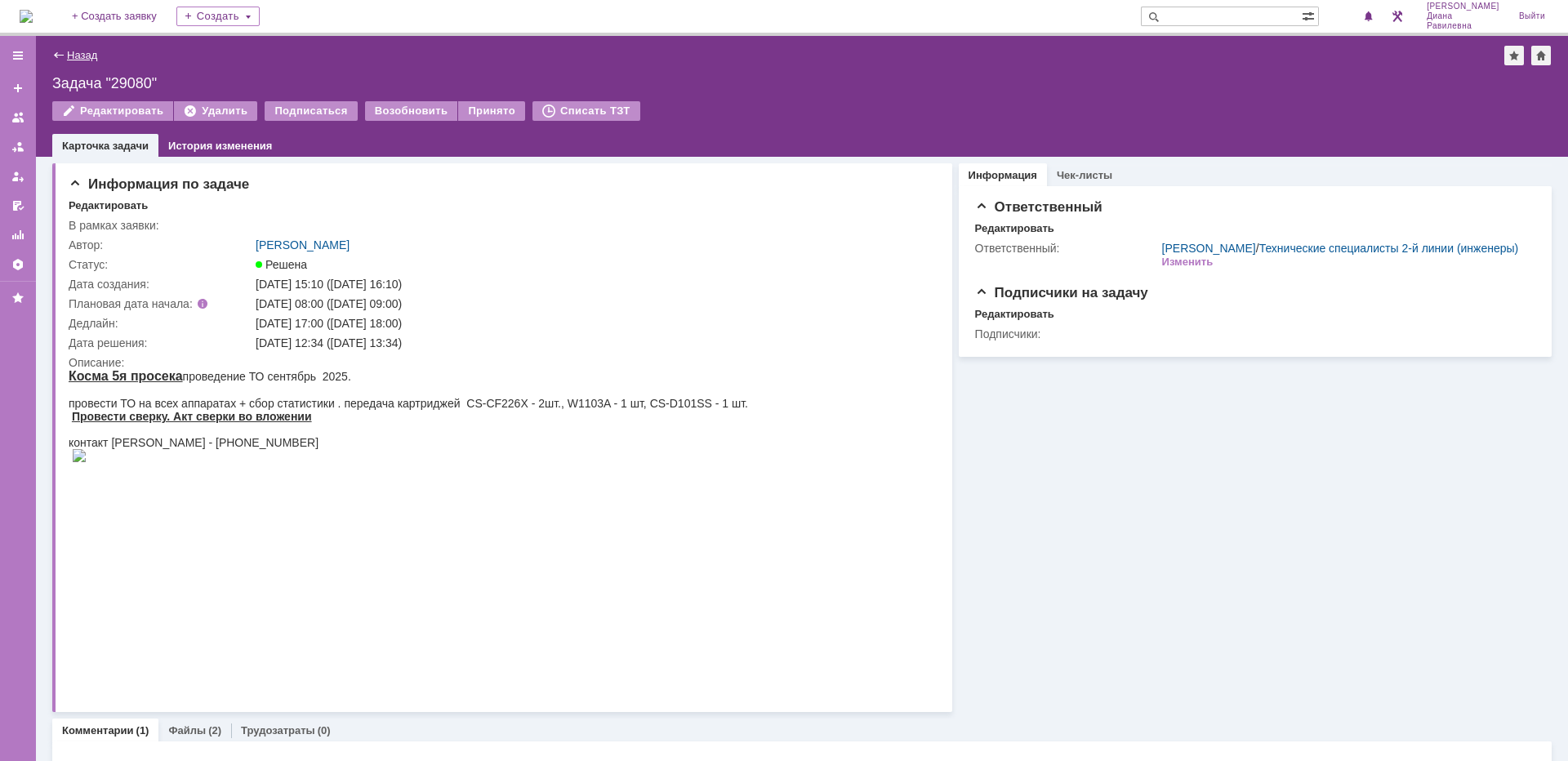
click at [88, 54] on link "Назад" at bounding box center [82, 55] width 31 height 12
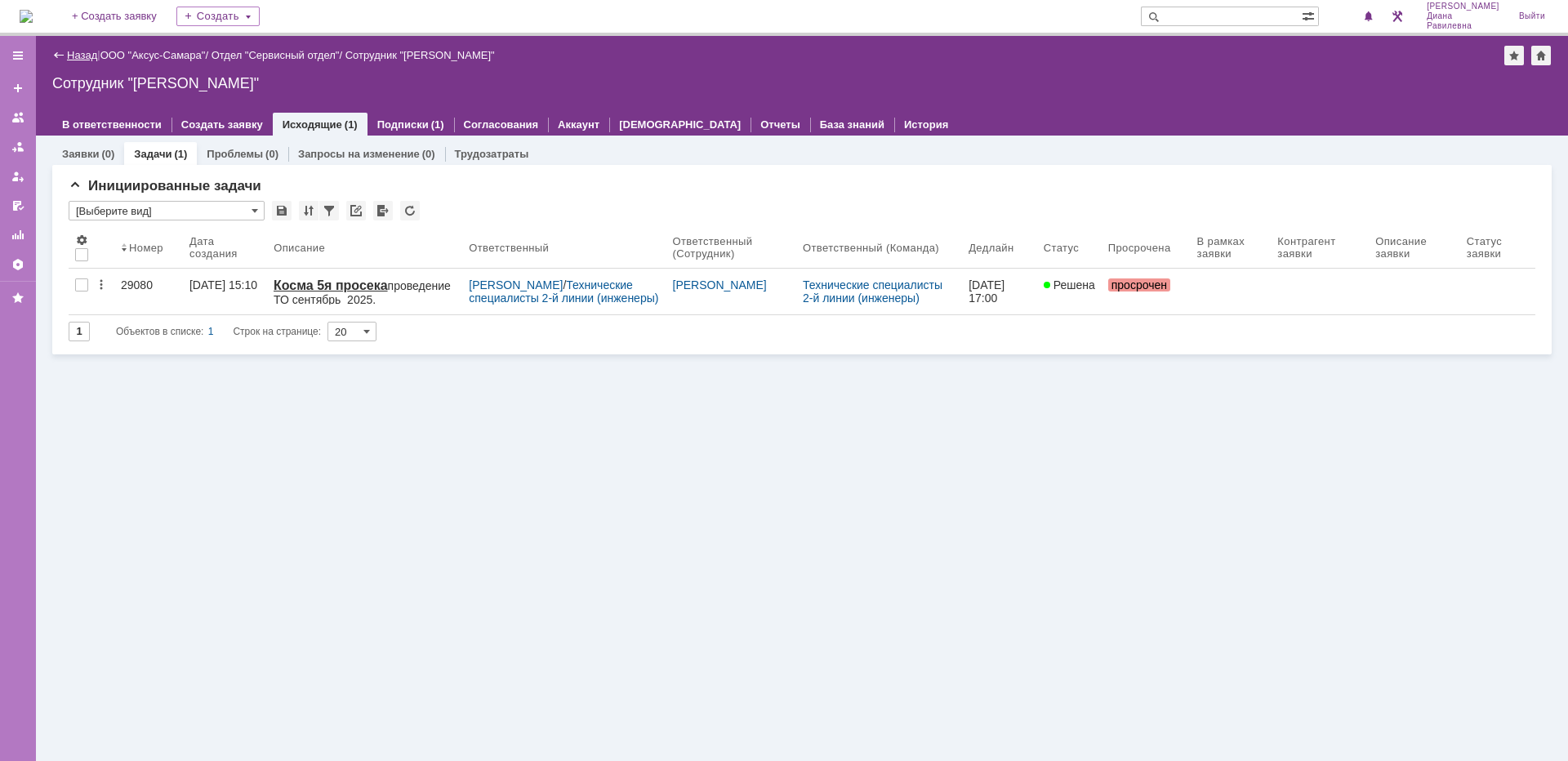
click at [81, 59] on link "Назад" at bounding box center [82, 55] width 31 height 12
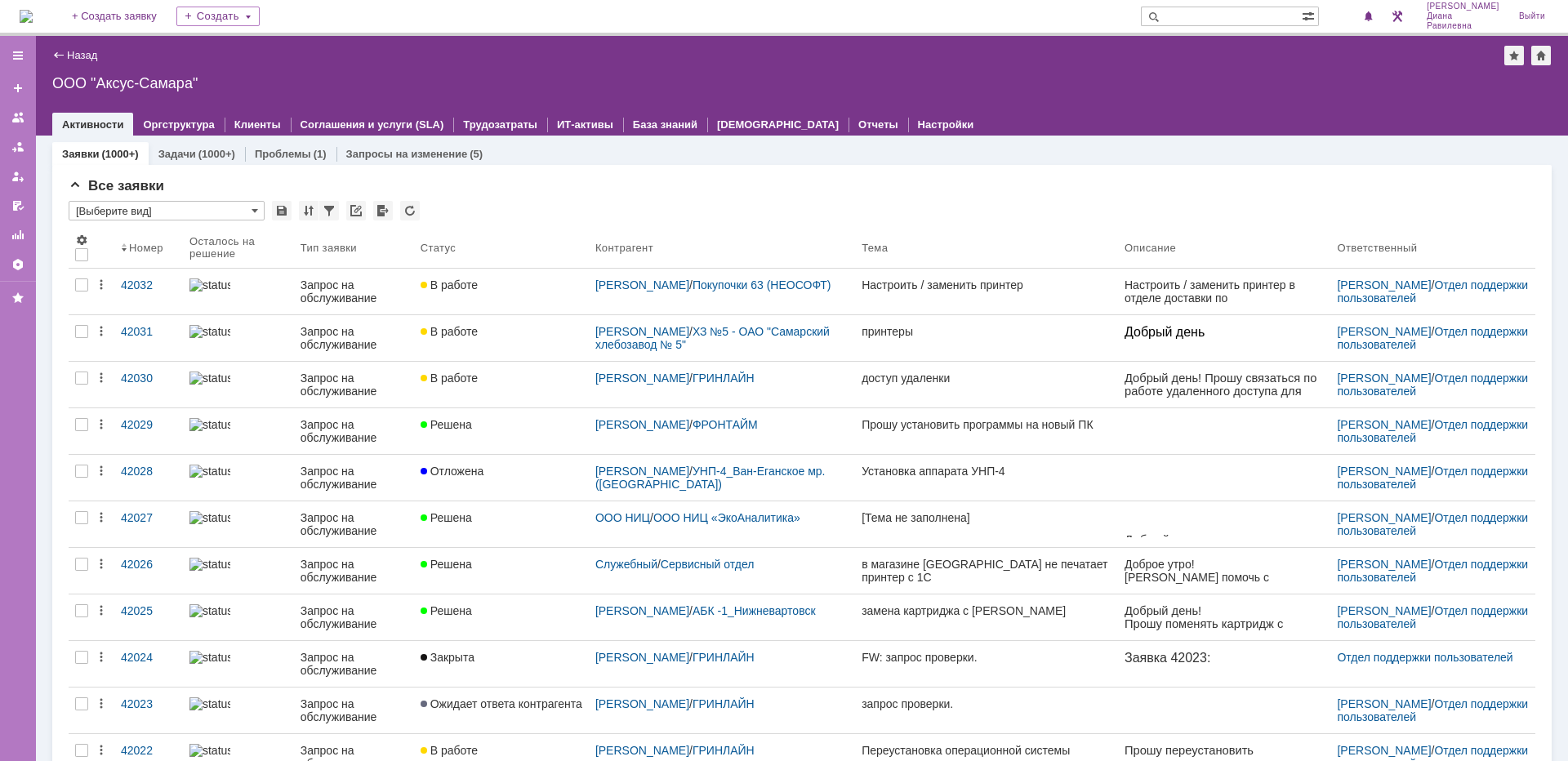
click at [1258, 12] on input "text" at bounding box center [1221, 17] width 161 height 20
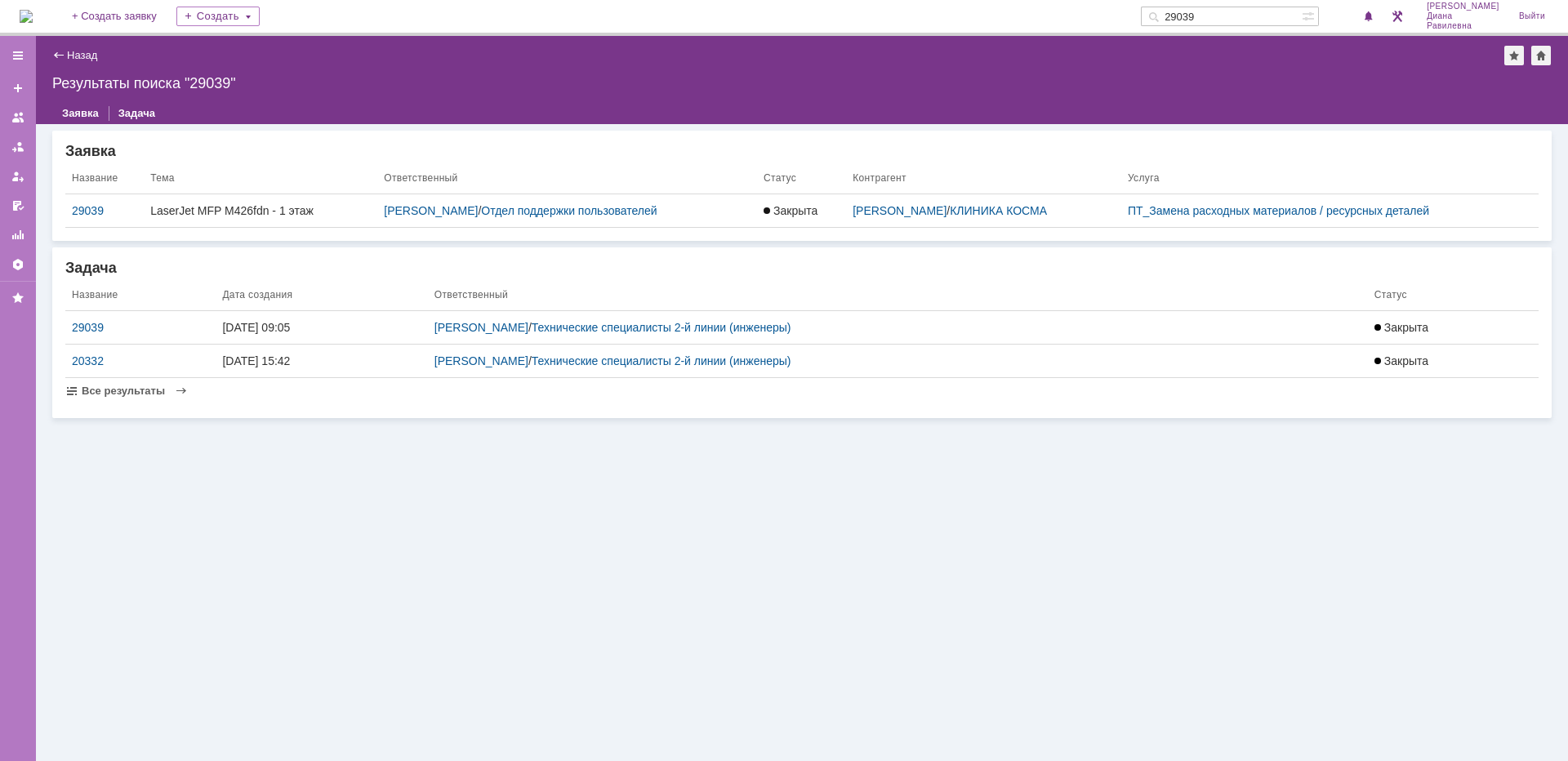
drag, startPoint x: 1265, startPoint y: 11, endPoint x: 1202, endPoint y: 18, distance: 63.4
click at [1202, 18] on div "29039" at bounding box center [1221, 17] width 161 height 20
type input "29098"
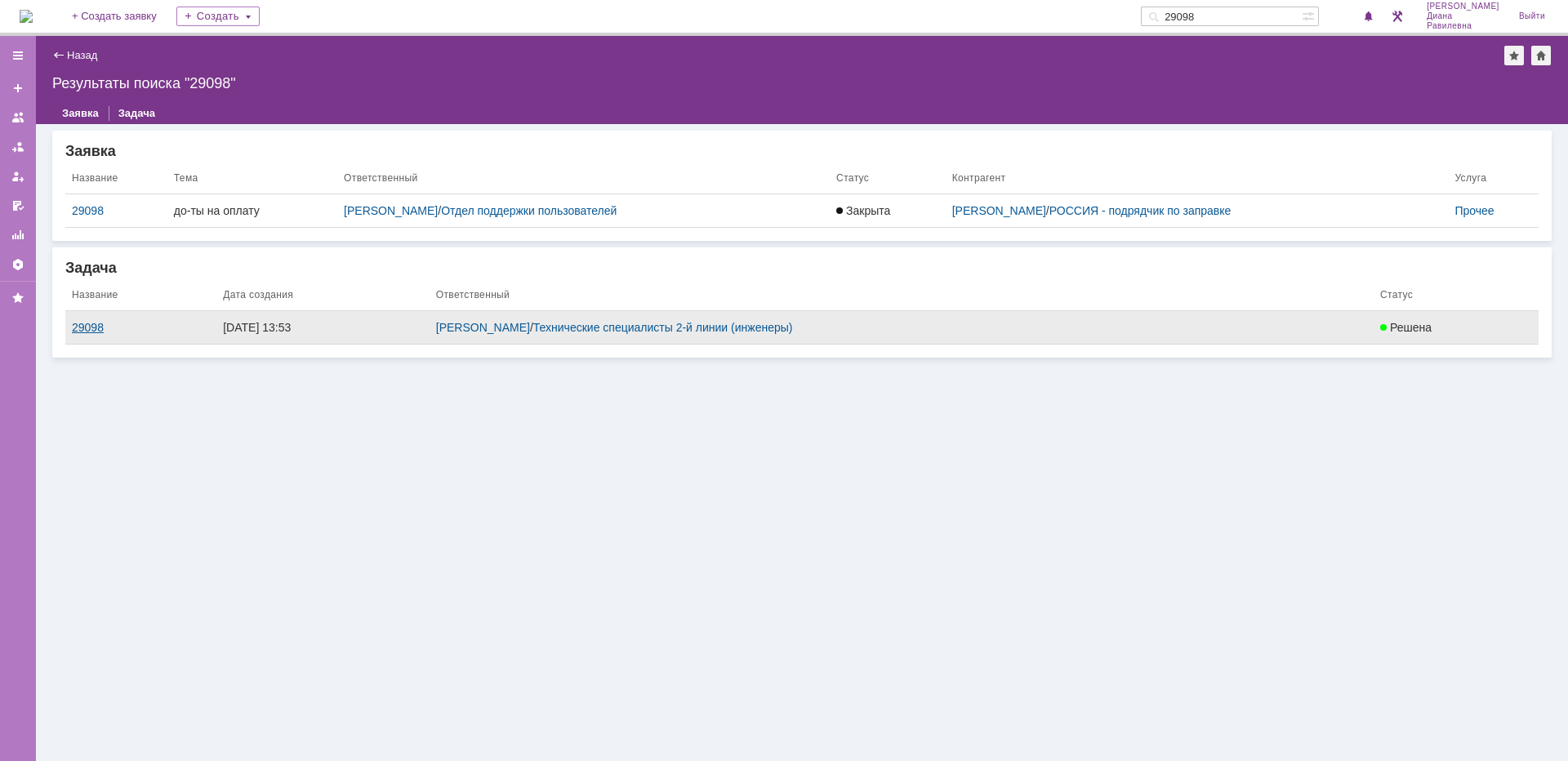
click at [86, 323] on div "29098" at bounding box center [141, 327] width 138 height 13
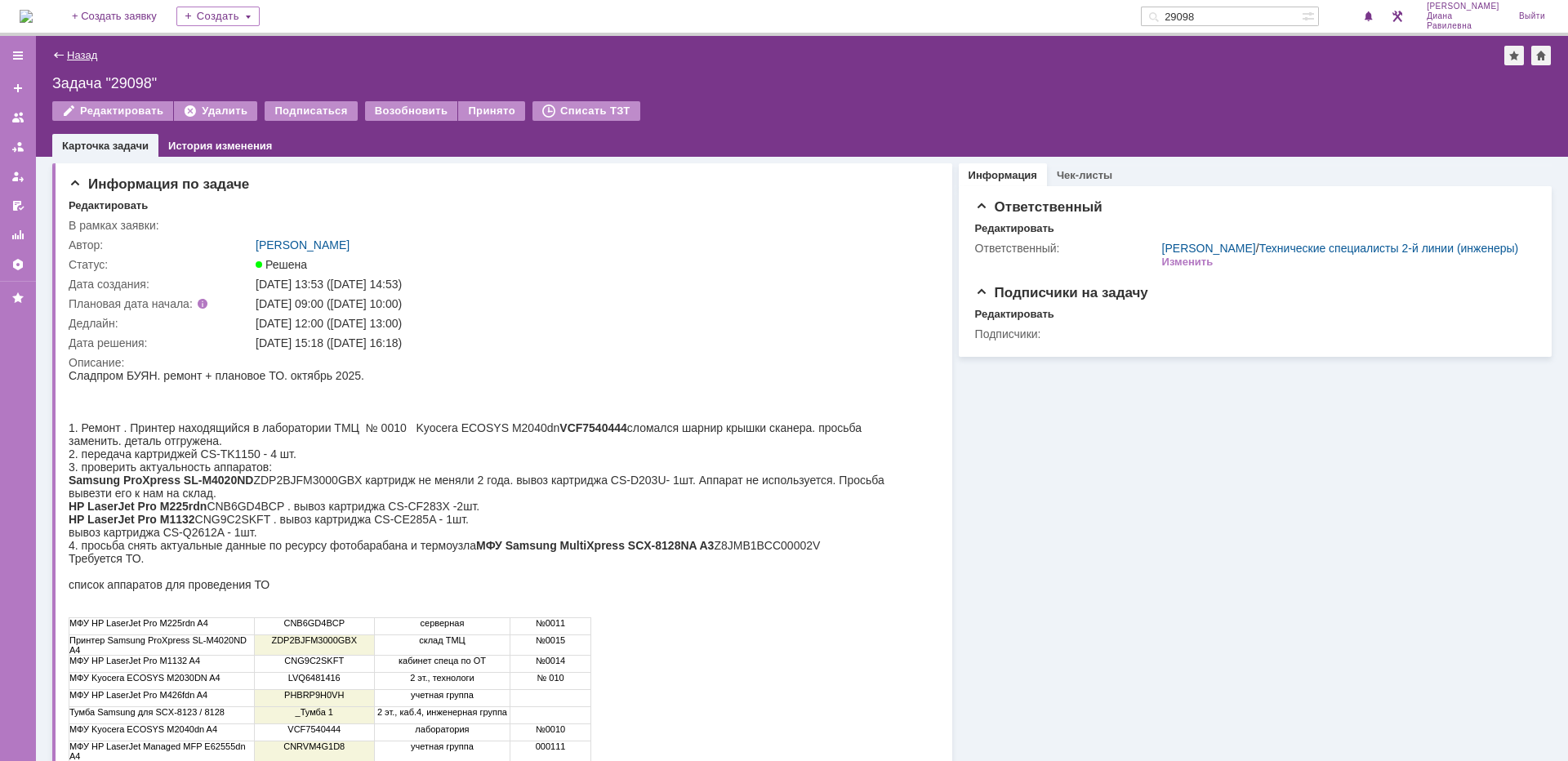
click at [70, 49] on link "Назад" at bounding box center [82, 55] width 31 height 12
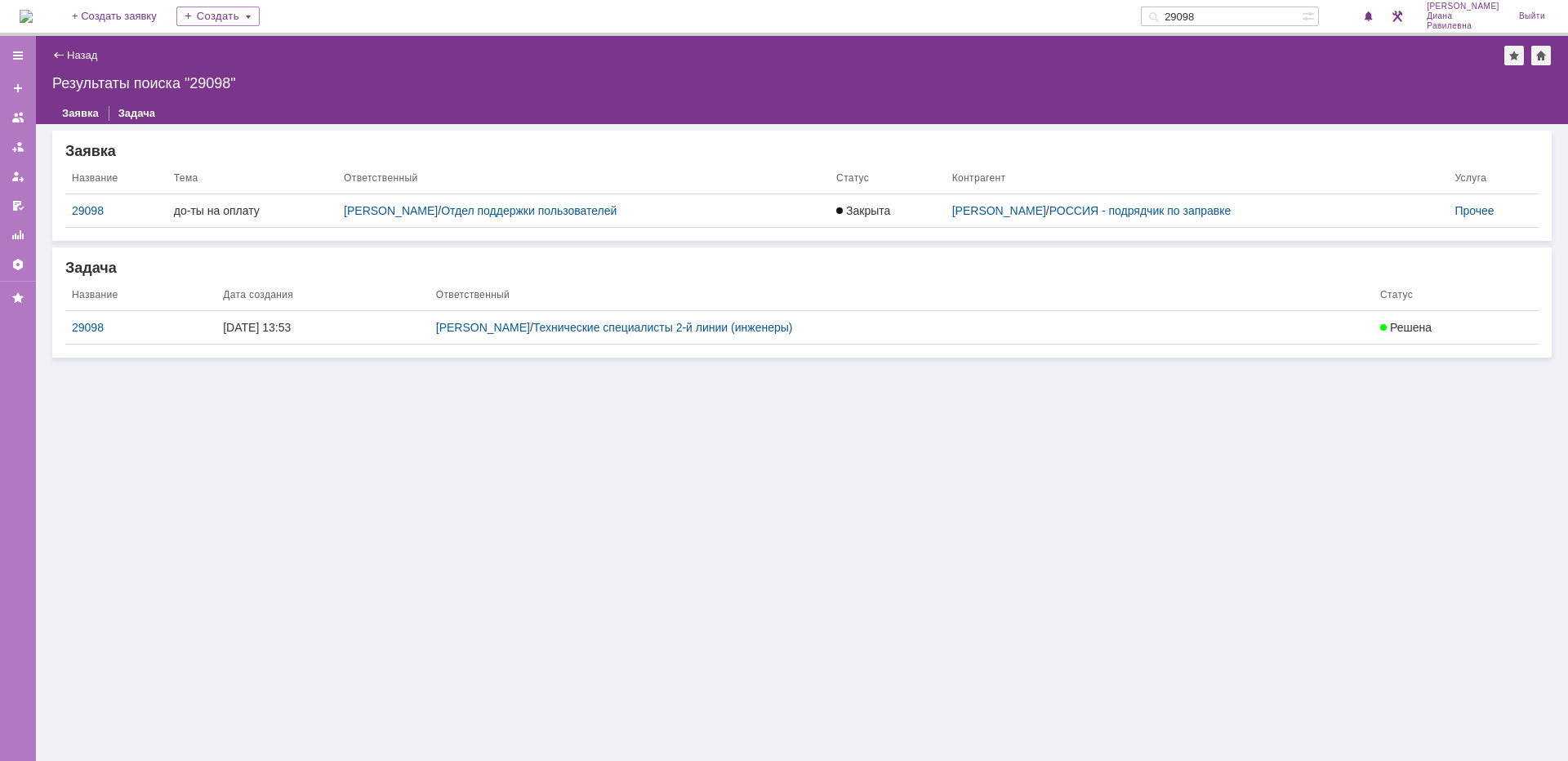
click at [95, 63] on div "Назад | Результаты поиска "29098"" at bounding box center [801, 55] width 1499 height 20
click at [91, 56] on link "Назад" at bounding box center [82, 55] width 31 height 12
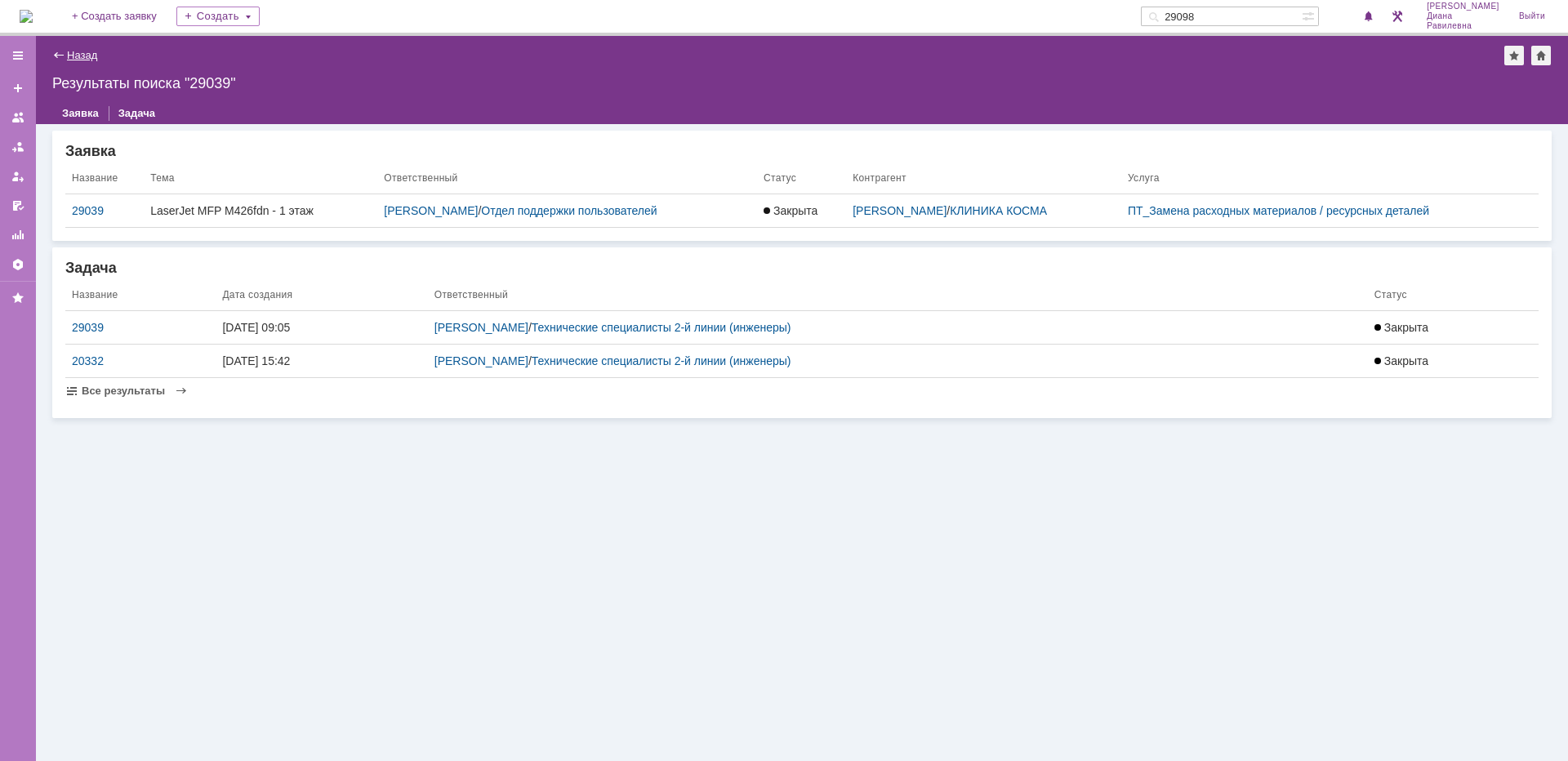
click at [77, 52] on link "Назад" at bounding box center [82, 55] width 31 height 12
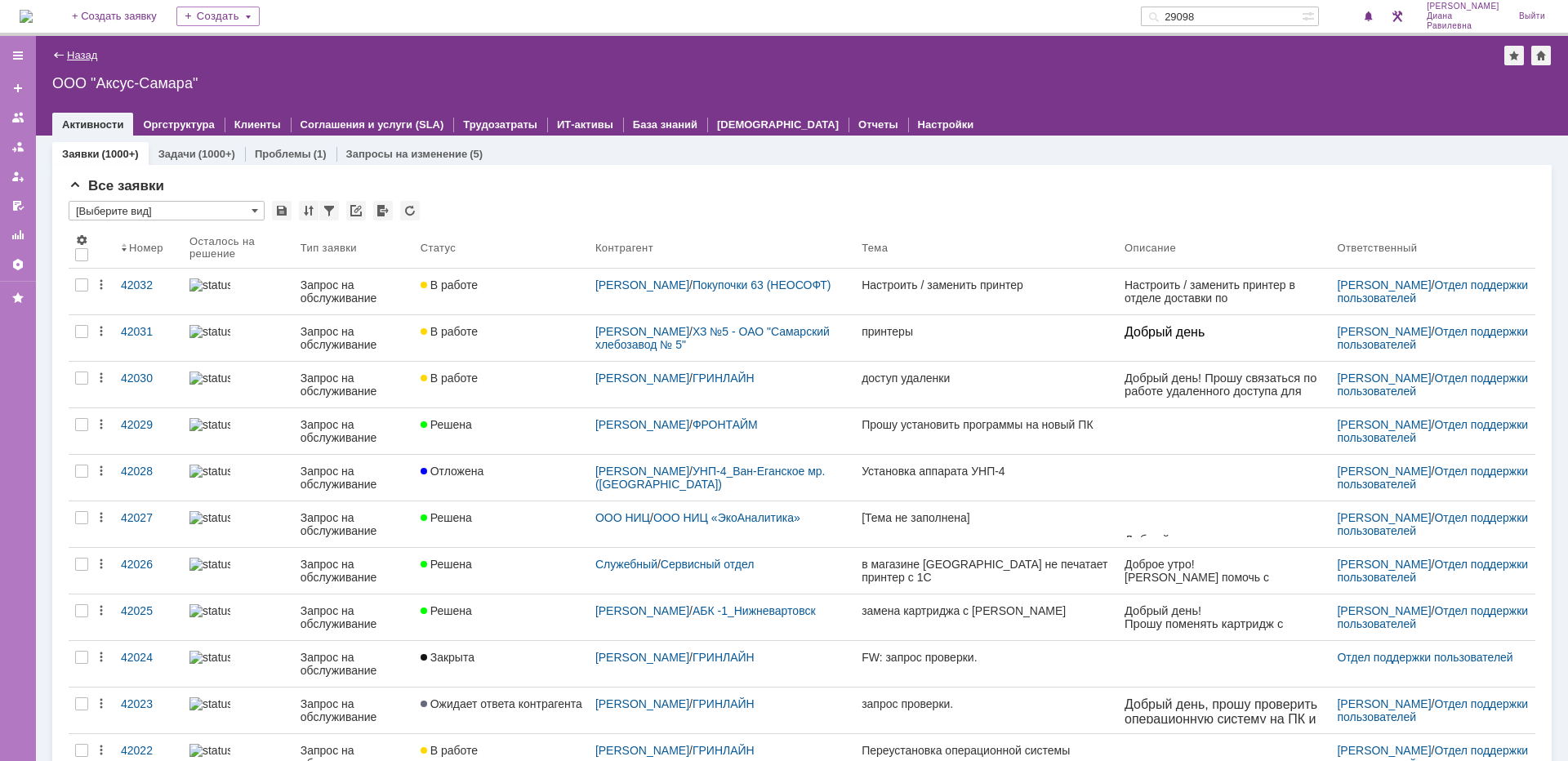
click at [74, 54] on link "Назад" at bounding box center [82, 55] width 31 height 12
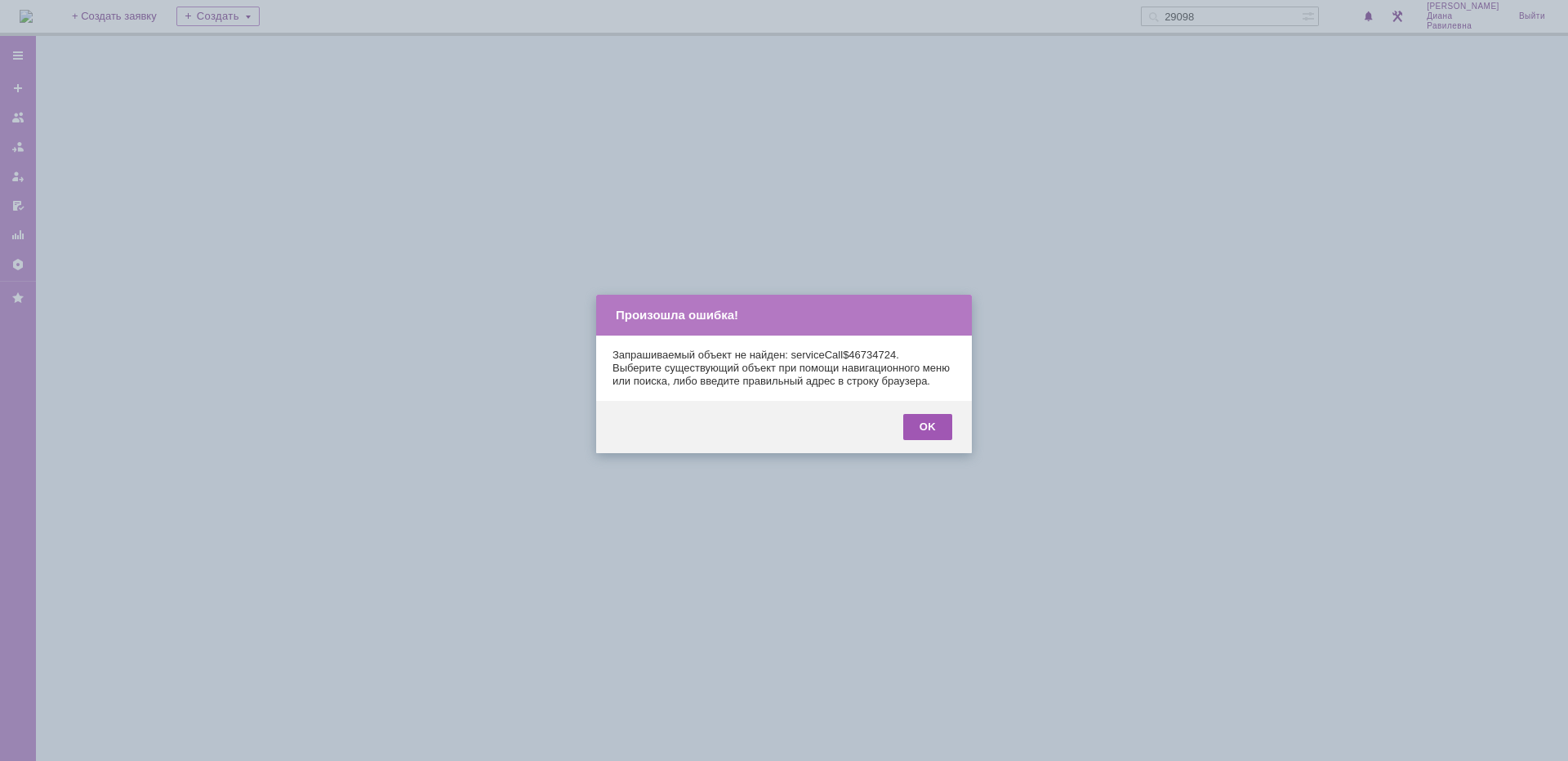
click at [949, 440] on div "OK" at bounding box center [928, 427] width 49 height 26
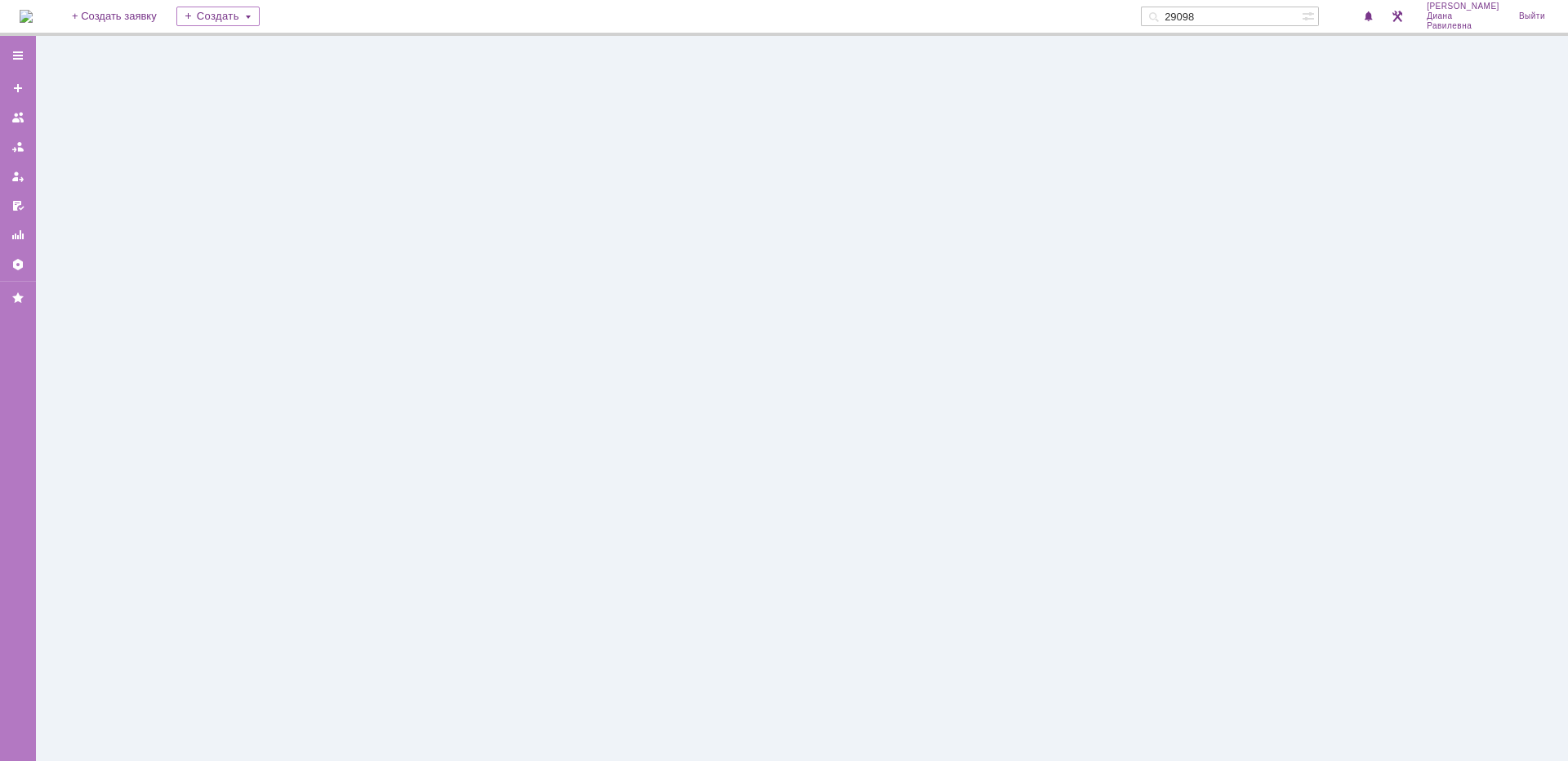
click at [1254, 10] on input "29098" at bounding box center [1221, 17] width 161 height 20
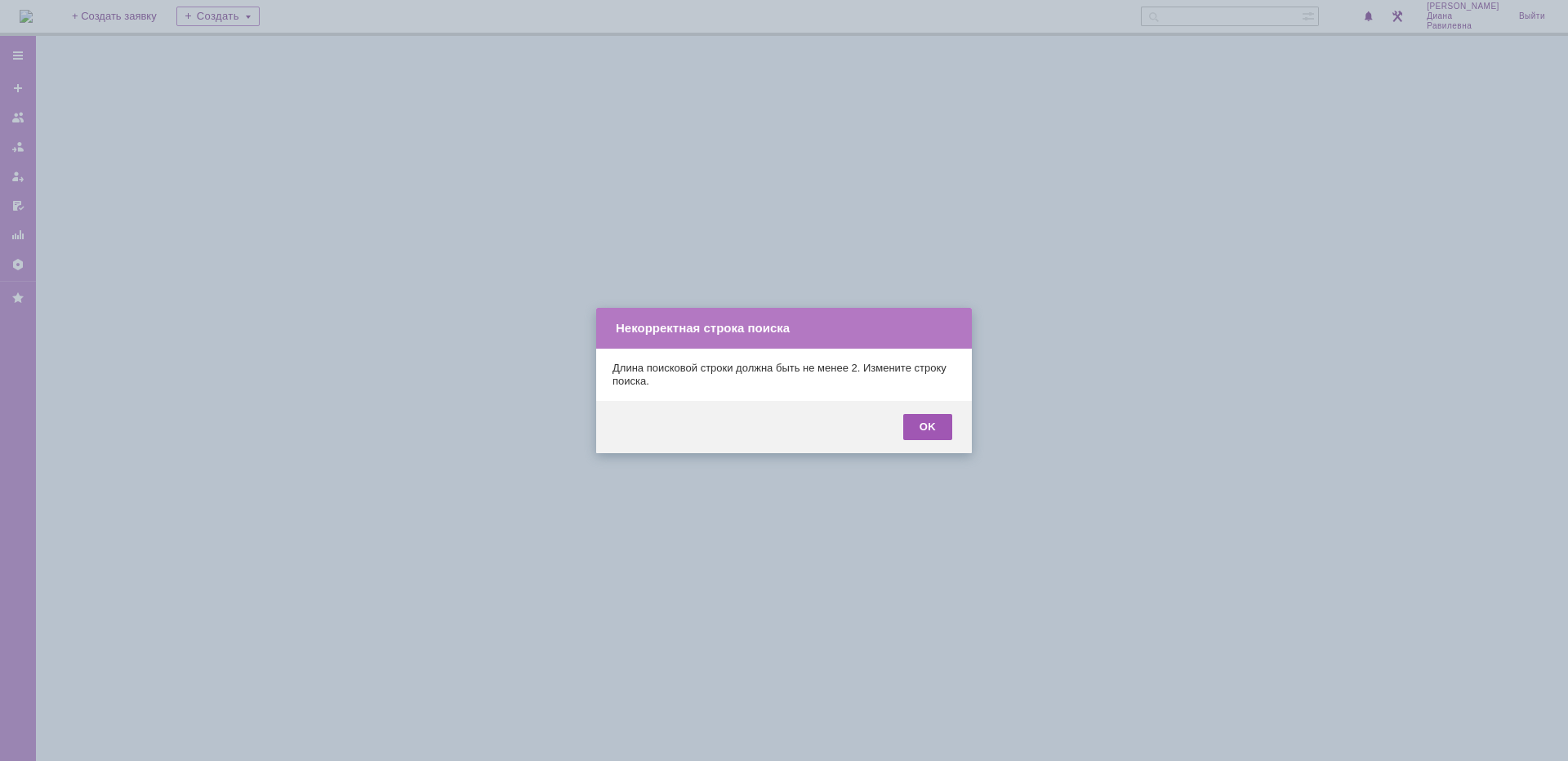
click at [924, 428] on div "OK" at bounding box center [928, 427] width 49 height 26
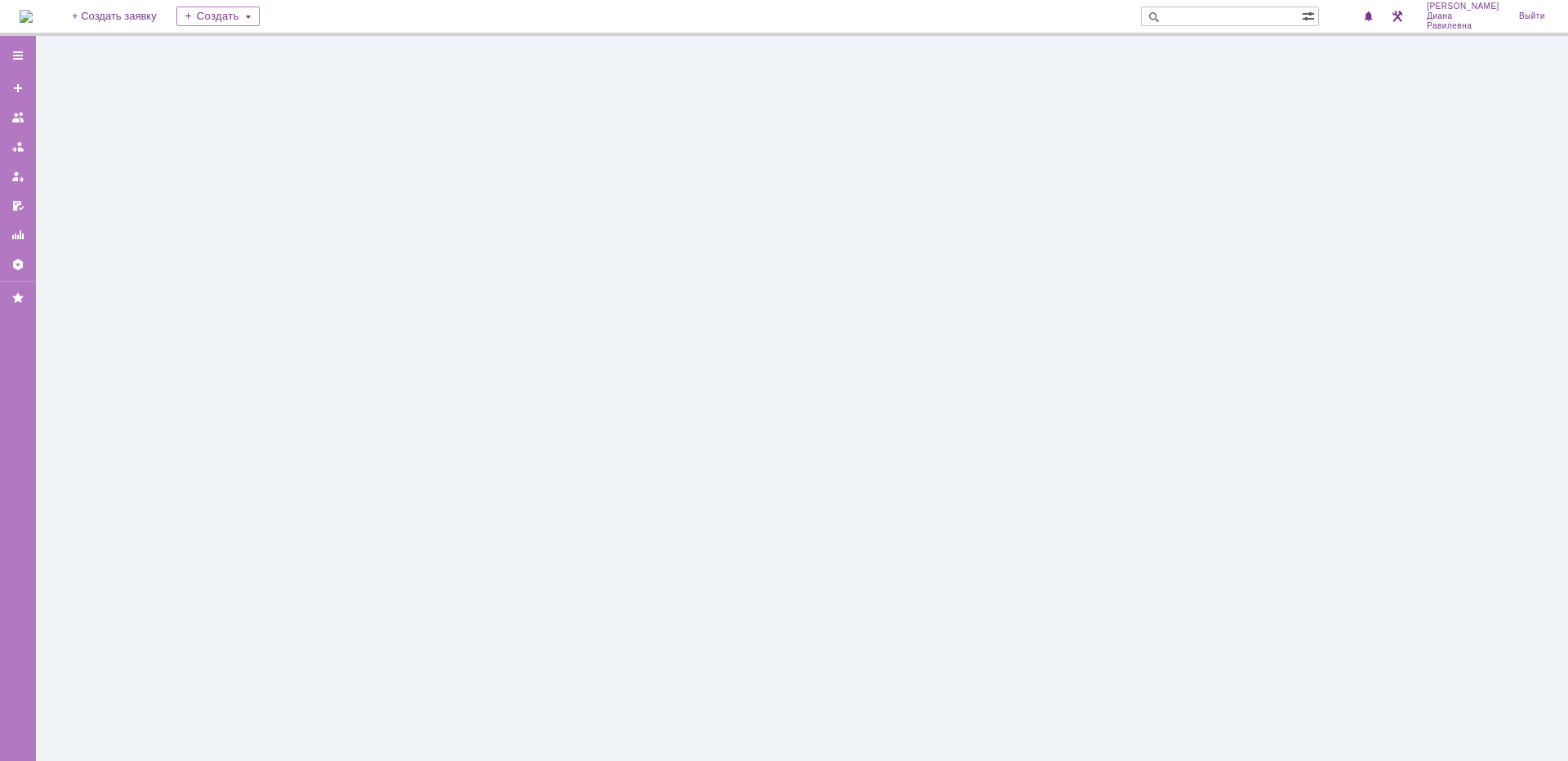
click at [33, 17] on img at bounding box center [26, 16] width 13 height 13
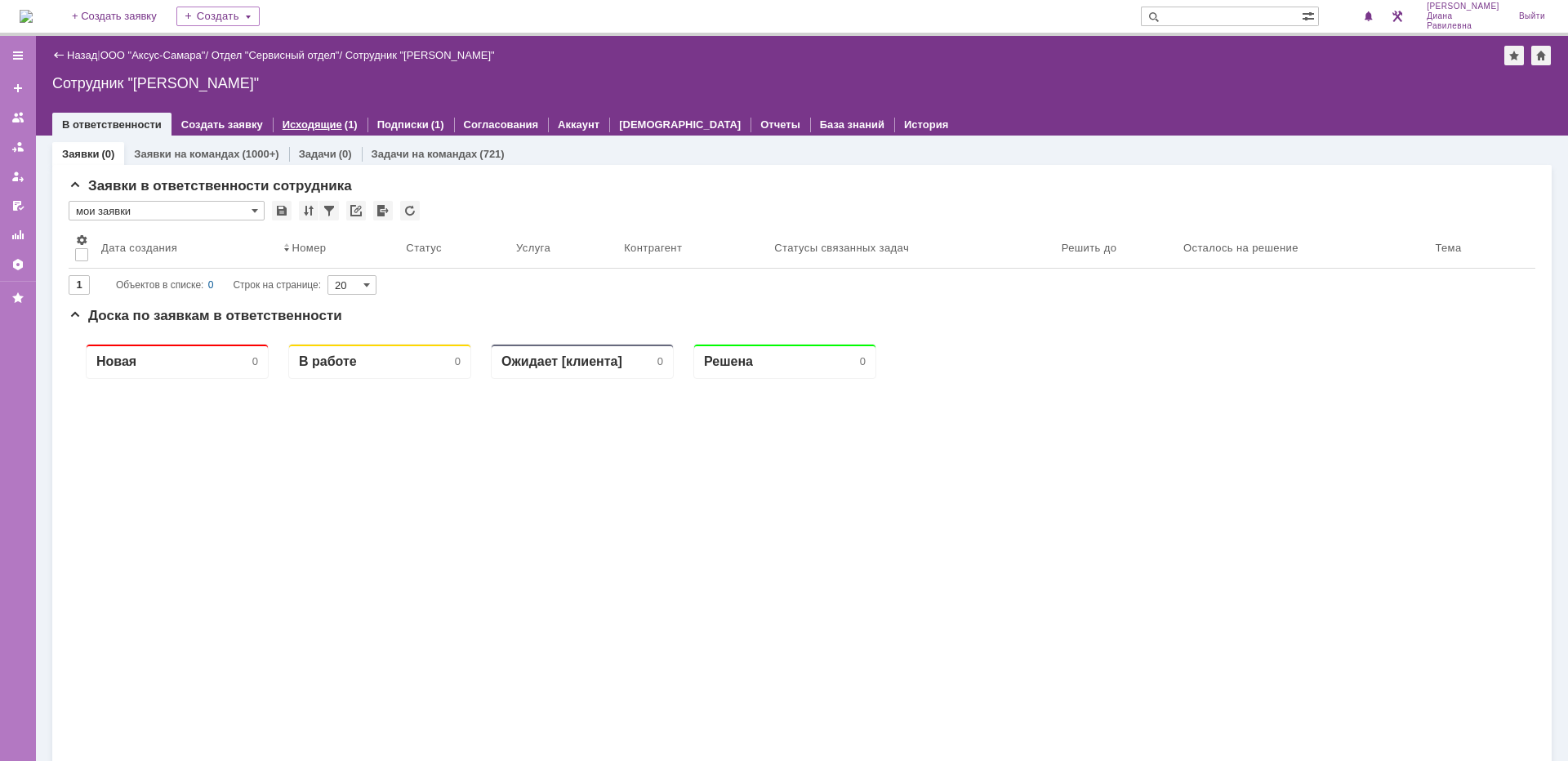
click at [334, 124] on div "Исходящие (1)" at bounding box center [320, 124] width 75 height 11
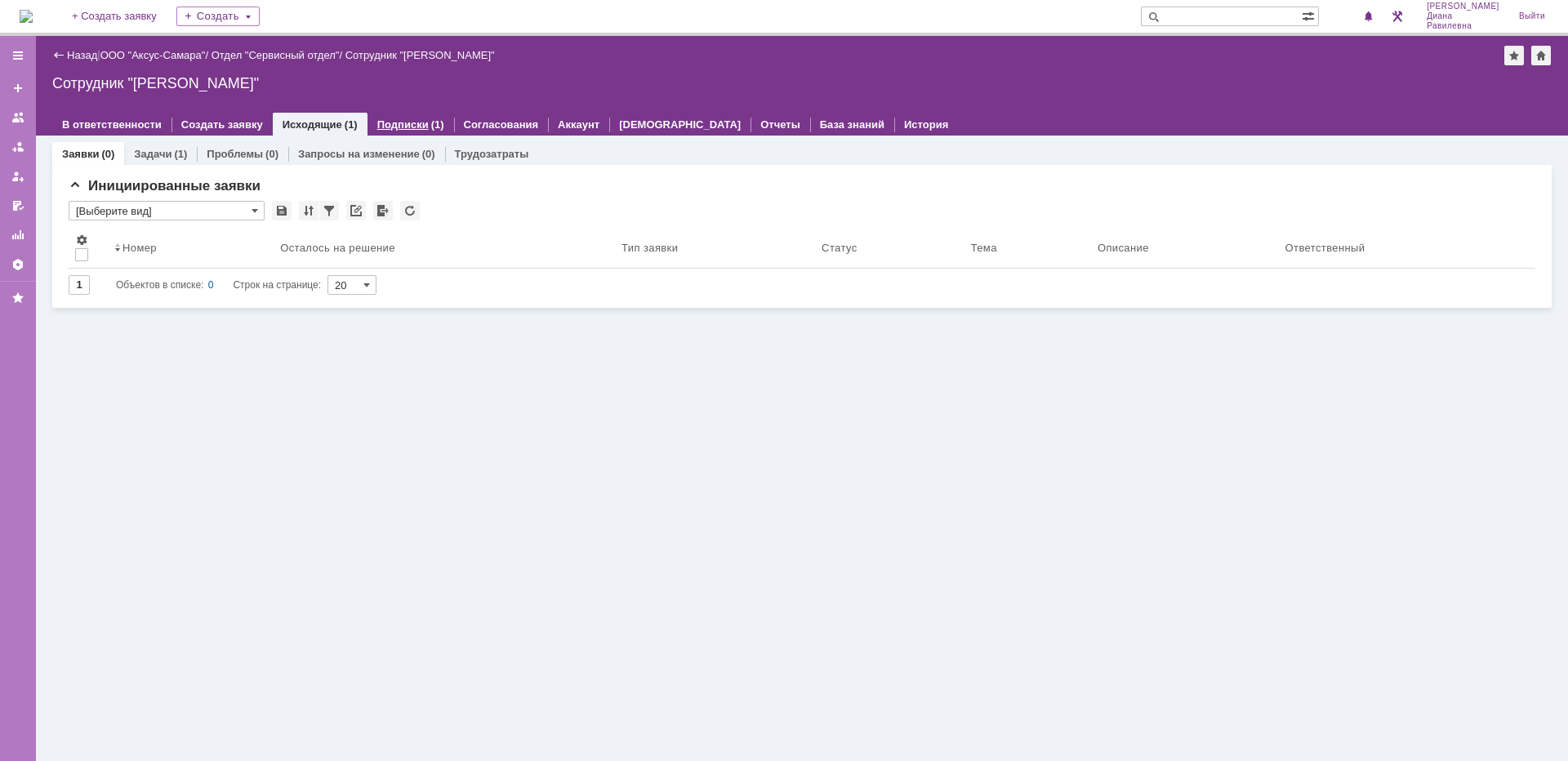
click at [404, 123] on link "Подписки" at bounding box center [403, 124] width 51 height 12
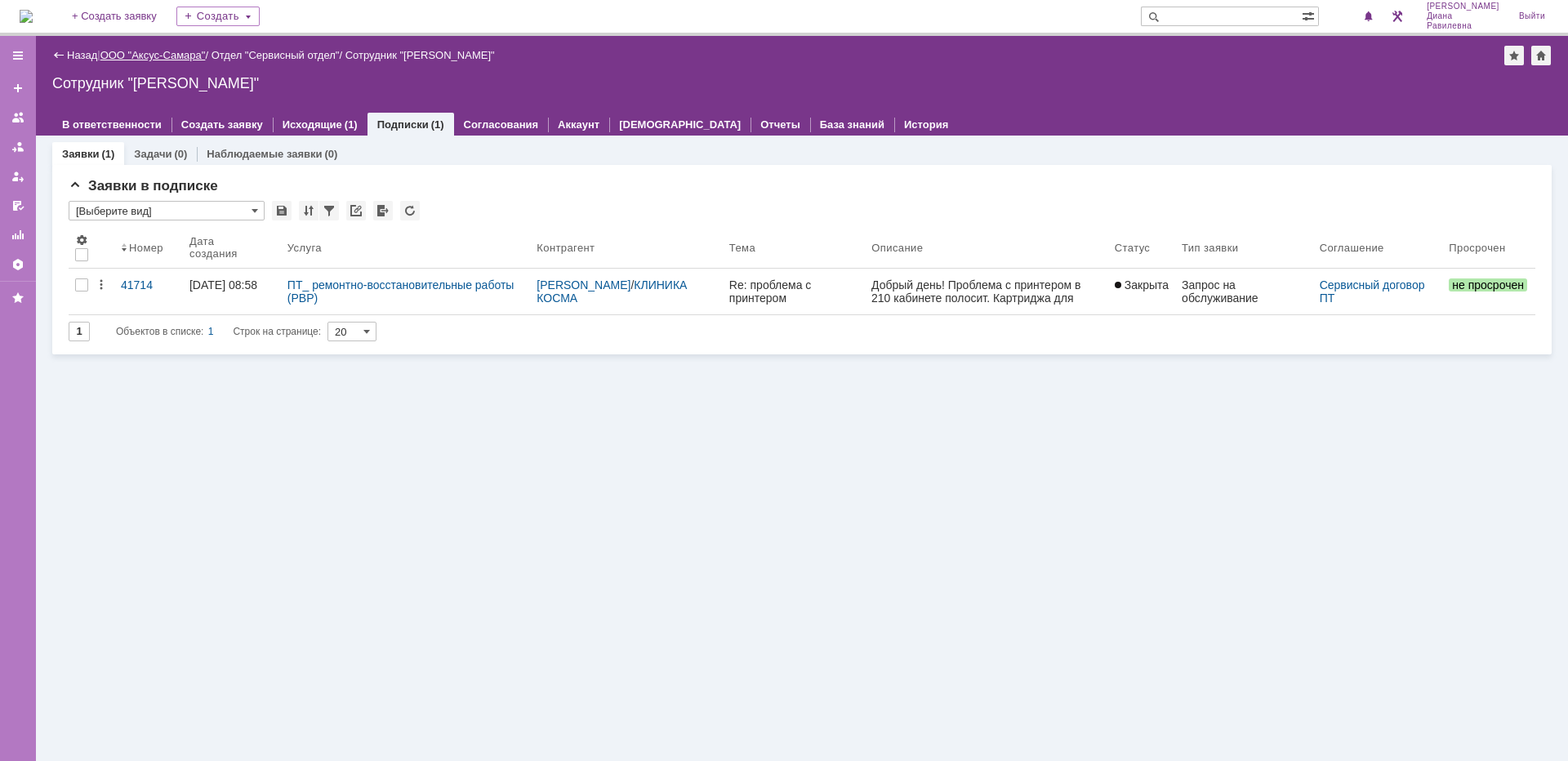
click at [155, 52] on link "ООО "Аксус-Самара"" at bounding box center [153, 55] width 106 height 12
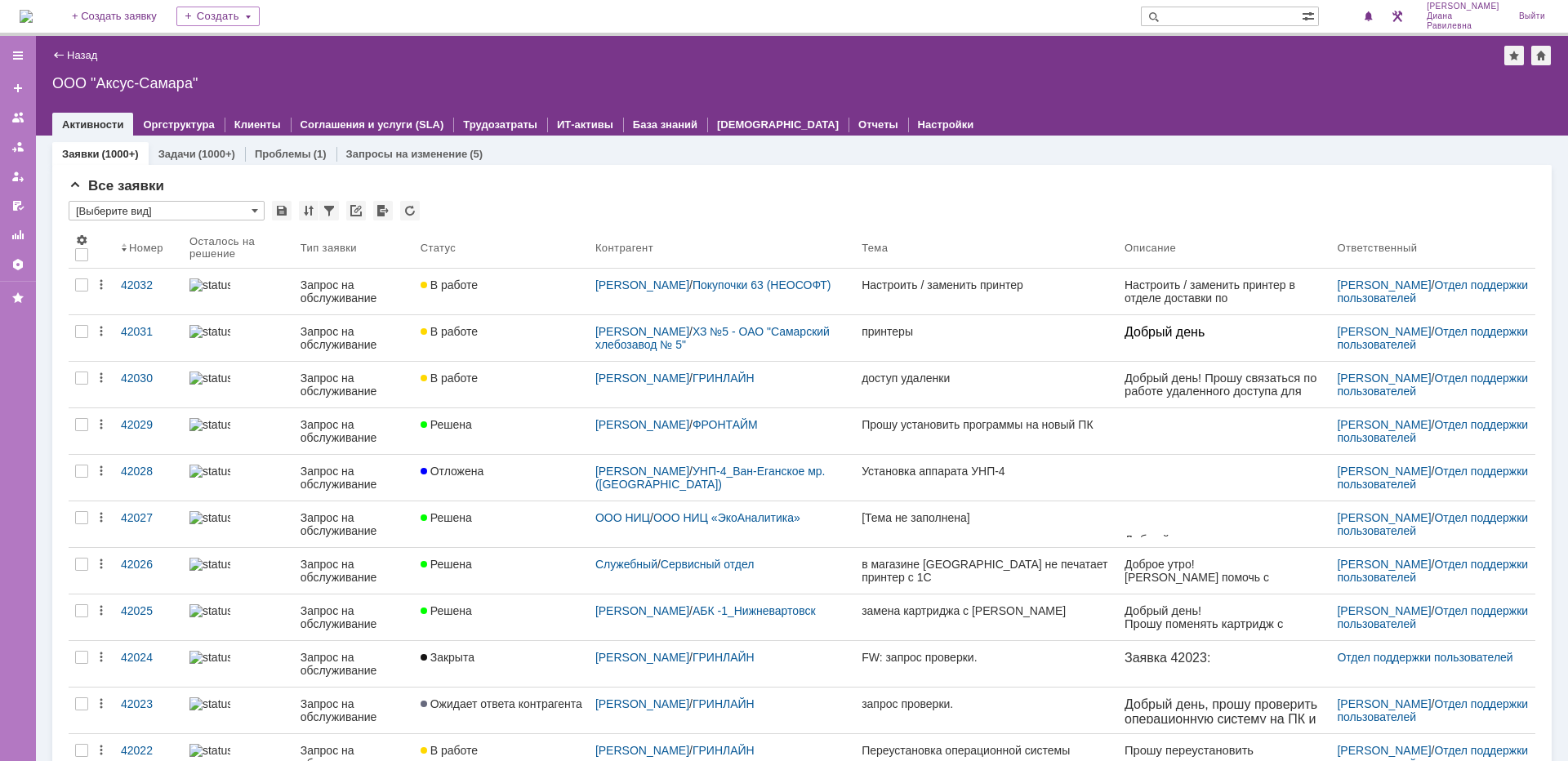
click at [1264, 11] on input "text" at bounding box center [1221, 17] width 161 height 20
type input "косма"
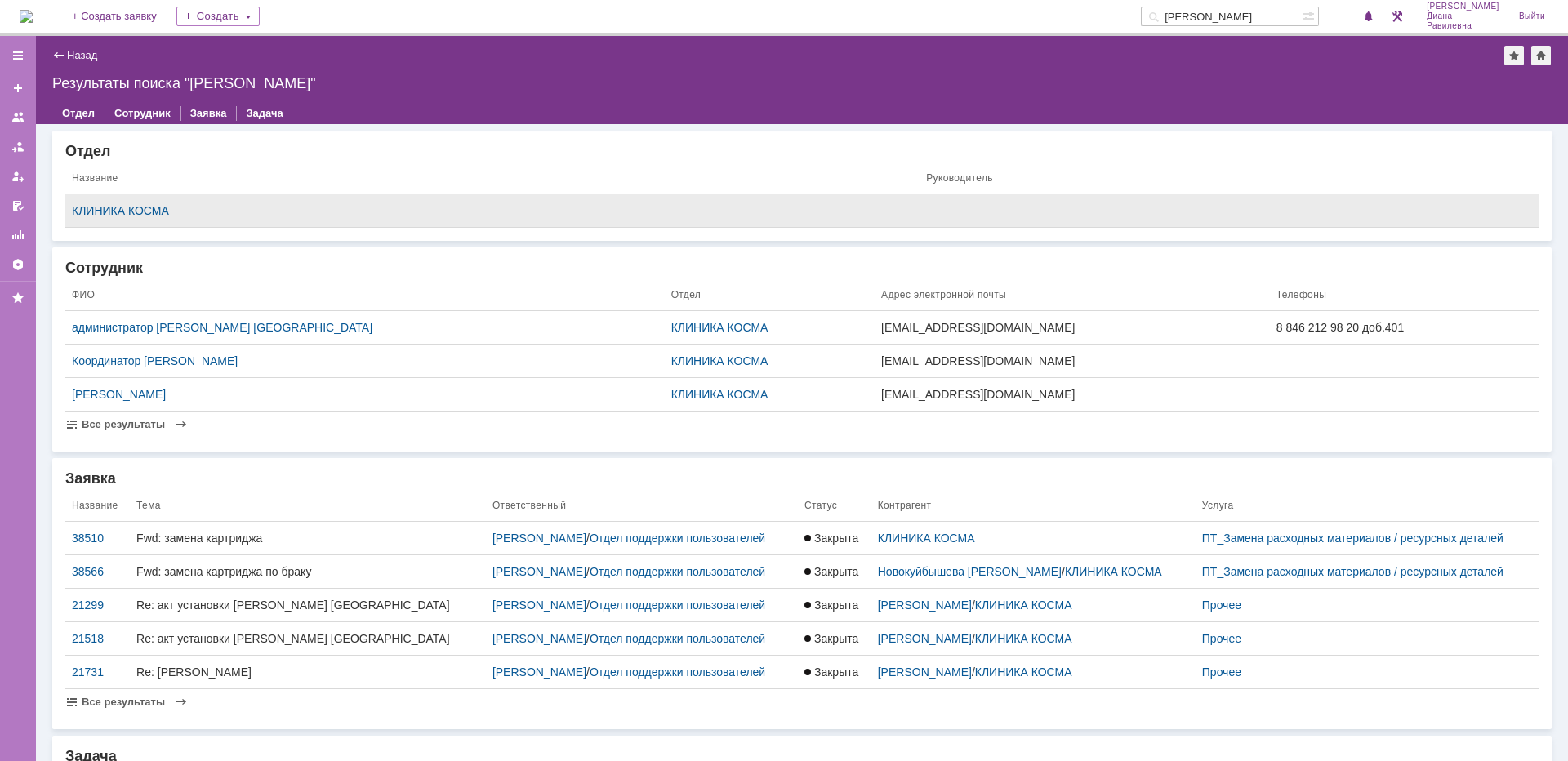
click at [146, 202] on td "КЛИНИКА КОСМА" at bounding box center [492, 211] width 855 height 34
click at [143, 214] on div "КЛИНИКА КОСМА" at bounding box center [492, 210] width 841 height 13
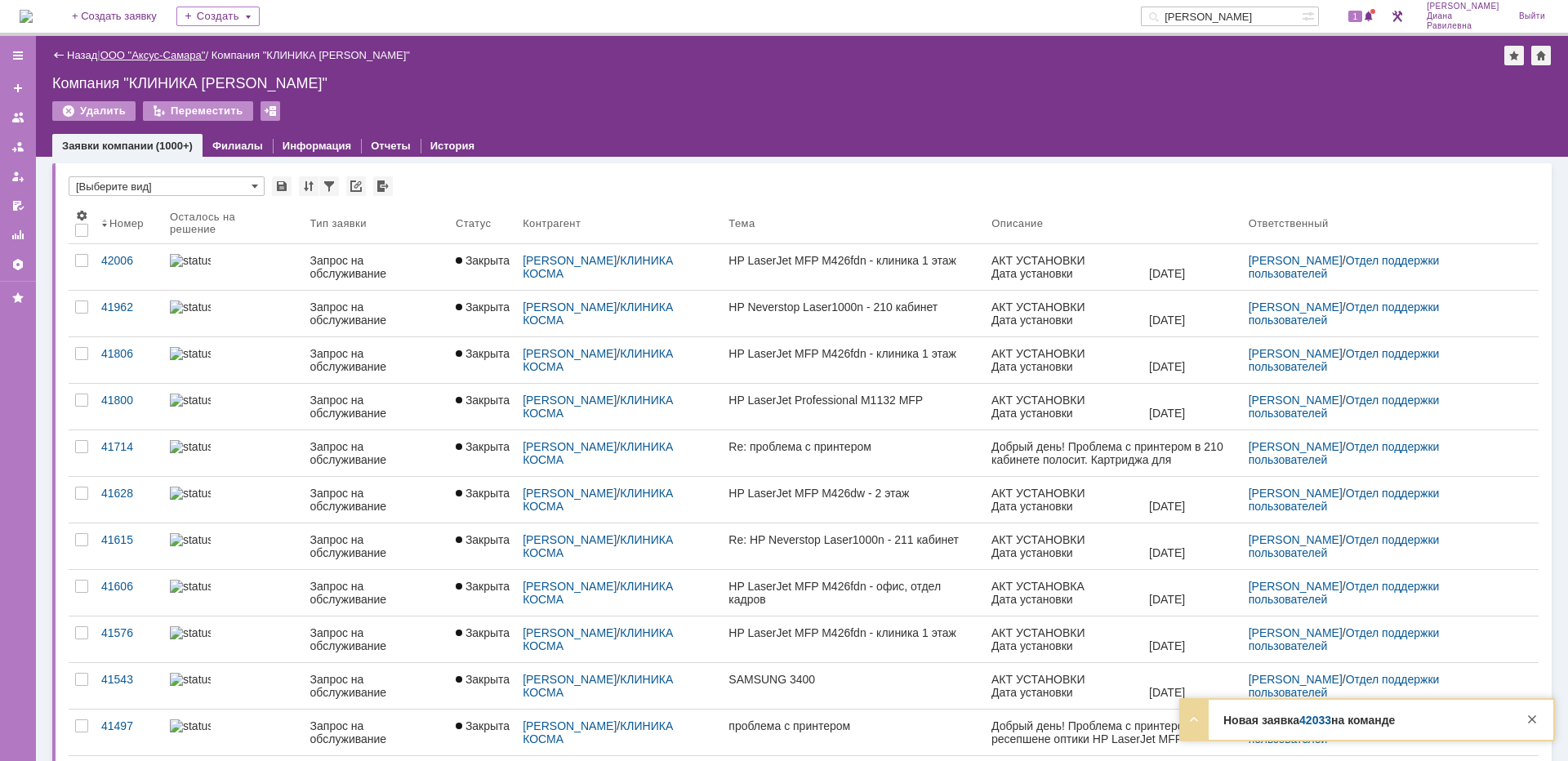
click at [164, 55] on link "ООО "Аксус-Самара"" at bounding box center [153, 55] width 106 height 12
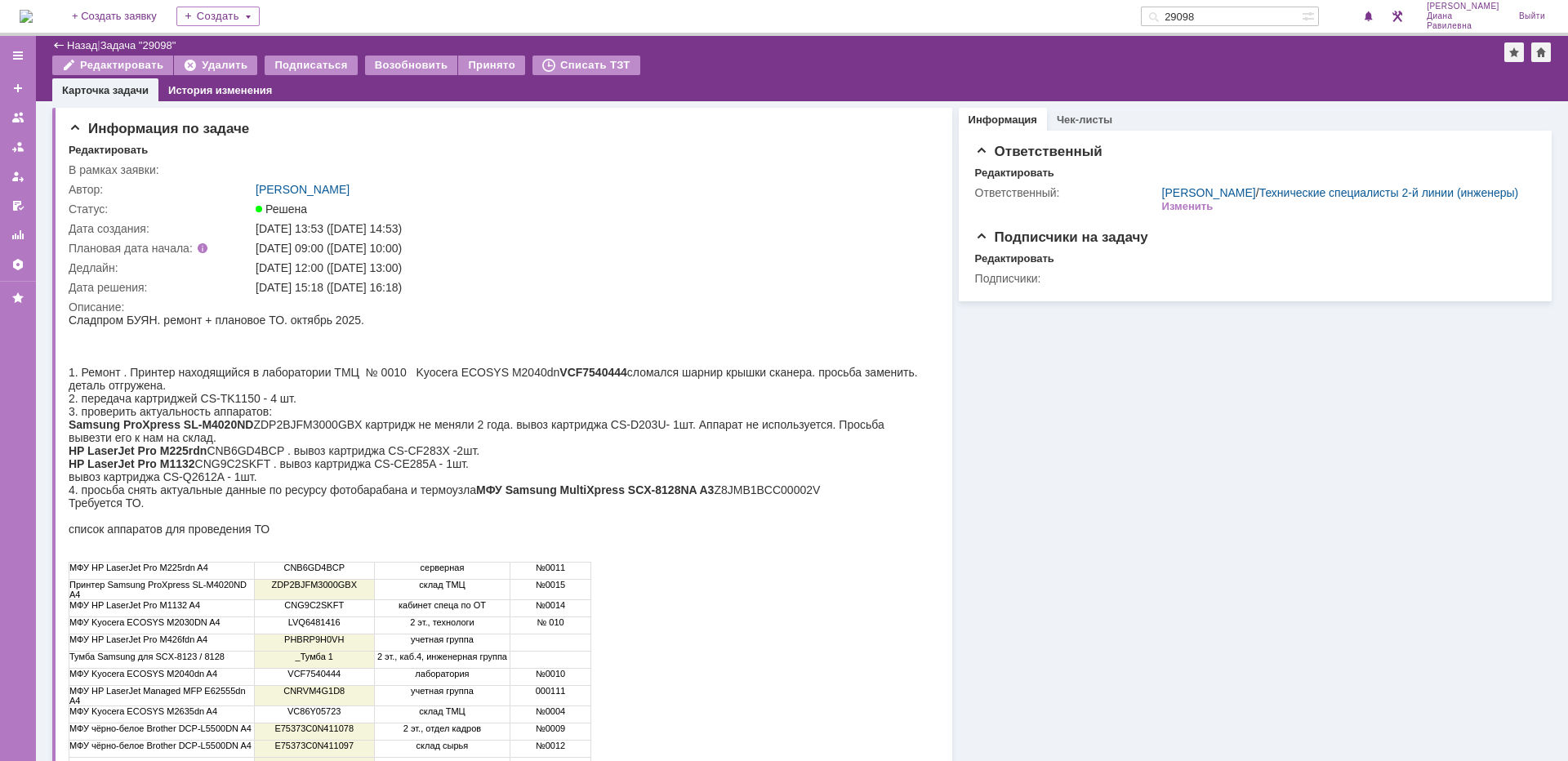
scroll to position [163, 0]
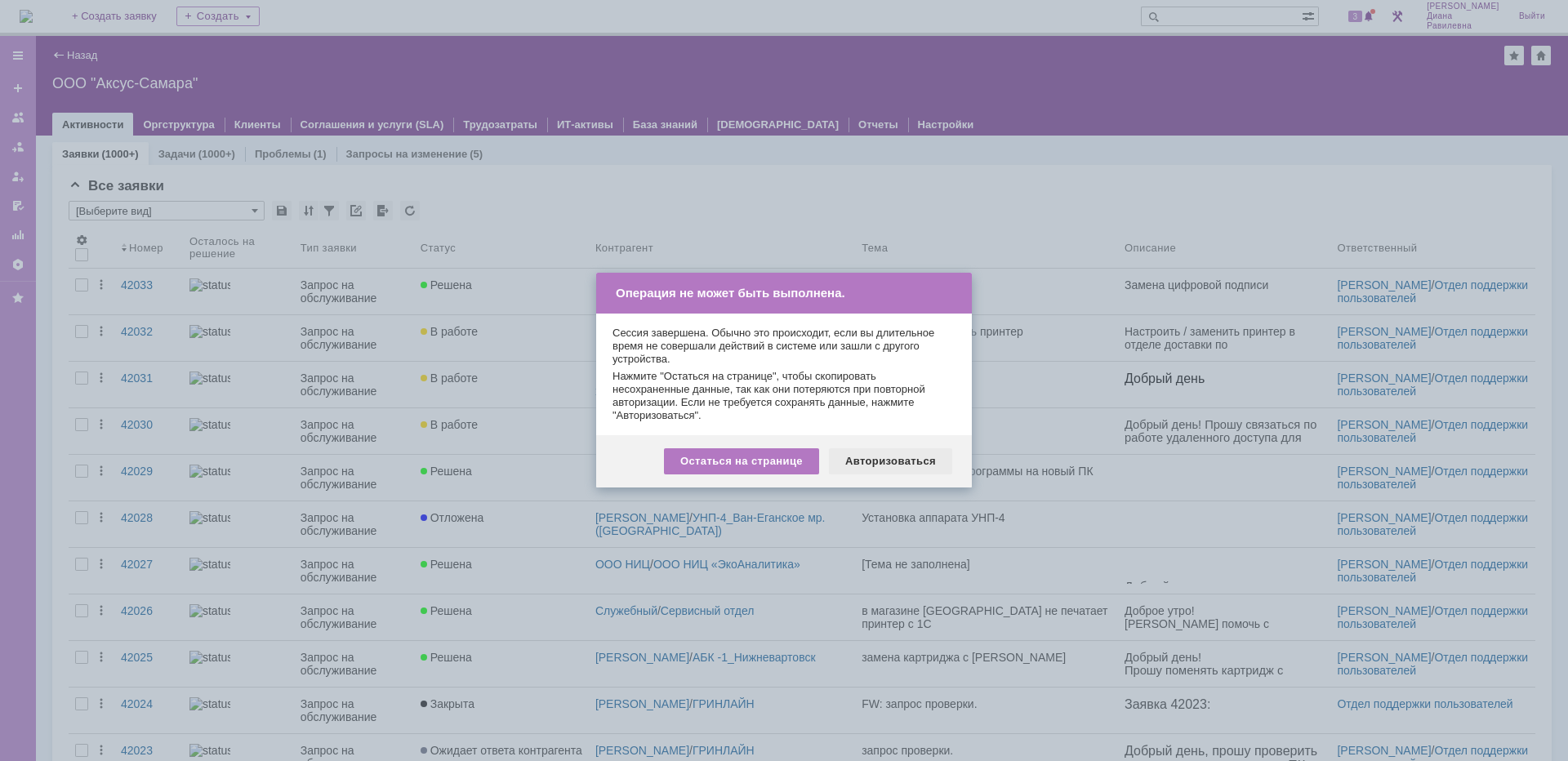
click at [878, 449] on div "Авторизоваться" at bounding box center [890, 461] width 123 height 26
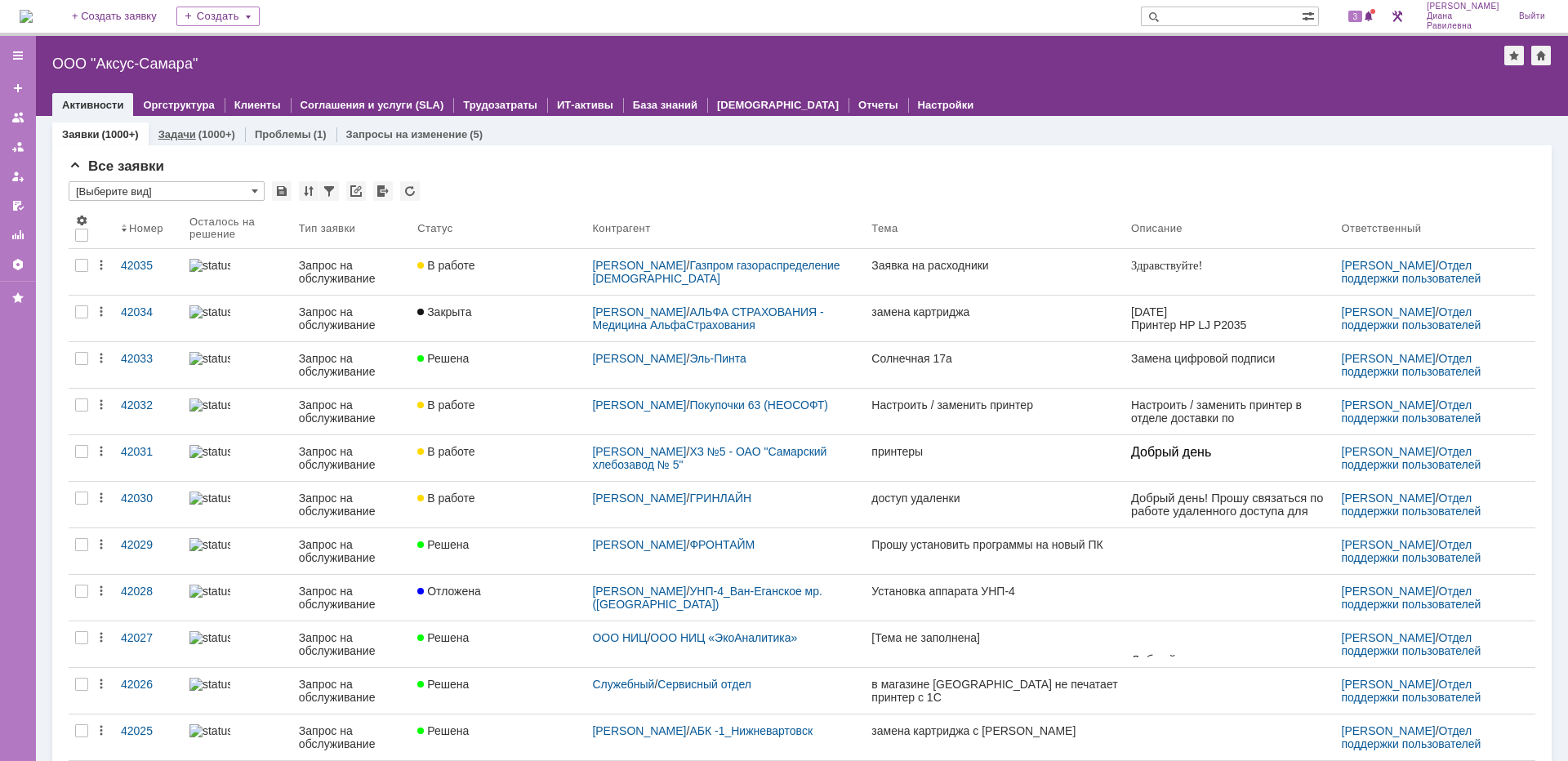
click at [189, 134] on link "Задачи" at bounding box center [178, 134] width 37 height 12
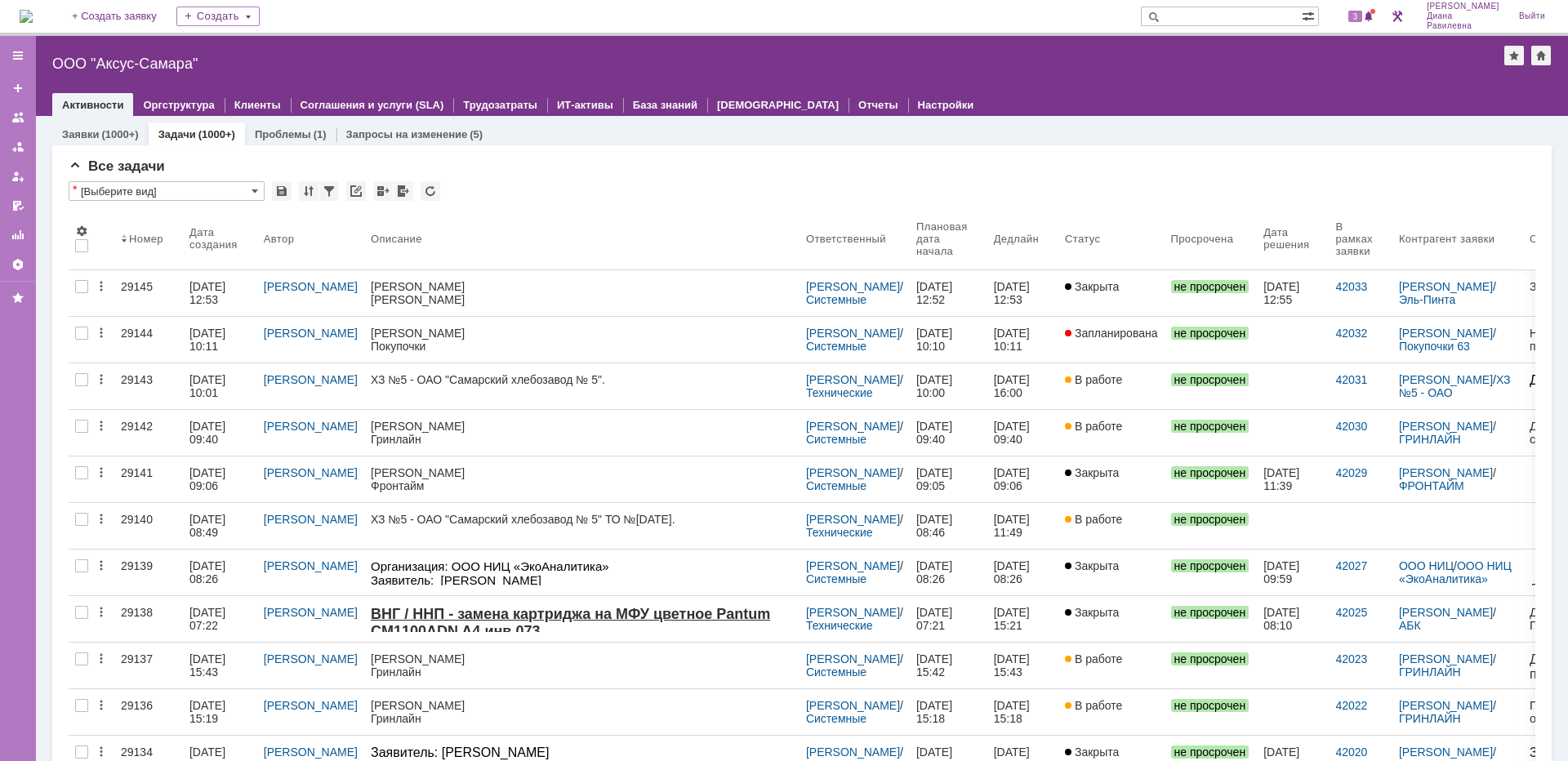
click at [1222, 20] on input "text" at bounding box center [1221, 17] width 161 height 20
type input "сладпром"
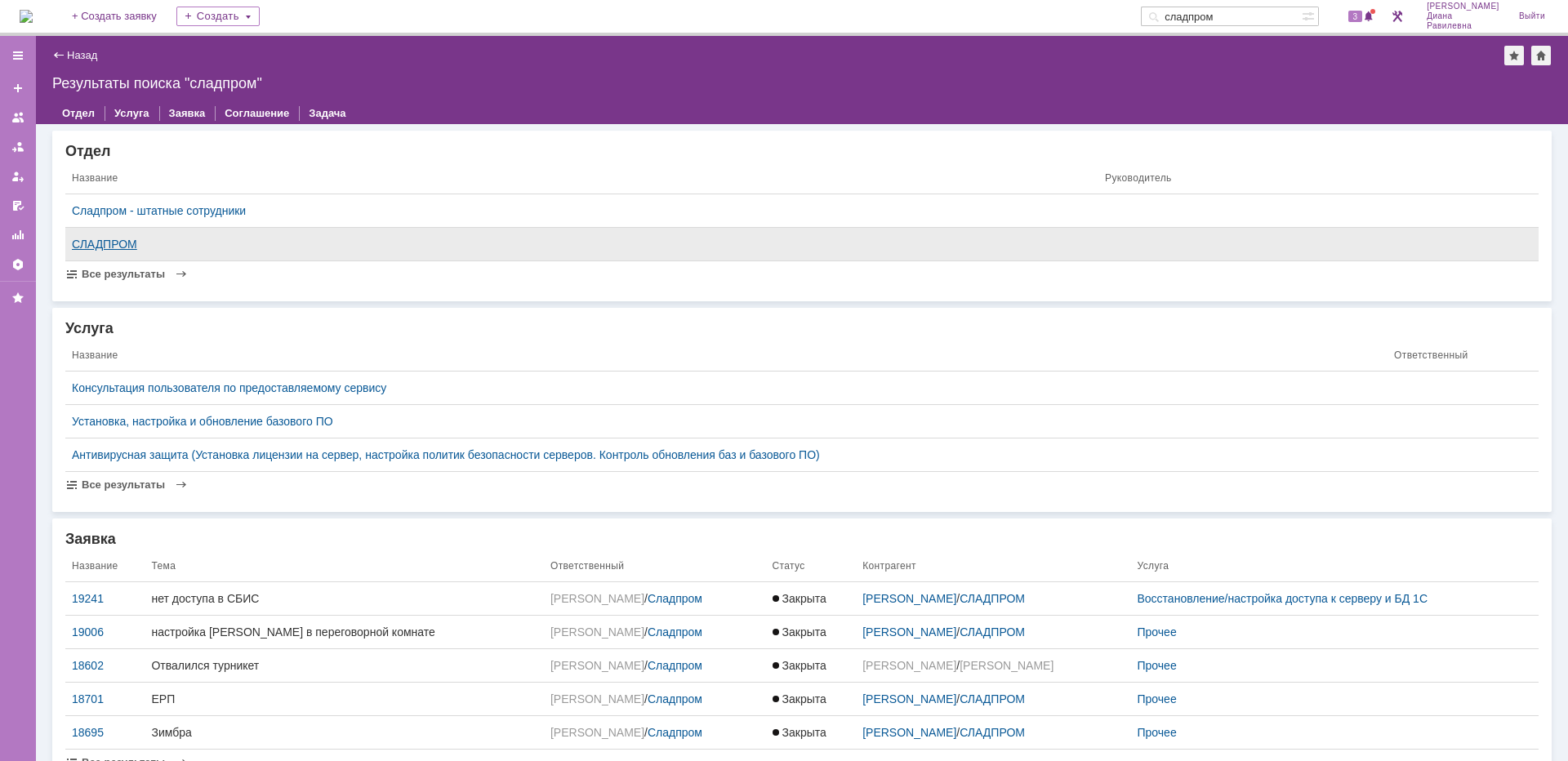
click at [102, 244] on div "СЛАДПРОМ" at bounding box center [582, 244] width 1020 height 13
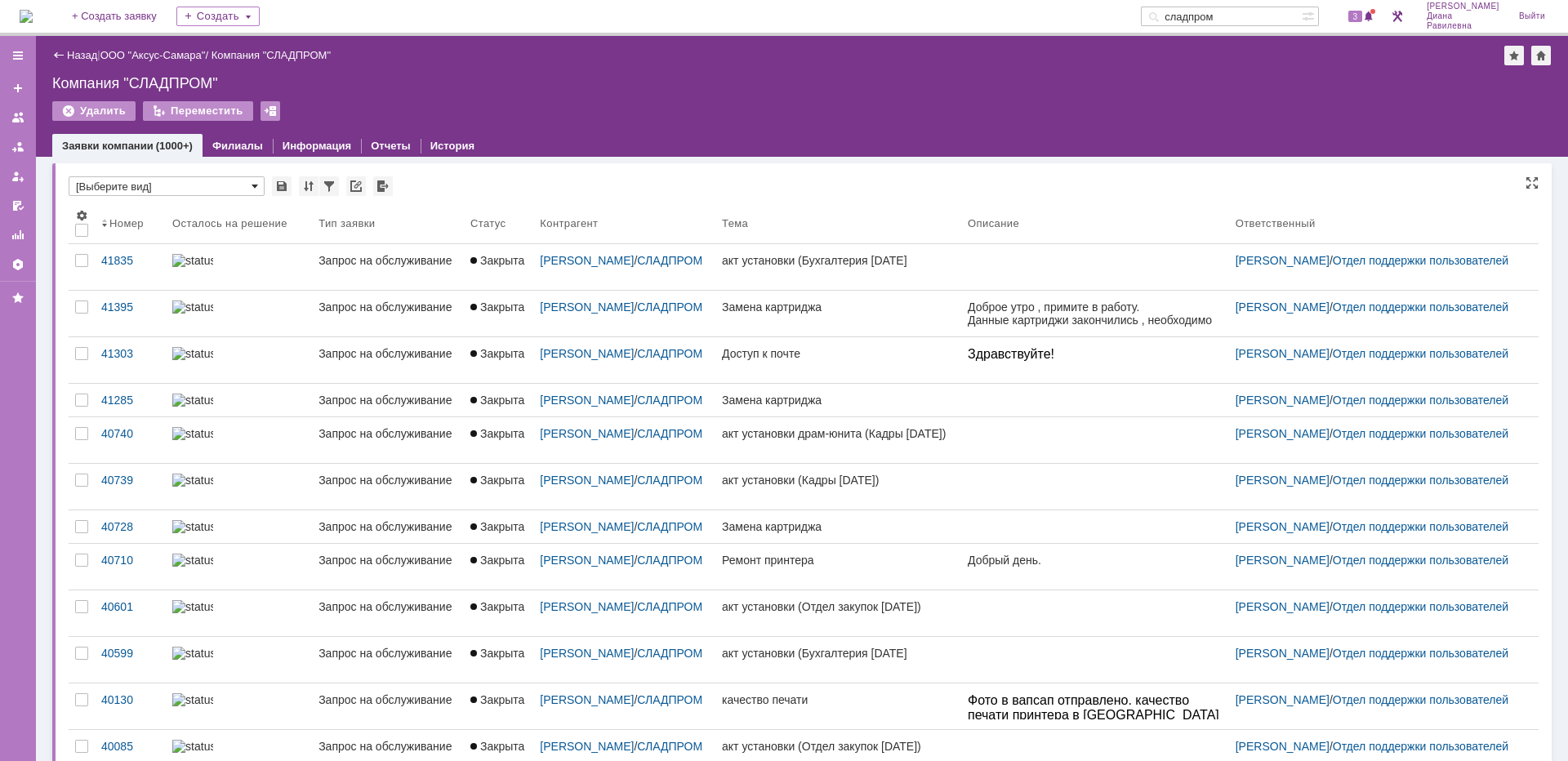
click at [255, 190] on span at bounding box center [255, 186] width 7 height 13
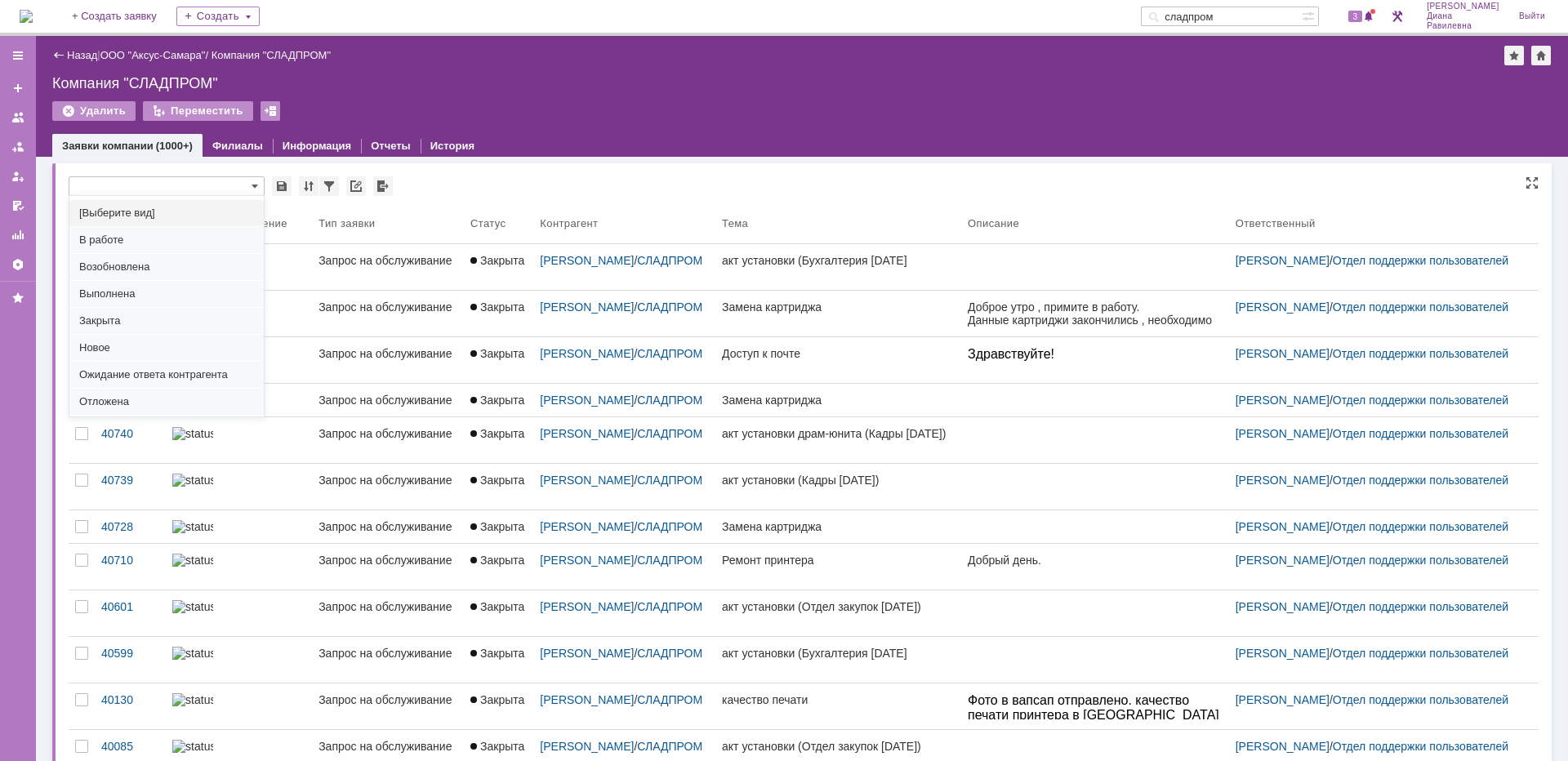
click at [612, 184] on div "*" at bounding box center [803, 188] width 1469 height 22
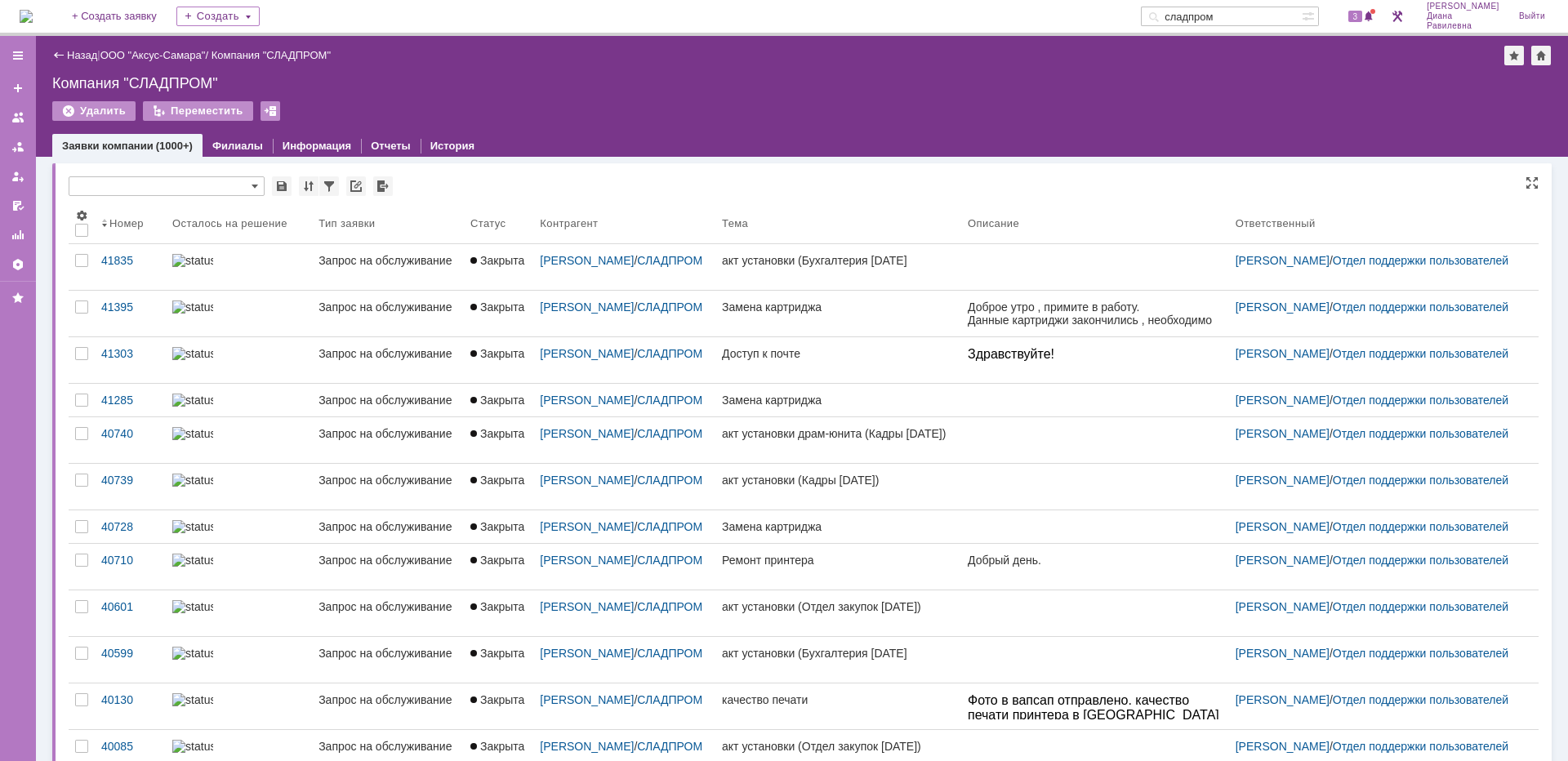
type input "[Выберите вид]"
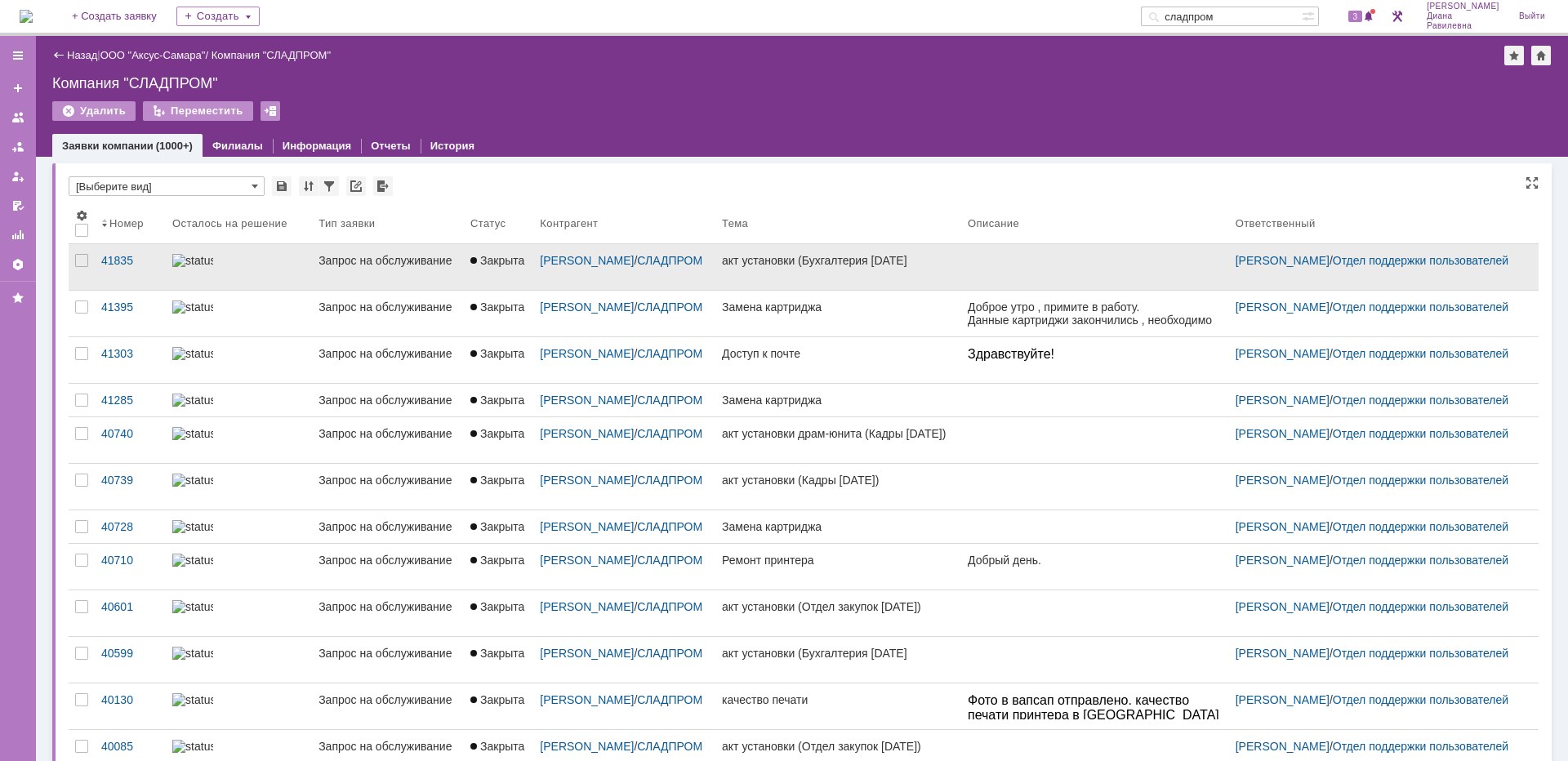
click at [244, 263] on div at bounding box center [239, 260] width 133 height 13
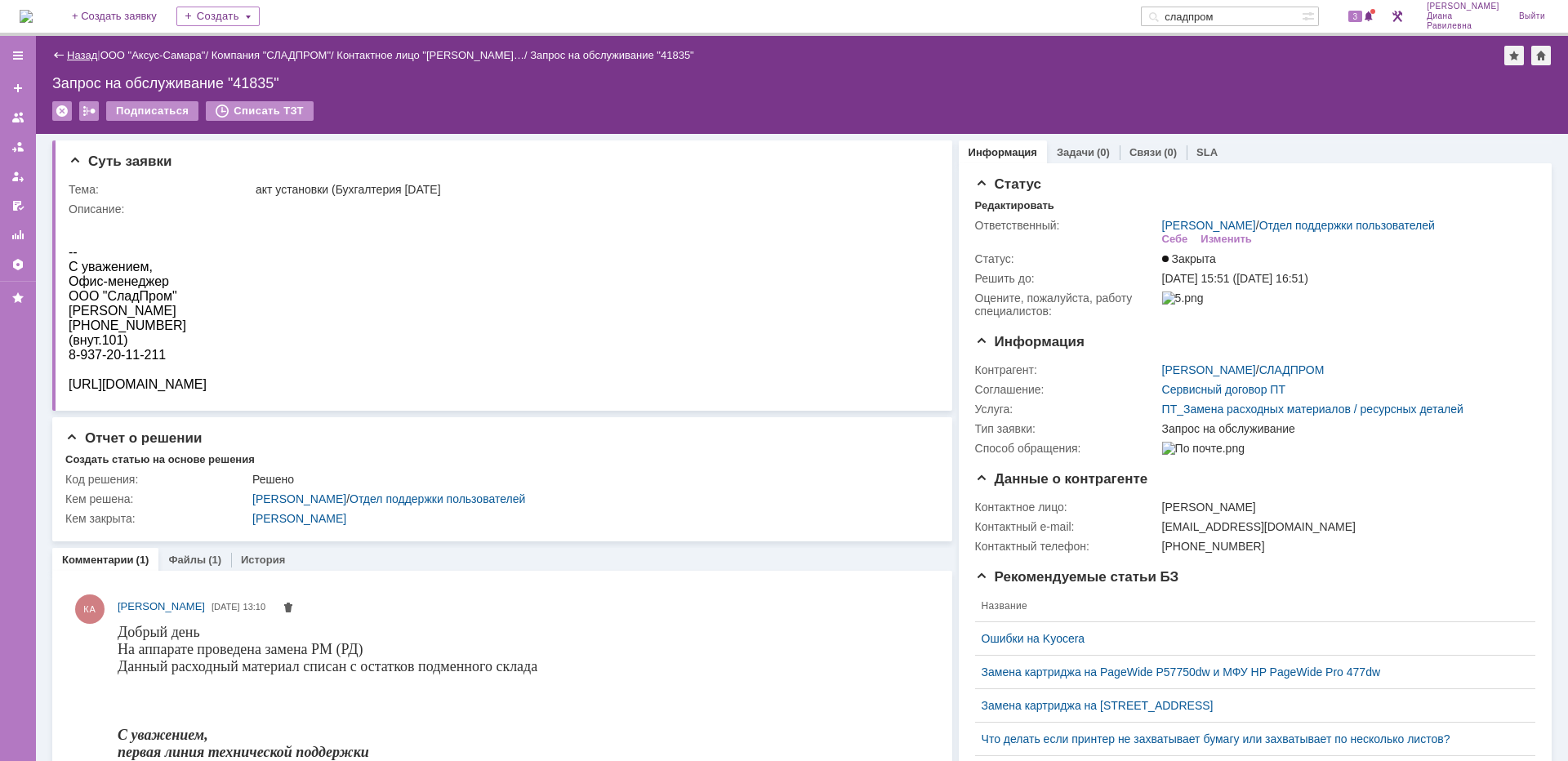
click at [77, 54] on link "Назад" at bounding box center [82, 55] width 31 height 12
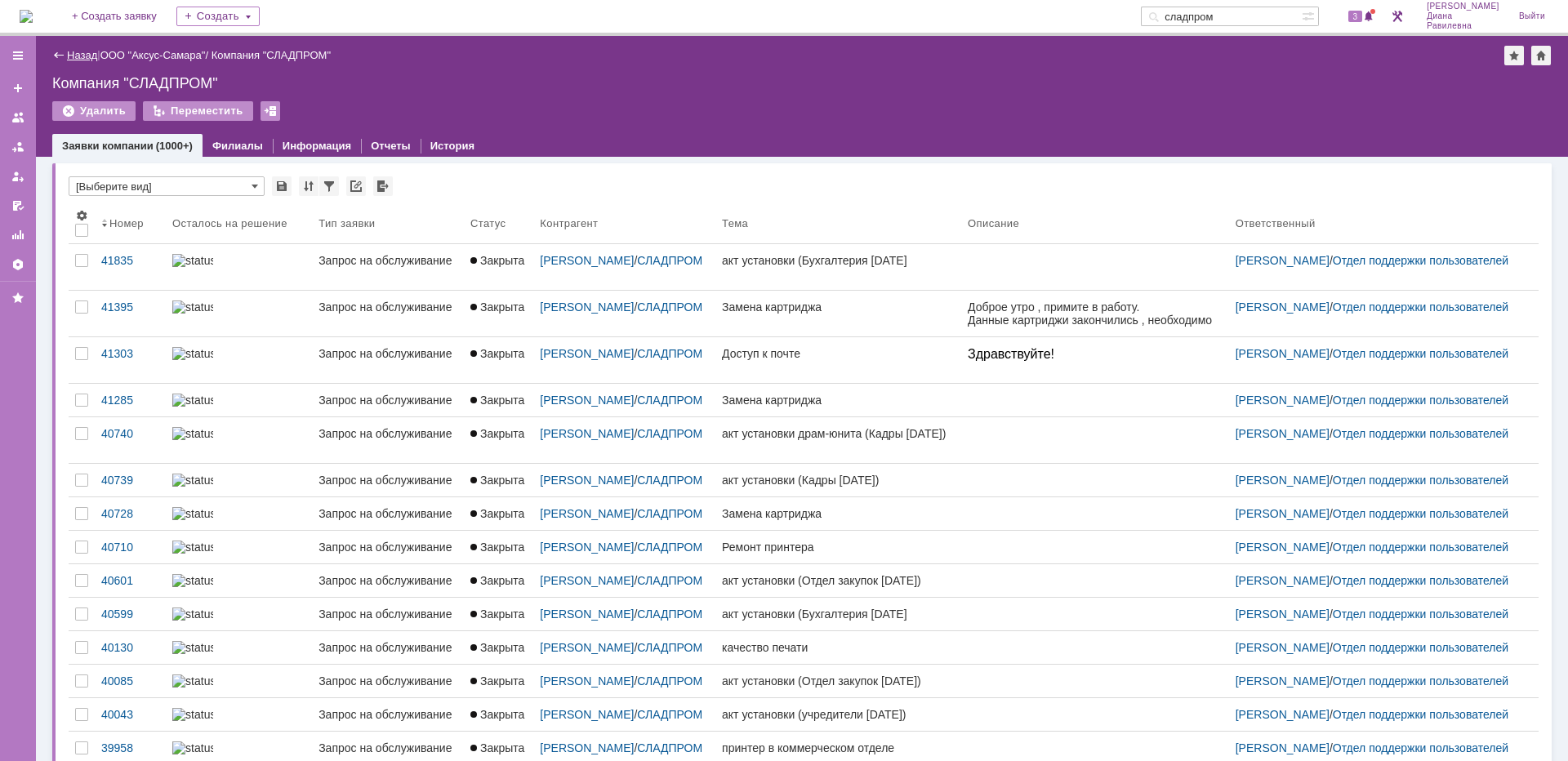
click at [83, 54] on link "Назад" at bounding box center [82, 55] width 31 height 12
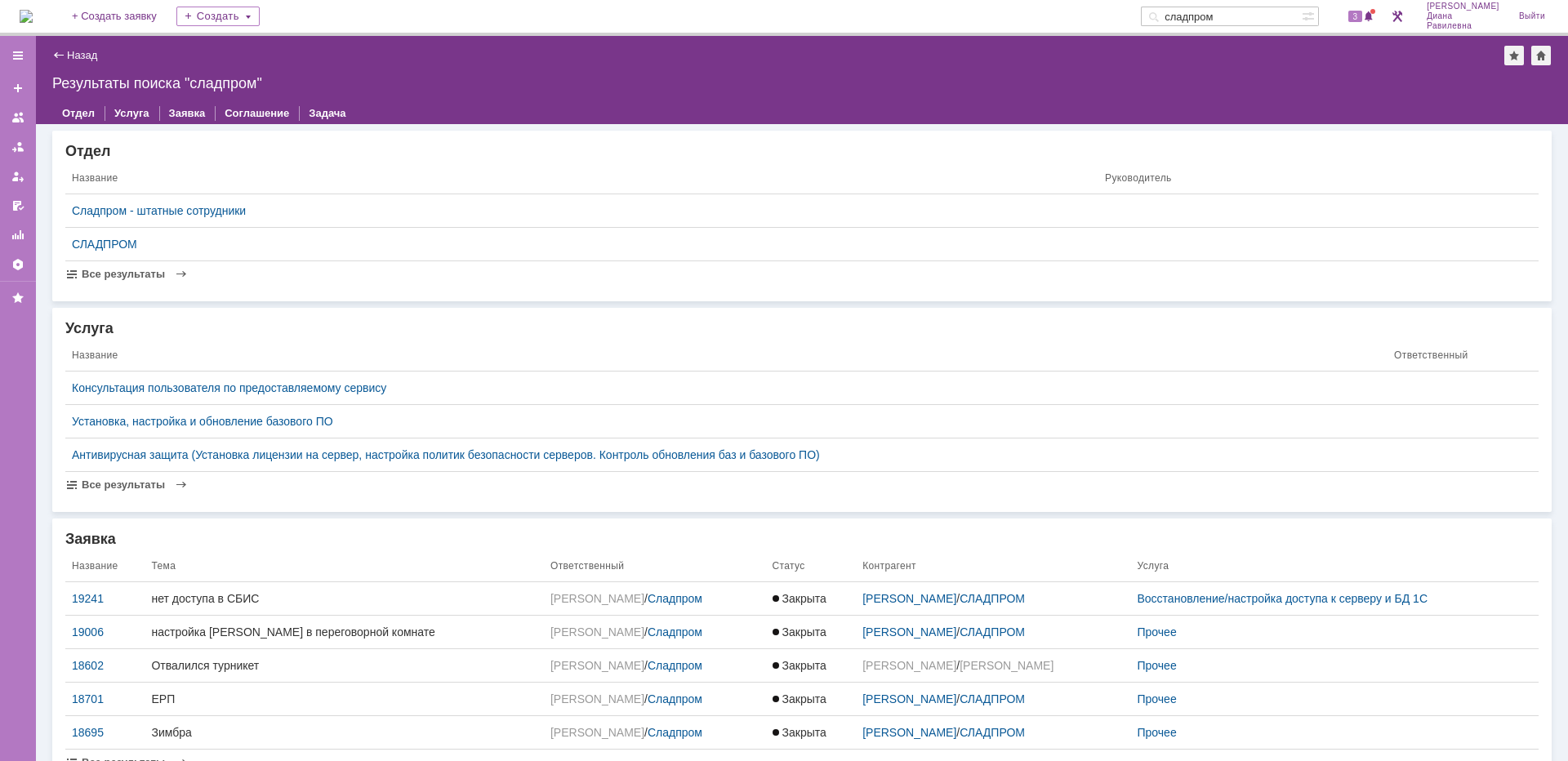
click at [83, 47] on div "Назад | Результаты поиска "сладпром"" at bounding box center [801, 55] width 1499 height 20
click at [81, 56] on link "Назад" at bounding box center [82, 55] width 31 height 12
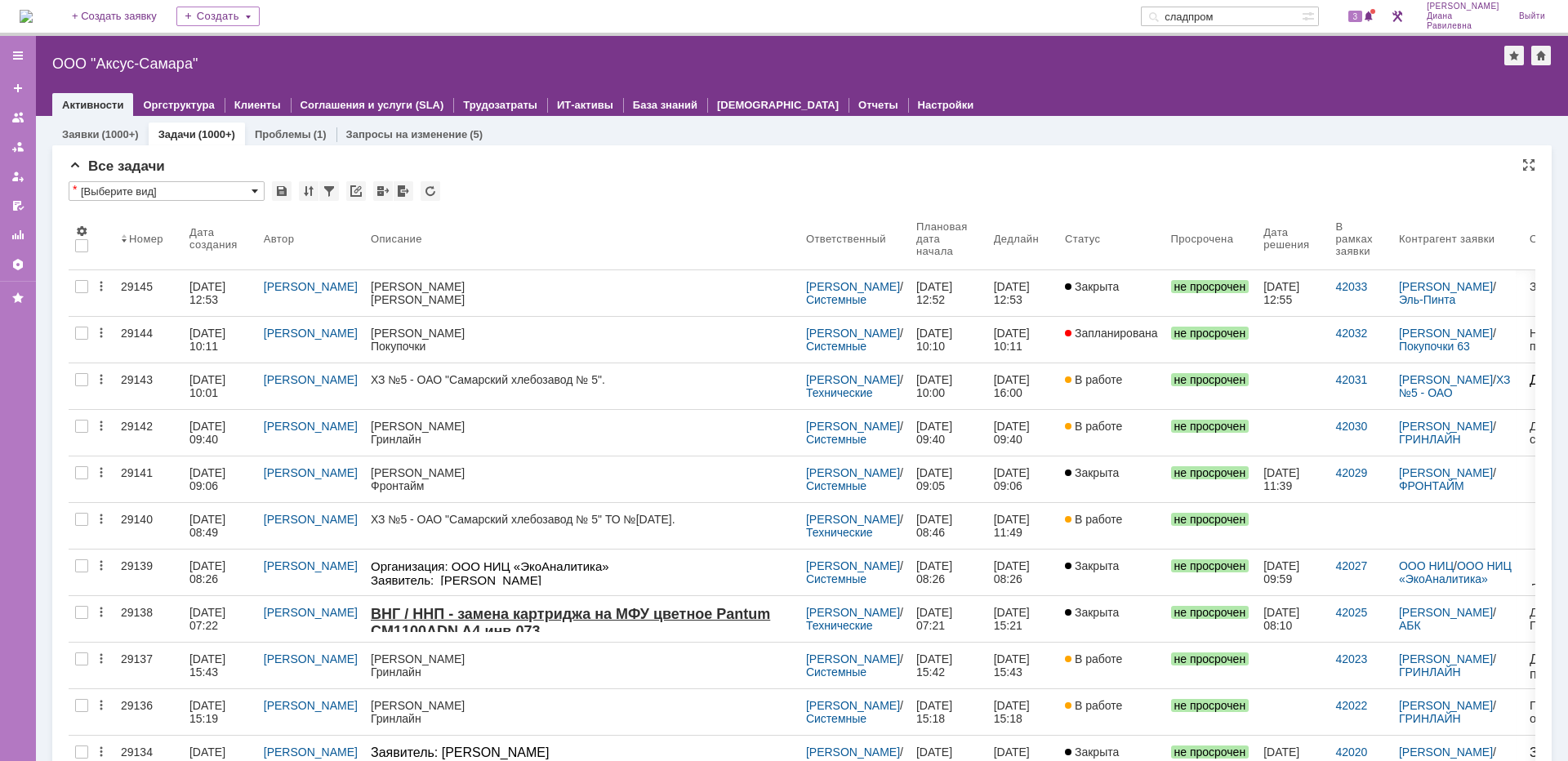
click at [256, 191] on span at bounding box center [255, 190] width 7 height 13
click at [614, 168] on div "Все задачи" at bounding box center [802, 167] width 1466 height 17
type input "[Выберите вид]"
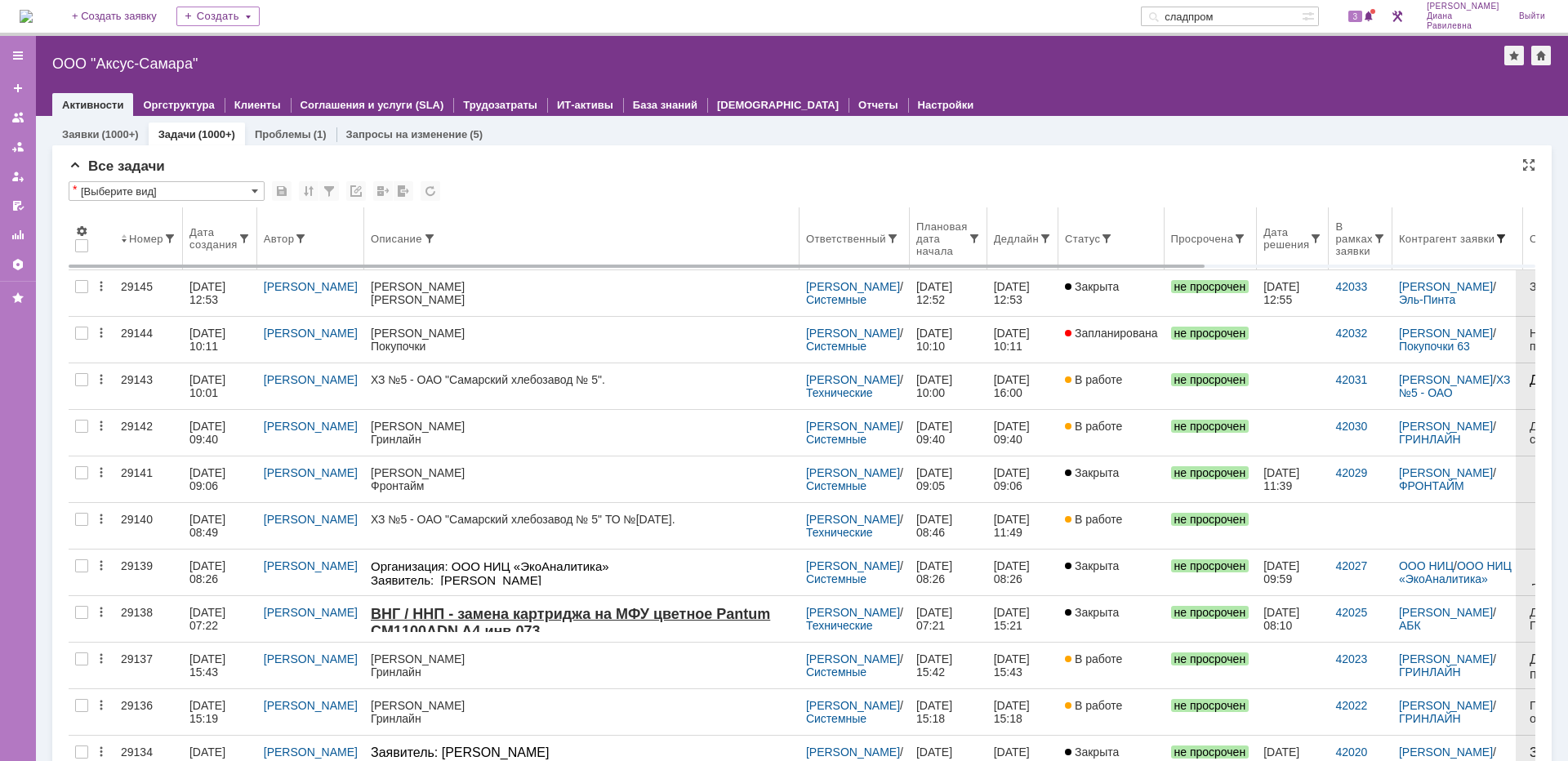
click at [1500, 234] on span at bounding box center [1500, 238] width 13 height 13
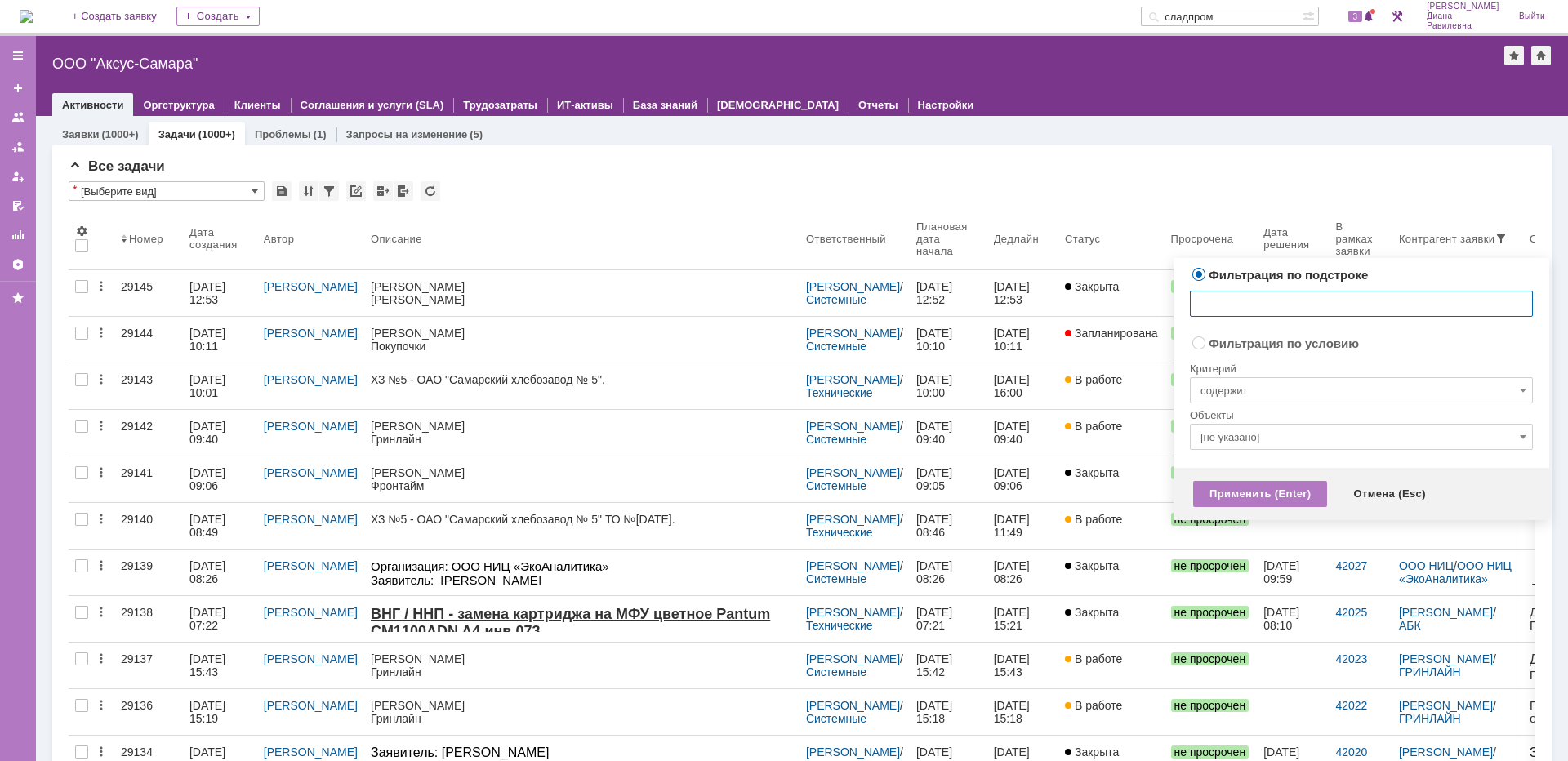
radio input "false"
radio input "true"
click at [1258, 383] on input "содержит" at bounding box center [1362, 390] width 343 height 26
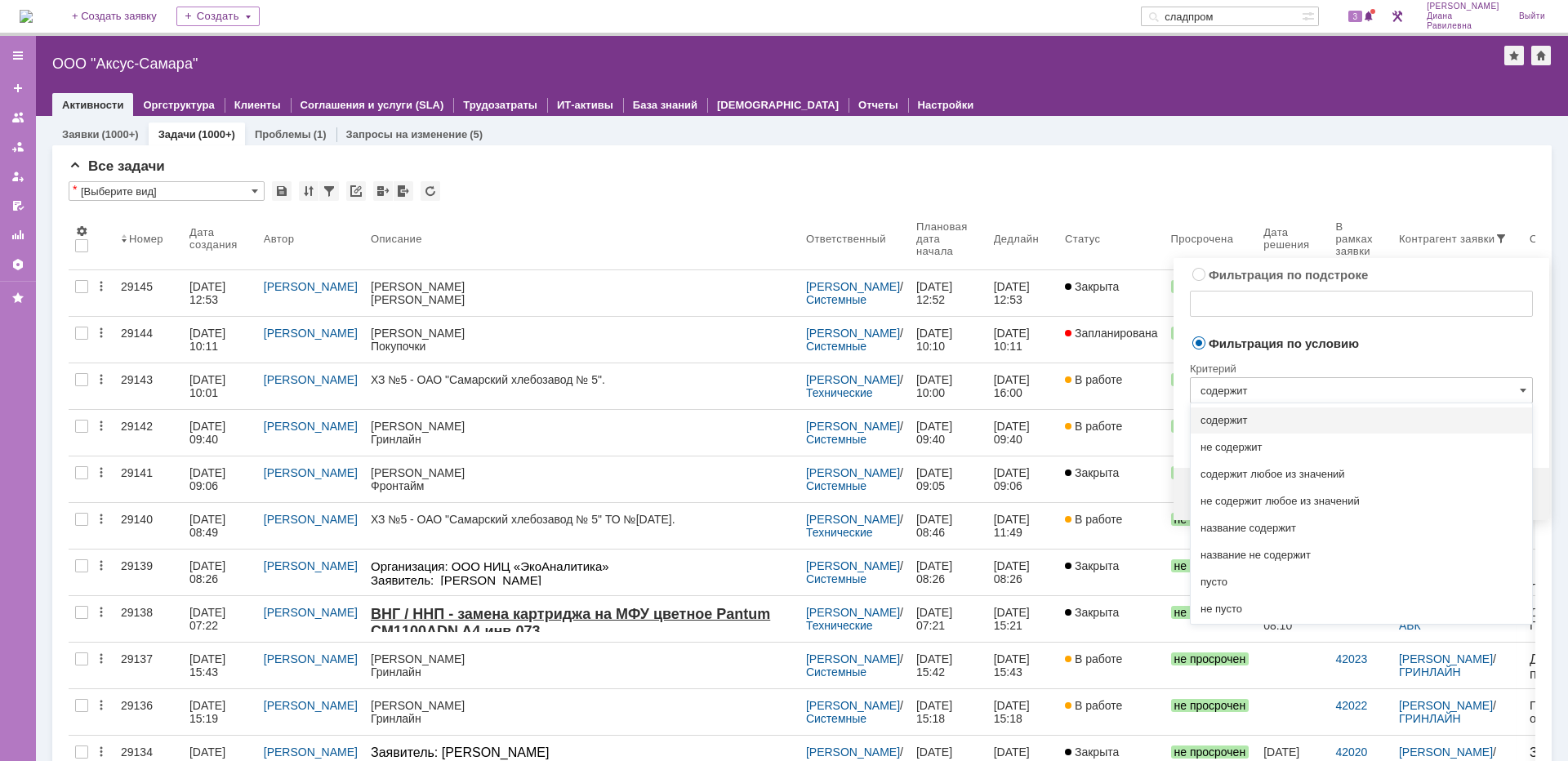
click at [1366, 342] on span "Фильтрация по условию" at bounding box center [1362, 342] width 343 height 16
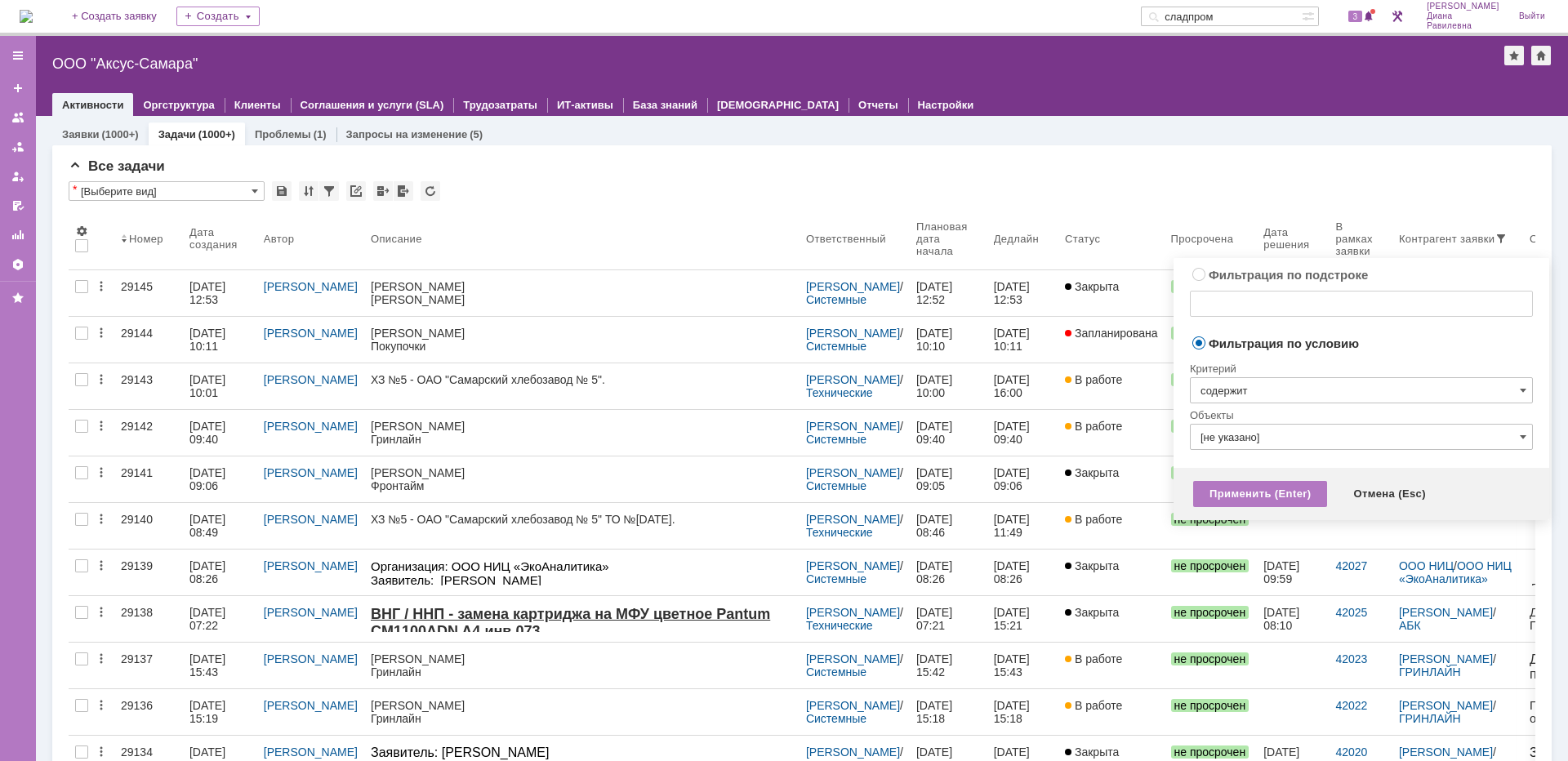
type input "содержит"
click at [1294, 430] on input "[не указано]" at bounding box center [1362, 436] width 343 height 26
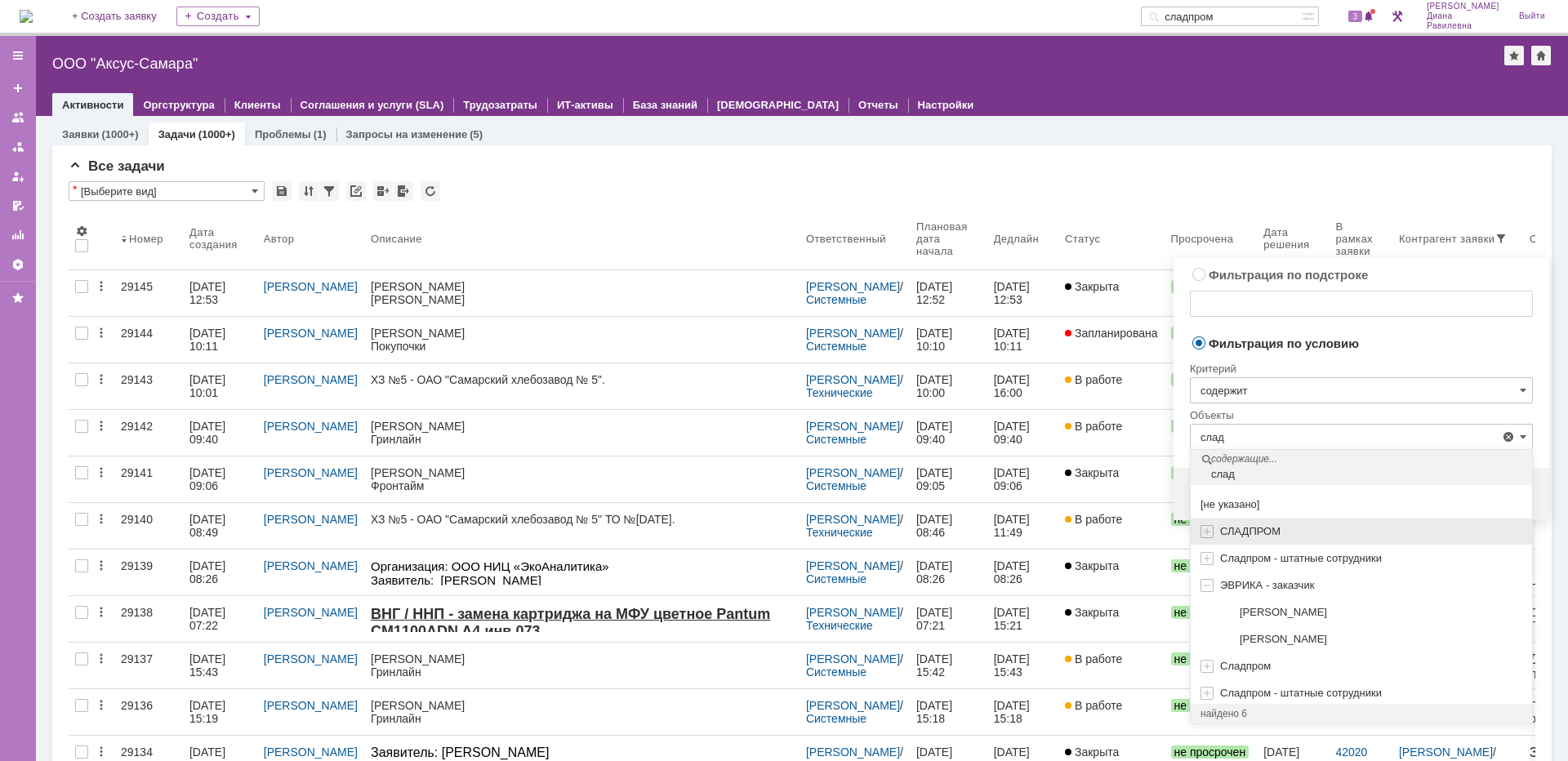
click at [1249, 524] on div "СЛАДПРОМ" at bounding box center [1361, 531] width 341 height 27
type input "СЛАДПРОМ"
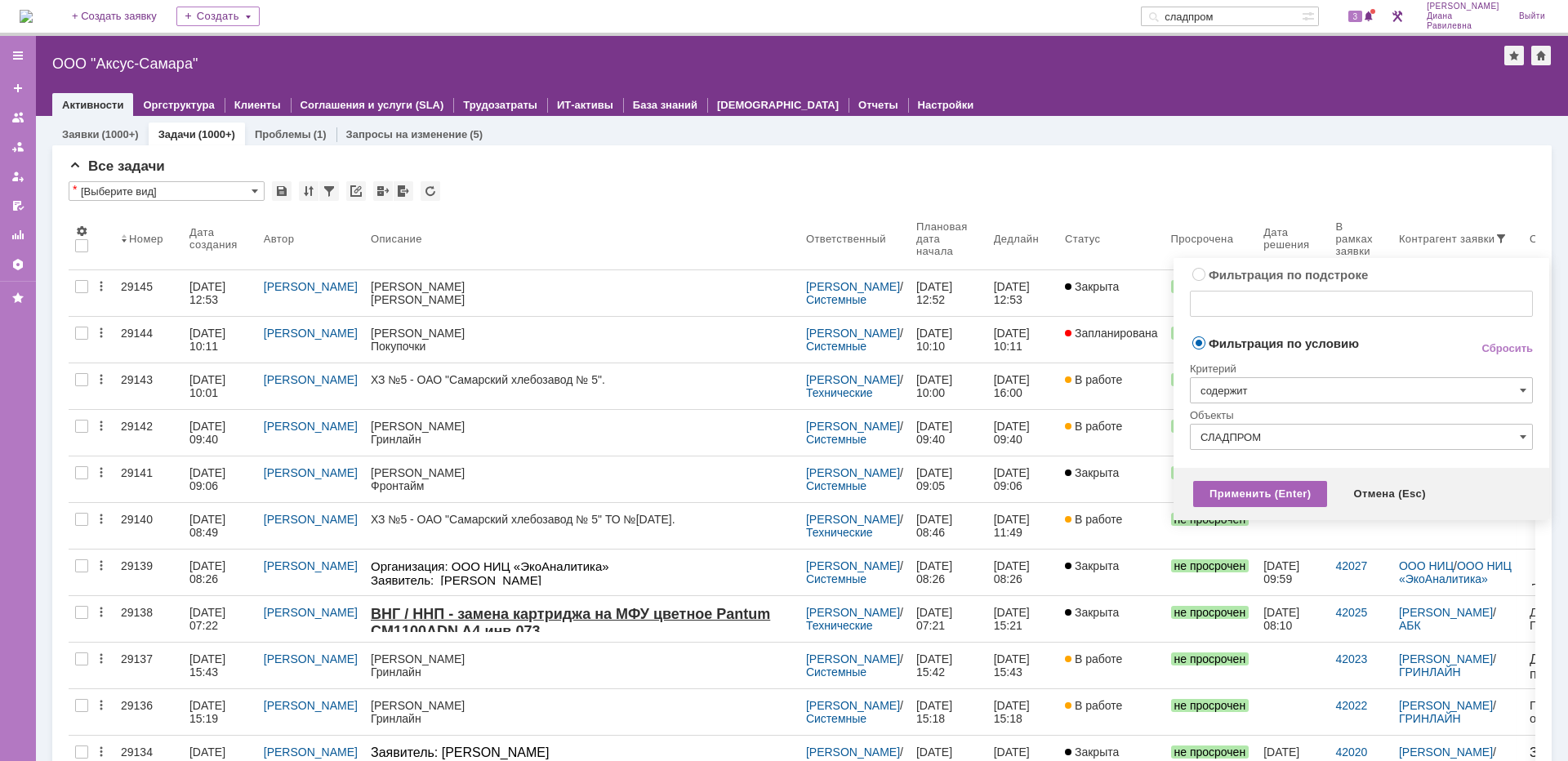
click at [1260, 494] on div "Применить (Enter)" at bounding box center [1260, 494] width 134 height 26
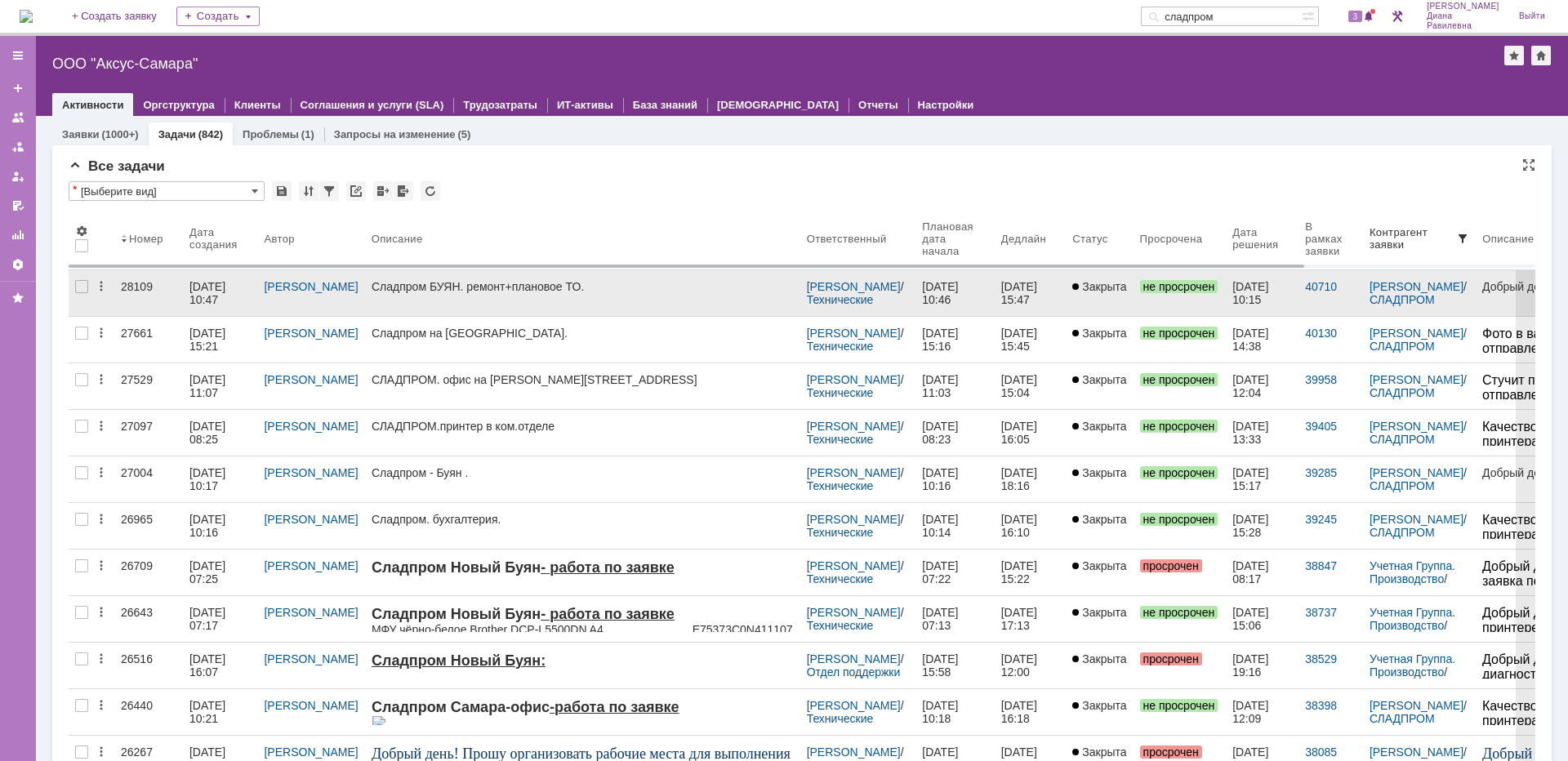
click at [170, 290] on div "28109" at bounding box center [148, 286] width 55 height 13
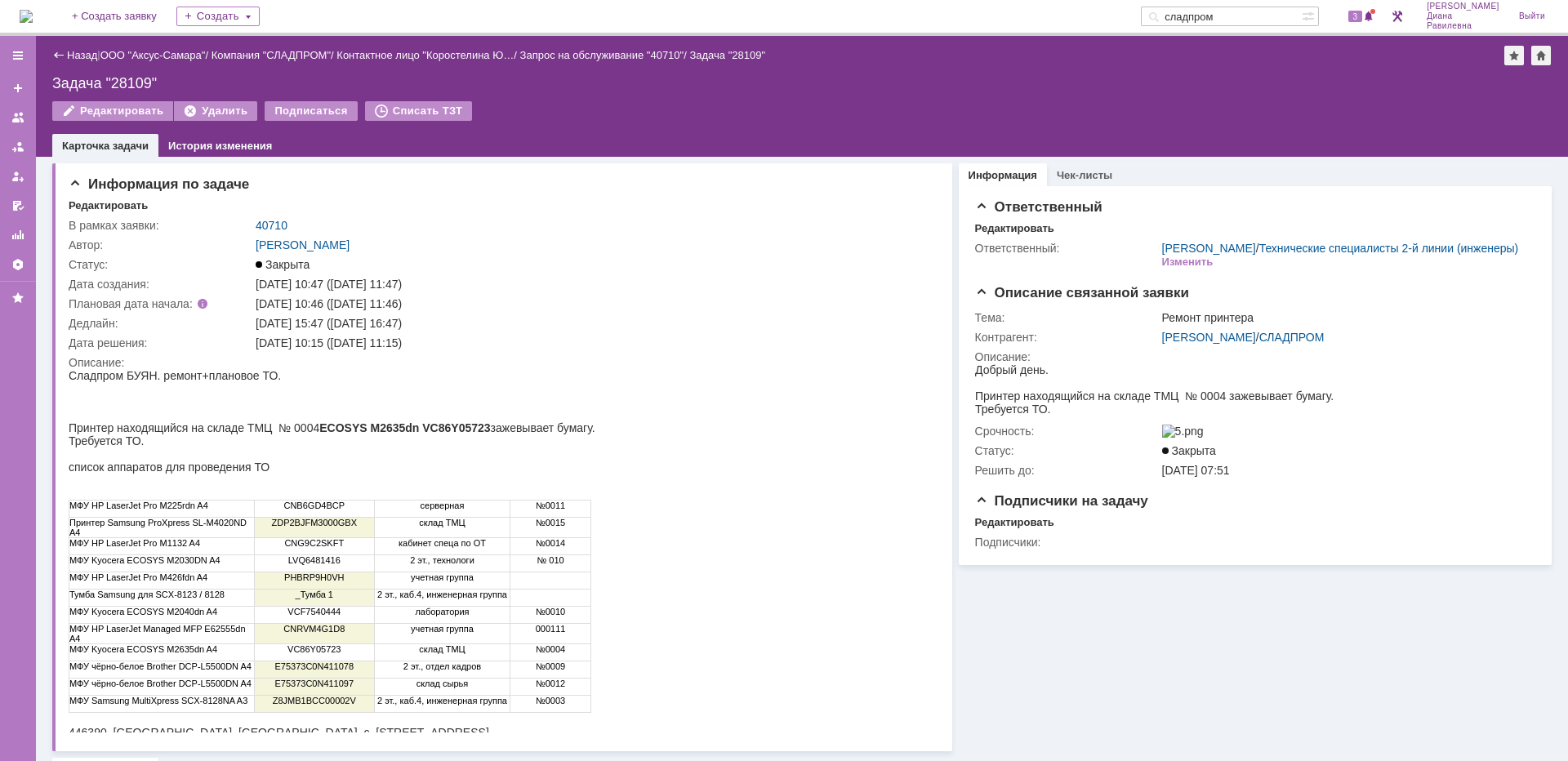
click at [176, 47] on div "Назад | ООО "Аксус-Самара" / Компания "СЛАДПРОМ" / Контактное лицо "Коростелина…" at bounding box center [801, 55] width 1499 height 20
click at [178, 58] on link "ООО "Аксус-Самара"" at bounding box center [153, 55] width 106 height 12
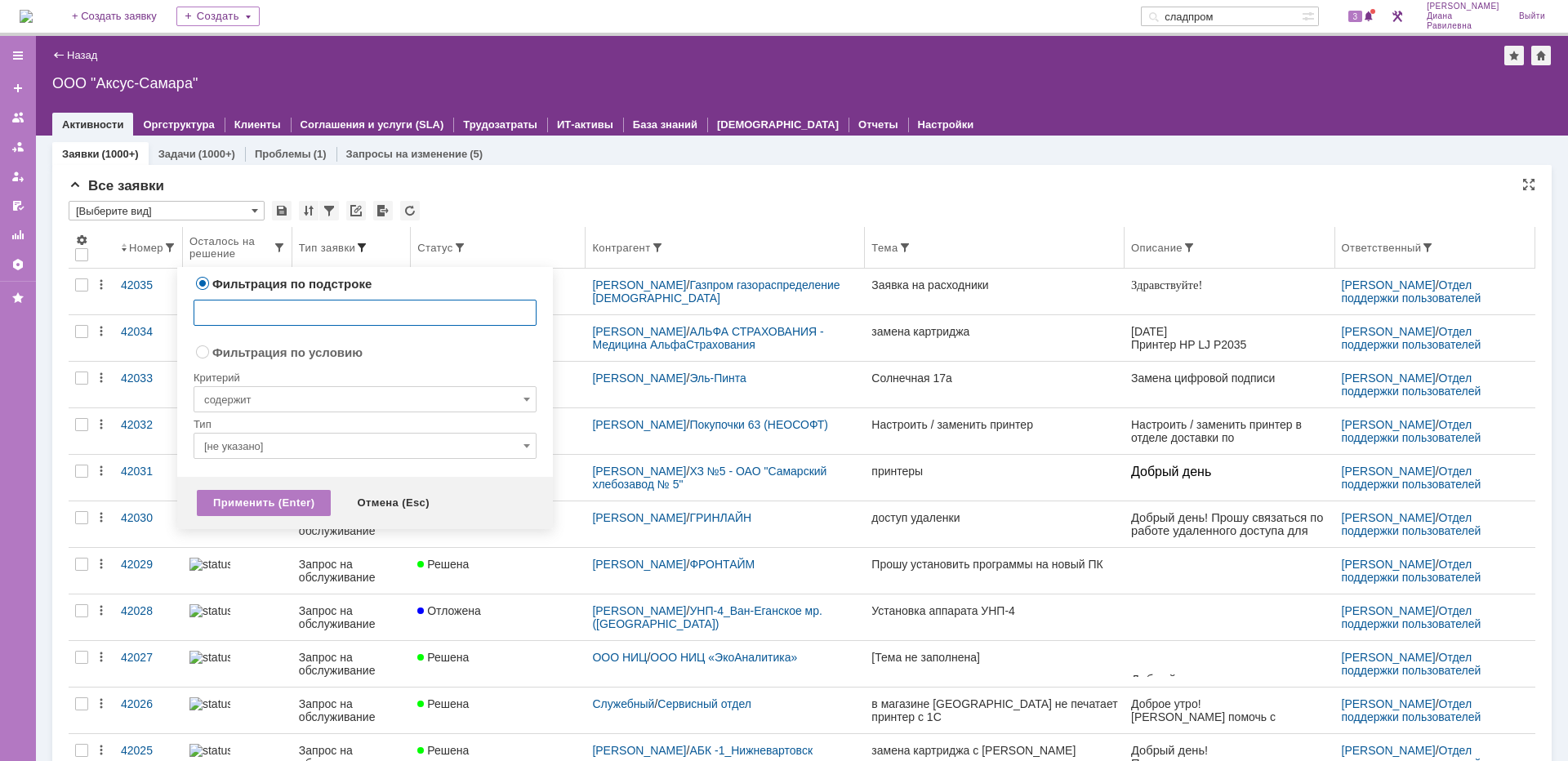
click at [356, 249] on span at bounding box center [361, 247] width 13 height 13
click at [687, 192] on div "Все заявки" at bounding box center [802, 186] width 1466 height 17
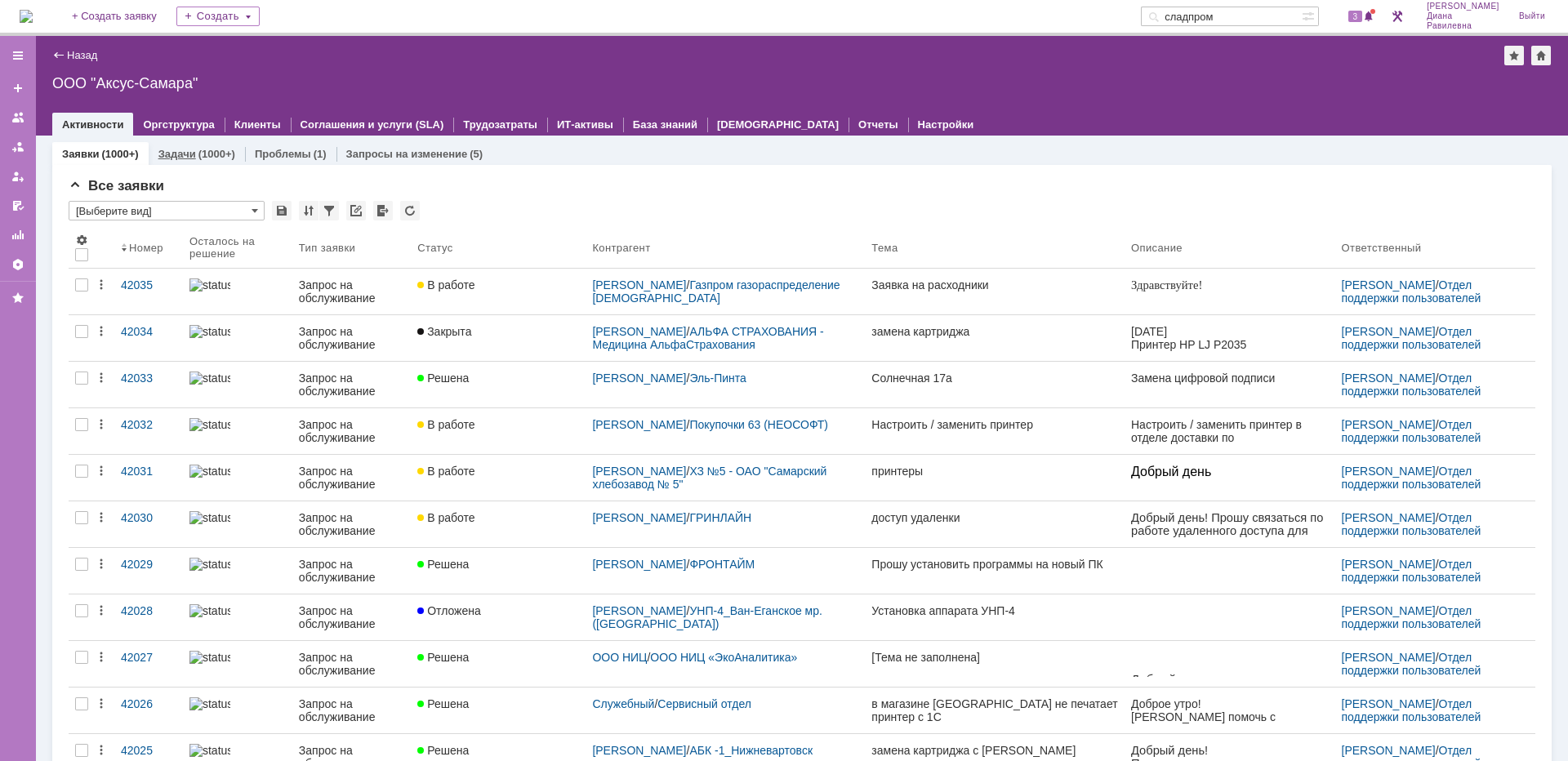
click at [187, 154] on link "Задачи" at bounding box center [178, 154] width 37 height 12
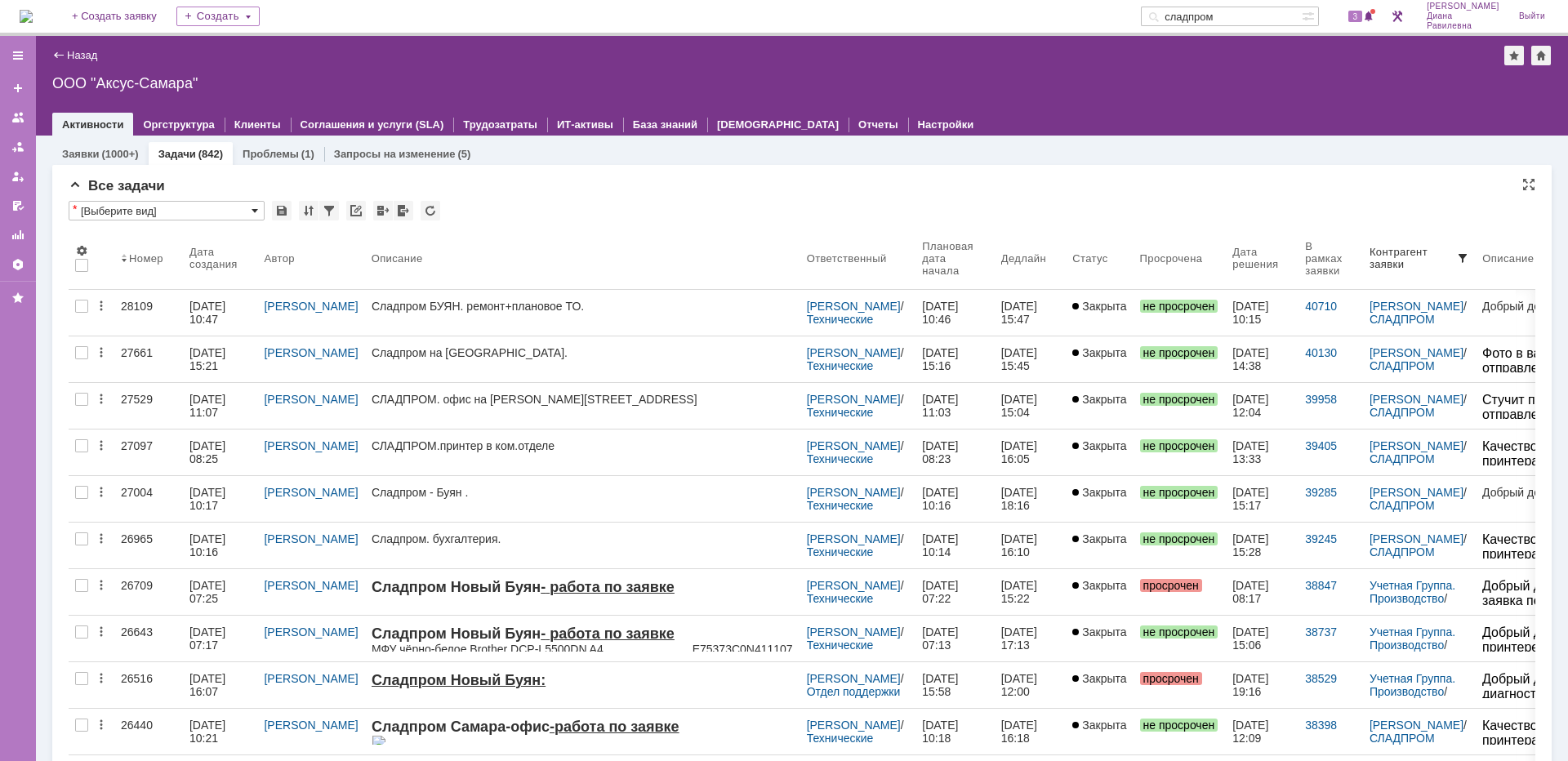
click at [254, 208] on span at bounding box center [255, 210] width 7 height 13
click at [799, 182] on div "Все задачи" at bounding box center [802, 186] width 1466 height 17
type input "[Выберите вид]"
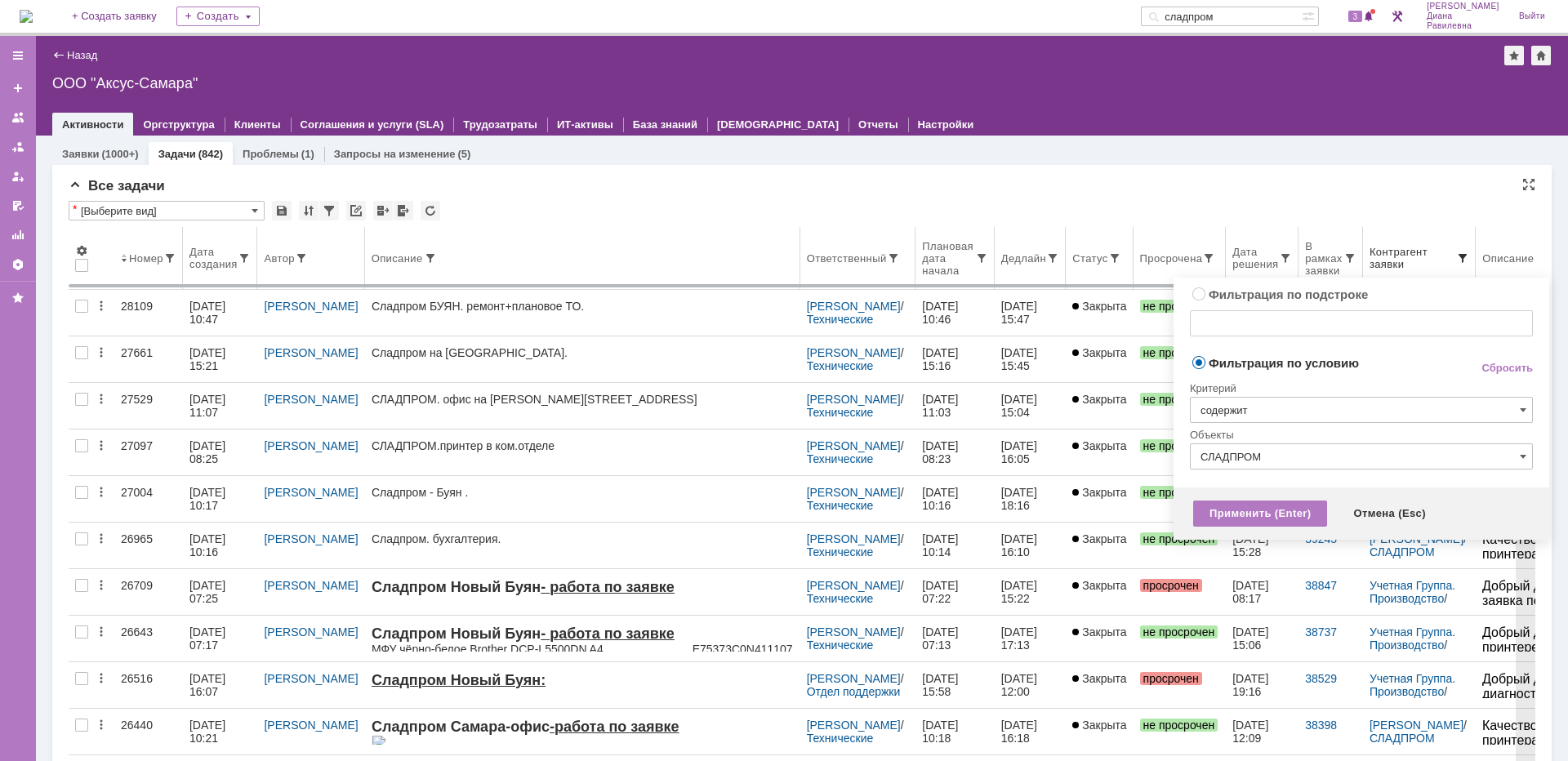
click at [1456, 258] on span at bounding box center [1461, 258] width 13 height 13
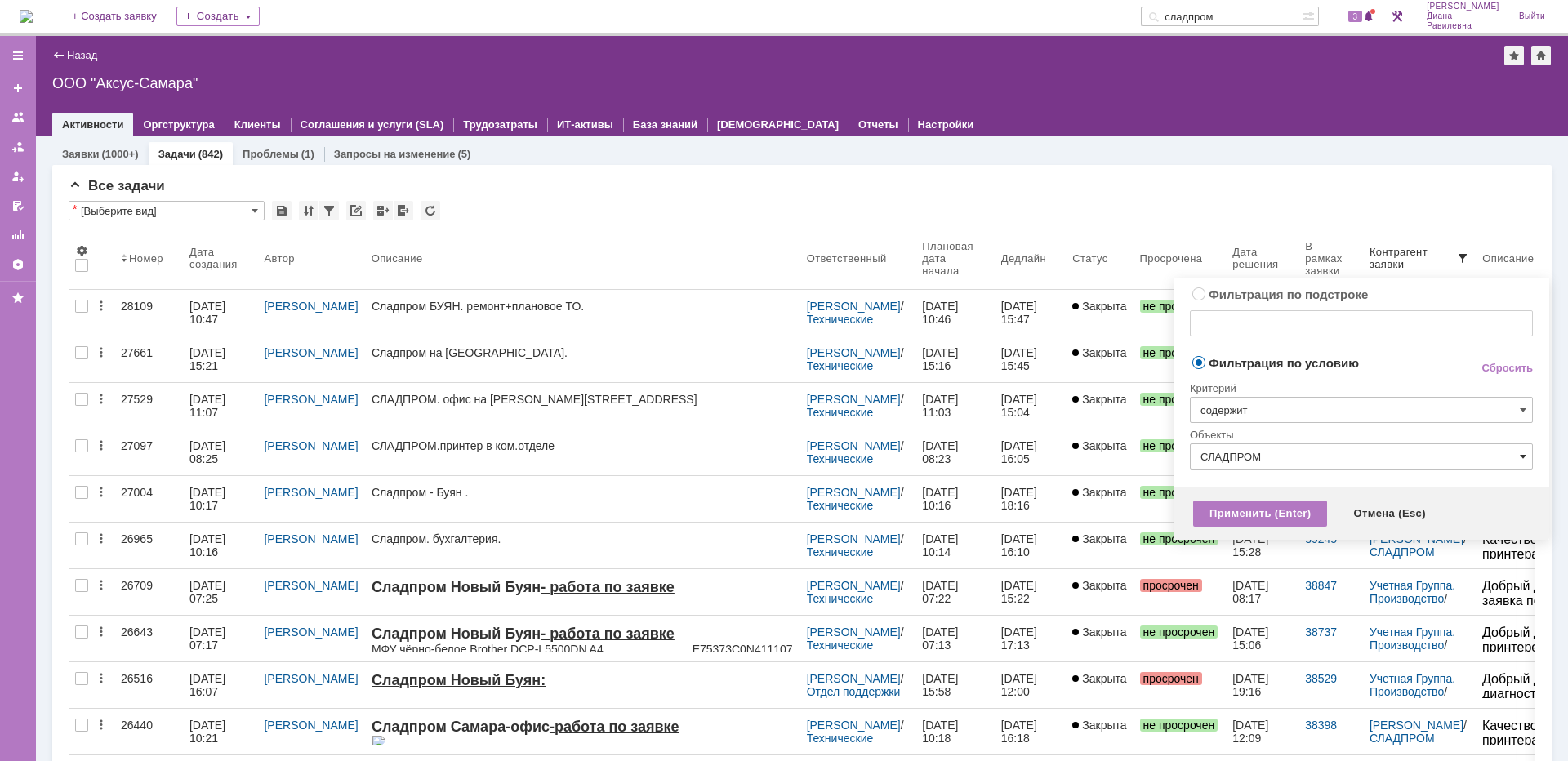
click at [1526, 452] on span at bounding box center [1523, 456] width 7 height 13
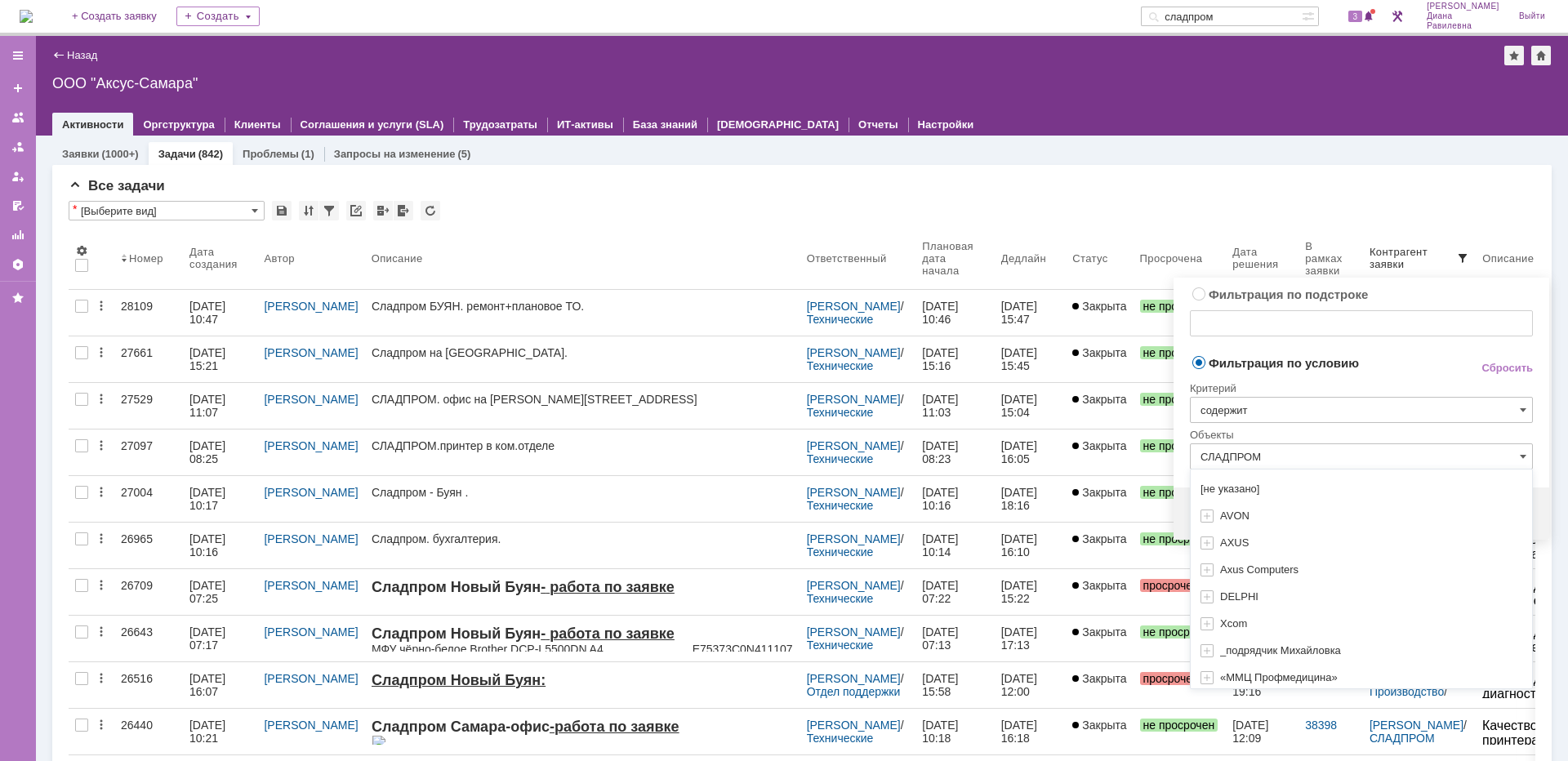
click at [1290, 450] on input "СЛАДПРОМ" at bounding box center [1362, 456] width 343 height 26
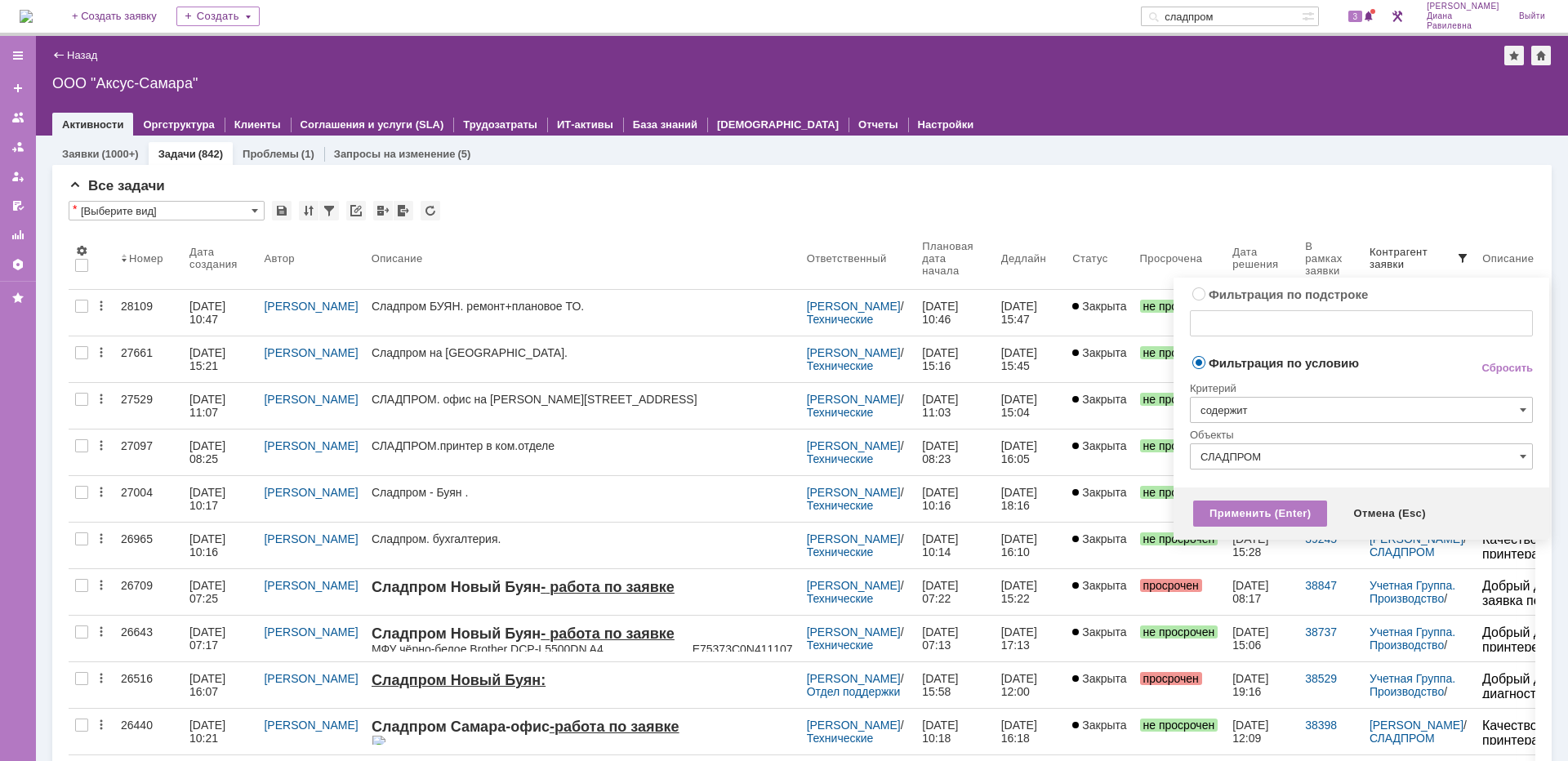
click at [1209, 288] on label "Фильтрация по подстроке" at bounding box center [1288, 294] width 159 height 14
click at [1203, 288] on input "Фильтрация по подстроке" at bounding box center [1199, 293] width 11 height 11
radio input "false"
radio input "true"
click at [1287, 453] on input "СЛАДПРОМ" at bounding box center [1362, 456] width 343 height 26
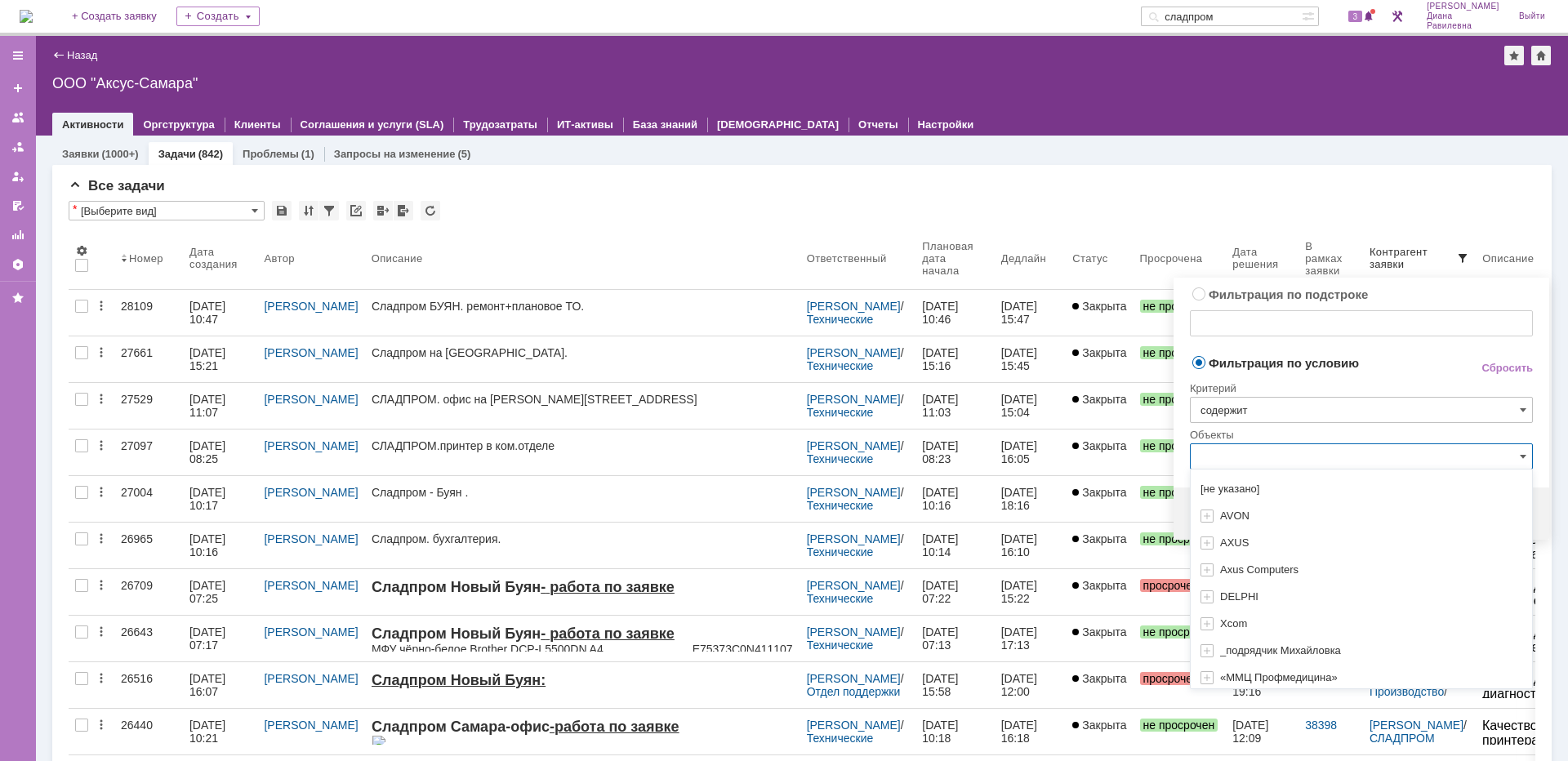
radio input "true"
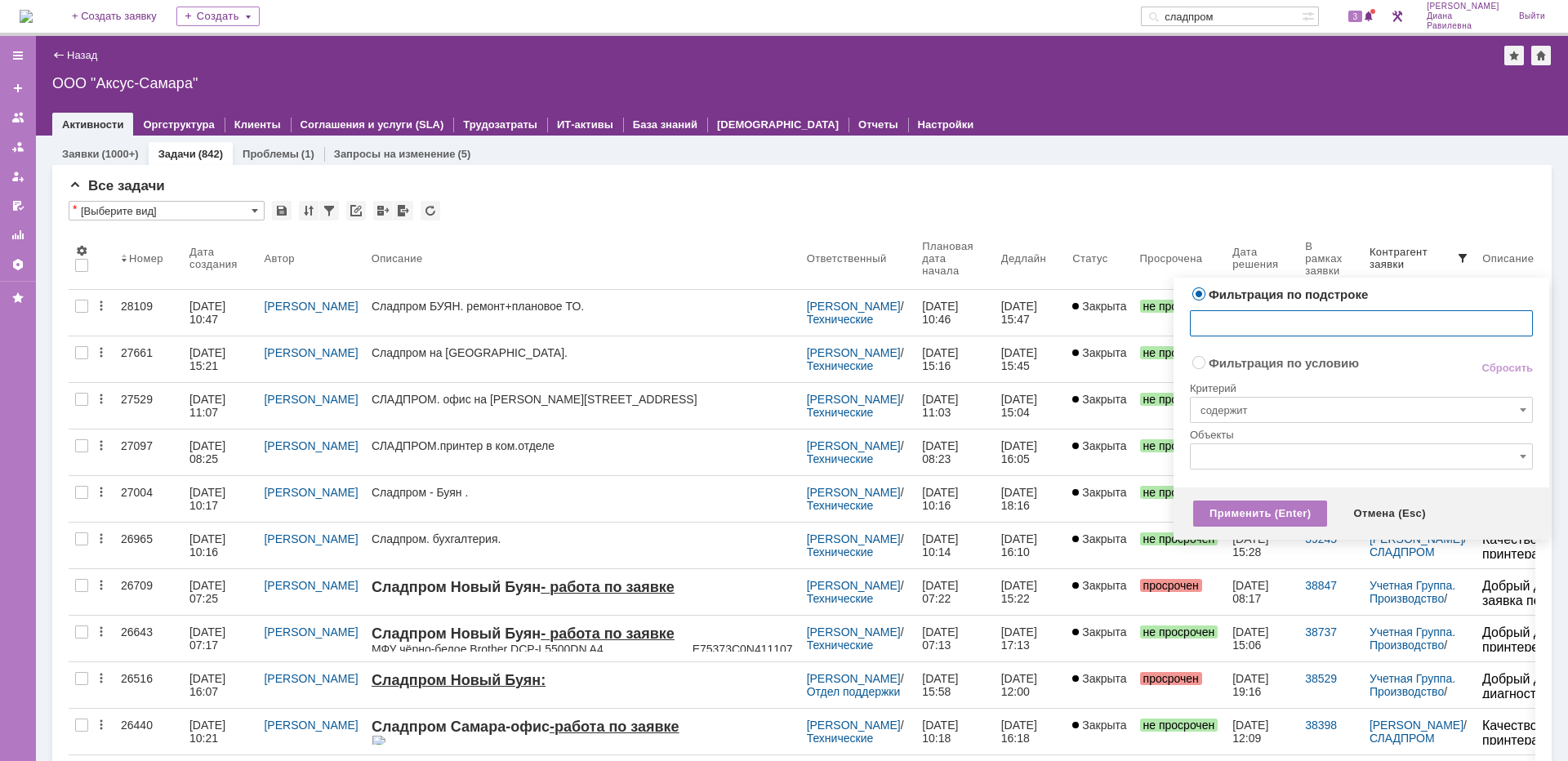
click at [1229, 325] on input "text" at bounding box center [1362, 323] width 343 height 26
type input "СЛАДПРОМ"
radio input "false"
radio input "true"
click at [1271, 457] on input "СЛАДПРОМ" at bounding box center [1362, 456] width 343 height 26
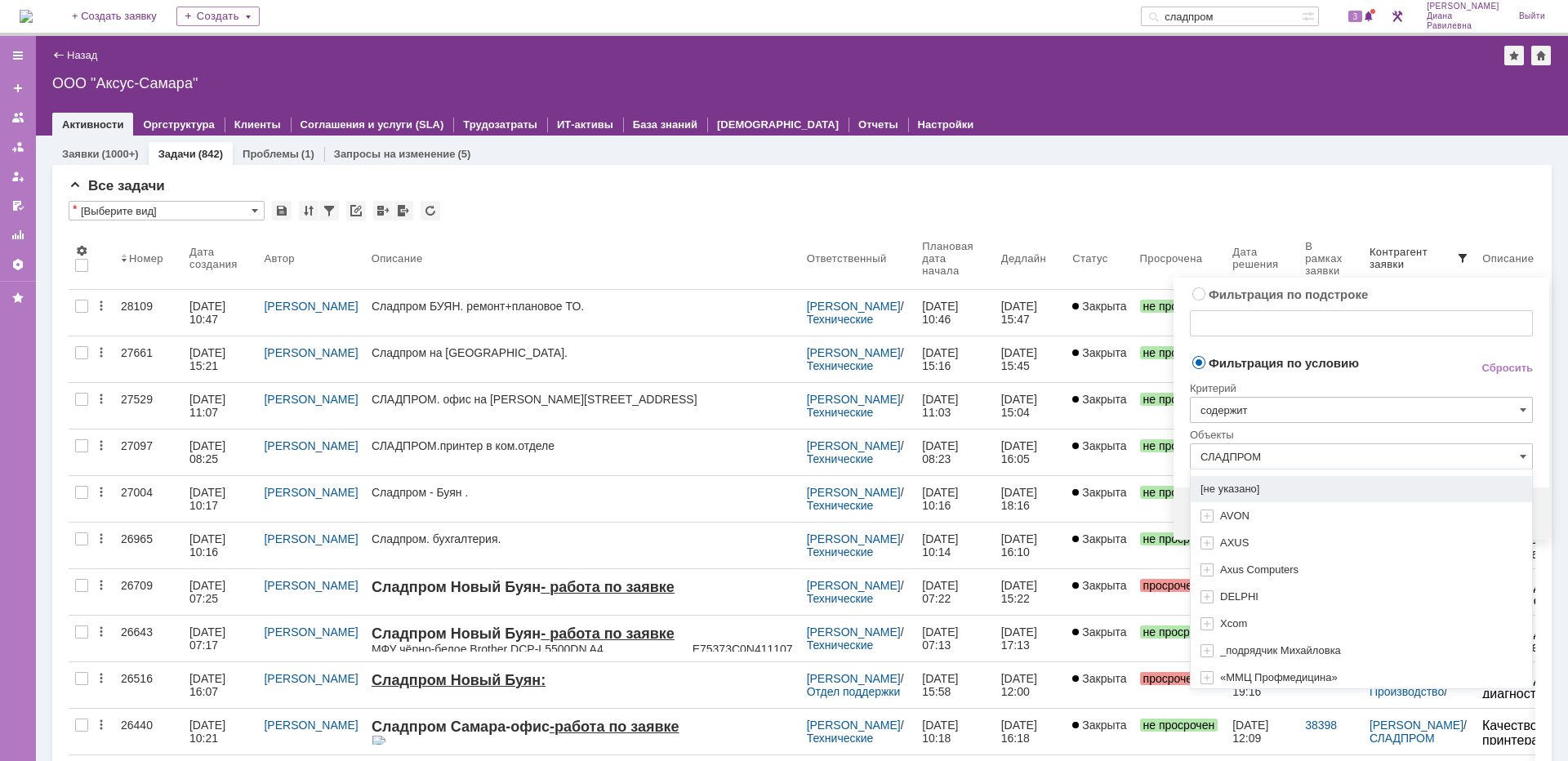
click at [1209, 490] on span "[не указано]" at bounding box center [1230, 489] width 59 height 12
type input "[не указано]"
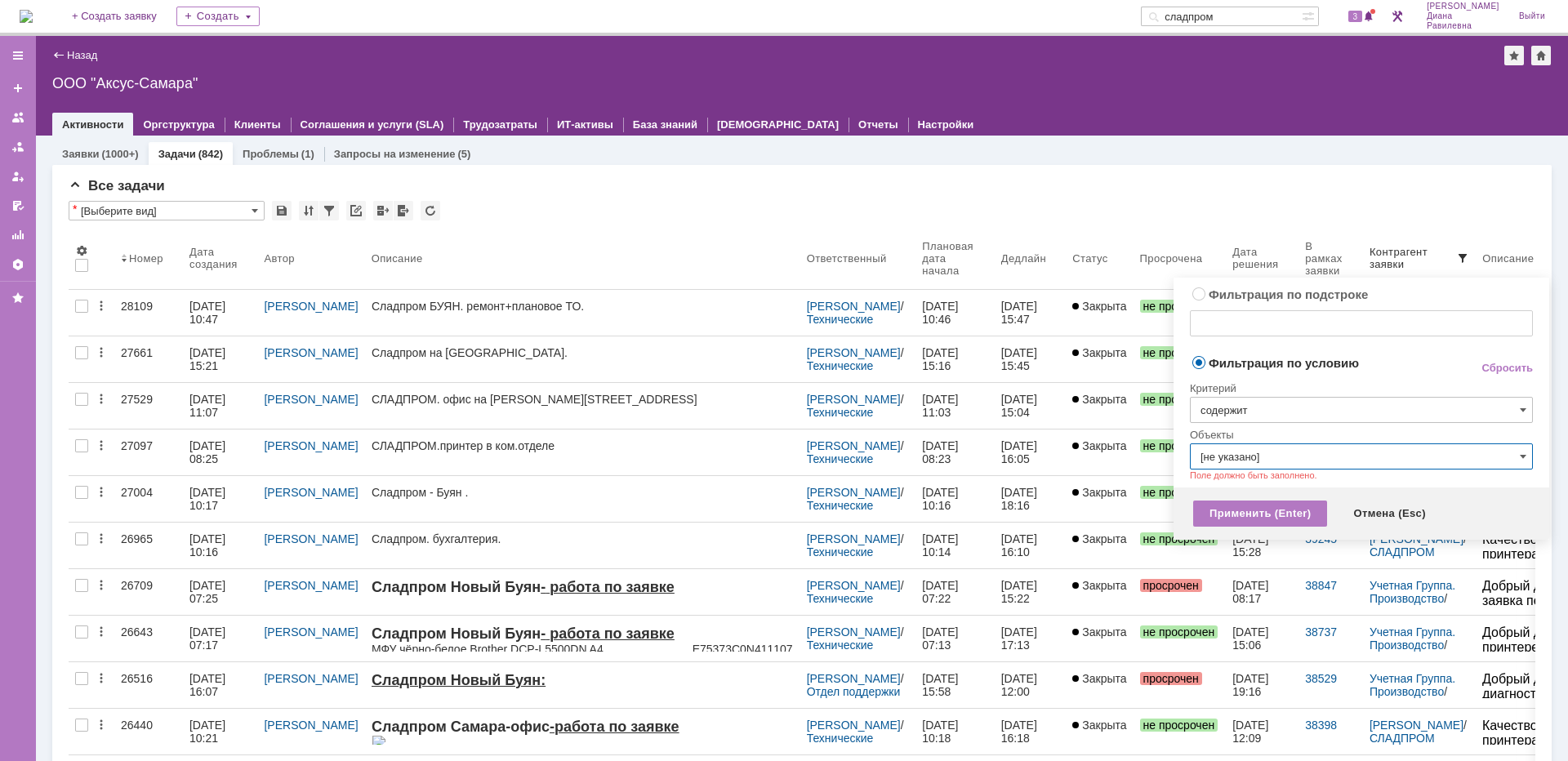
radio input "true"
click at [1205, 334] on input "text" at bounding box center [1362, 323] width 343 height 26
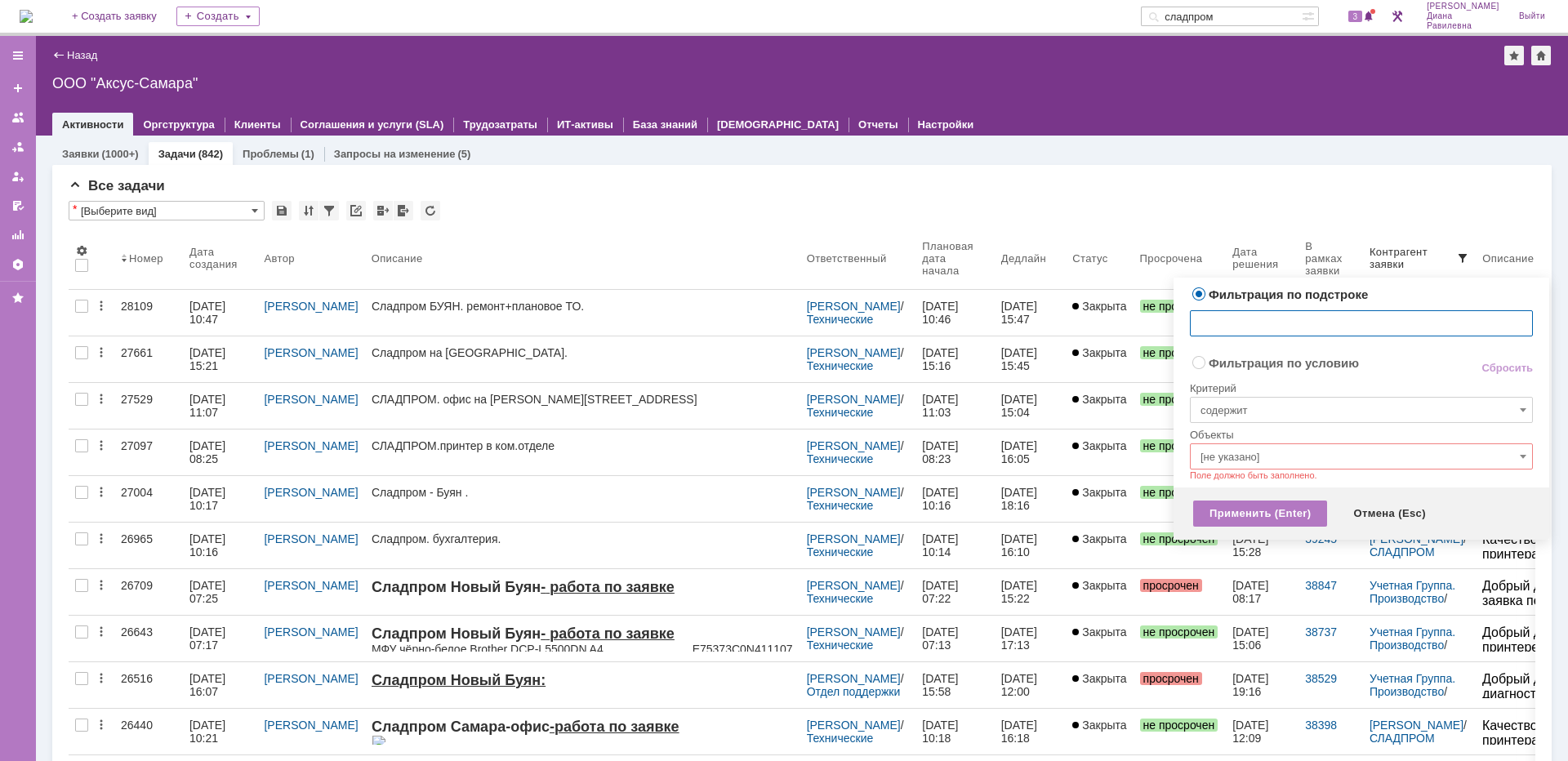
click at [1240, 315] on input "text" at bounding box center [1362, 323] width 343 height 26
type input "Сладпром"
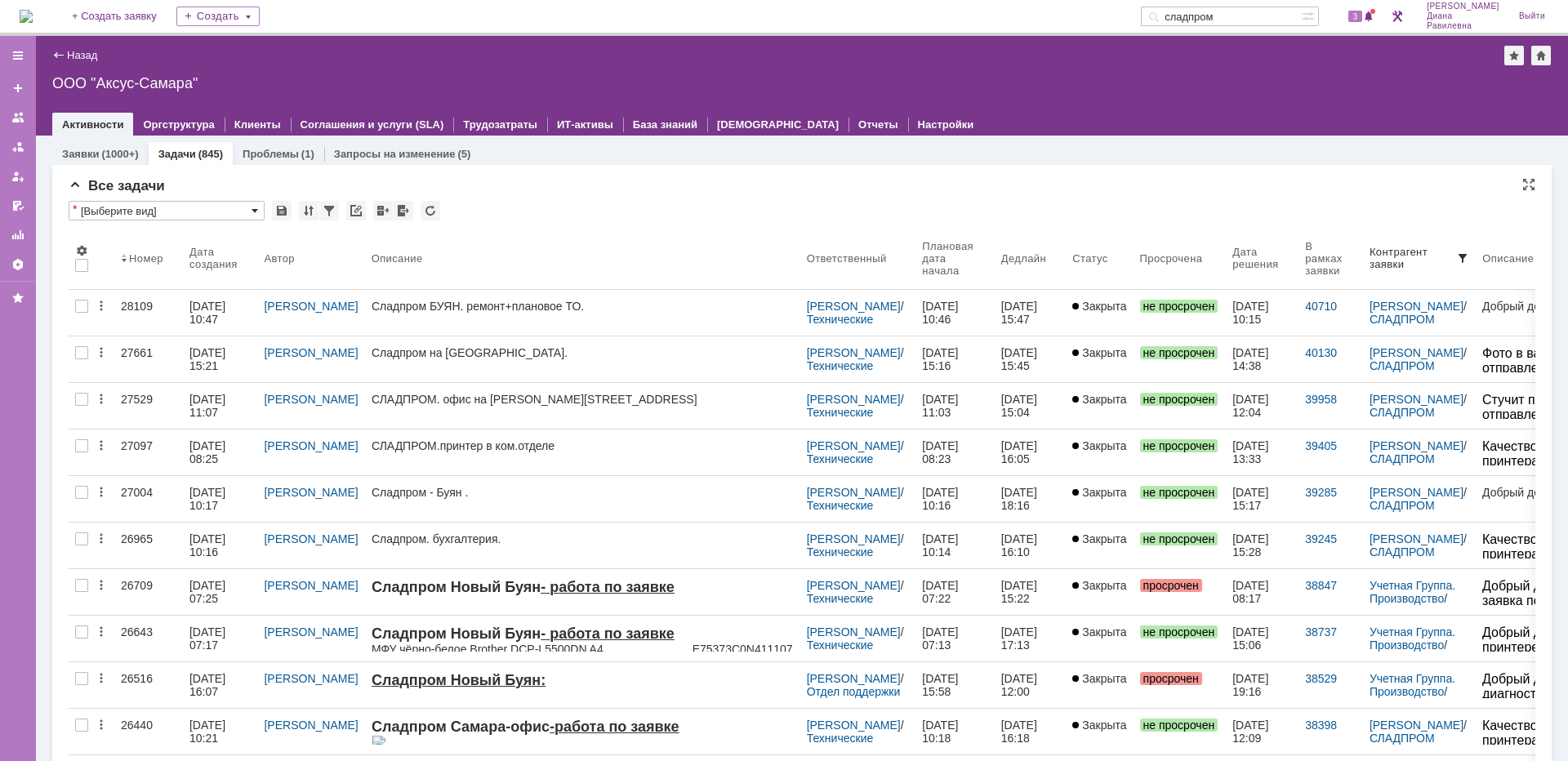
click at [254, 211] on span at bounding box center [255, 210] width 7 height 13
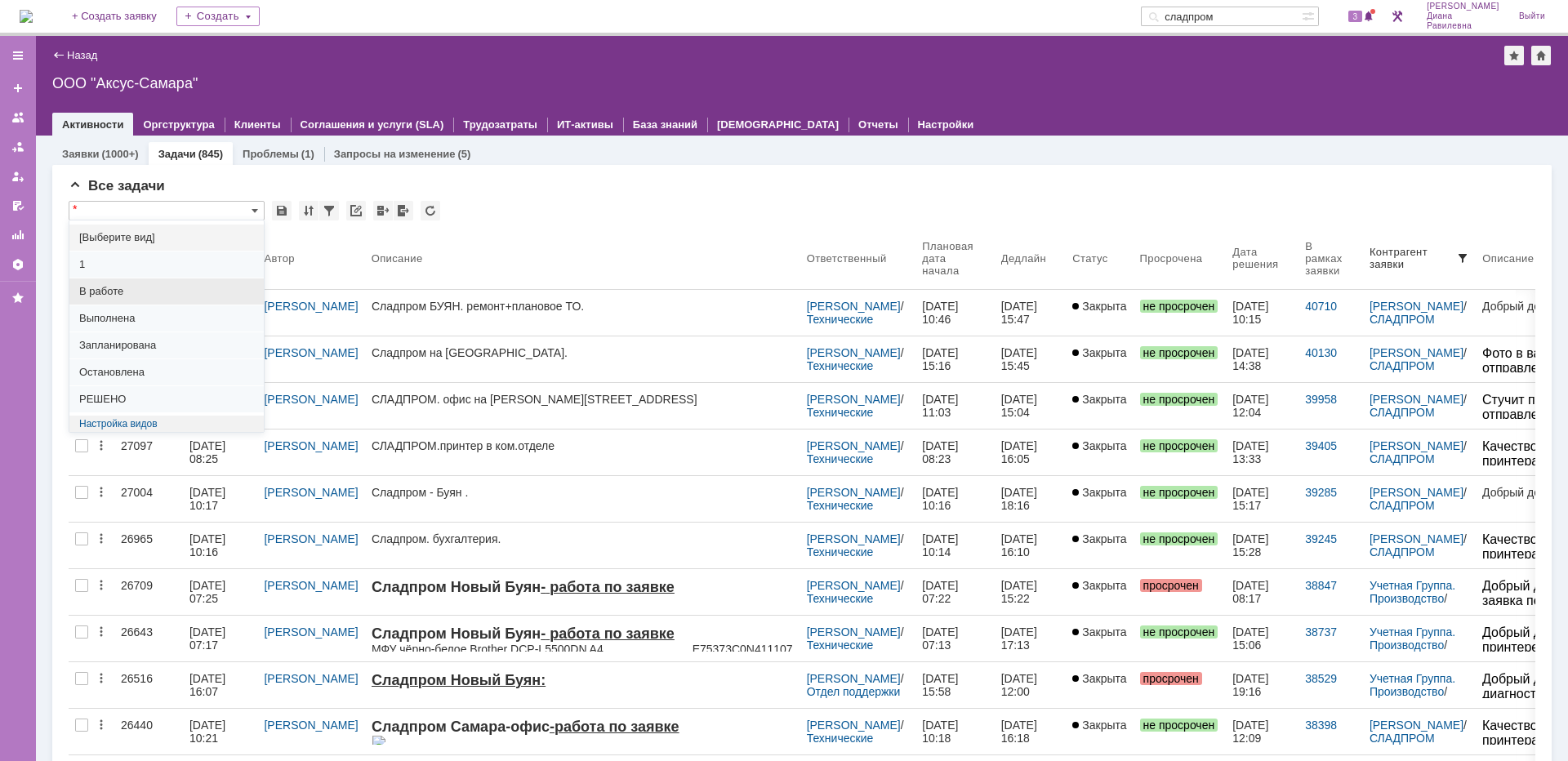
click at [108, 284] on div "В работе" at bounding box center [166, 291] width 194 height 26
type input "В работе"
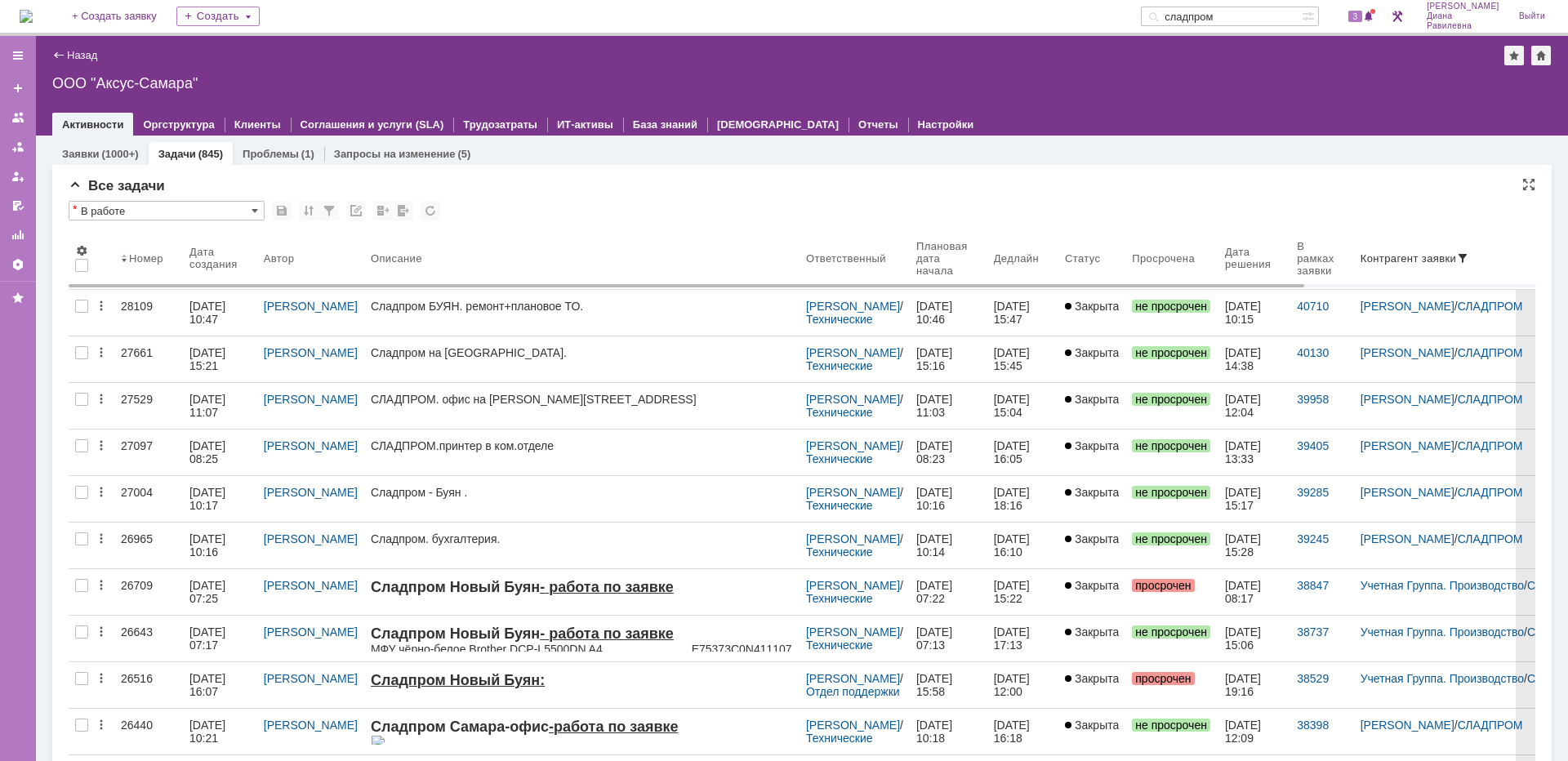
type input "100"
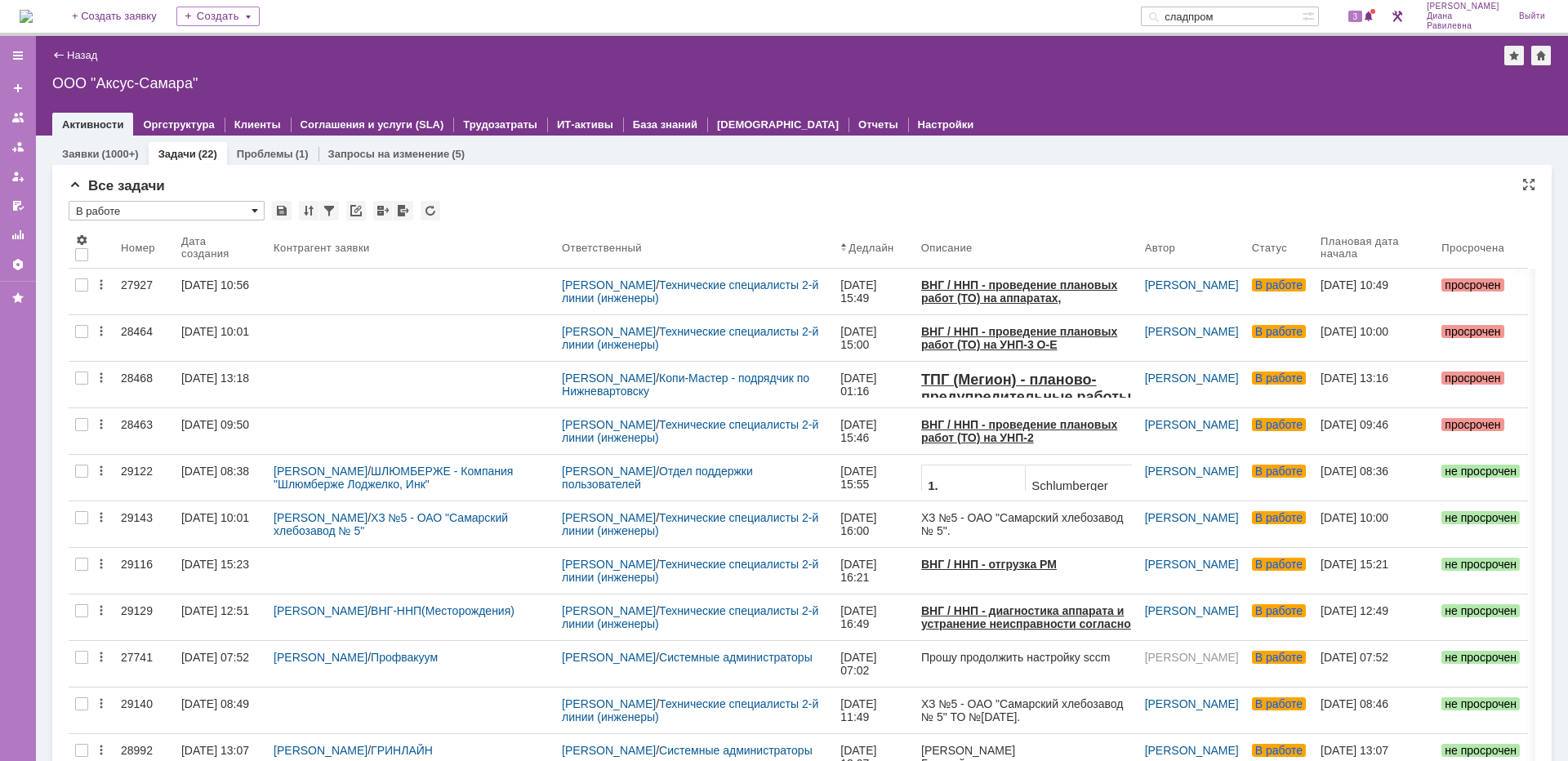
click at [254, 213] on span at bounding box center [255, 210] width 7 height 13
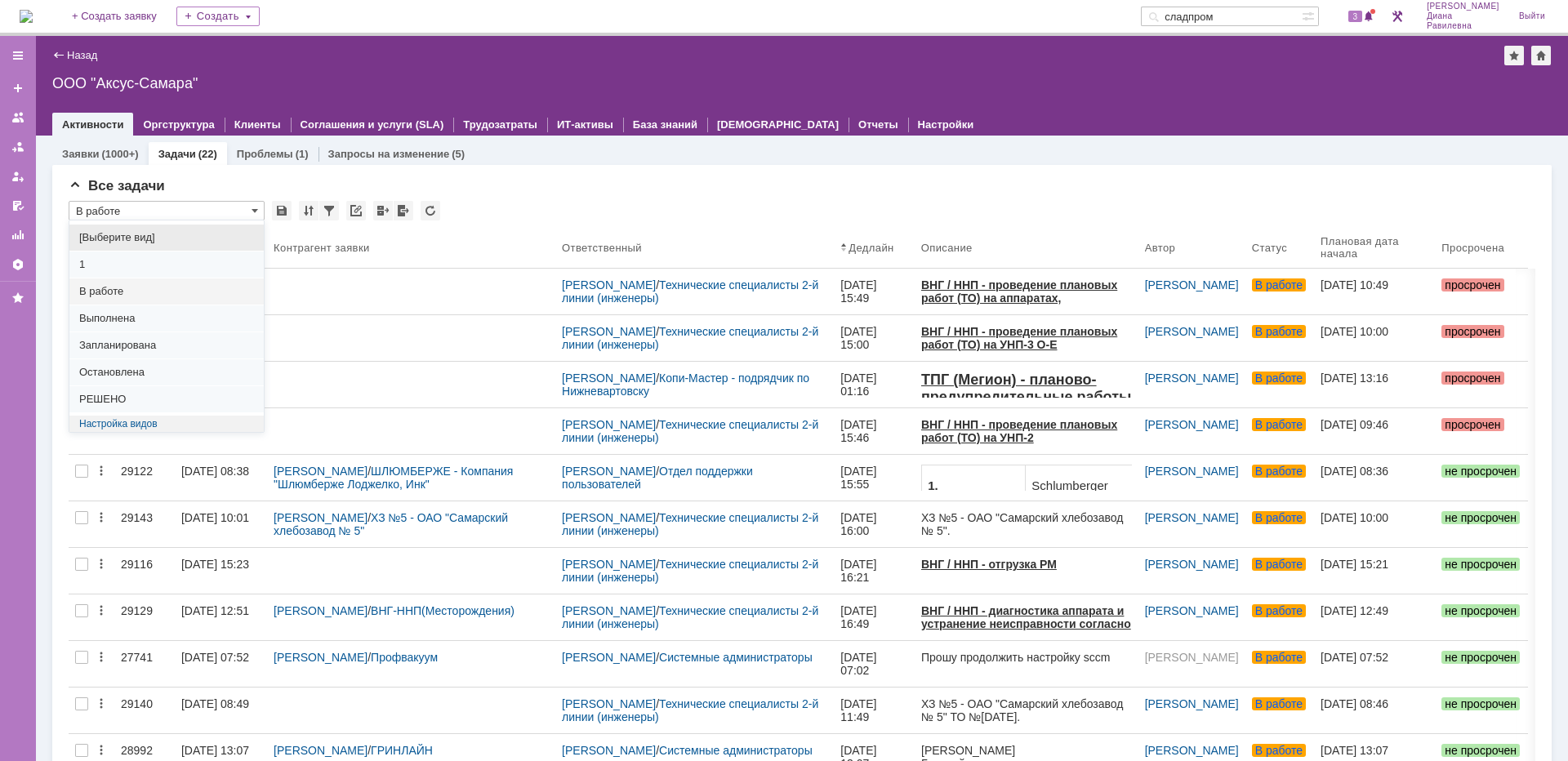
click at [138, 230] on div "[Выберите вид]" at bounding box center [166, 238] width 194 height 26
type input "[Выберите вид]"
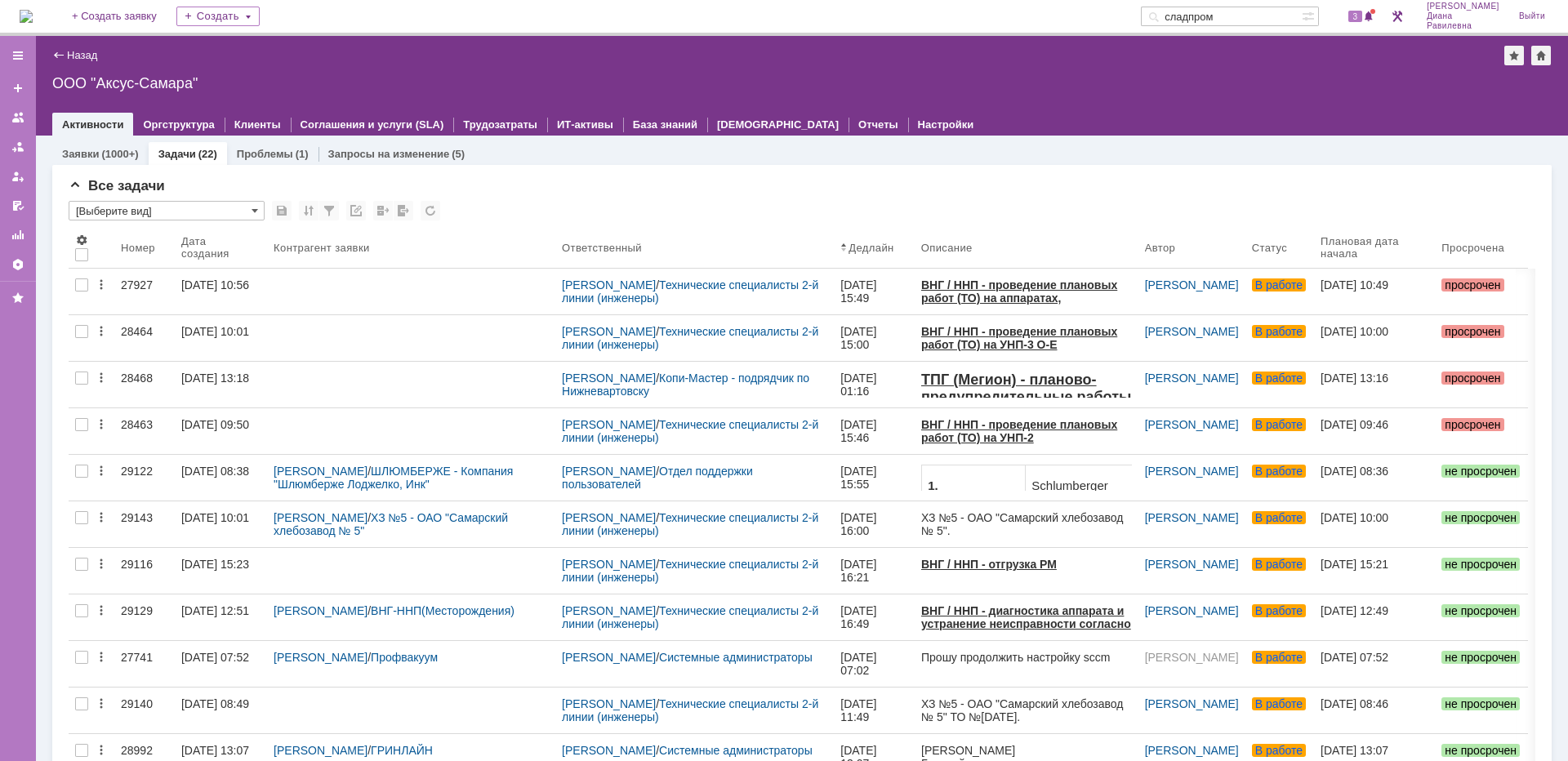
type input "20"
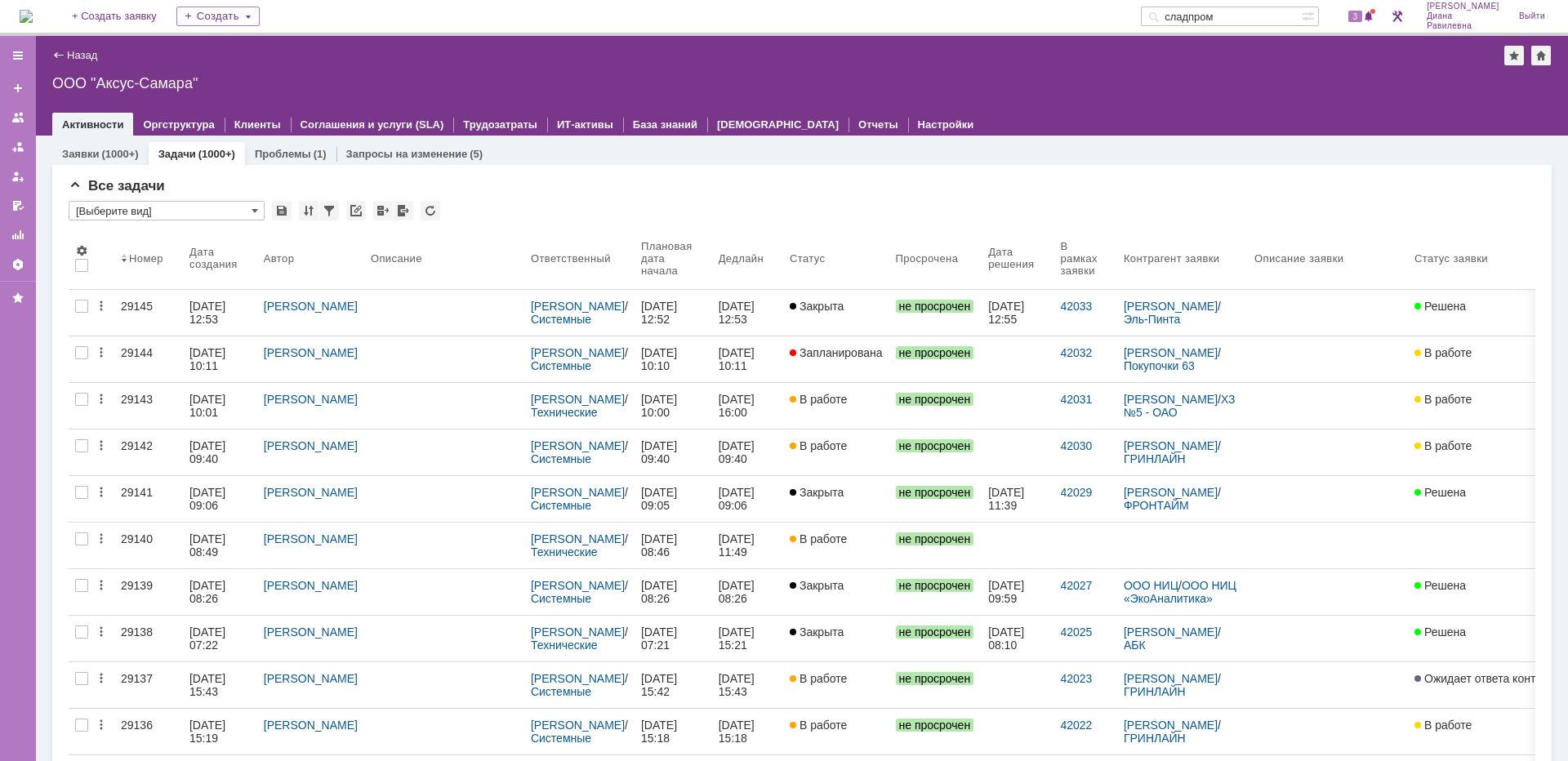
type input "[Выберите вид]"
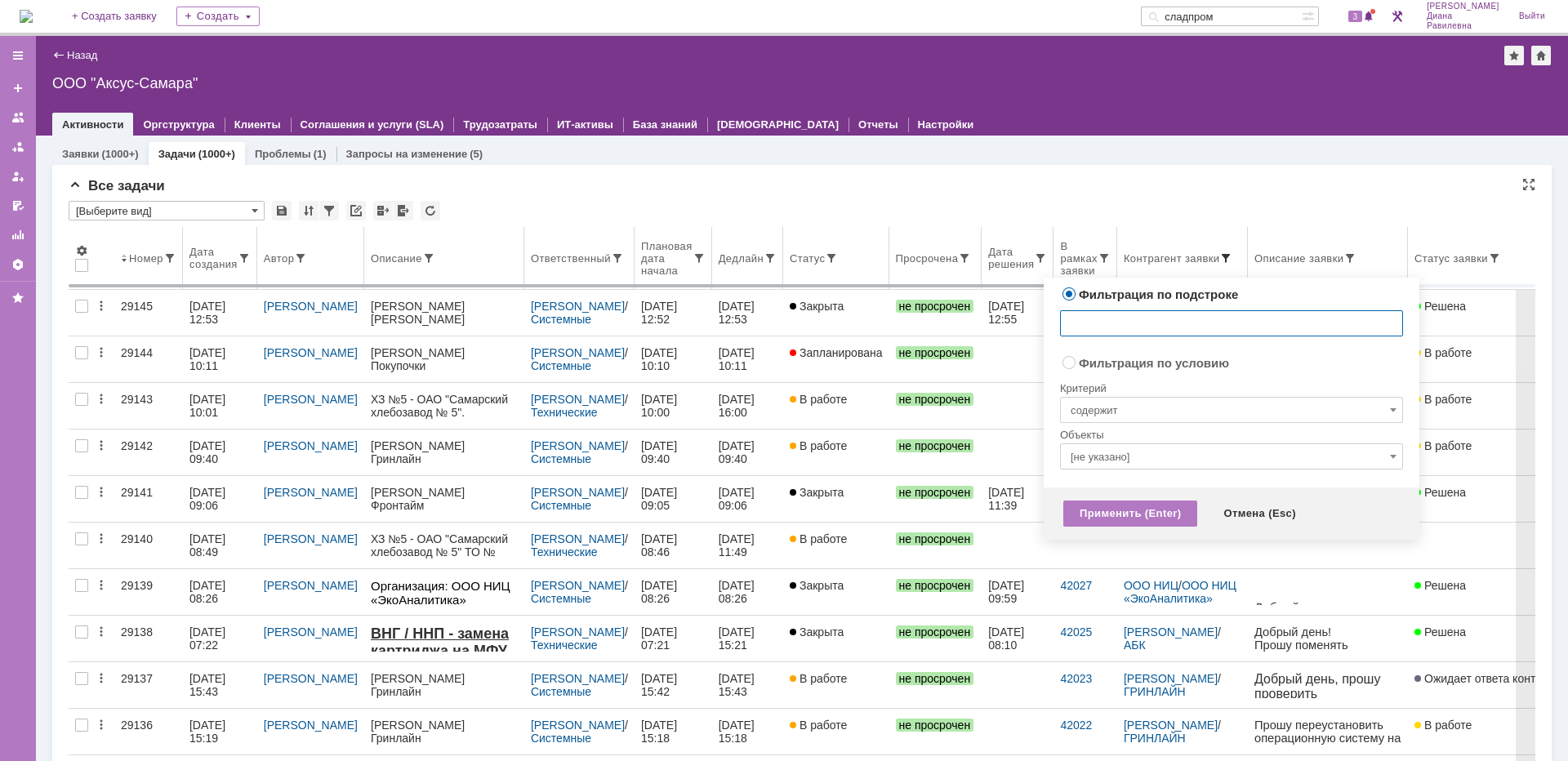
click at [1231, 254] on span at bounding box center [1225, 258] width 13 height 13
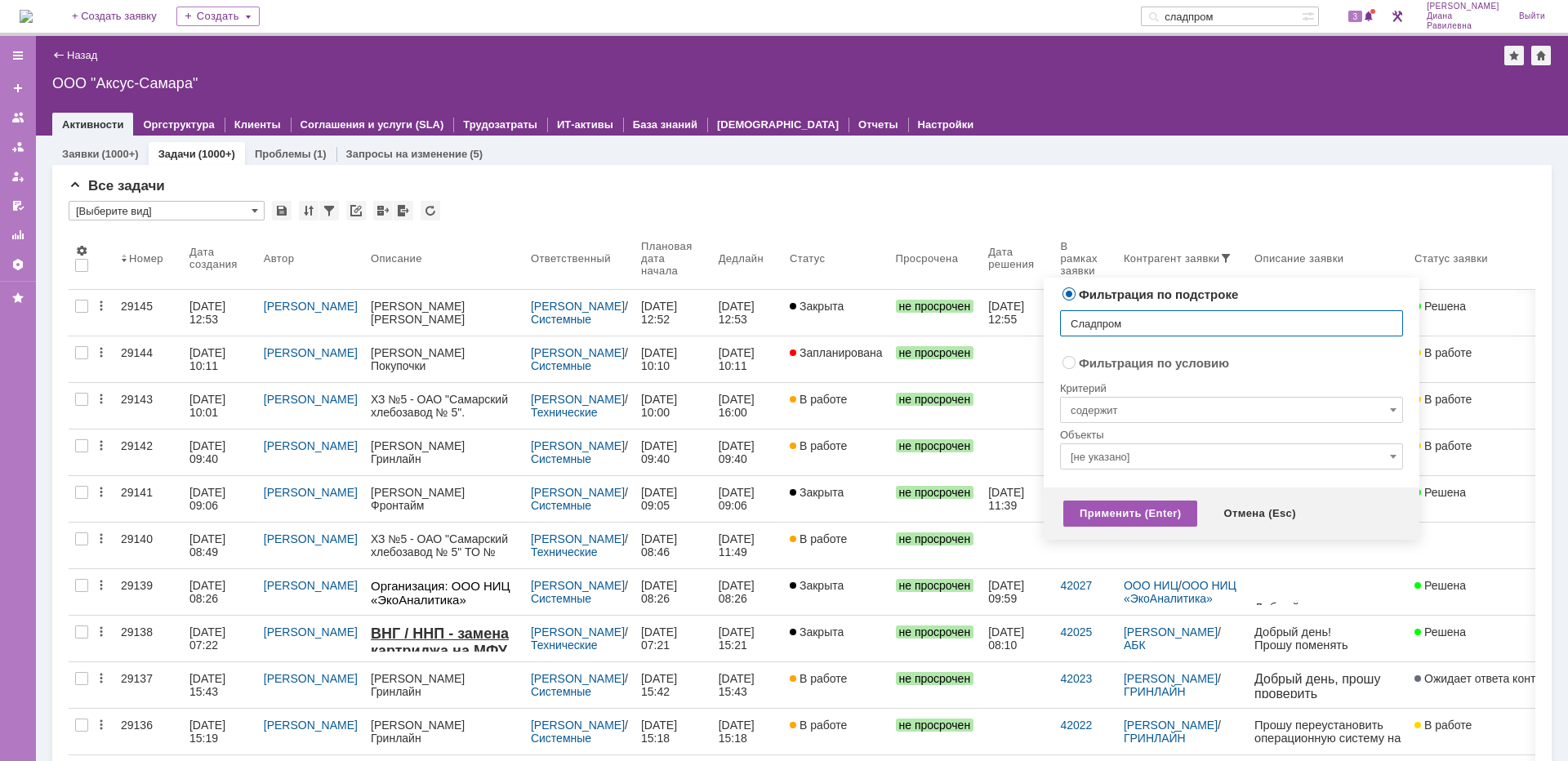
type input "Сладпром"
click at [1143, 515] on div "Применить (Enter)" at bounding box center [1130, 513] width 134 height 26
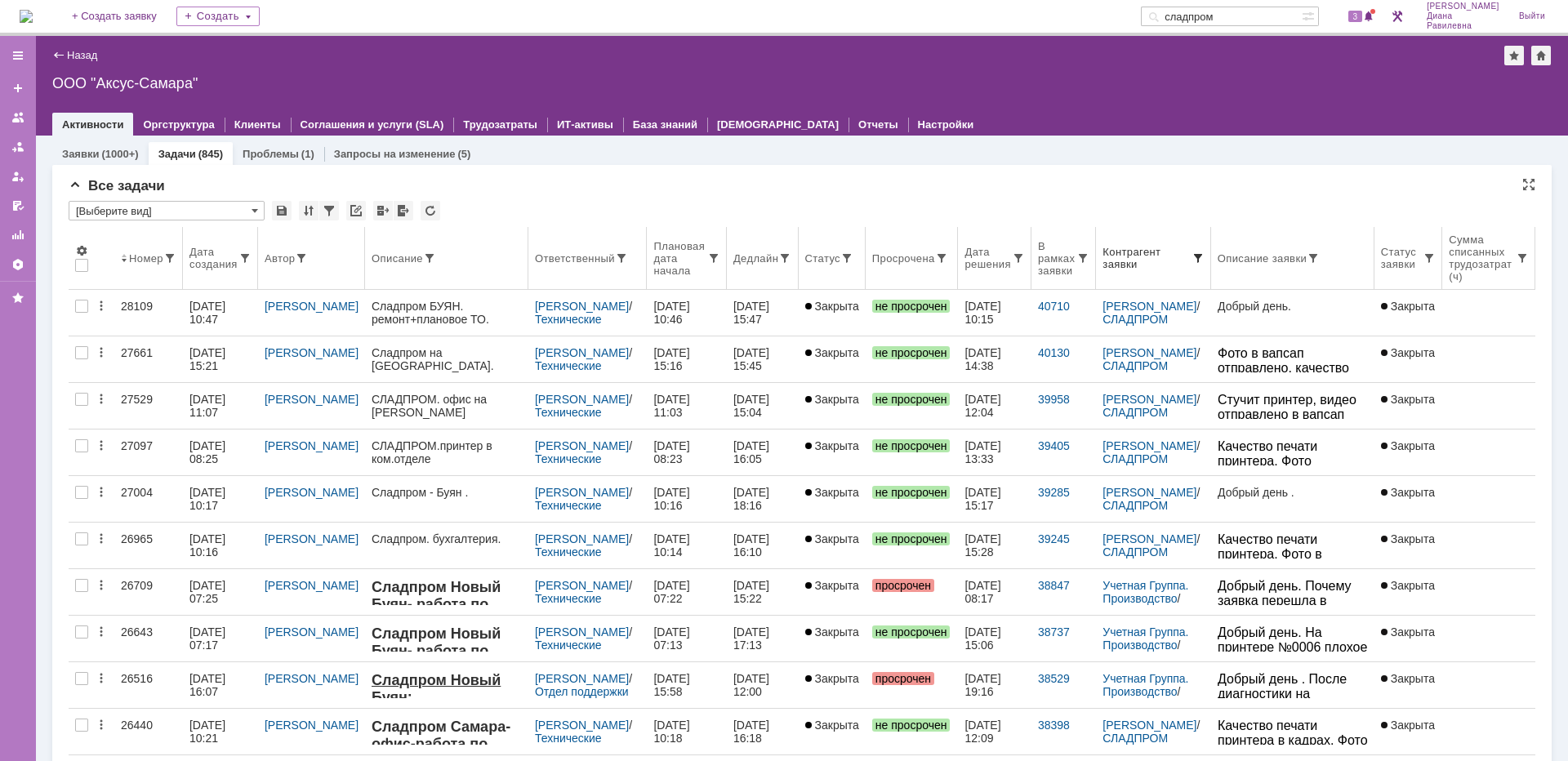
click at [205, 260] on div "Дата создания" at bounding box center [214, 258] width 49 height 25
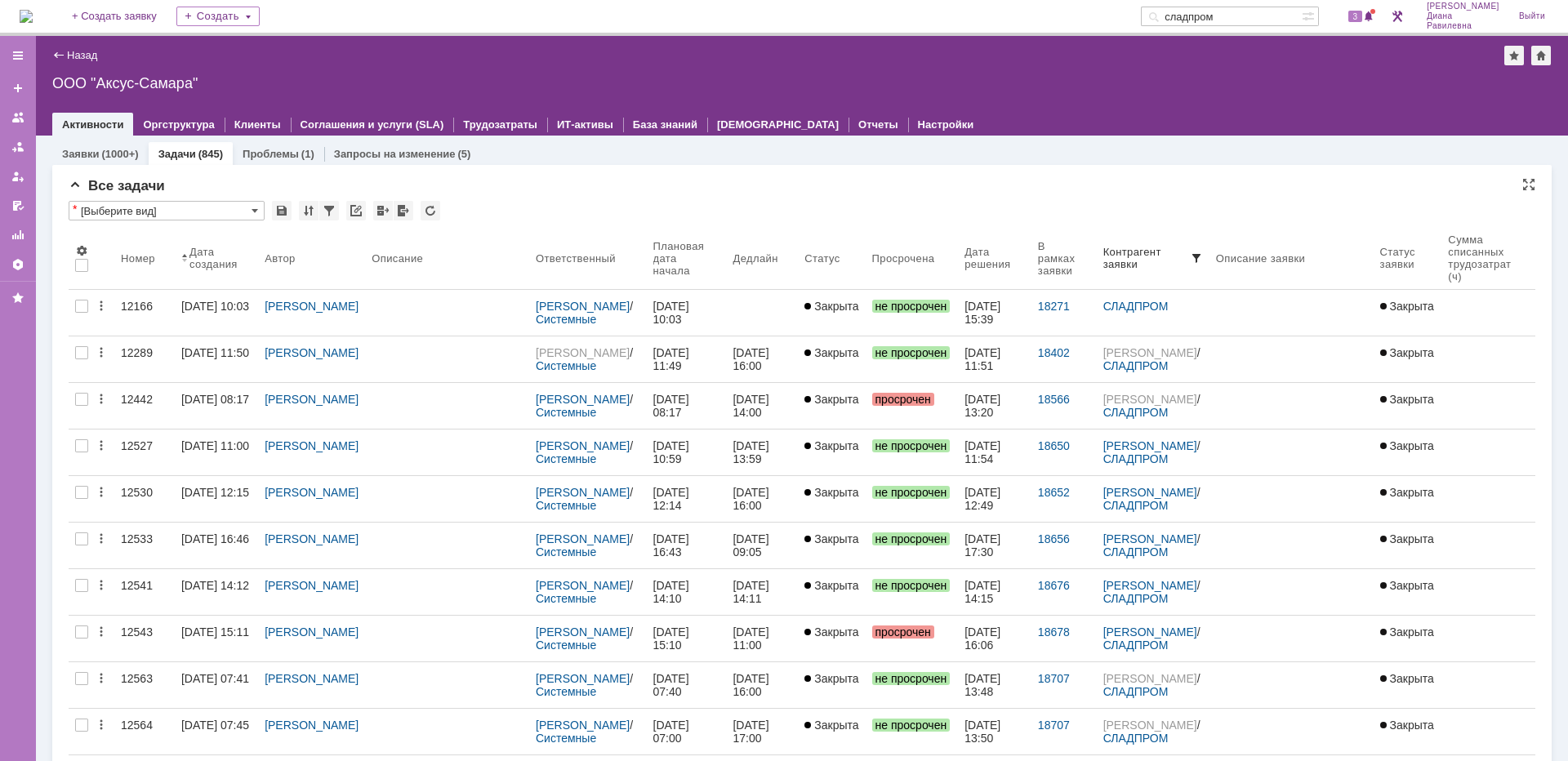
click at [205, 260] on div "Дата создания" at bounding box center [214, 258] width 49 height 25
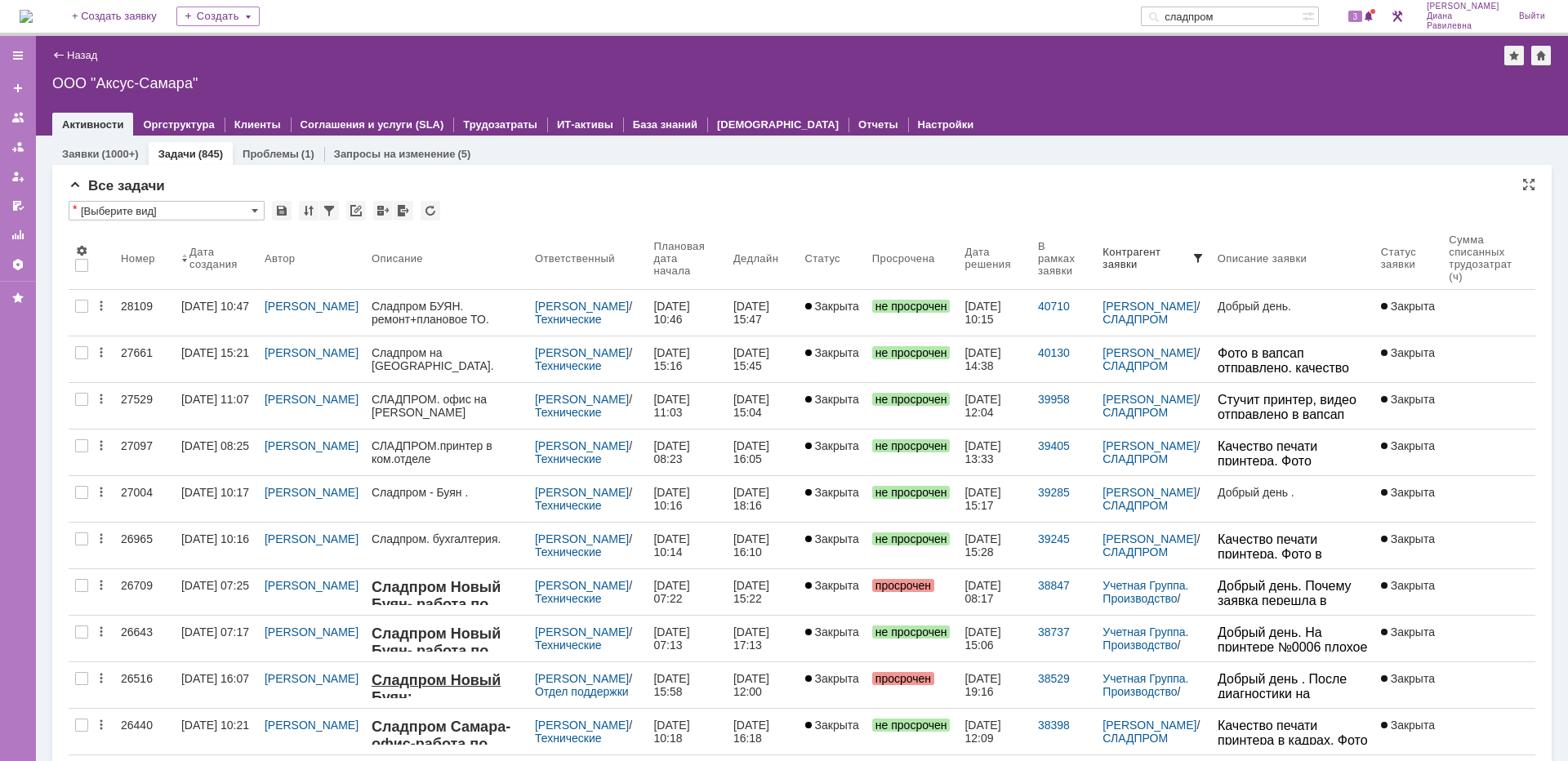
drag, startPoint x: 1257, startPoint y: 17, endPoint x: 1181, endPoint y: 15, distance: 76.0
click at [1181, 15] on div "На домашнюю + Создать заявку Создать сладпром 3 Никитина Диана Равилевна Выйти" at bounding box center [784, 18] width 1568 height 36
click at [426, 254] on span at bounding box center [429, 258] width 13 height 13
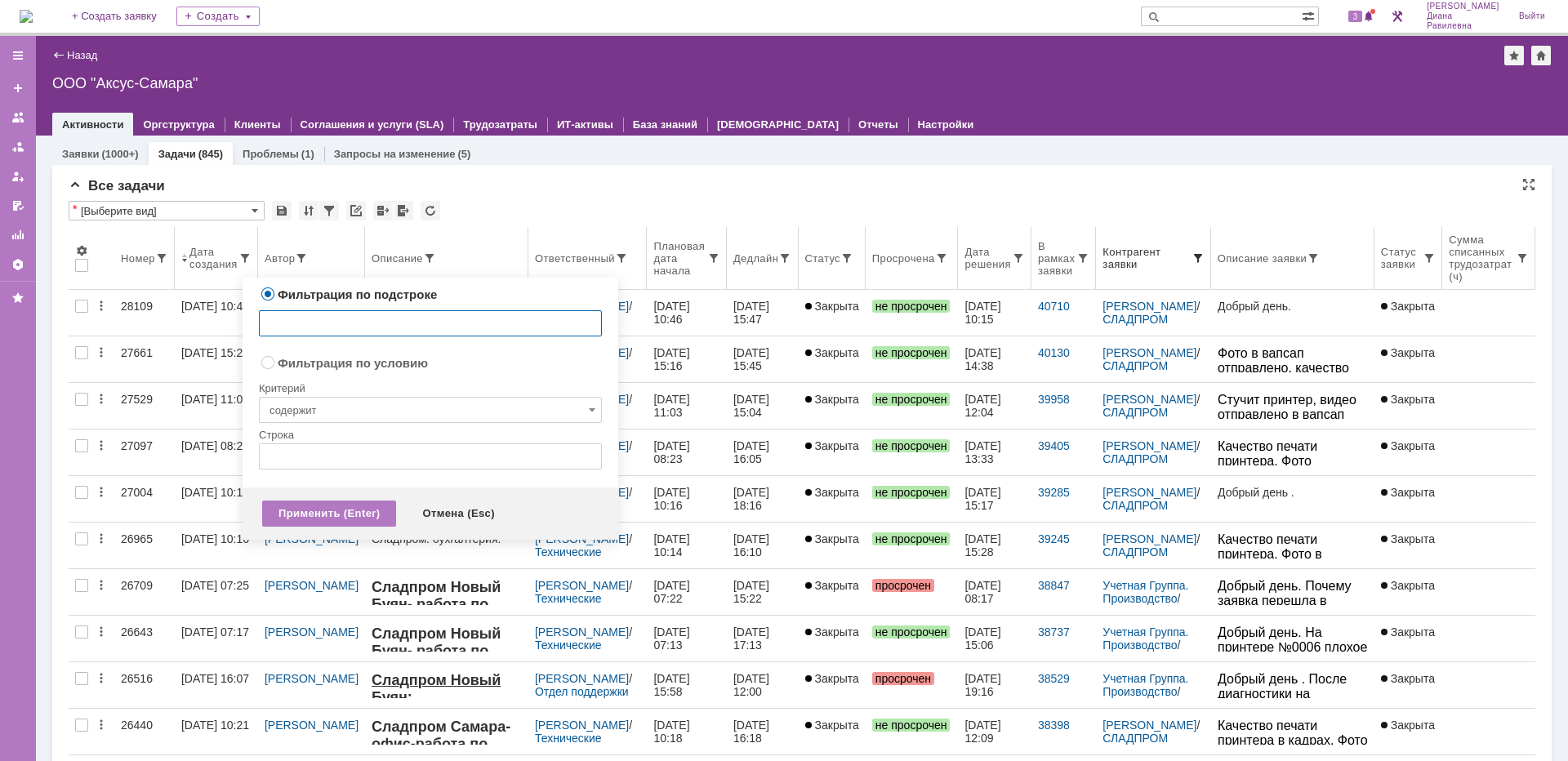
click at [1191, 258] on span at bounding box center [1197, 258] width 13 height 13
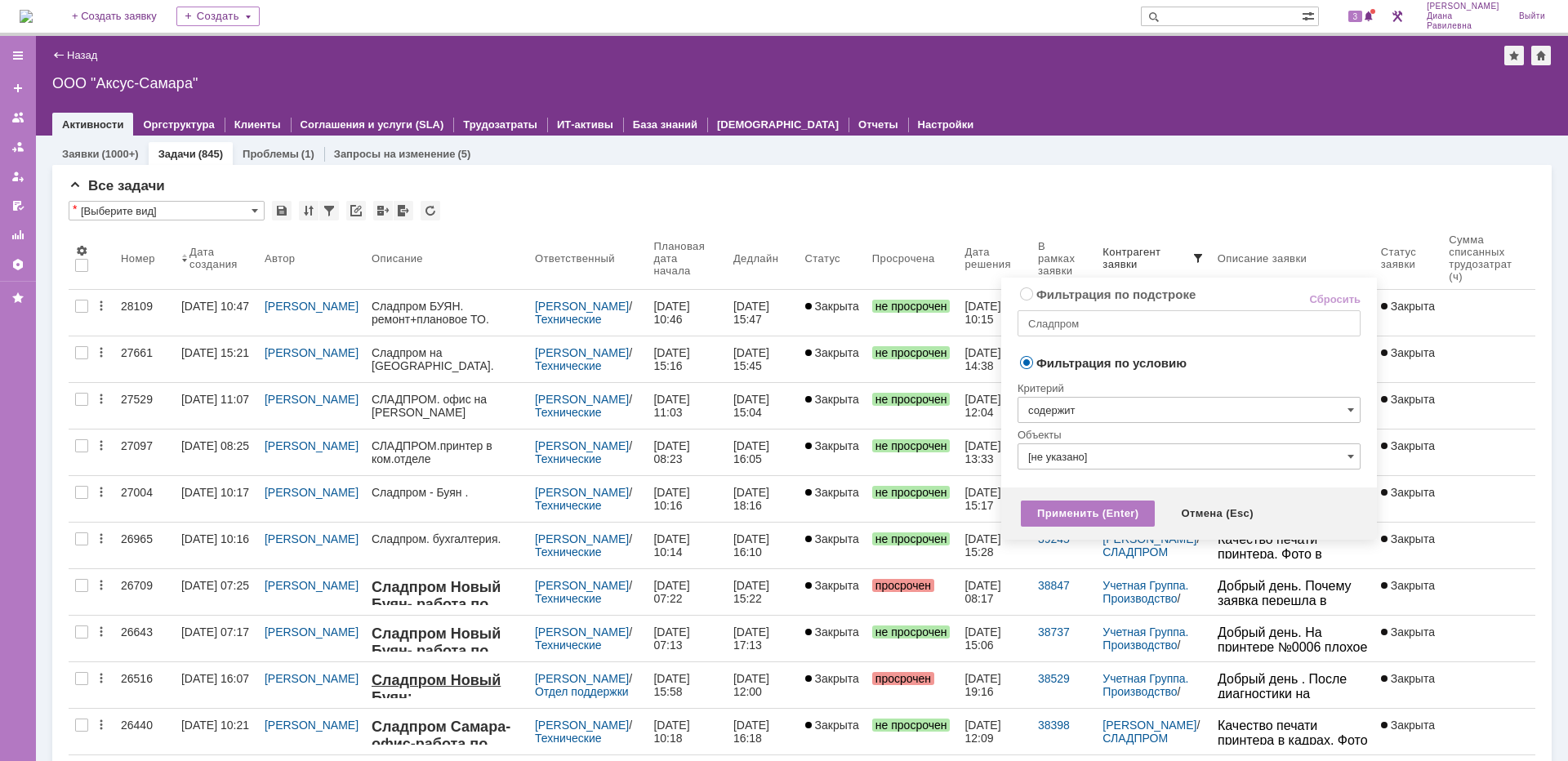
click at [1341, 302] on link "Сбросить" at bounding box center [1334, 299] width 51 height 13
radio input "true"
click at [1044, 509] on div "Применить (Enter)" at bounding box center [1087, 513] width 134 height 26
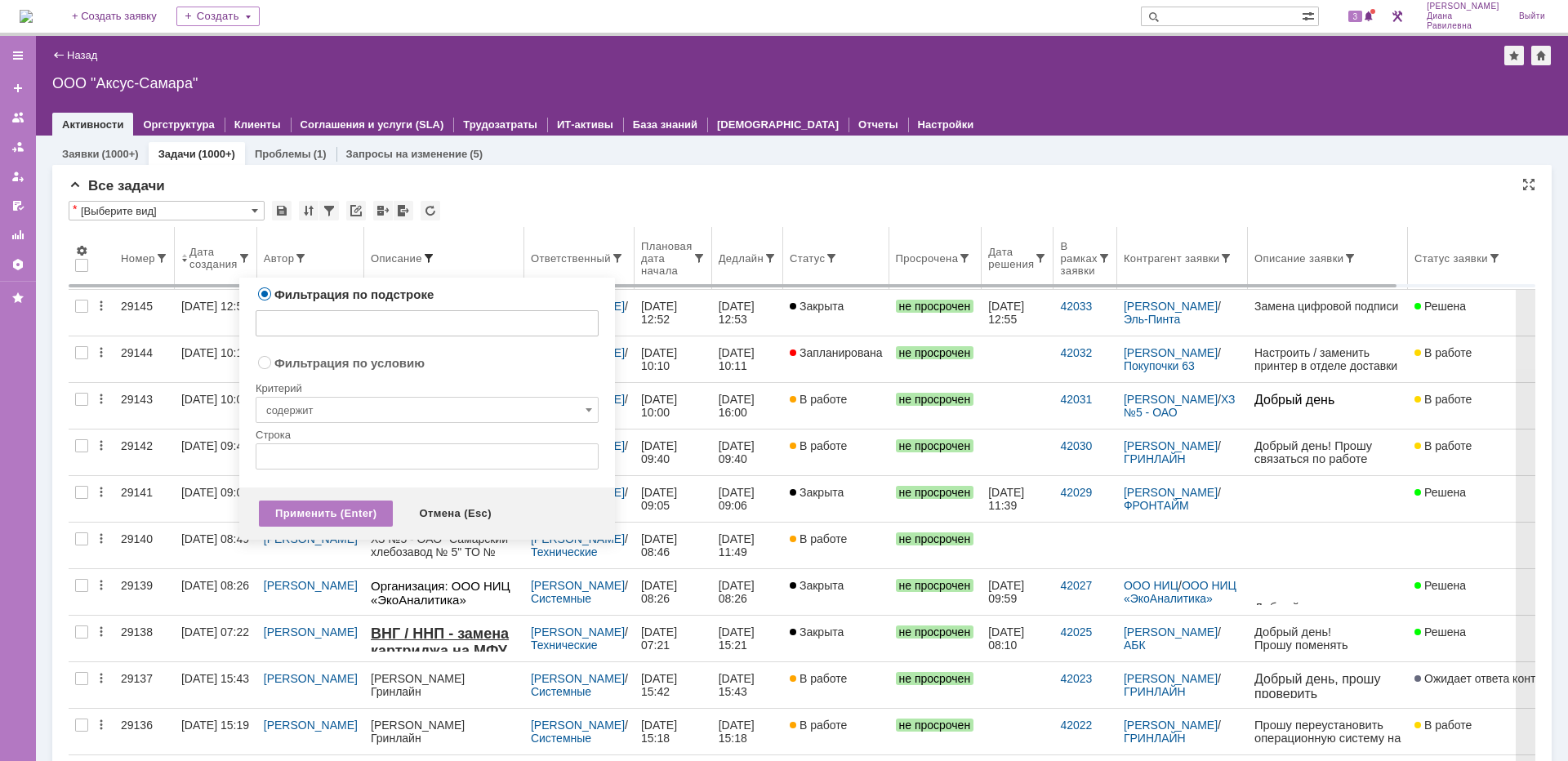
click at [422, 256] on span at bounding box center [428, 258] width 13 height 13
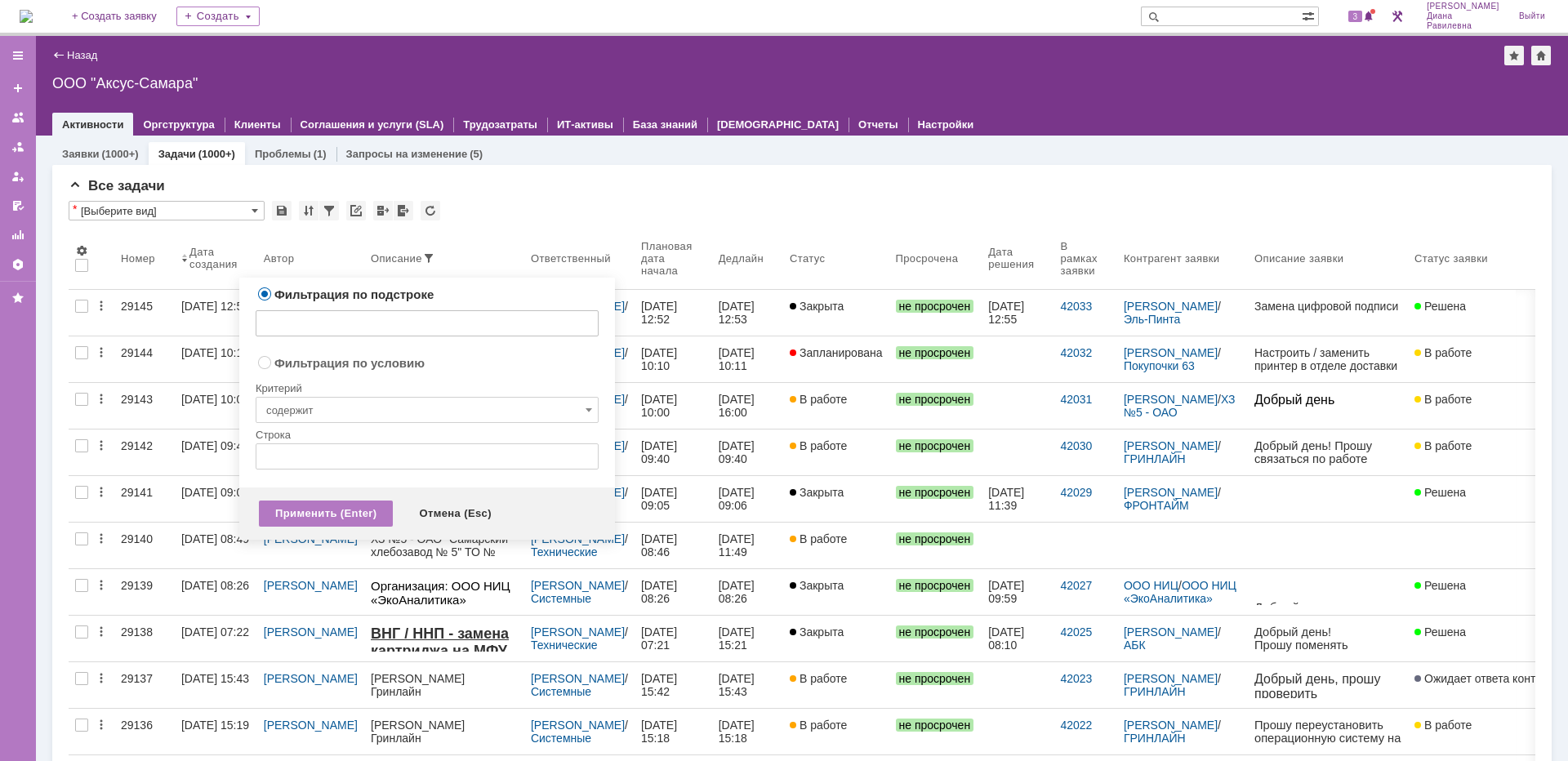
click at [380, 321] on input "text" at bounding box center [427, 323] width 343 height 26
type input "сладпром"
click at [313, 518] on div "Применить (Enter)" at bounding box center [326, 513] width 134 height 26
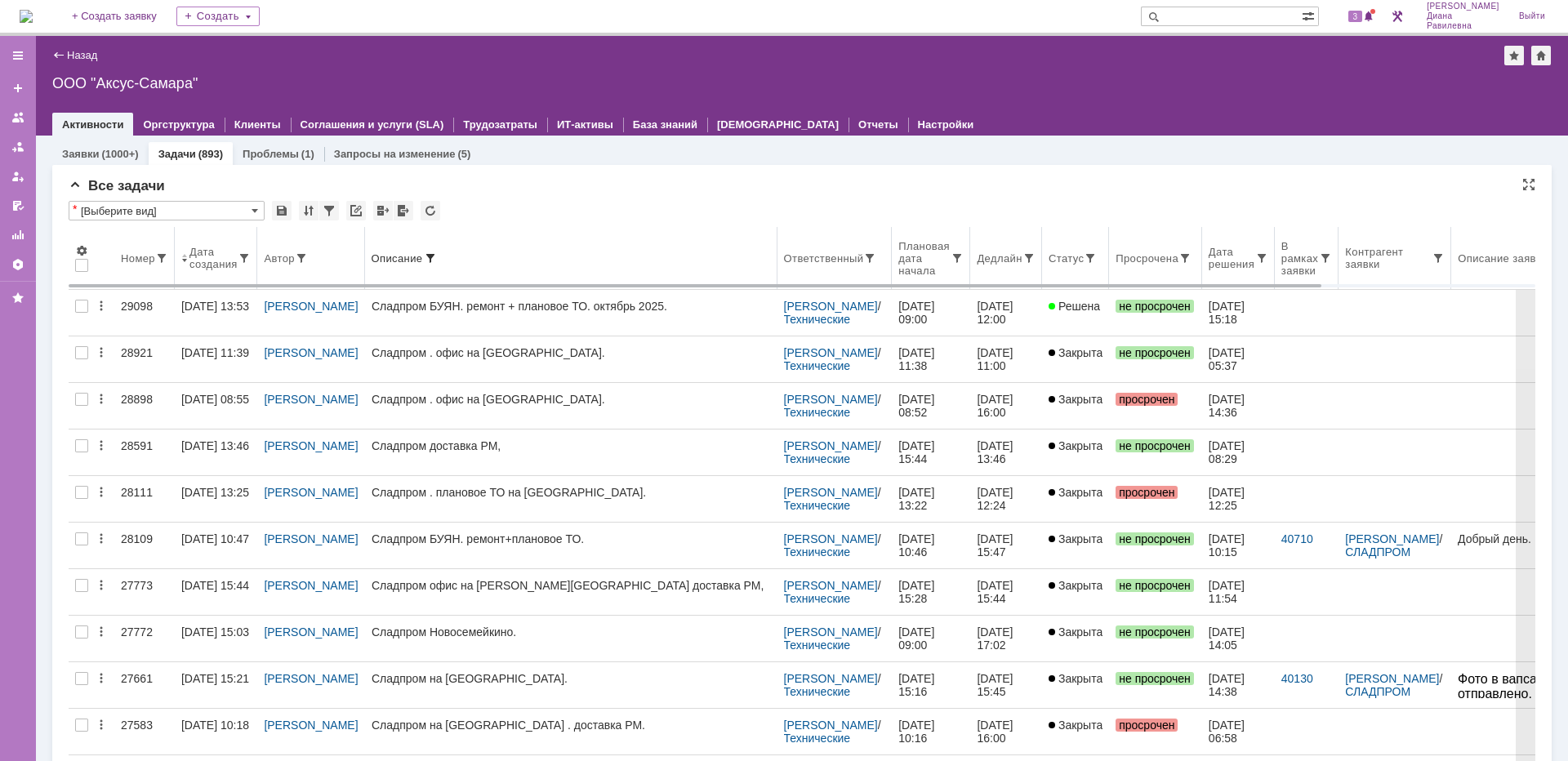
drag, startPoint x: 517, startPoint y: 261, endPoint x: 773, endPoint y: 266, distance: 256.0
click at [772, 266] on body "Идет загрузка, пожалуйста, подождите. На домашнюю + Создать заявку Создать 3 [P…" at bounding box center [784, 380] width 1568 height 761
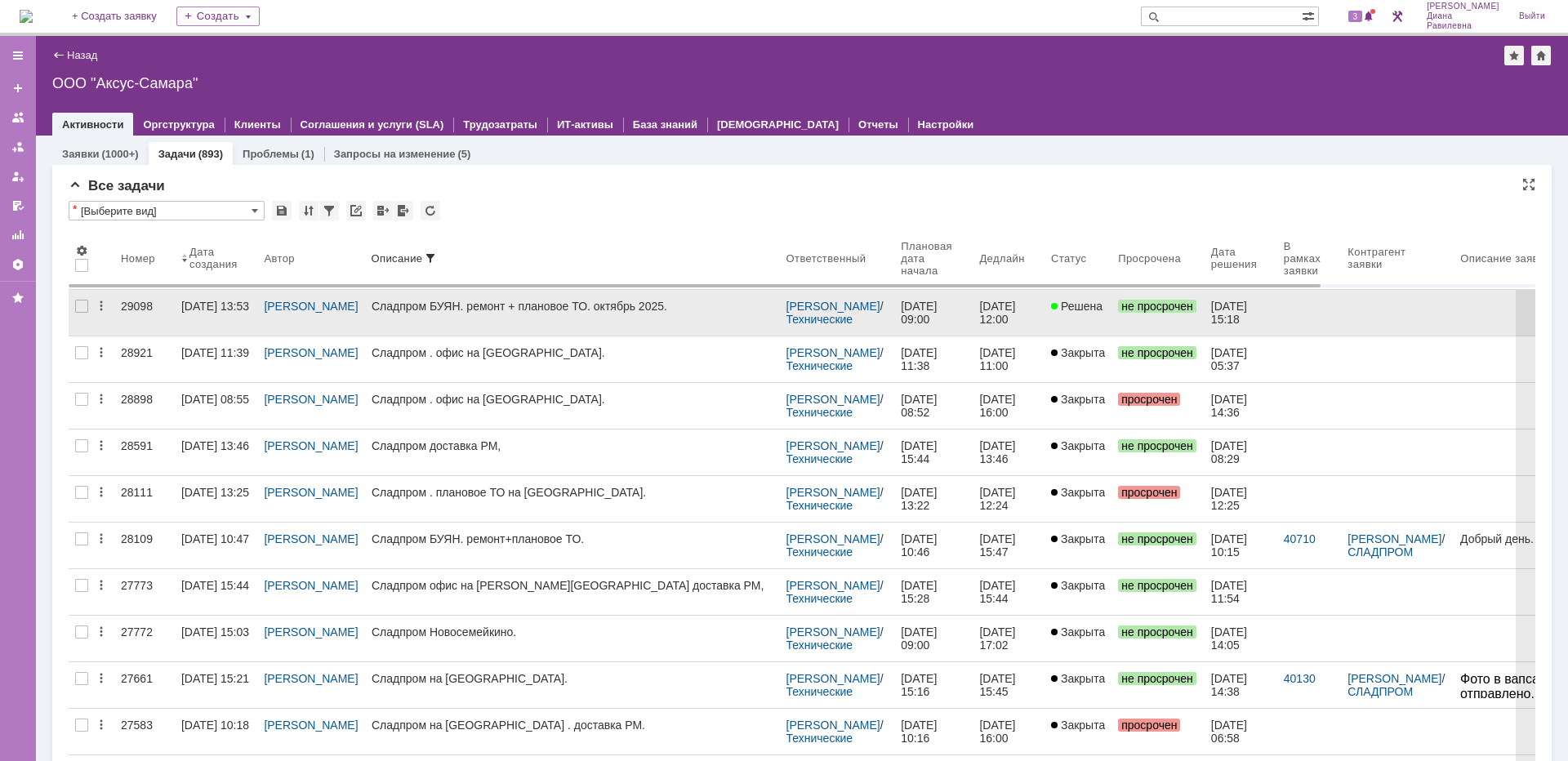
click at [148, 301] on div "29098" at bounding box center [144, 306] width 47 height 13
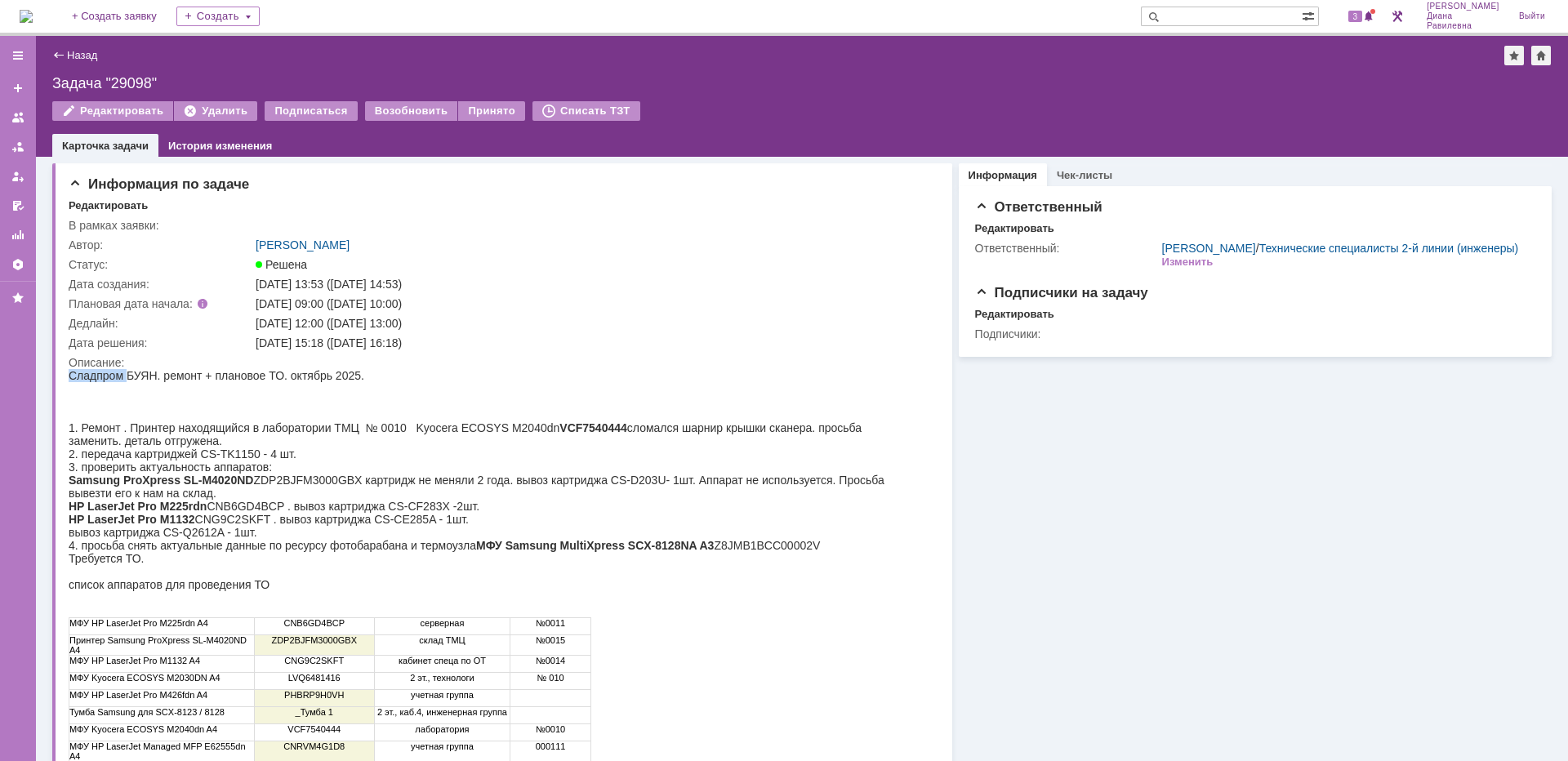
drag, startPoint x: 69, startPoint y: 376, endPoint x: 125, endPoint y: 381, distance: 56.2
click at [125, 381] on div "Сладпром БУЯН. ремонт + плановое ТО. октябрь 2025. 1. Ремонт . Принтер находящи…" at bounding box center [493, 606] width 849 height 475
click at [77, 52] on link "Назад" at bounding box center [82, 55] width 31 height 12
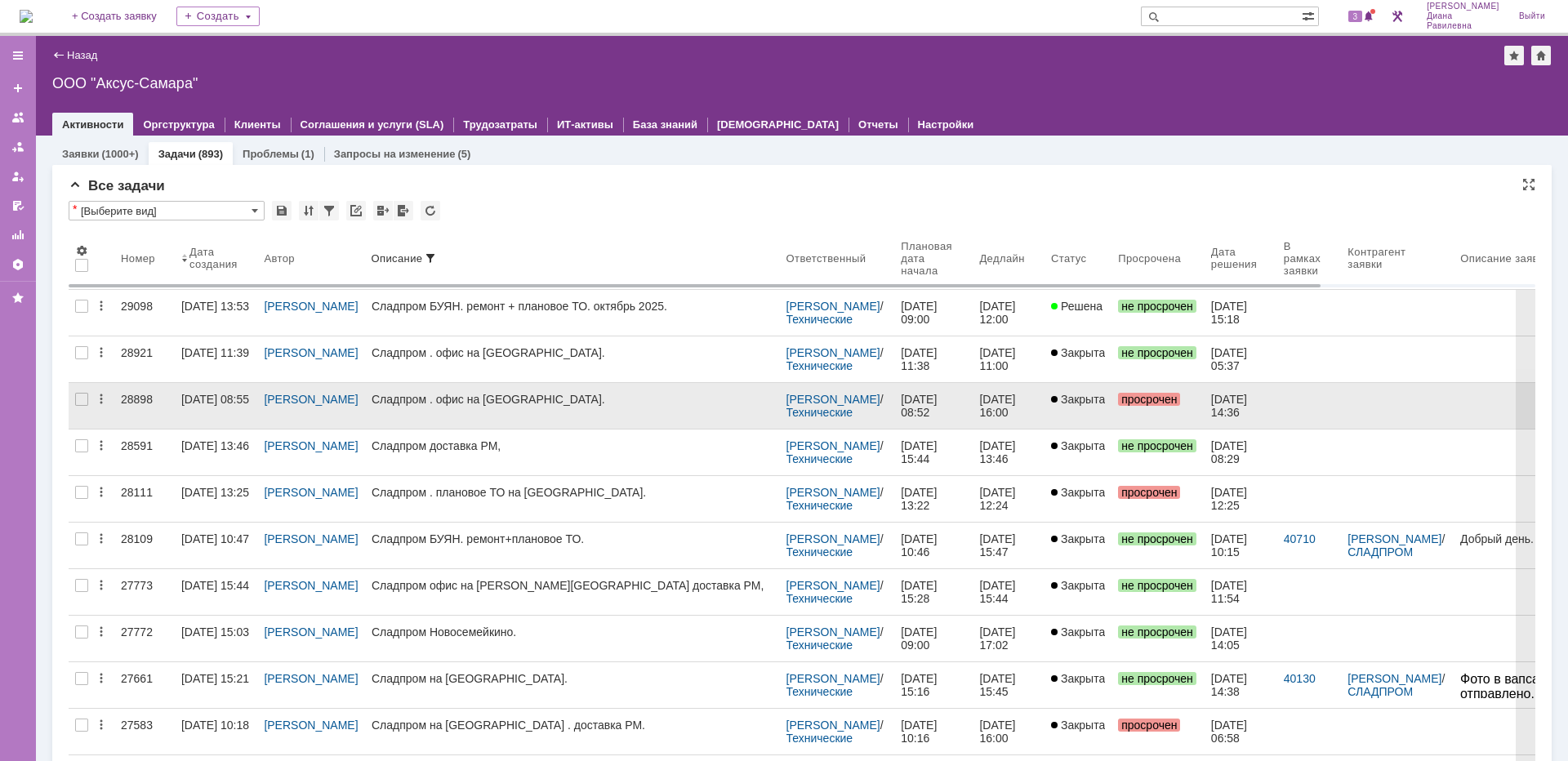
click at [217, 396] on div "[DATE] 08:55" at bounding box center [215, 399] width 68 height 13
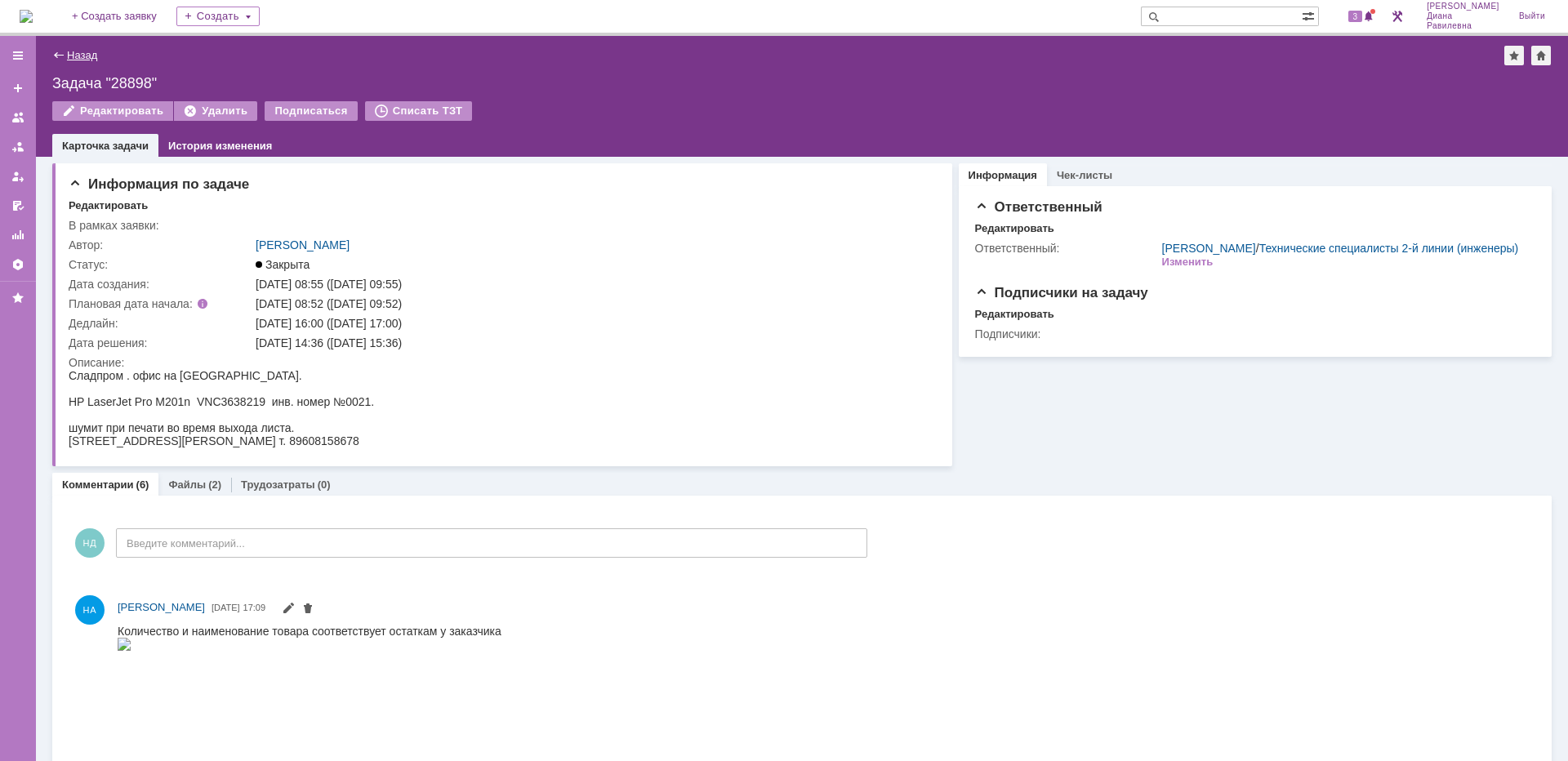
click at [91, 53] on link "Назад" at bounding box center [82, 55] width 31 height 12
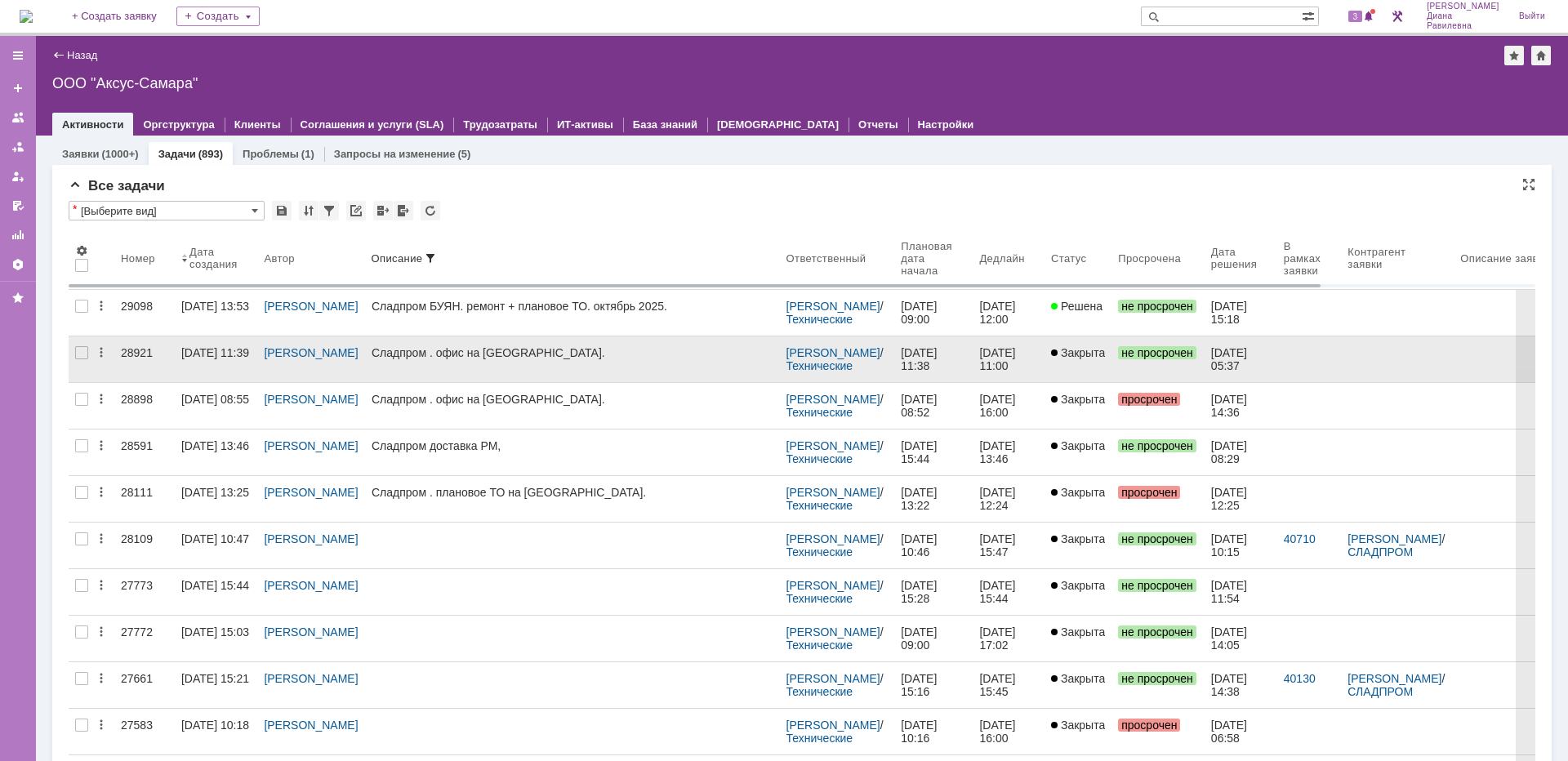
click at [225, 353] on div "[DATE] 11:39" at bounding box center [215, 352] width 68 height 13
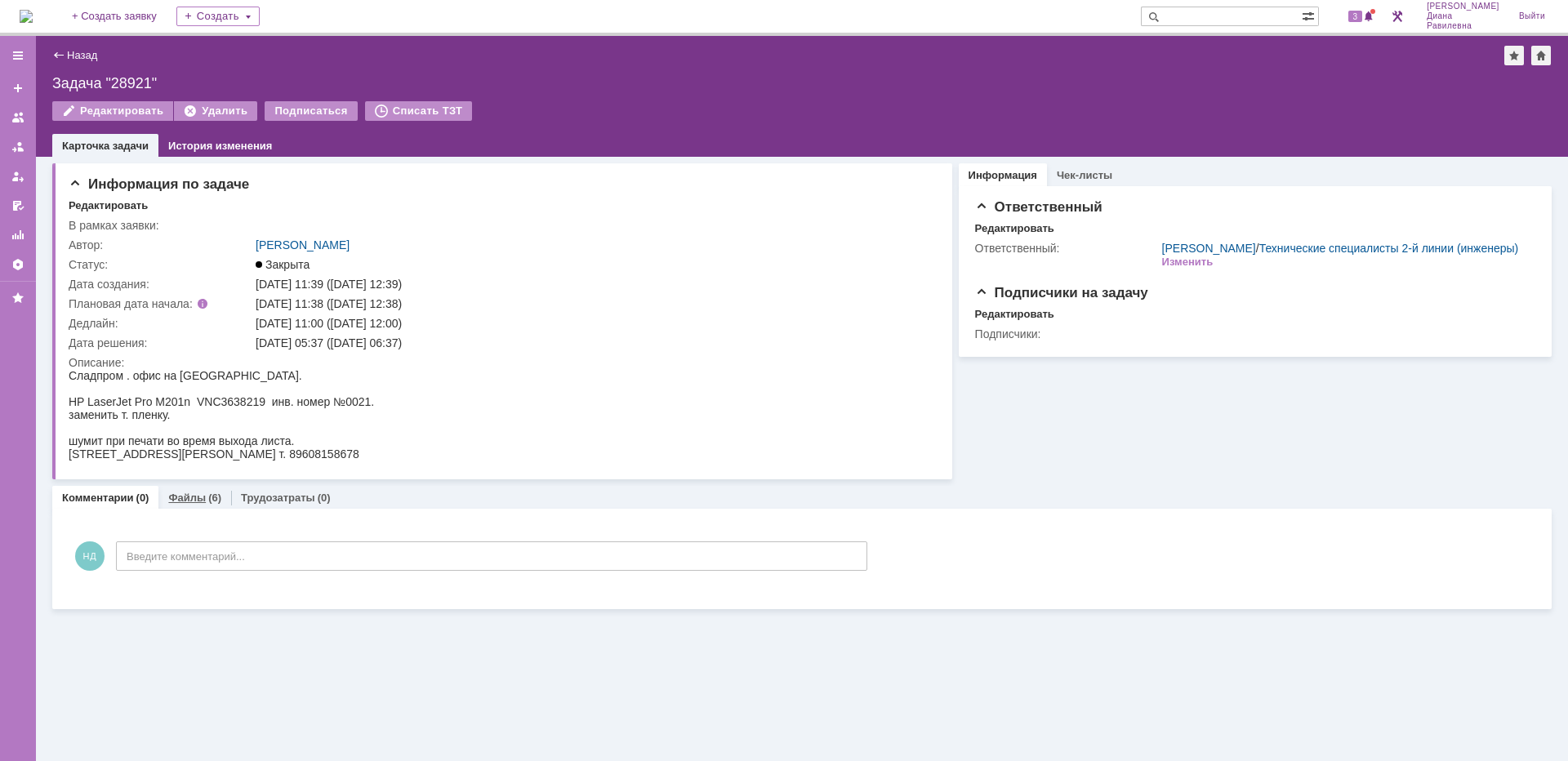
click at [190, 496] on link "Файлы" at bounding box center [187, 497] width 37 height 12
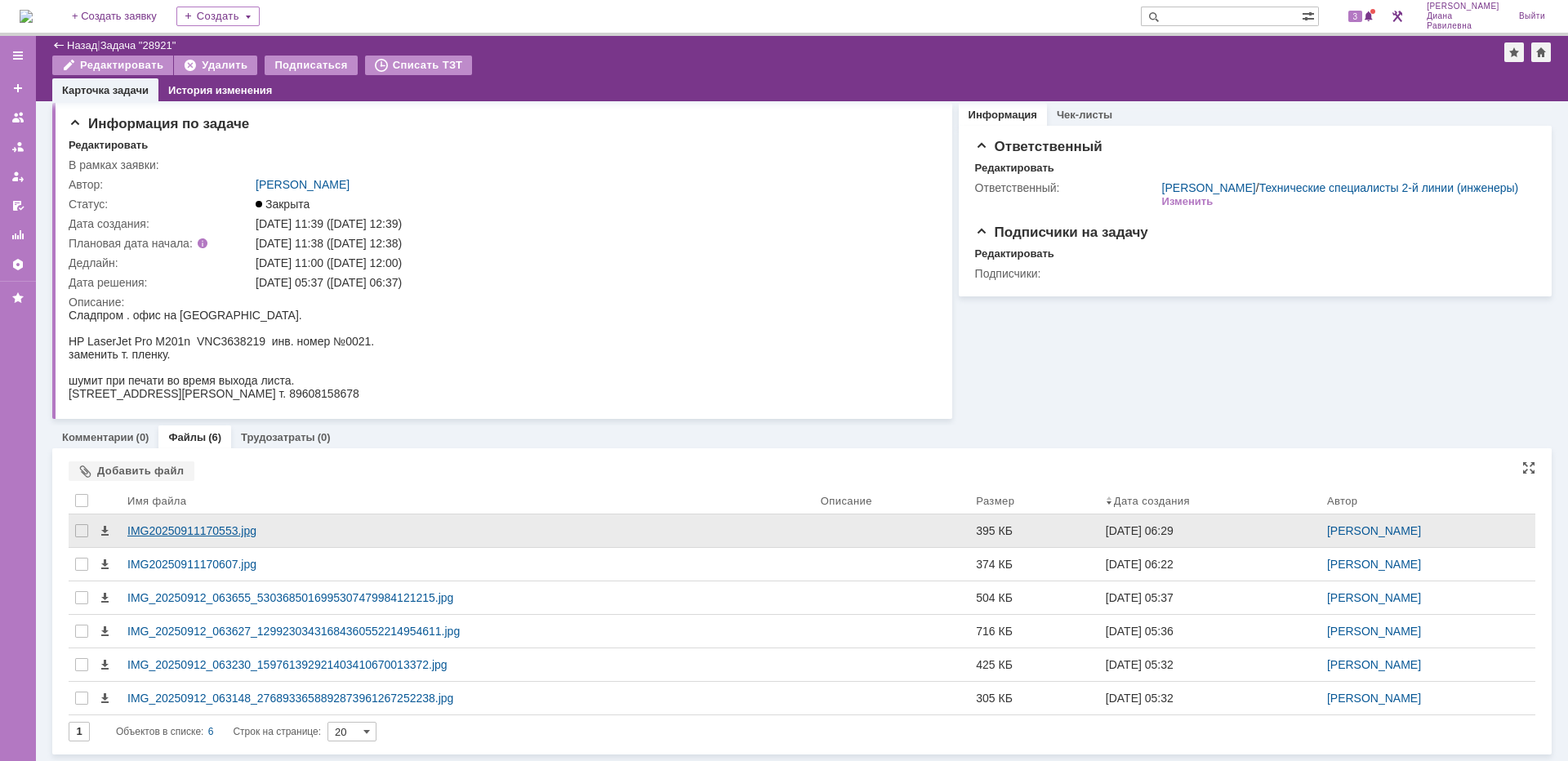
click at [193, 536] on div "IMG20250911170553.jpg" at bounding box center [467, 530] width 680 height 13
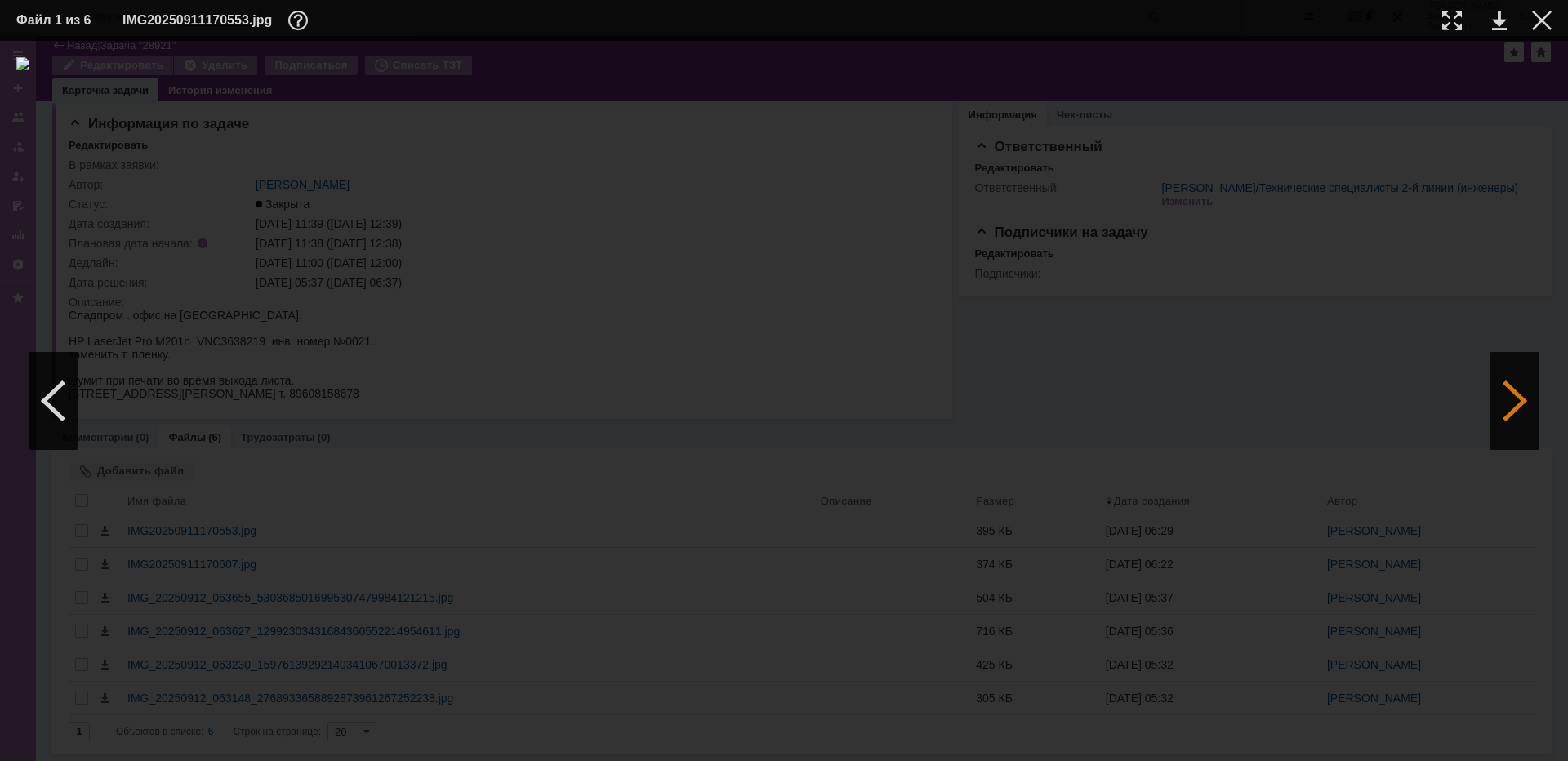
click at [1495, 417] on div at bounding box center [1515, 401] width 49 height 98
click at [1510, 392] on div at bounding box center [1515, 401] width 49 height 98
click at [1515, 408] on div at bounding box center [1515, 401] width 49 height 98
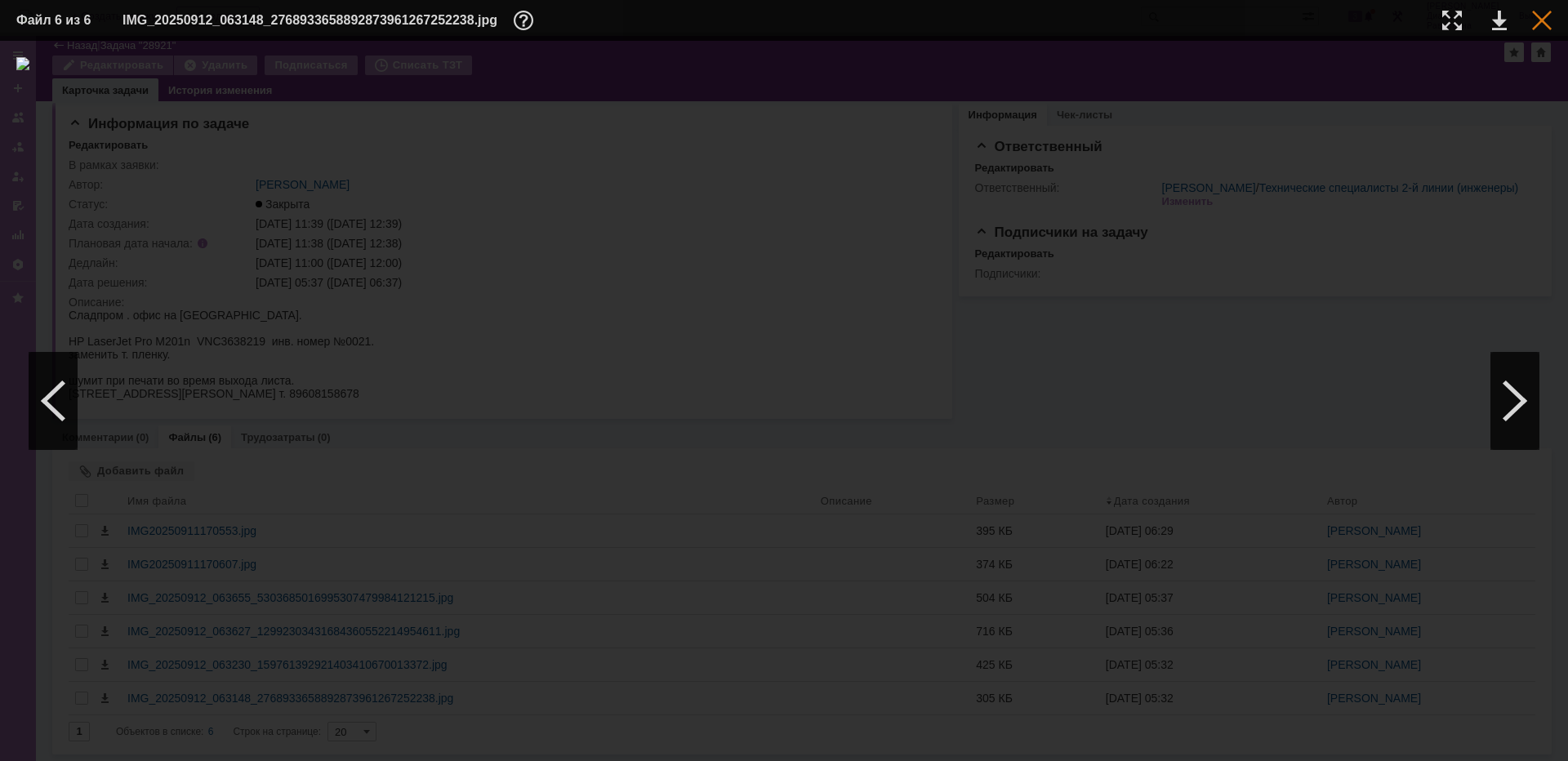
click at [1540, 28] on div at bounding box center [1541, 21] width 20 height 20
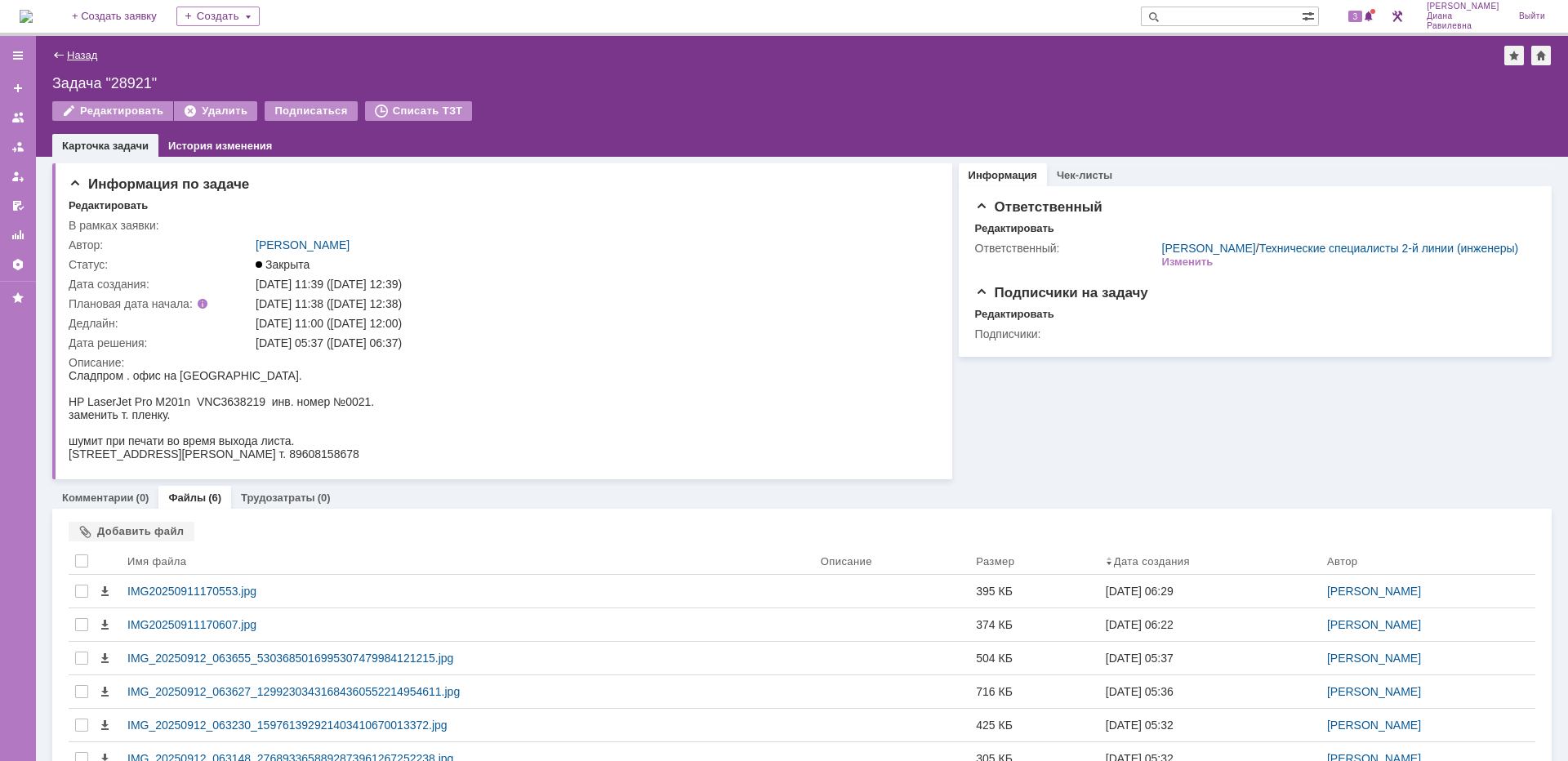
click at [81, 55] on link "Назад" at bounding box center [82, 55] width 31 height 12
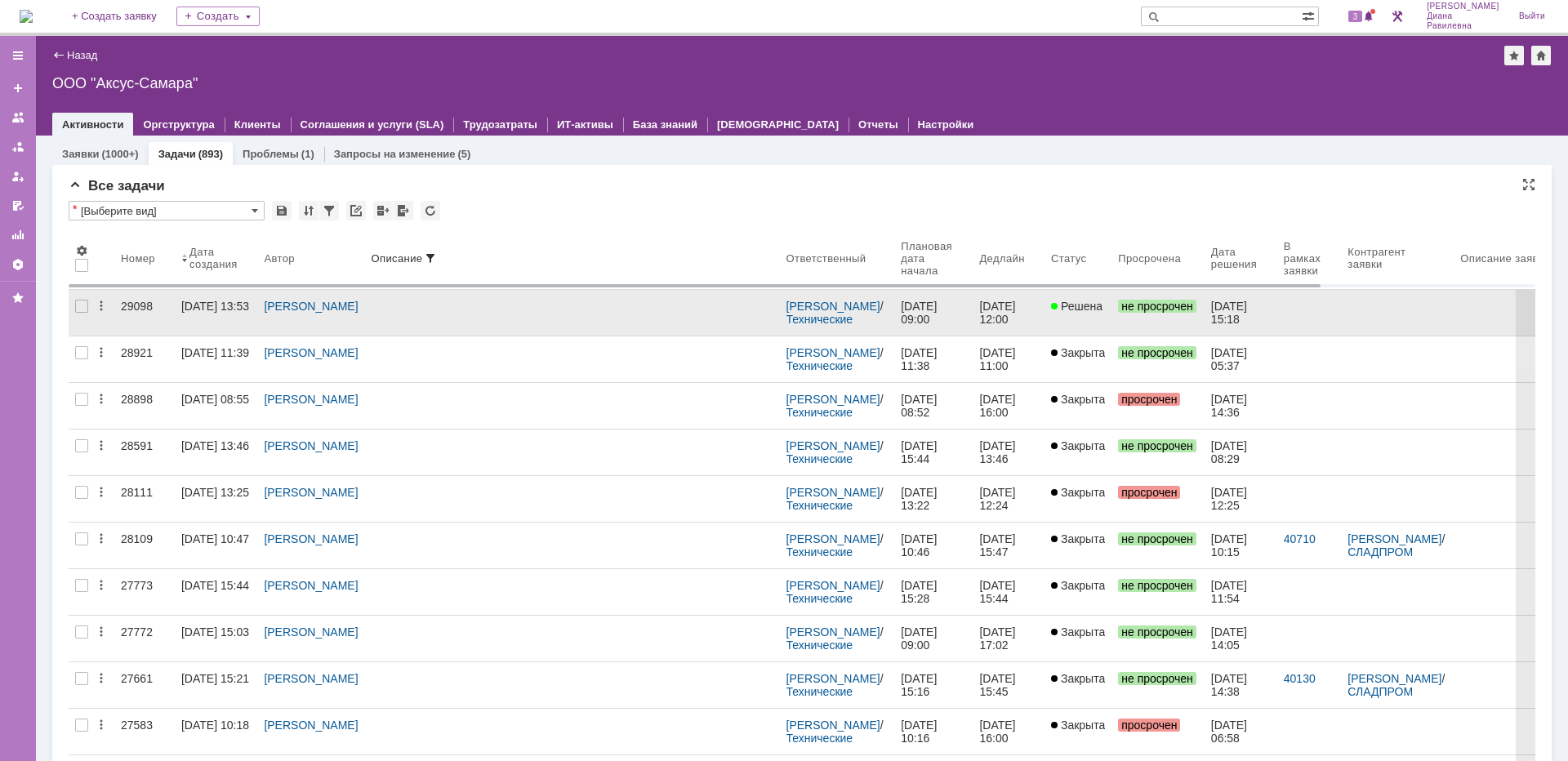
click at [178, 316] on link "[DATE] 13:53" at bounding box center [216, 313] width 83 height 45
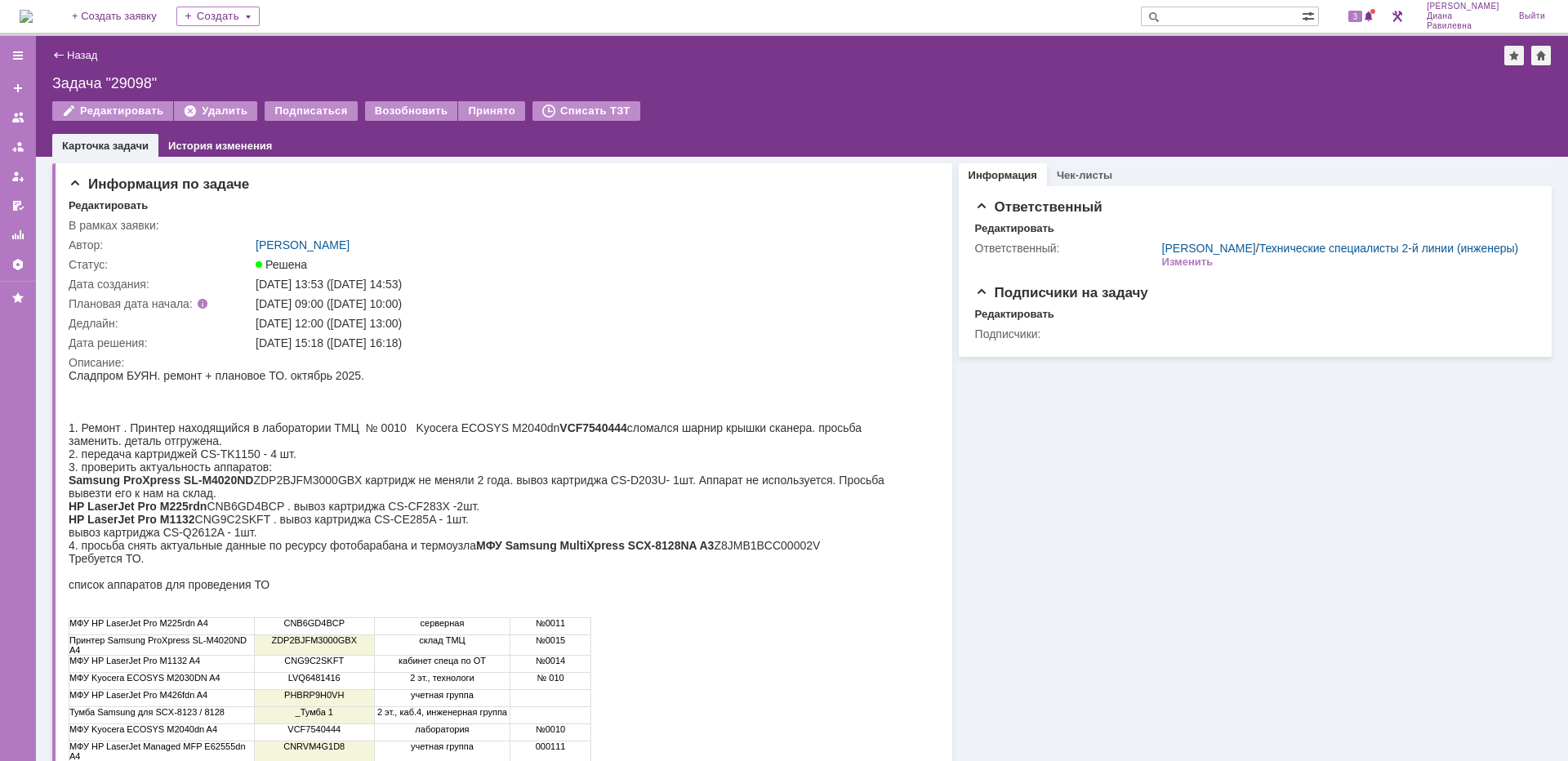
click at [89, 54] on link "Назад" at bounding box center [82, 55] width 31 height 12
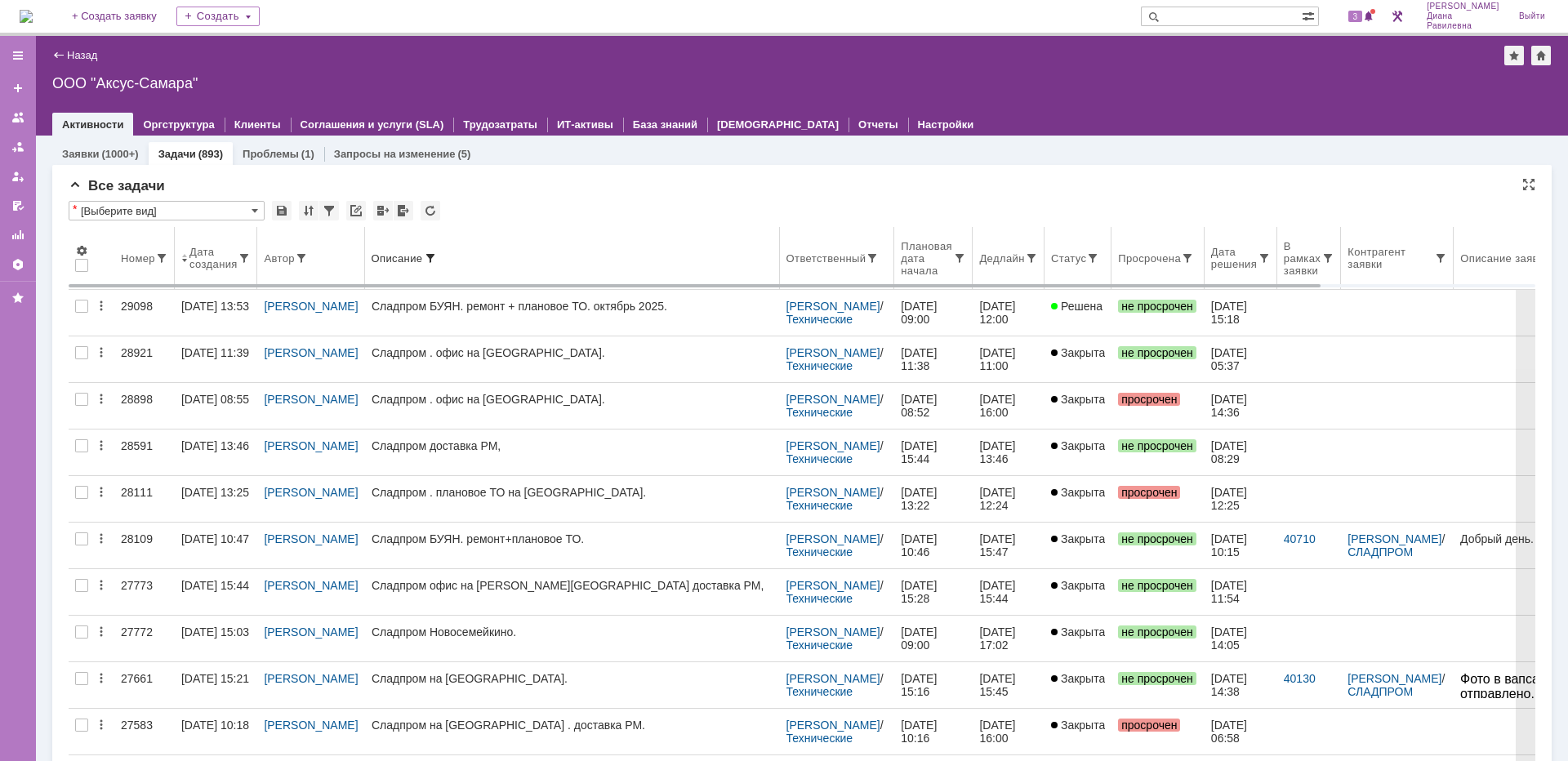
click at [423, 258] on span at bounding box center [429, 258] width 13 height 13
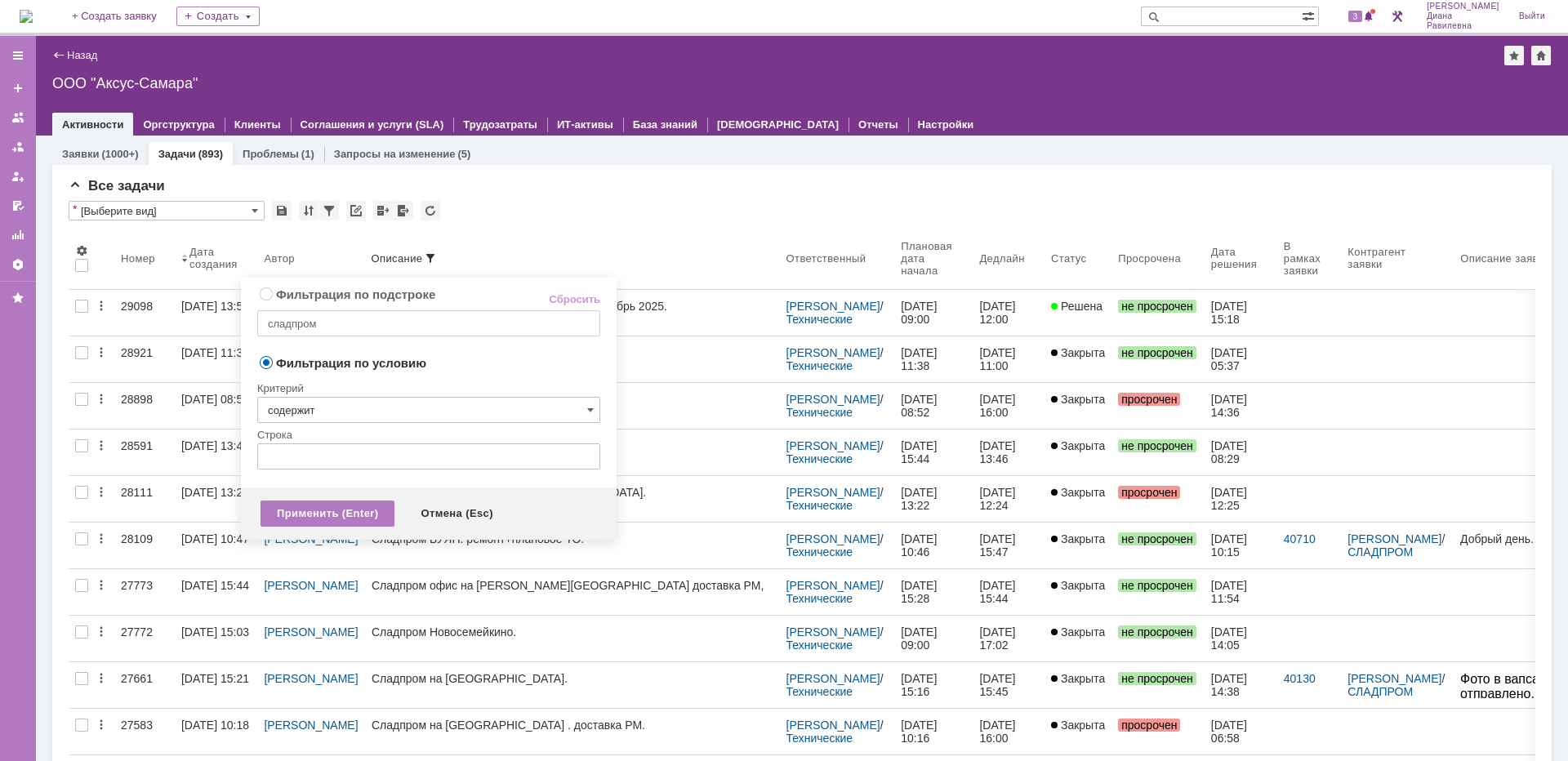
radio input "true"
click at [372, 329] on input "сладпром" at bounding box center [429, 323] width 343 height 26
type input "Косма"
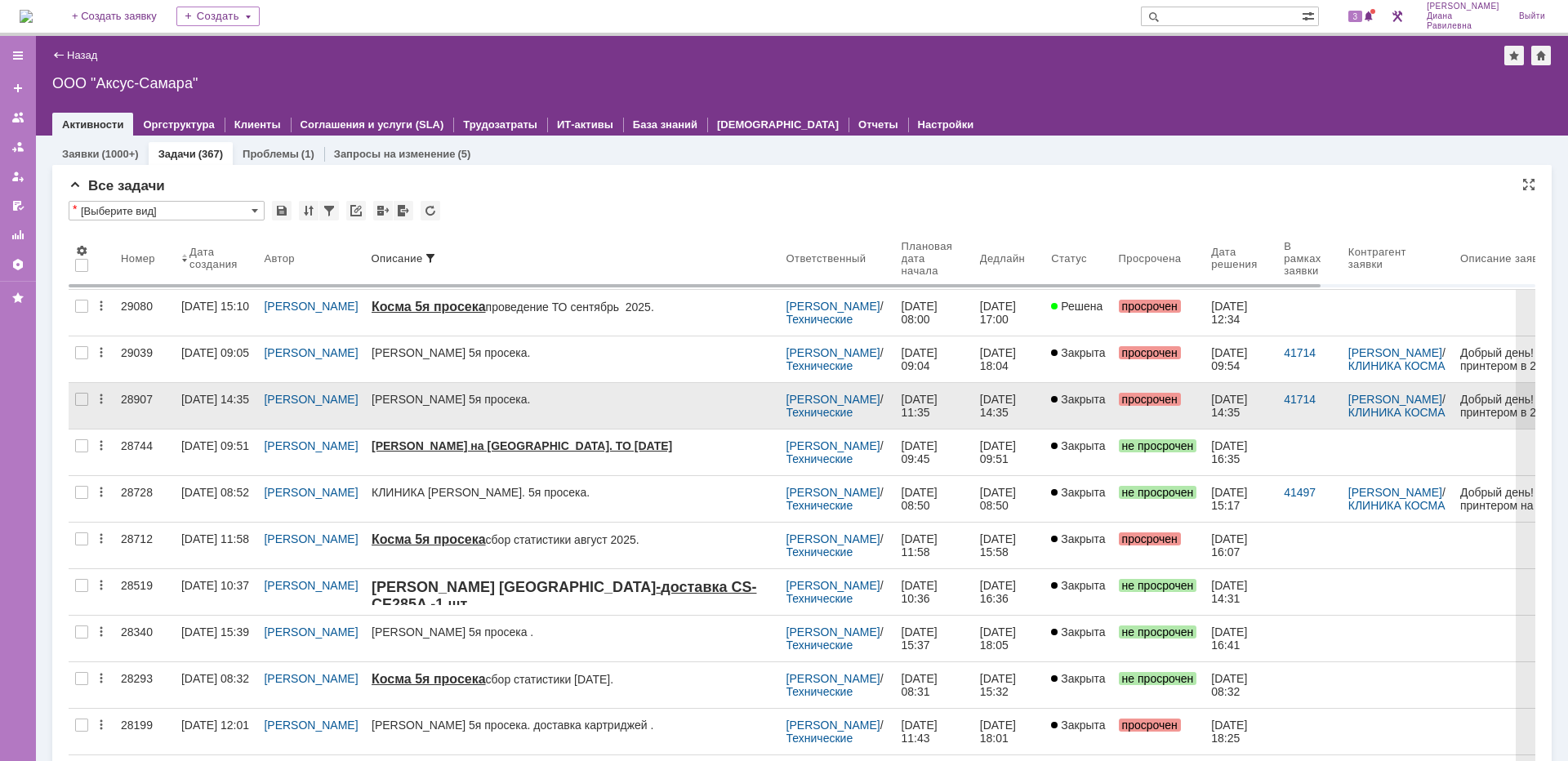
click at [239, 404] on div "[DATE] 14:35" at bounding box center [215, 399] width 68 height 13
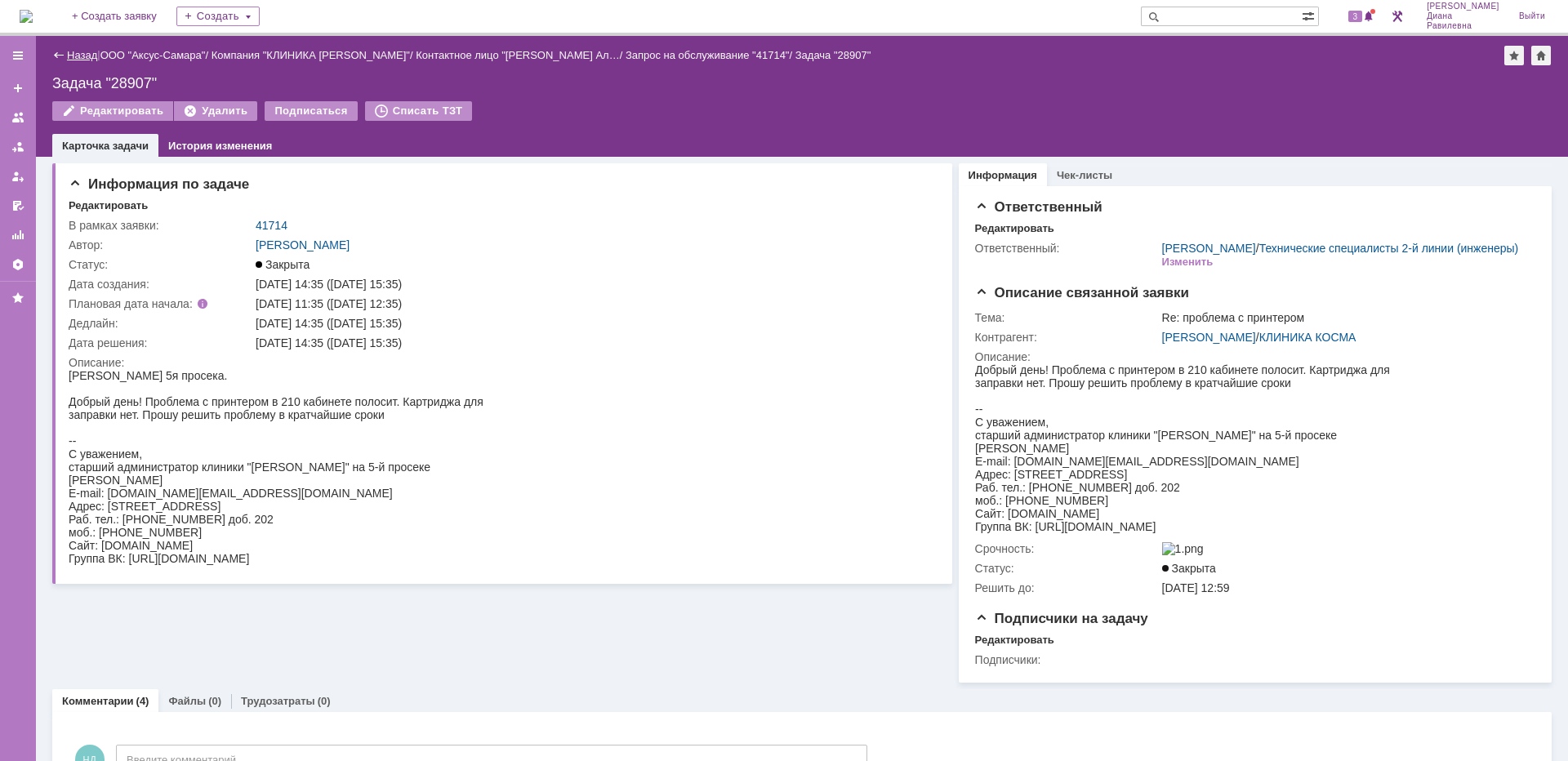
click at [73, 55] on link "Назад" at bounding box center [82, 55] width 31 height 12
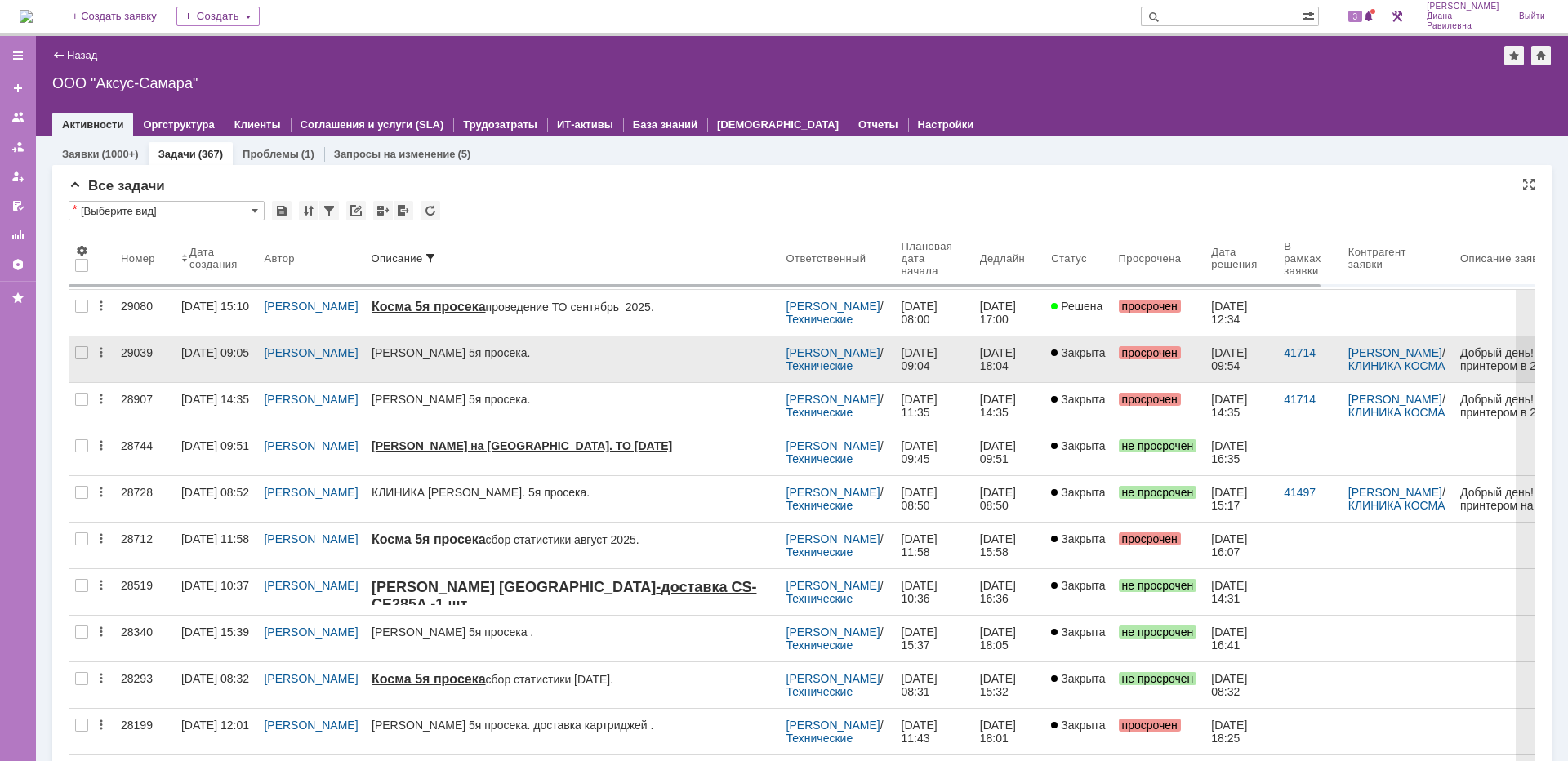
click at [154, 359] on link "29039" at bounding box center [144, 359] width 60 height 45
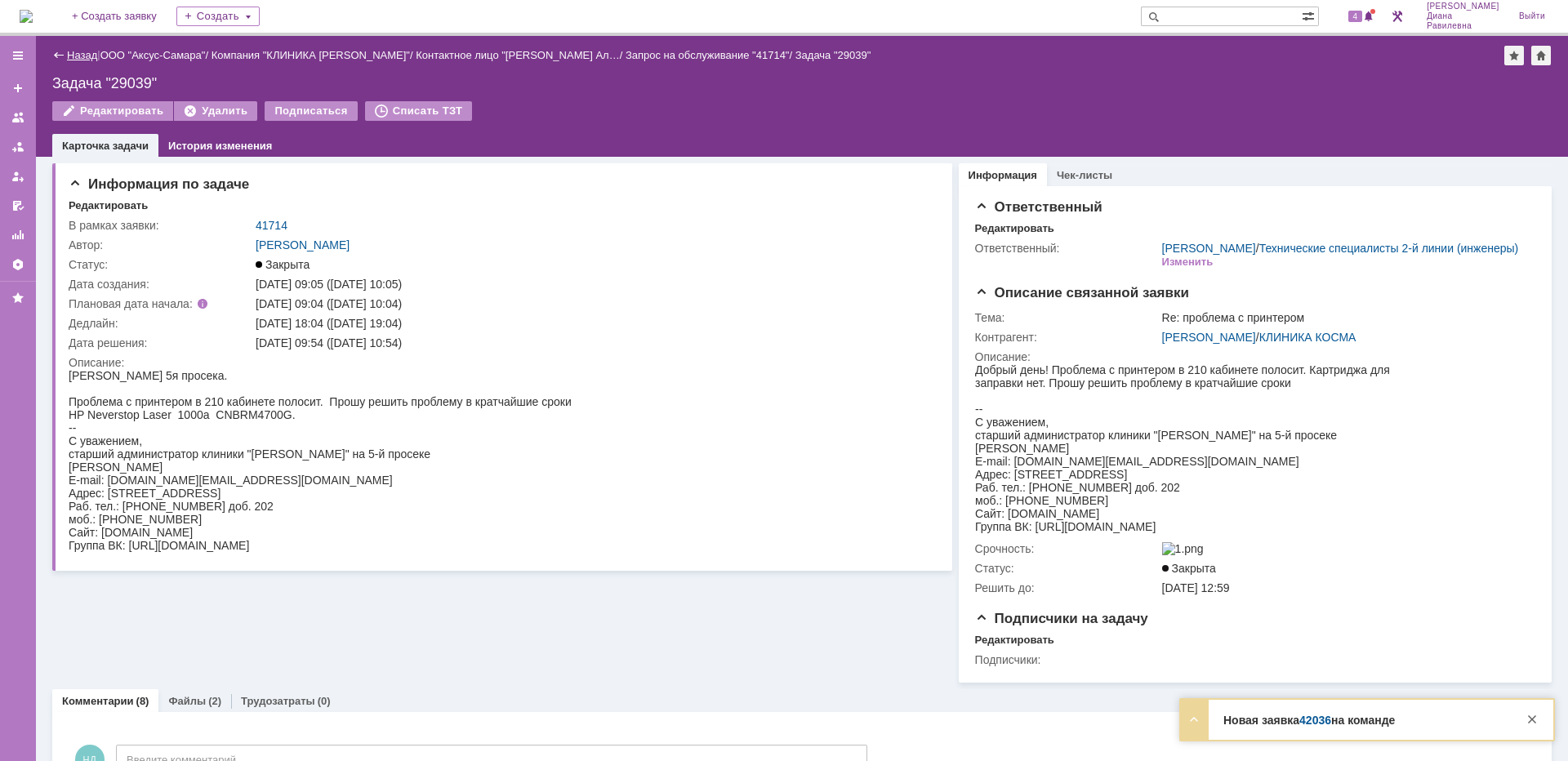
click at [78, 51] on link "Назад" at bounding box center [82, 55] width 31 height 12
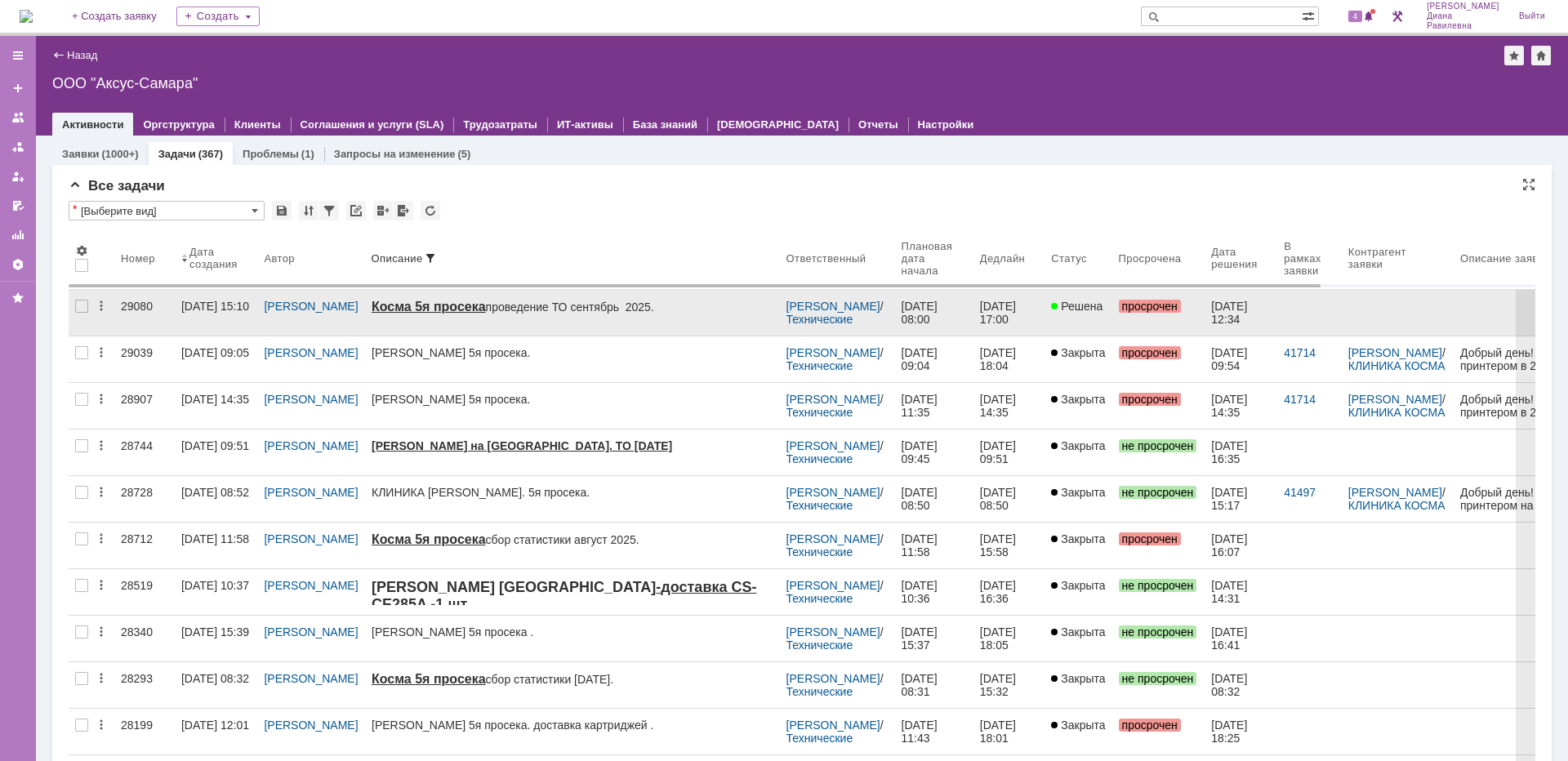
click at [187, 313] on div "[DATE] 15:10" at bounding box center [215, 306] width 68 height 13
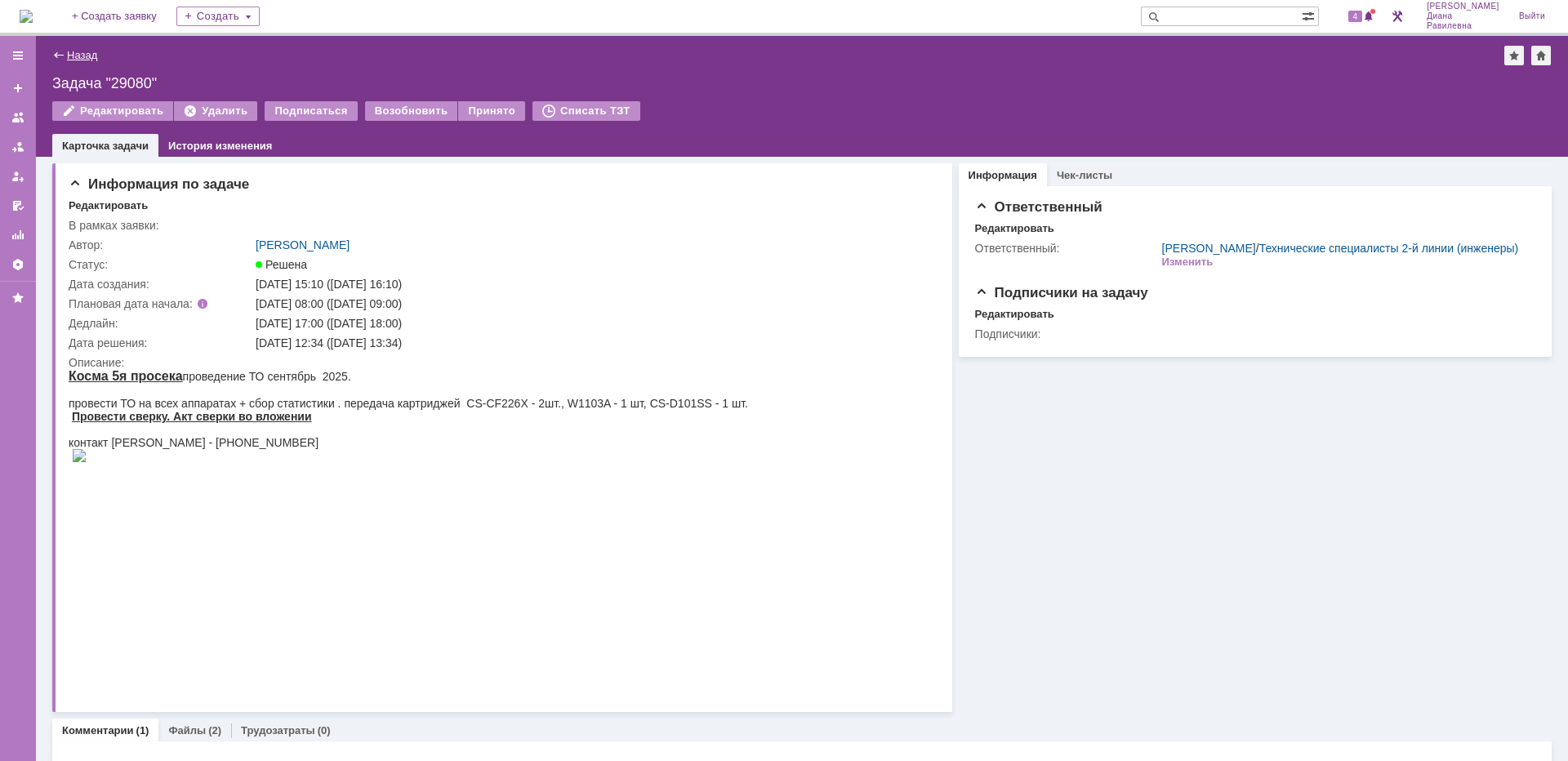
click at [75, 50] on link "Назад" at bounding box center [82, 55] width 31 height 12
